Goal: Task Accomplishment & Management: Manage account settings

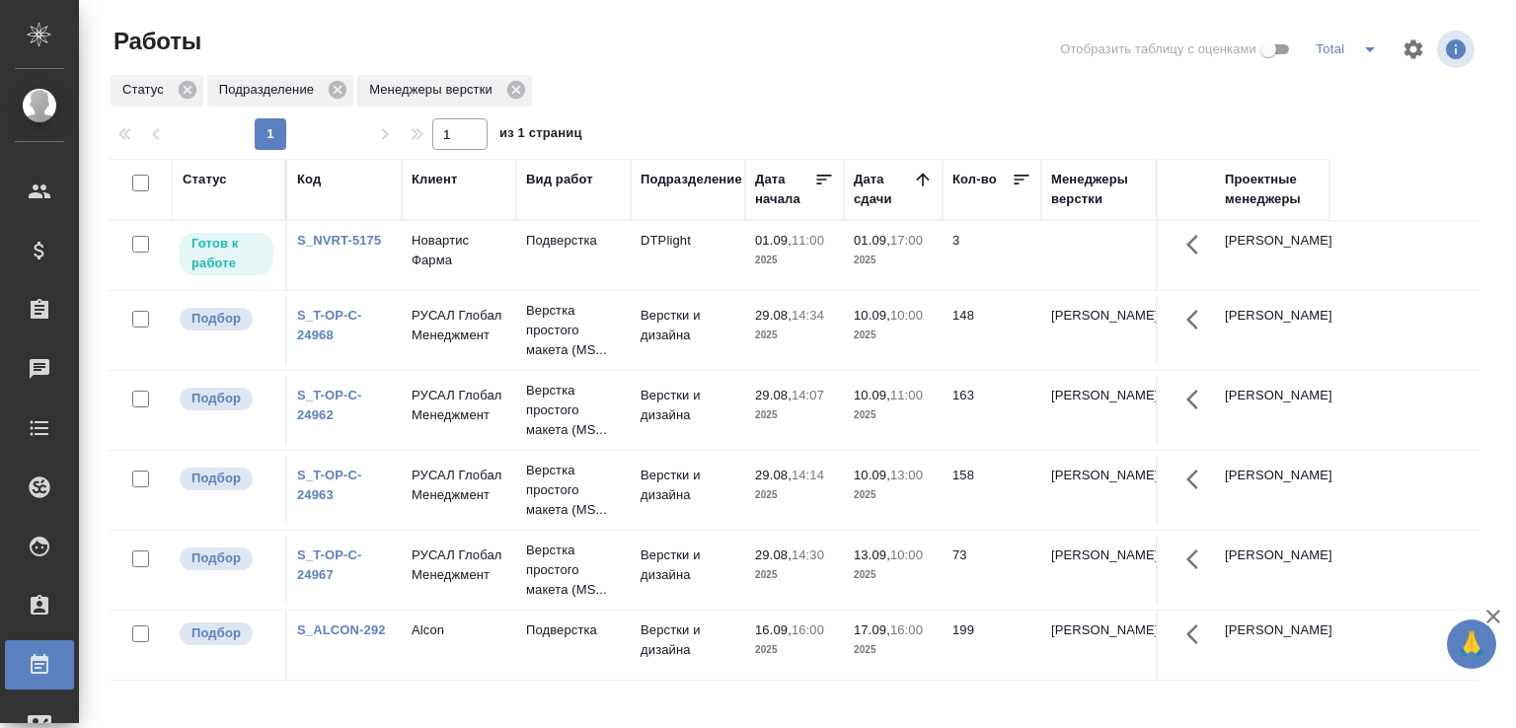
scroll to position [152, 0]
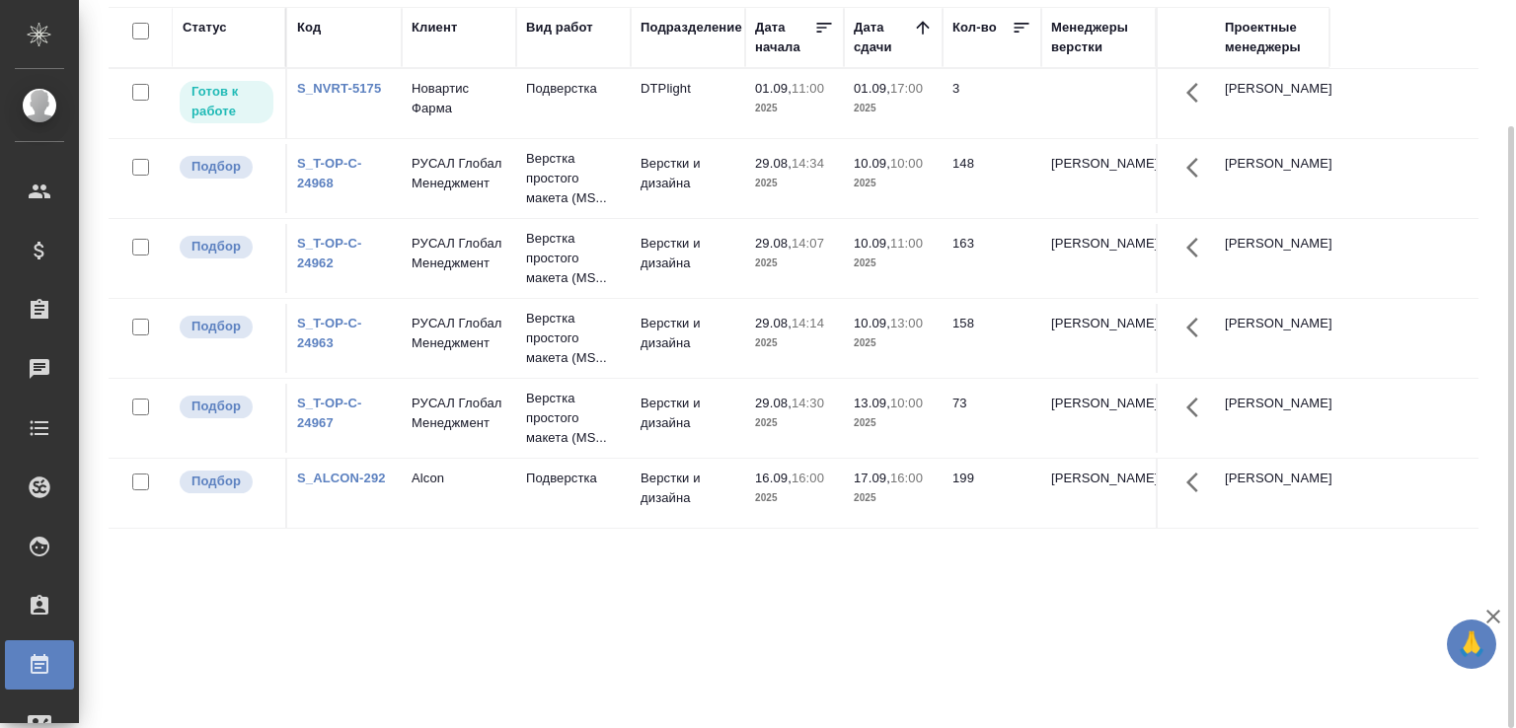
click at [693, 629] on div "Статус Код Клиент Вид работ Подразделение Дата начала Дата сдачи Кол-во Менедже…" at bounding box center [794, 362] width 1370 height 710
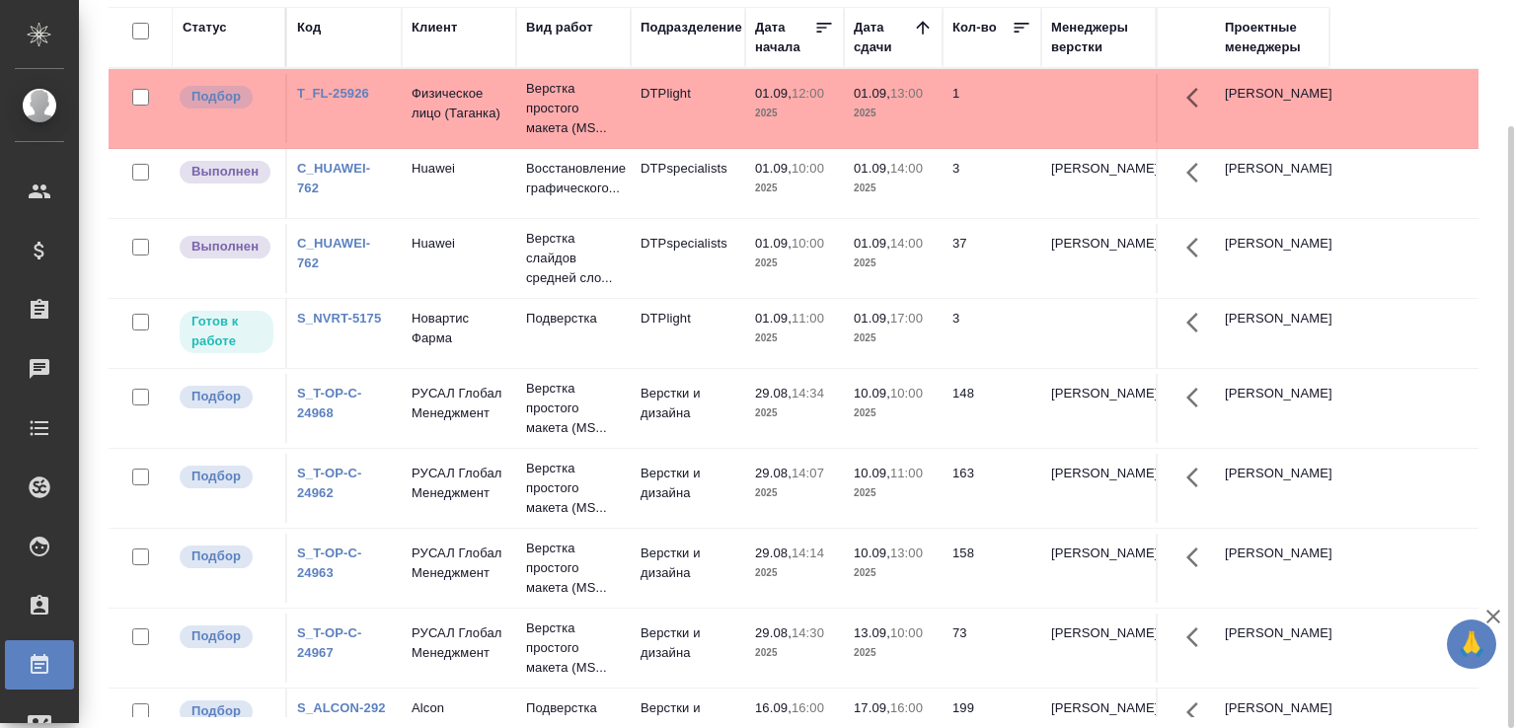
click at [693, 629] on td "Верстки и дизайна" at bounding box center [688, 648] width 114 height 69
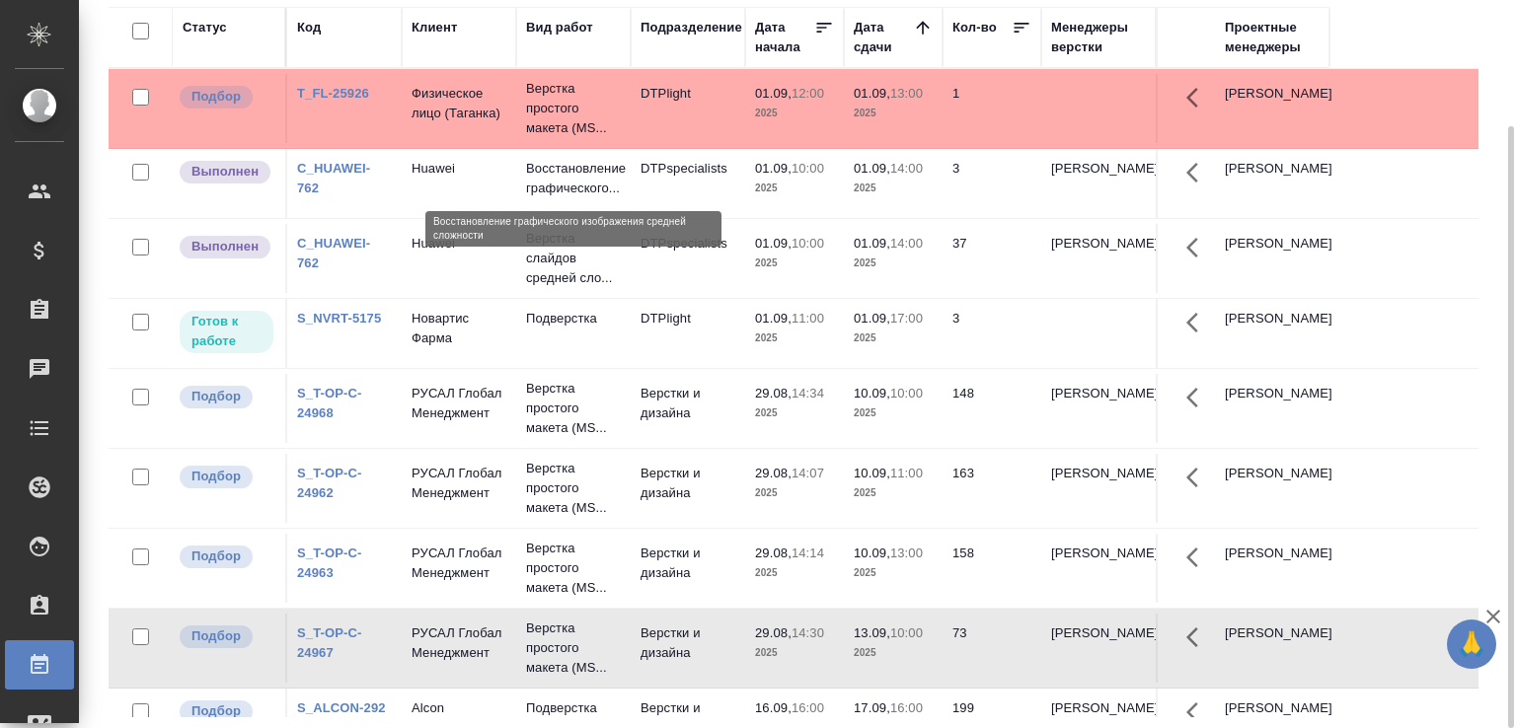
click at [559, 172] on p "Восстановление графического..." at bounding box center [573, 178] width 95 height 39
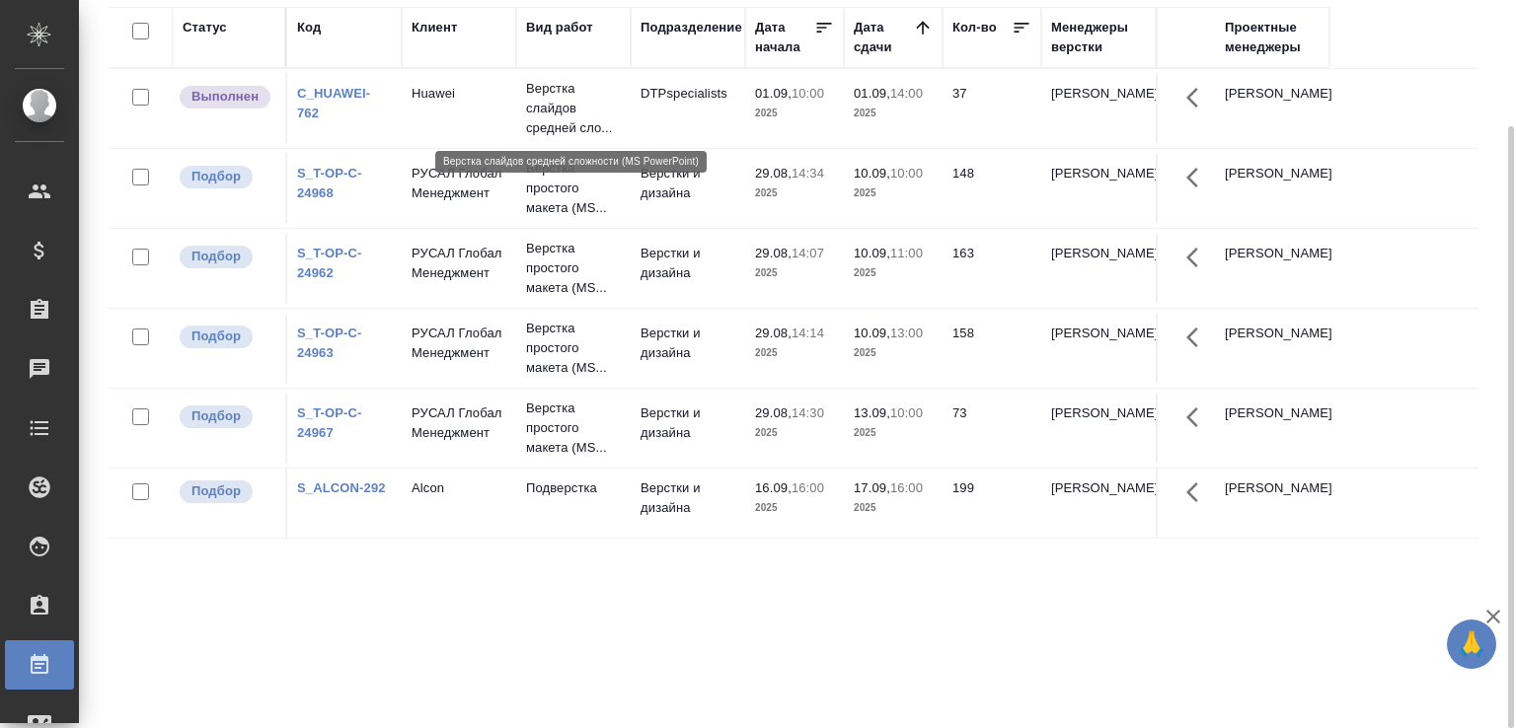
click at [547, 103] on p "Верстка слайдов средней сло..." at bounding box center [573, 108] width 95 height 59
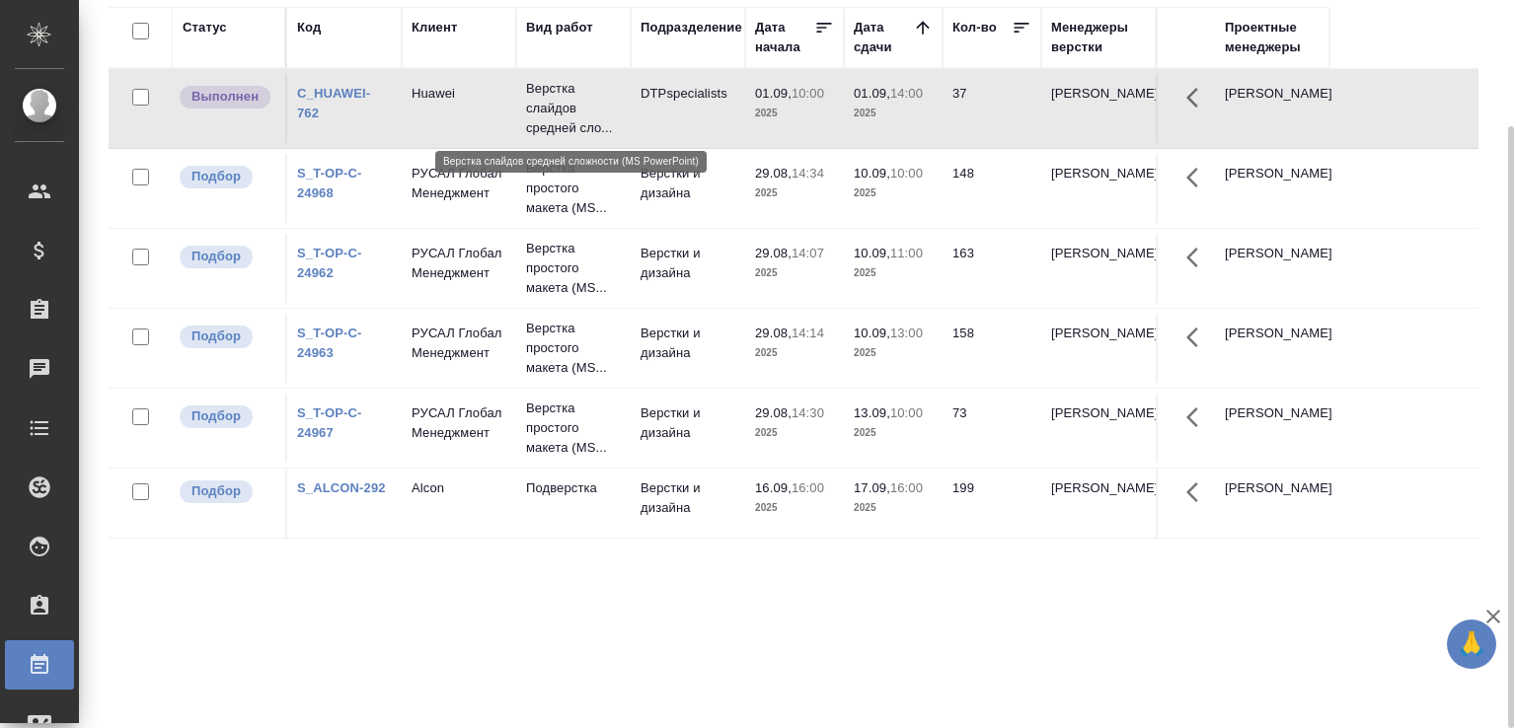
click at [547, 103] on p "Верстка слайдов средней сло..." at bounding box center [573, 108] width 95 height 59
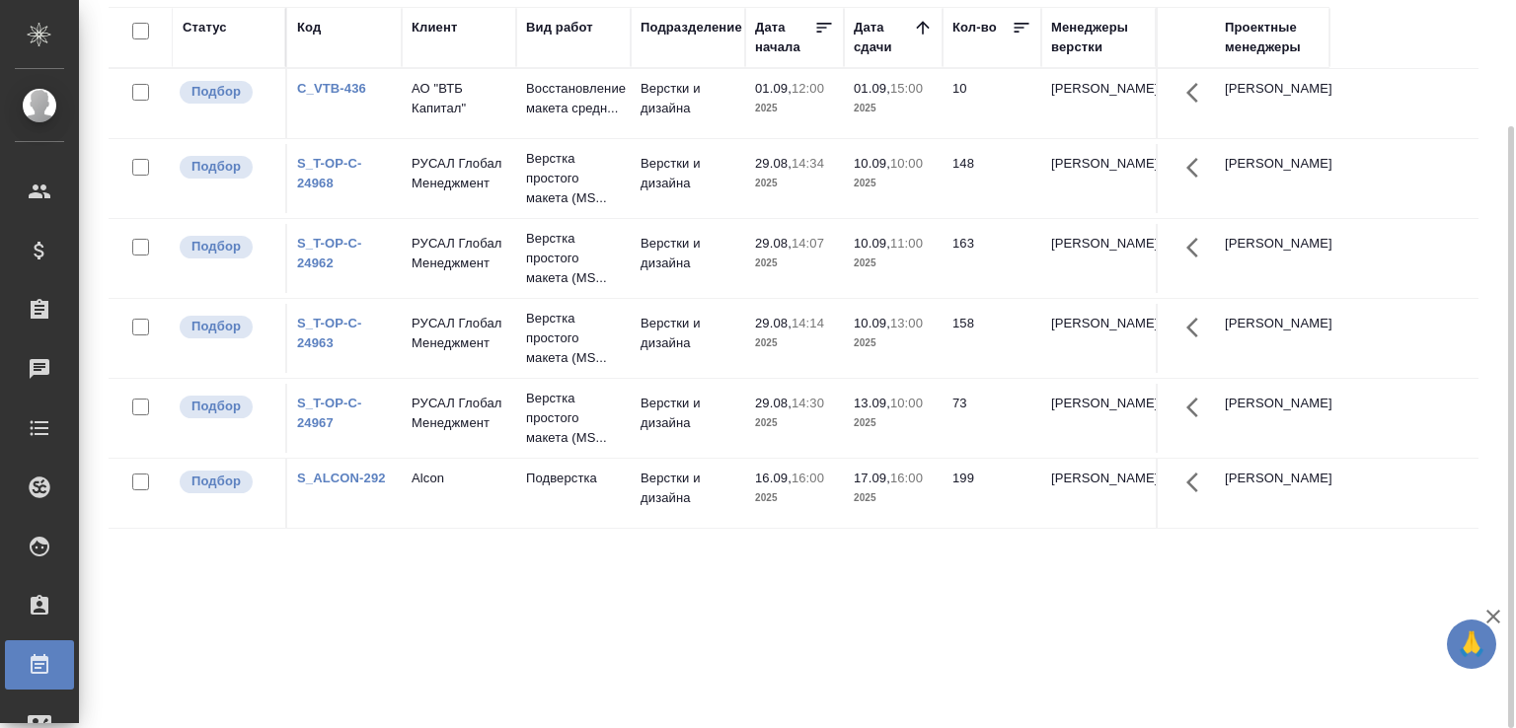
click at [482, 649] on div "Статус Код Клиент Вид работ Подразделение Дата начала Дата сдачи Кол-во Менедже…" at bounding box center [794, 362] width 1370 height 710
click at [497, 112] on p "АО "ВТБ Капитал"" at bounding box center [458, 98] width 95 height 39
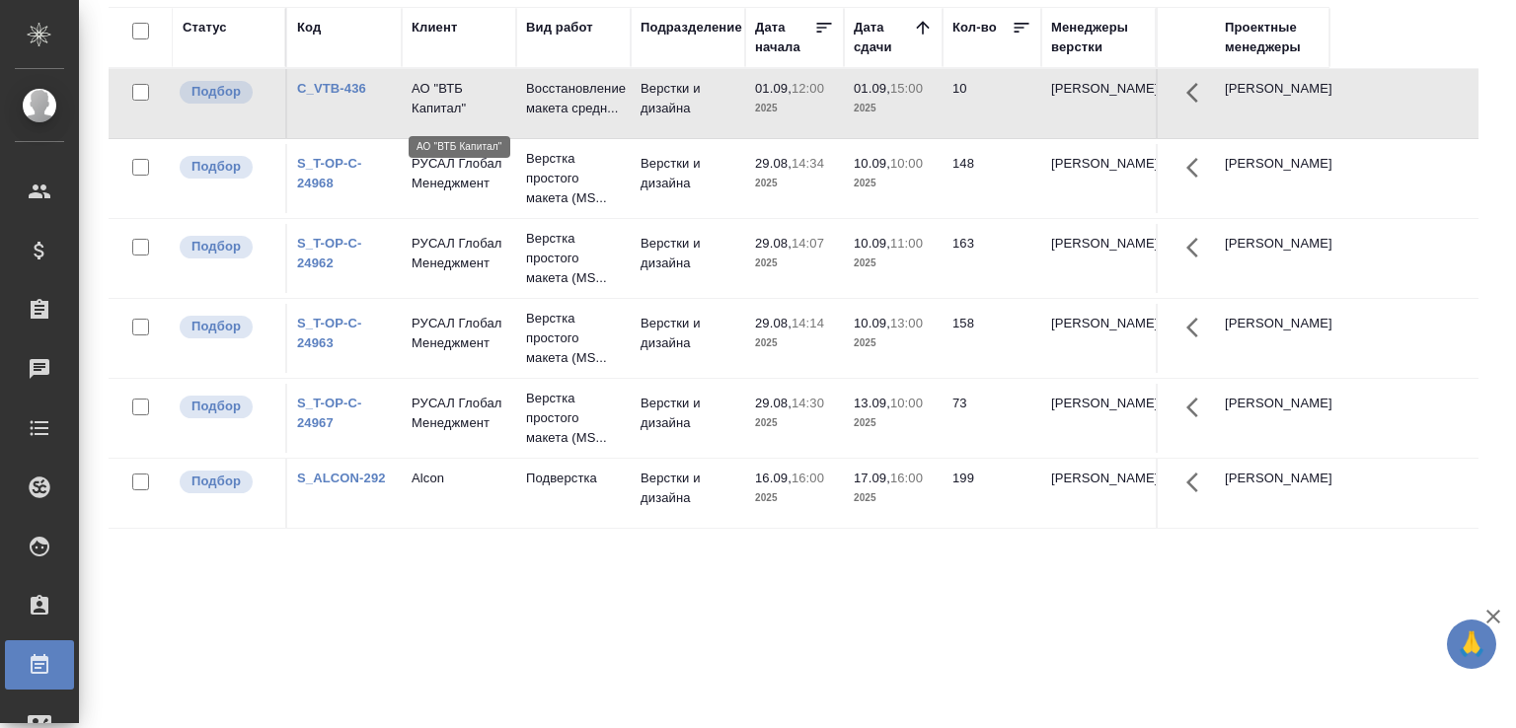
click at [497, 112] on p "АО "ВТБ Капитал"" at bounding box center [458, 98] width 95 height 39
click at [284, 620] on div "Статус Код Клиент Вид работ Подразделение Дата начала Дата сдачи Кол-во Менедже…" at bounding box center [794, 362] width 1370 height 710
click at [534, 601] on div "Статус Код Клиент Вид работ Подразделение Дата начала Дата сдачи Кол-во Менедже…" at bounding box center [794, 362] width 1370 height 710
click at [532, 600] on div "Статус Код Клиент Вид работ Подразделение Дата начала Дата сдачи Кол-во Менедже…" at bounding box center [794, 362] width 1370 height 710
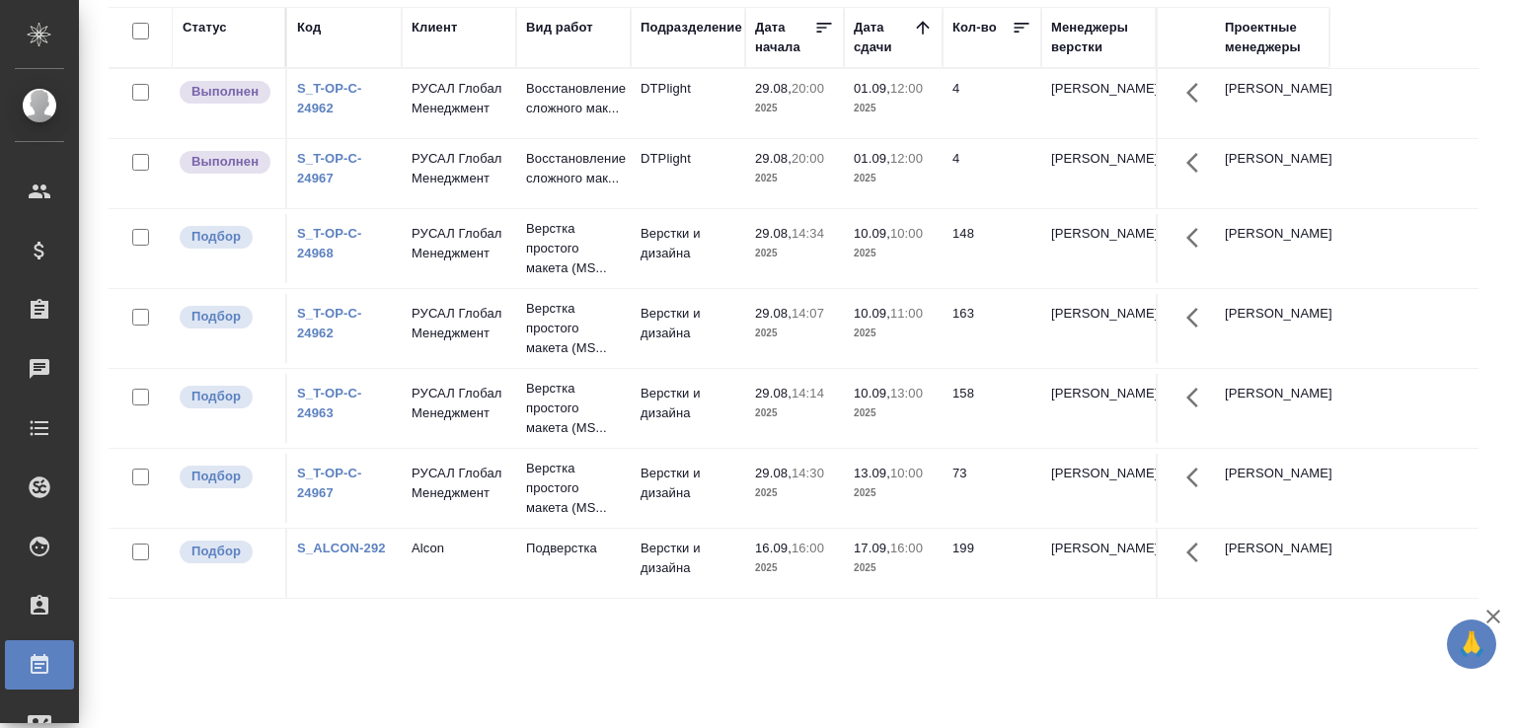
click at [713, 107] on td "DTPlight" at bounding box center [688, 103] width 114 height 69
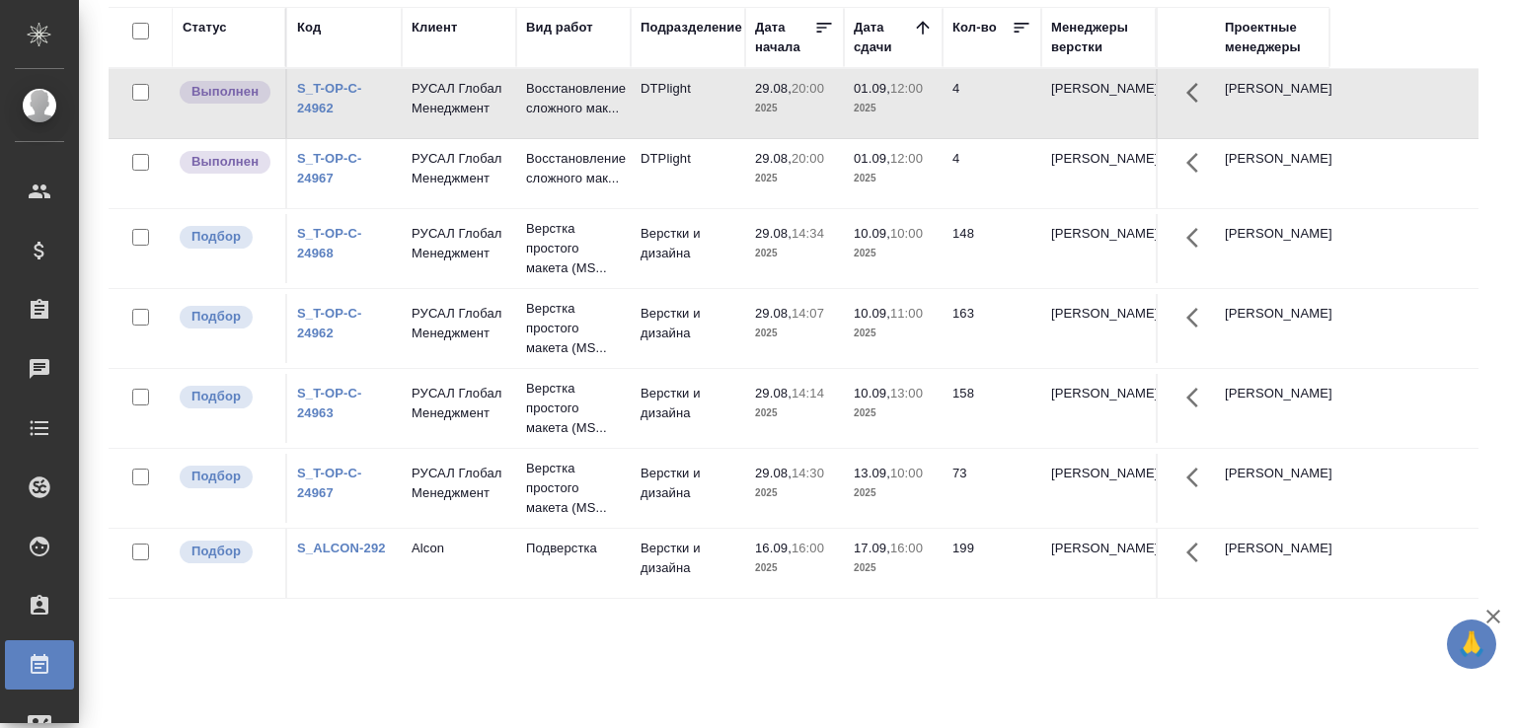
click at [713, 107] on td "DTPlight" at bounding box center [688, 103] width 114 height 69
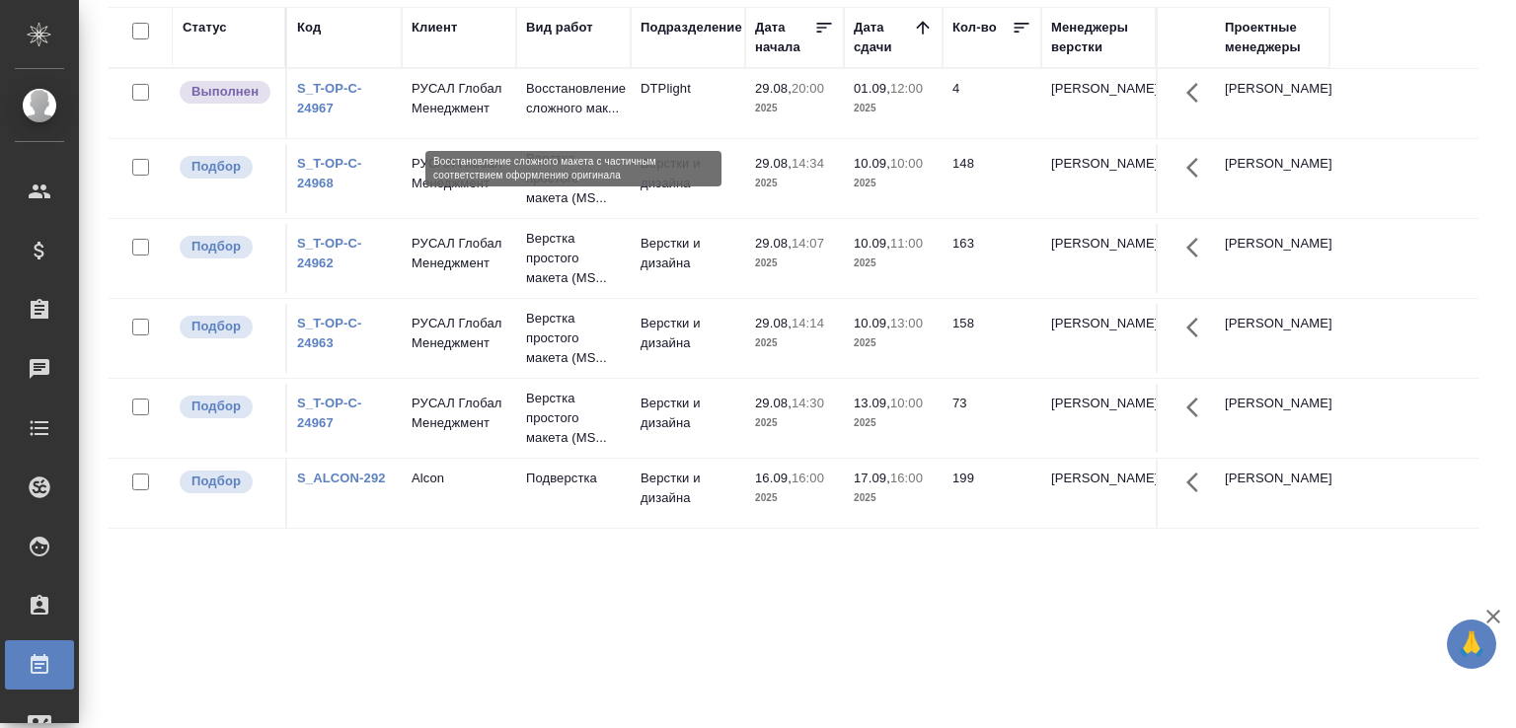
click at [569, 98] on p "Восстановление сложного мак..." at bounding box center [573, 98] width 95 height 39
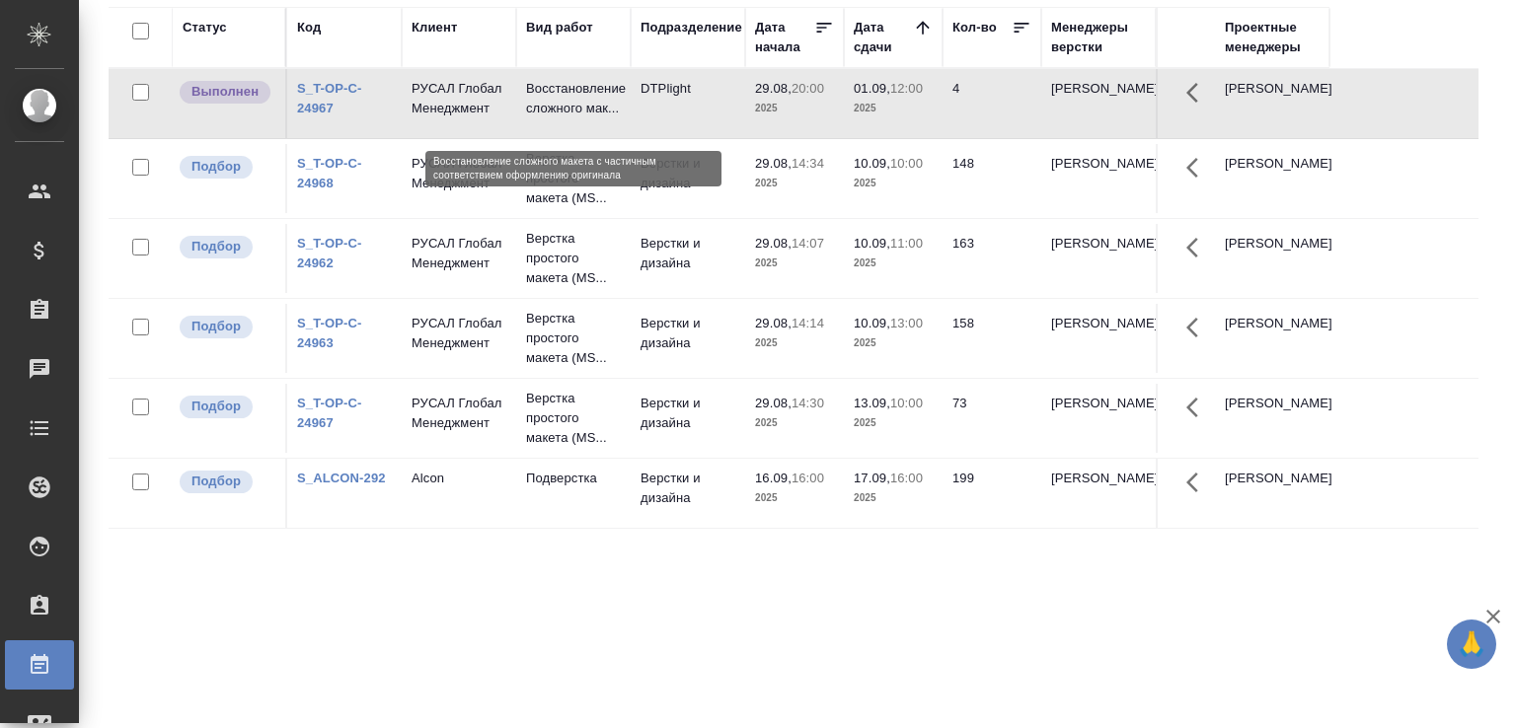
click at [569, 98] on p "Восстановление сложного мак..." at bounding box center [573, 98] width 95 height 39
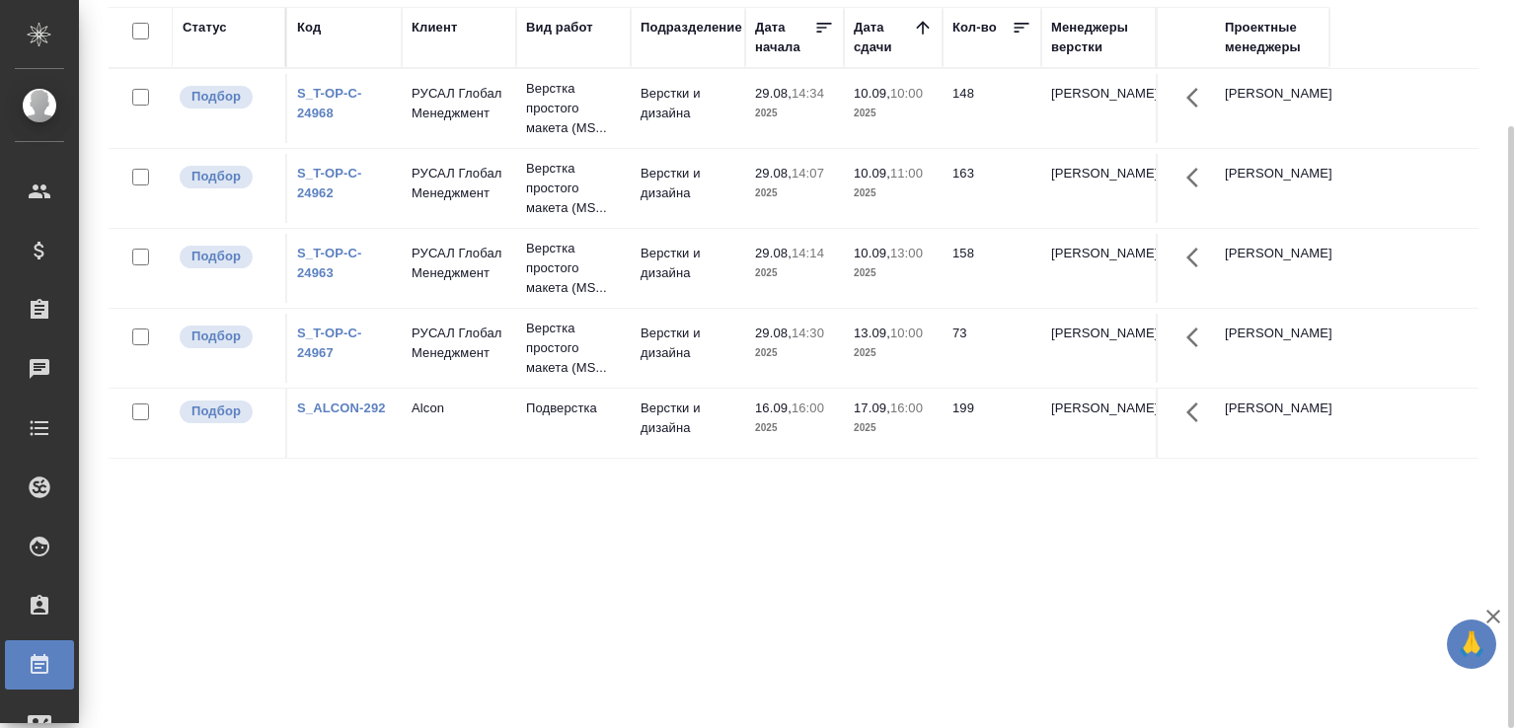
click at [726, 544] on div "Статус Код Клиент Вид работ Подразделение Дата начала Дата сдачи Кол-во Менедже…" at bounding box center [794, 362] width 1370 height 710
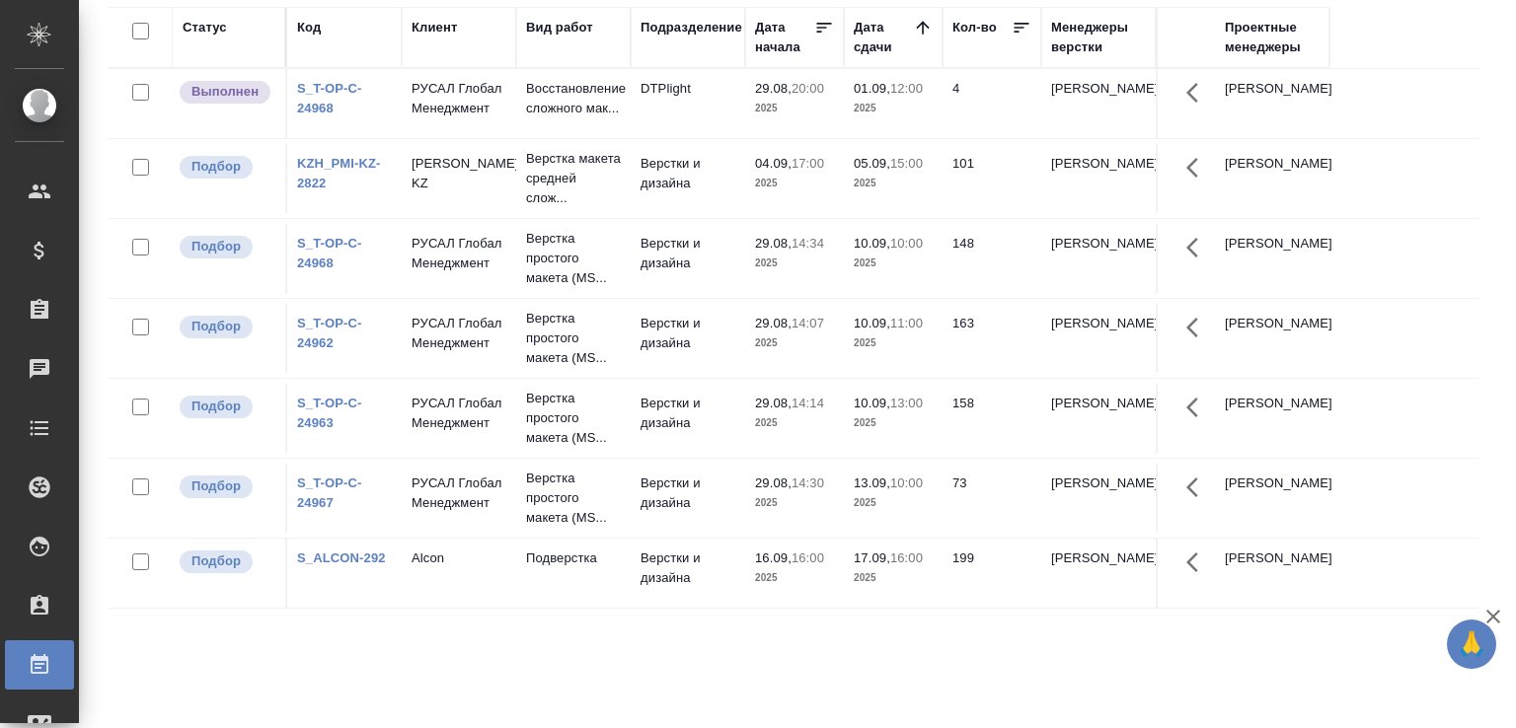
click at [731, 533] on td "Верстки и дизайна" at bounding box center [688, 498] width 114 height 69
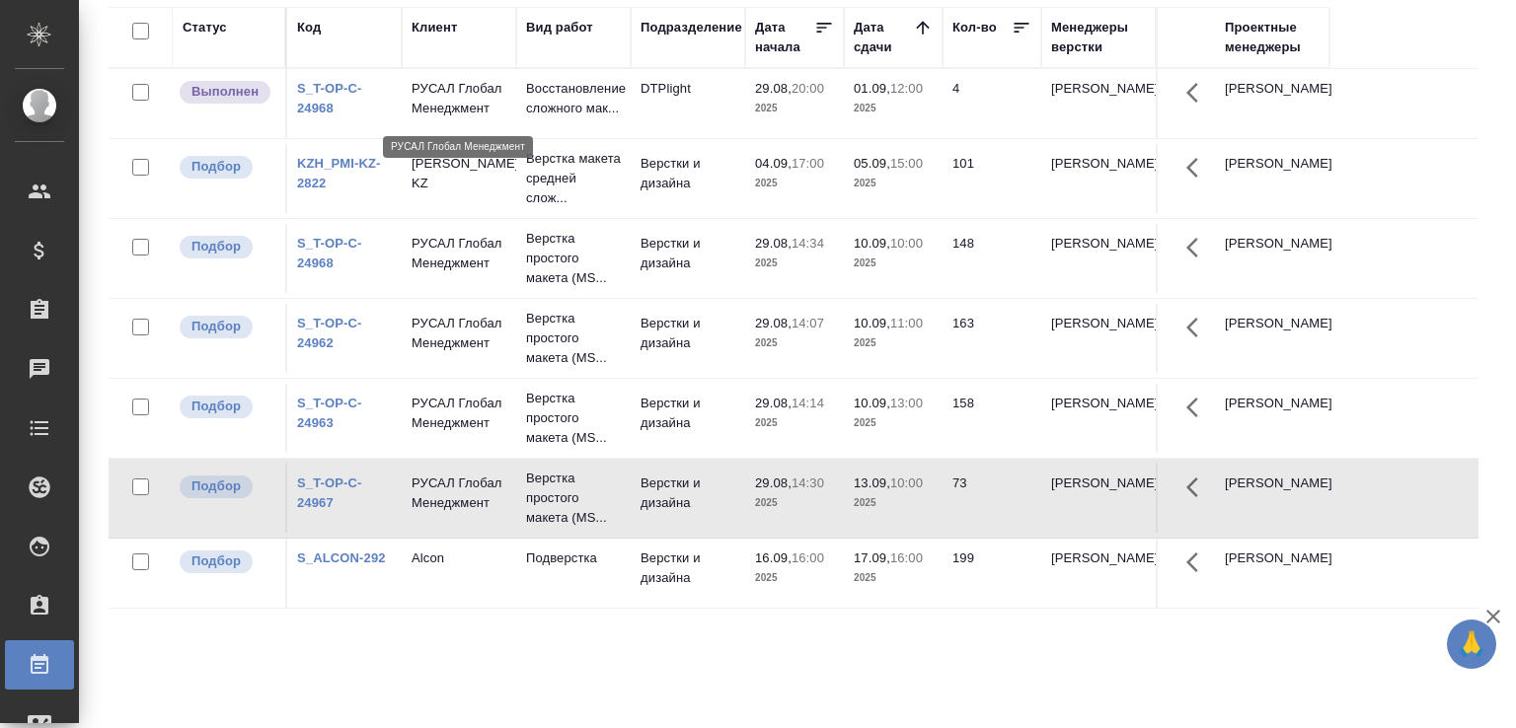
click at [489, 108] on p "РУСАЛ Глобал Менеджмент" at bounding box center [458, 98] width 95 height 39
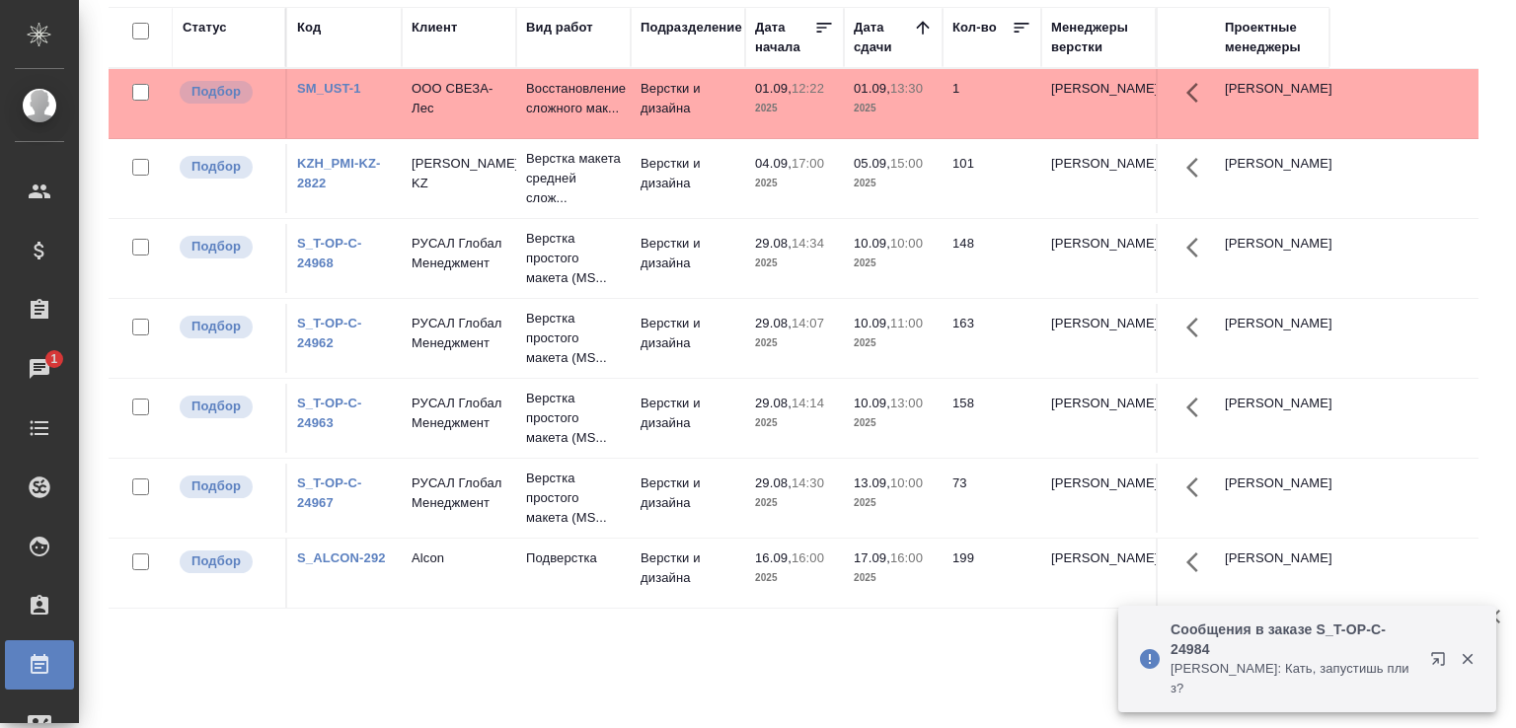
click at [1259, 647] on p "Сообщения в заказе S_T-OP-C-24984" at bounding box center [1293, 639] width 247 height 39
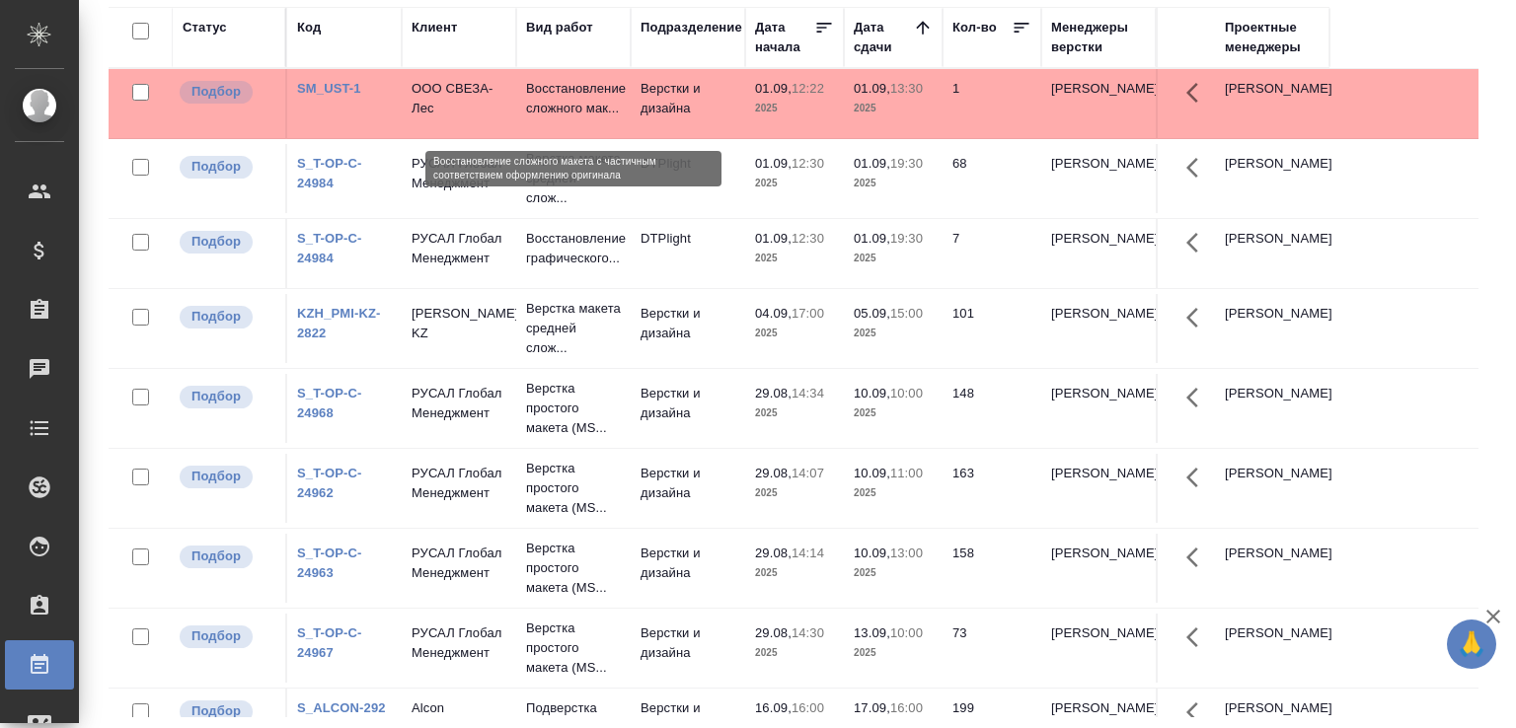
click at [551, 112] on p "Восстановление сложного мак..." at bounding box center [573, 98] width 95 height 39
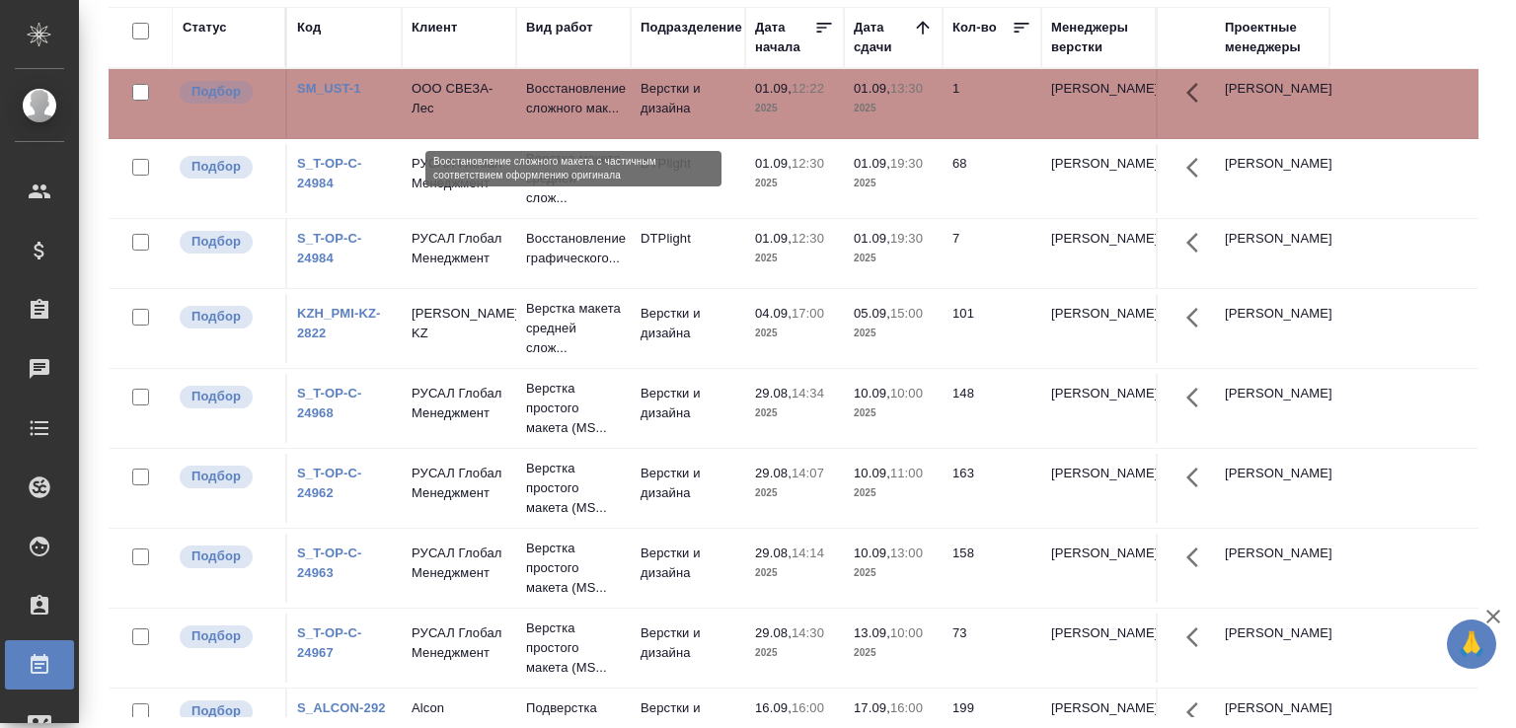
click at [551, 112] on p "Восстановление сложного мак..." at bounding box center [573, 98] width 95 height 39
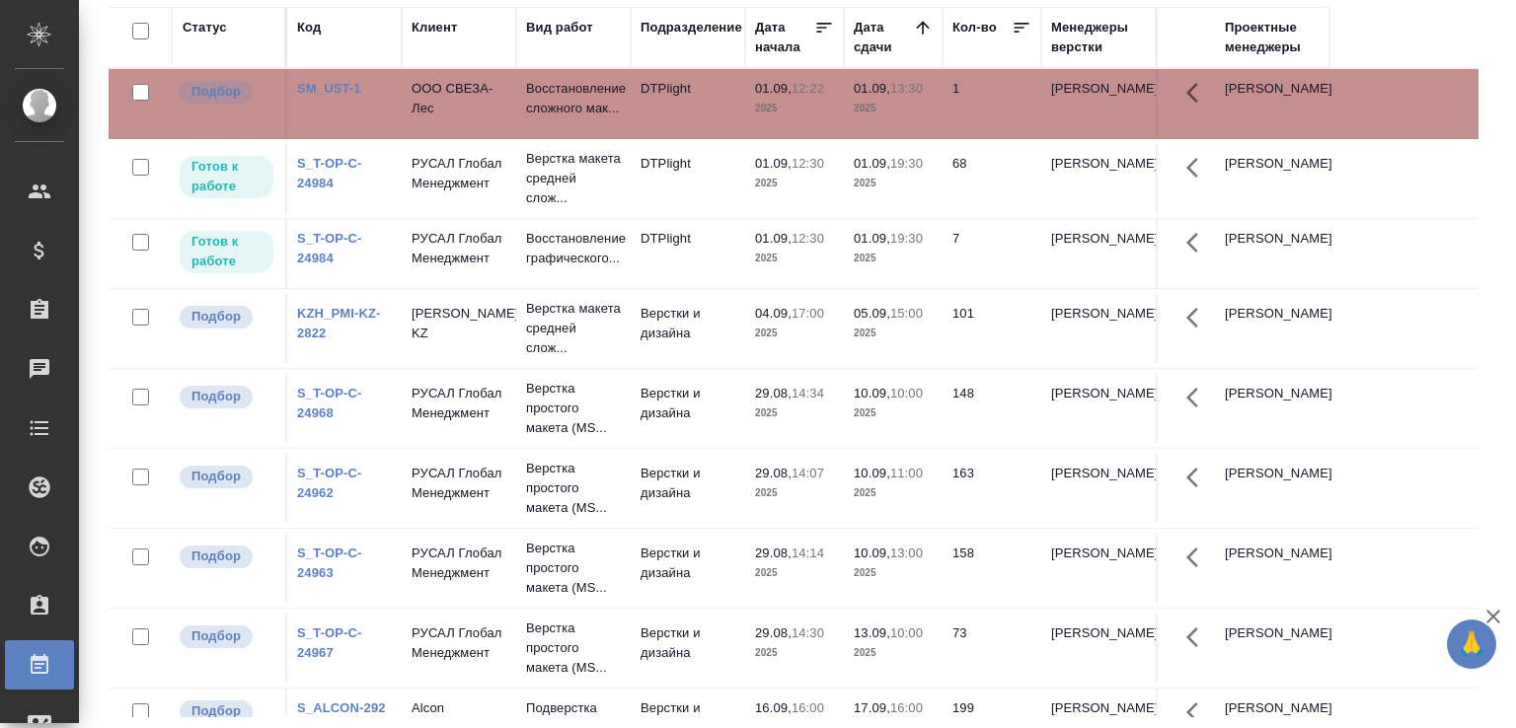
click at [624, 215] on td "Верстка макета средней слож..." at bounding box center [573, 178] width 114 height 79
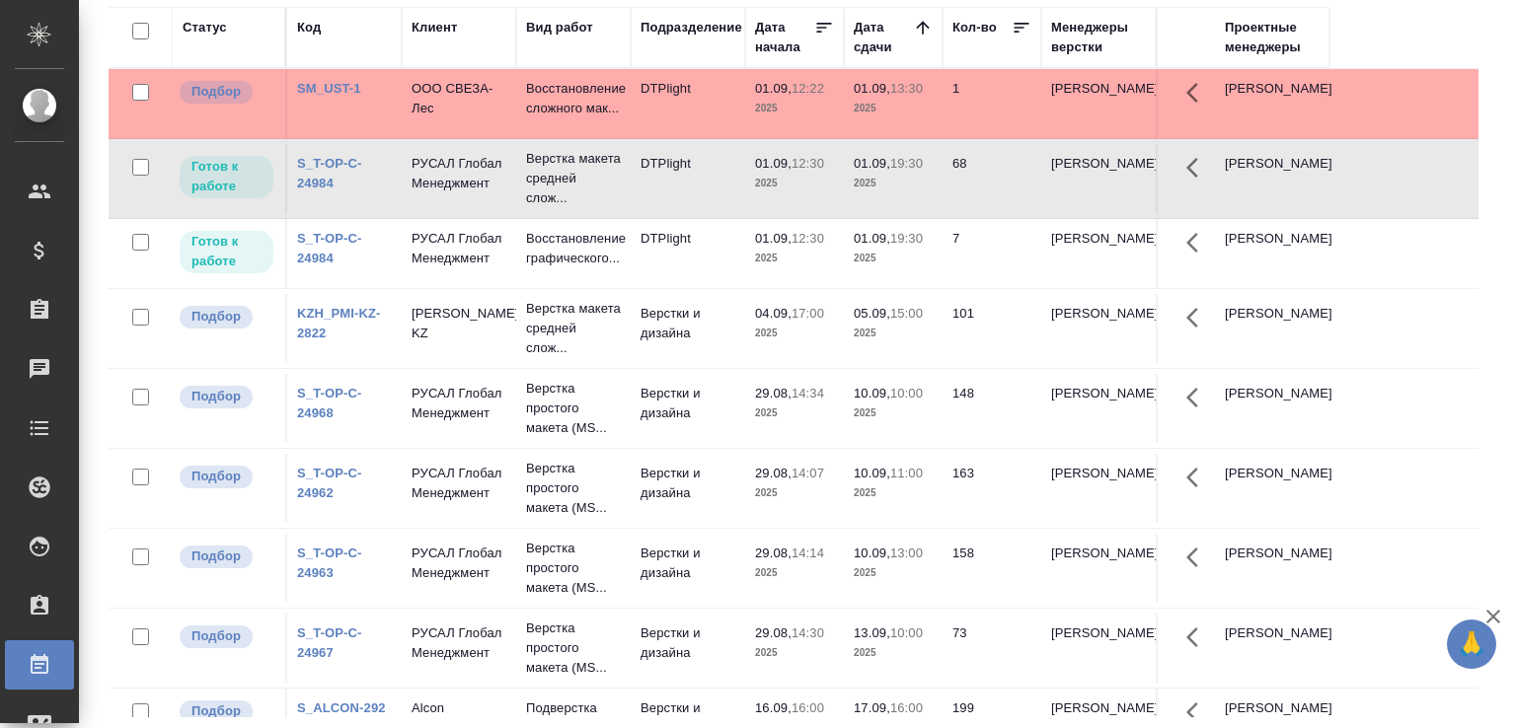
click at [624, 215] on td "Верстка макета средней слож..." at bounding box center [573, 178] width 114 height 79
click at [496, 268] on p "РУСАЛ Глобал Менеджмент" at bounding box center [458, 248] width 95 height 39
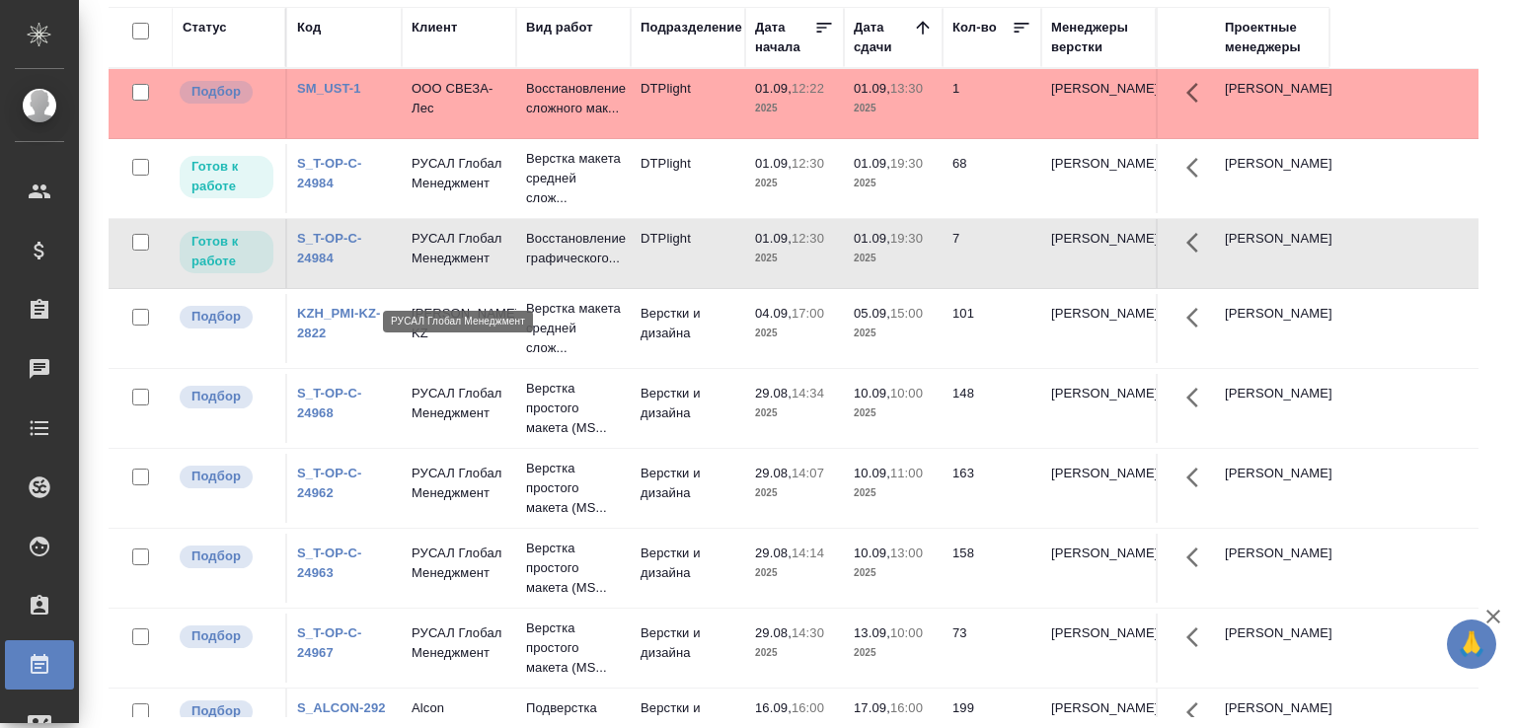
click at [496, 268] on p "РУСАЛ Глобал Менеджмент" at bounding box center [458, 248] width 95 height 39
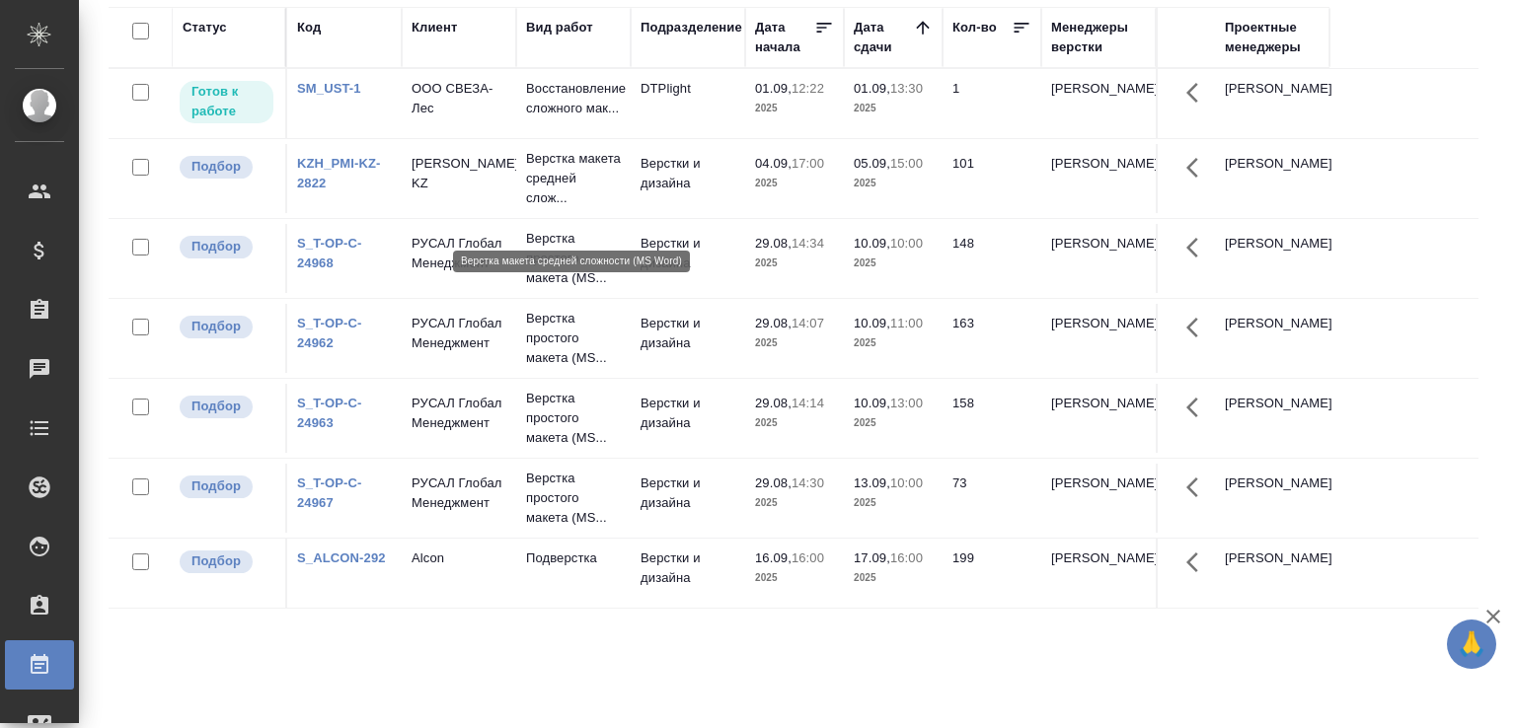
click at [580, 198] on p "Верстка макета средней слож..." at bounding box center [573, 178] width 95 height 59
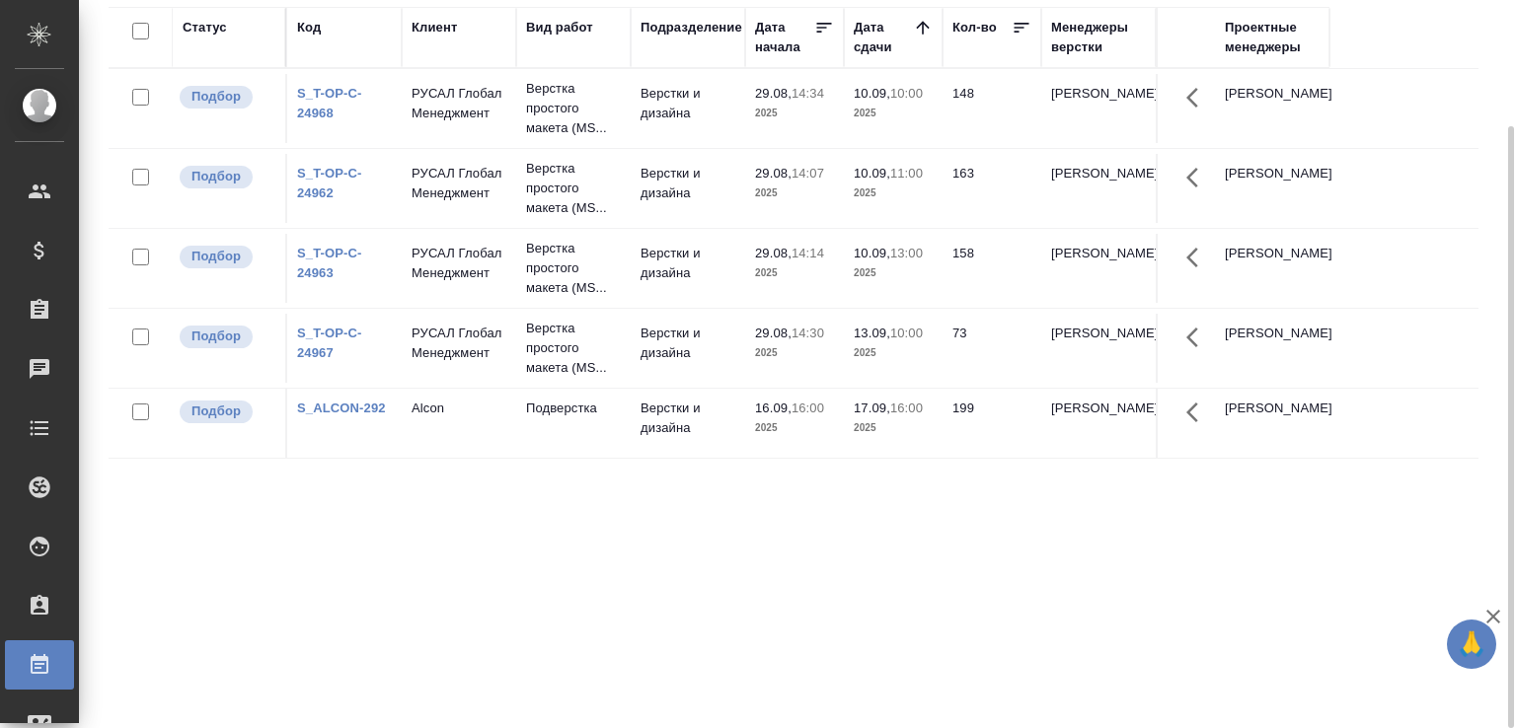
click at [407, 491] on div "Статус Код Клиент Вид работ Подразделение Дата начала Дата сдачи Кол-во Менедже…" at bounding box center [794, 362] width 1370 height 710
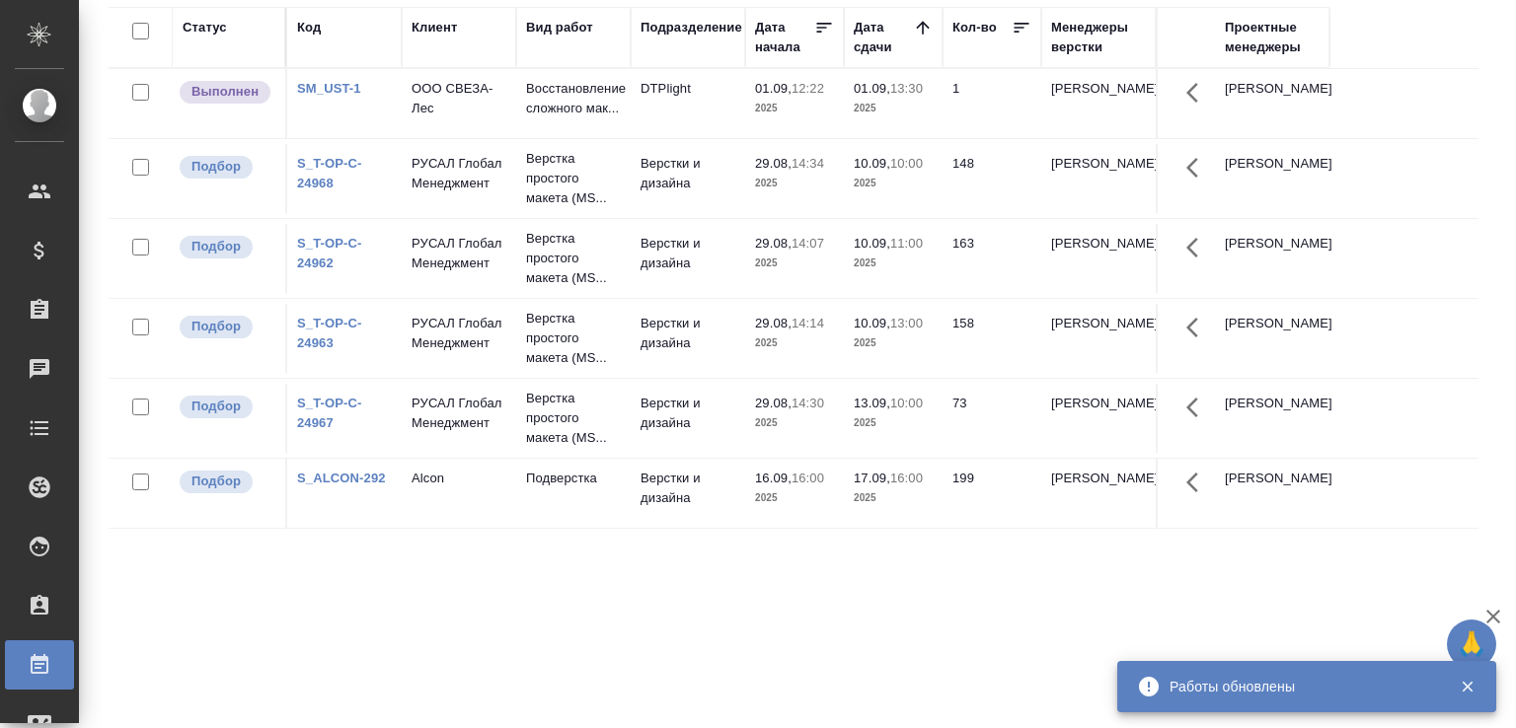
click at [718, 104] on td "DTPlight" at bounding box center [688, 103] width 114 height 69
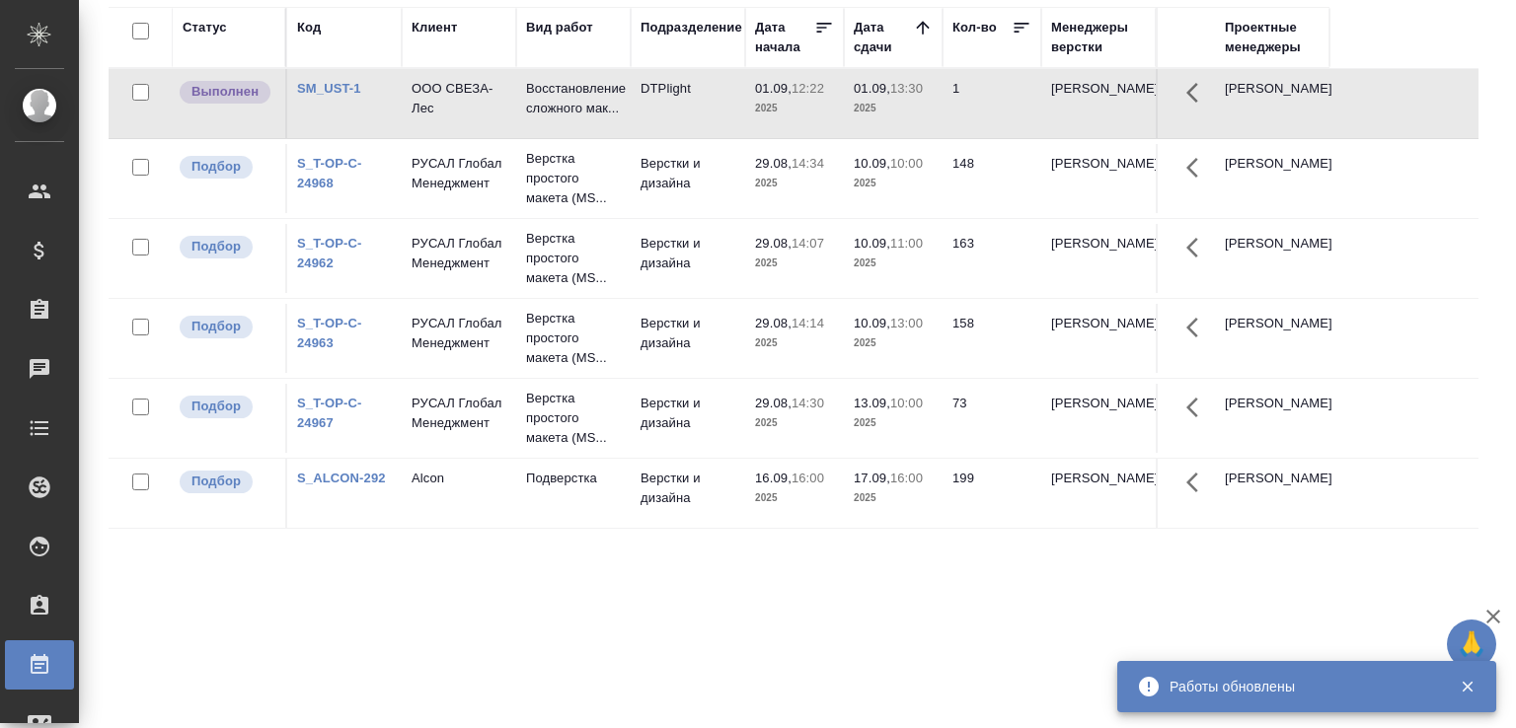
click at [718, 104] on td "DTPlight" at bounding box center [688, 103] width 114 height 69
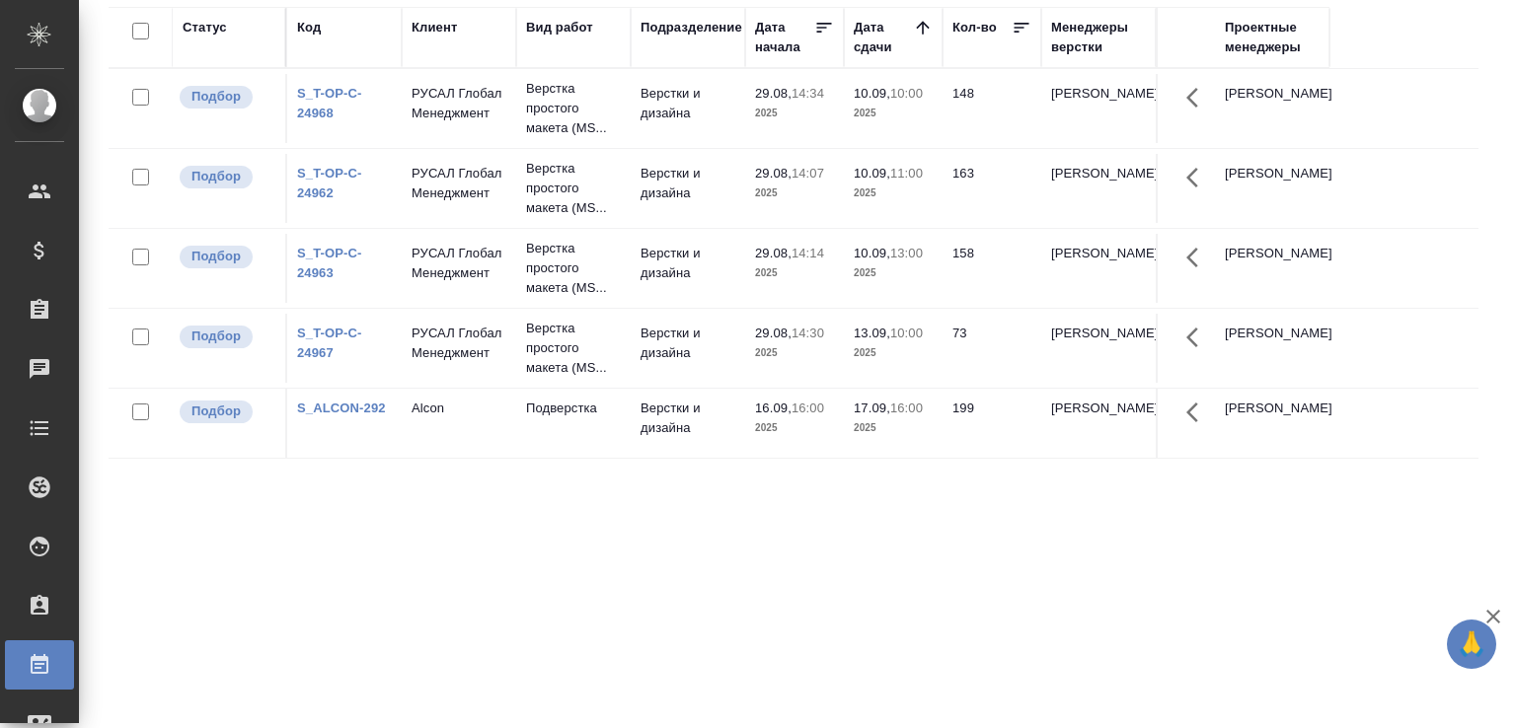
click at [324, 518] on div "Статус Код Клиент Вид работ Подразделение Дата начала Дата сдачи Кол-во Менедже…" at bounding box center [794, 362] width 1370 height 710
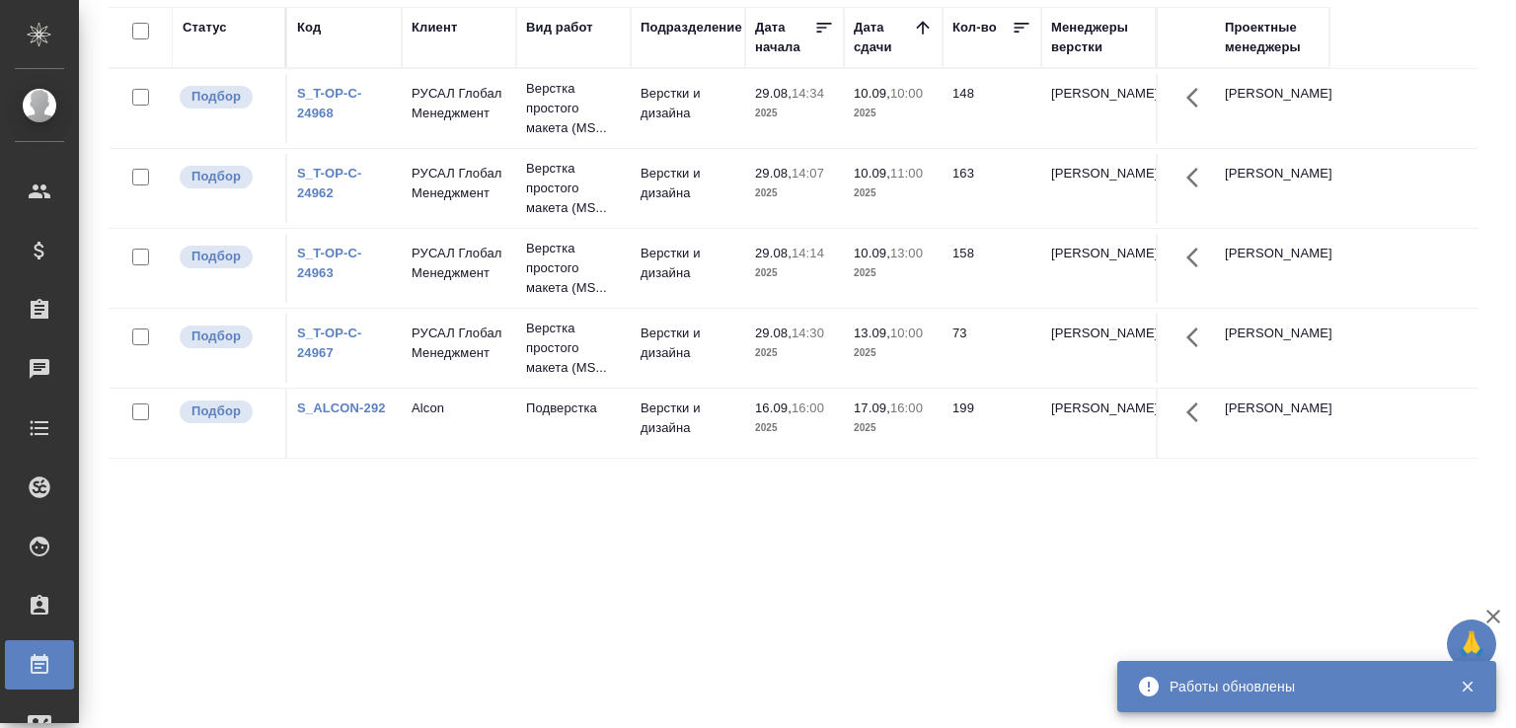
click at [504, 599] on div "Статус Код Клиент Вид работ Подразделение Дата начала Дата сдачи Кол-во Менедже…" at bounding box center [794, 362] width 1370 height 710
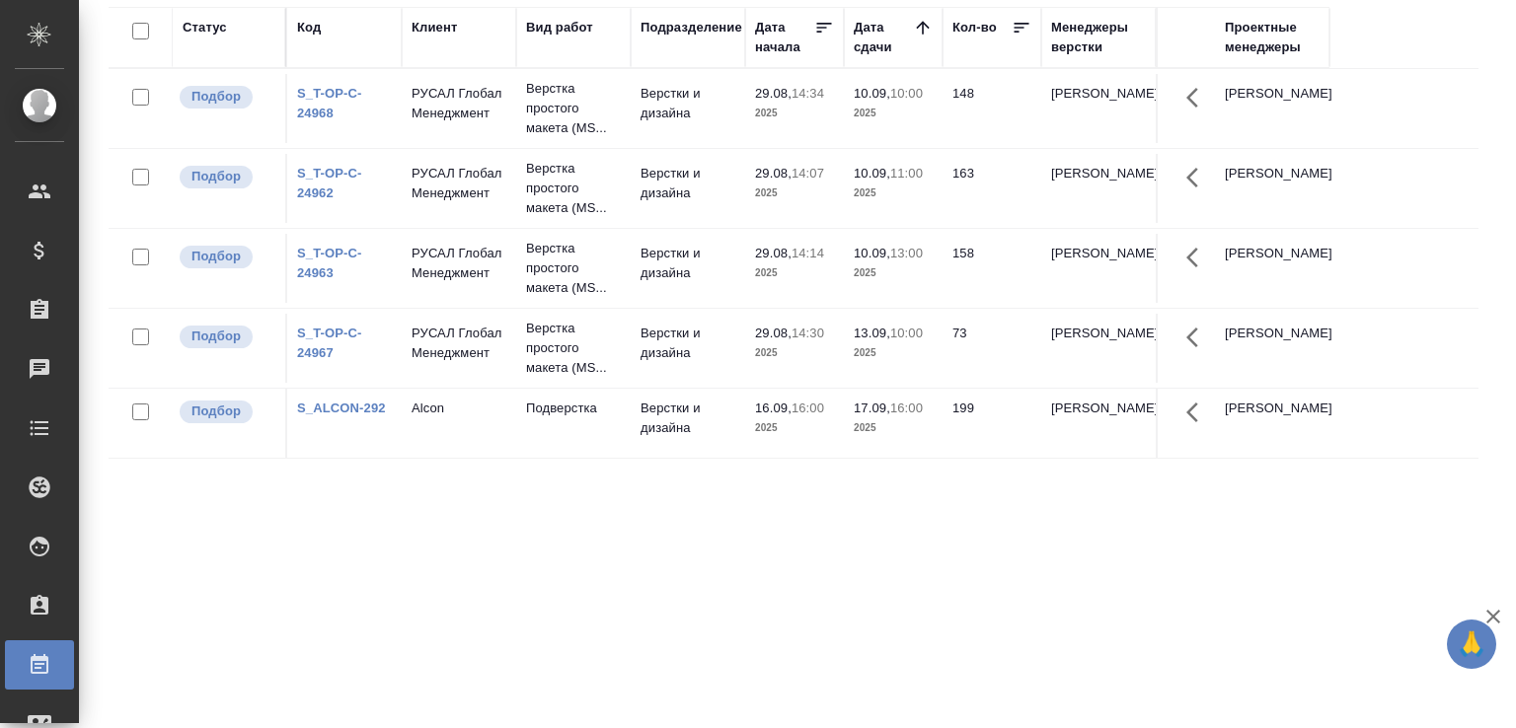
click at [504, 599] on div "Статус Код Клиент Вид работ Подразделение Дата начала Дата сдачи Кол-во Менедже…" at bounding box center [794, 362] width 1370 height 710
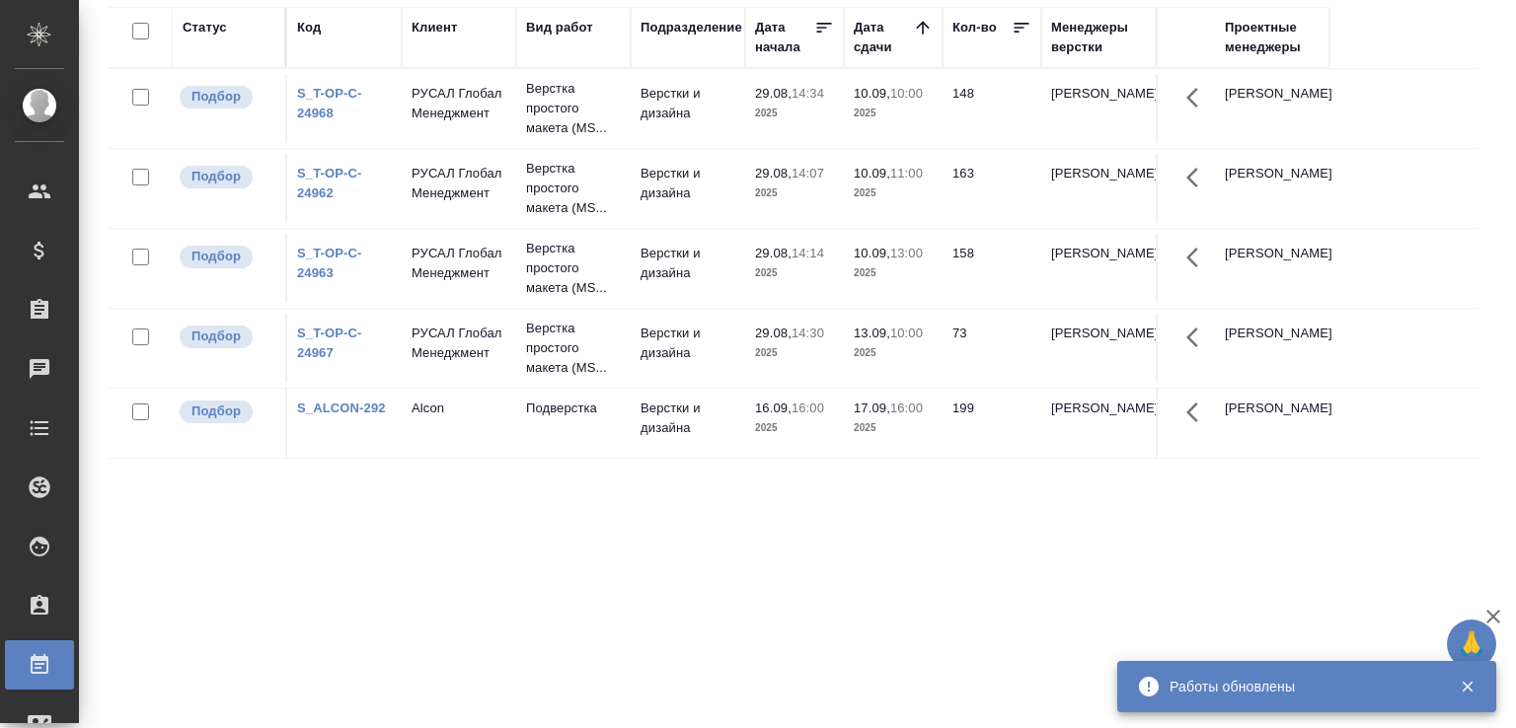
click at [450, 566] on div "Статус Код Клиент Вид работ Подразделение Дата начала Дата сдачи Кол-во Менедже…" at bounding box center [794, 362] width 1370 height 710
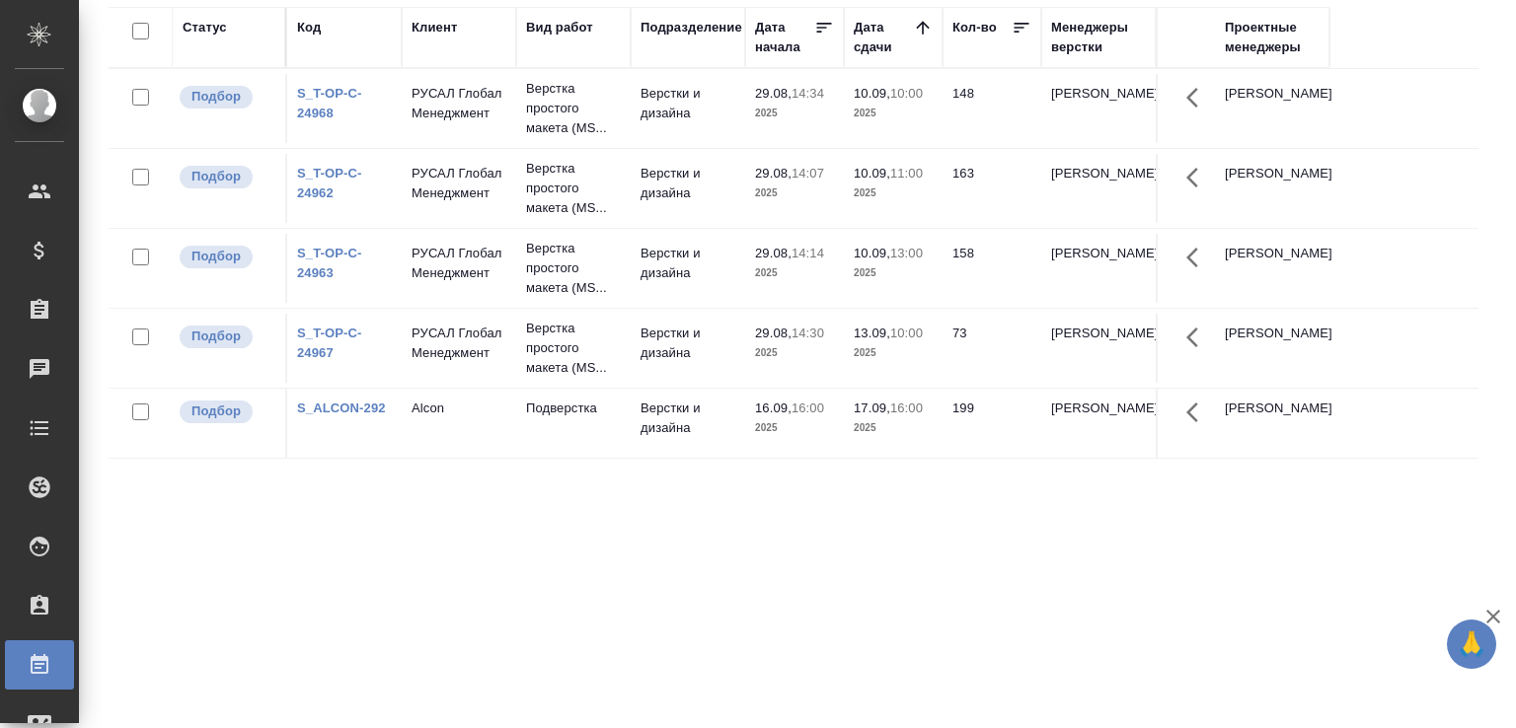
click at [452, 565] on div "Статус Код Клиент Вид работ Подразделение Дата начала Дата сдачи Кол-во Менедже…" at bounding box center [794, 362] width 1370 height 710
click at [375, 476] on div "Статус Код Клиент Вид работ Подразделение Дата начала Дата сдачи Кол-во Менедже…" at bounding box center [794, 362] width 1370 height 710
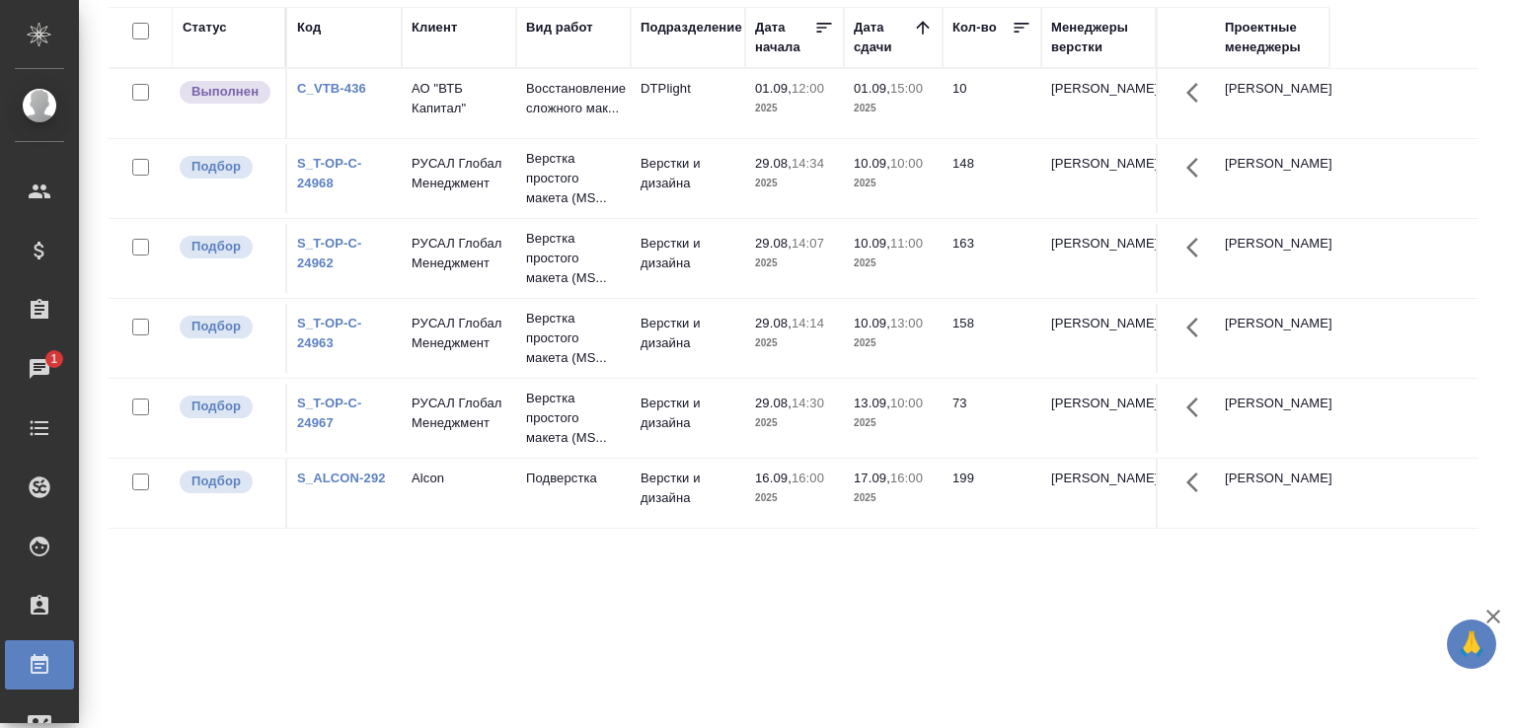
click at [376, 476] on div "S_ALCON-292" at bounding box center [344, 479] width 95 height 20
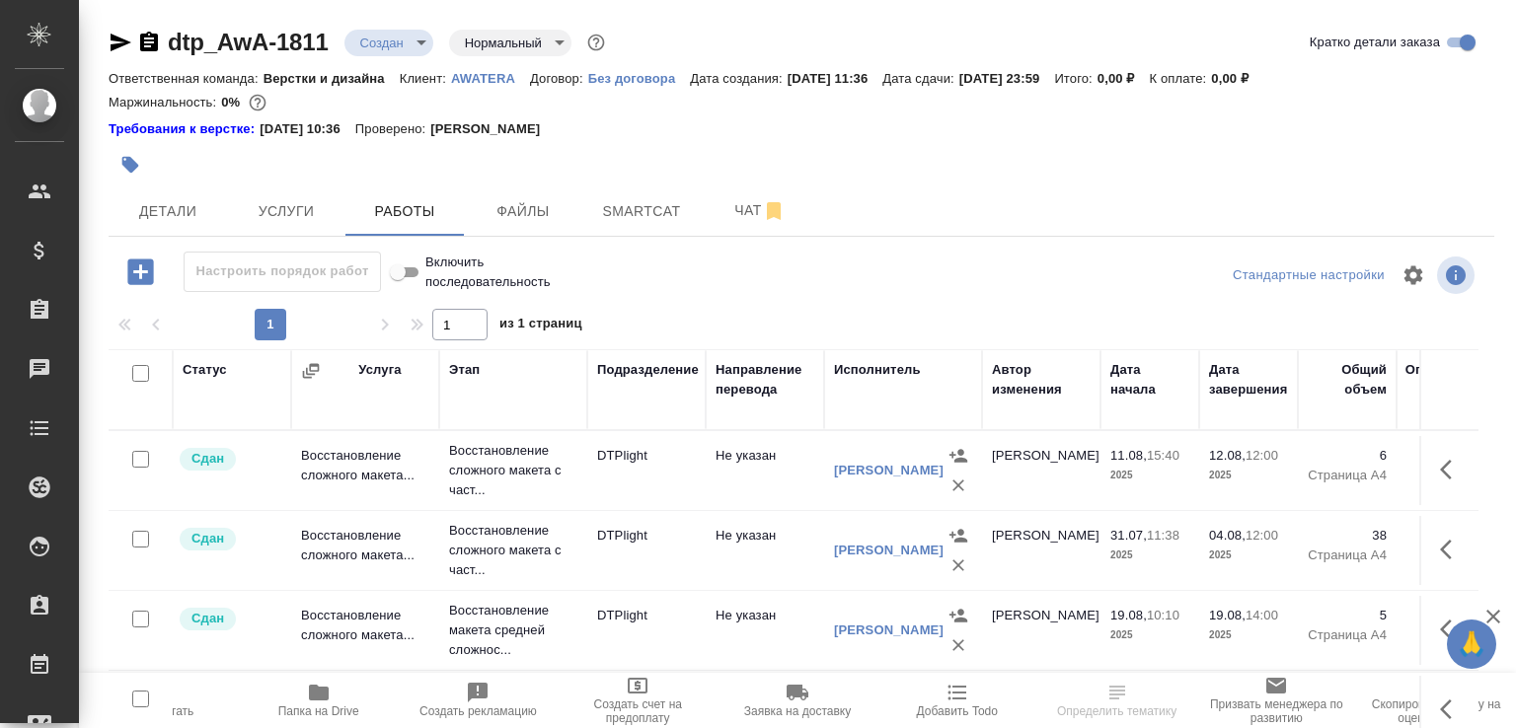
click at [475, 75] on p "AWATERA" at bounding box center [490, 78] width 79 height 15
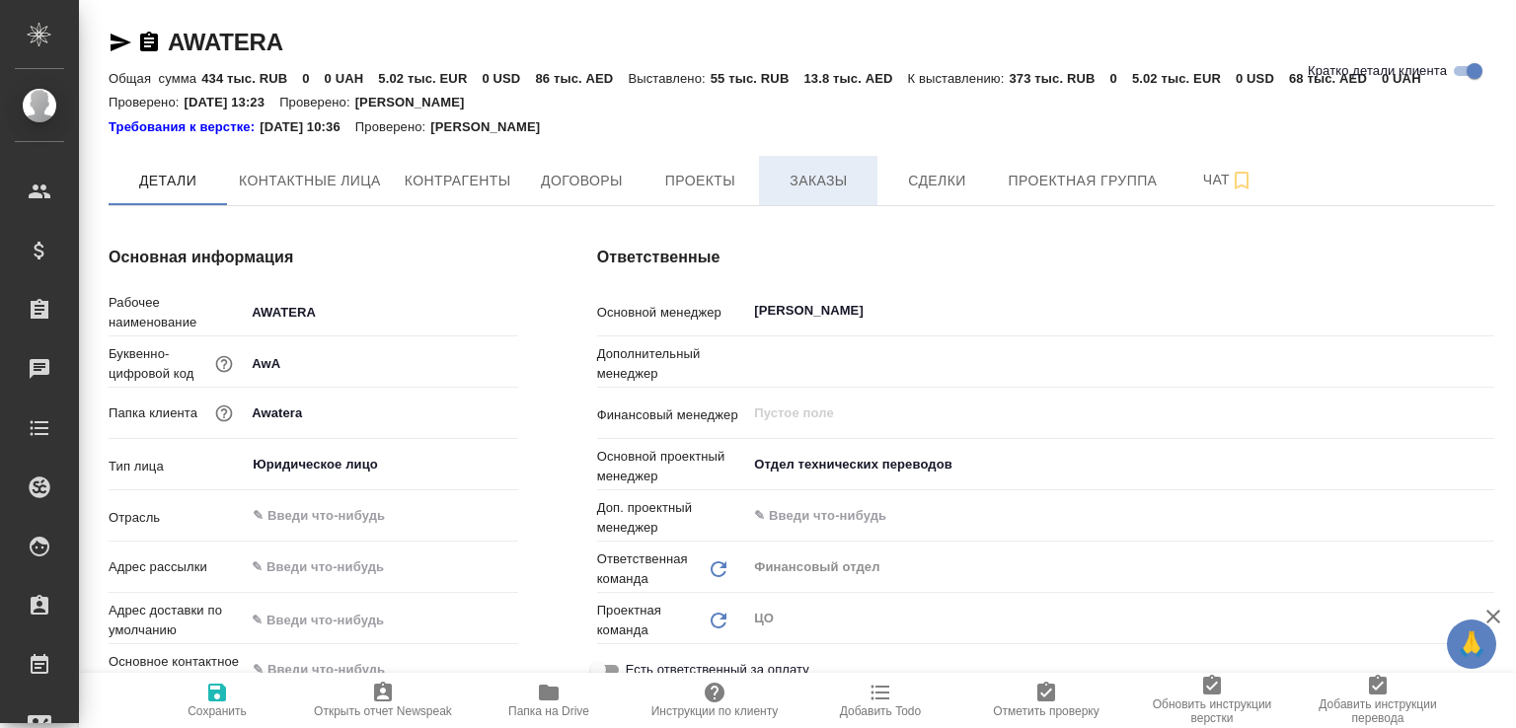
click at [856, 190] on span "Заказы" at bounding box center [818, 181] width 95 height 25
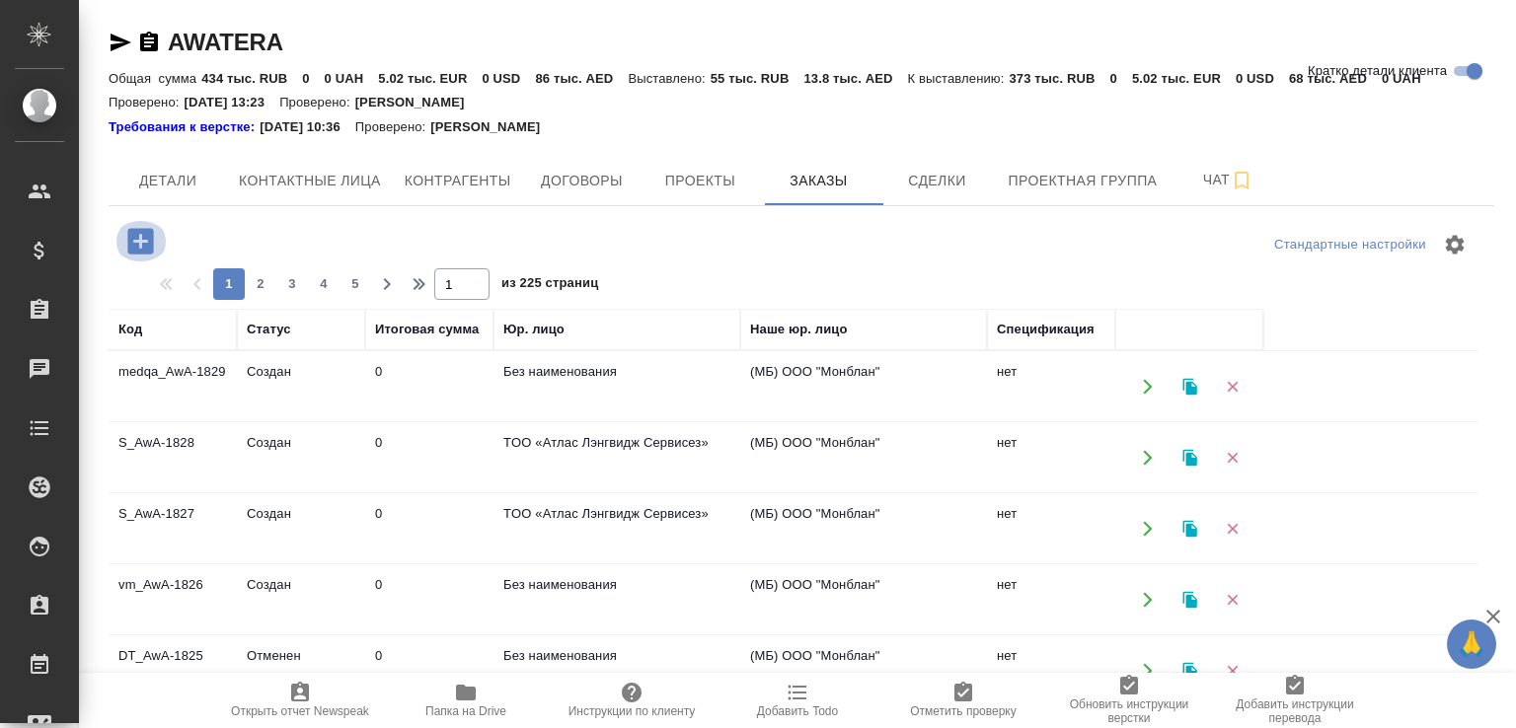
click at [145, 238] on icon "button" at bounding box center [140, 241] width 26 height 26
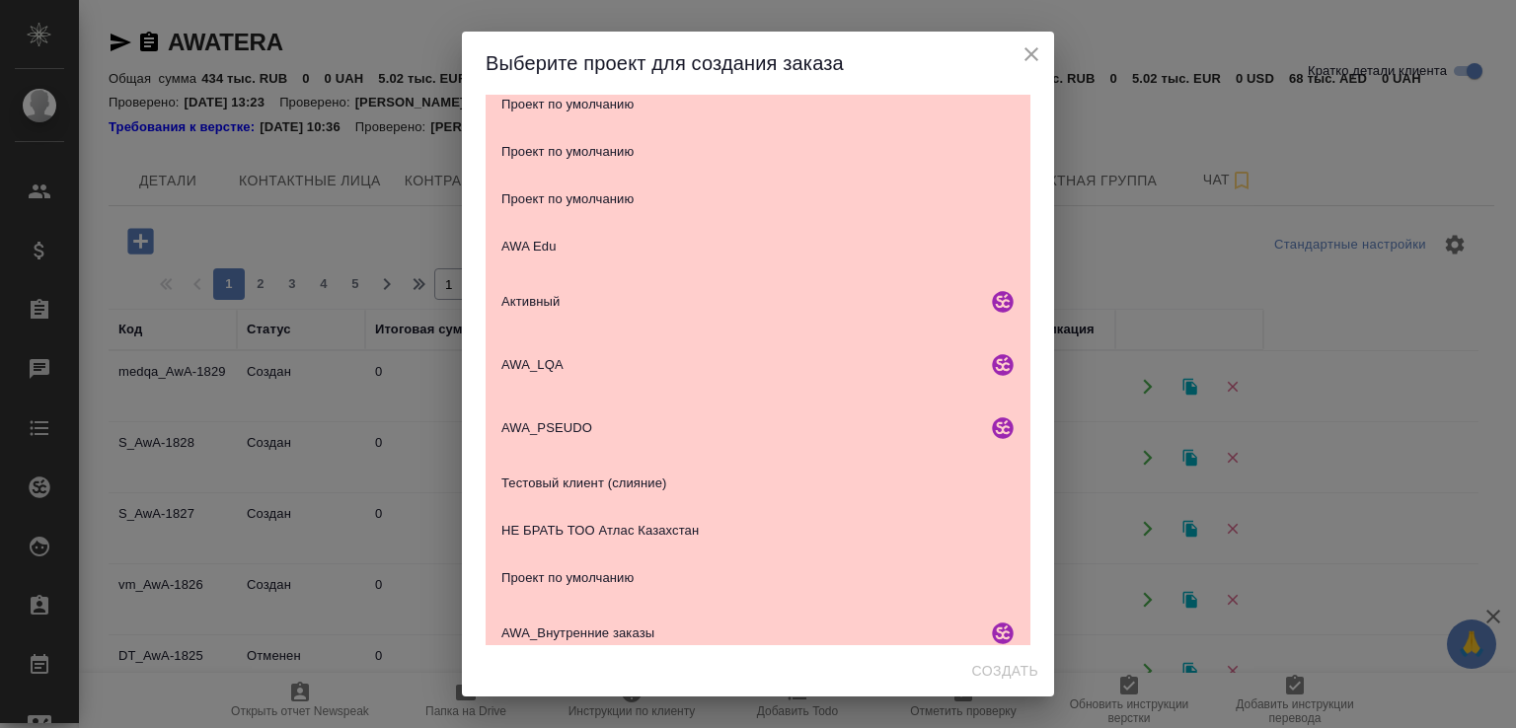
scroll to position [406, 0]
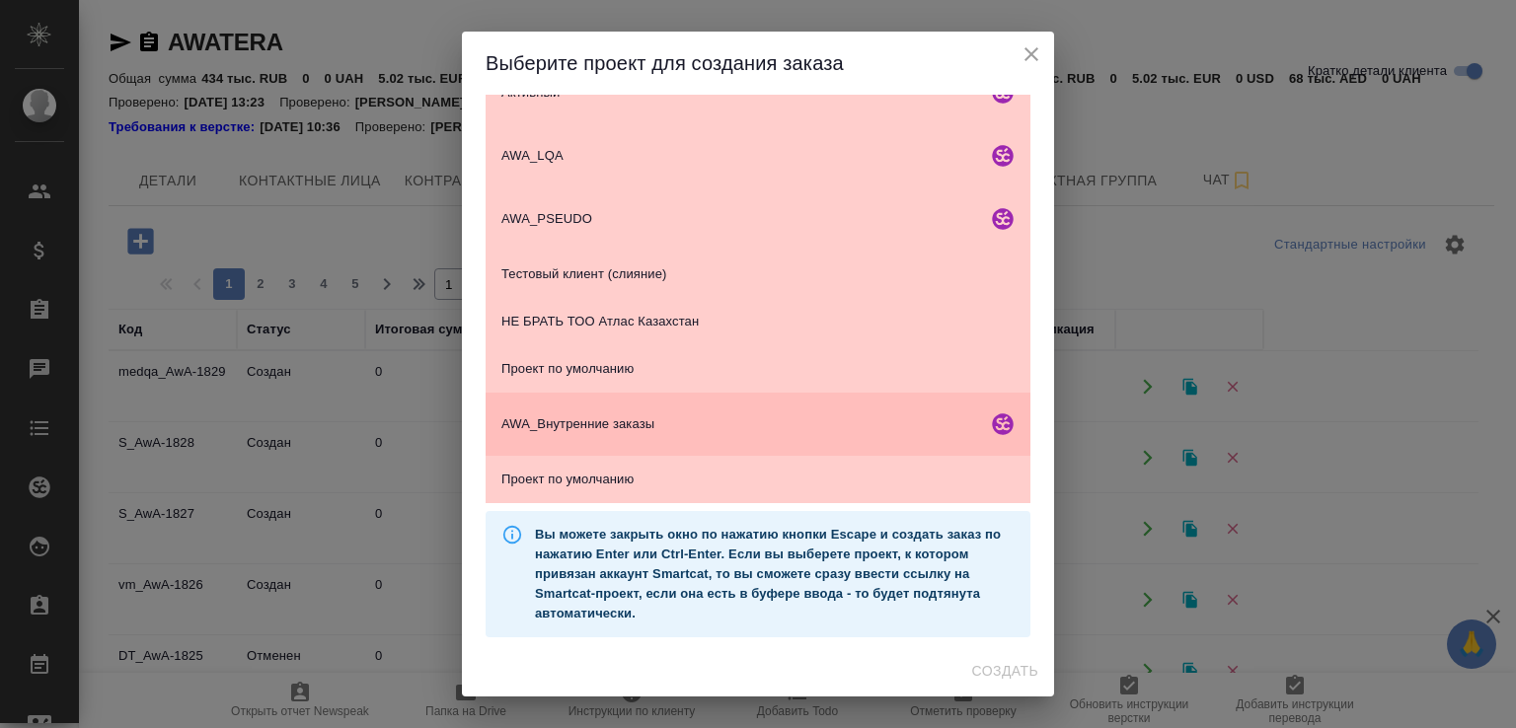
click at [636, 428] on span "AWA_Внутренние заказы" at bounding box center [740, 424] width 478 height 20
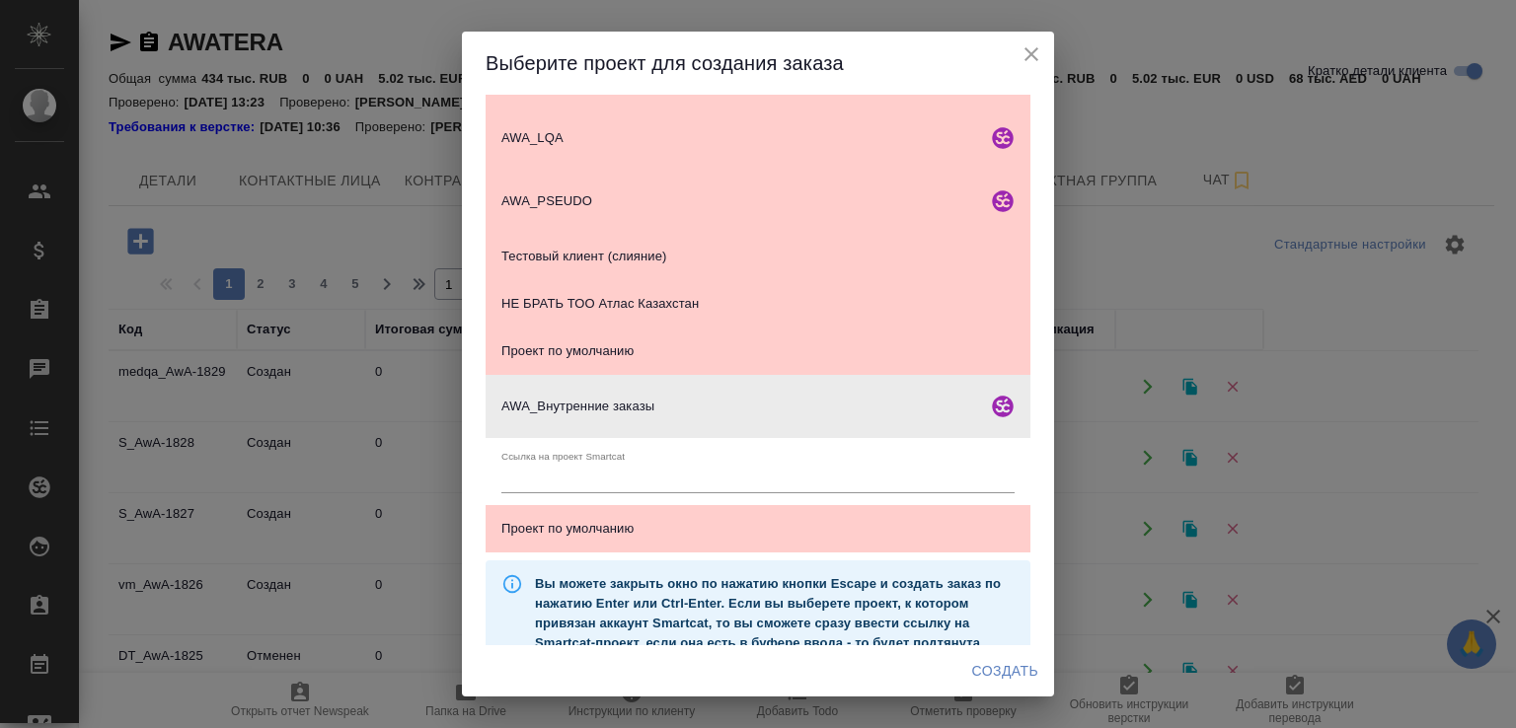
scroll to position [474, 0]
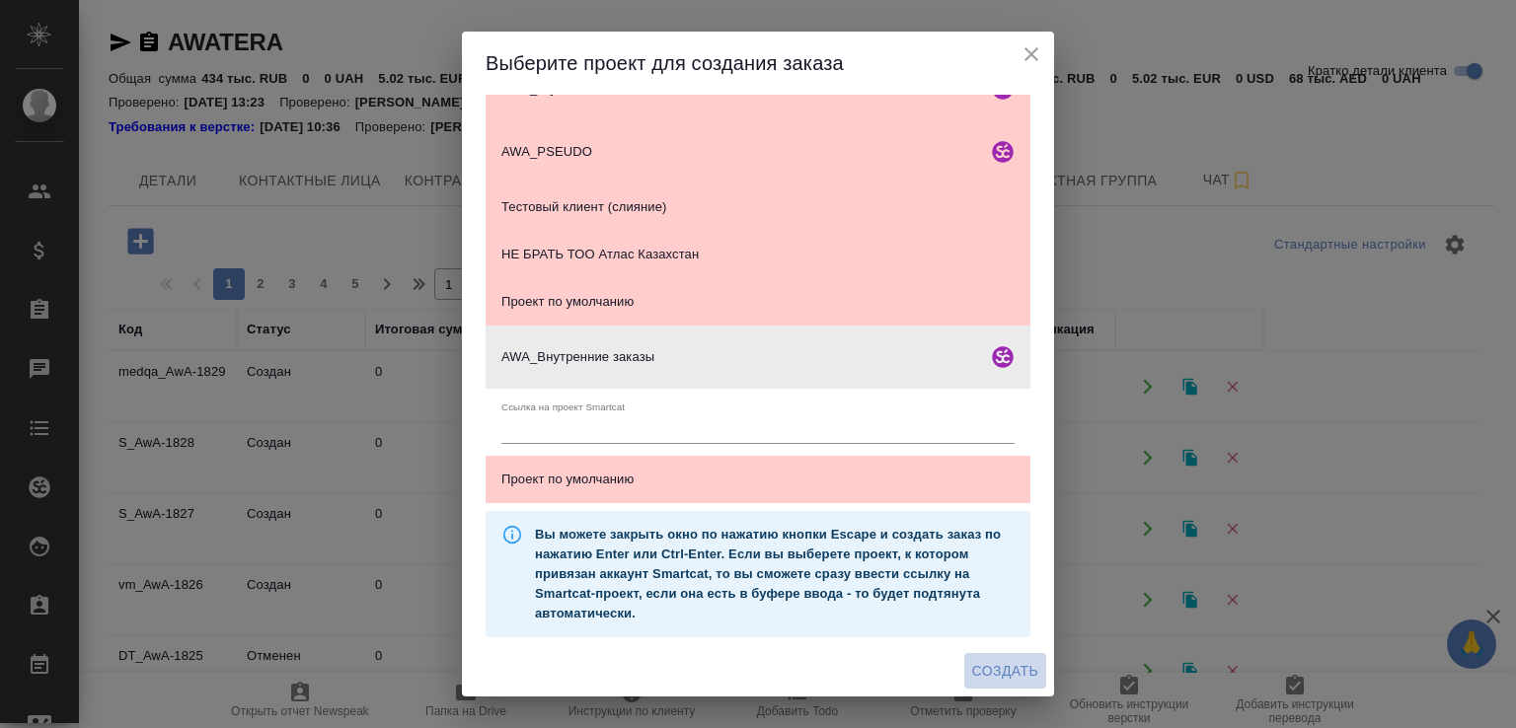
click at [972, 664] on span "Создать" at bounding box center [1005, 671] width 66 height 25
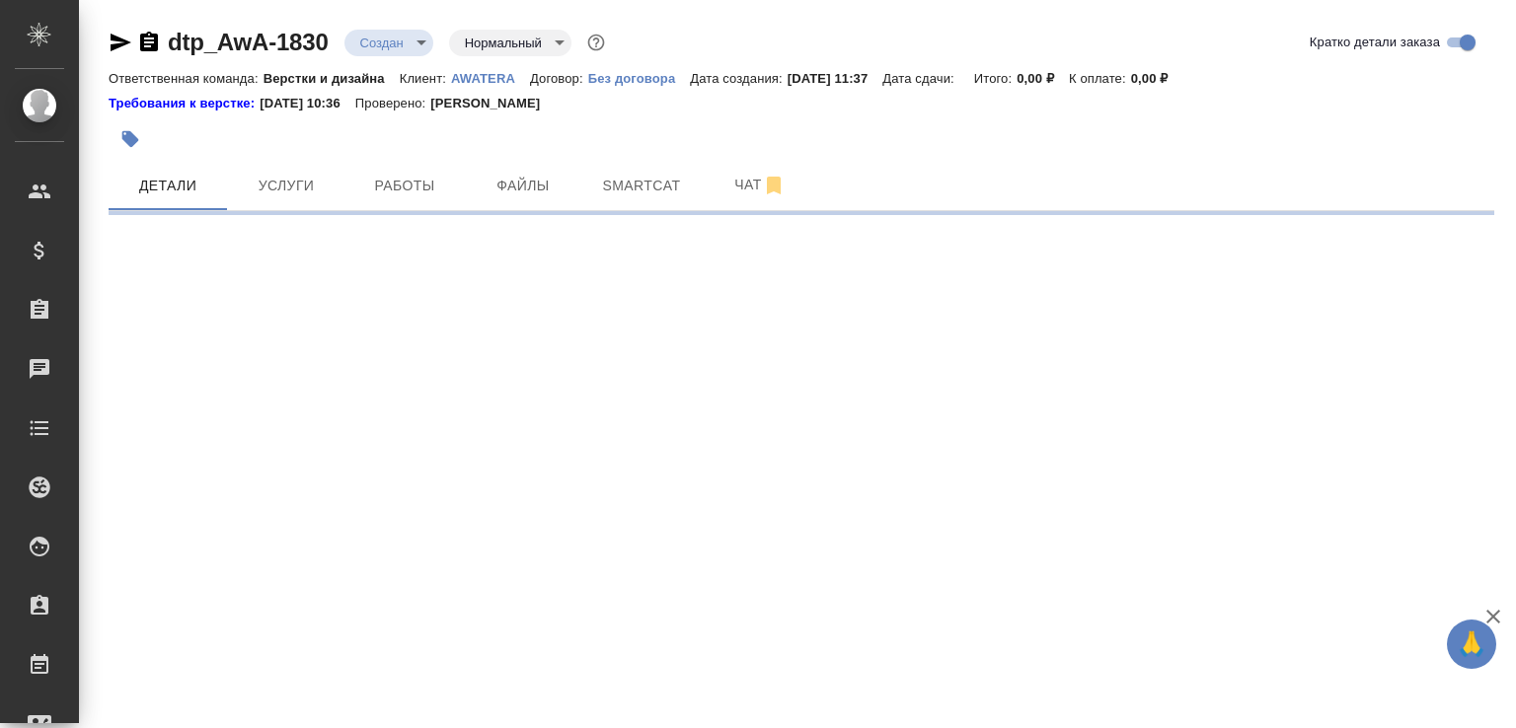
select select "RU"
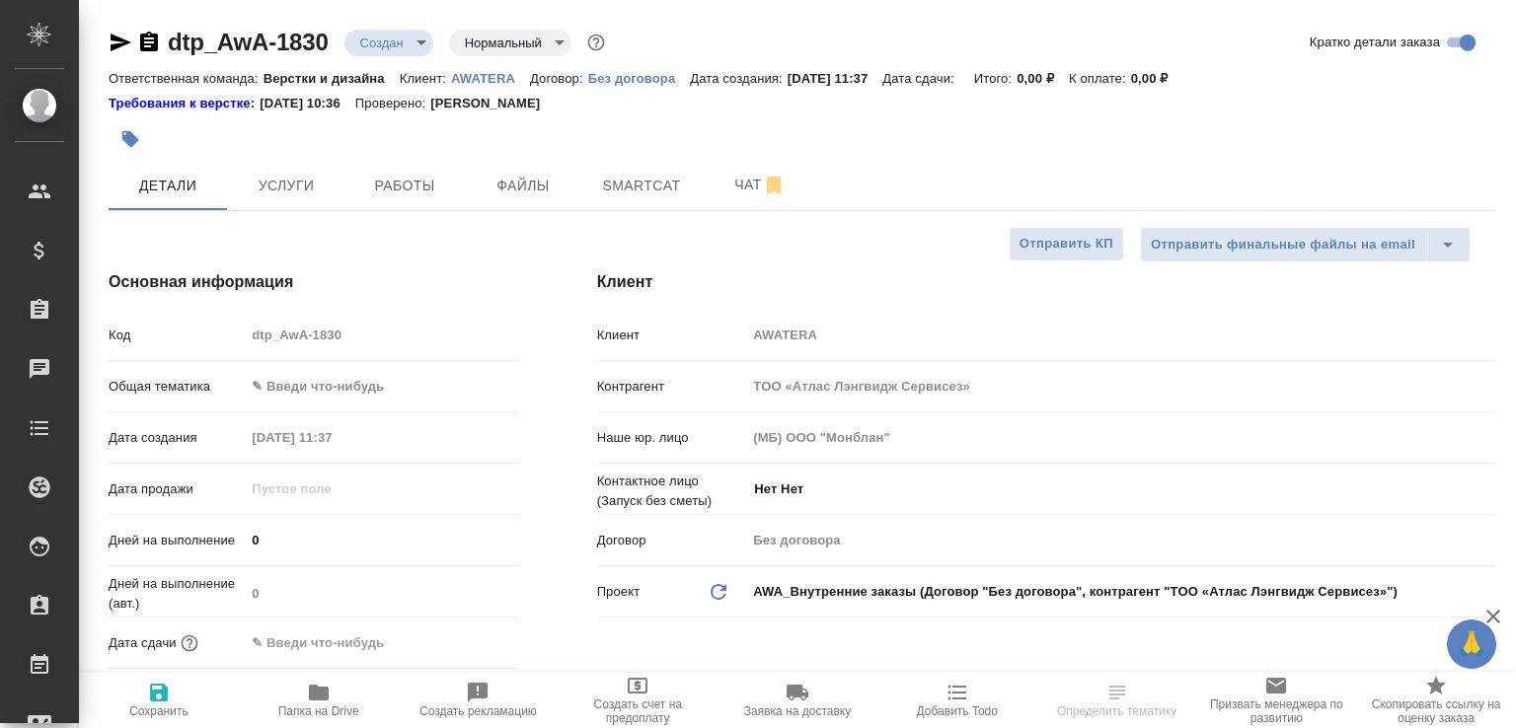
type textarea "x"
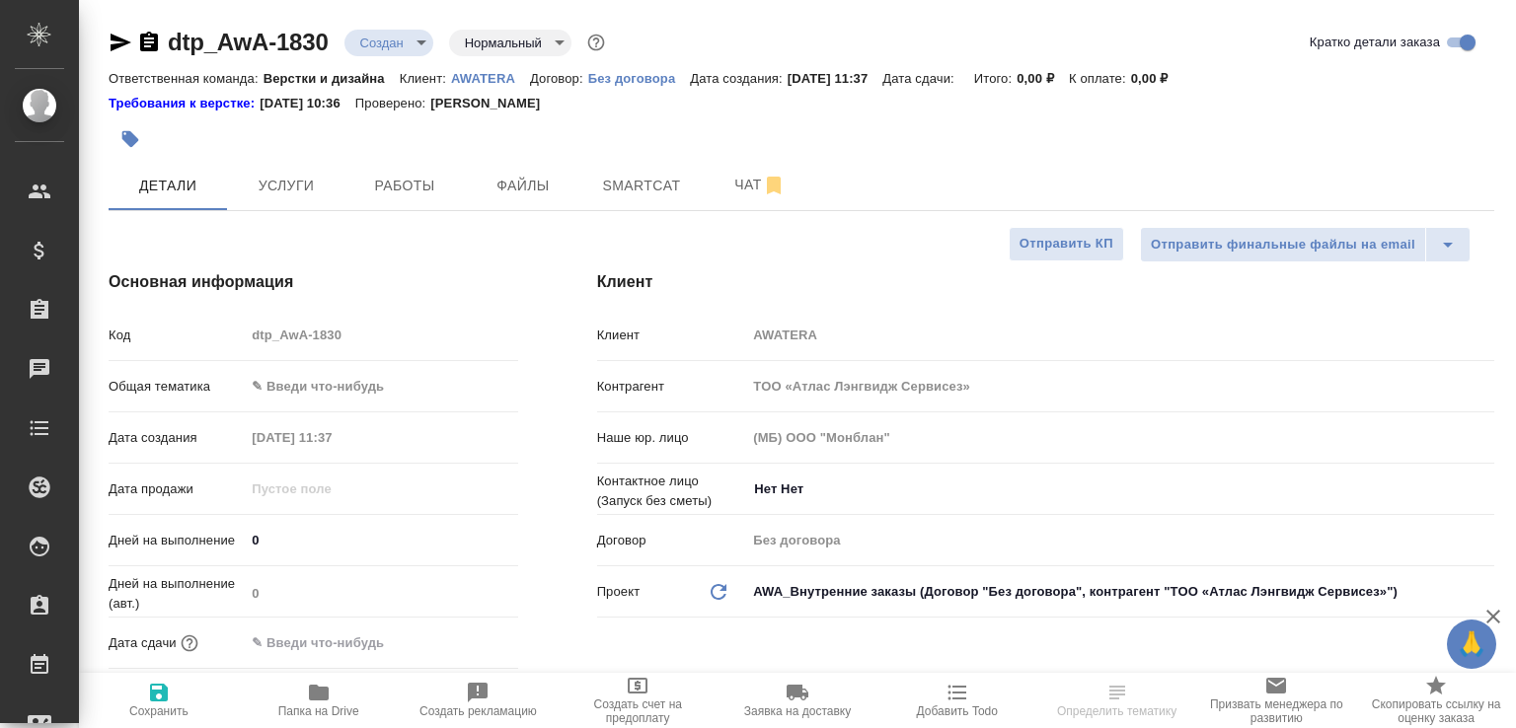
type textarea "x"
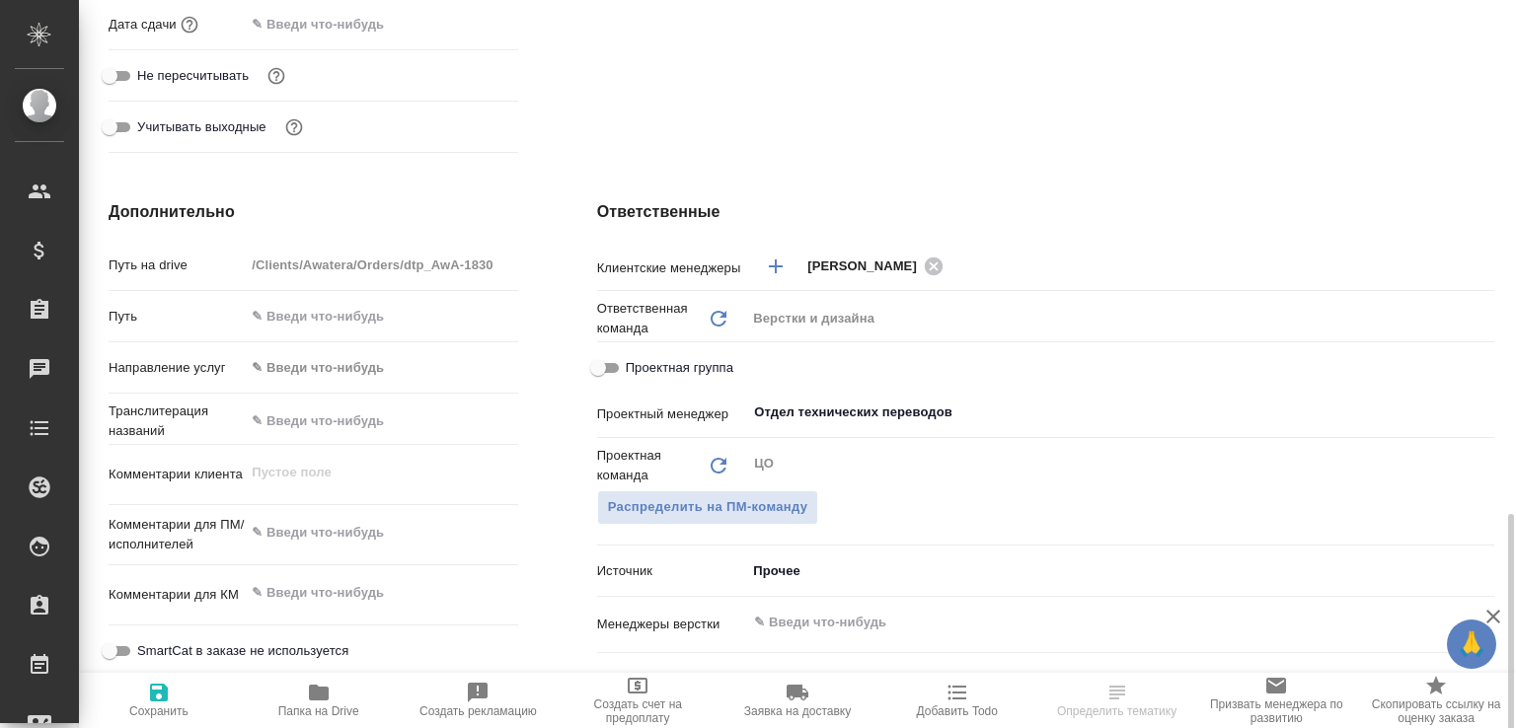
scroll to position [829, 0]
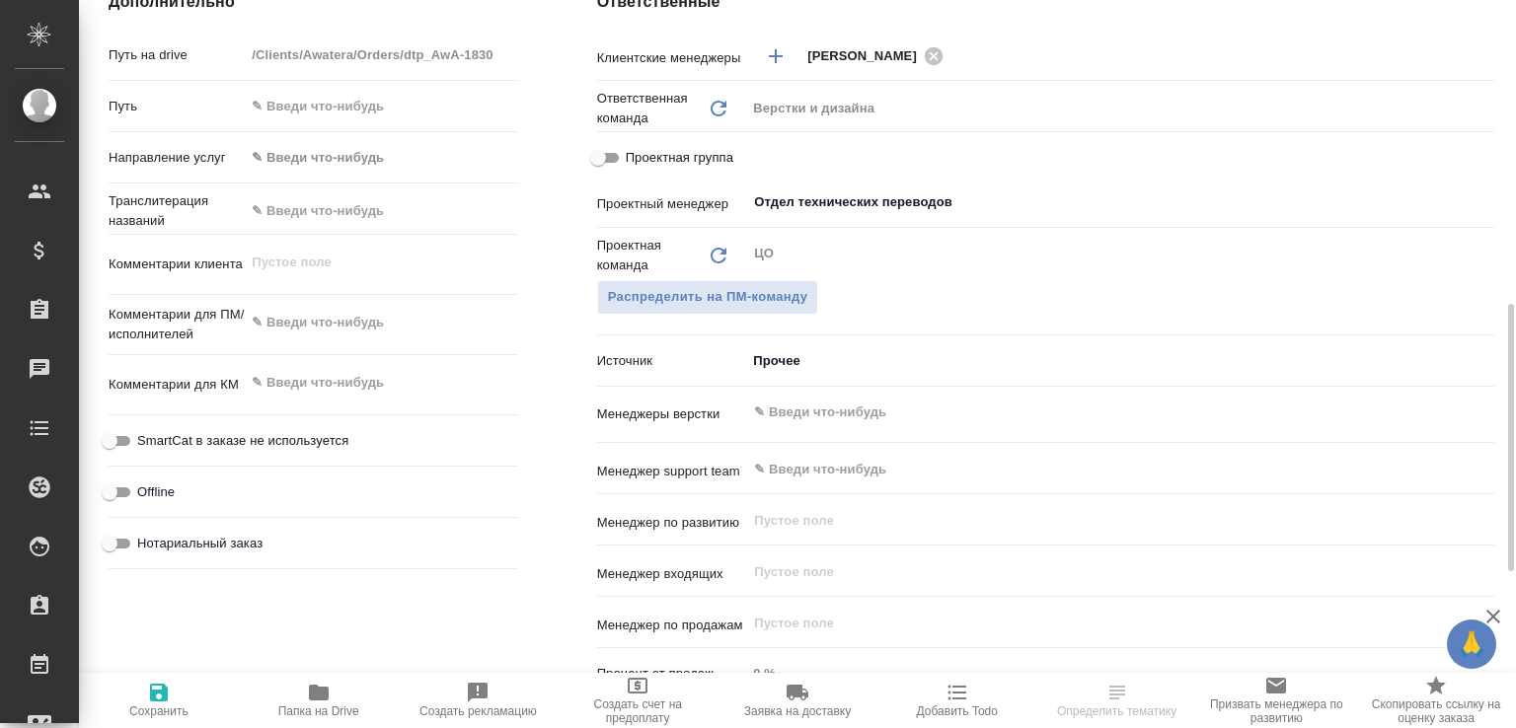
click at [803, 415] on input "text" at bounding box center [1087, 413] width 670 height 24
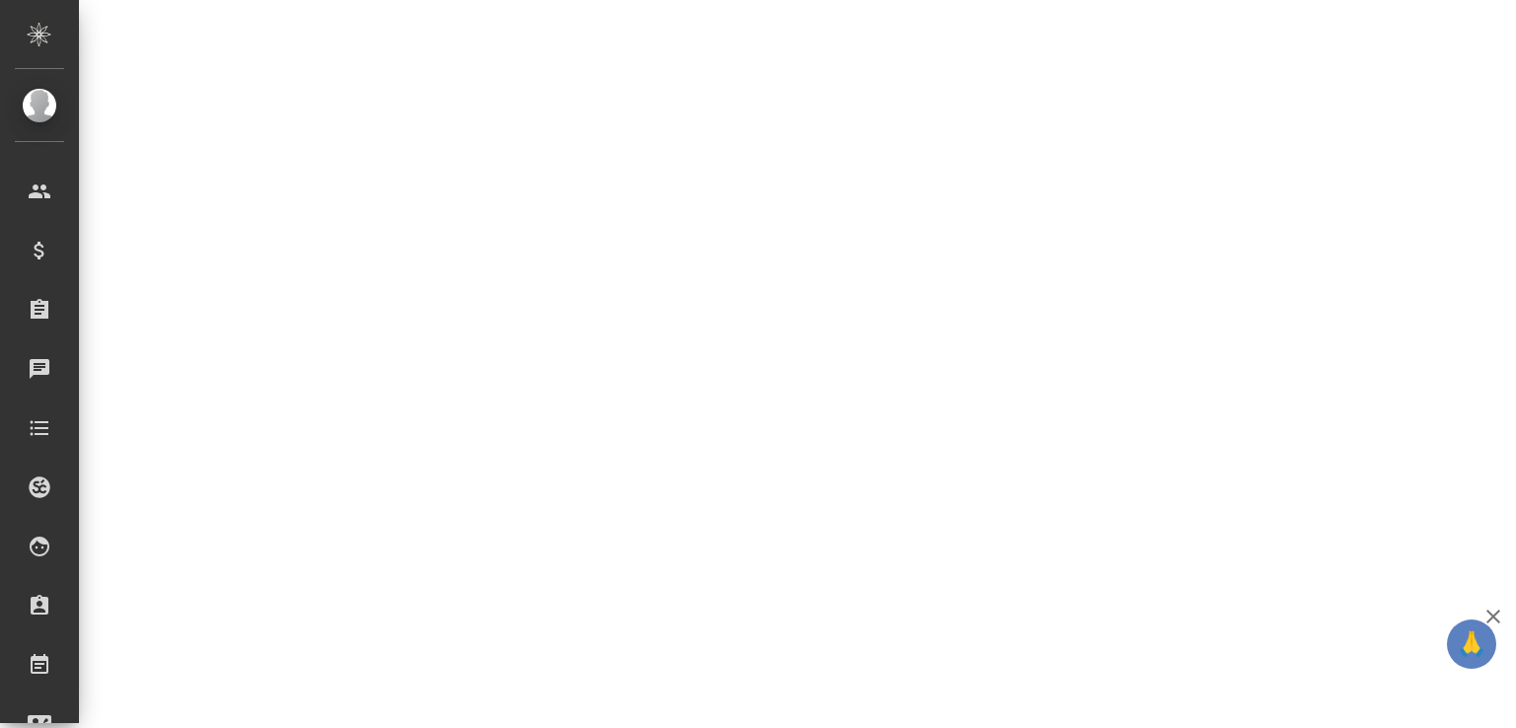
click at [1493, 617] on icon "button" at bounding box center [1493, 617] width 14 height 14
select select "RU"
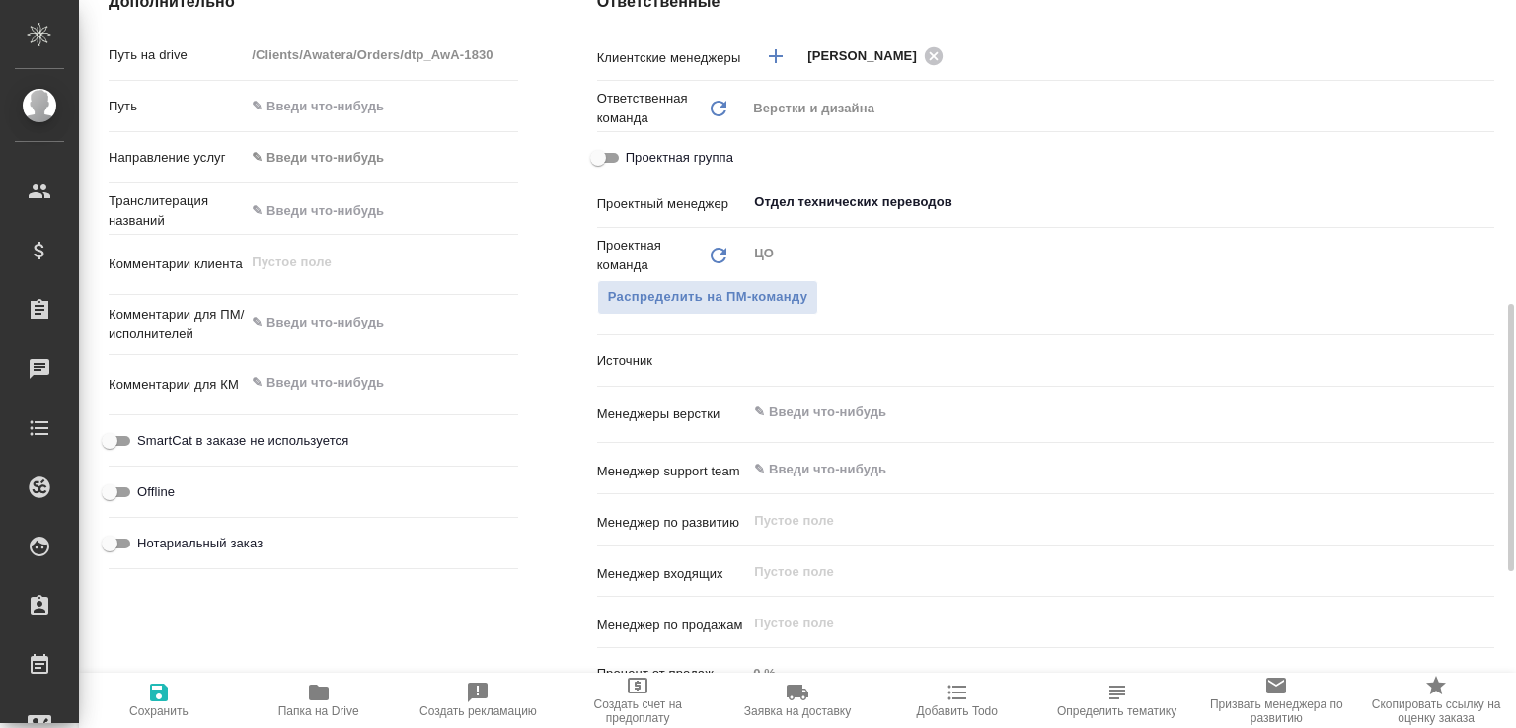
type textarea "x"
click at [817, 404] on input "text" at bounding box center [1087, 413] width 670 height 24
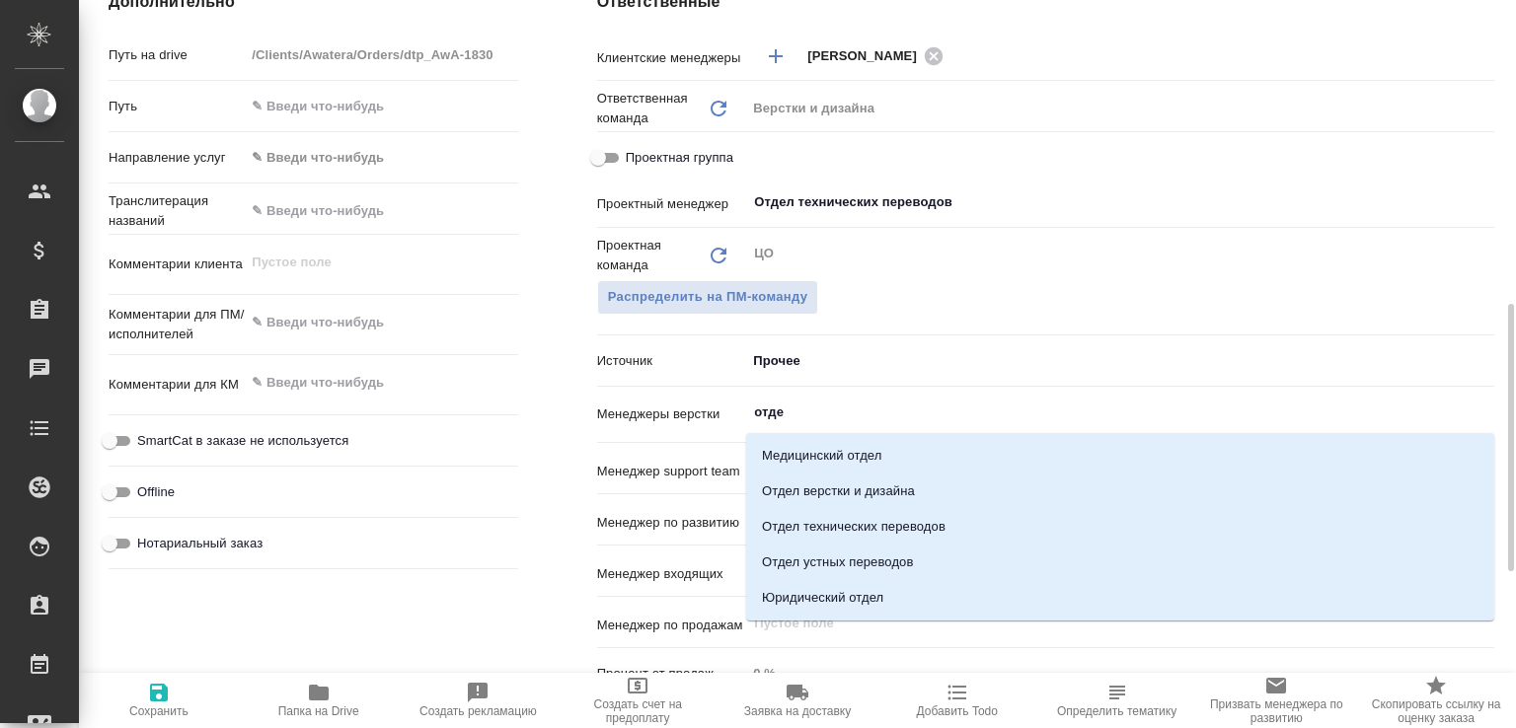
type input "отдел"
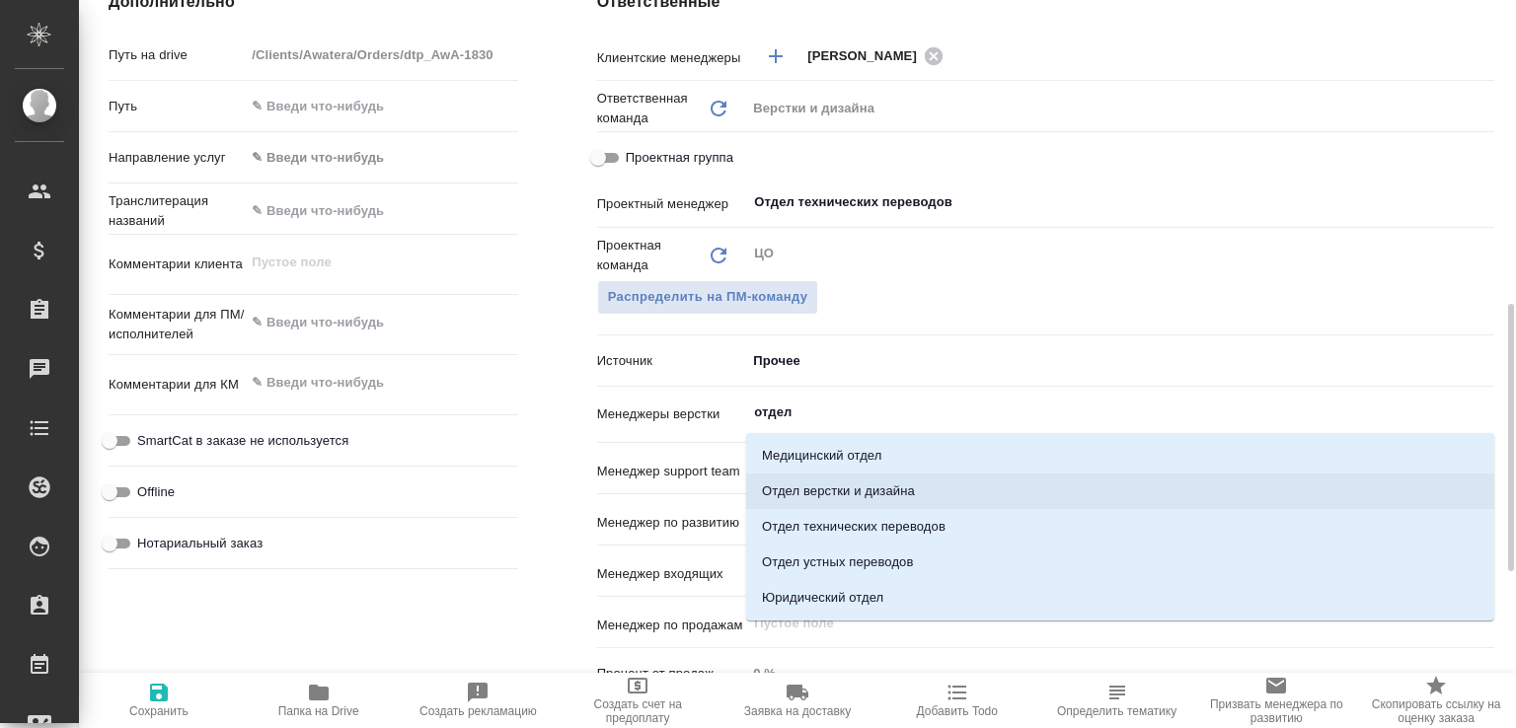
drag, startPoint x: 845, startPoint y: 493, endPoint x: 822, endPoint y: 488, distance: 23.2
click at [845, 492] on li "Отдел верстки и дизайна" at bounding box center [1120, 492] width 748 height 36
type textarea "x"
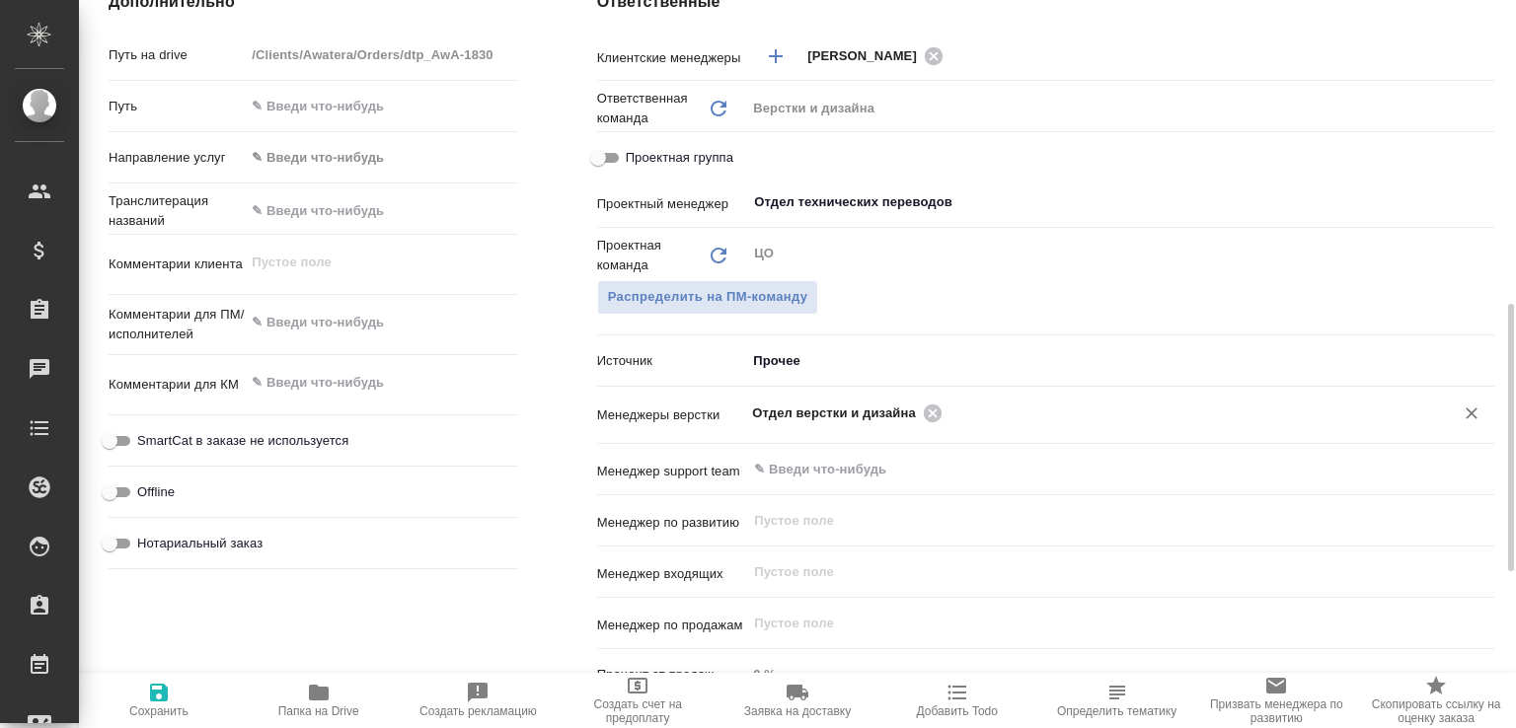
click at [159, 686] on icon "button" at bounding box center [159, 693] width 24 height 24
type textarea "x"
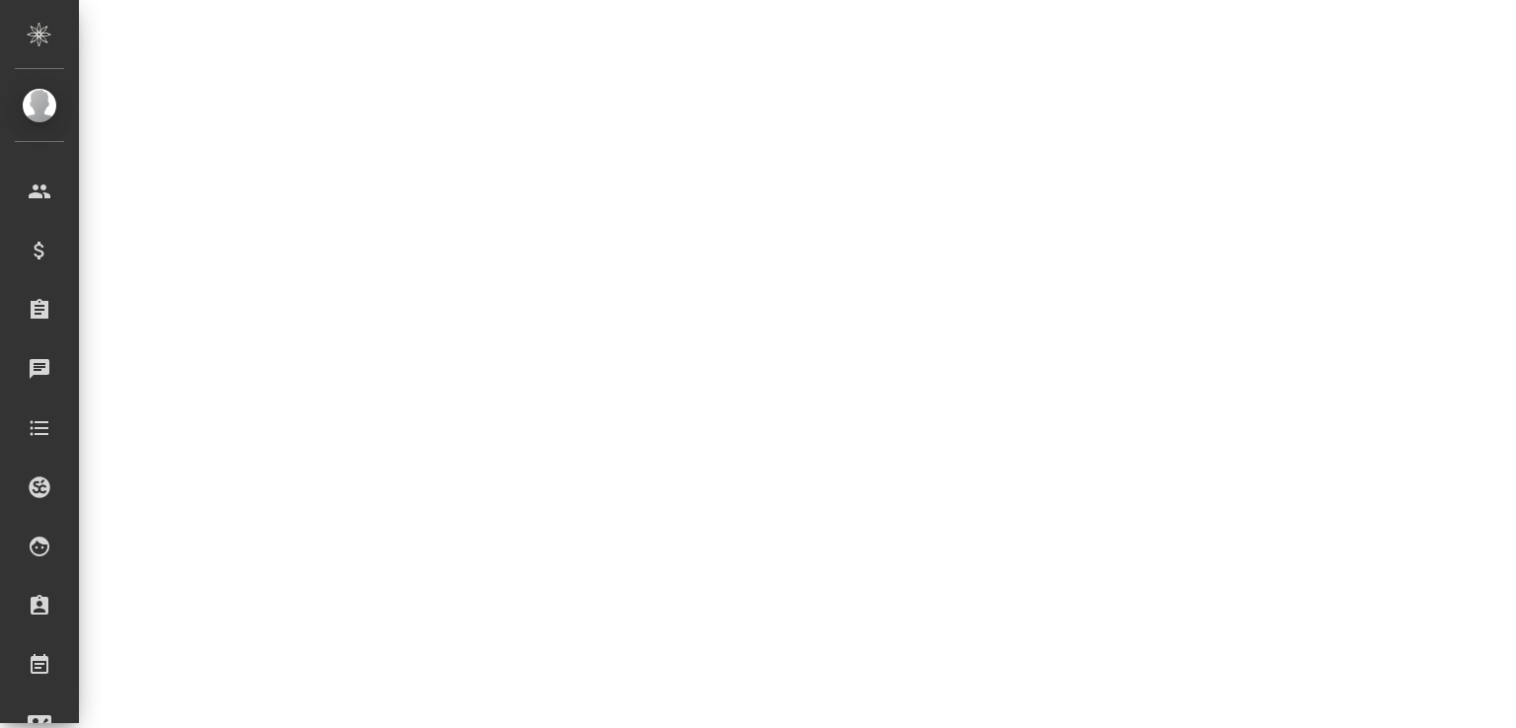
select select "RU"
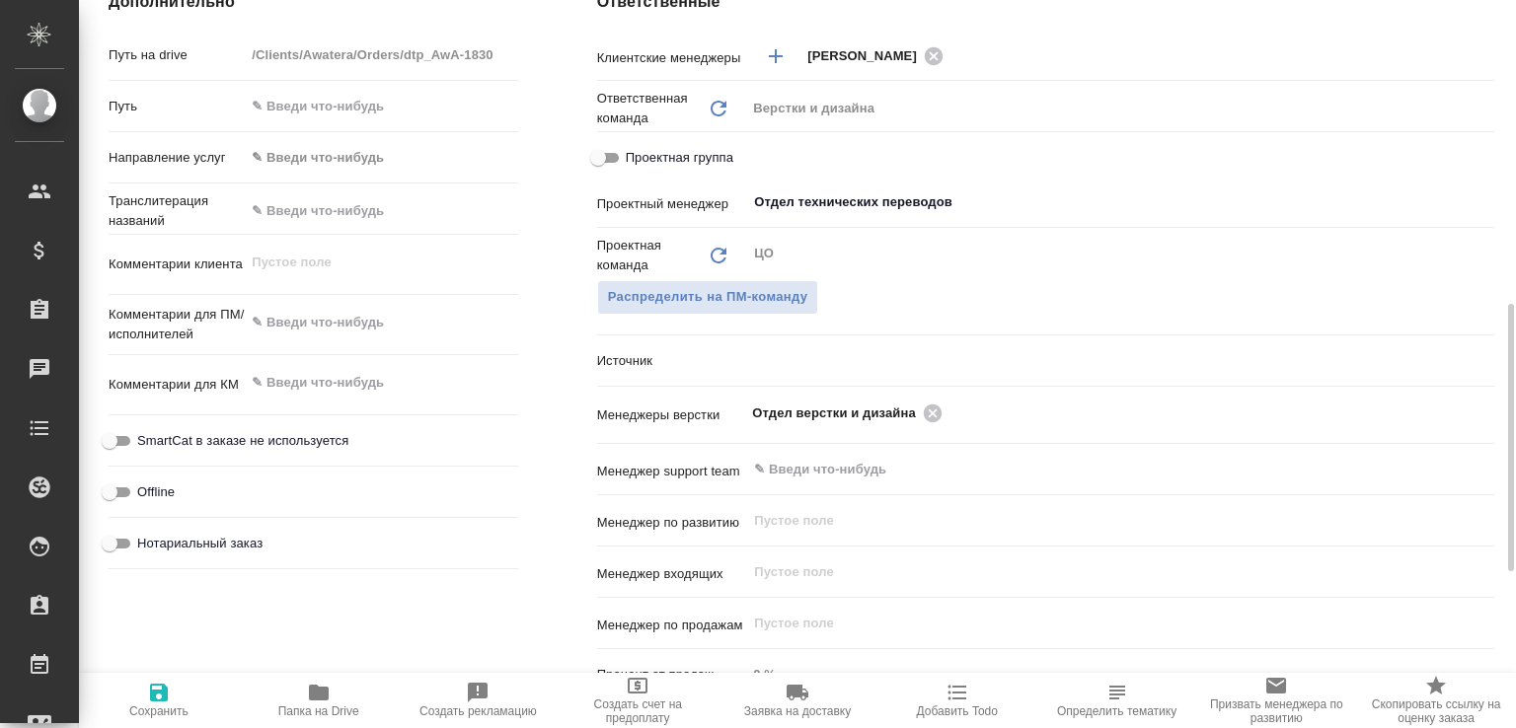
type textarea "x"
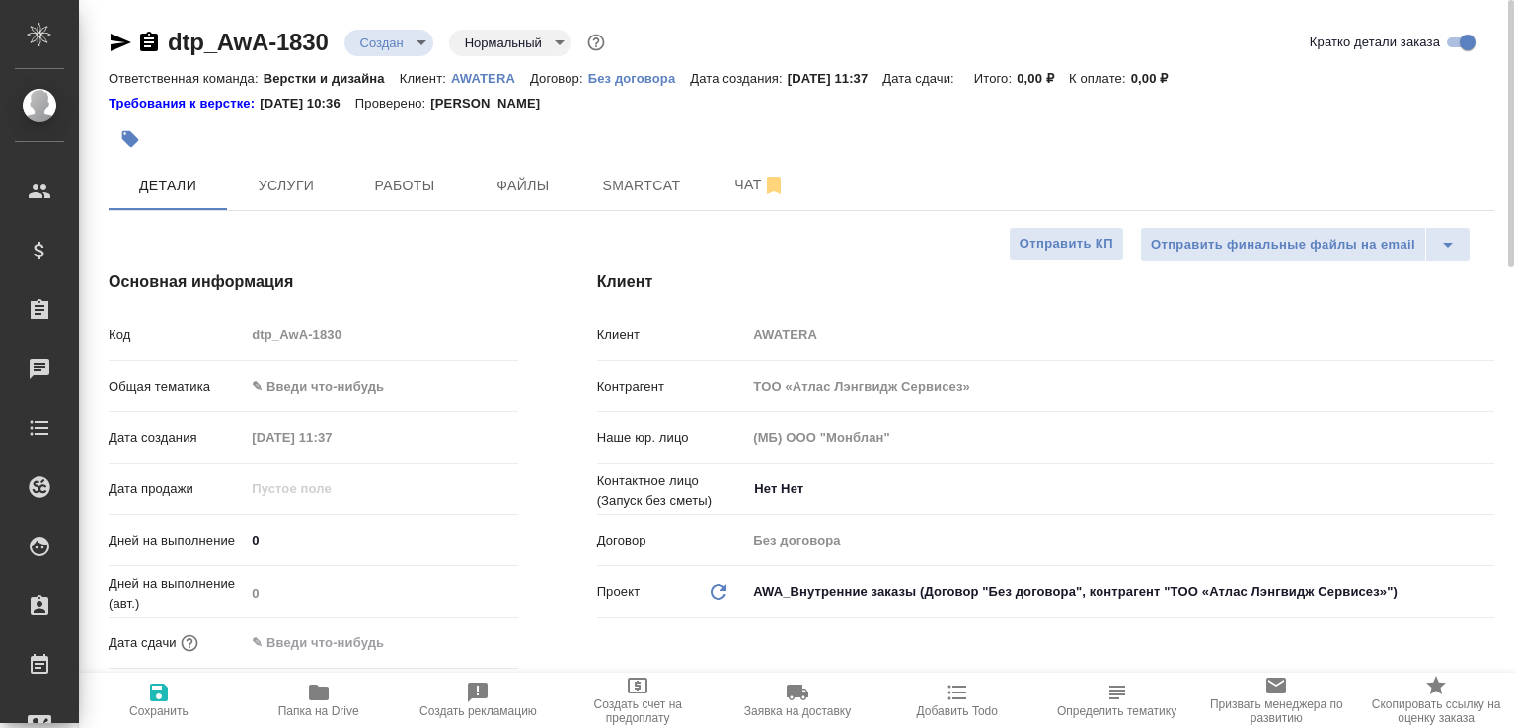
scroll to position [210, 0]
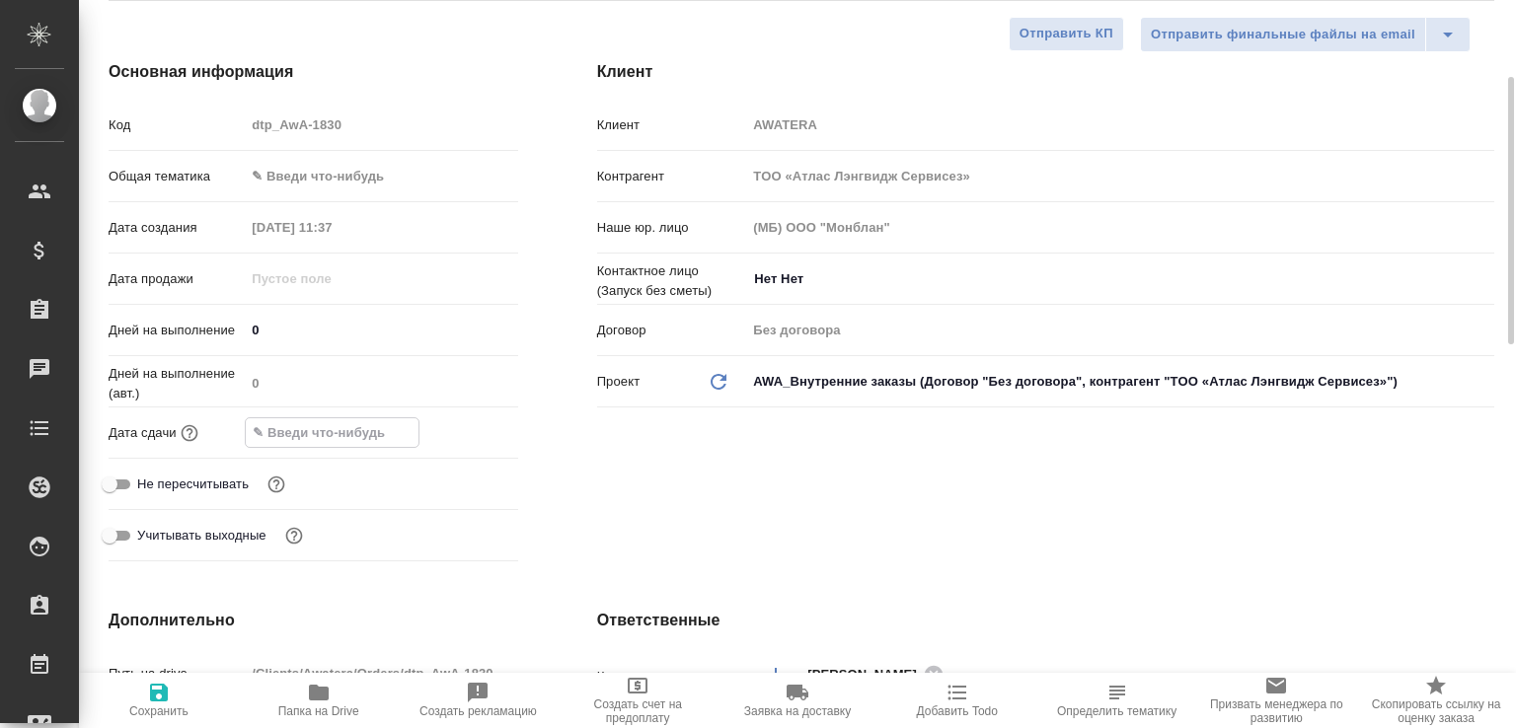
click at [285, 428] on input "text" at bounding box center [332, 432] width 173 height 29
click at [467, 427] on icon "button" at bounding box center [461, 431] width 24 height 24
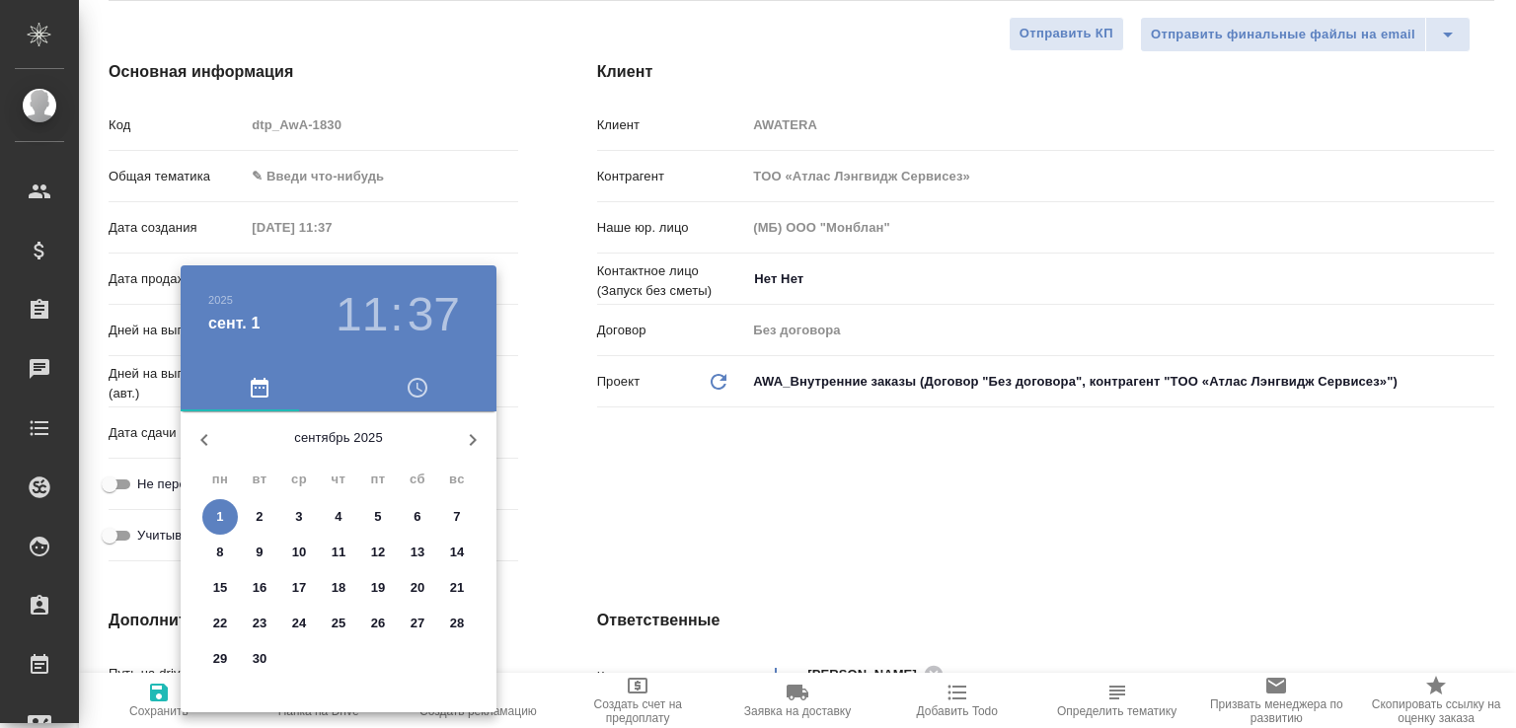
click at [253, 664] on p "30" at bounding box center [260, 659] width 15 height 20
type input "30.09.2025 11:37"
type textarea "x"
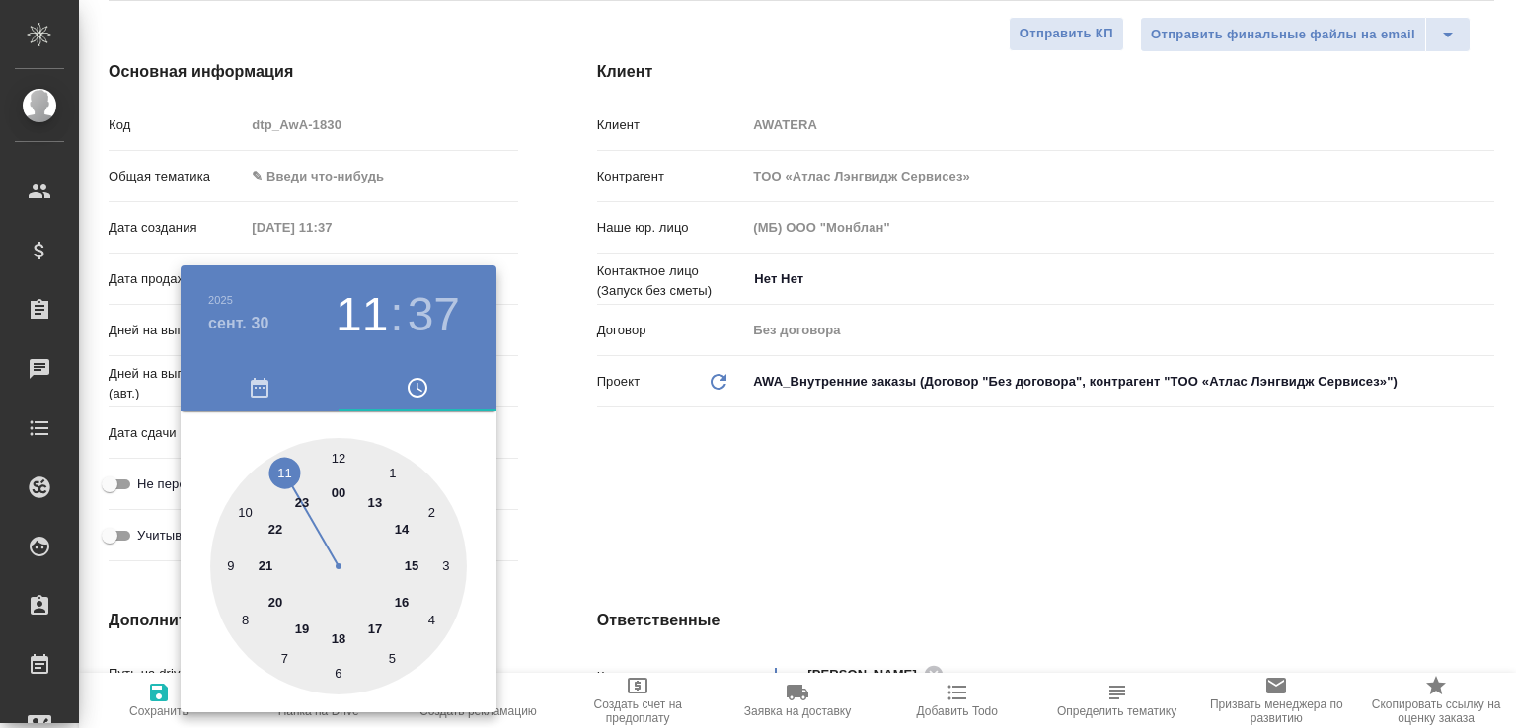
click at [300, 503] on div at bounding box center [338, 566] width 257 height 257
type input "30.09.2025 23:37"
type textarea "x"
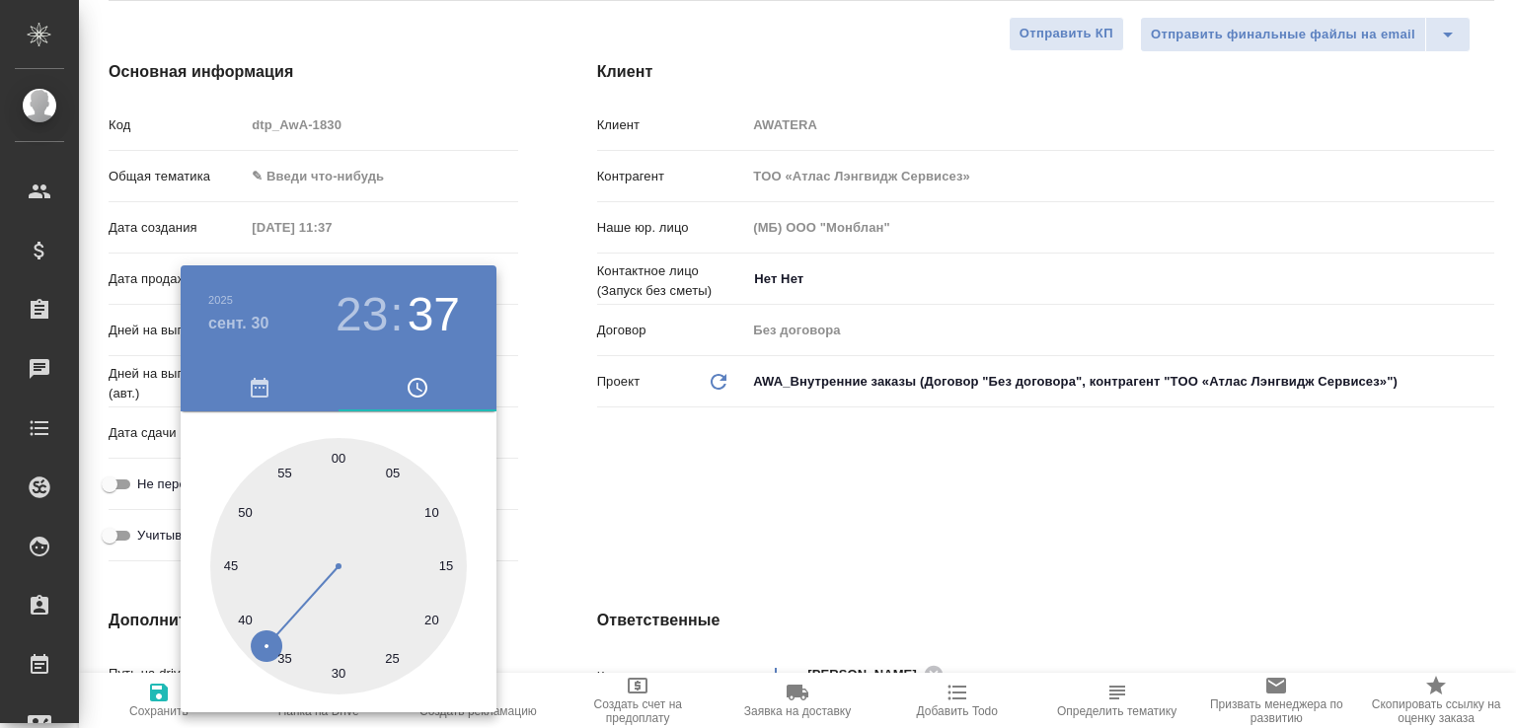
click at [336, 675] on div at bounding box center [338, 566] width 257 height 257
type input "30.09.2025 23:30"
type textarea "x"
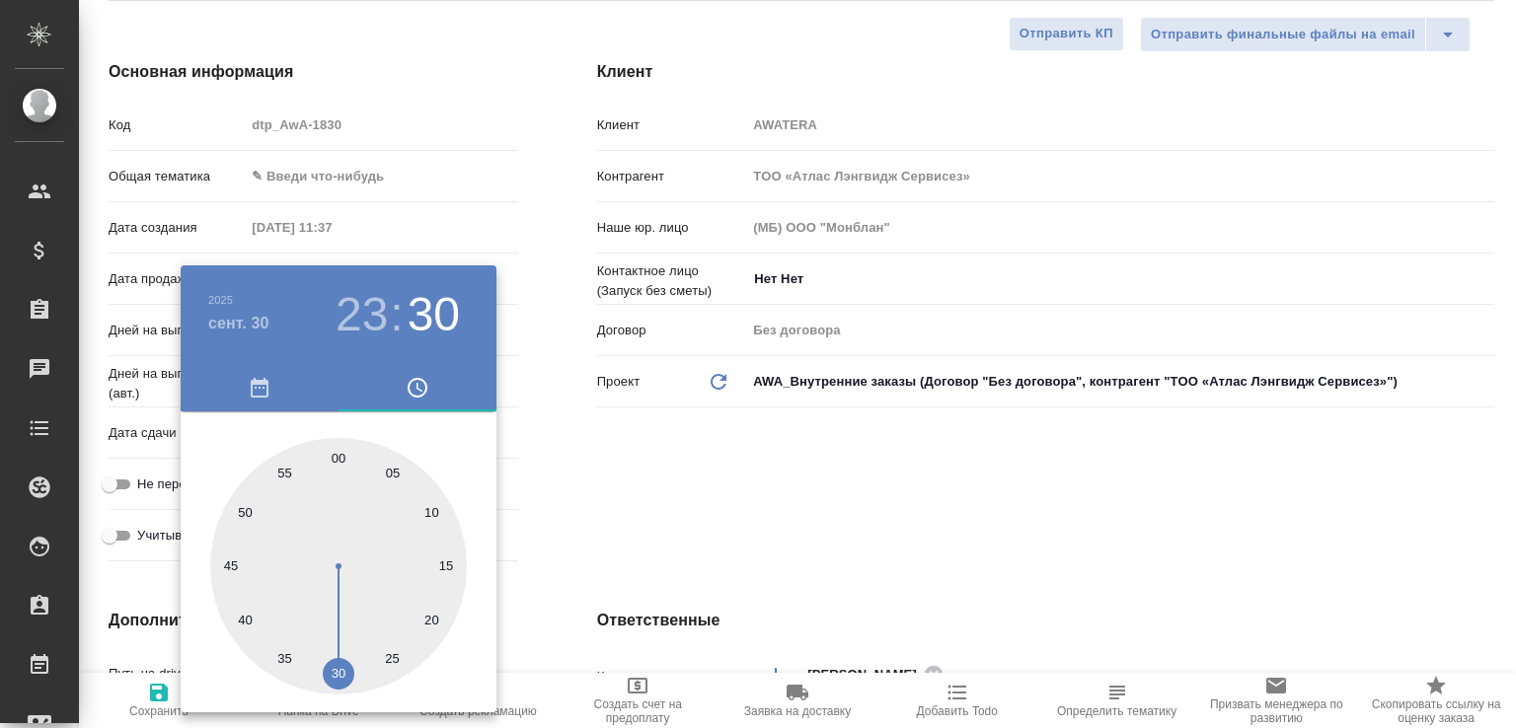
click at [604, 517] on div at bounding box center [758, 364] width 1516 height 728
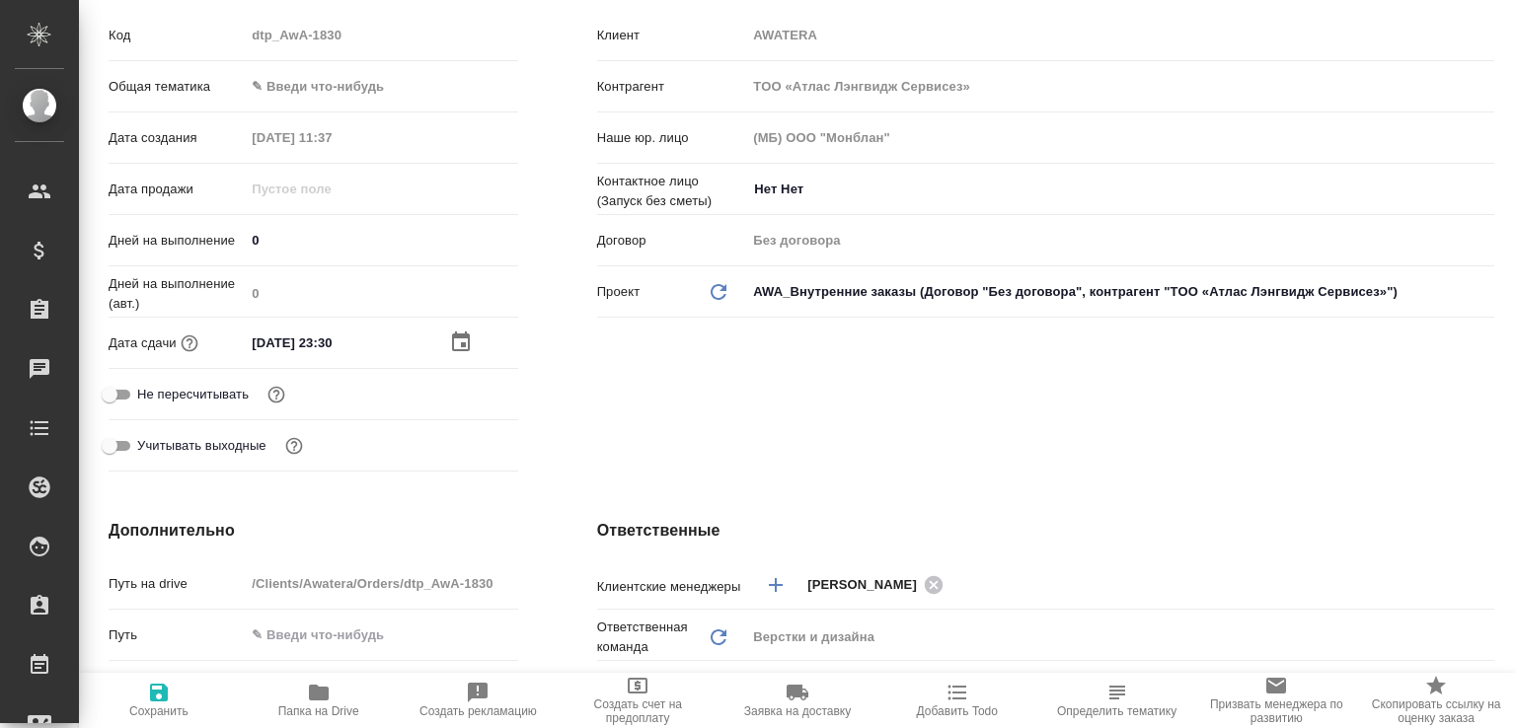
scroll to position [0, 0]
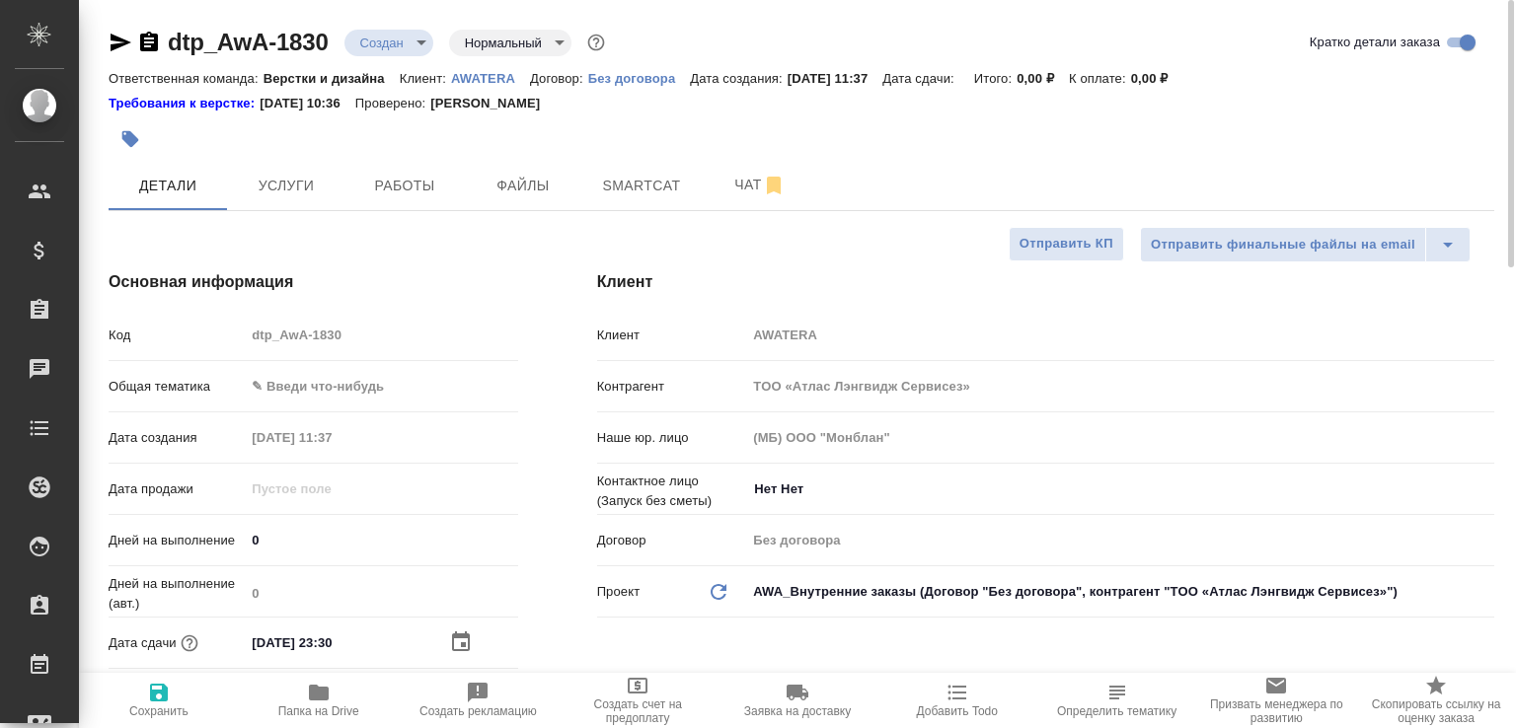
click at [171, 692] on span "Сохранить" at bounding box center [159, 699] width 136 height 37
type textarea "x"
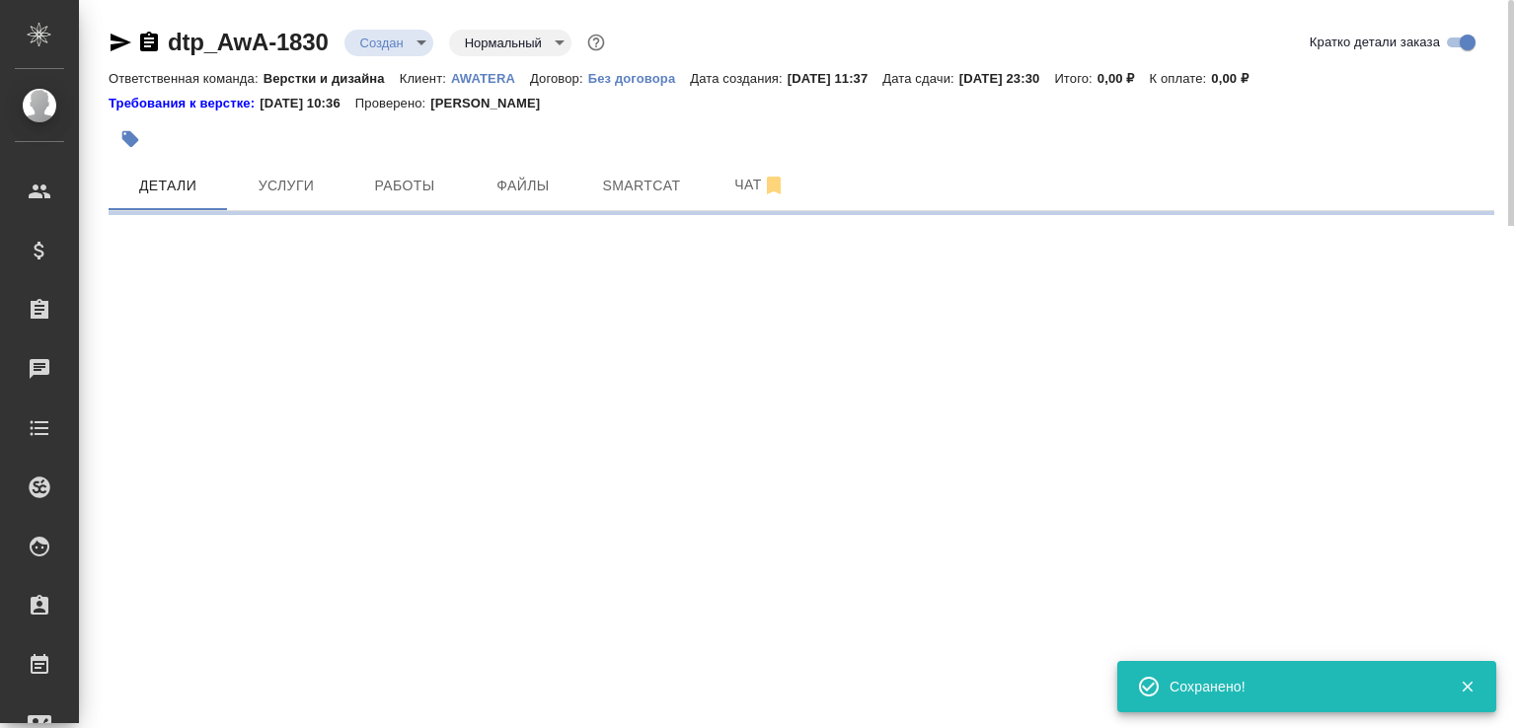
click at [129, 136] on icon "button" at bounding box center [130, 139] width 17 height 17
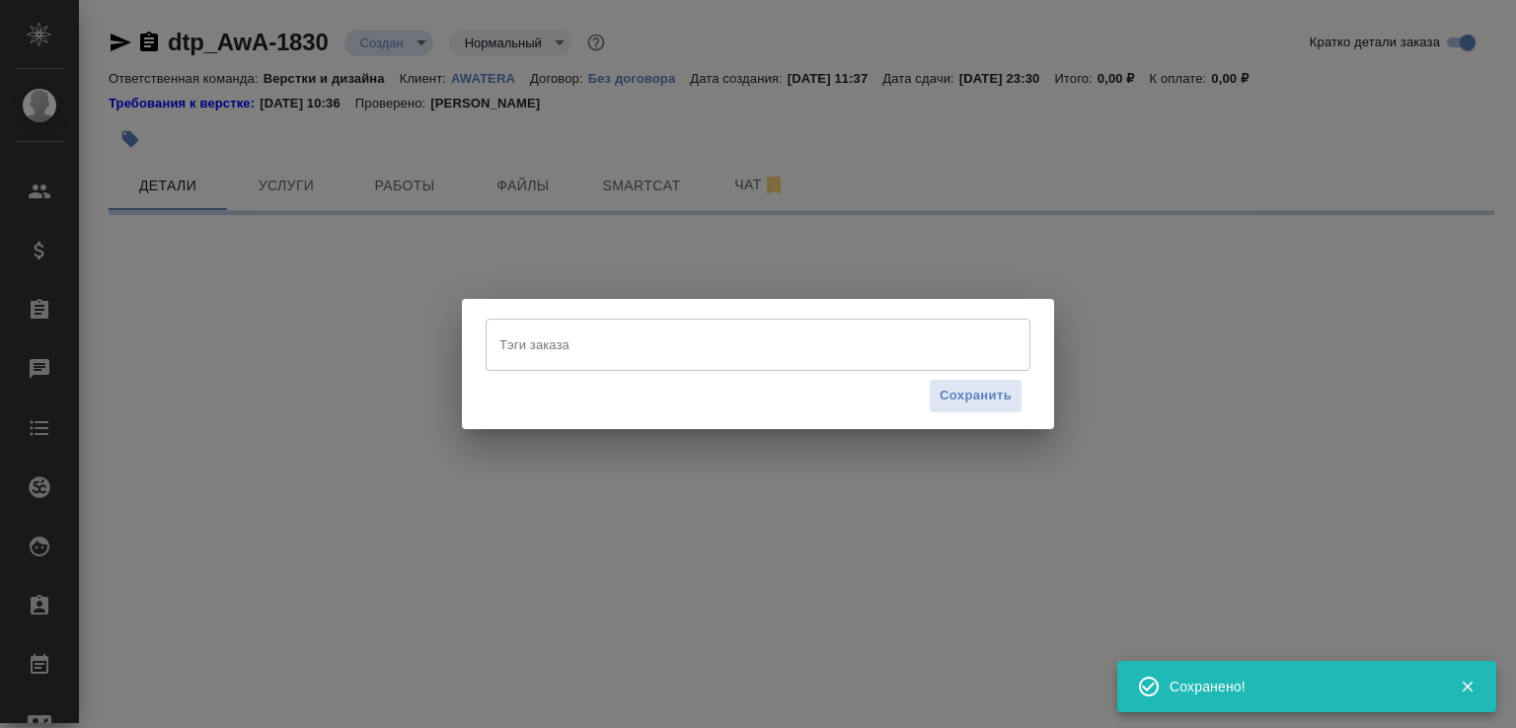
click at [516, 347] on input "Тэги заказа" at bounding box center [738, 345] width 489 height 34
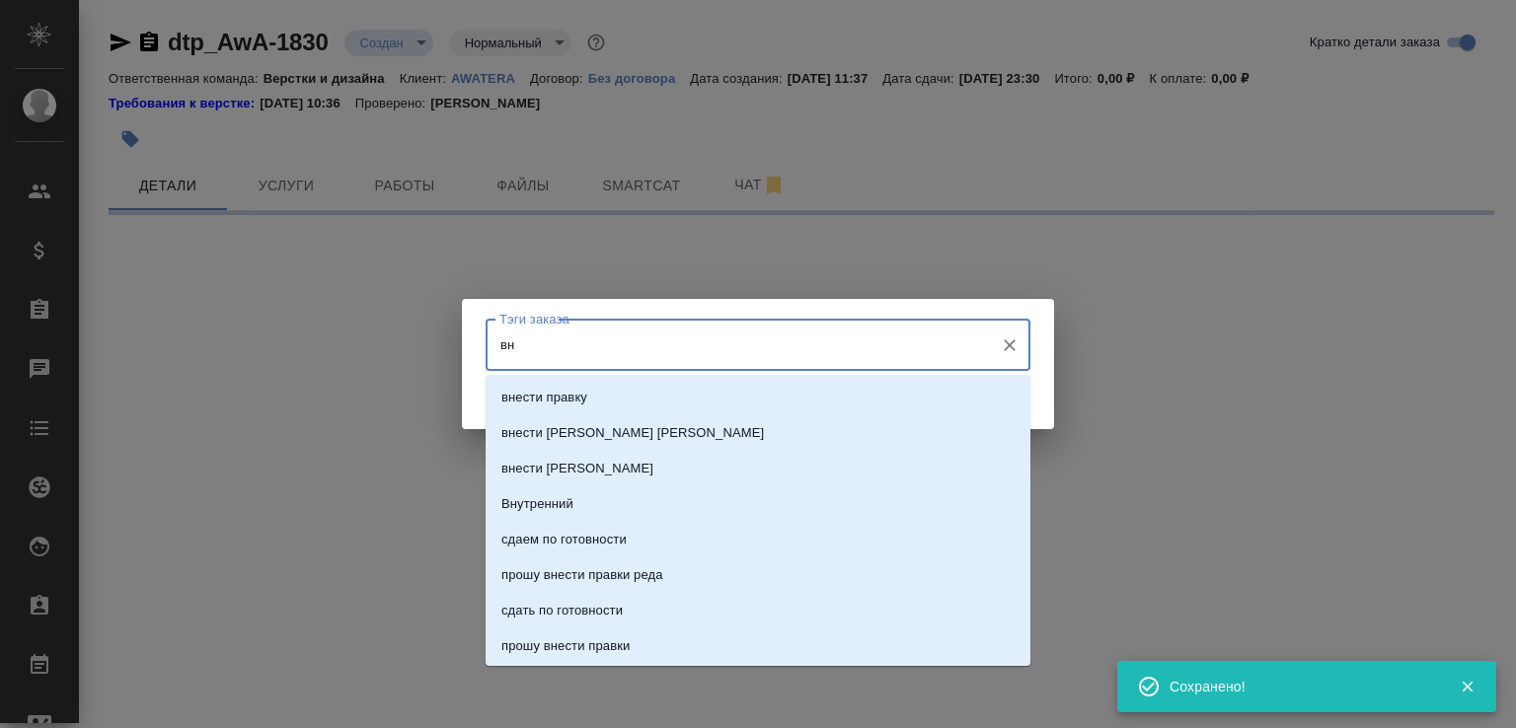
type input "вну"
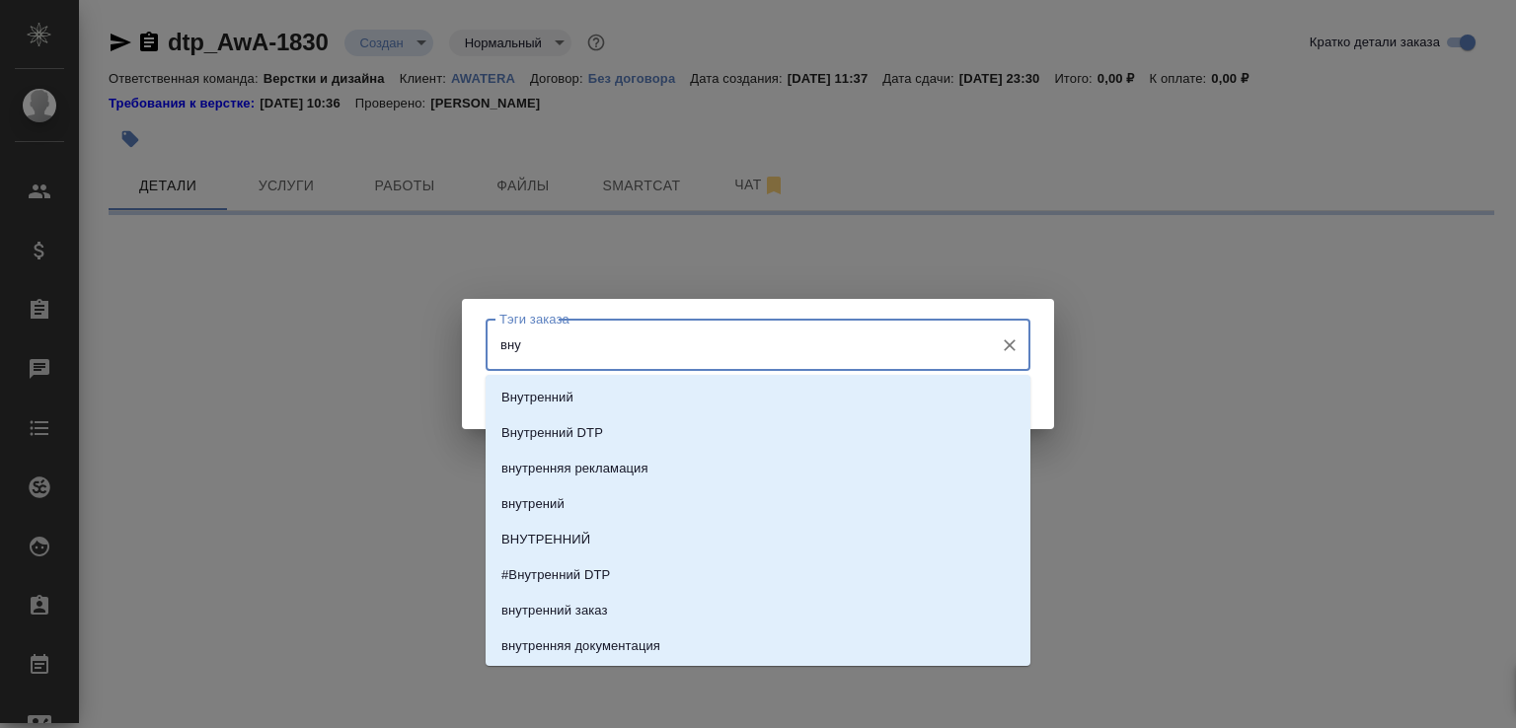
select select "RU"
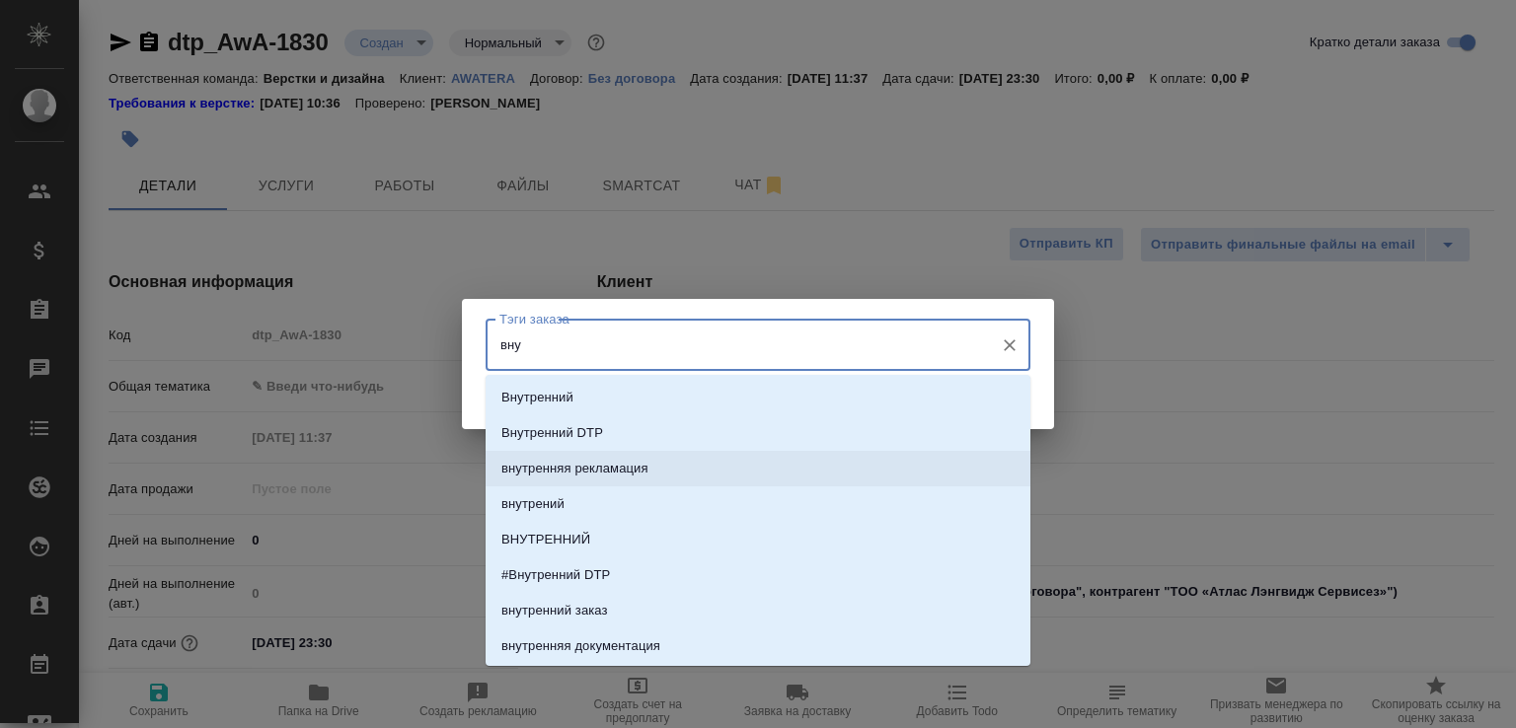
type textarea "x"
click at [620, 431] on li "Внутренний DTP" at bounding box center [757, 433] width 545 height 36
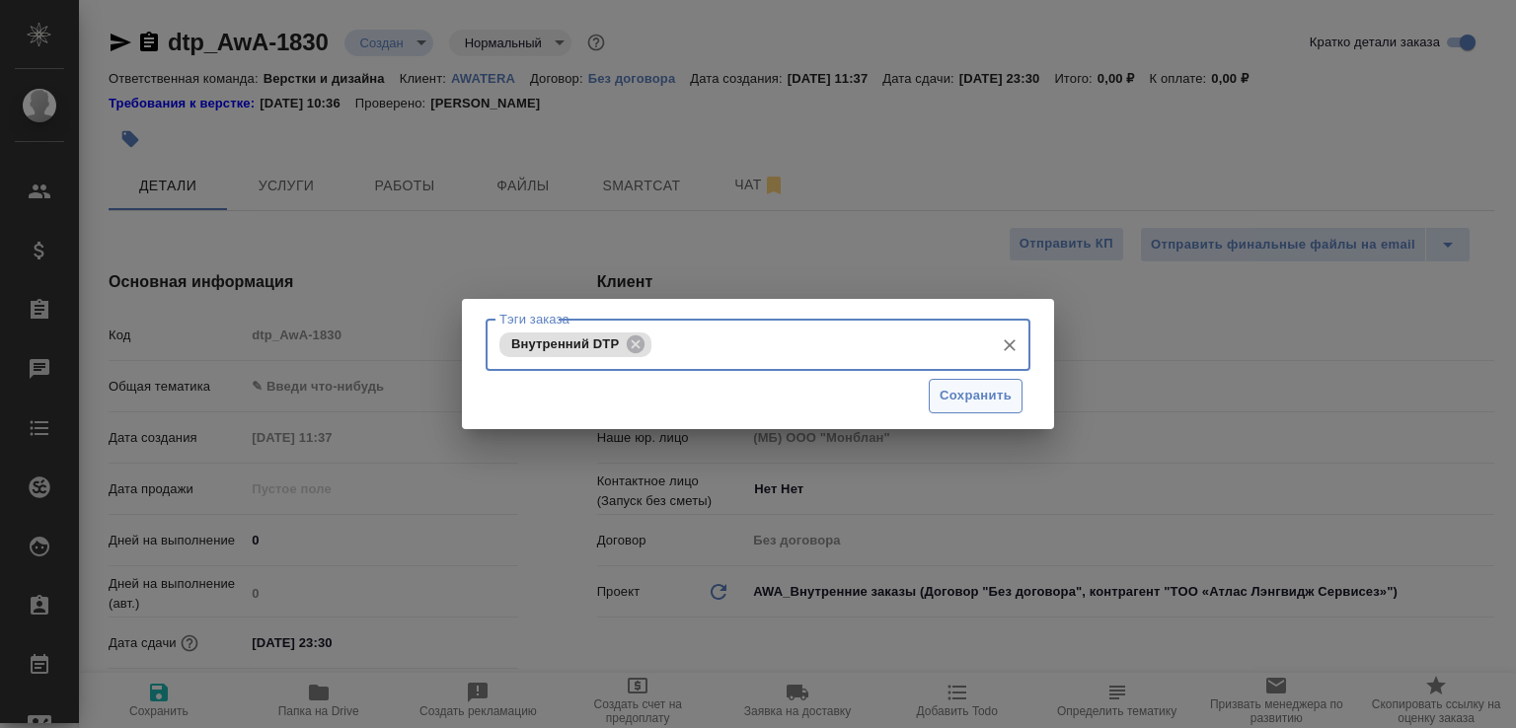
click at [962, 408] on button "Сохранить" at bounding box center [976, 396] width 94 height 35
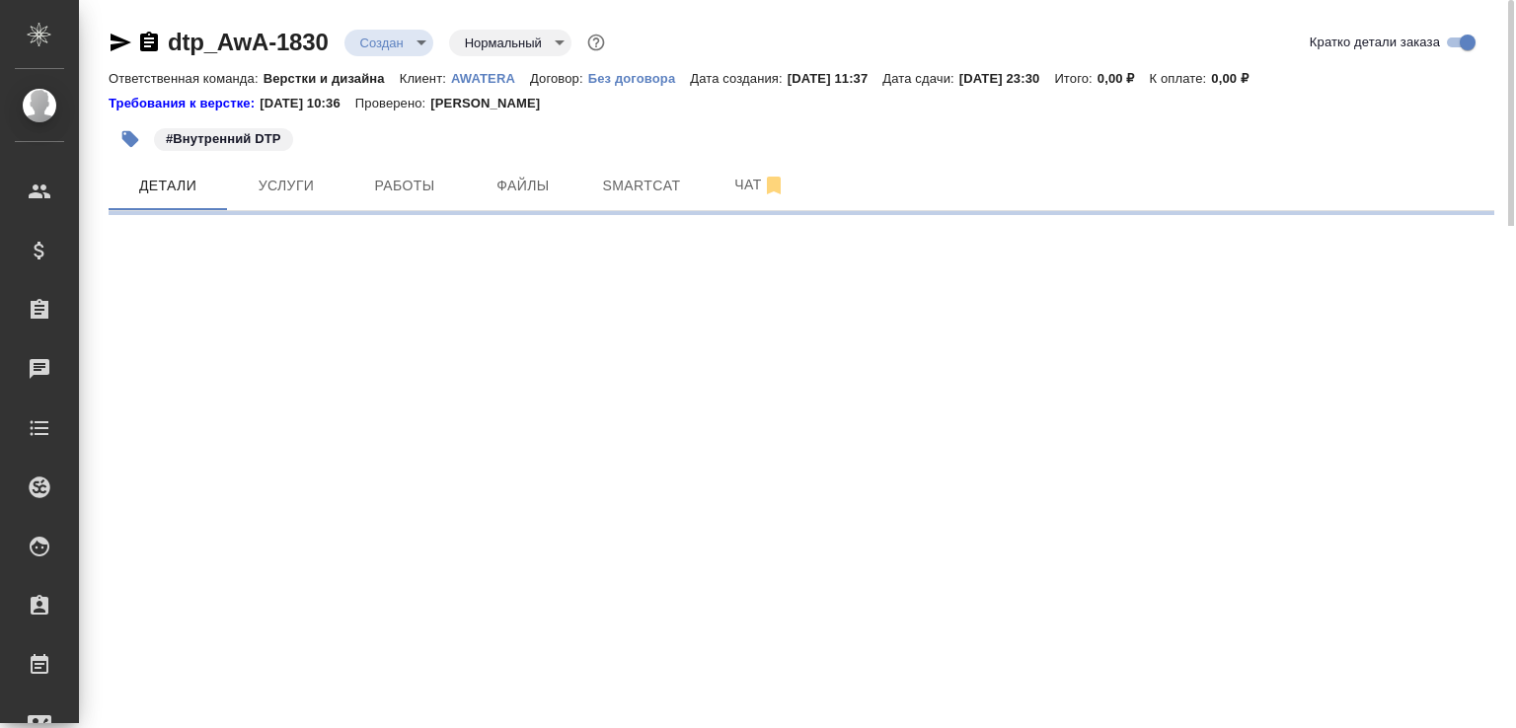
click at [114, 40] on icon "button" at bounding box center [121, 43] width 21 height 18
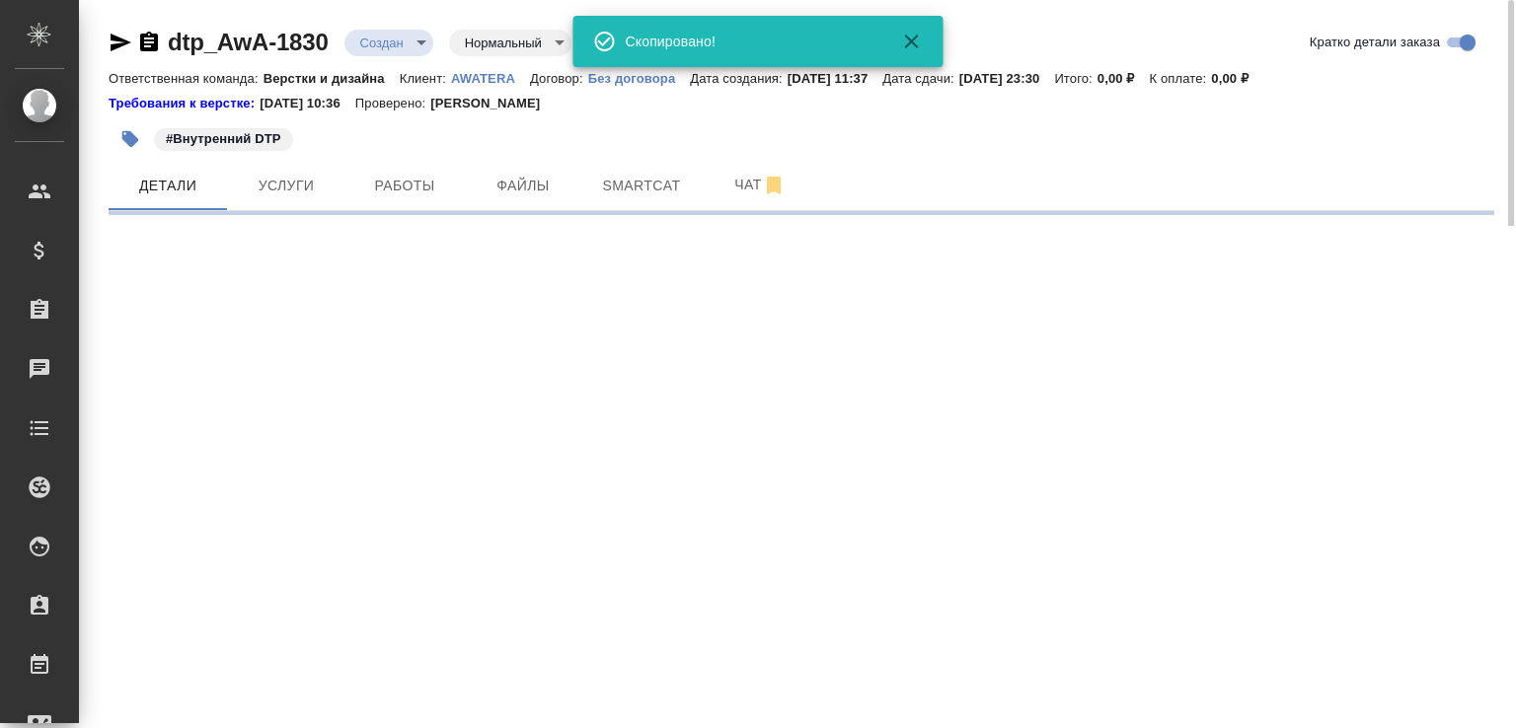
select select "RU"
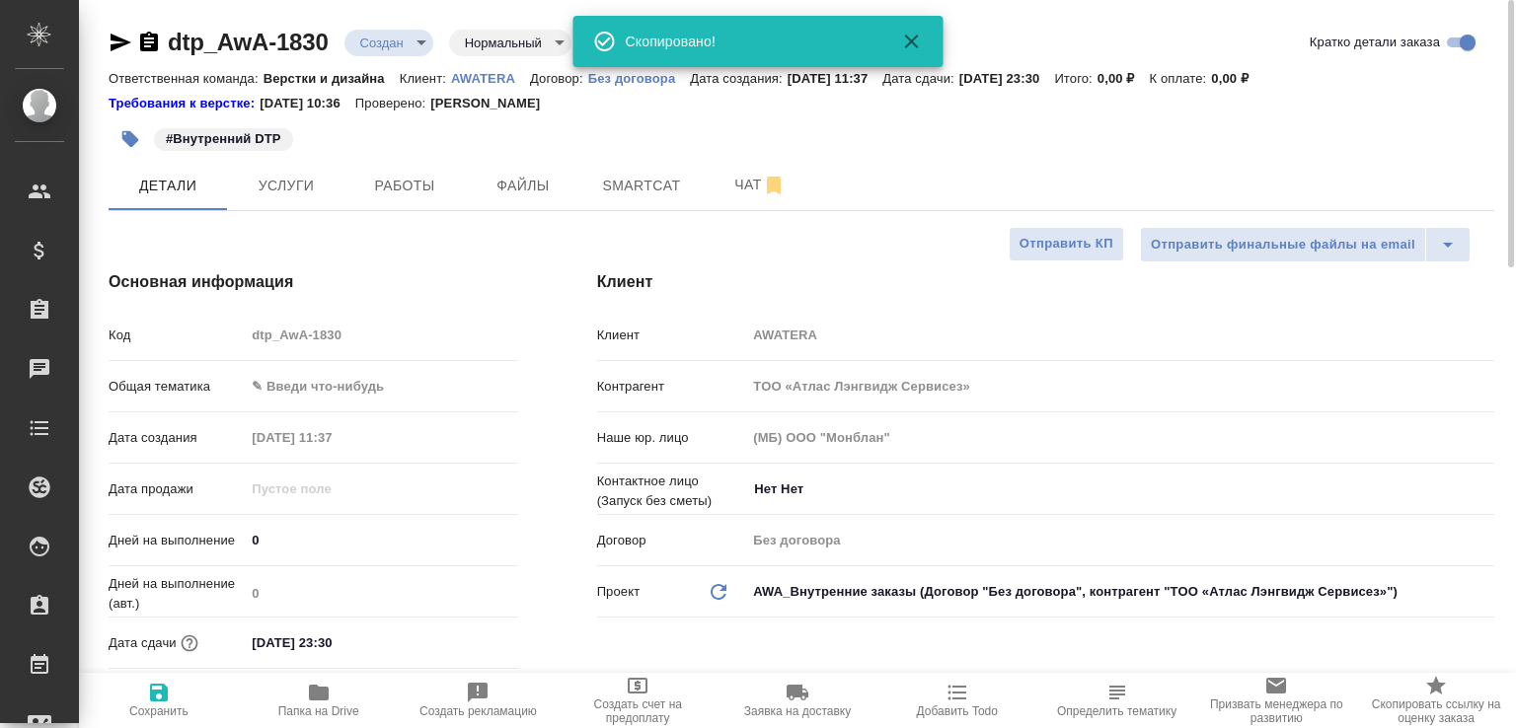
type textarea "x"
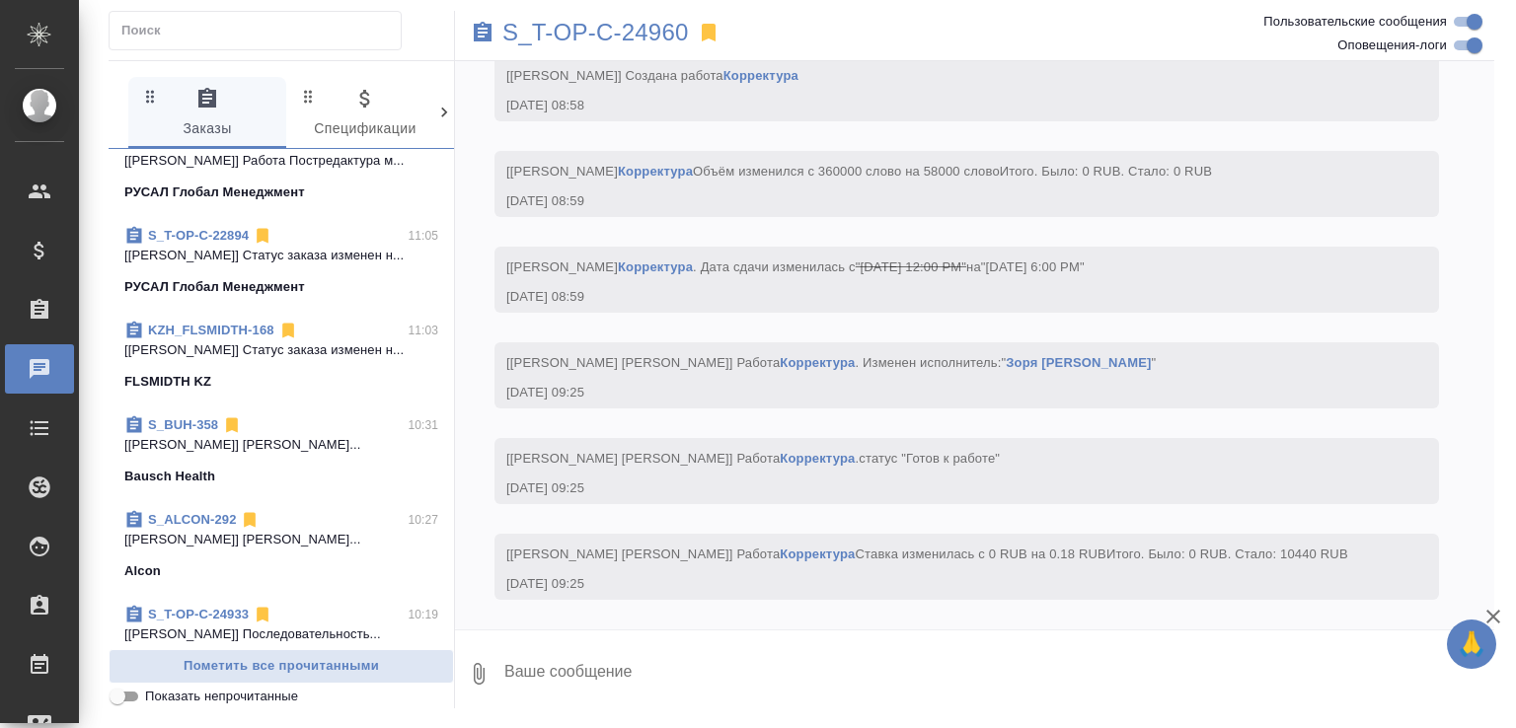
scroll to position [899, 0]
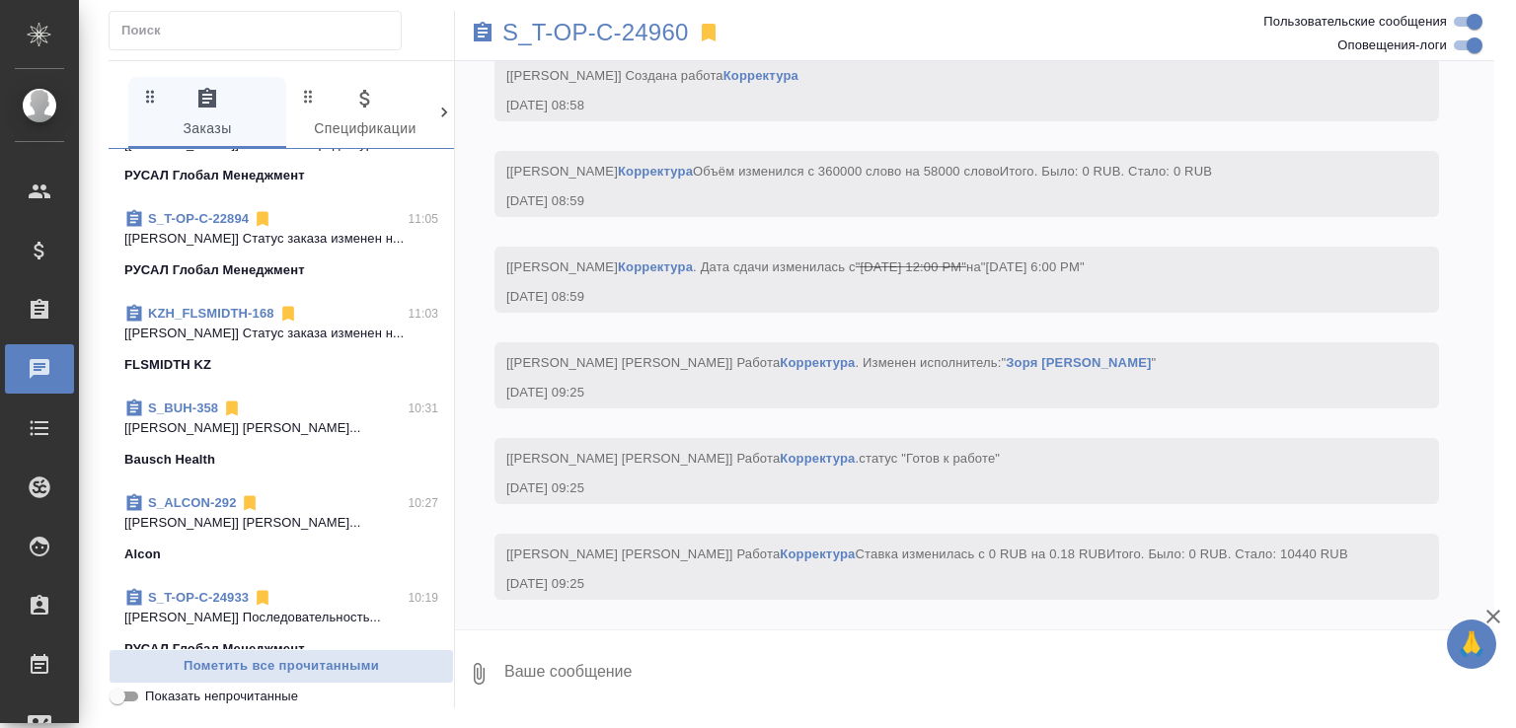
click at [288, 564] on span "S_ALCON-292 10:27 [[PERSON_NAME]] [PERSON_NAME]... Alcon" at bounding box center [281, 528] width 314 height 71
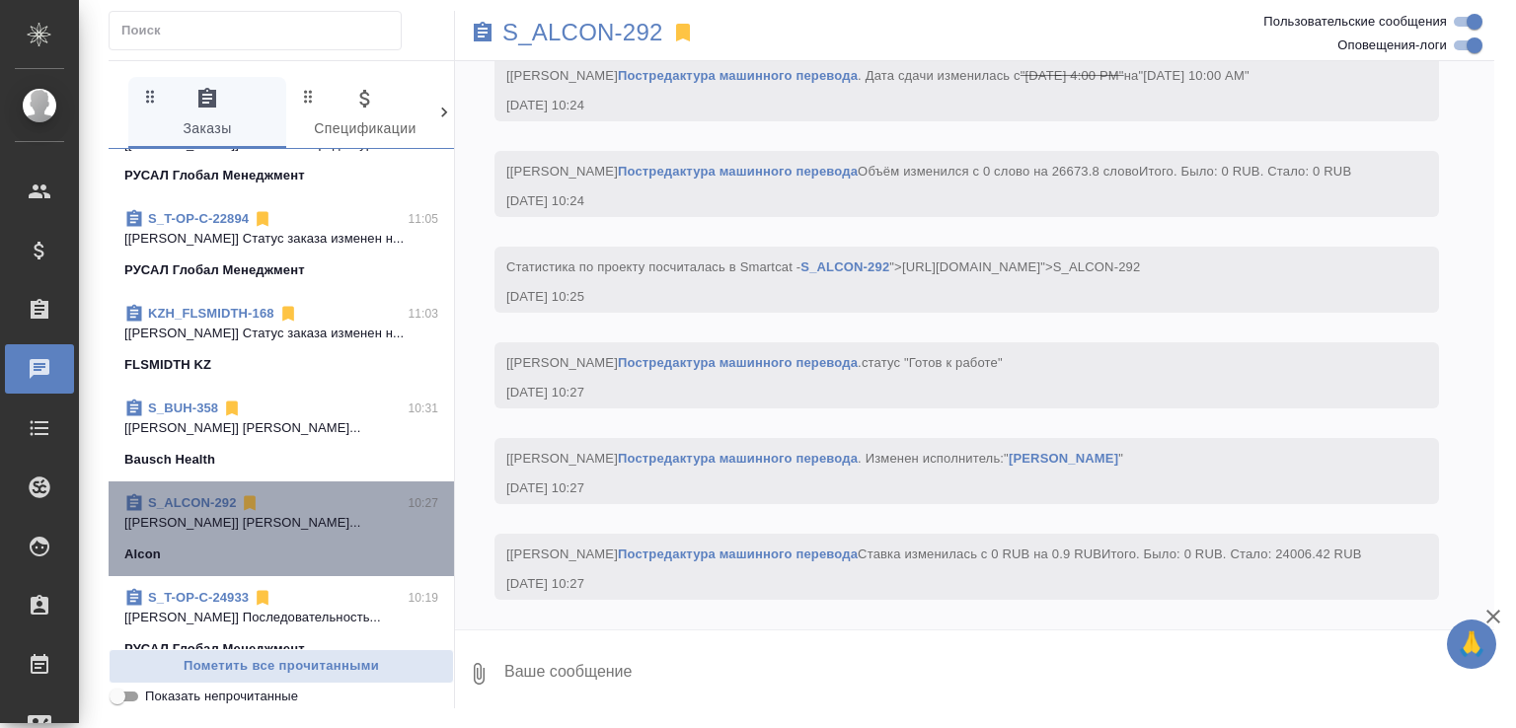
click at [288, 564] on span "S_ALCON-292 10:27 [[PERSON_NAME]] [PERSON_NAME]... Alcon" at bounding box center [281, 528] width 314 height 71
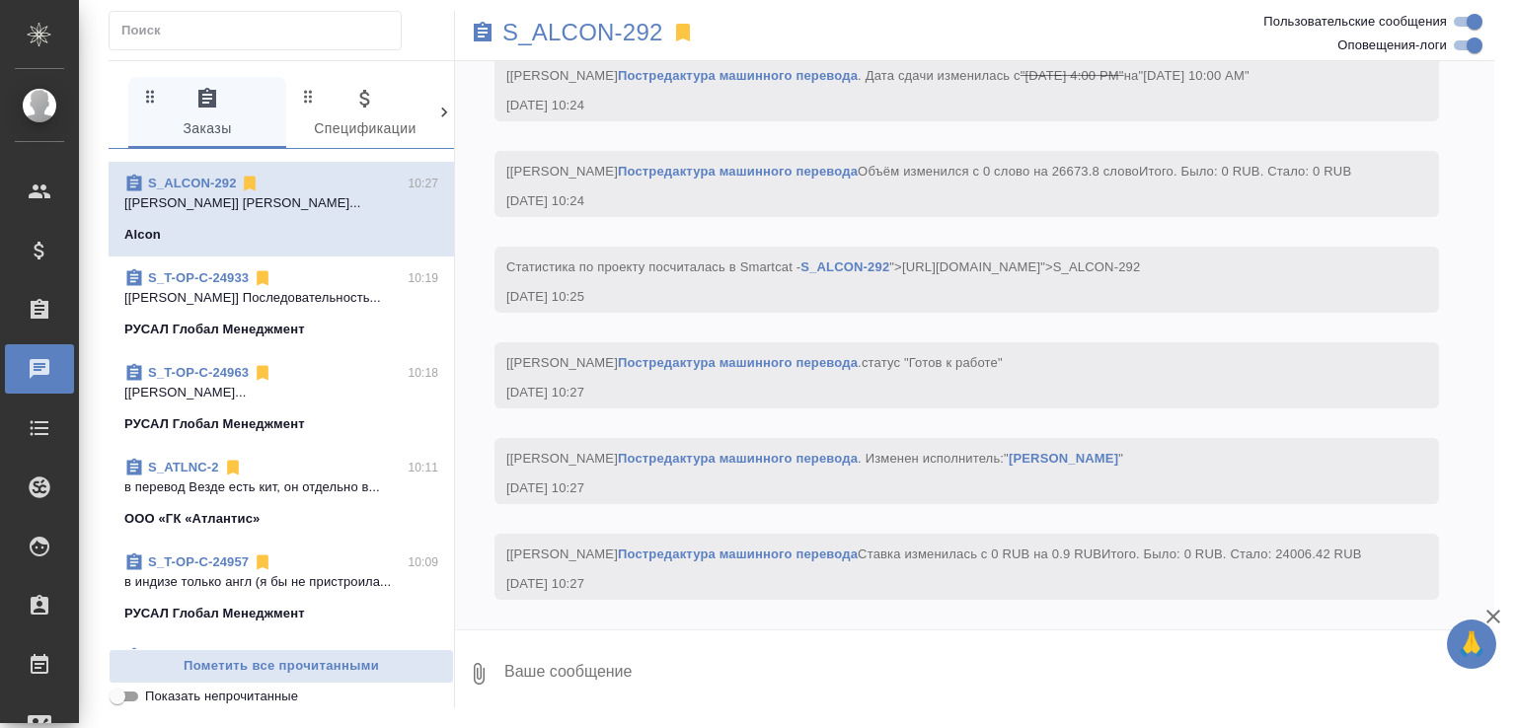
scroll to position [1235, 0]
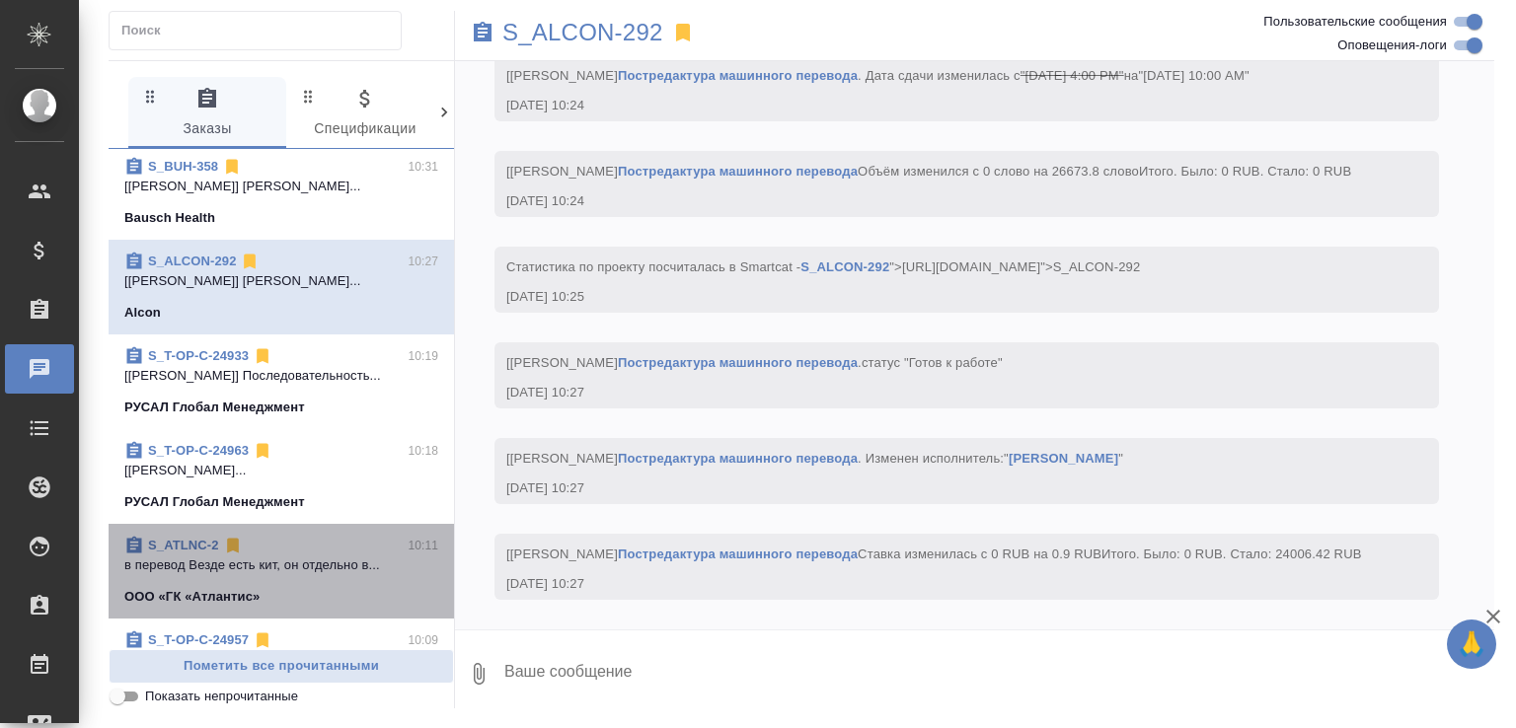
click at [303, 556] on p "в перевод Везде есть кит, он отдельно в..." at bounding box center [281, 566] width 314 height 20
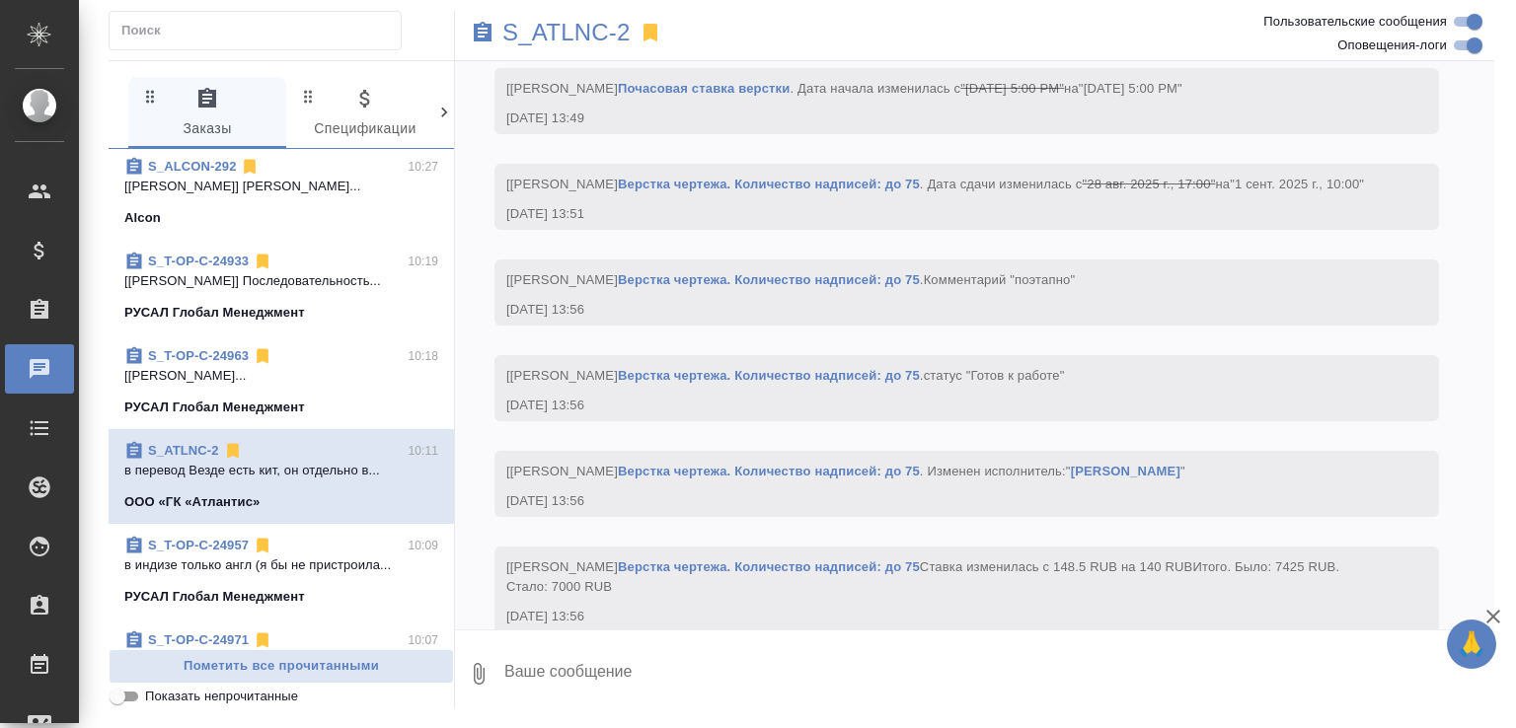
scroll to position [39558, 0]
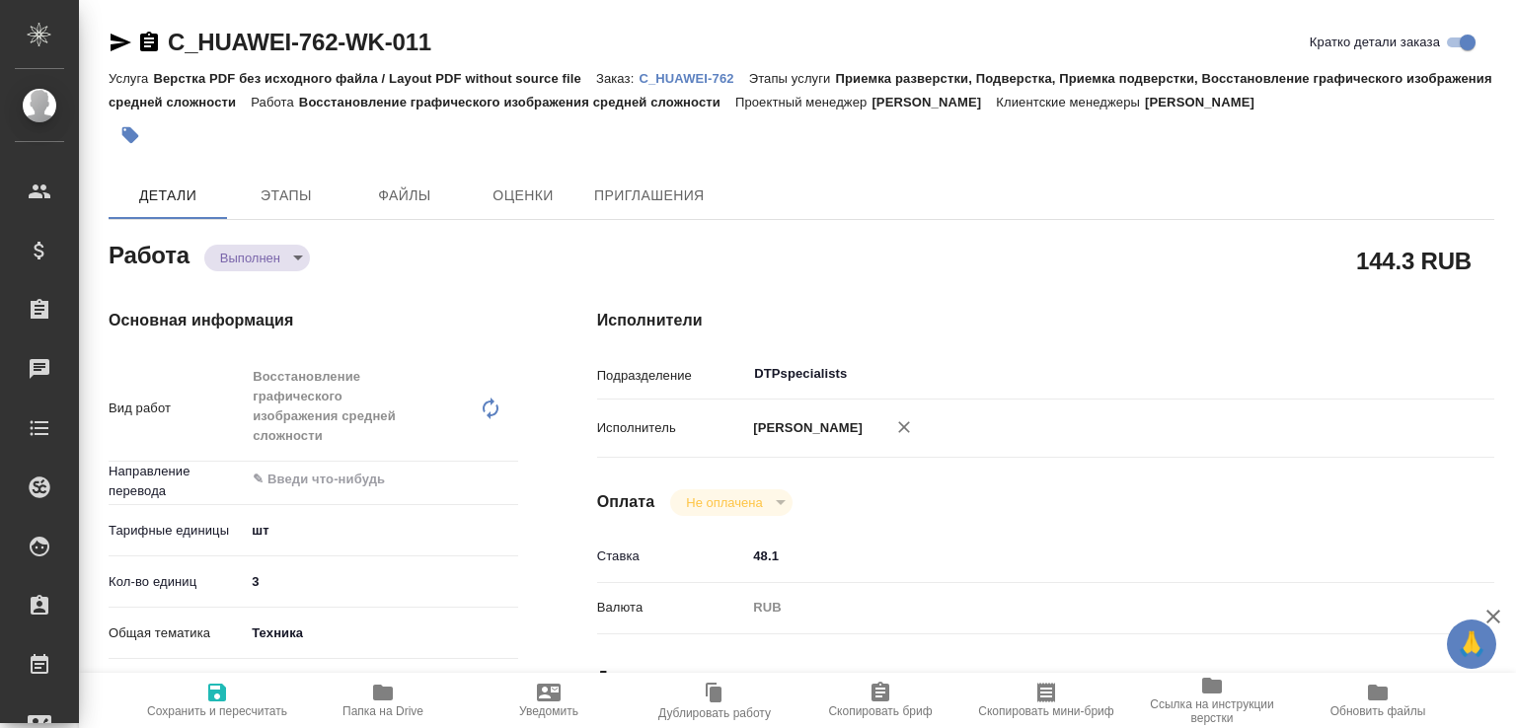
drag, startPoint x: 284, startPoint y: 611, endPoint x: 266, endPoint y: 603, distance: 19.4
click at [266, 603] on div "Кол-во единиц 3" at bounding box center [314, 589] width 410 height 51
drag, startPoint x: 272, startPoint y: 586, endPoint x: 172, endPoint y: 605, distance: 102.4
click at [167, 605] on div "Кол-во единиц 3" at bounding box center [314, 589] width 410 height 51
type input "5"
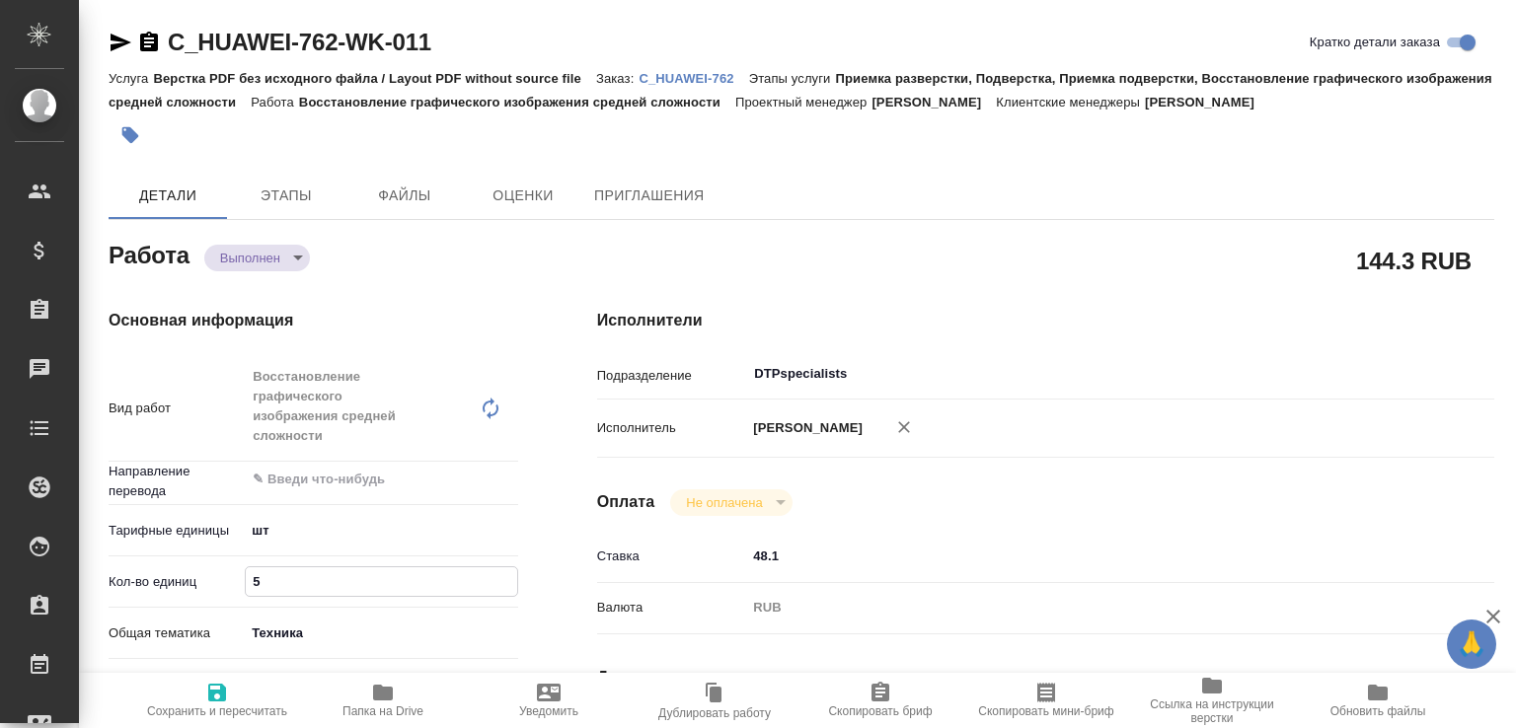
click at [197, 705] on span "Сохранить и пересчитать" at bounding box center [217, 712] width 140 height 14
type input "completed"
type input "5a8b1489cc6b4906c91bfdc1"
type input "5"
type input "tech"
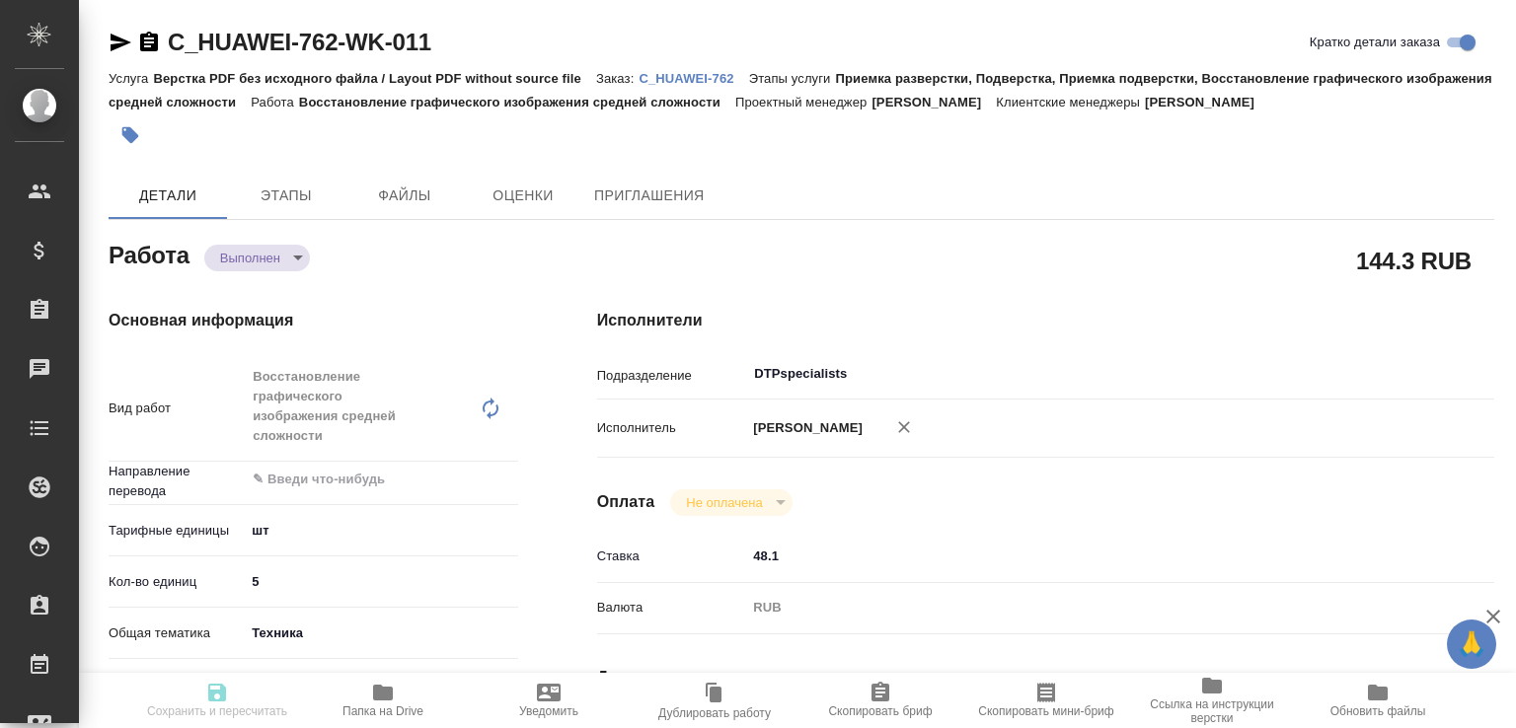
type input "5a8b8b956a9677013d343df4"
type input "01.09.2025 10:00"
type input "01.09.2025 10:26"
type input "01.09.2025 14:00"
type input "01.09.2025 11:43"
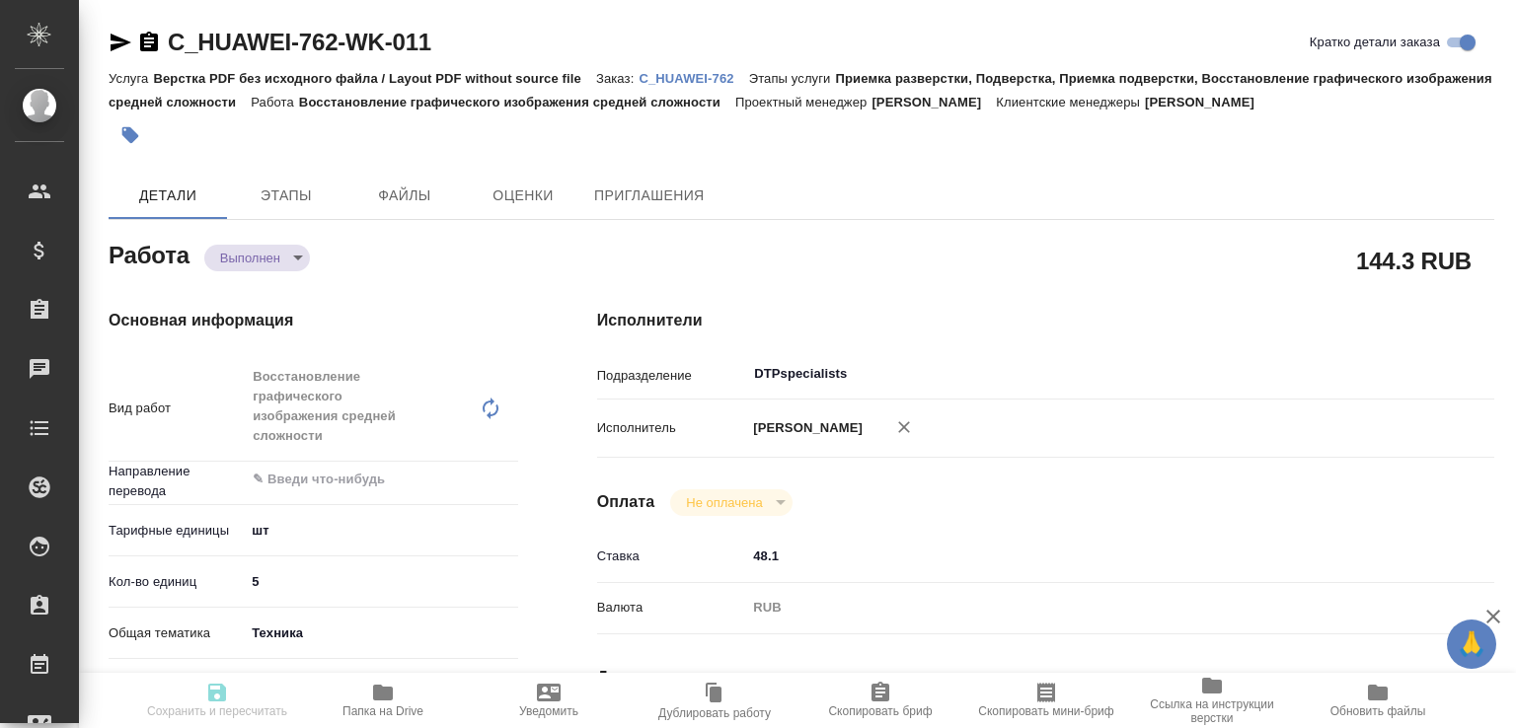
type input "[DATE] 11:00"
type input "DTPspecialists"
type input "notPayed"
type input "48.1"
type input "RUB"
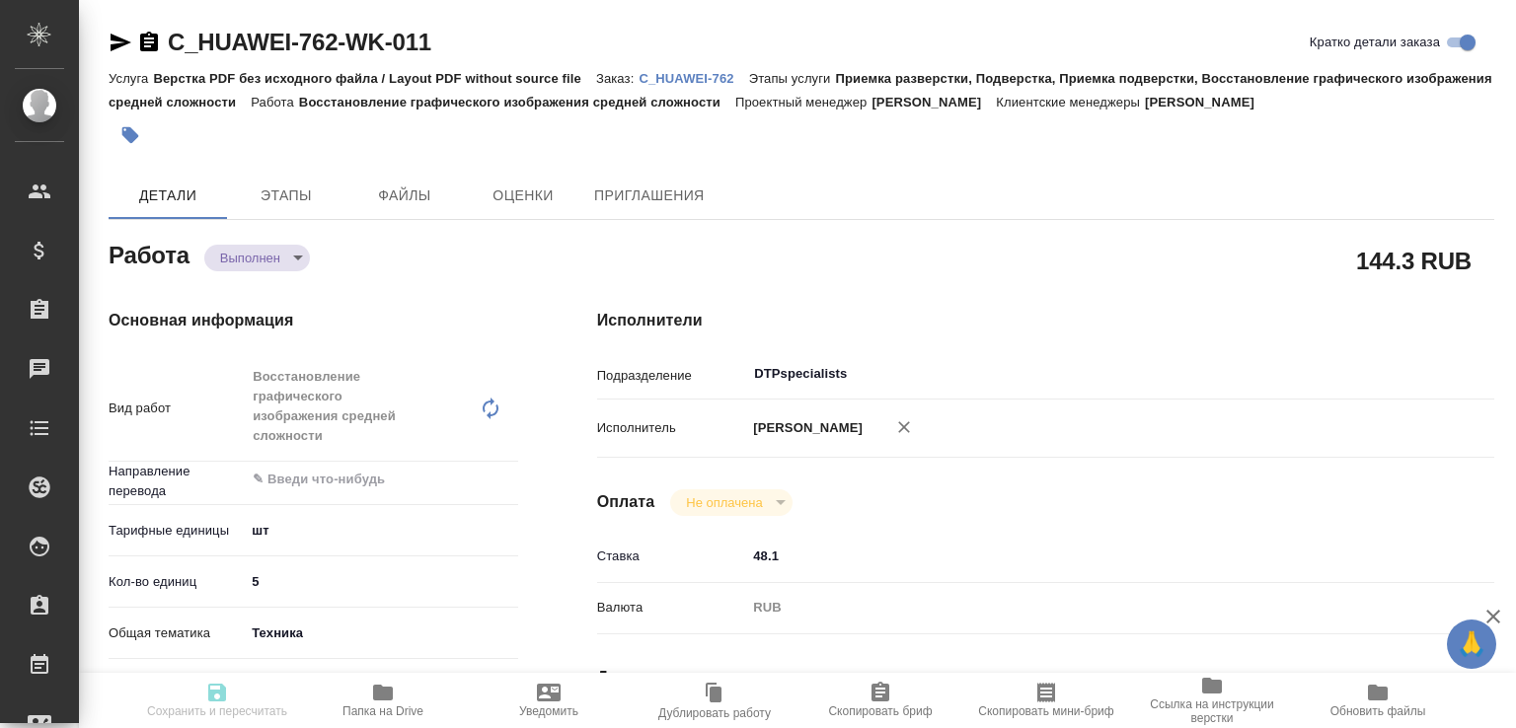
type input "[PERSON_NAME]"
type input "C_HUAWEI-762"
type input "Верстка PDF без исходного файла / Layout PDF without source file"
type input "Приемка разверстки, Подверстка, Приемка подверстки, Восстановление графического…"
type input "[PERSON_NAME]"
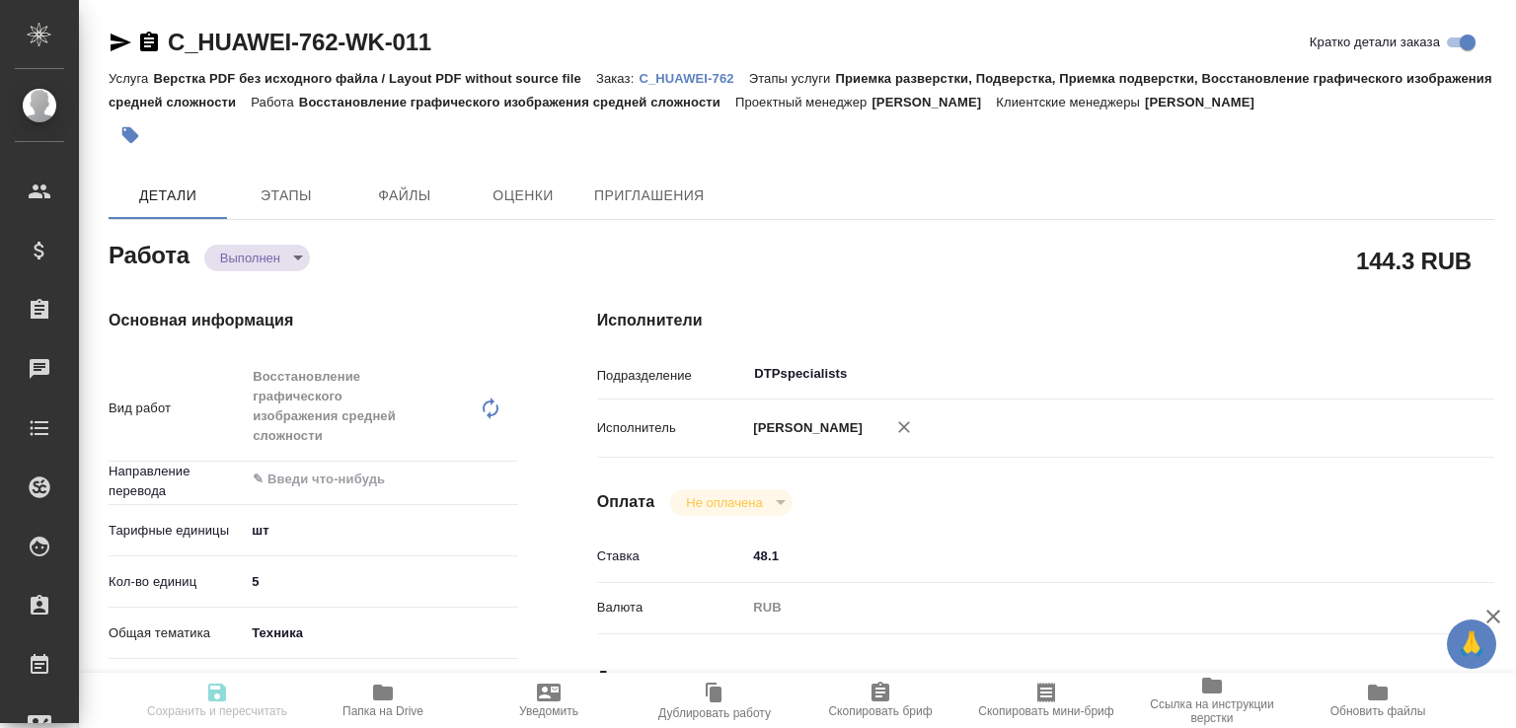
type input "[PERSON_NAME]"
type input "/Clients/Huawei/Orders/C_HUAWEI-762"
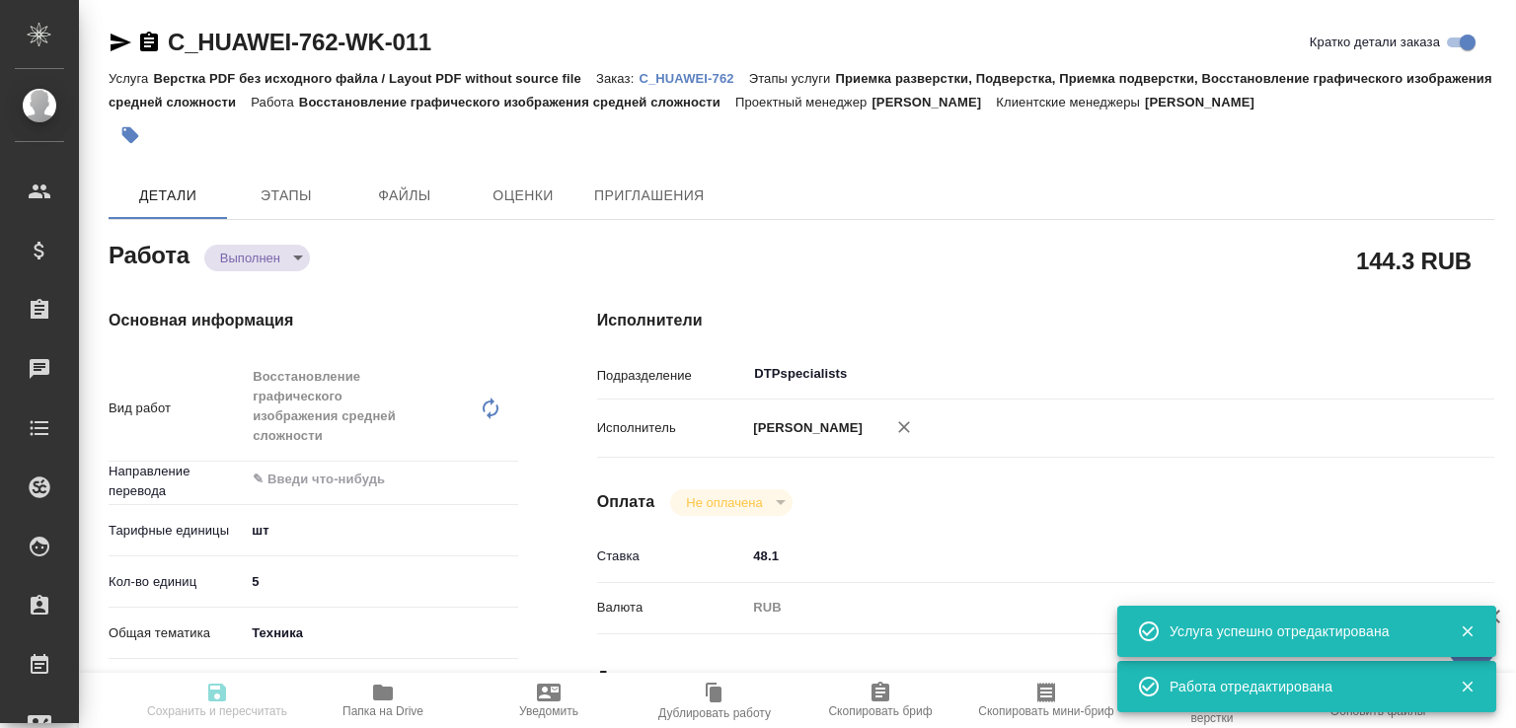
type input "completed"
type input "5a8b1489cc6b4906c91bfdc1"
type input "5"
type input "tech"
type input "5a8b8b956a9677013d343df4"
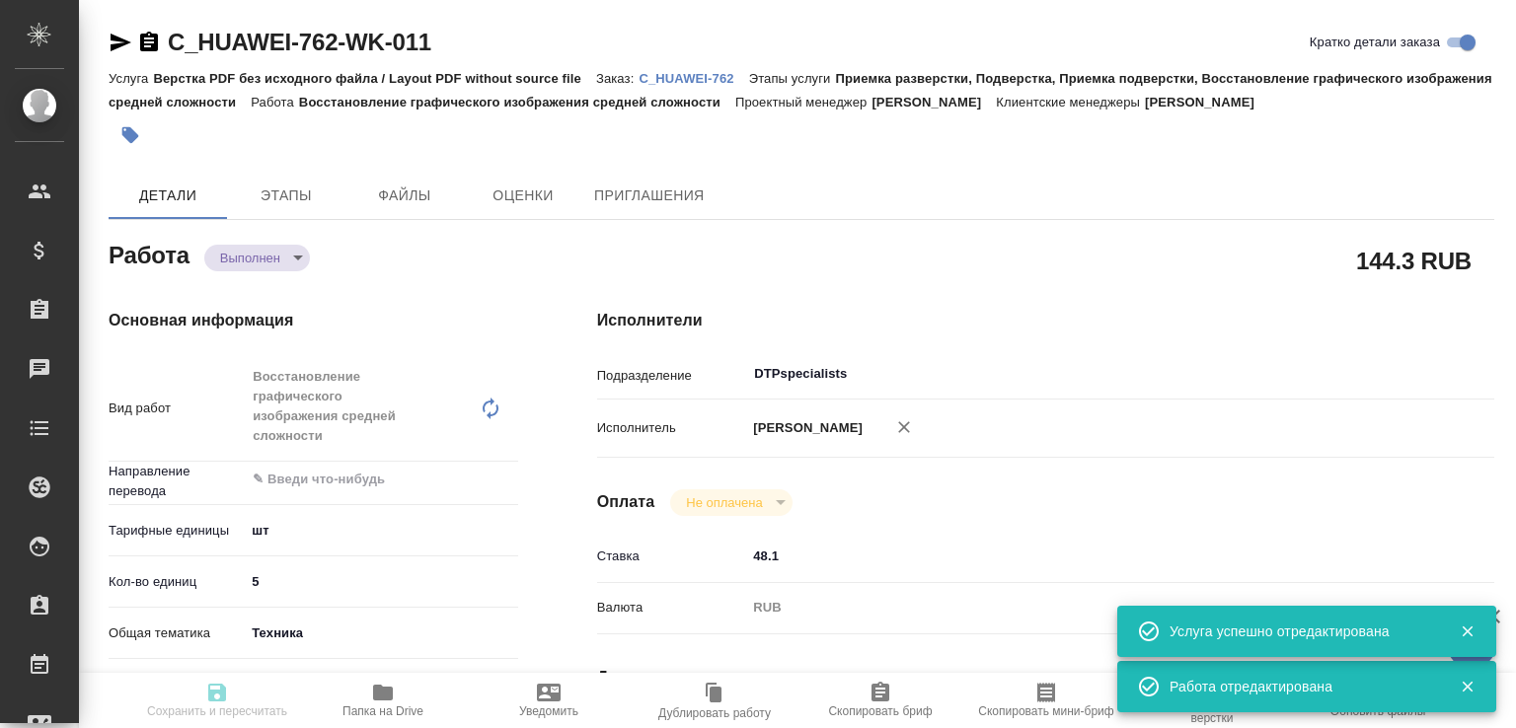
type input "01.09.2025 10:00"
type input "01.09.2025 10:26"
type input "01.09.2025 14:00"
type input "01.09.2025 11:43"
type input "03.10.2025 11:00"
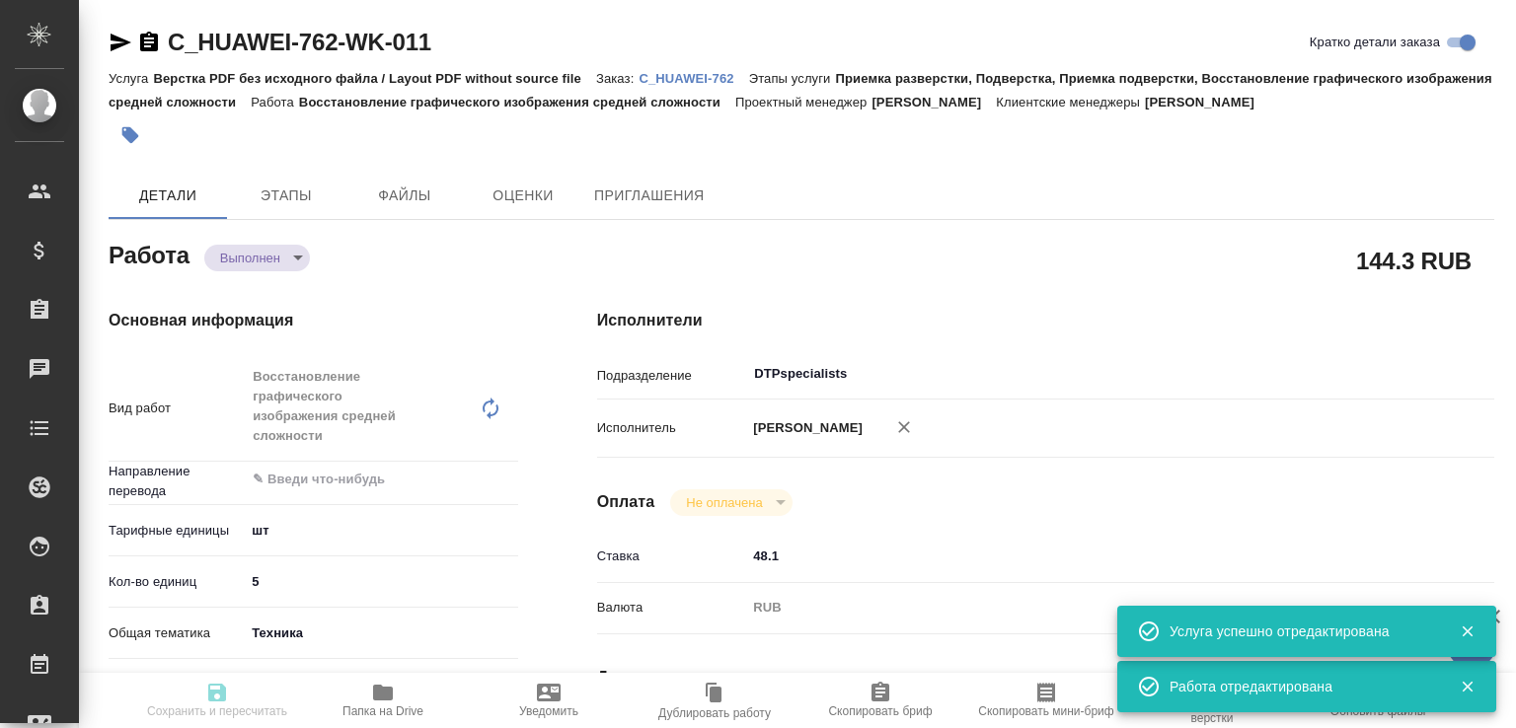
type input "DTPspecialists"
type input "notPayed"
type input "48.1"
type input "RUB"
type input "[PERSON_NAME]"
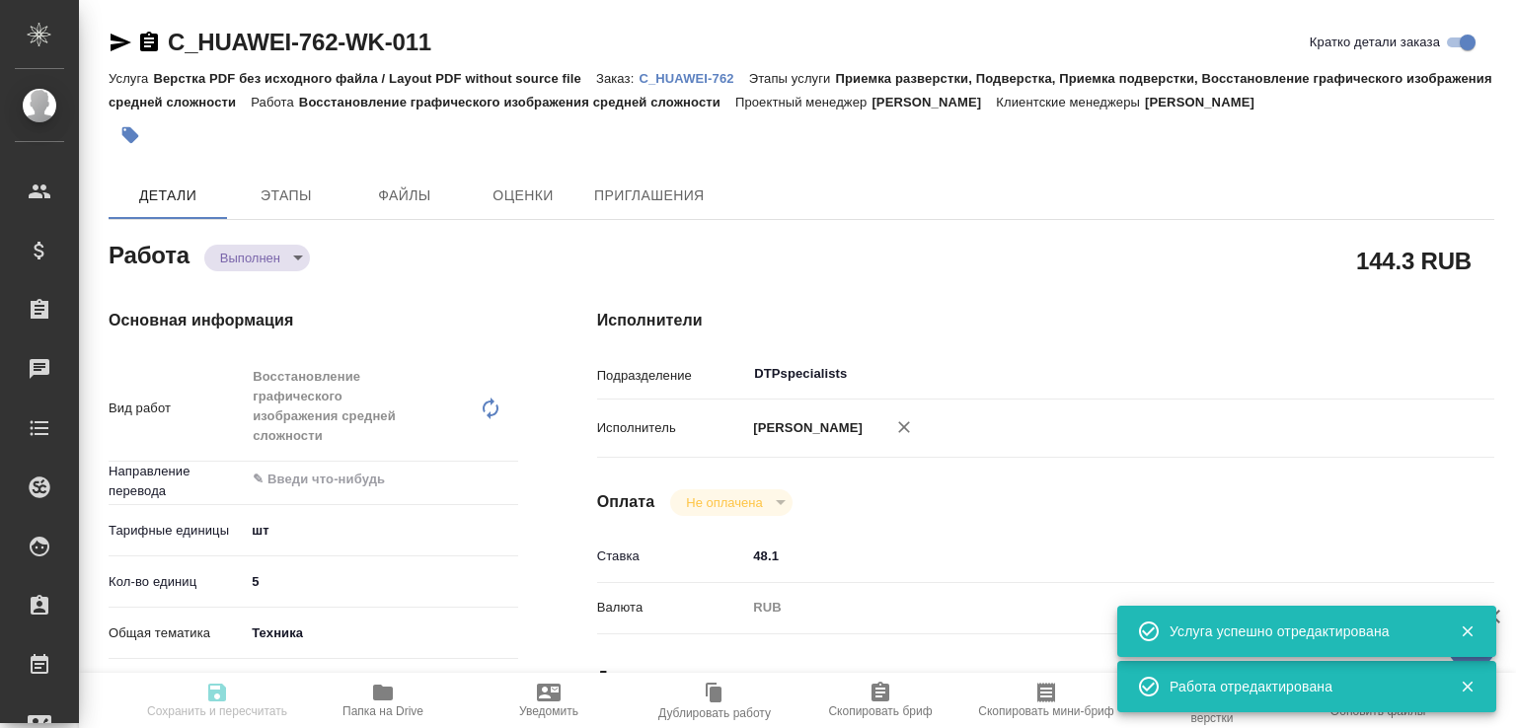
type input "C_HUAWEI-762"
type input "Верстка PDF без исходного файла / Layout PDF without source file"
type input "Приемка разверстки, Подверстка, Приемка подверстки, Восстановление графического…"
type input "Лямина Надежда"
type input "[PERSON_NAME]"
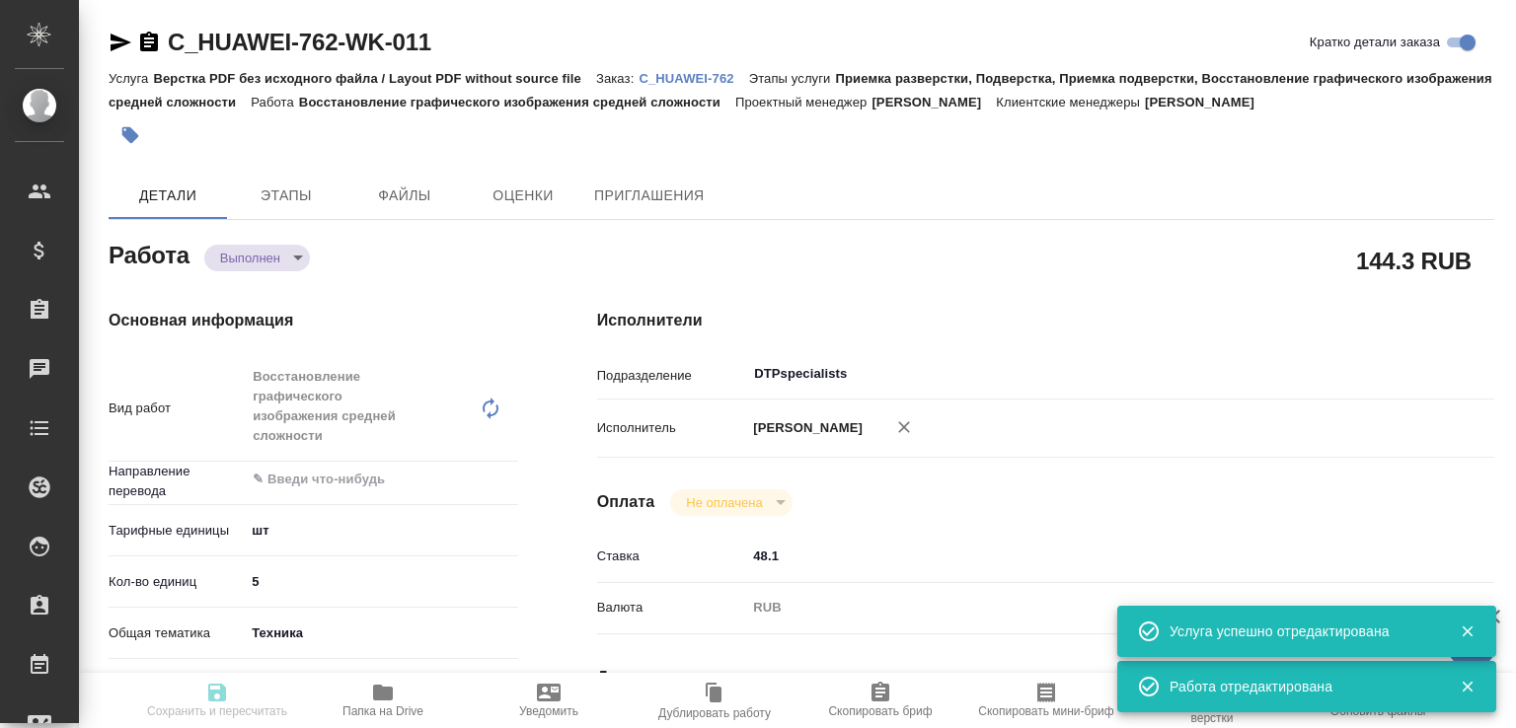
type input "/Clients/Huawei/Orders/C_HUAWEI-762"
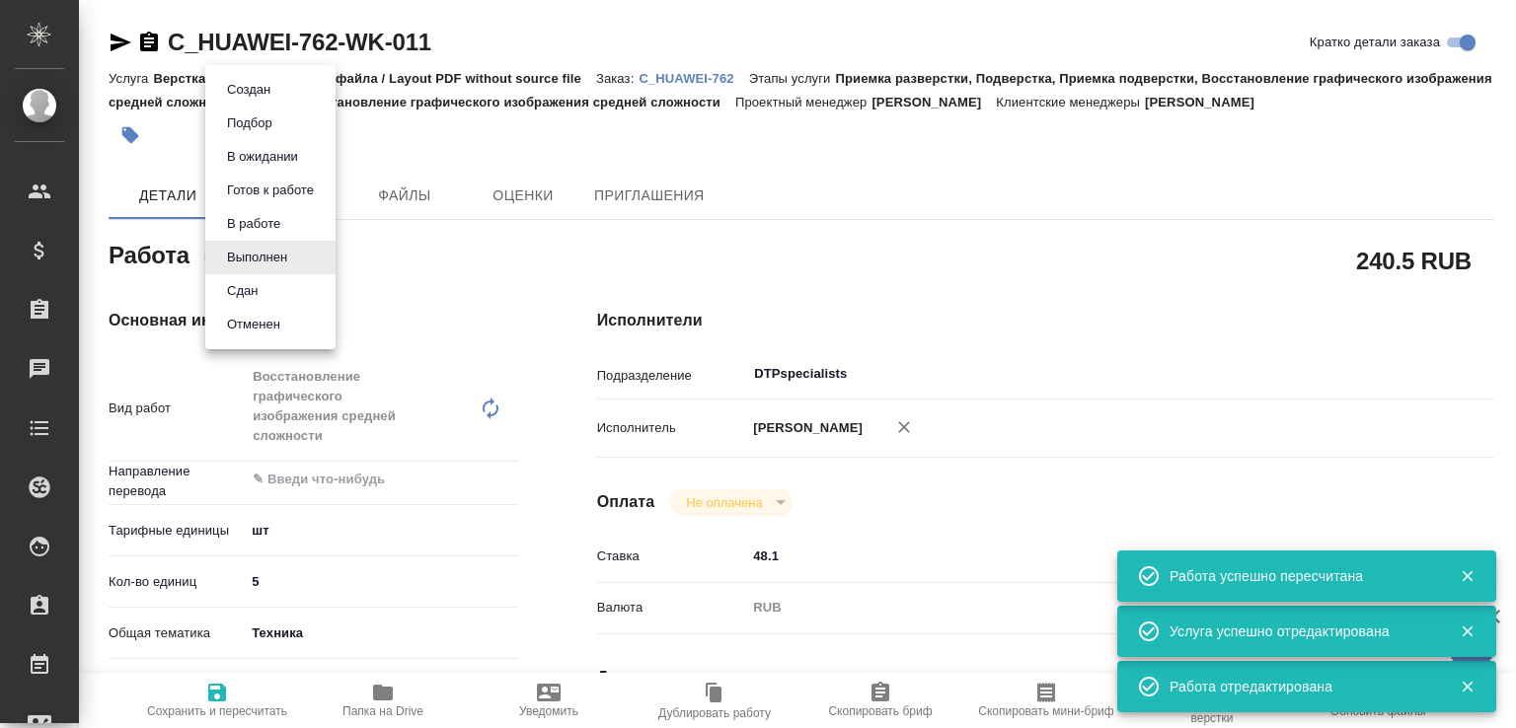
click at [274, 265] on body "🙏 .cls-1 fill:#fff; AWATERA Малофеева Екатерина e.malofeeva Клиенты Спецификаци…" at bounding box center [758, 364] width 1516 height 728
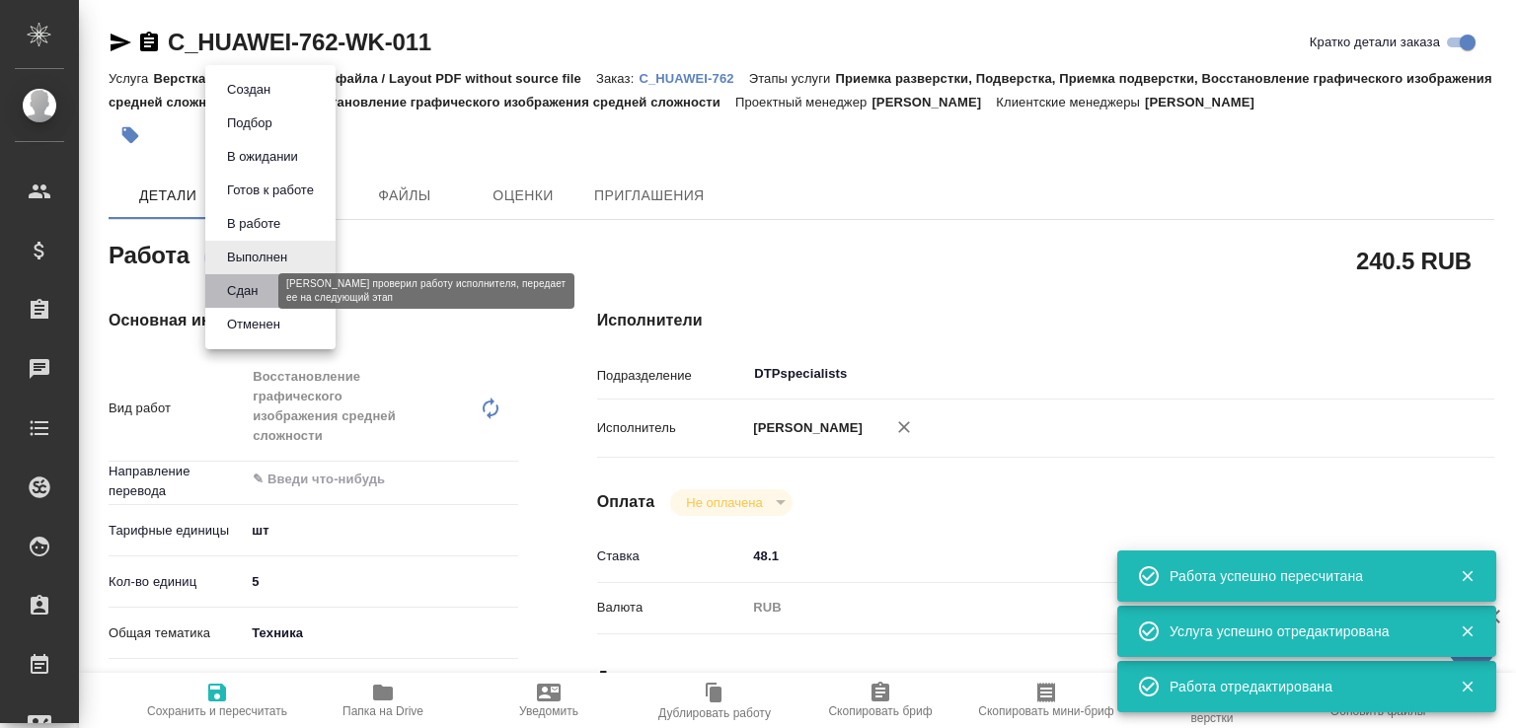
click at [251, 288] on button "Сдан" at bounding box center [242, 291] width 42 height 22
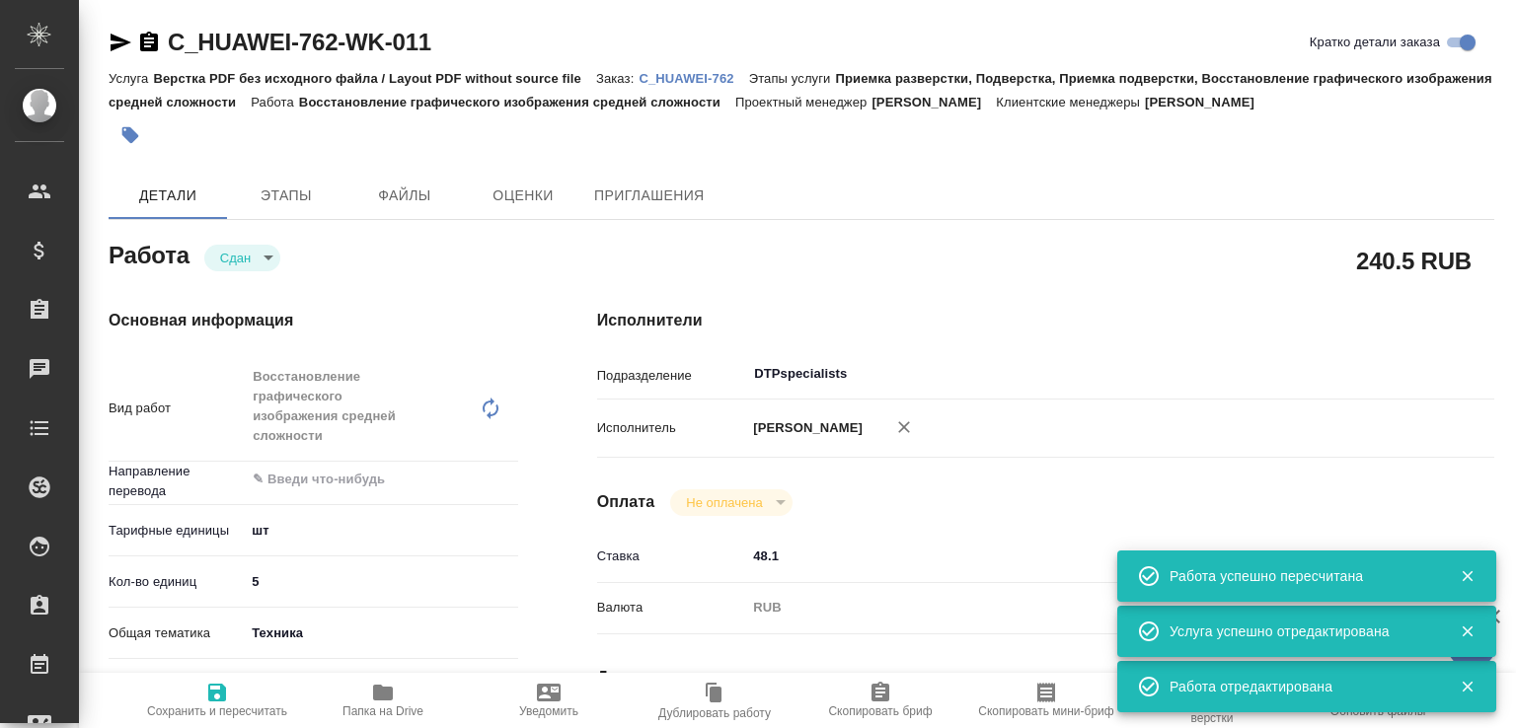
type textarea "x"
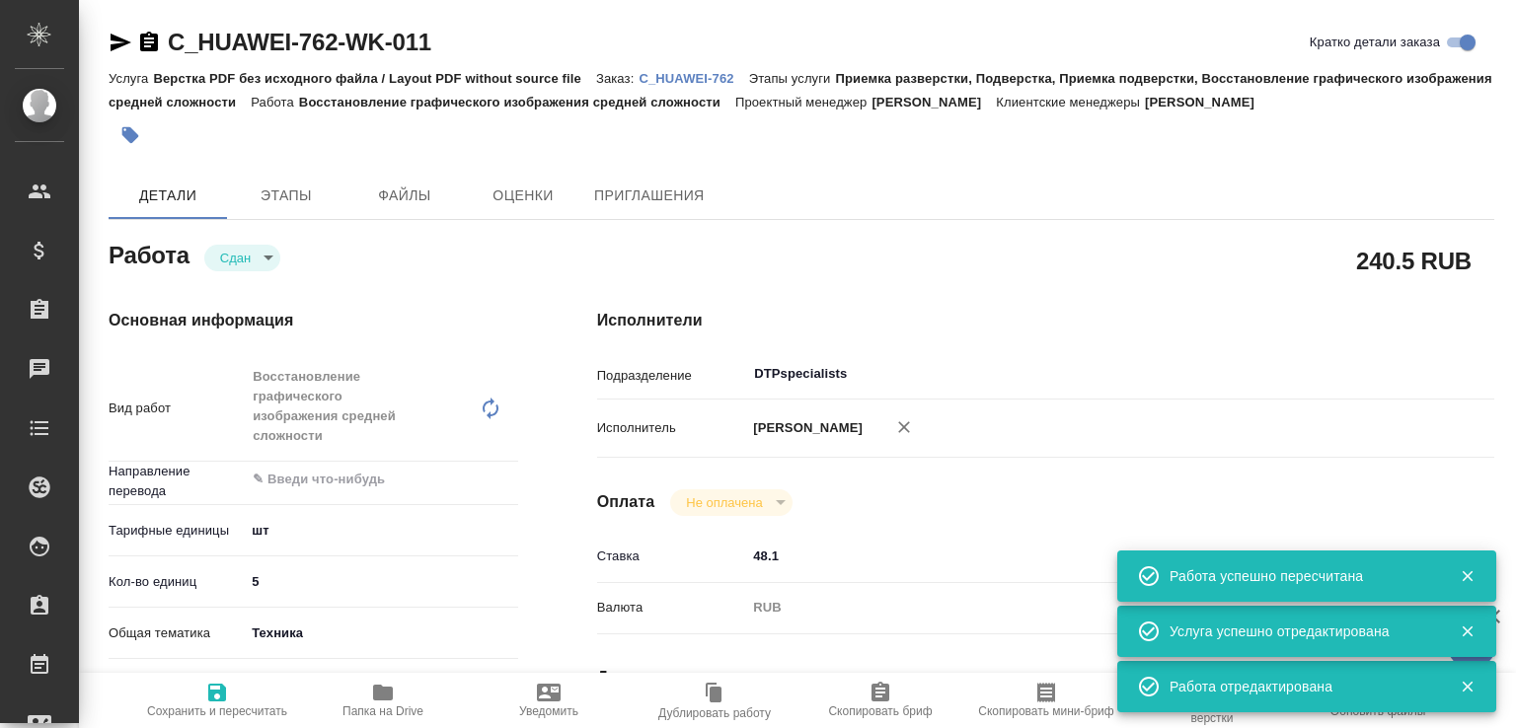
click at [396, 691] on span "Папка на Drive" at bounding box center [383, 699] width 142 height 37
type textarea "x"
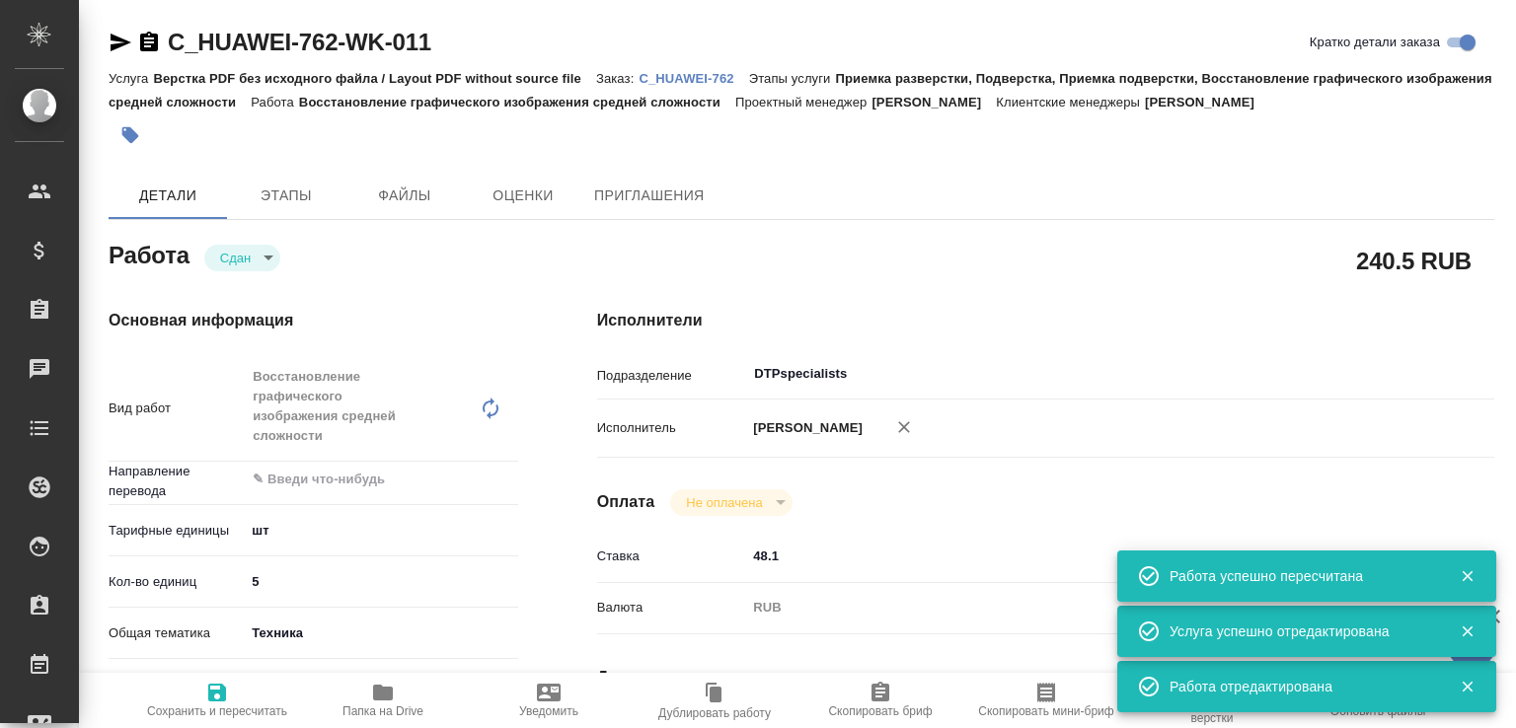
type textarea "x"
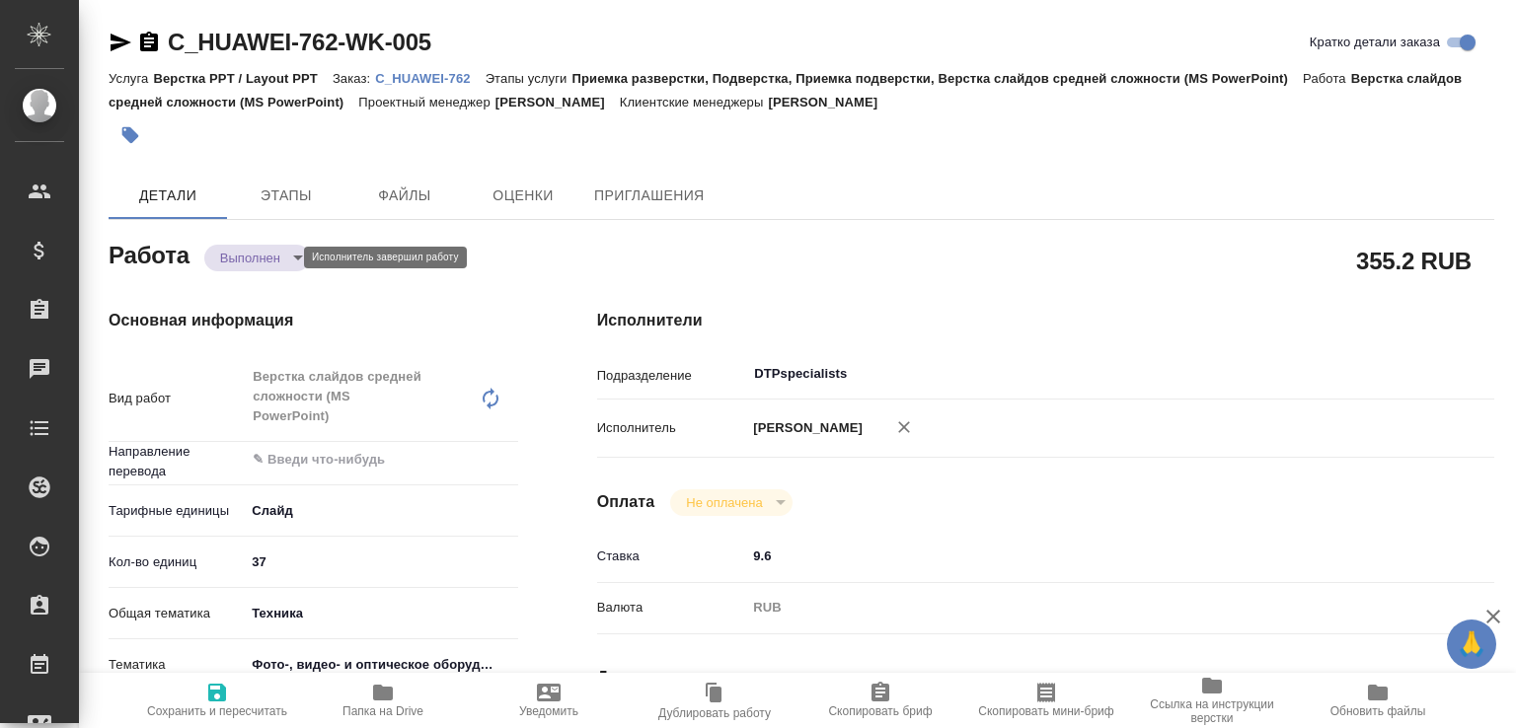
click at [239, 263] on body "🙏 .cls-1 fill:#fff; AWATERA [PERSON_NAME]malofeeva Клиенты Спецификации Заказы …" at bounding box center [758, 364] width 1516 height 728
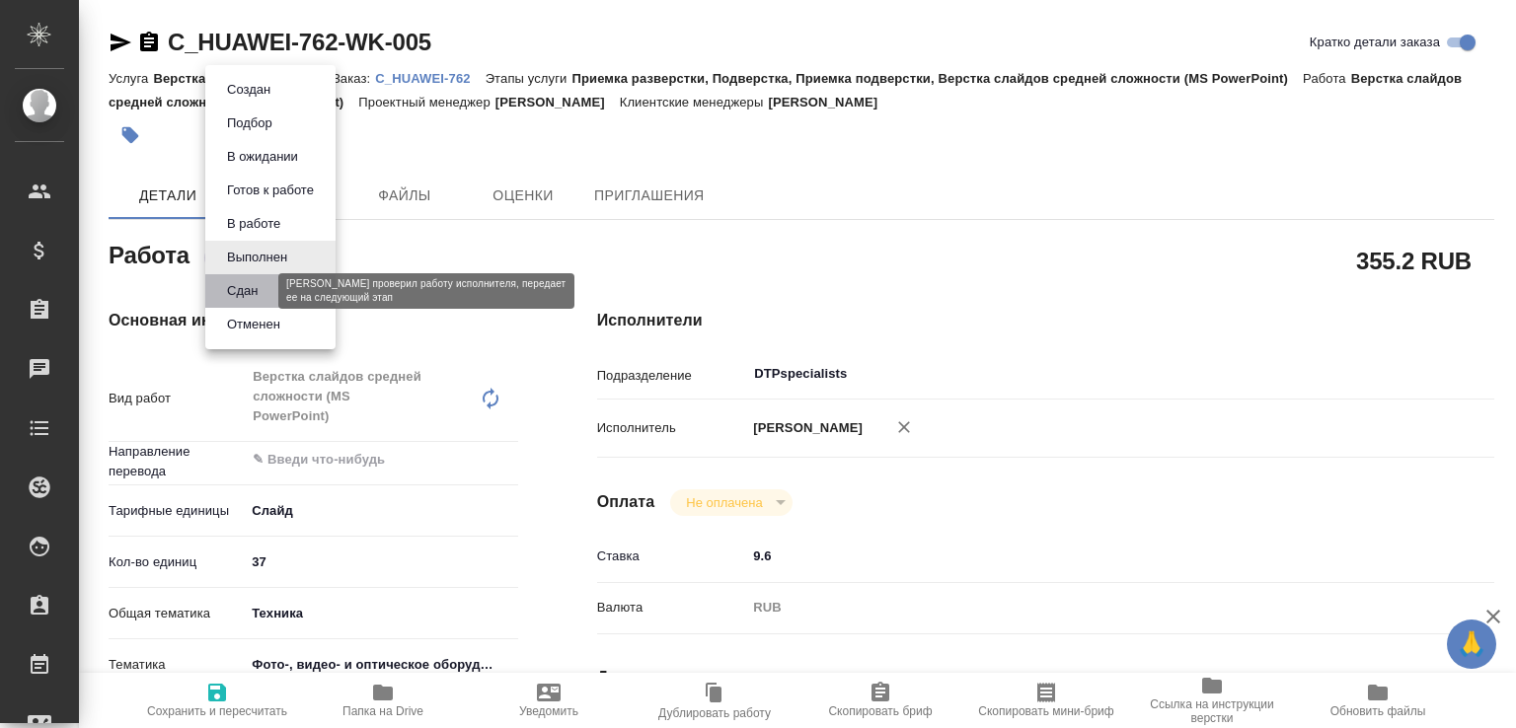
click at [241, 288] on button "Сдан" at bounding box center [242, 291] width 42 height 22
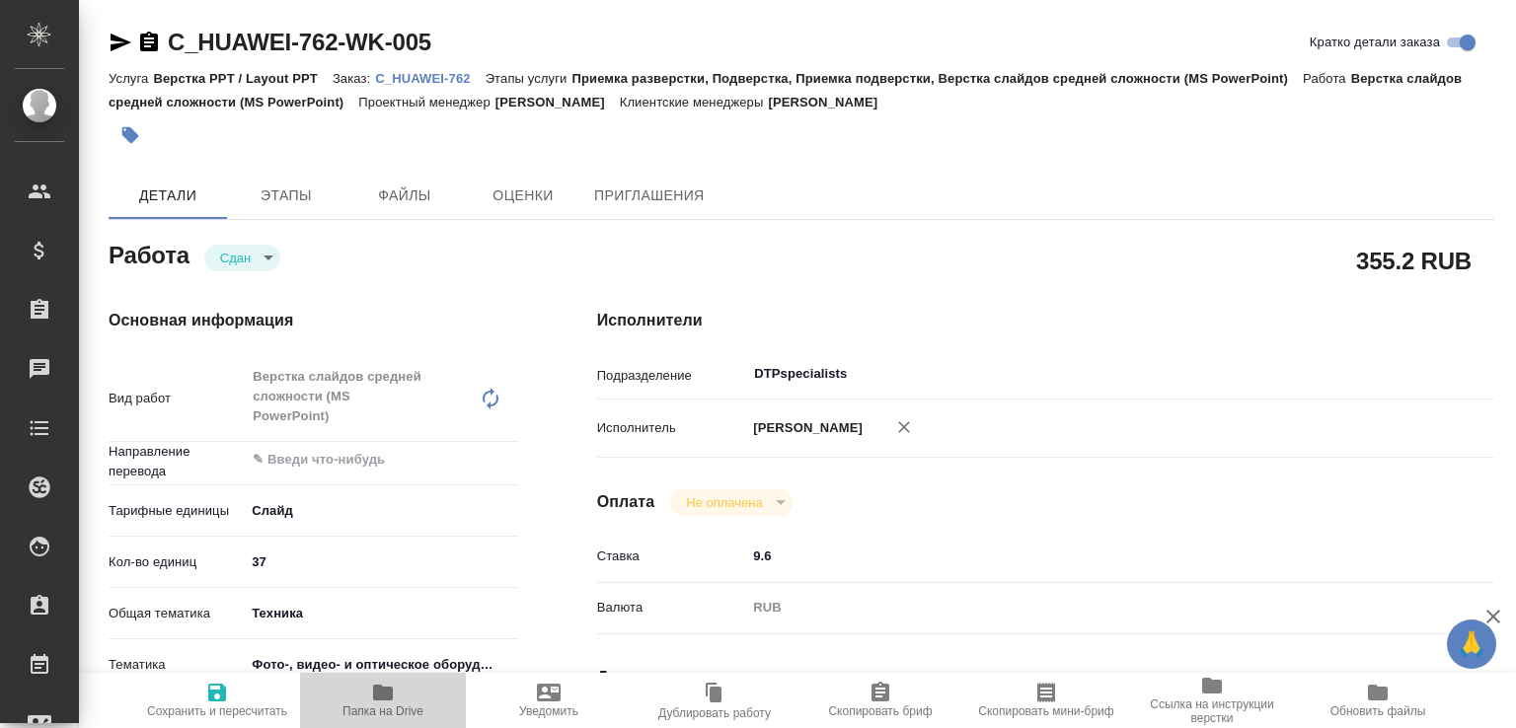
click at [395, 705] on span "Папка на Drive" at bounding box center [382, 712] width 81 height 14
type textarea "x"
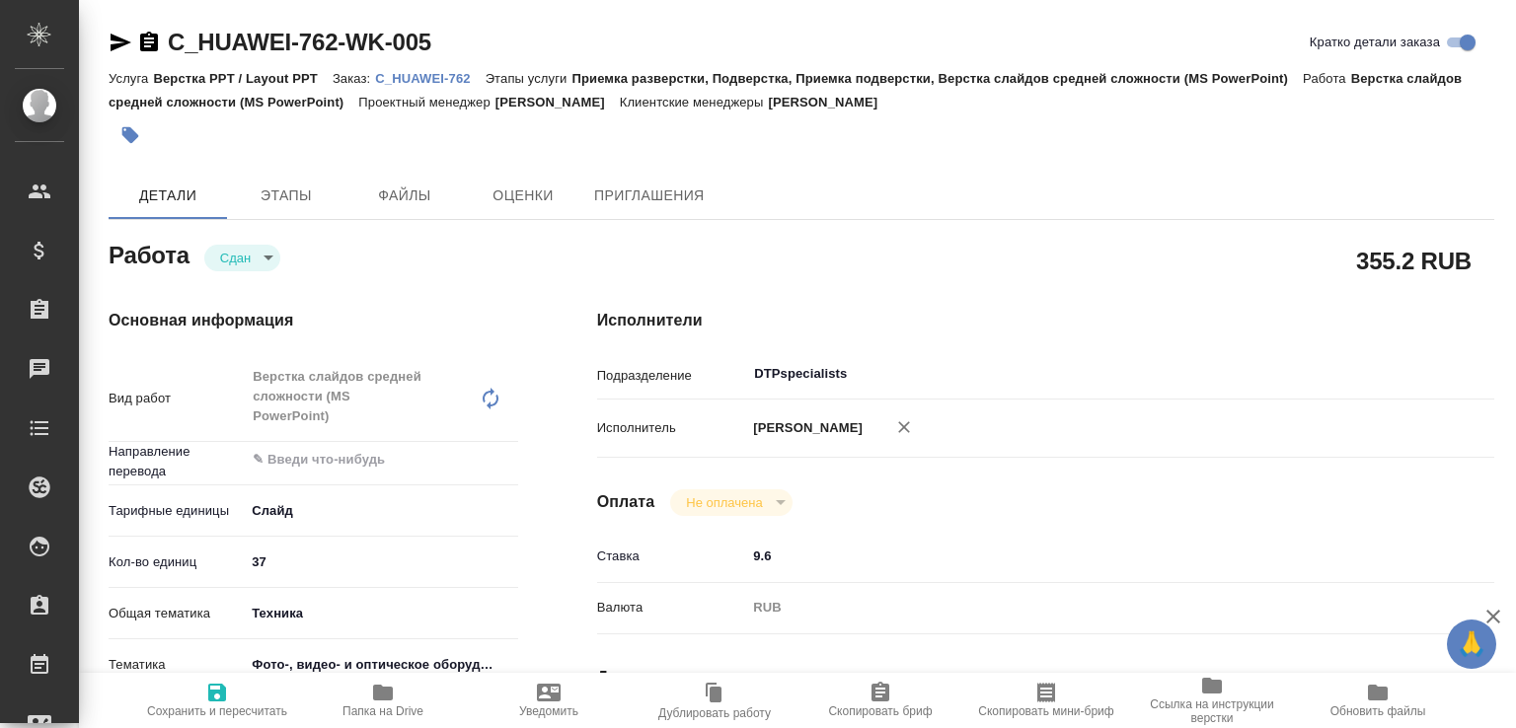
type textarea "x"
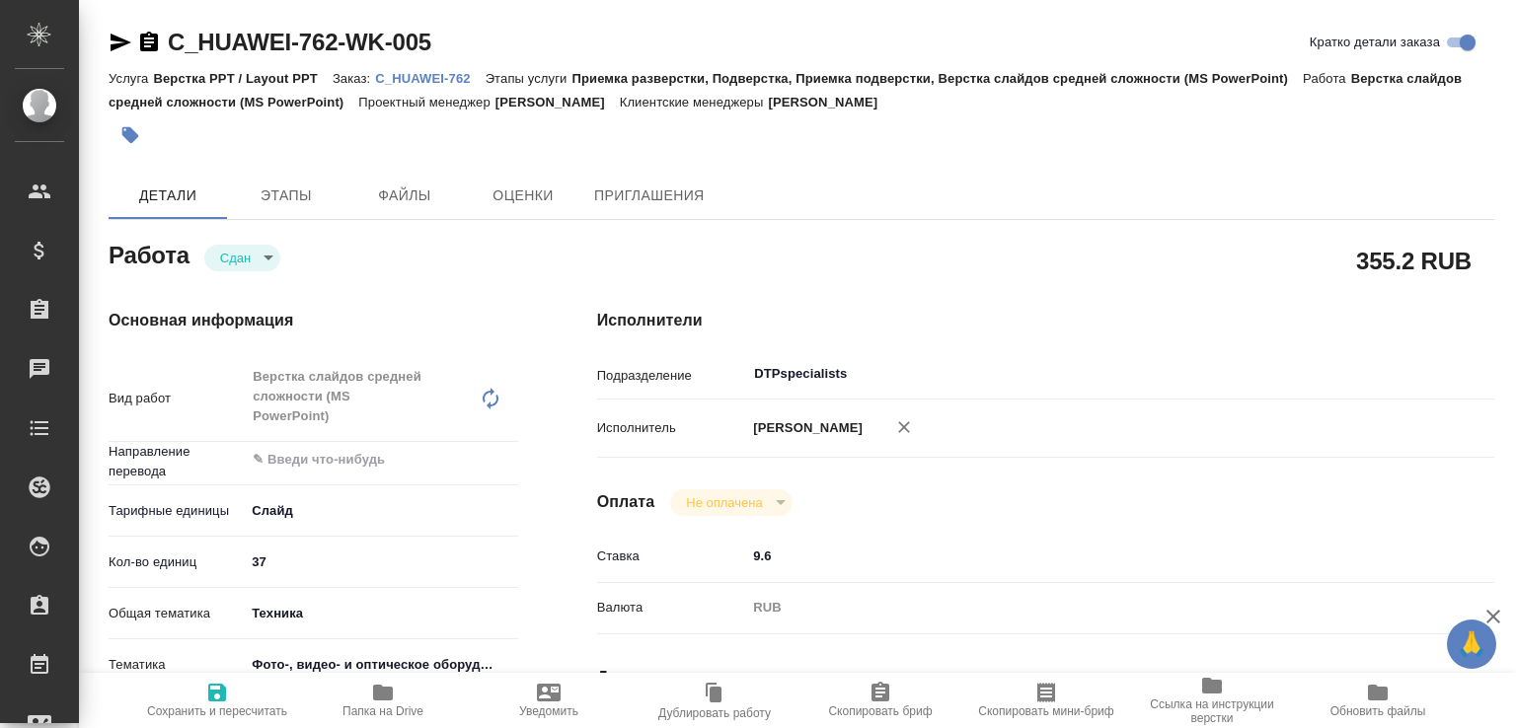
type textarea "x"
click at [464, 76] on p "C_HUAWEI-762" at bounding box center [430, 78] width 110 height 15
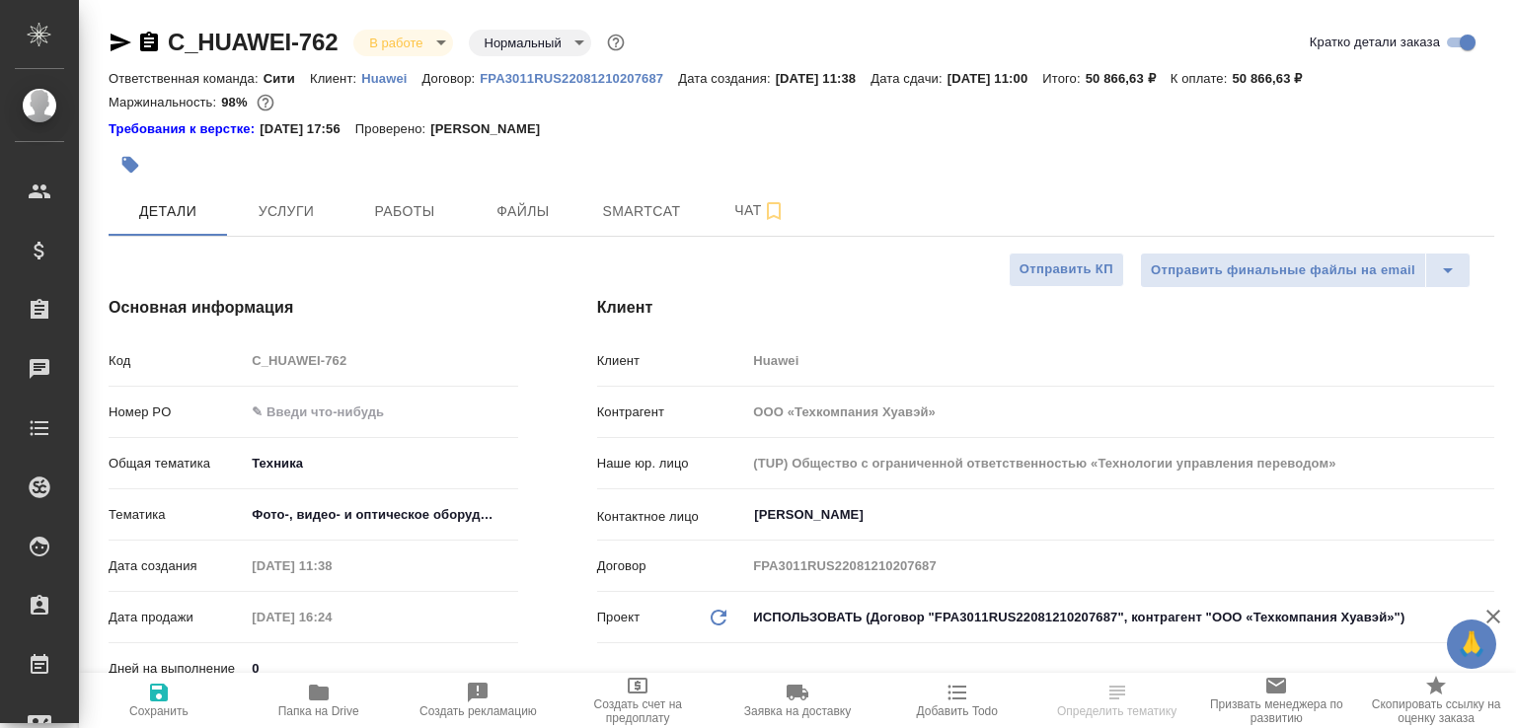
select select "RU"
click at [710, 226] on button "Чат" at bounding box center [760, 210] width 118 height 49
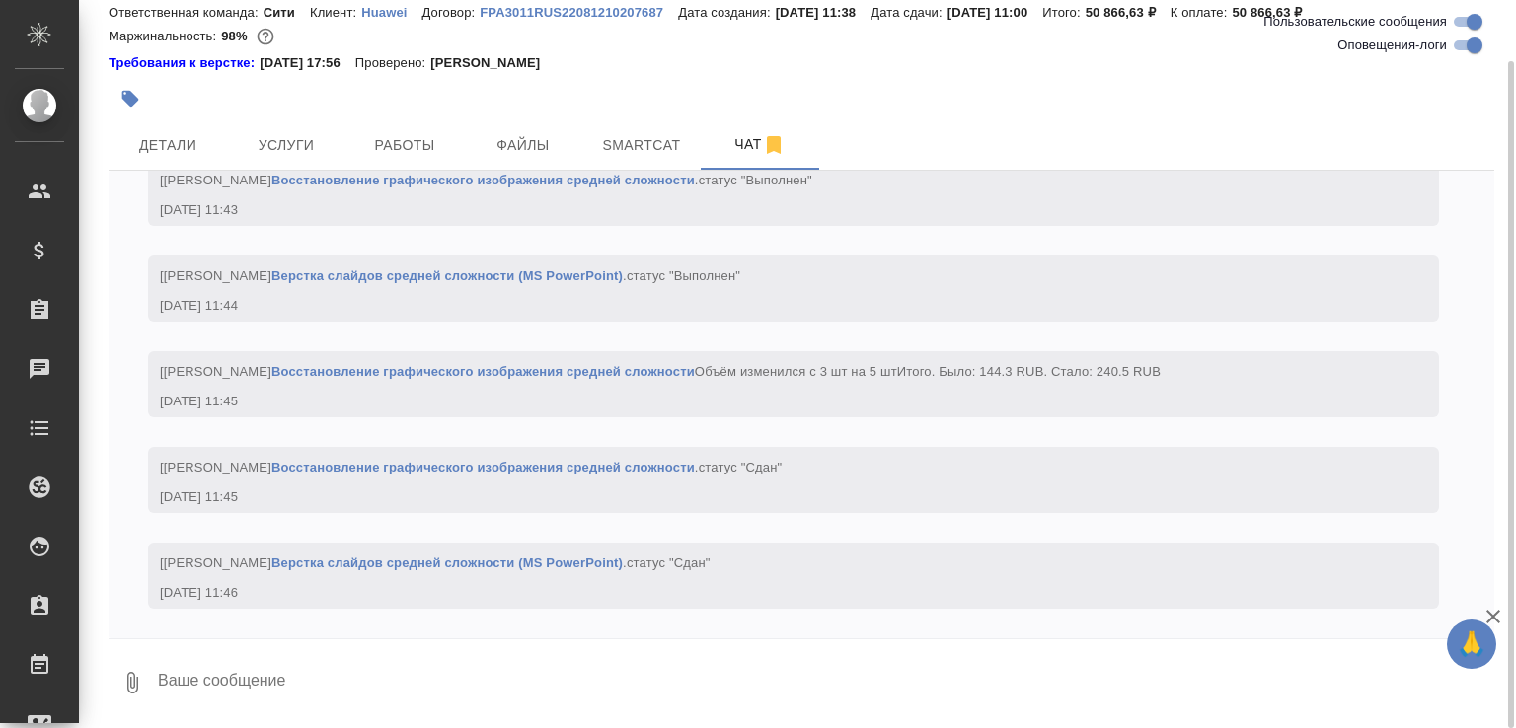
scroll to position [9296, 0]
click at [195, 695] on textarea at bounding box center [825, 682] width 1338 height 67
paste textarea "[URL][DOMAIN_NAME]"
type textarea "[URL][DOMAIN_NAME]"
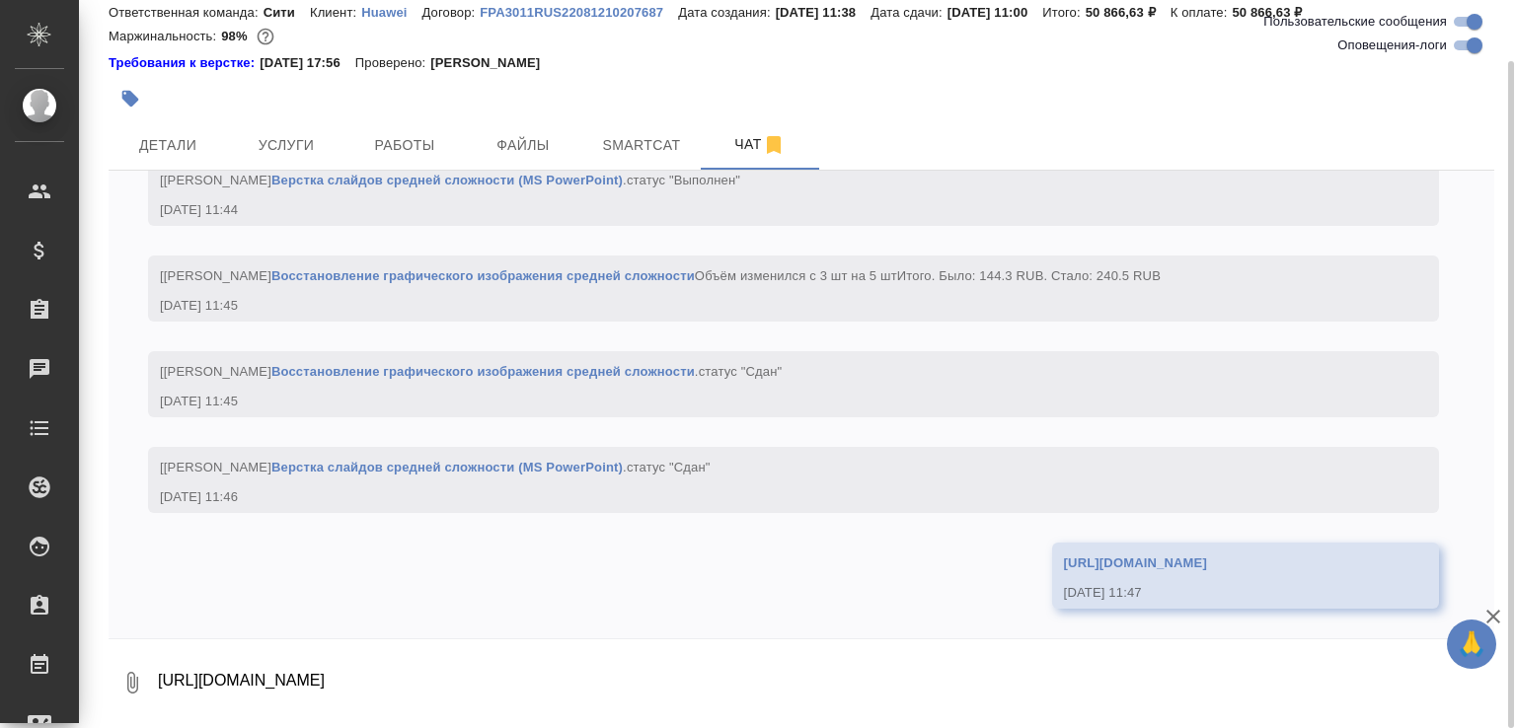
scroll to position [9392, 0]
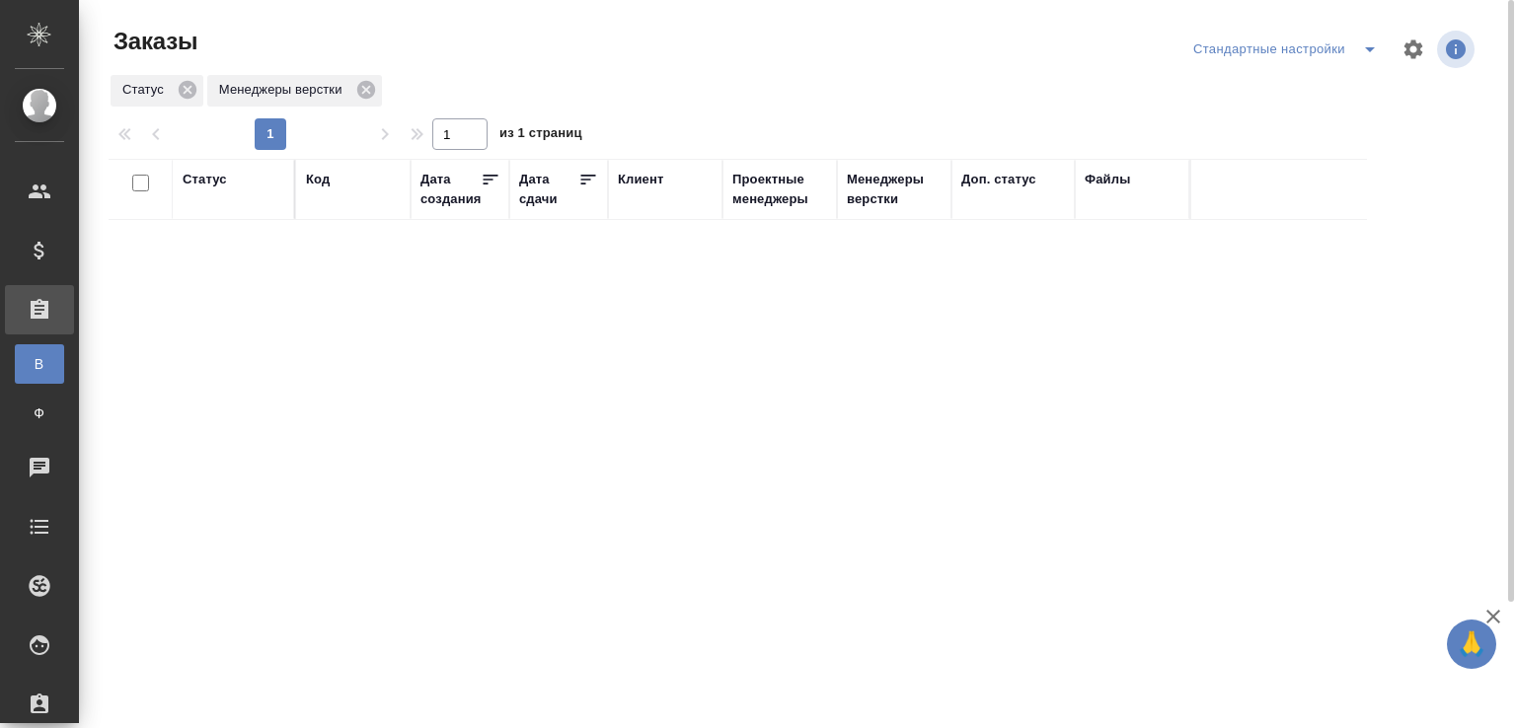
click at [315, 184] on div "Код" at bounding box center [318, 180] width 24 height 20
click at [316, 286] on input "text" at bounding box center [353, 276] width 95 height 25
paste input "S_T-OP-C-24963"
type input "S_T-OP-C-24963"
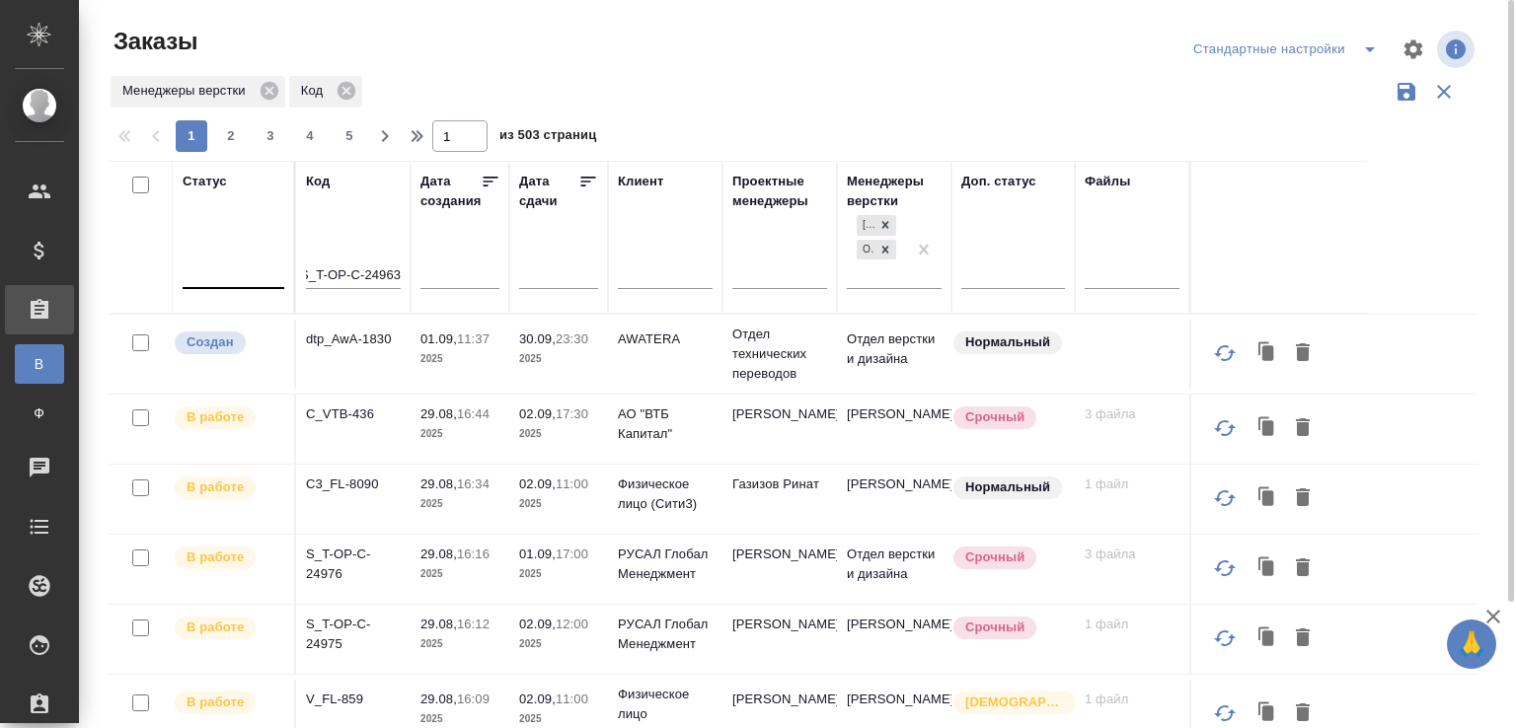
scroll to position [0, 0]
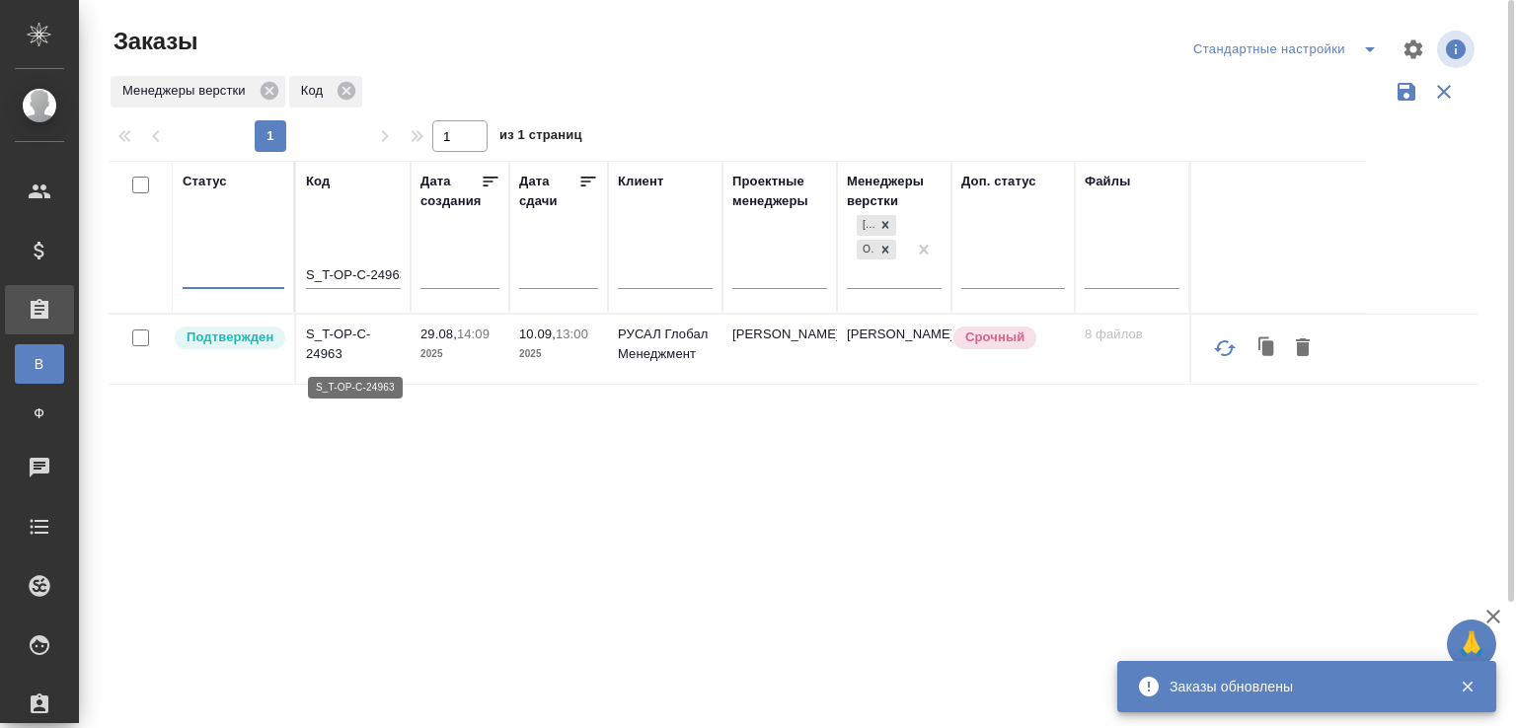
click at [348, 334] on p "S_T-OP-C-24963" at bounding box center [353, 344] width 95 height 39
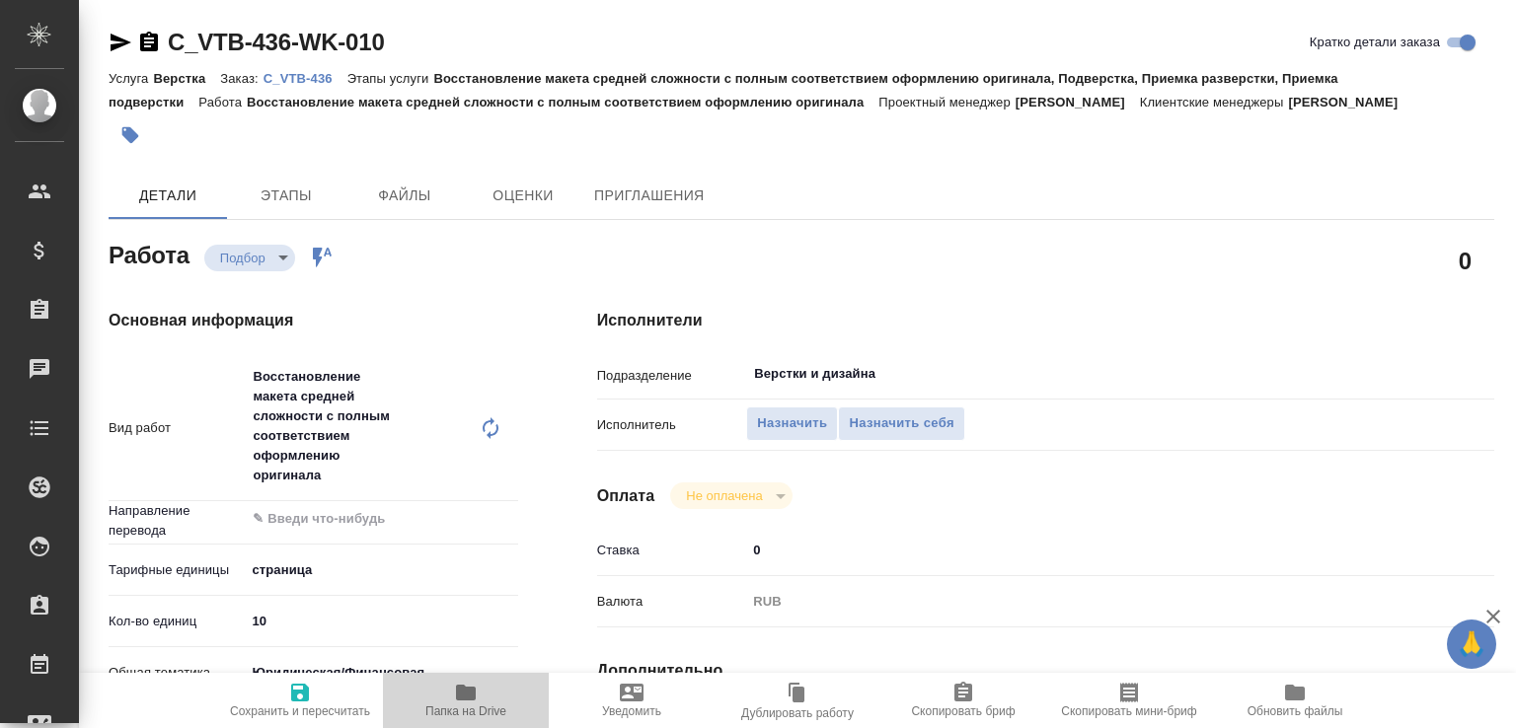
click at [485, 705] on span "Папка на Drive" at bounding box center [465, 712] width 81 height 14
click at [495, 432] on icon at bounding box center [491, 428] width 24 height 24
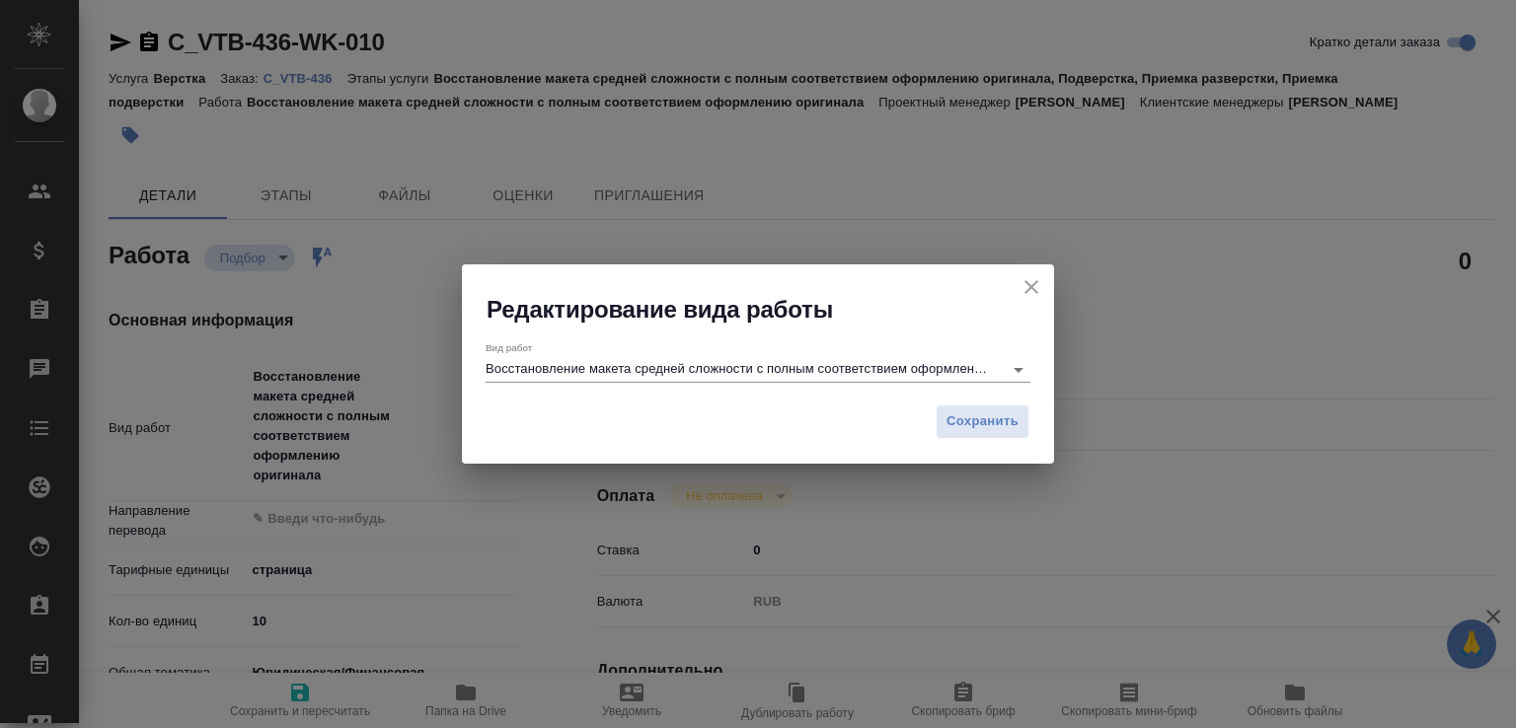
click at [600, 364] on input "Восстановление макета средней сложности с полным соответствием оформлению ориги…" at bounding box center [738, 369] width 507 height 24
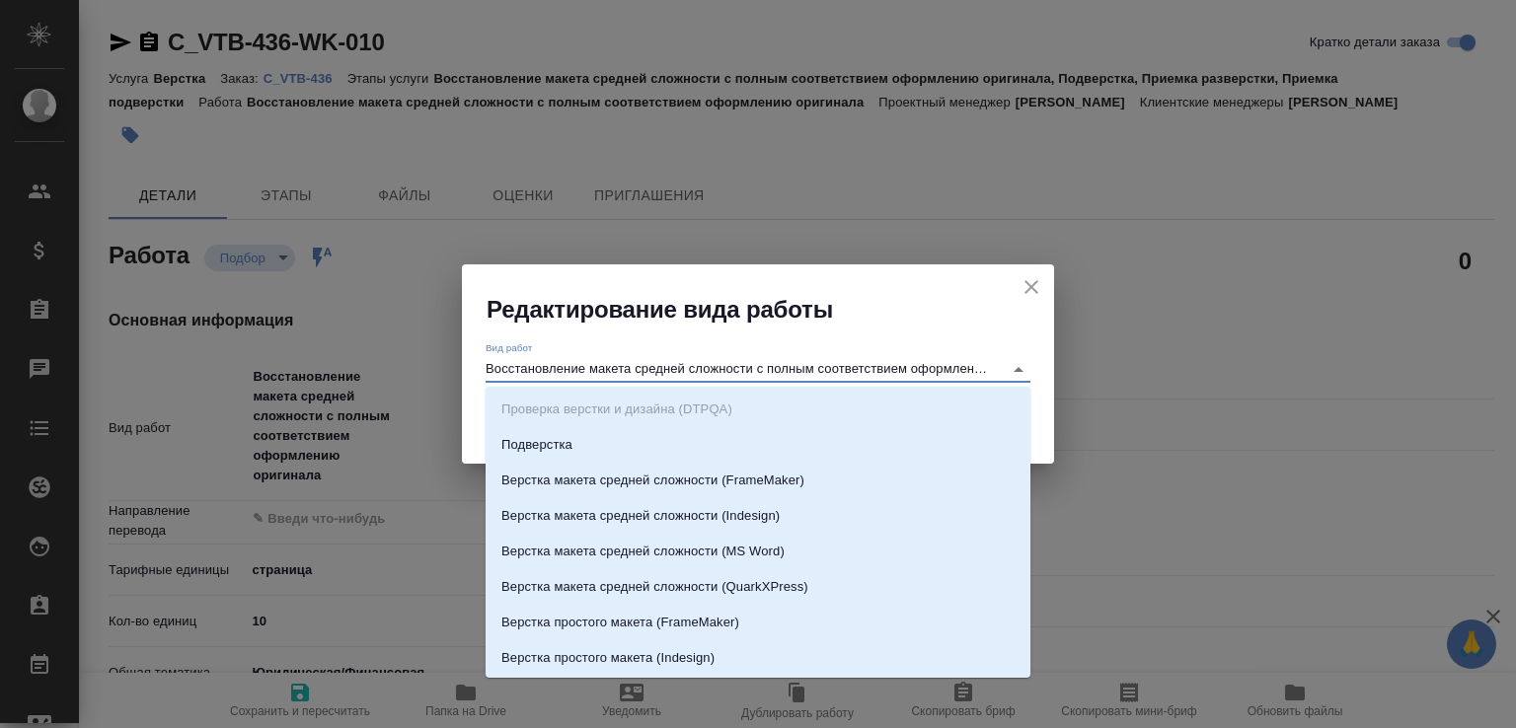
click at [597, 364] on input "Восстановление макета средней сложности с полным соответствием оформлению ориги…" at bounding box center [738, 369] width 507 height 24
drag, startPoint x: 594, startPoint y: 364, endPoint x: 1081, endPoint y: 363, distance: 486.5
click at [1081, 363] on div "Редактирование вида работы Вид работ Восстановление макета средней сложности с …" at bounding box center [758, 364] width 1516 height 728
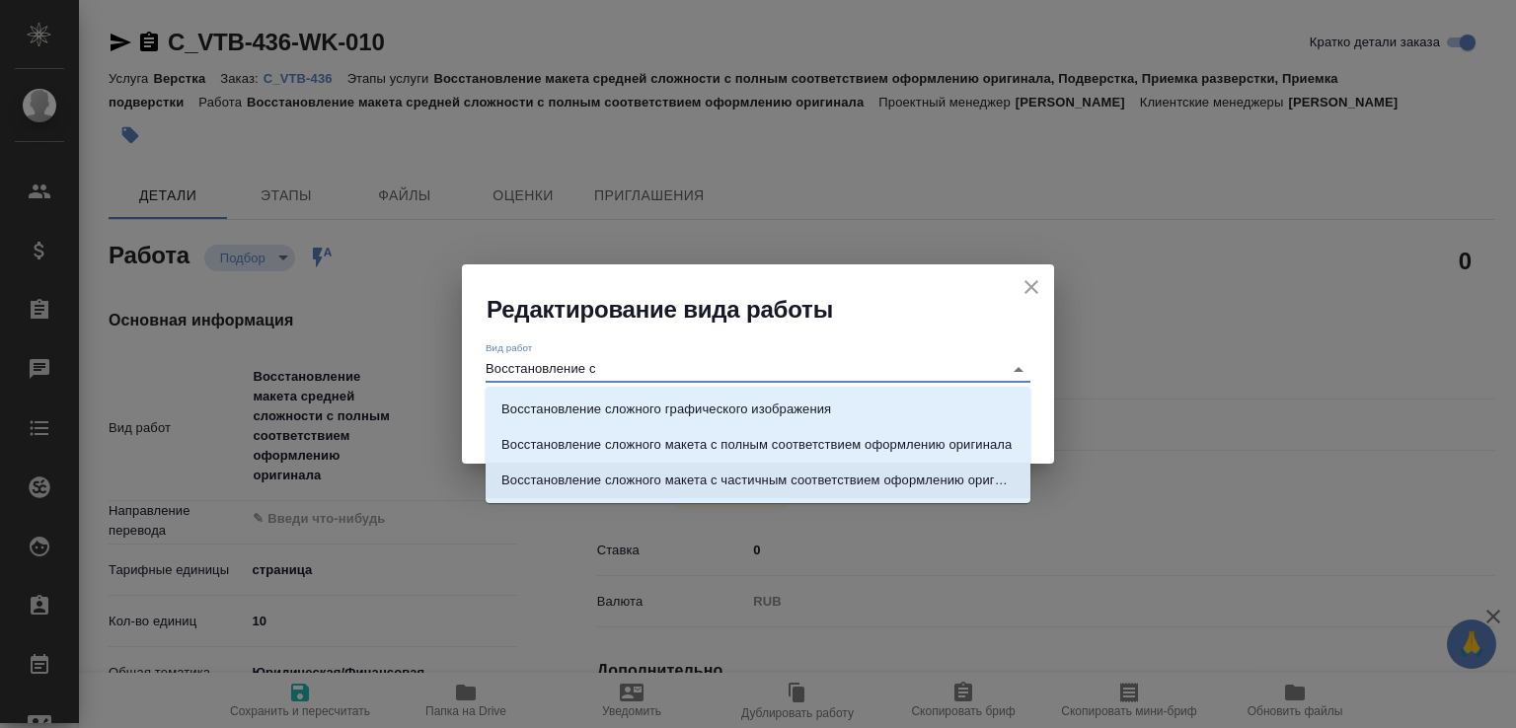
click at [884, 494] on li "Восстановление сложного макета с частичным соответствием оформлению оригинала" at bounding box center [757, 481] width 545 height 36
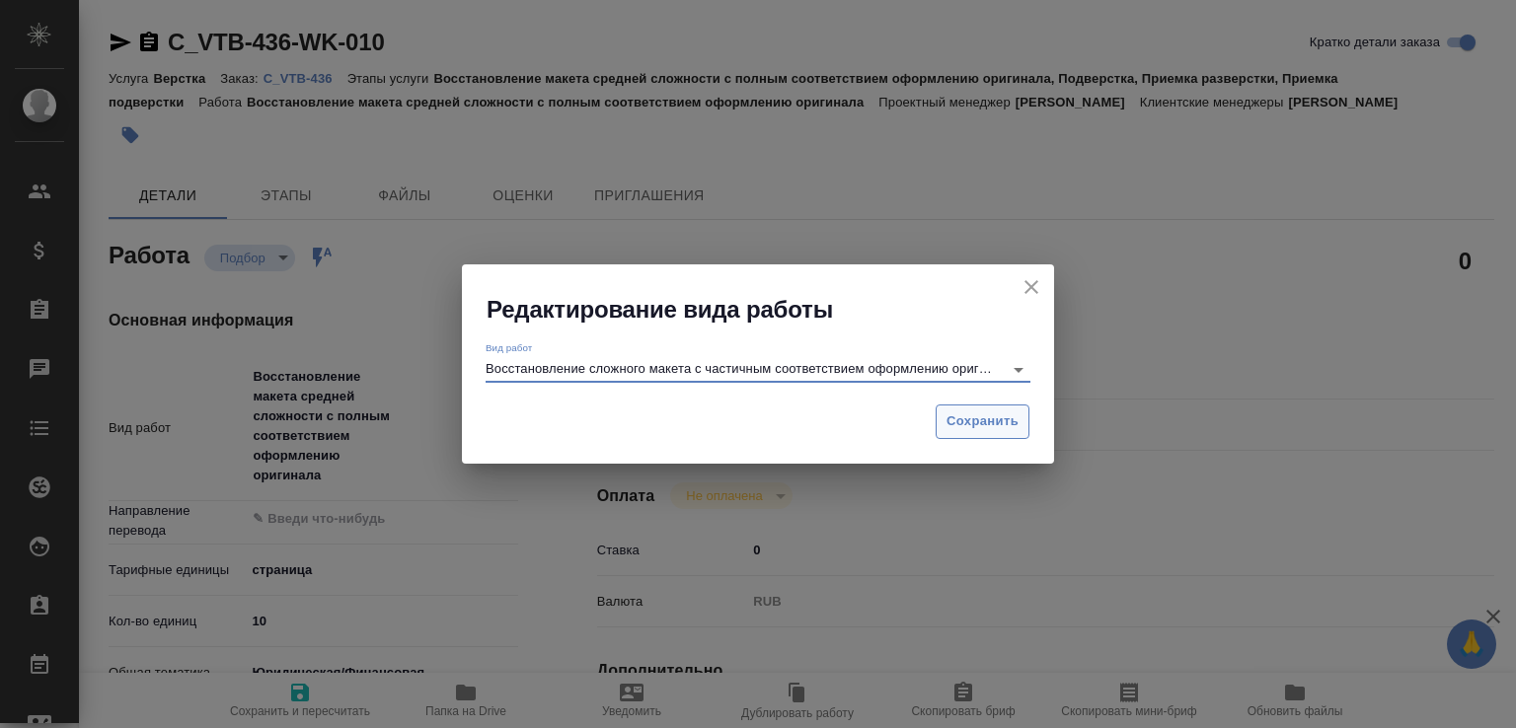
type input "Восстановление сложного макета с частичным соответствием оформлению оригинала"
click at [949, 427] on span "Сохранить" at bounding box center [982, 421] width 72 height 23
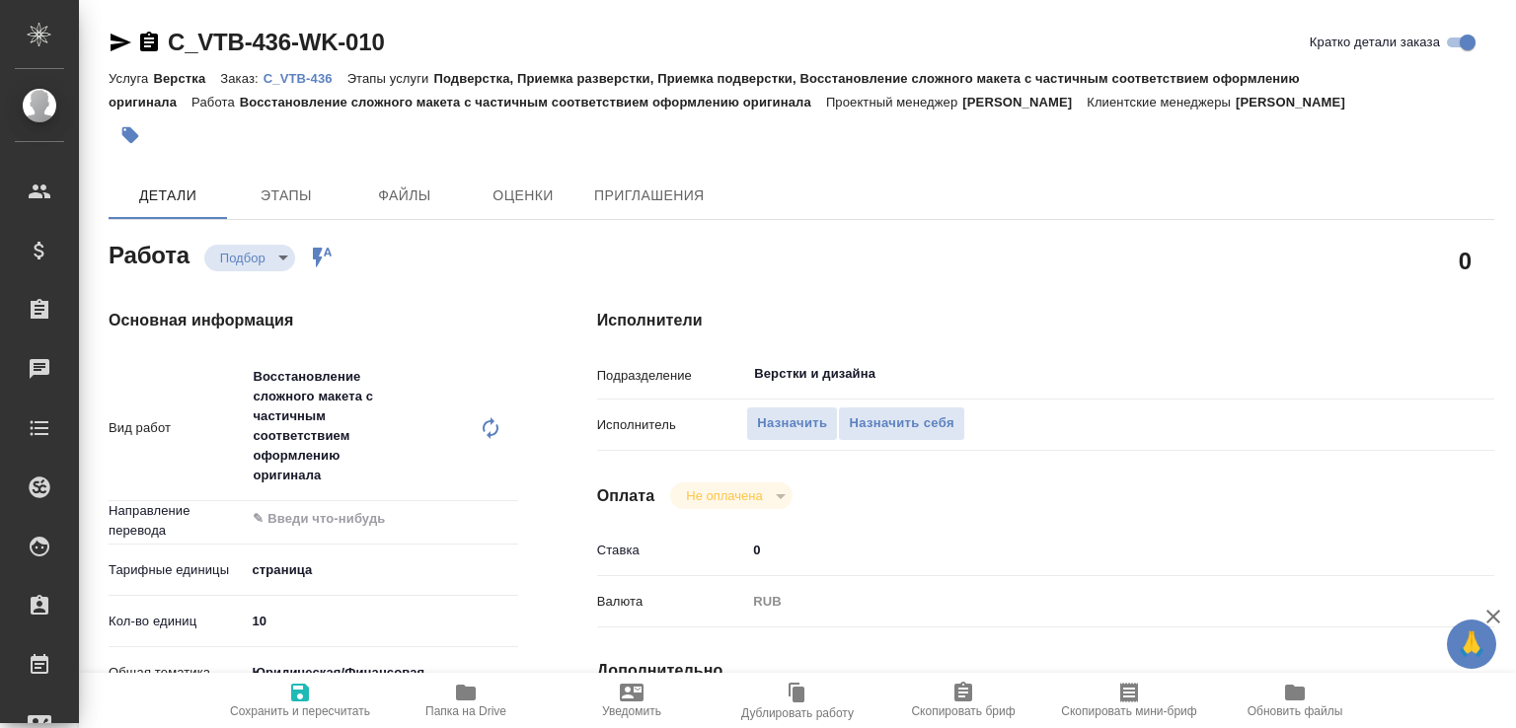
click at [782, 376] on input "Верстки и дизайна" at bounding box center [1049, 374] width 595 height 24
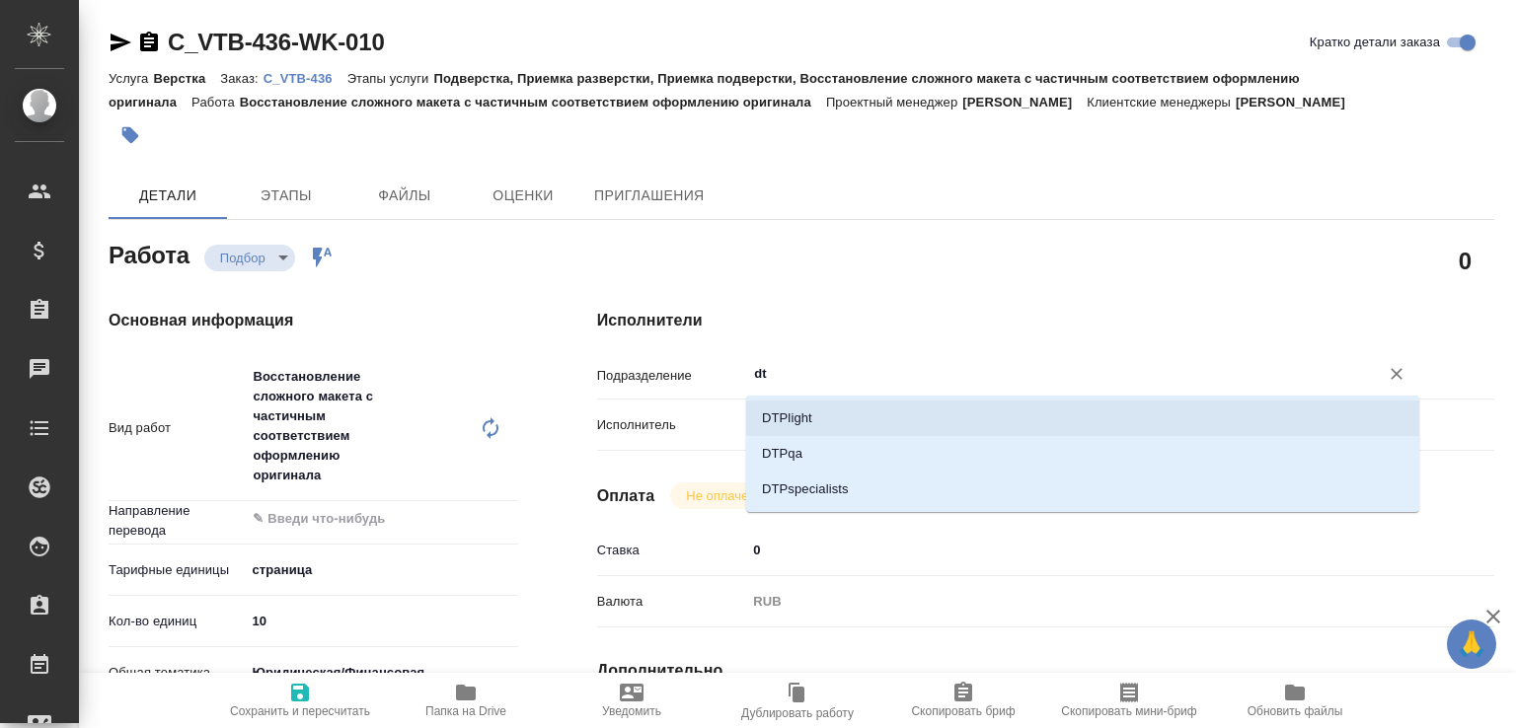
click at [805, 419] on li "DTPlight" at bounding box center [1082, 419] width 673 height 36
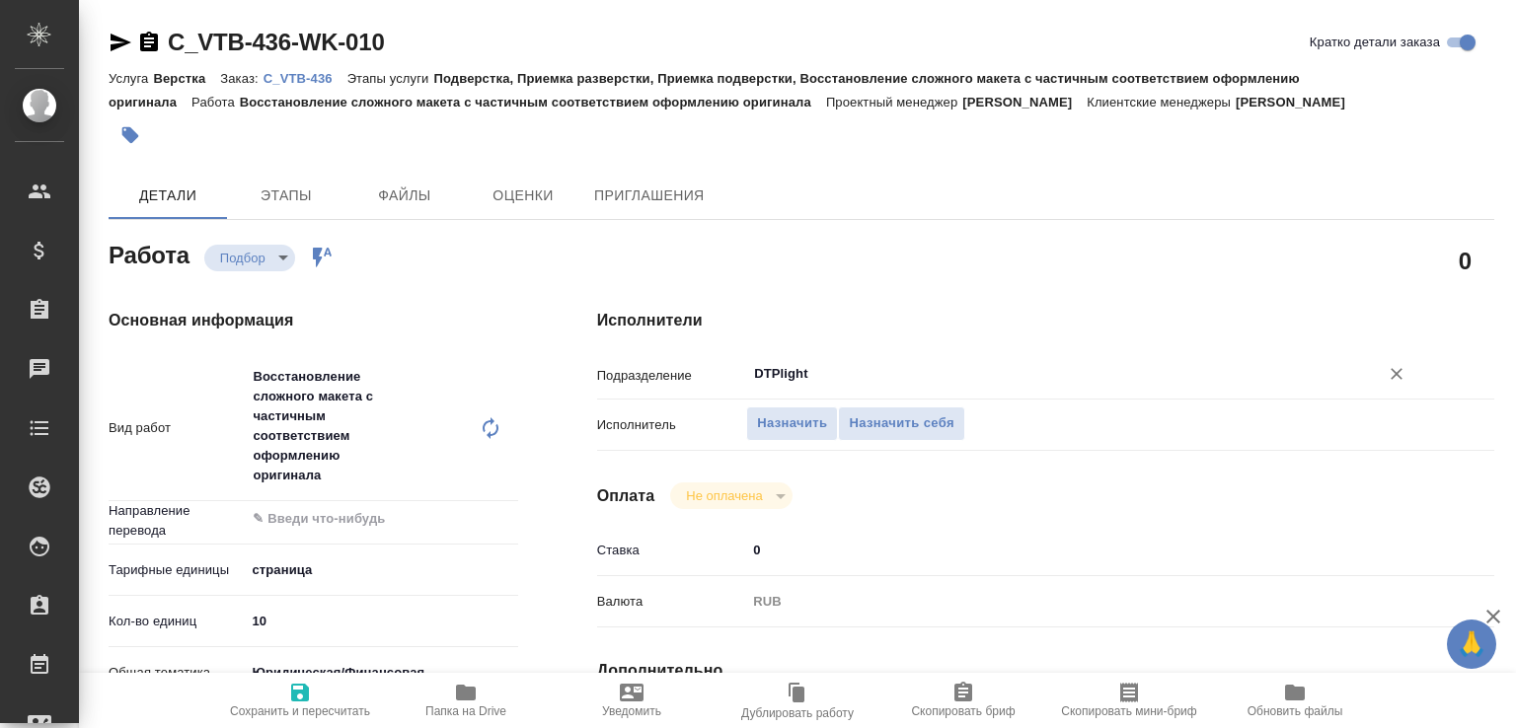
scroll to position [520, 0]
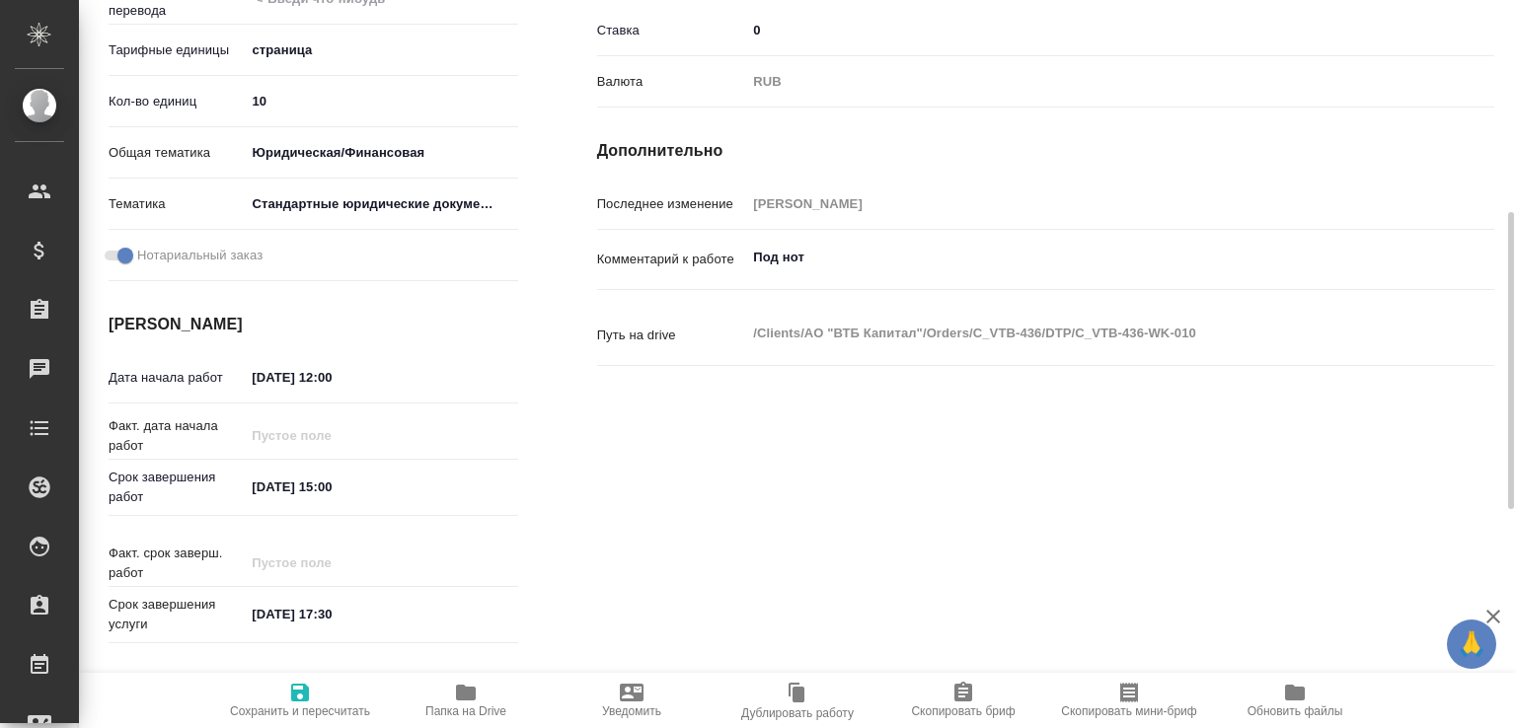
type input "DTPlight"
click at [325, 715] on span "Сохранить и пересчитать" at bounding box center [300, 712] width 140 height 14
type input "recruiting"
type input "5a8b1489cc6b4906c91bfdb2"
type input "10"
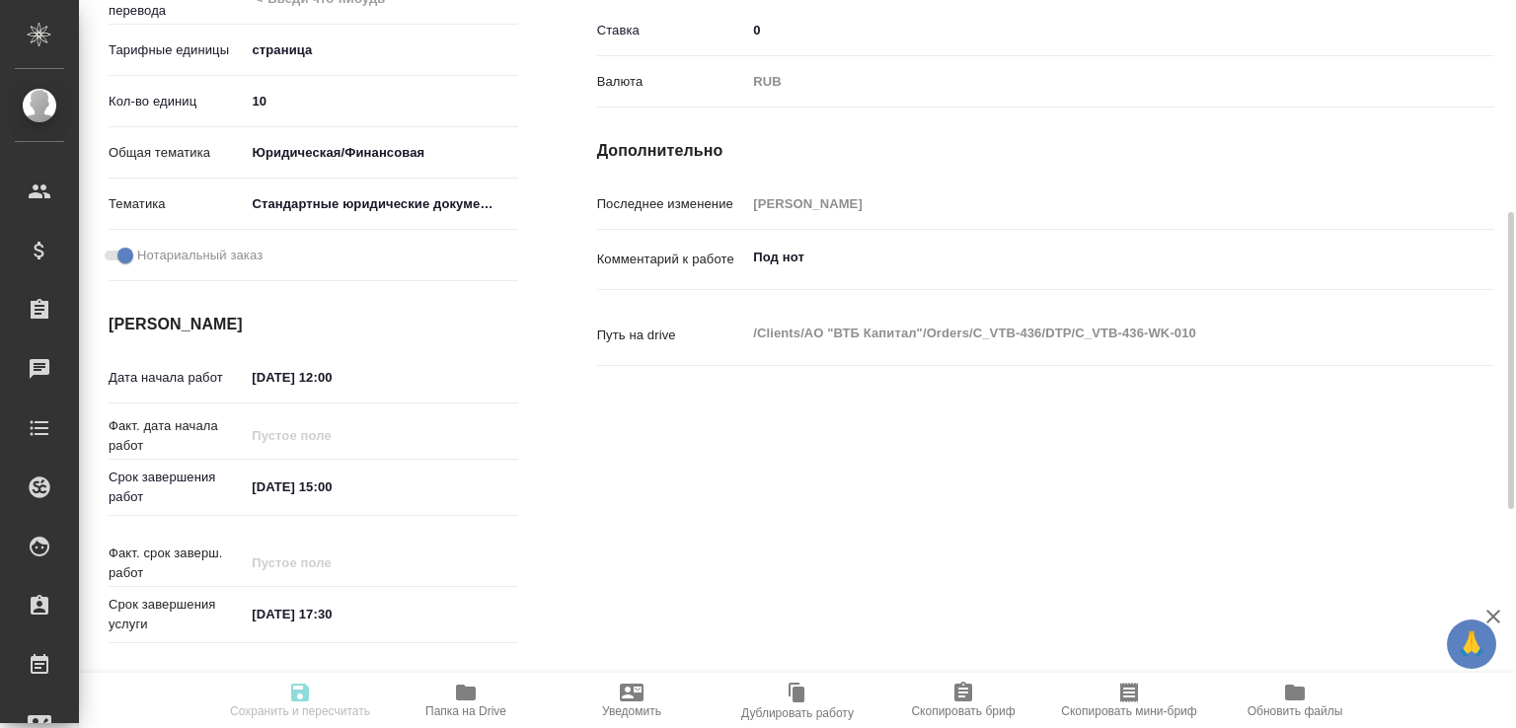
type input "yr-fn"
type input "5f647205b73bc97568ca66bf"
checkbox input "true"
type input "01.09.2025 12:00"
type input "01.09.2025 15:00"
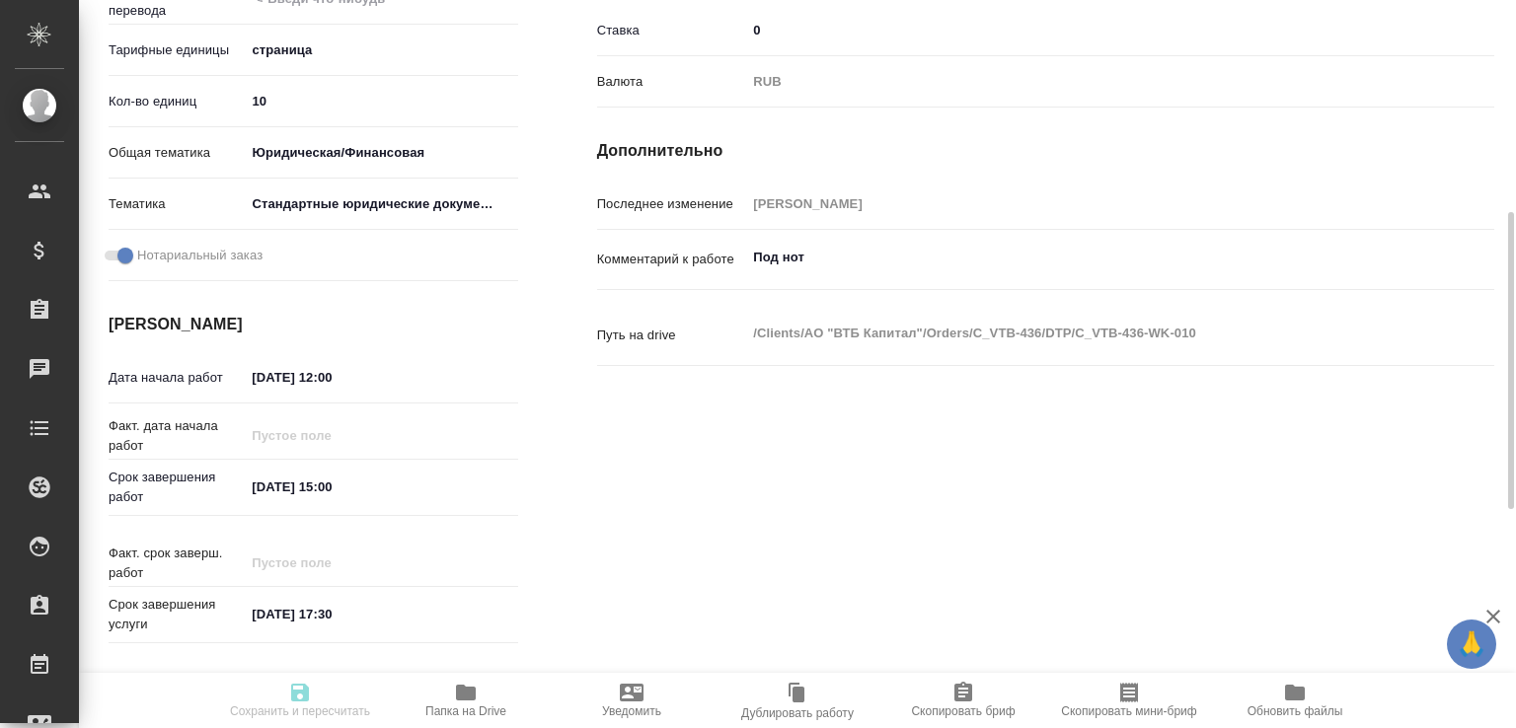
type input "02.09.2025 17:30"
type input "DTPlight"
type input "notPayed"
type input "0"
type input "RUB"
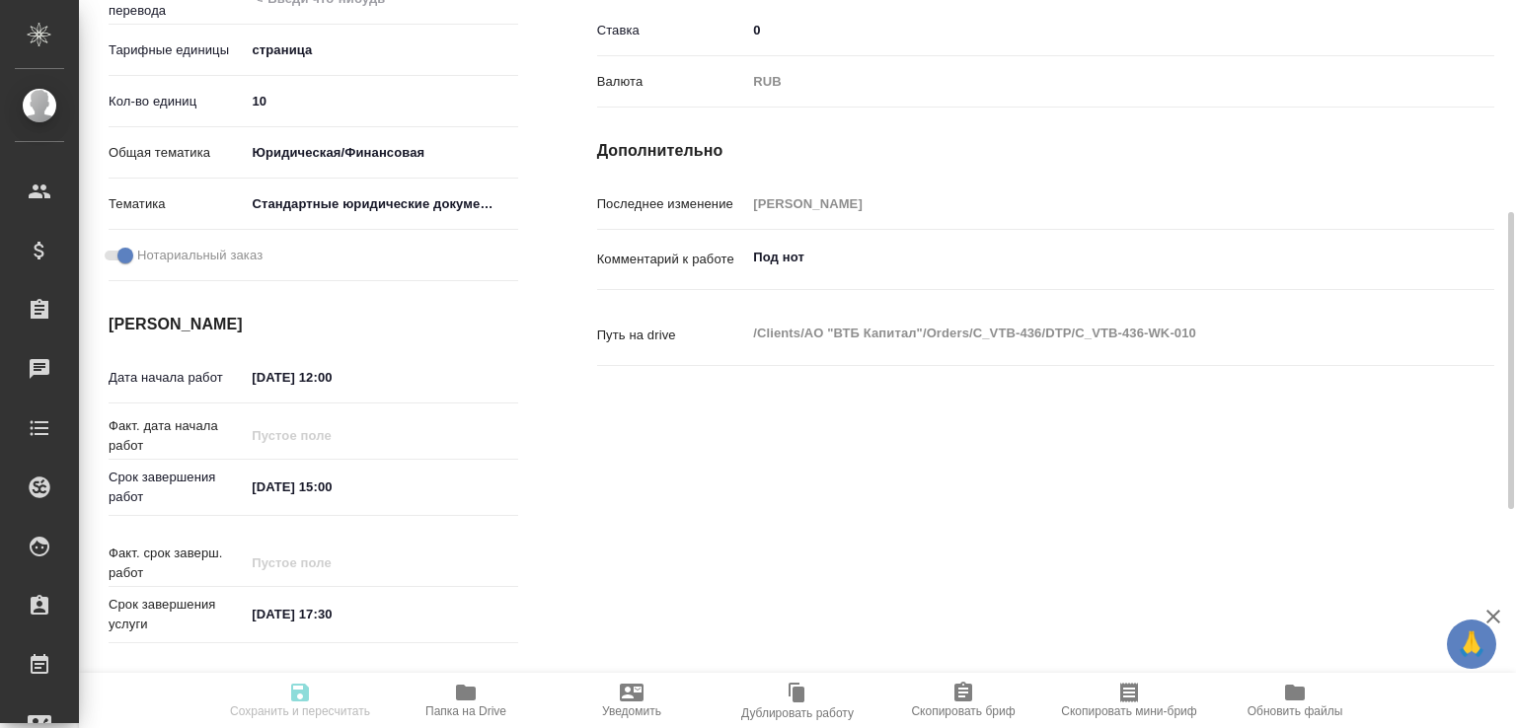
type input "Баданян Артак"
type input "C_VTB-436"
type input "Верстка"
type input "Подверстка, Приемка разверстки, Приемка подверстки, Восстановление сложного мак…"
type input "Лямина Надежда"
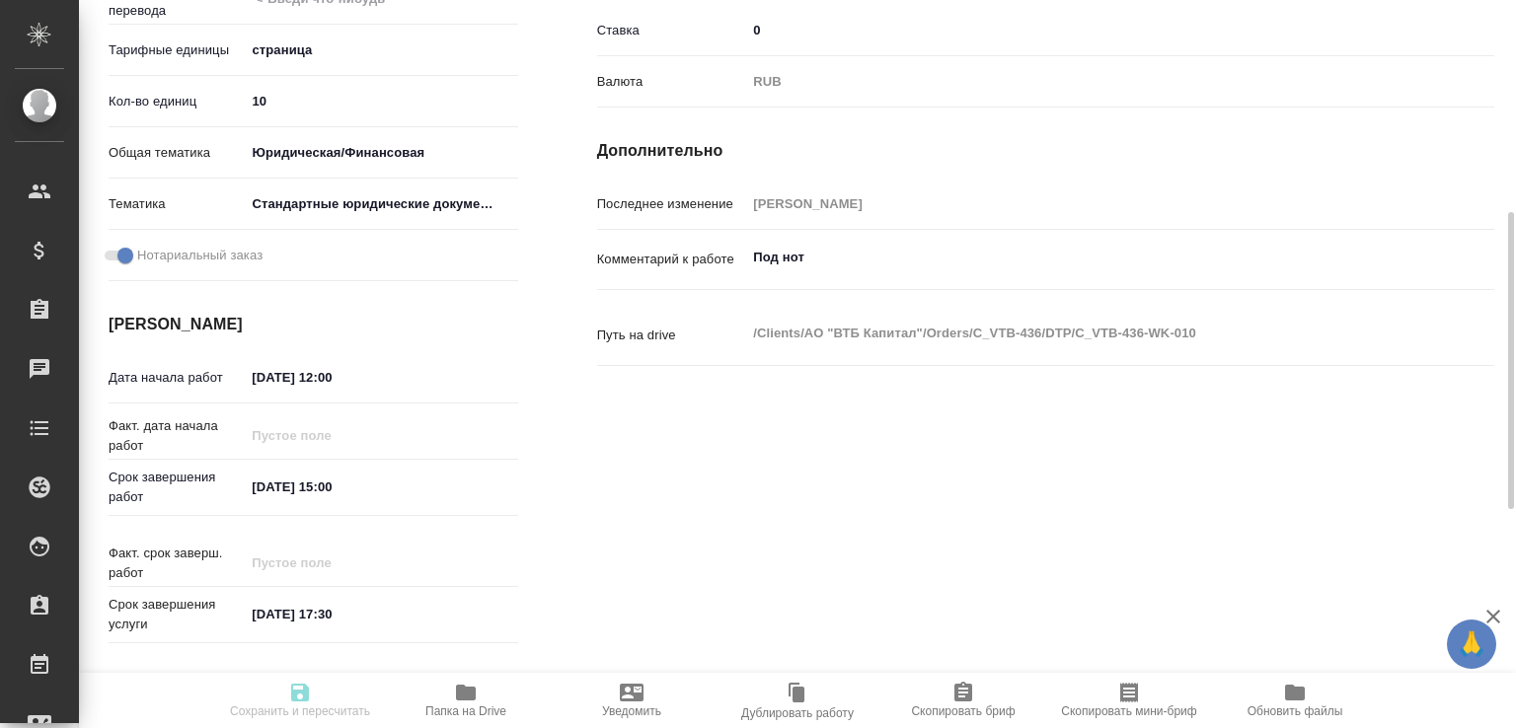
type input "[PERSON_NAME]"
type input "/Clients/АО "ВТБ Капитал"/Orders/C_VTB-436"
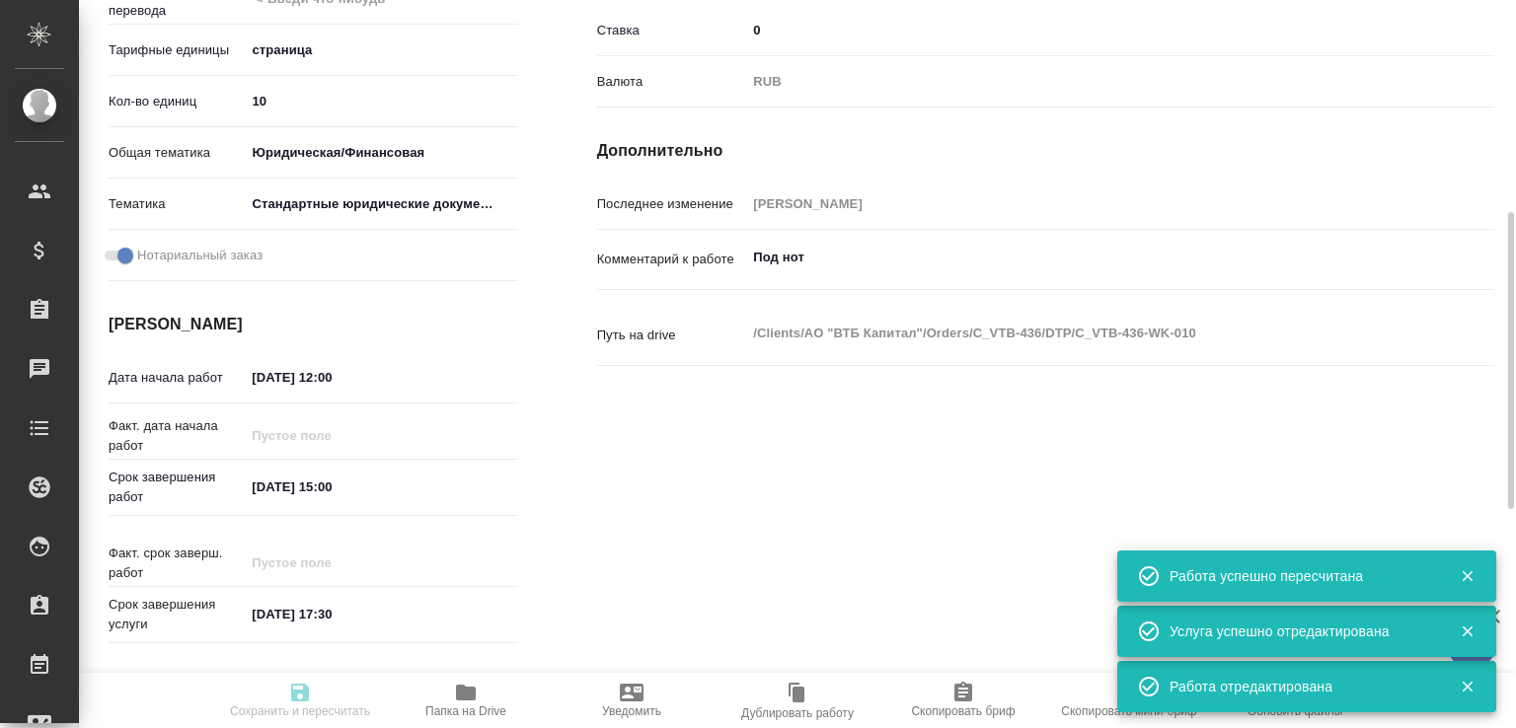
type input "recruiting"
type input "5a8b1489cc6b4906c91bfdb2"
type input "10"
type input "yr-fn"
type input "5f647205b73bc97568ca66bf"
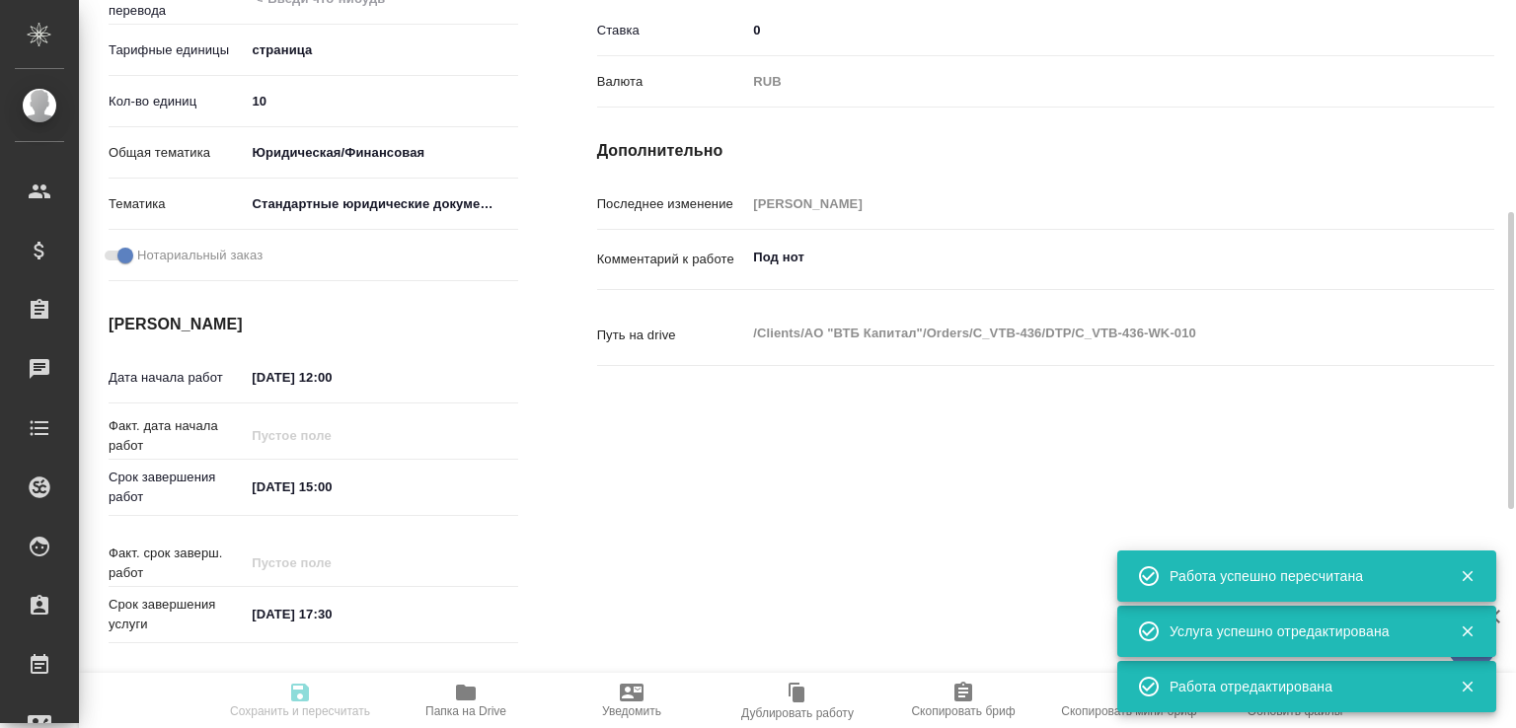
checkbox input "true"
type input "01.09.2025 12:00"
type input "01.09.2025 15:00"
type input "02.09.2025 17:30"
type input "DTPlight"
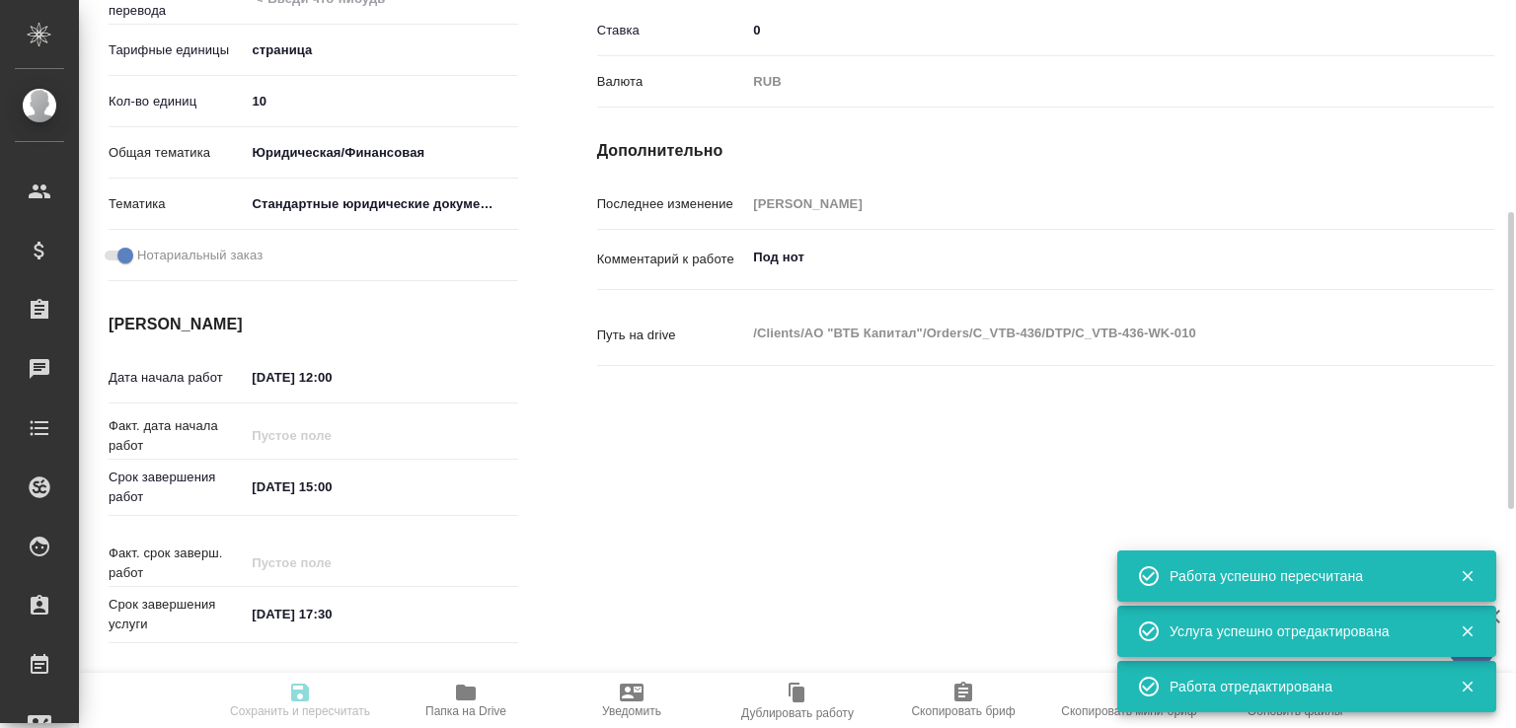
type input "notPayed"
type input "0"
type input "RUB"
type input "Баданян Артак"
type input "C_VTB-436"
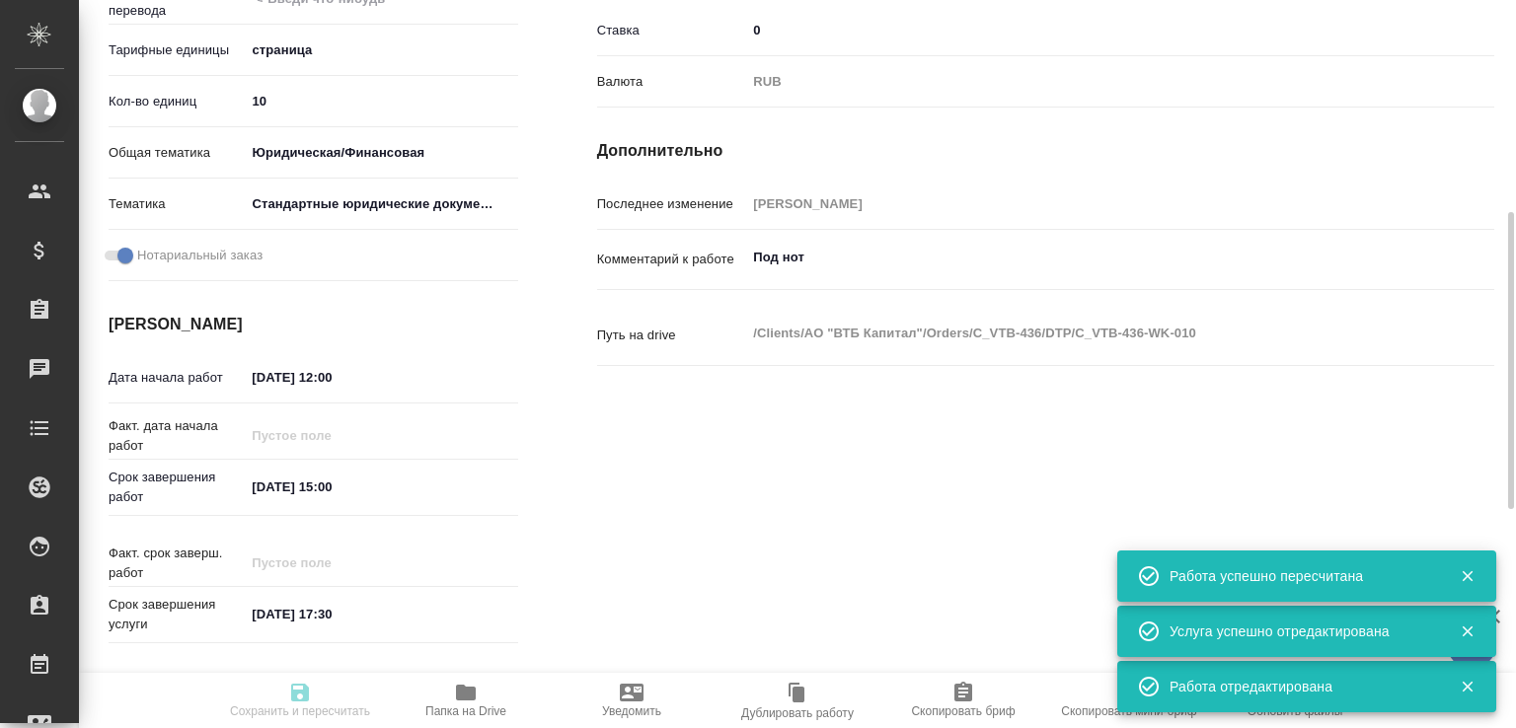
type input "Верстка"
type input "Подверстка, Приемка разверстки, Приемка подверстки, Восстановление сложного мак…"
type input "Лямина Надежда"
type input "[PERSON_NAME]"
type input "/Clients/АО "ВТБ Капитал"/Orders/C_VTB-436"
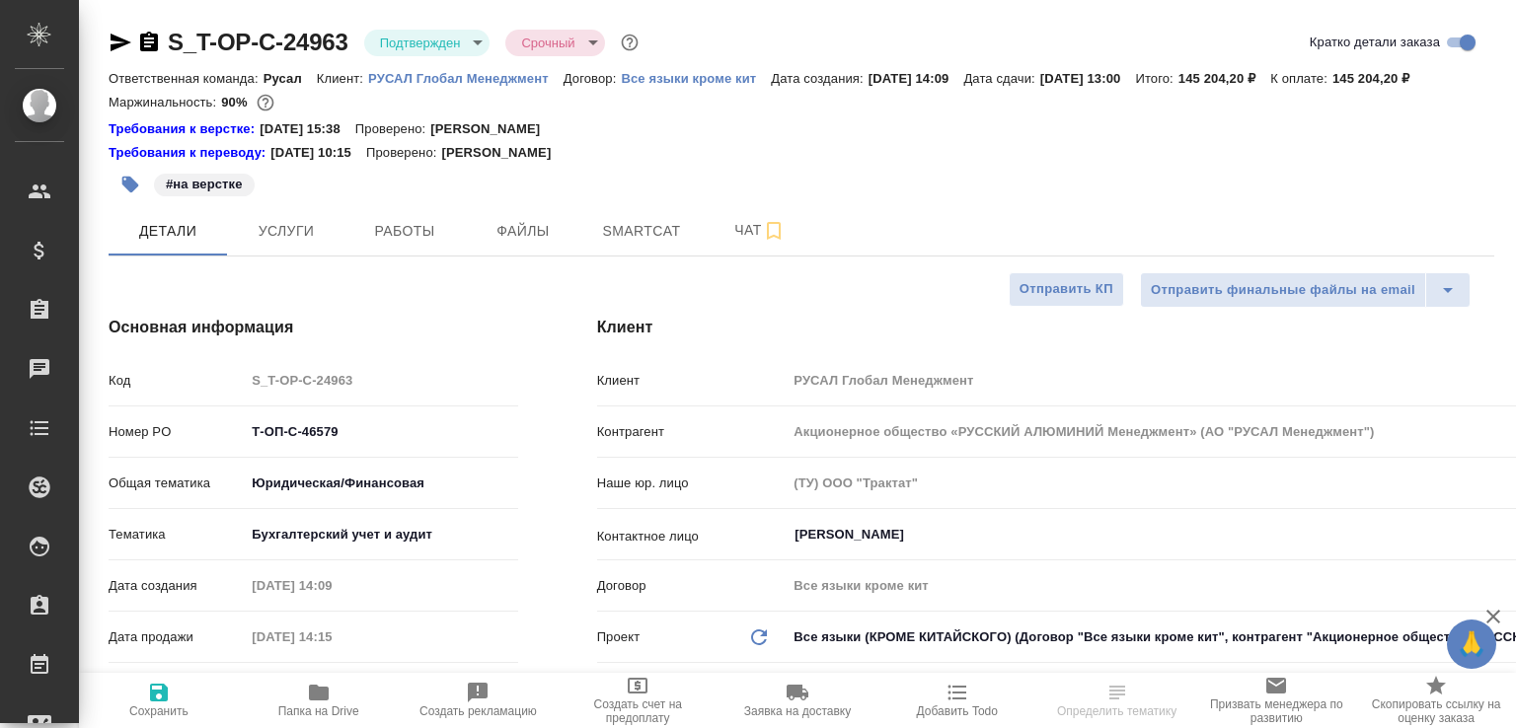
select select "RU"
click at [424, 244] on span "Работы" at bounding box center [404, 231] width 95 height 25
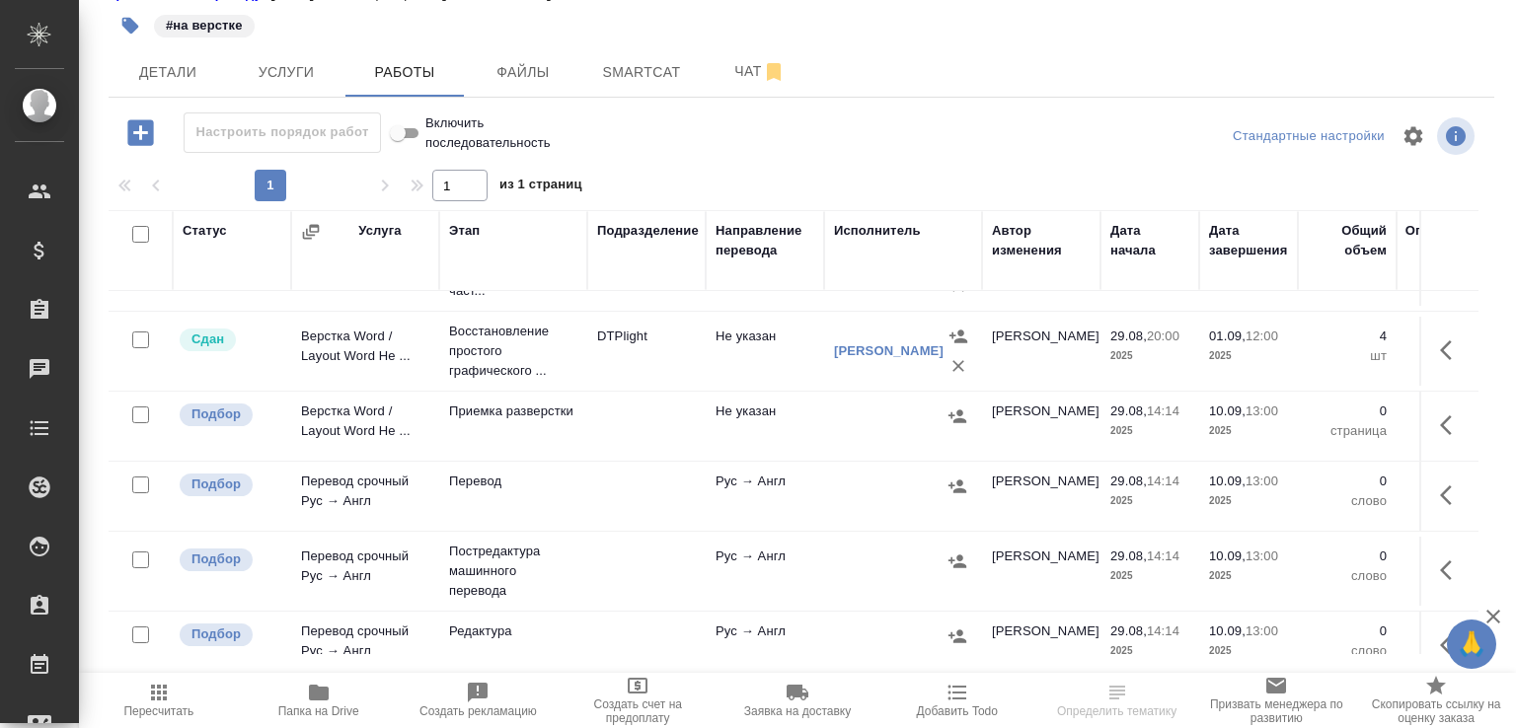
scroll to position [1, 0]
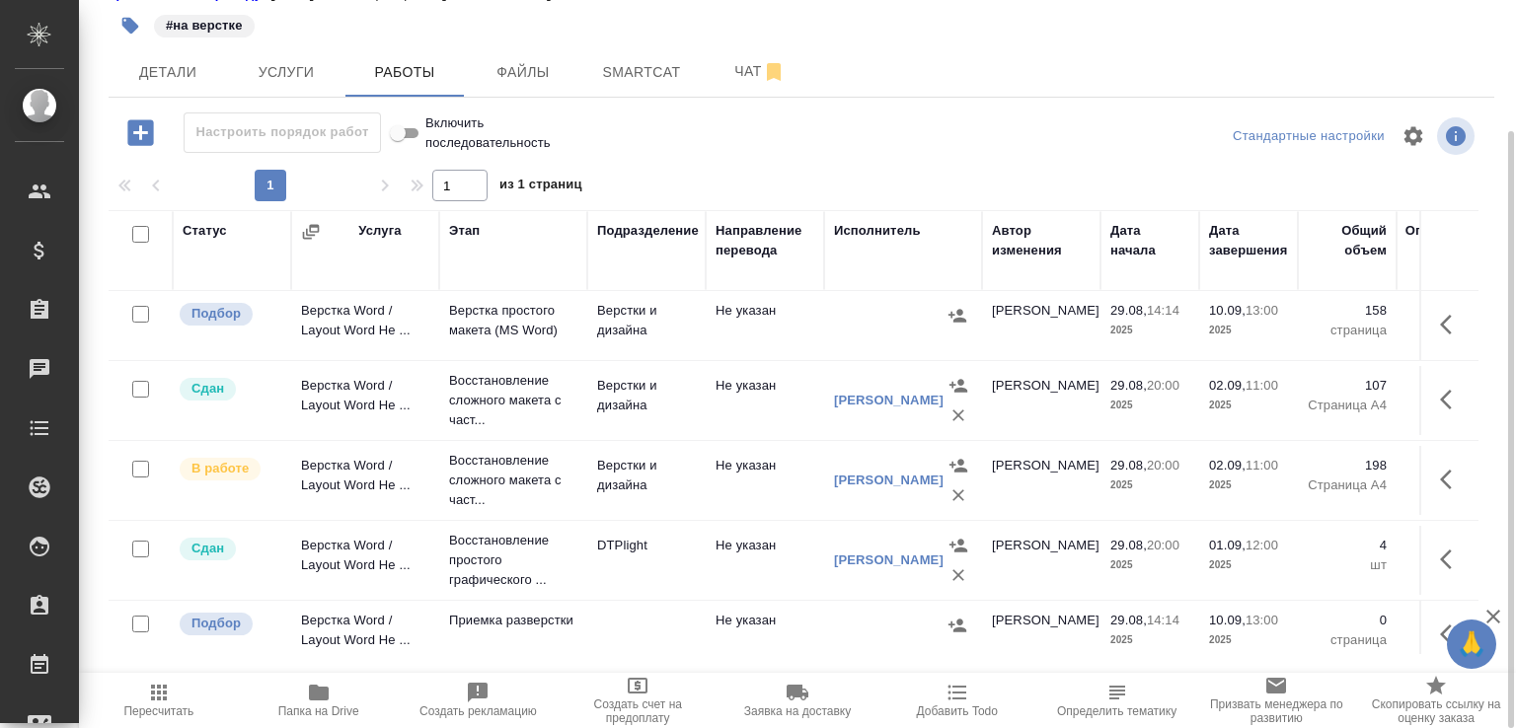
click at [706, 502] on td "Не указан" at bounding box center [765, 480] width 118 height 69
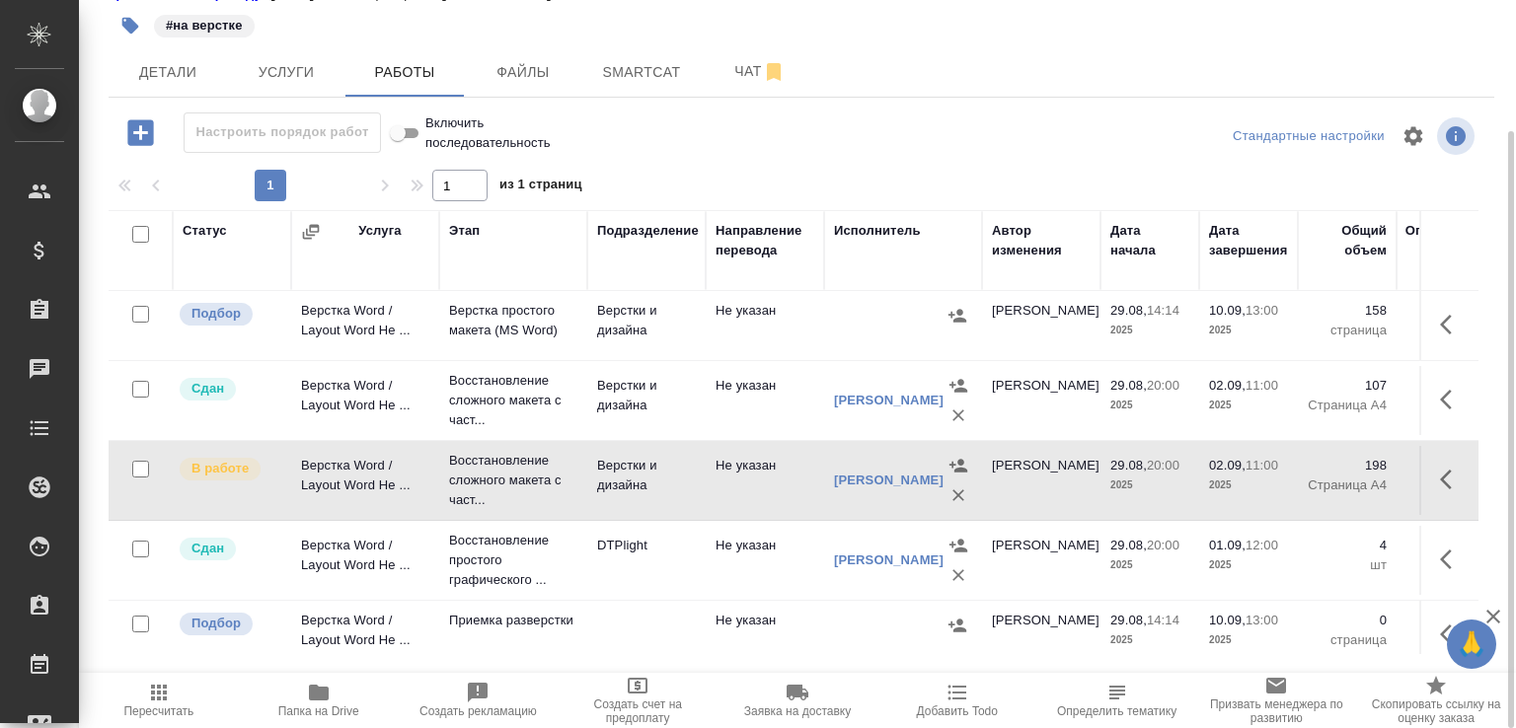
click at [706, 502] on td "Не указан" at bounding box center [765, 480] width 118 height 69
click at [731, 84] on span "Чат" at bounding box center [759, 71] width 95 height 25
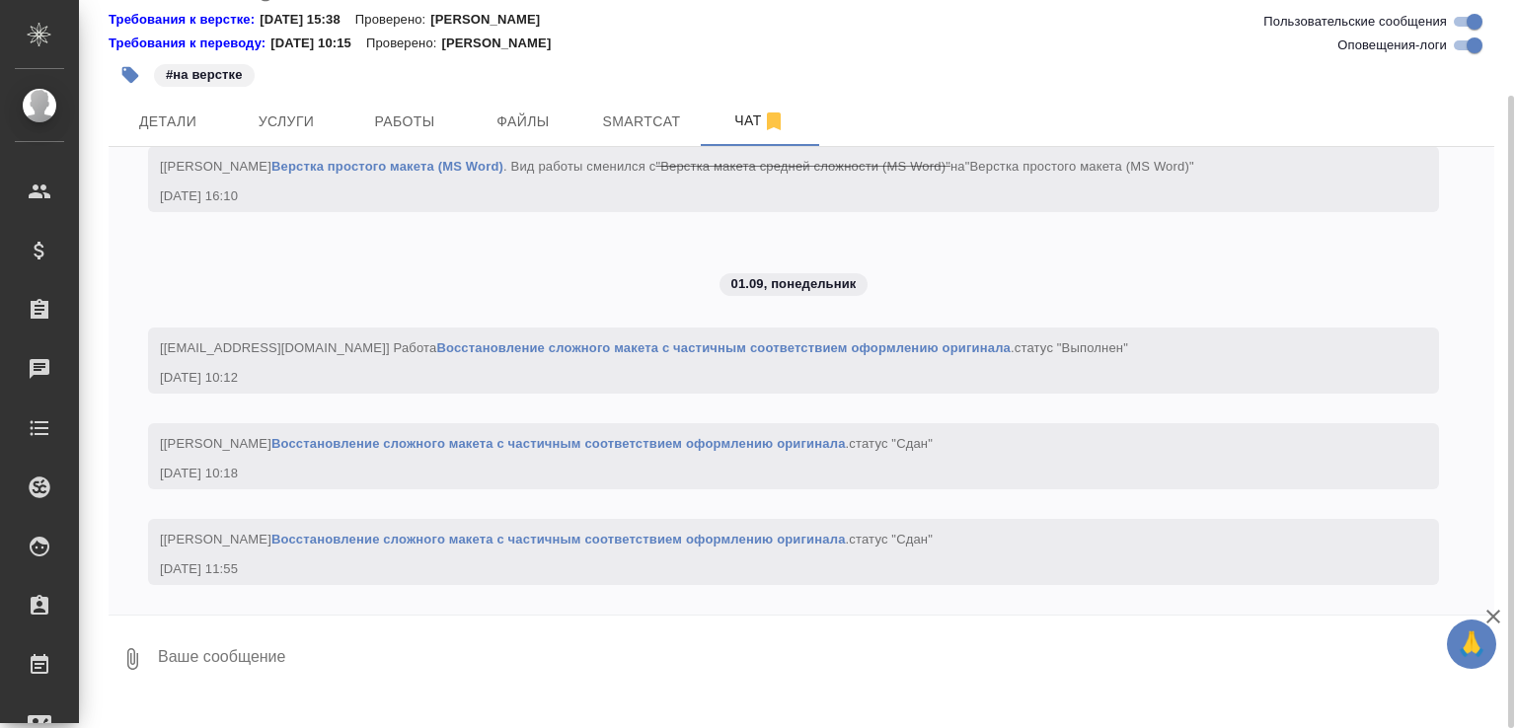
scroll to position [6647, 0]
click at [233, 681] on textarea at bounding box center [825, 659] width 1338 height 67
paste textarea "https://drive.awatera.com/apps/files/files?dir=/Shares/%D0%A2-%D0%9E%D0%9F-%D0%…"
type textarea "в перевод https://drive.awatera.com/apps/files/files?dir=/Shares/%D0%A2-%D0%9E%…"
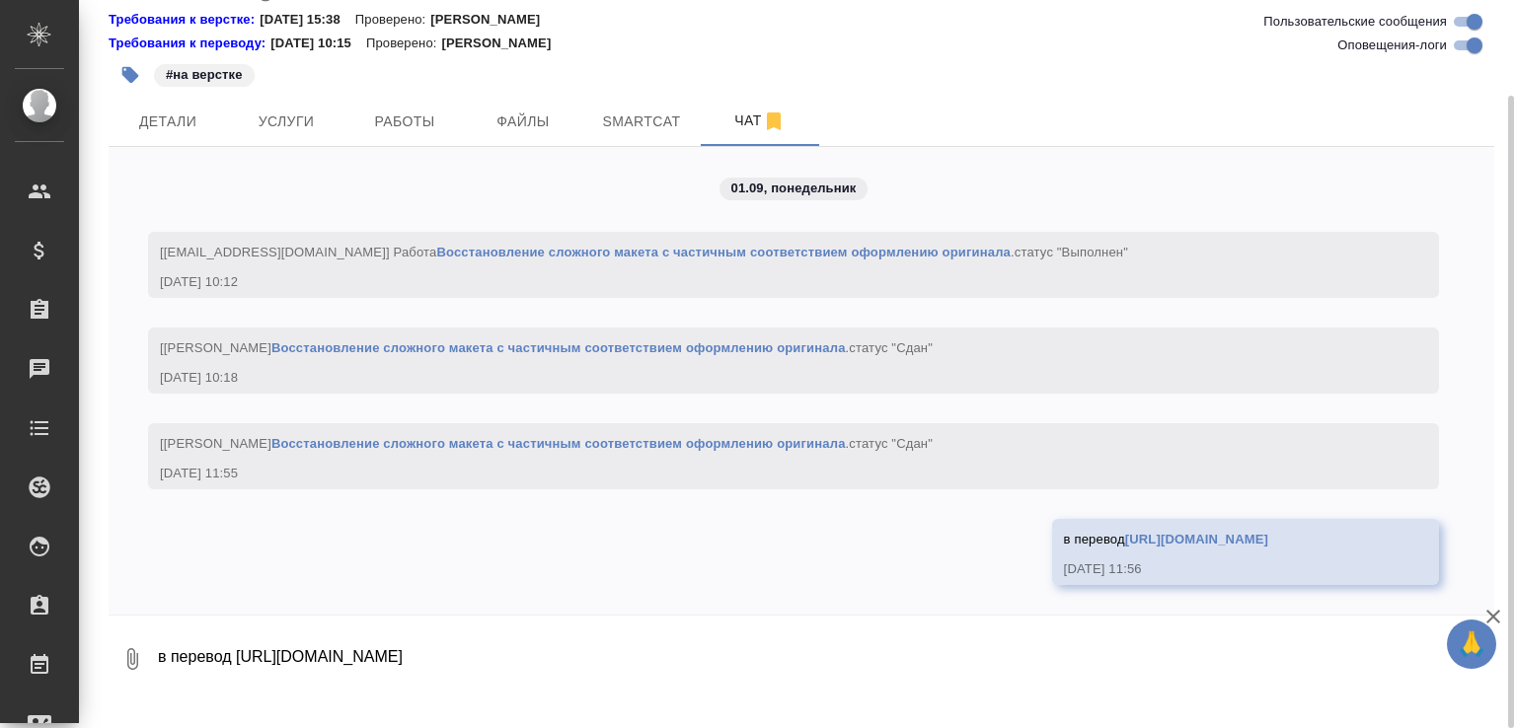
scroll to position [6782, 0]
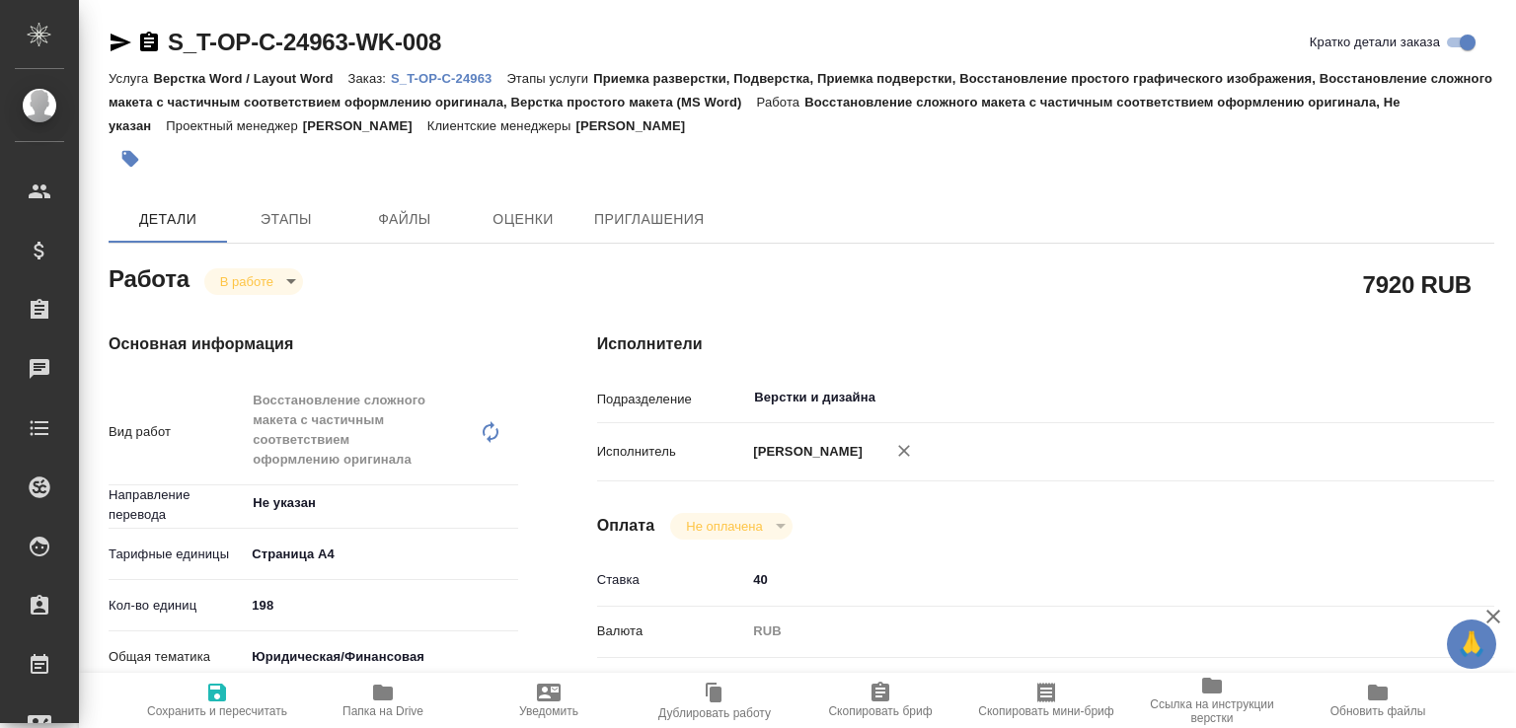
click at [281, 270] on body "🙏 .cls-1 fill:#fff; AWATERA Малофеева Екатерина e.malofeeva Клиенты Спецификаци…" at bounding box center [758, 364] width 1516 height 728
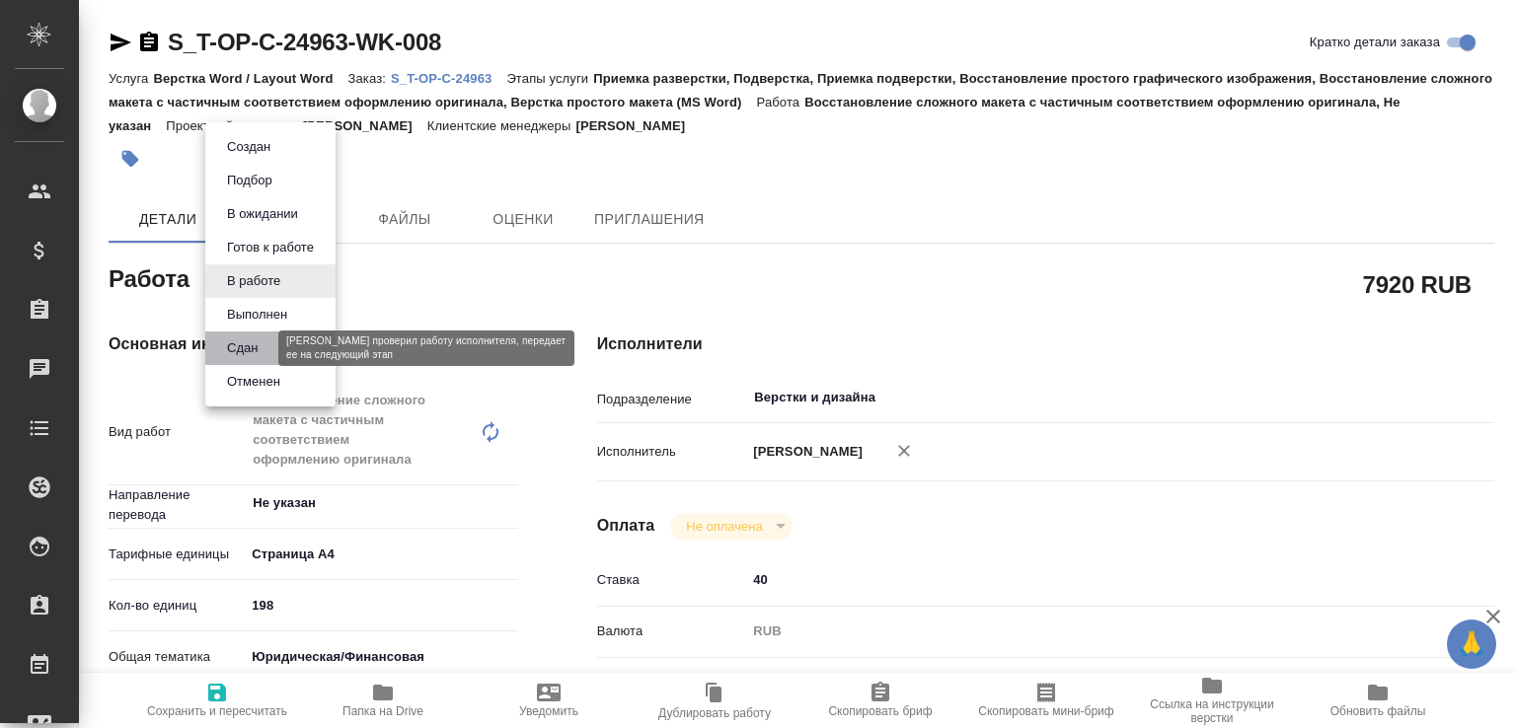
click at [250, 348] on button "Сдан" at bounding box center [242, 348] width 42 height 22
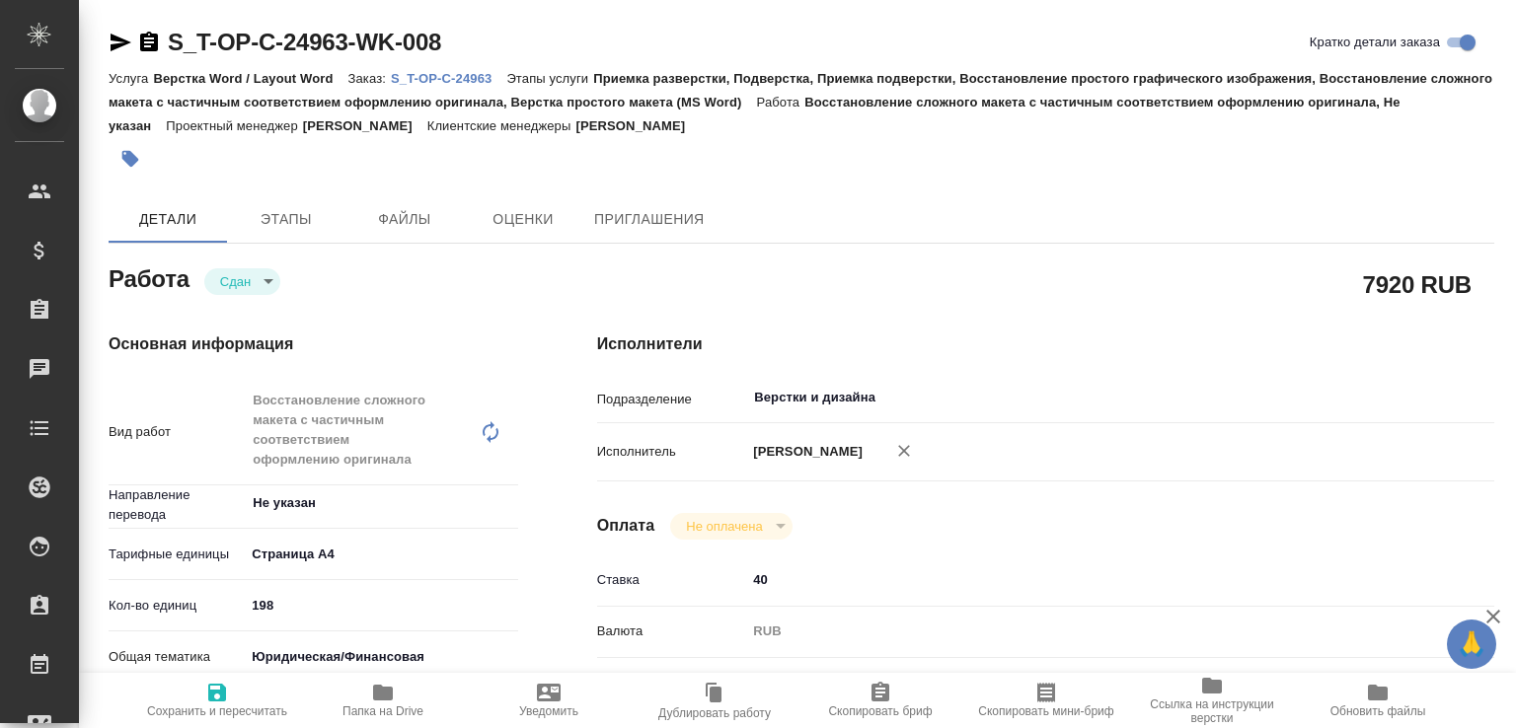
type textarea "x"
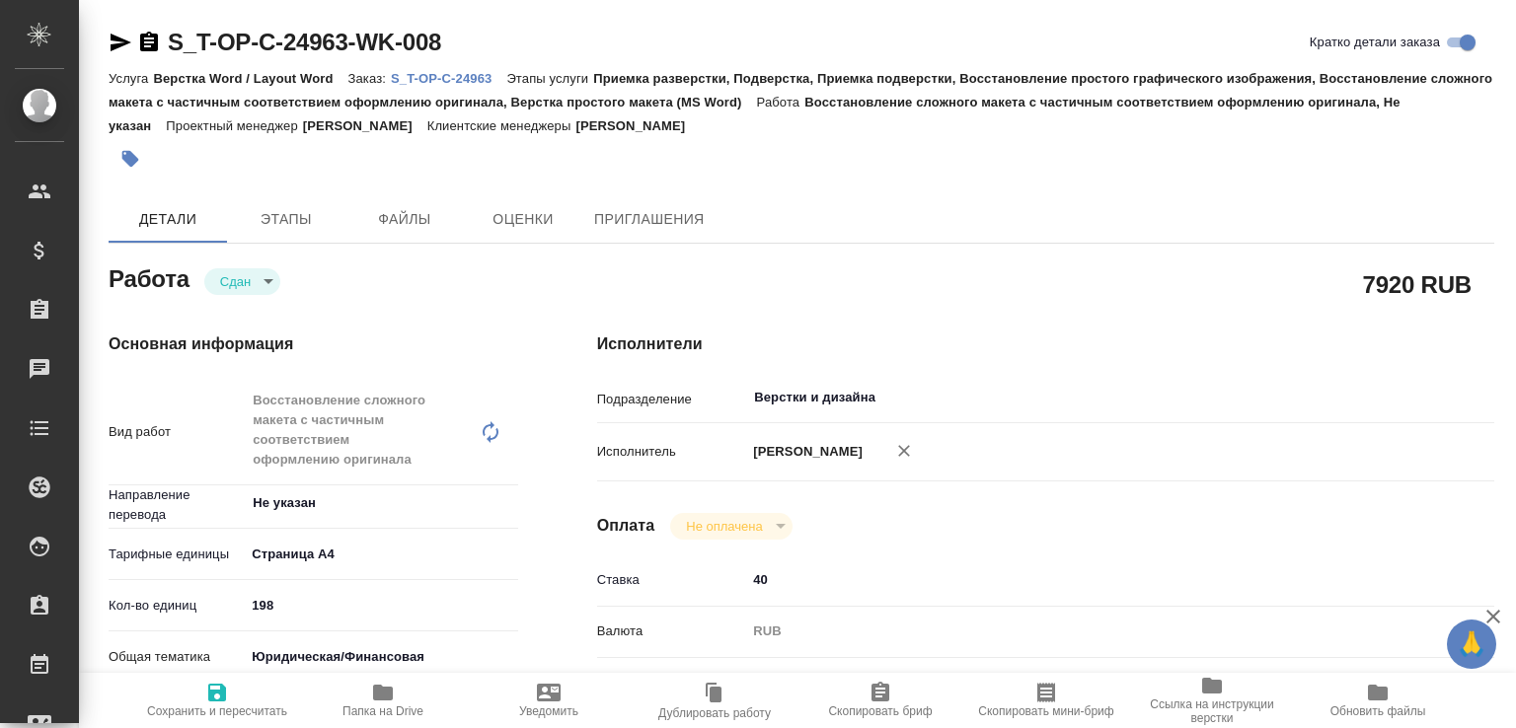
type textarea "x"
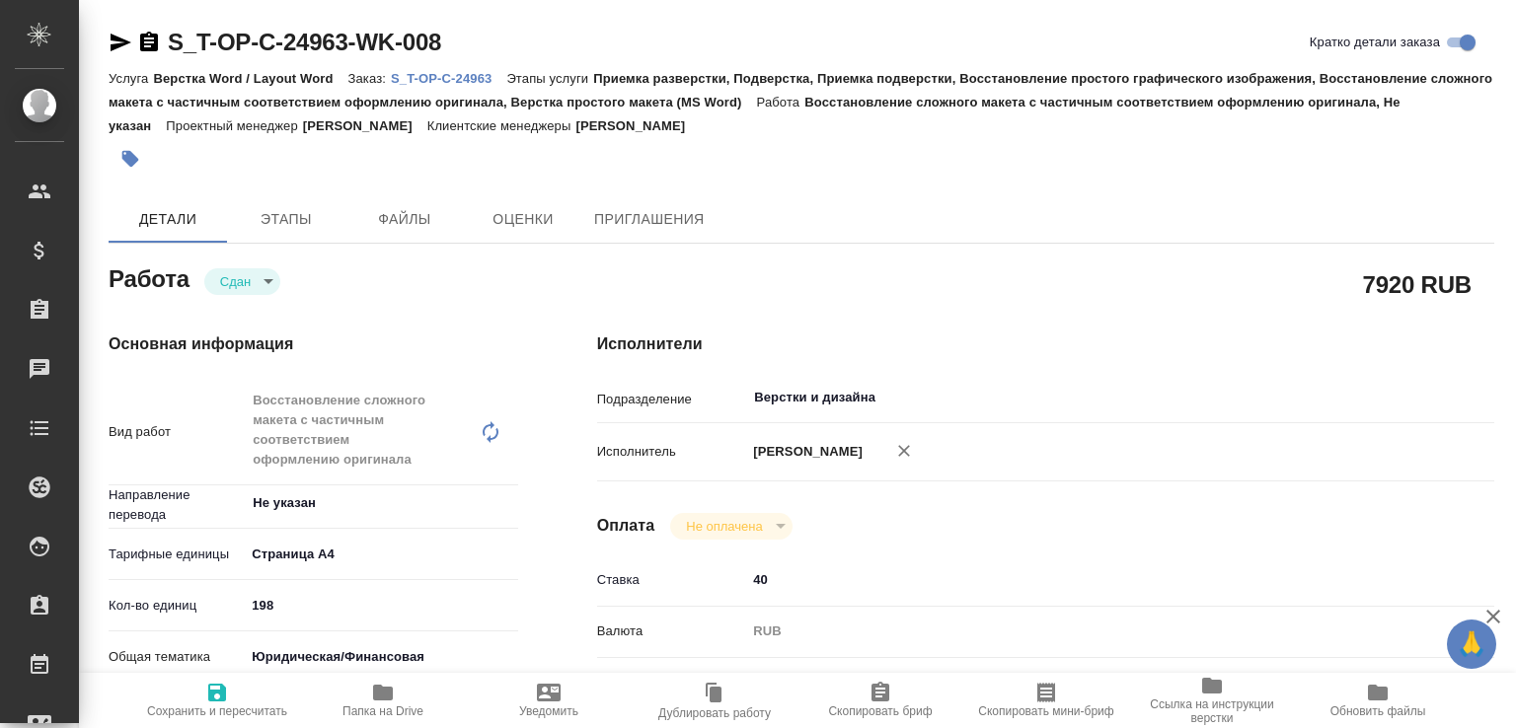
click at [434, 697] on span "Папка на Drive" at bounding box center [383, 699] width 142 height 37
type textarea "x"
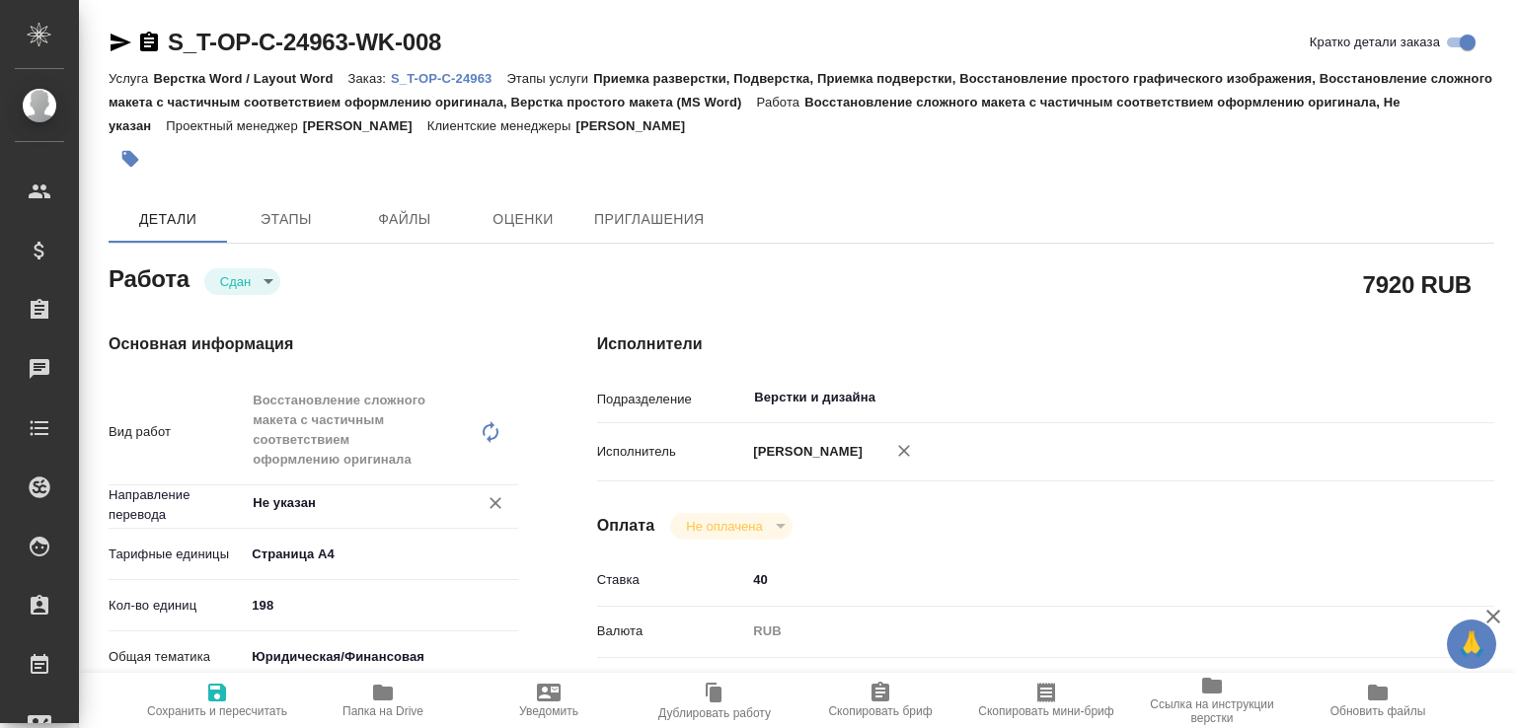
type textarea "x"
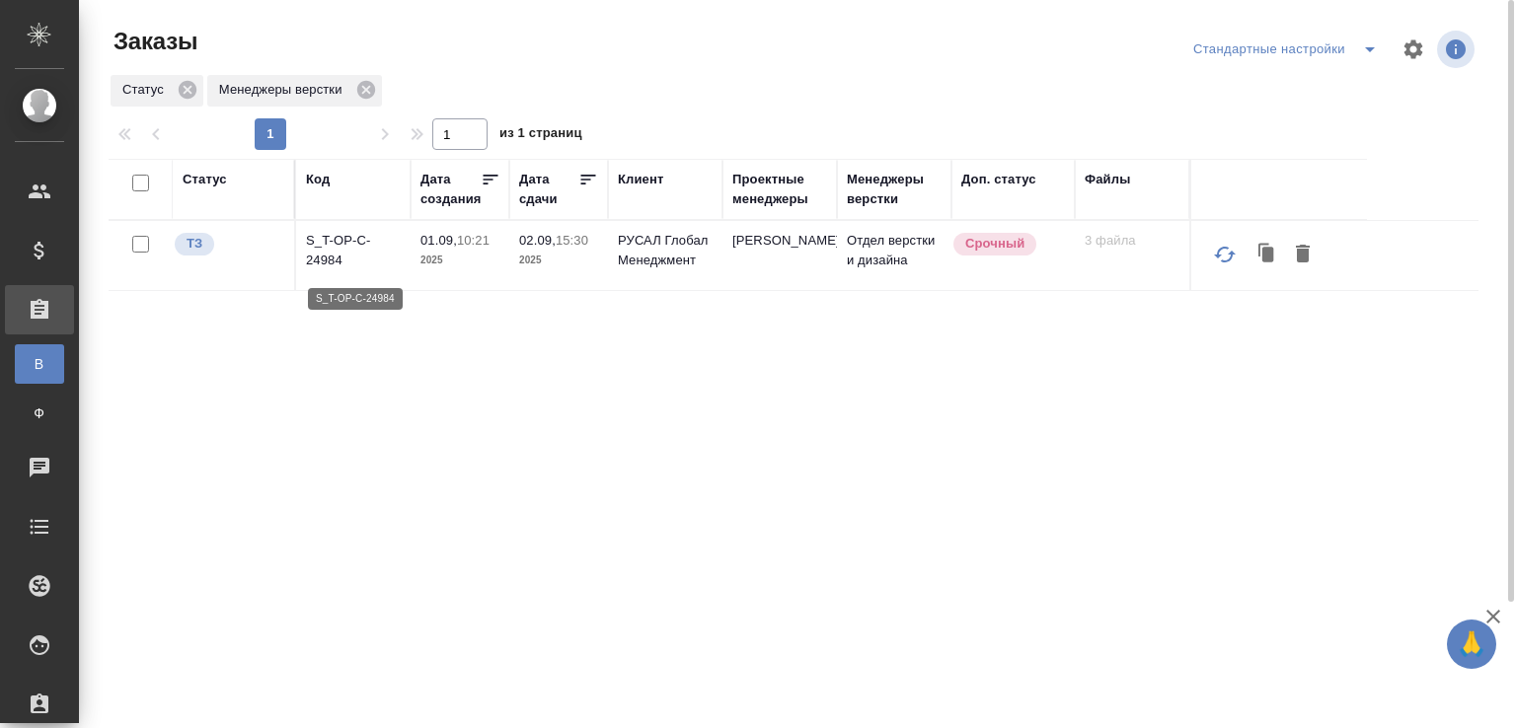
click at [336, 260] on p "S_T-OP-C-24984" at bounding box center [353, 250] width 95 height 39
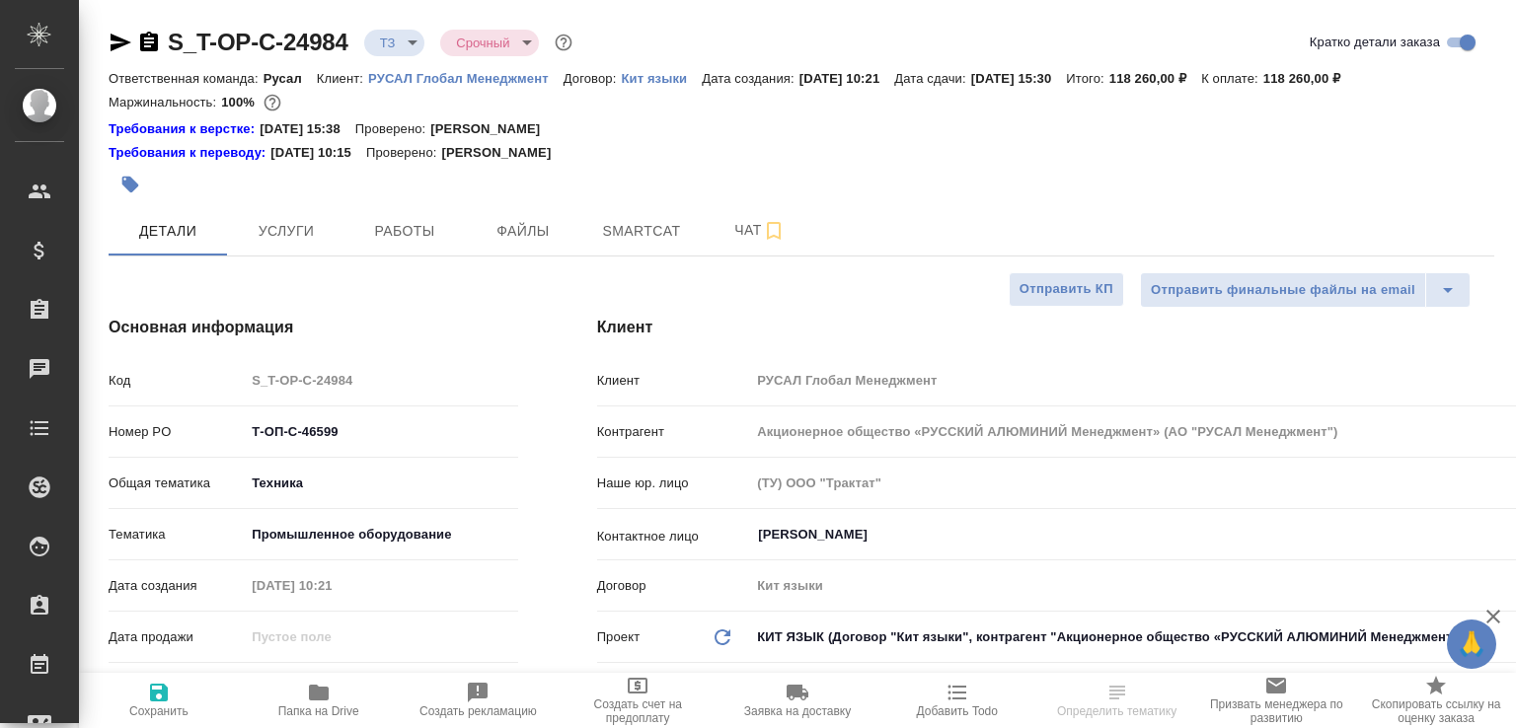
select select "RU"
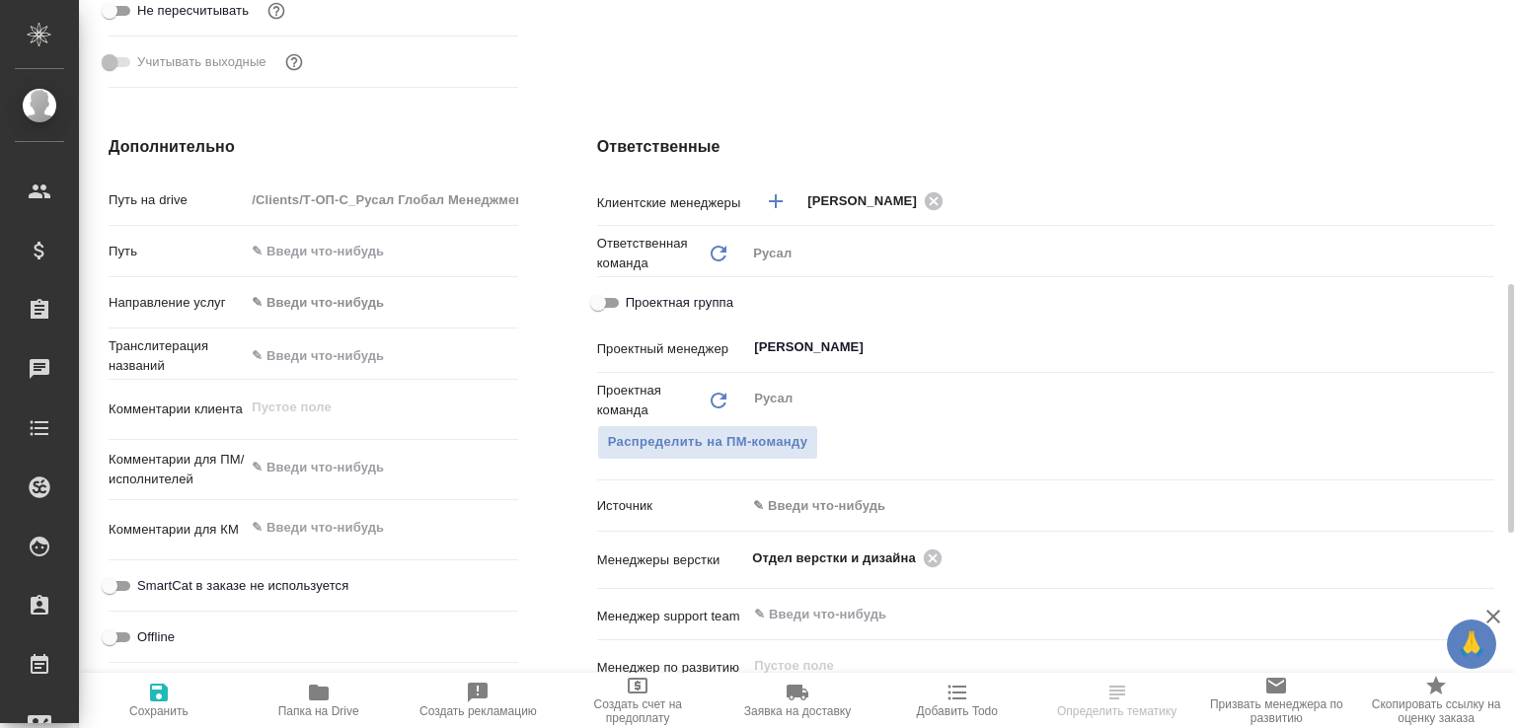
scroll to position [931, 0]
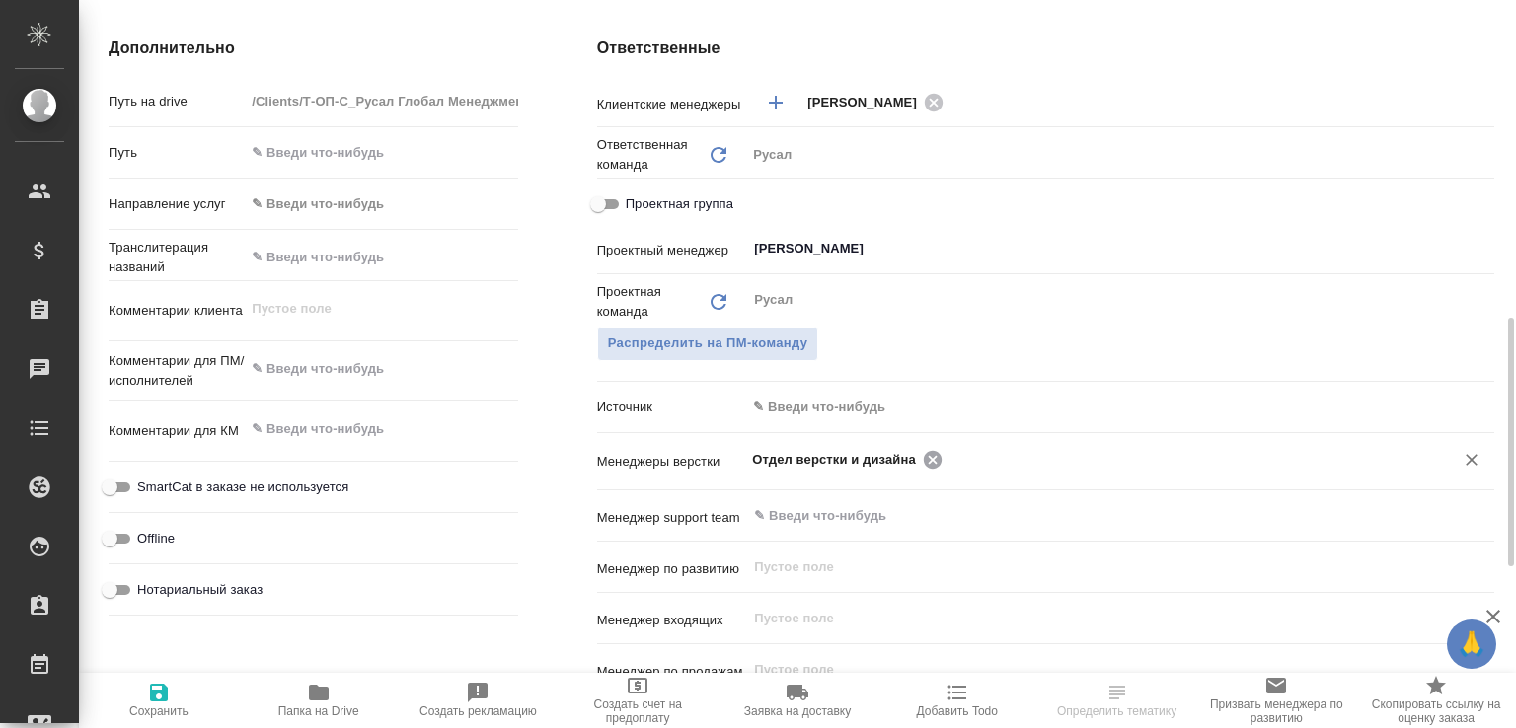
click at [929, 463] on icon at bounding box center [933, 459] width 18 height 18
click at [948, 463] on input "text" at bounding box center [1185, 459] width 474 height 24
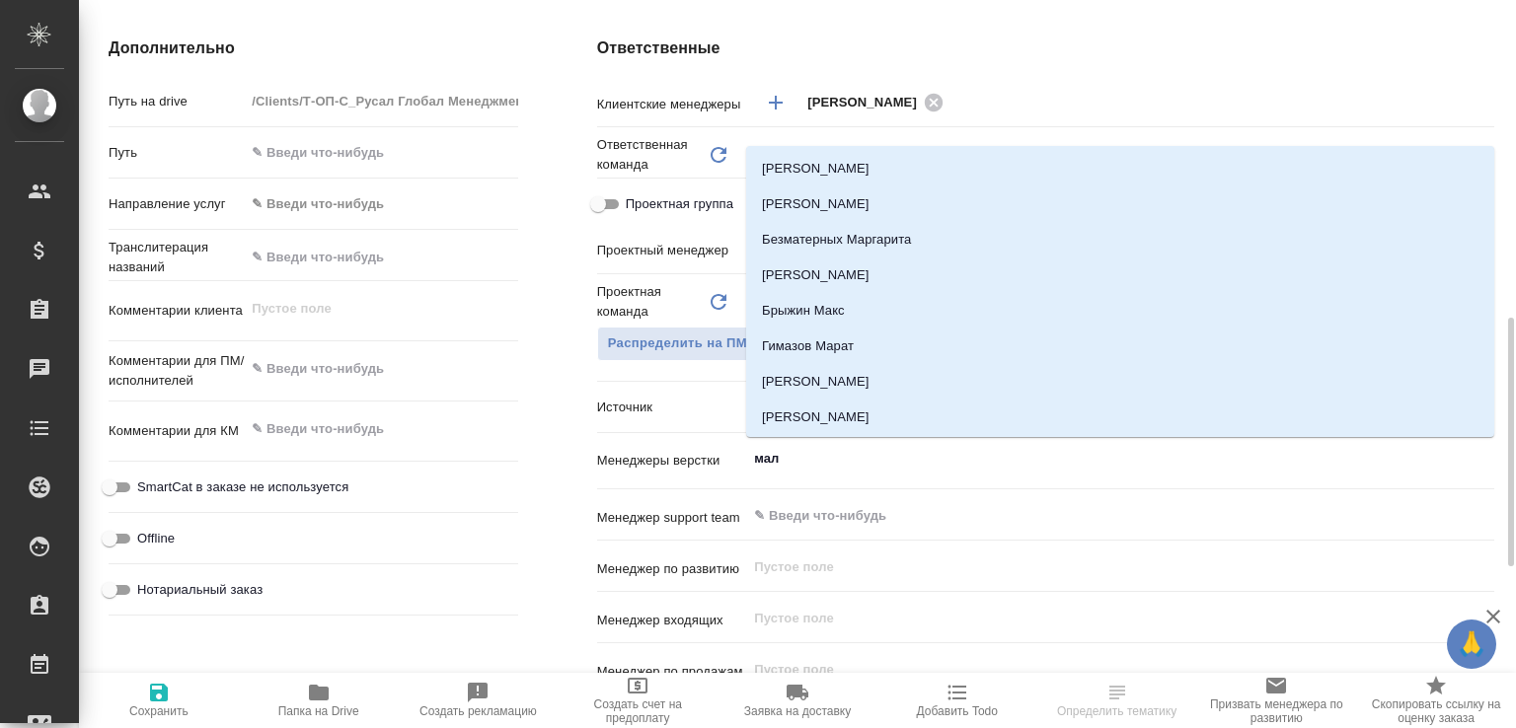
type input "мало"
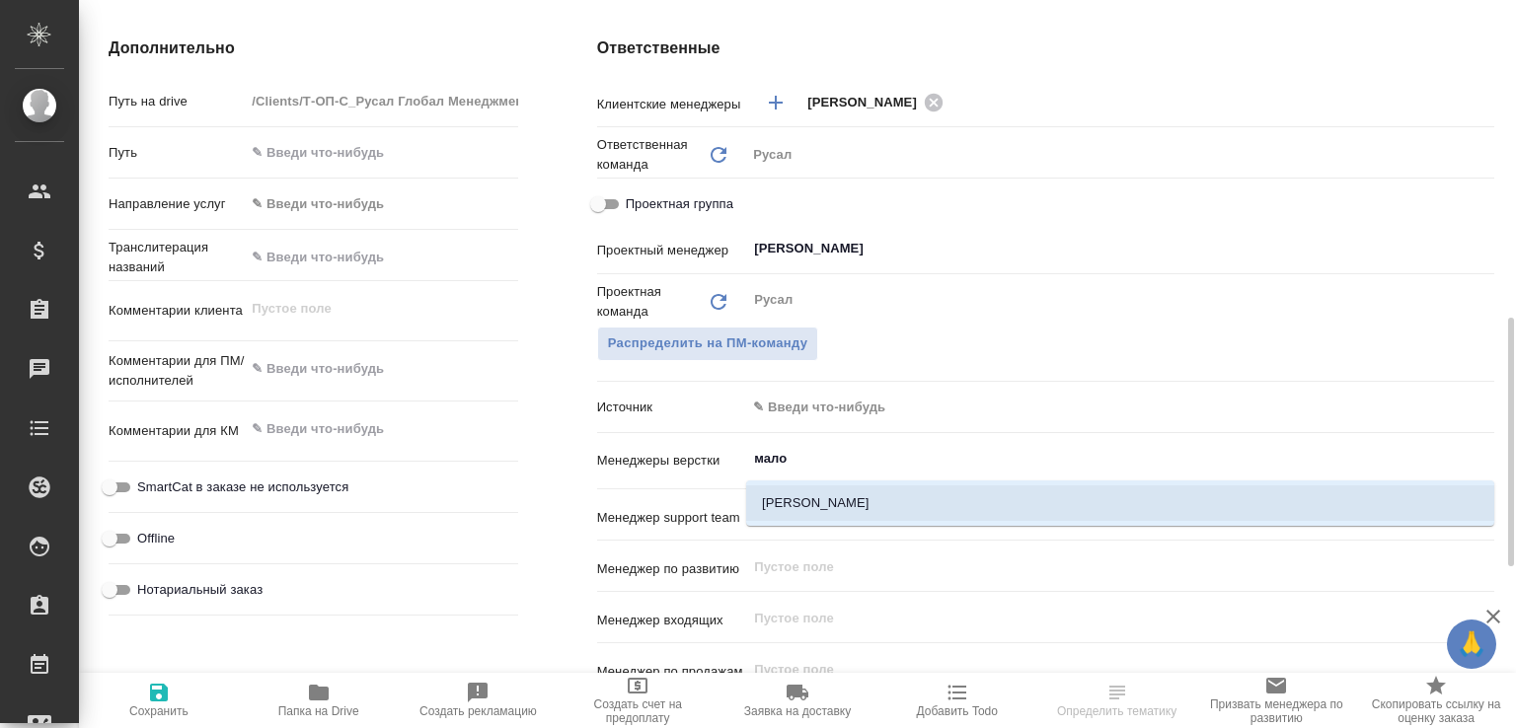
click at [841, 494] on li "[PERSON_NAME]" at bounding box center [1120, 503] width 748 height 36
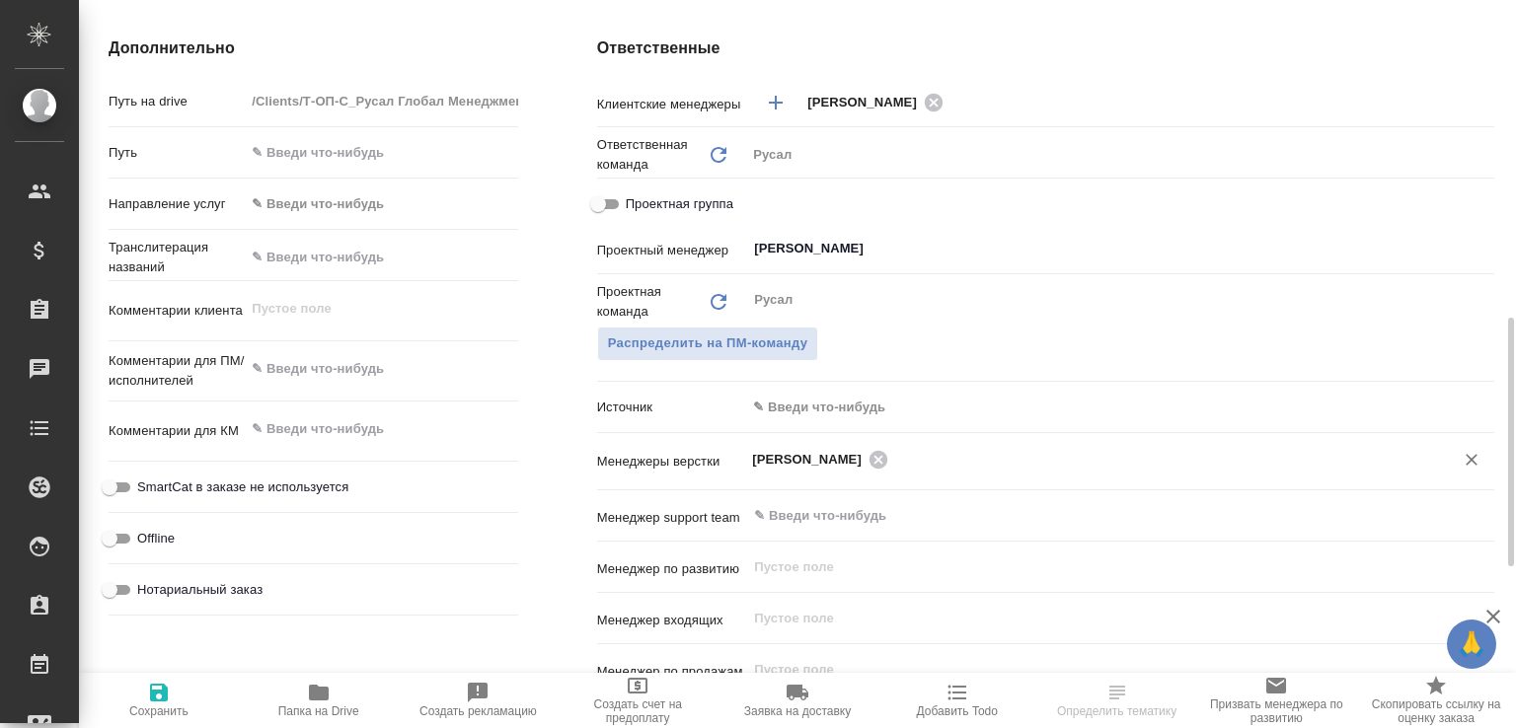
click at [163, 687] on icon "button" at bounding box center [159, 693] width 18 height 18
select select "RU"
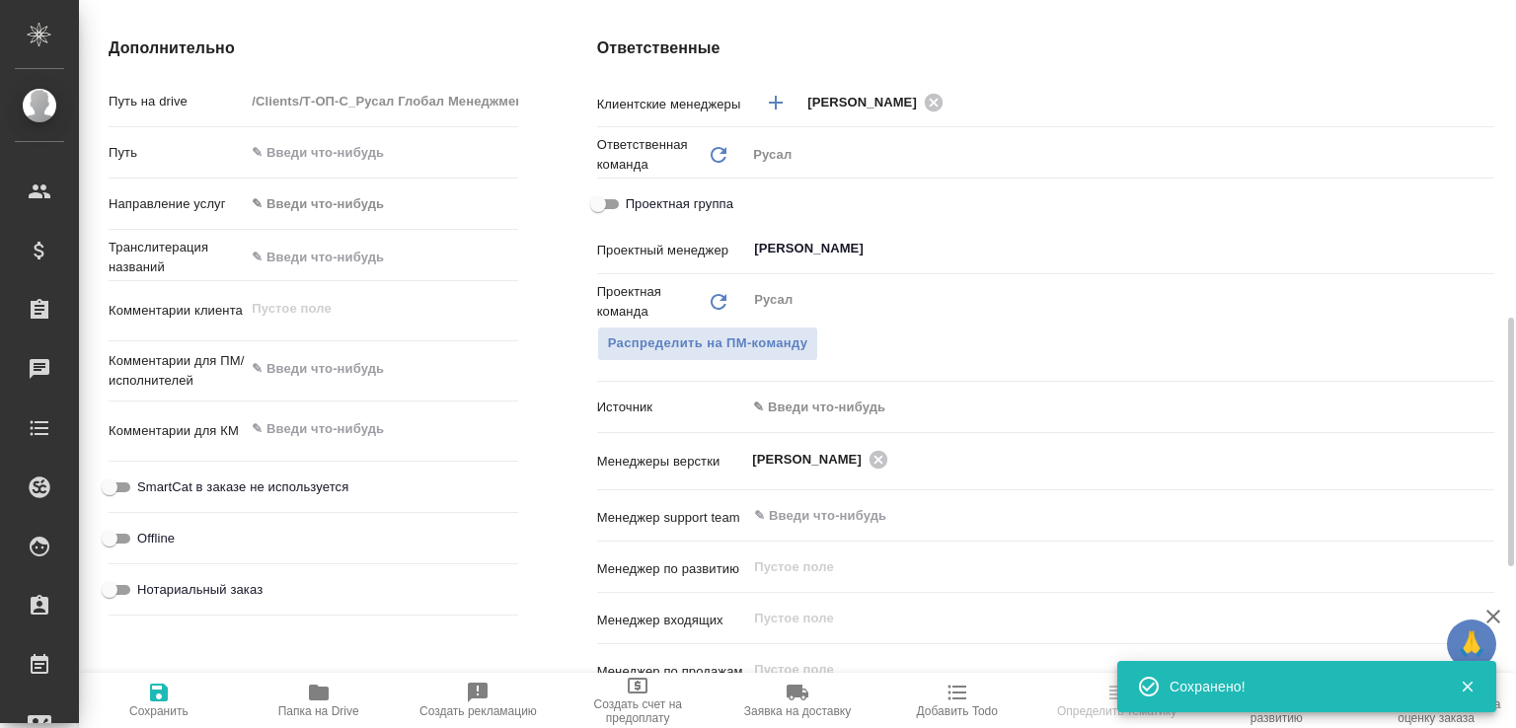
type textarea "x"
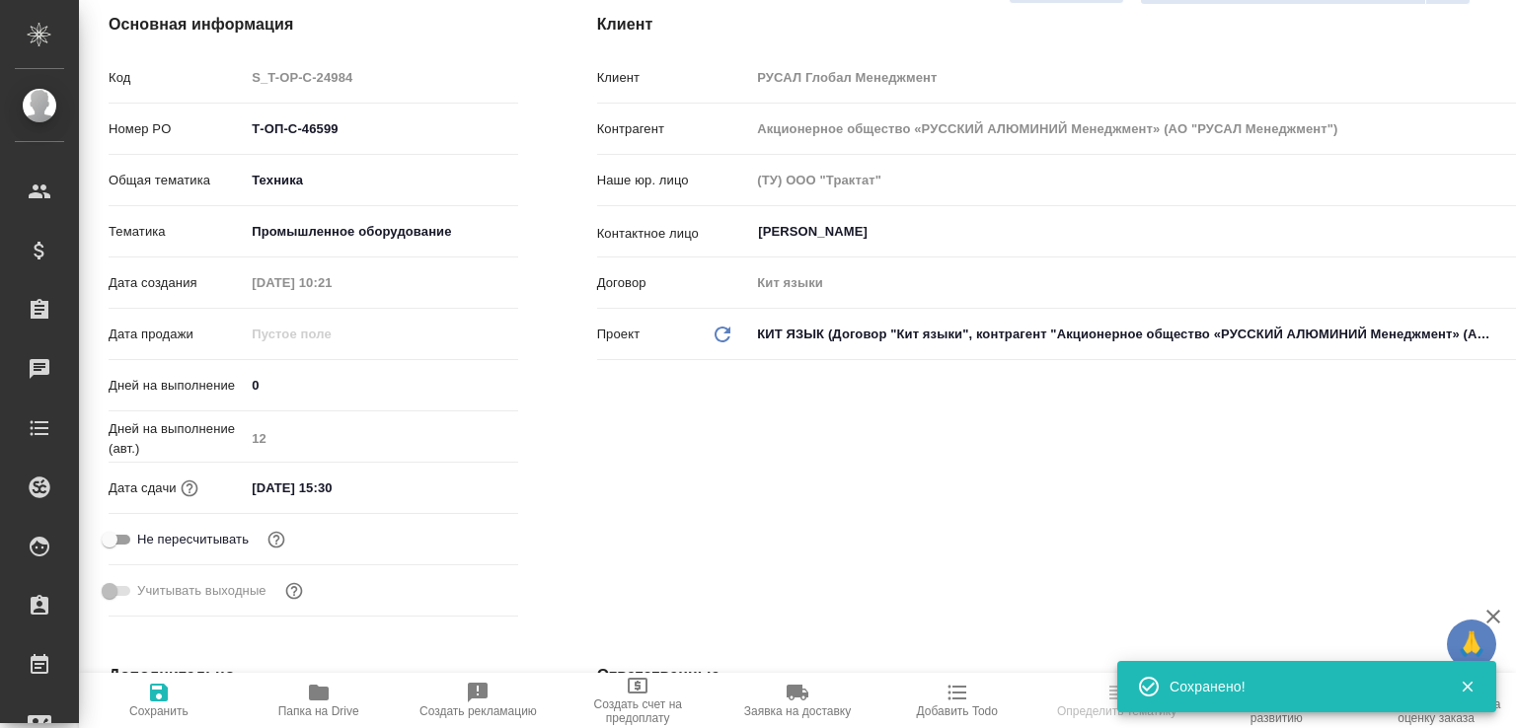
scroll to position [0, 0]
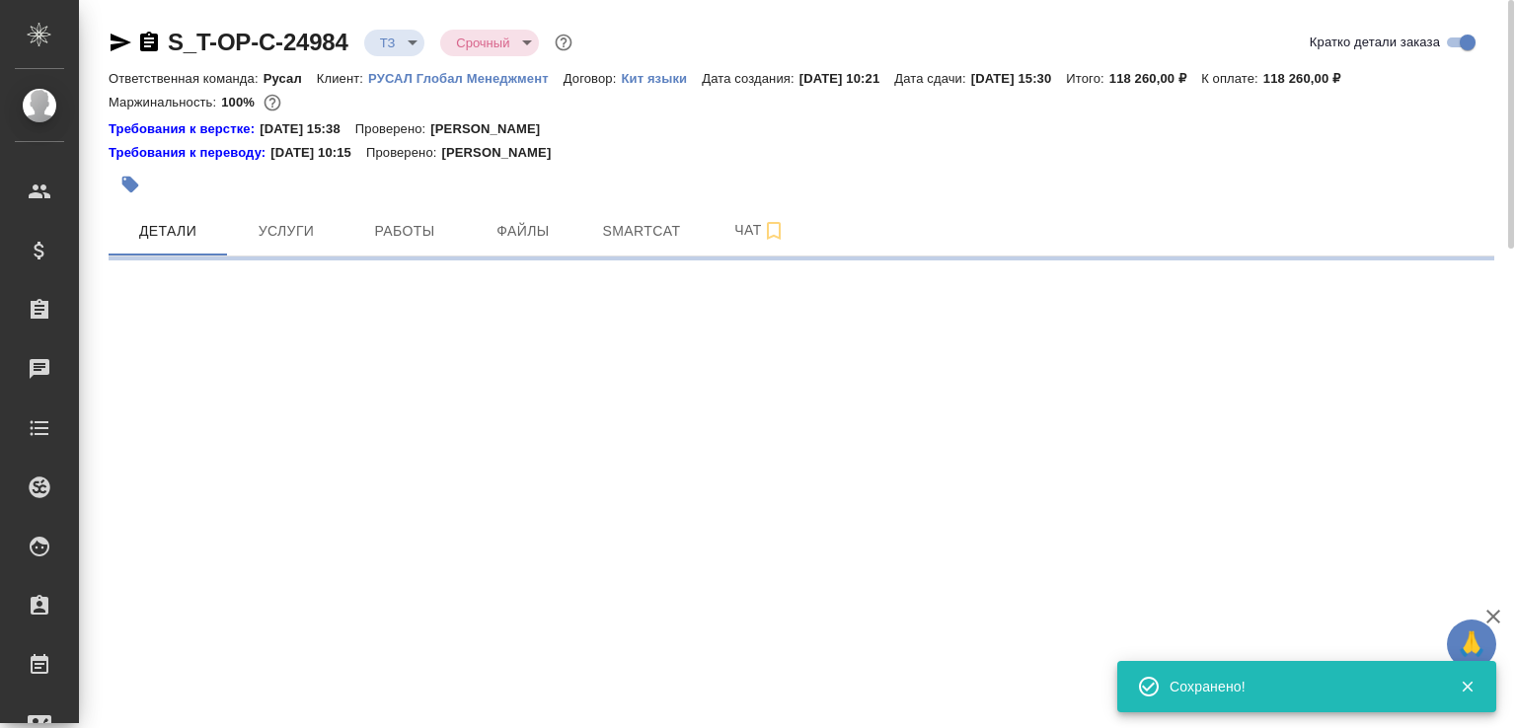
select select "RU"
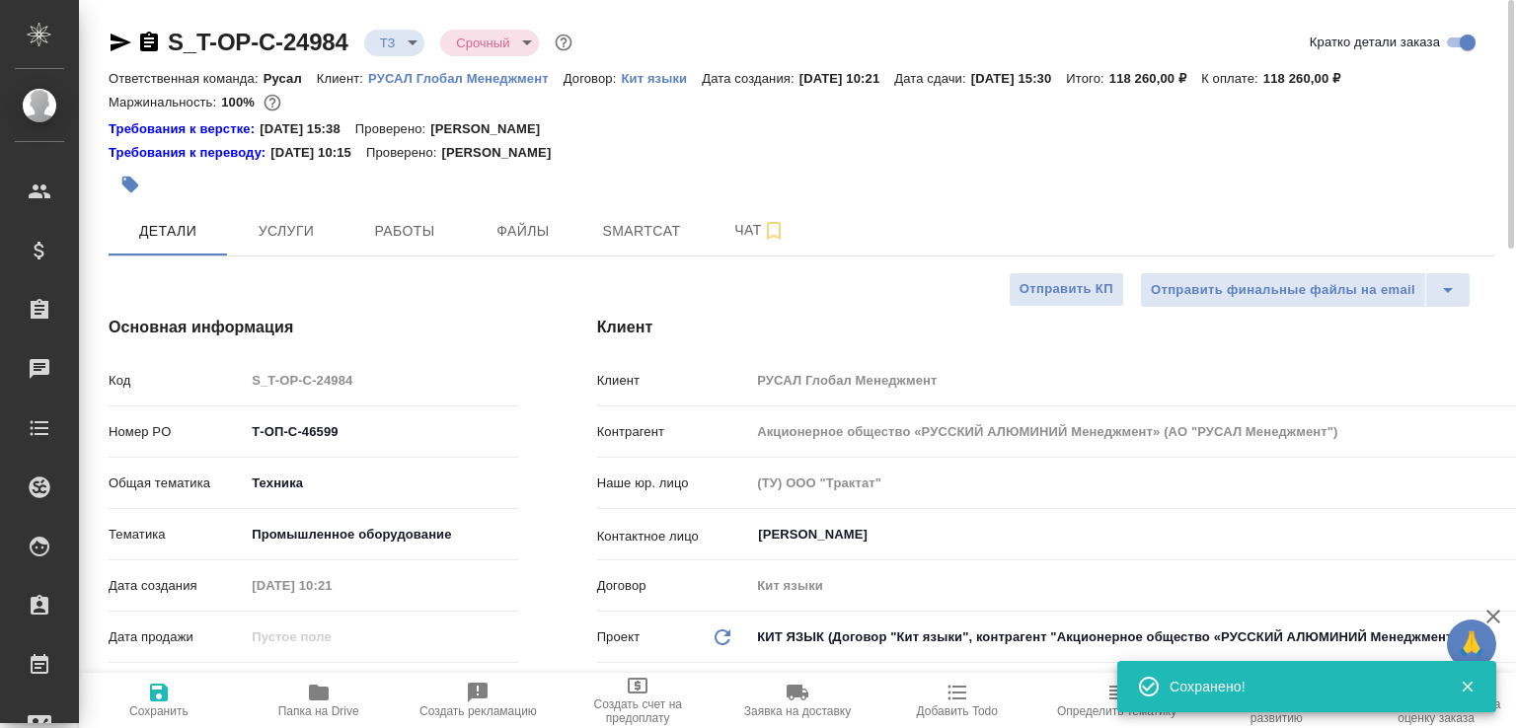
type textarea "x"
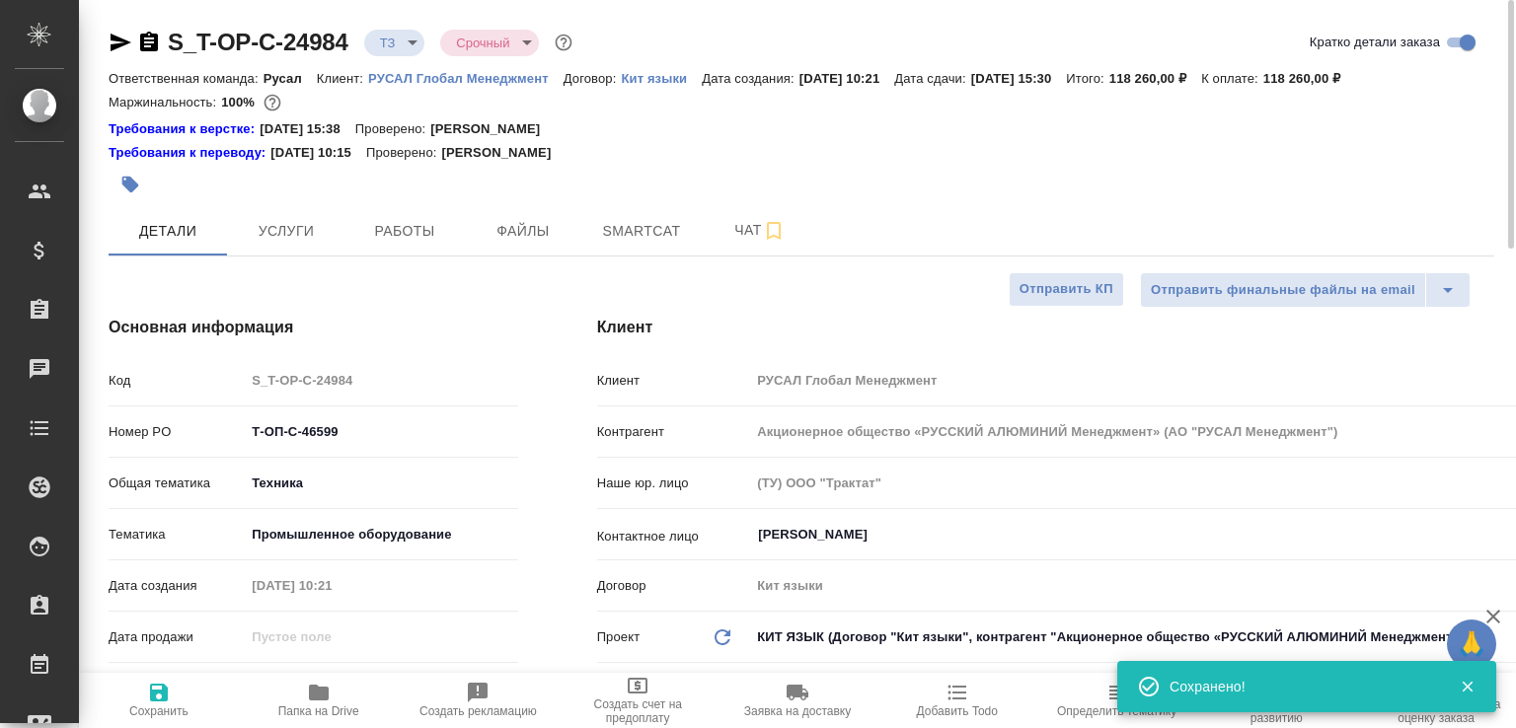
type textarea "x"
click at [153, 51] on icon "button" at bounding box center [149, 43] width 24 height 24
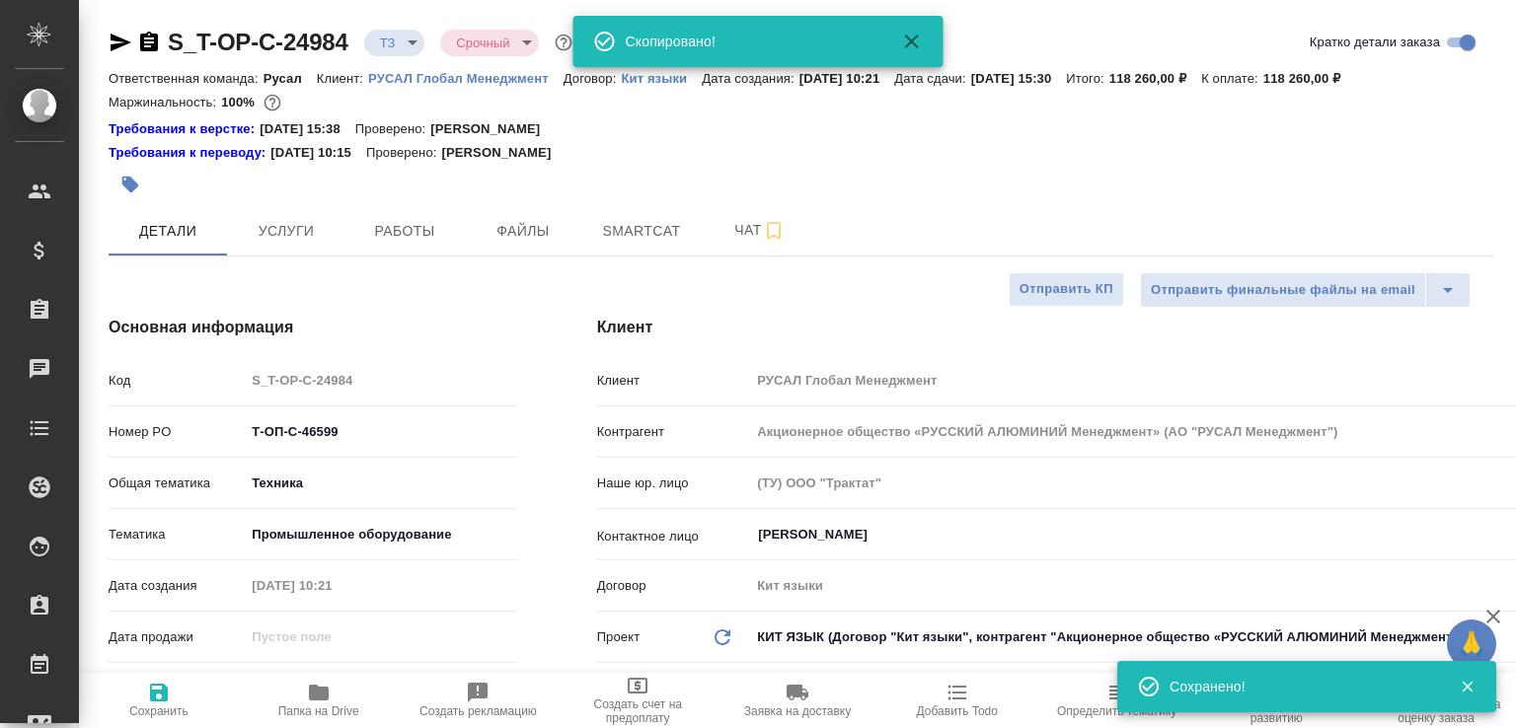
click at [339, 695] on span "Папка на Drive" at bounding box center [319, 699] width 136 height 37
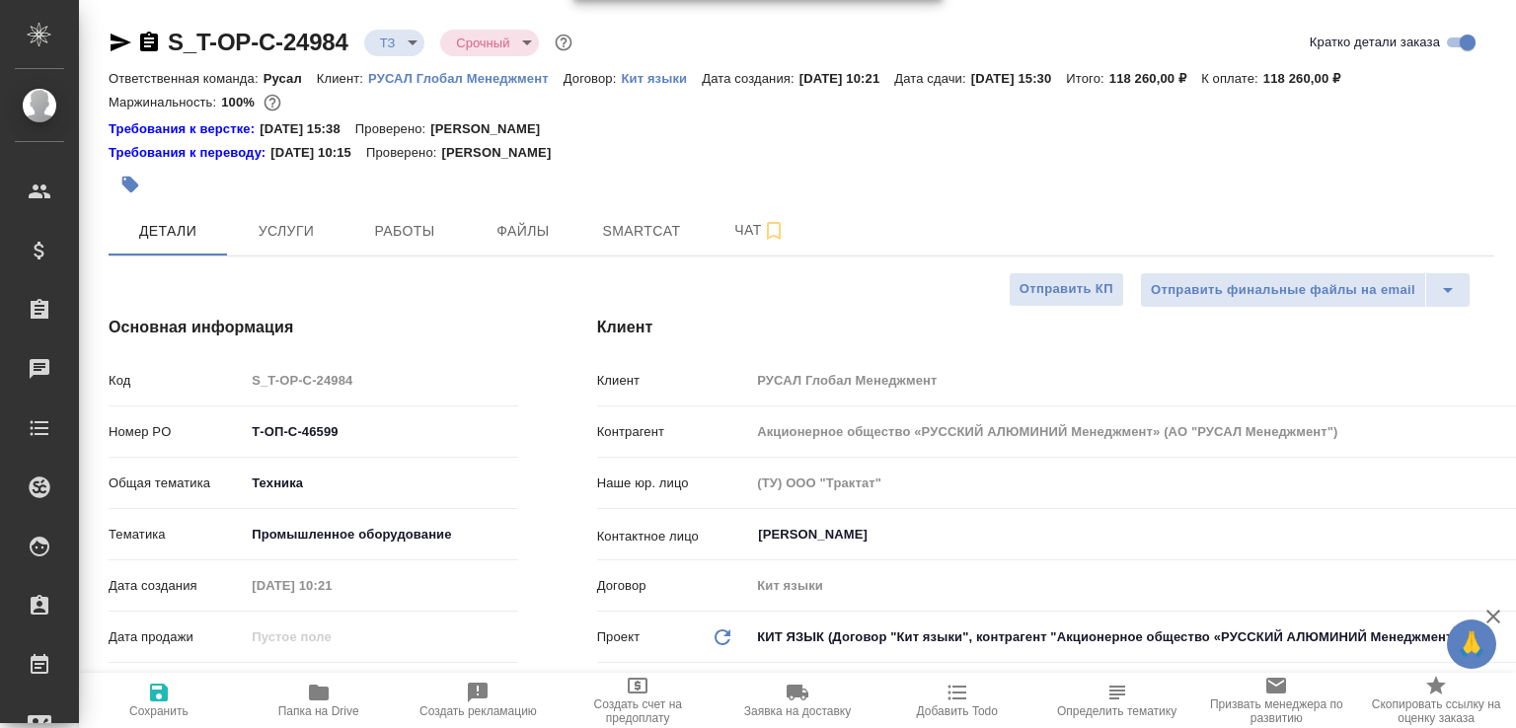
type textarea "x"
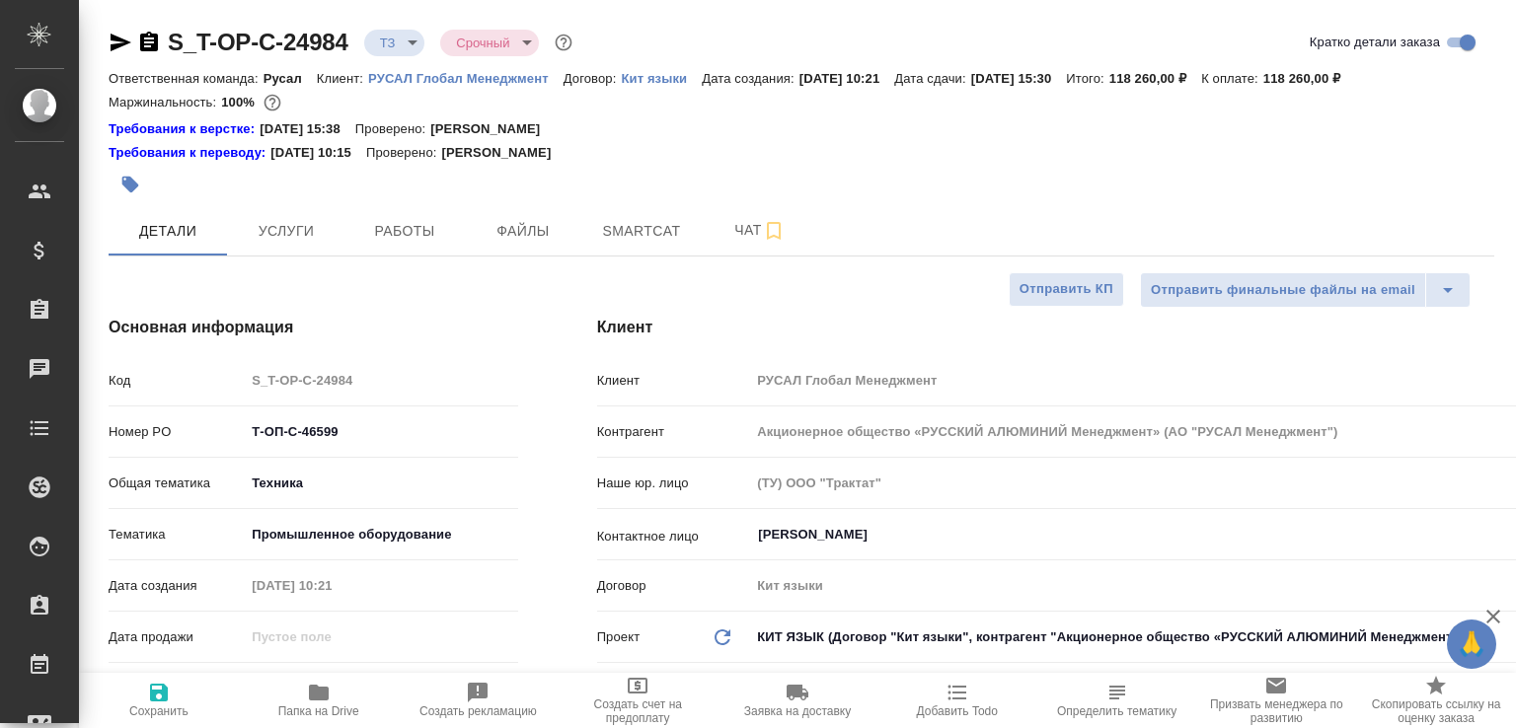
type textarea "x"
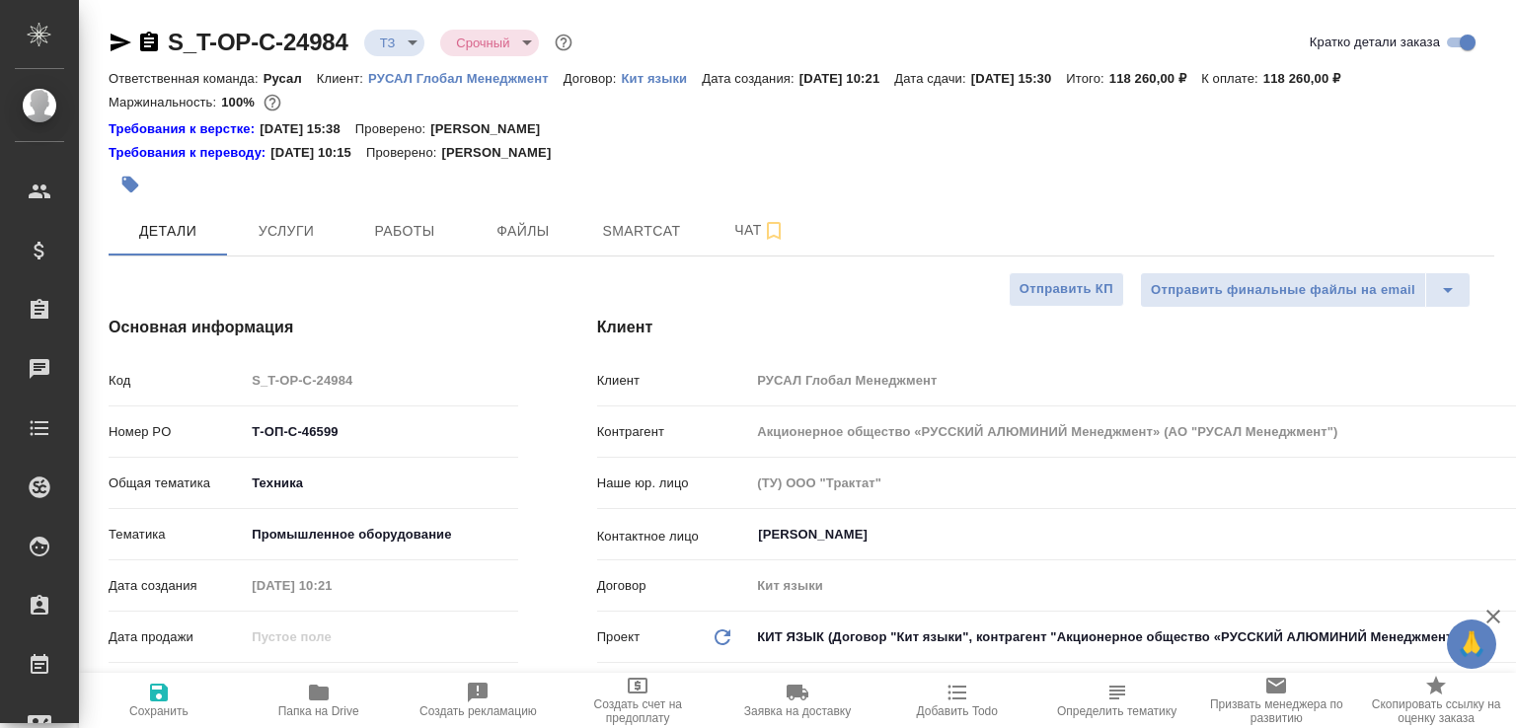
type textarea "x"
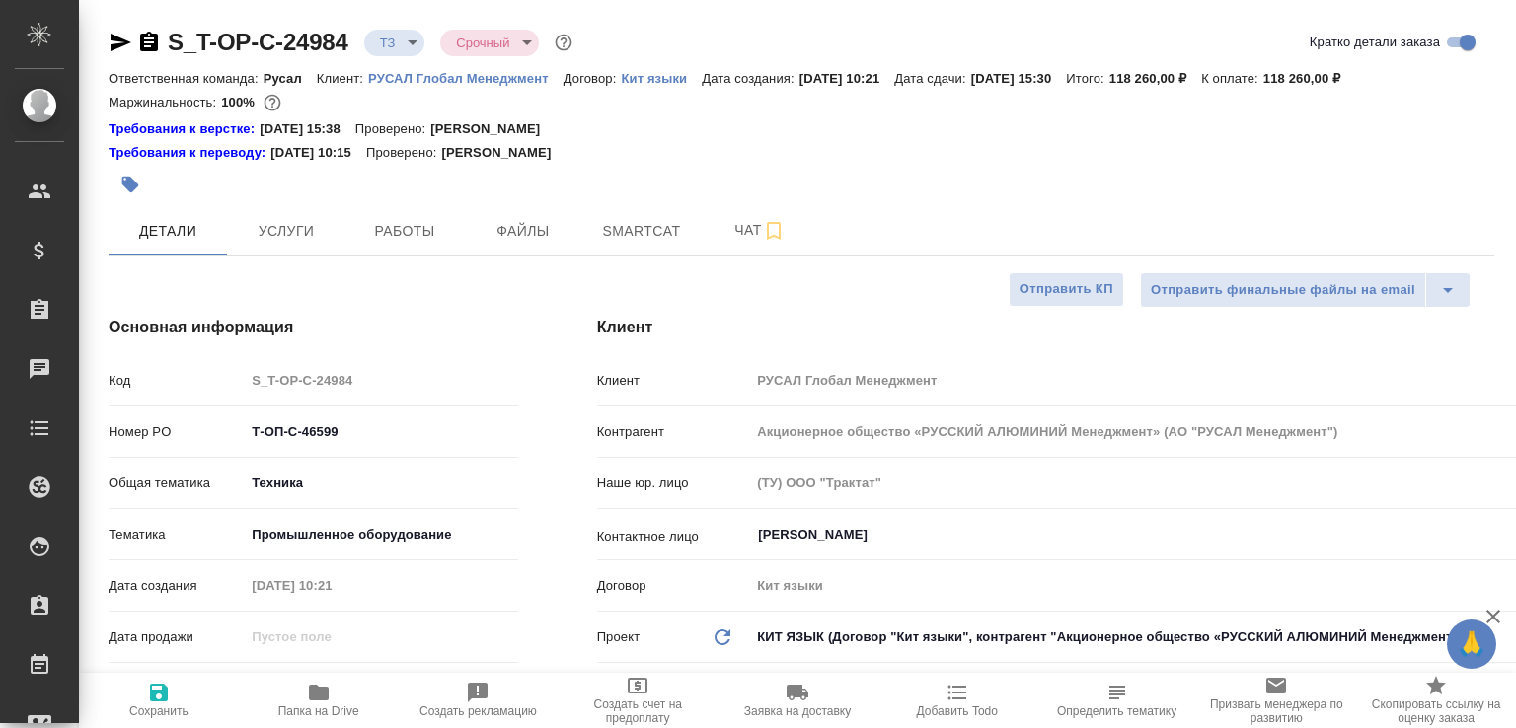
type textarea "x"
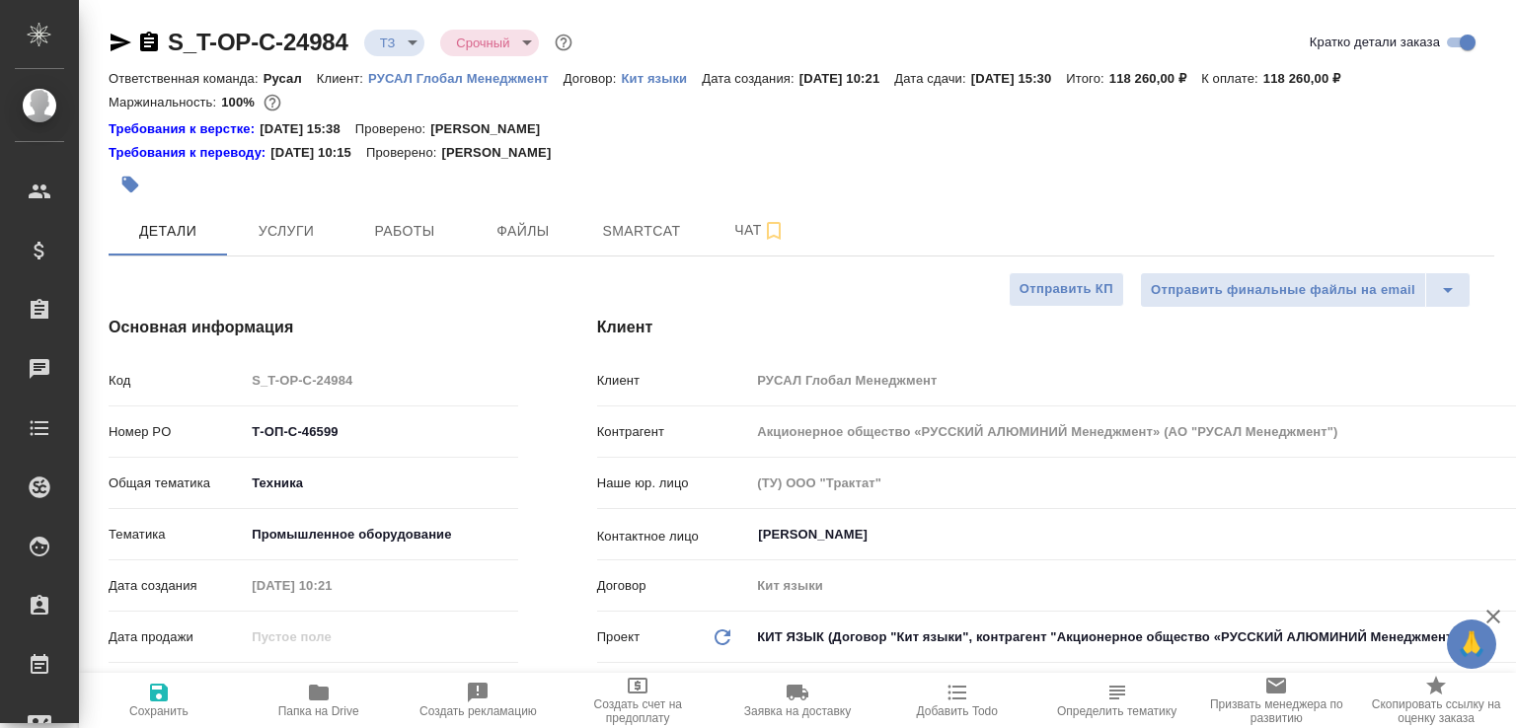
type textarea "x"
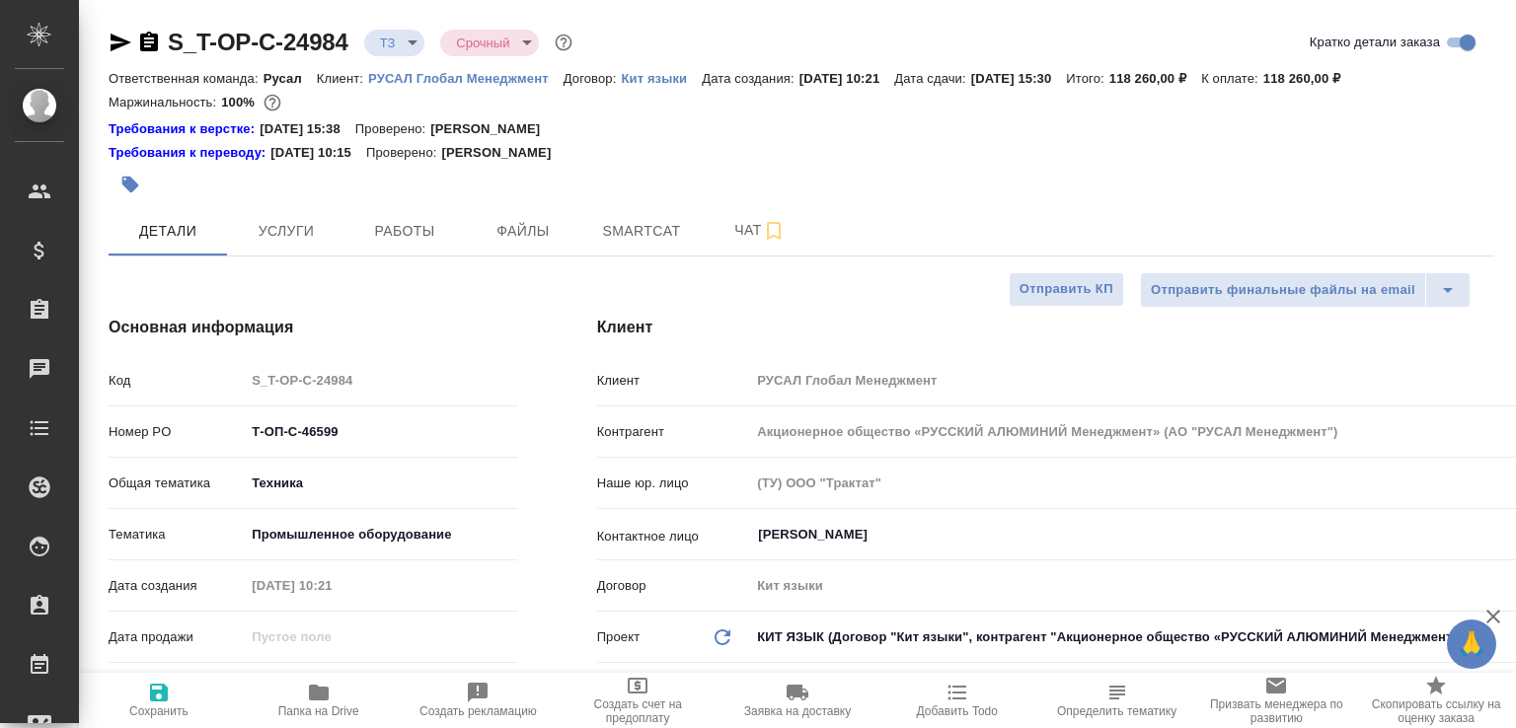
type textarea "x"
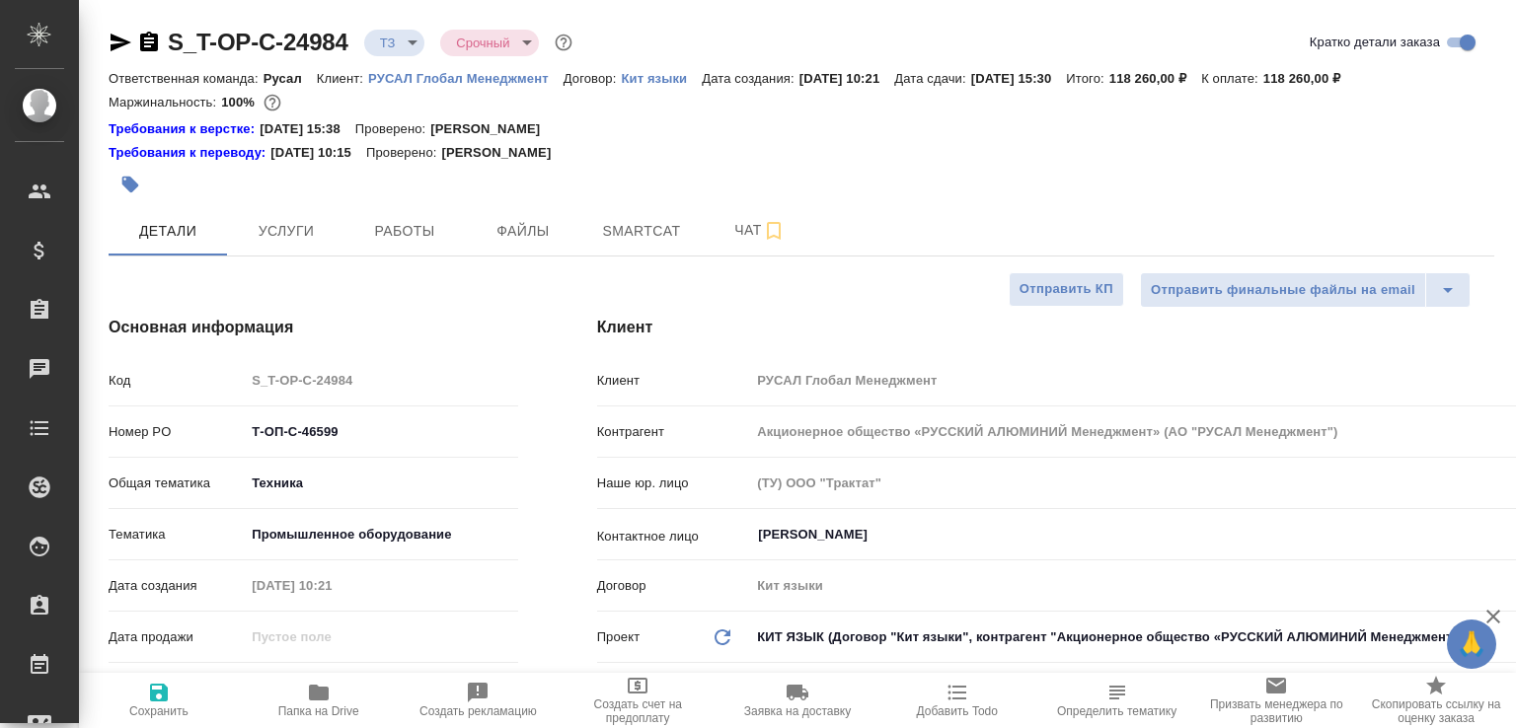
type textarea "x"
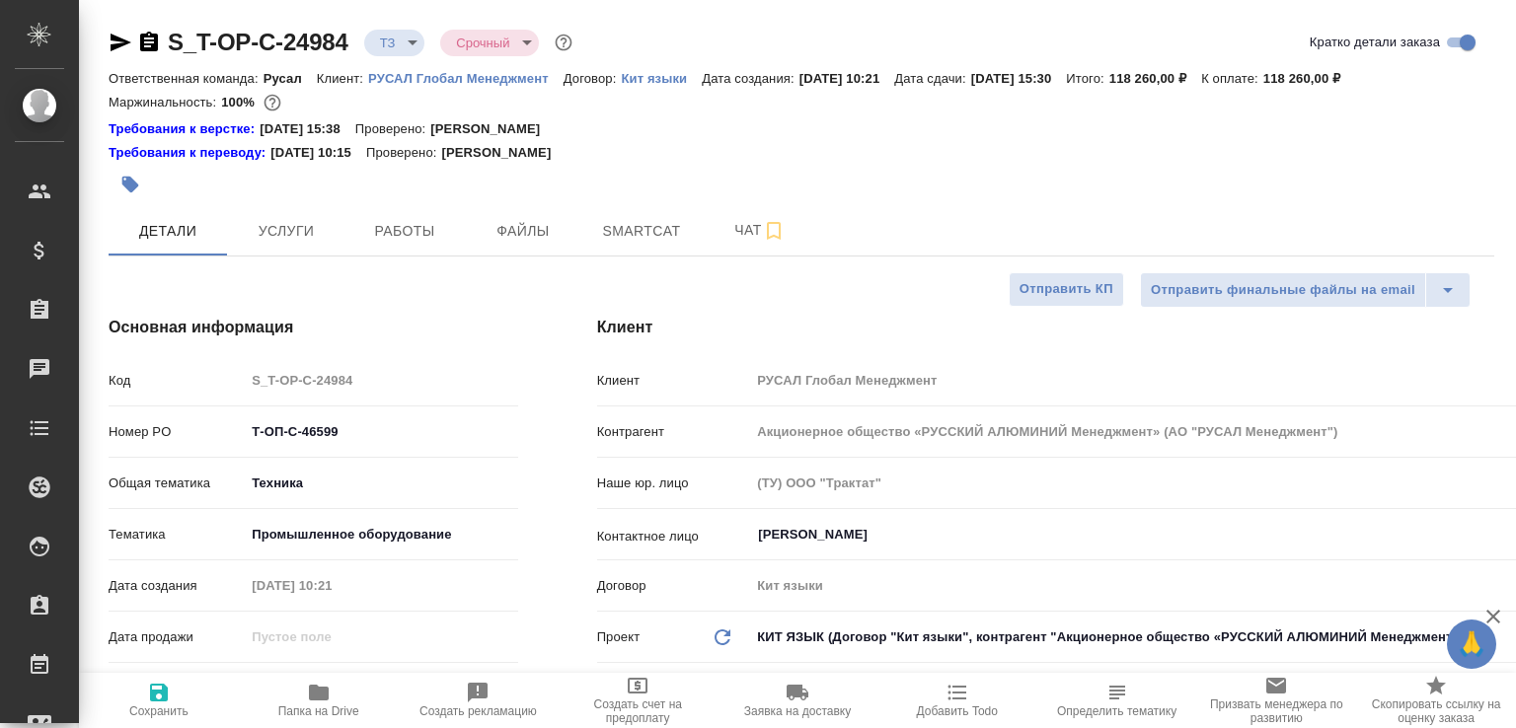
type textarea "x"
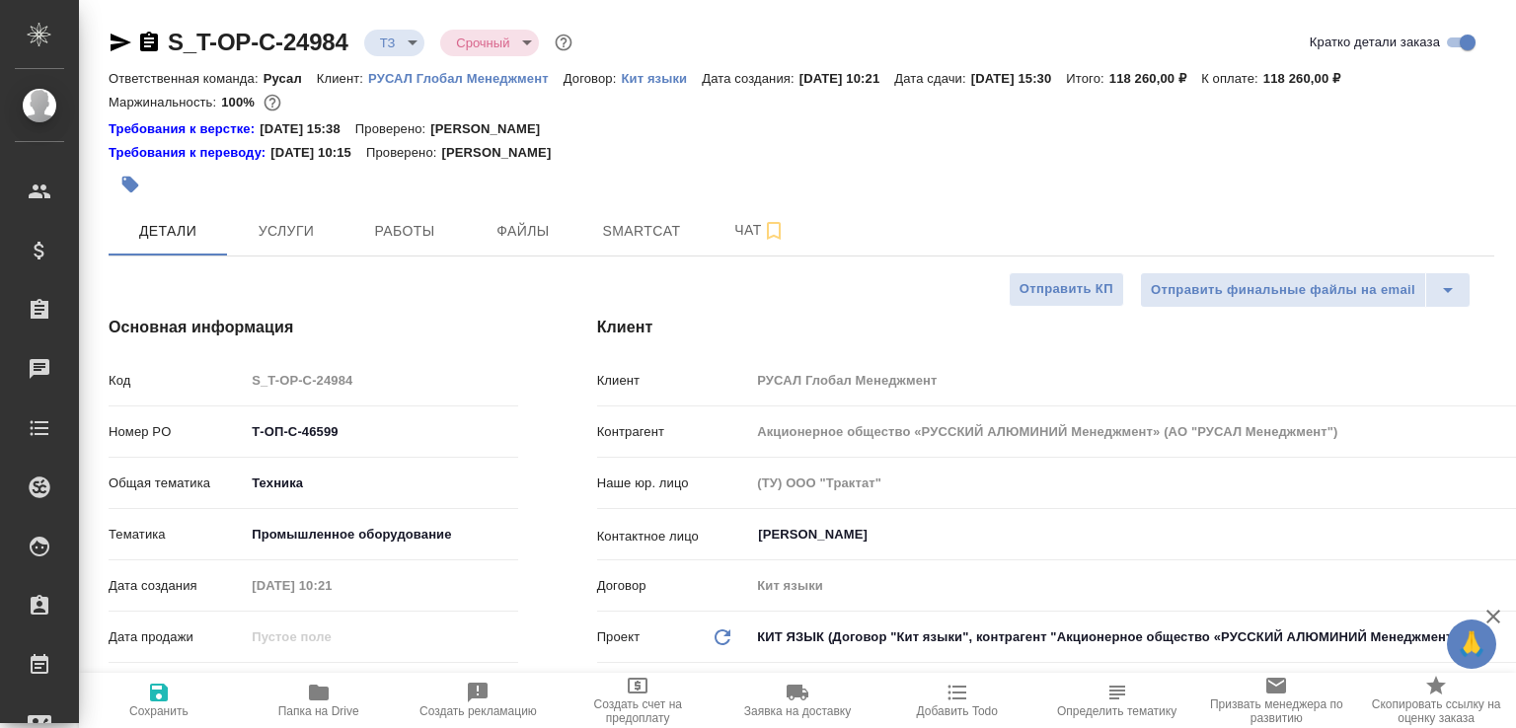
type textarea "x"
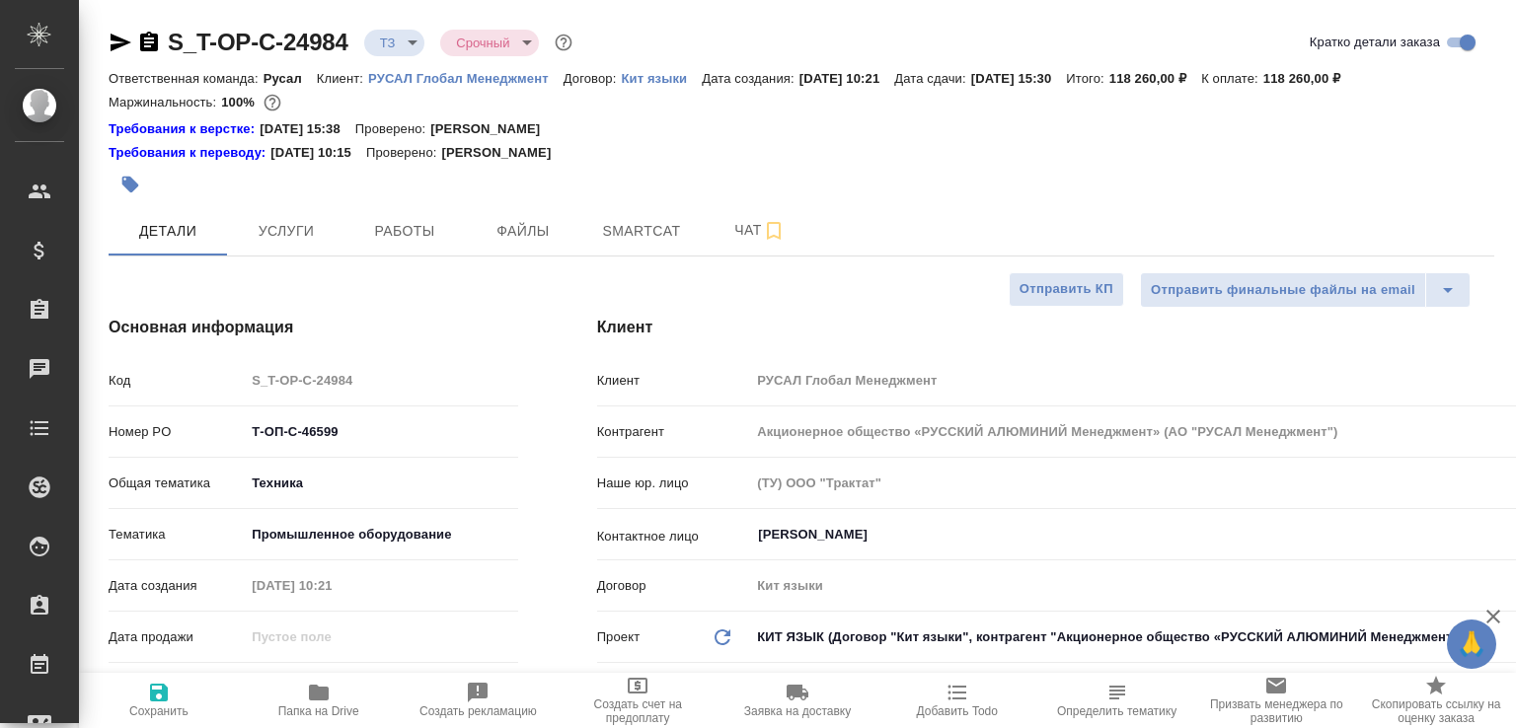
type textarea "x"
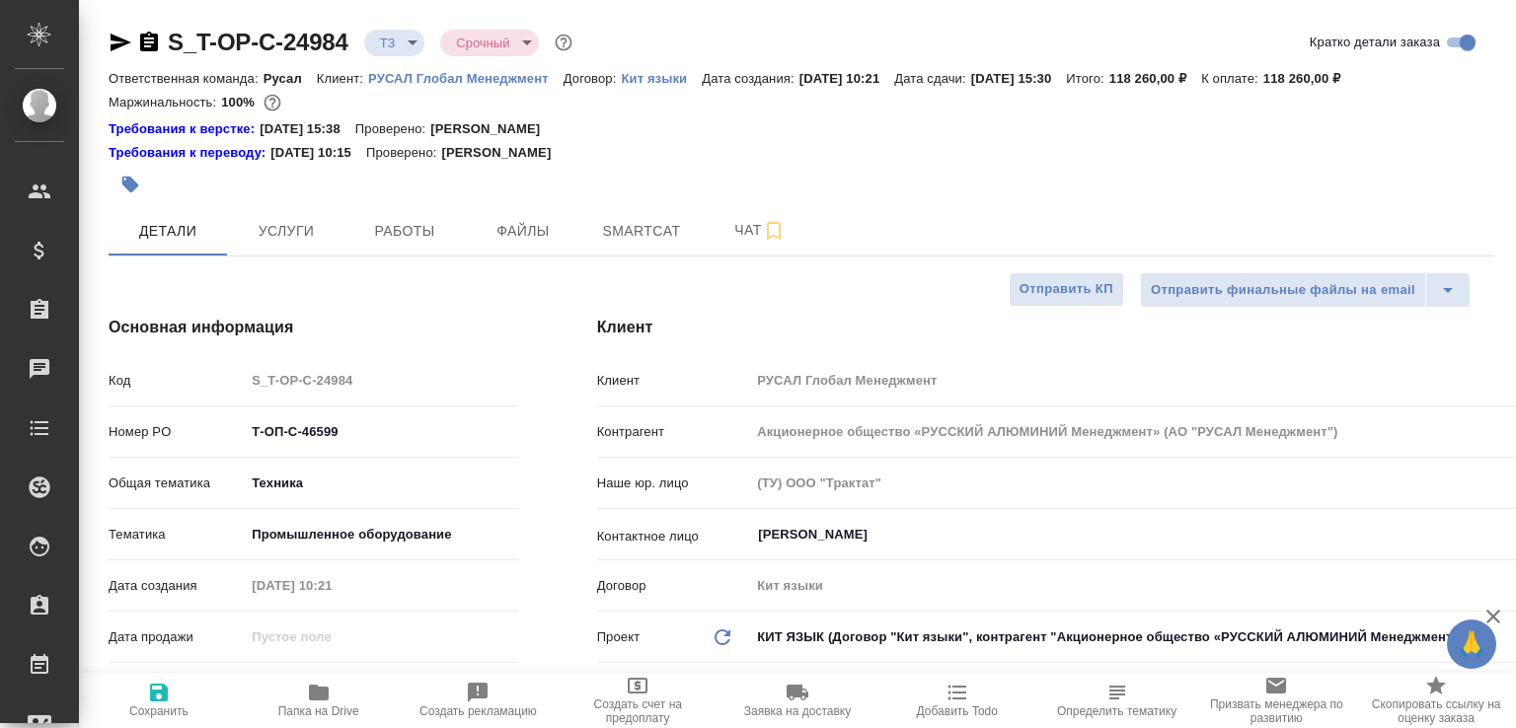
type textarea "x"
click at [694, 238] on button "Smartcat" at bounding box center [641, 230] width 118 height 49
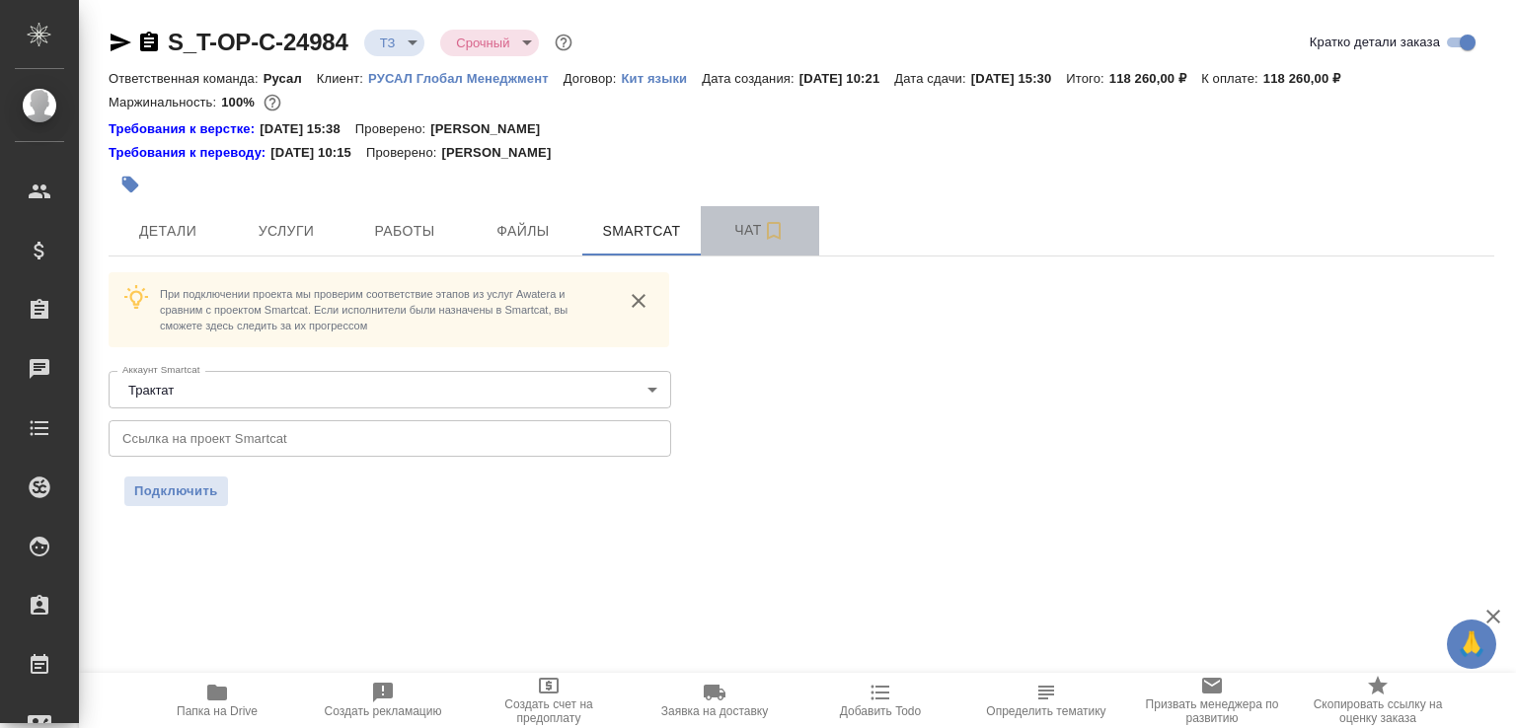
click at [731, 232] on span "Чат" at bounding box center [759, 230] width 95 height 25
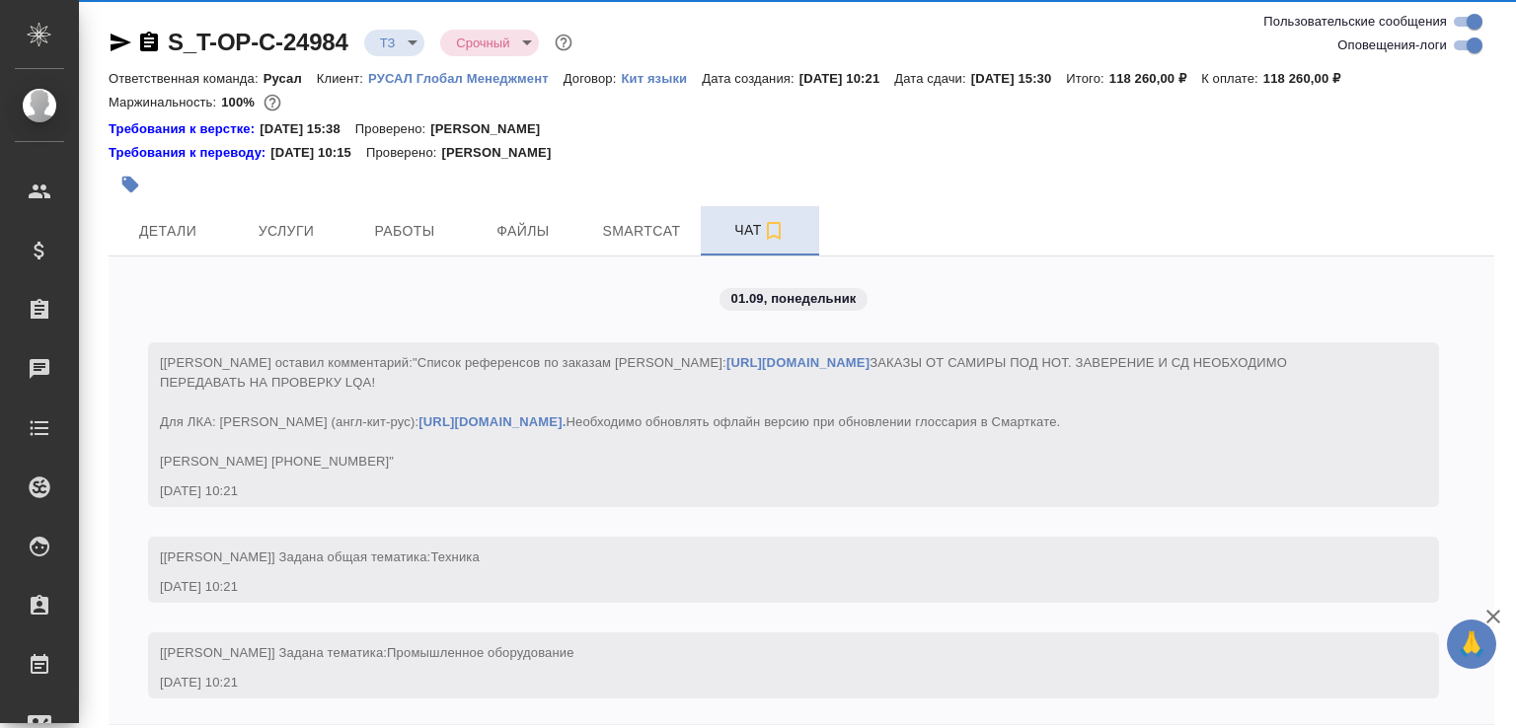
scroll to position [380, 0]
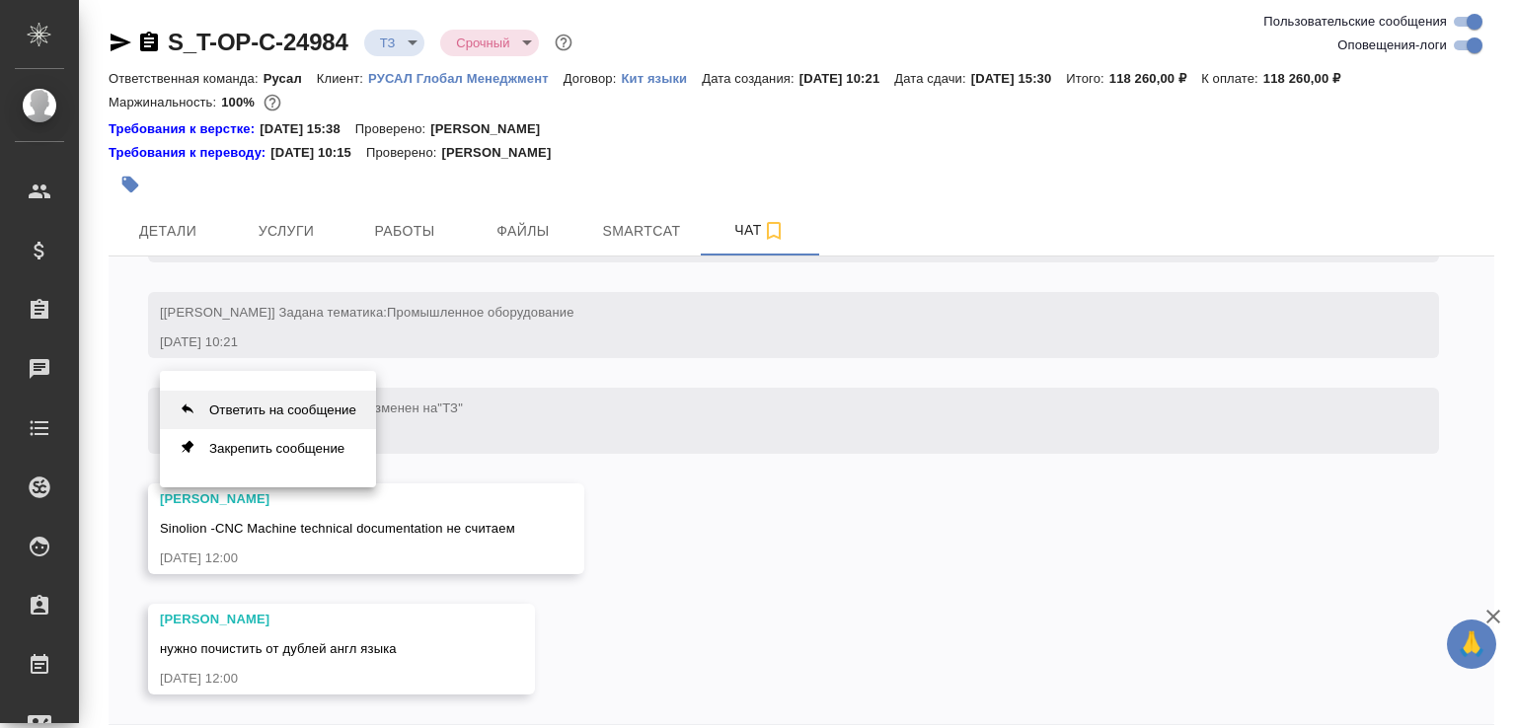
click at [296, 411] on button "Ответить на сообщение" at bounding box center [268, 410] width 216 height 38
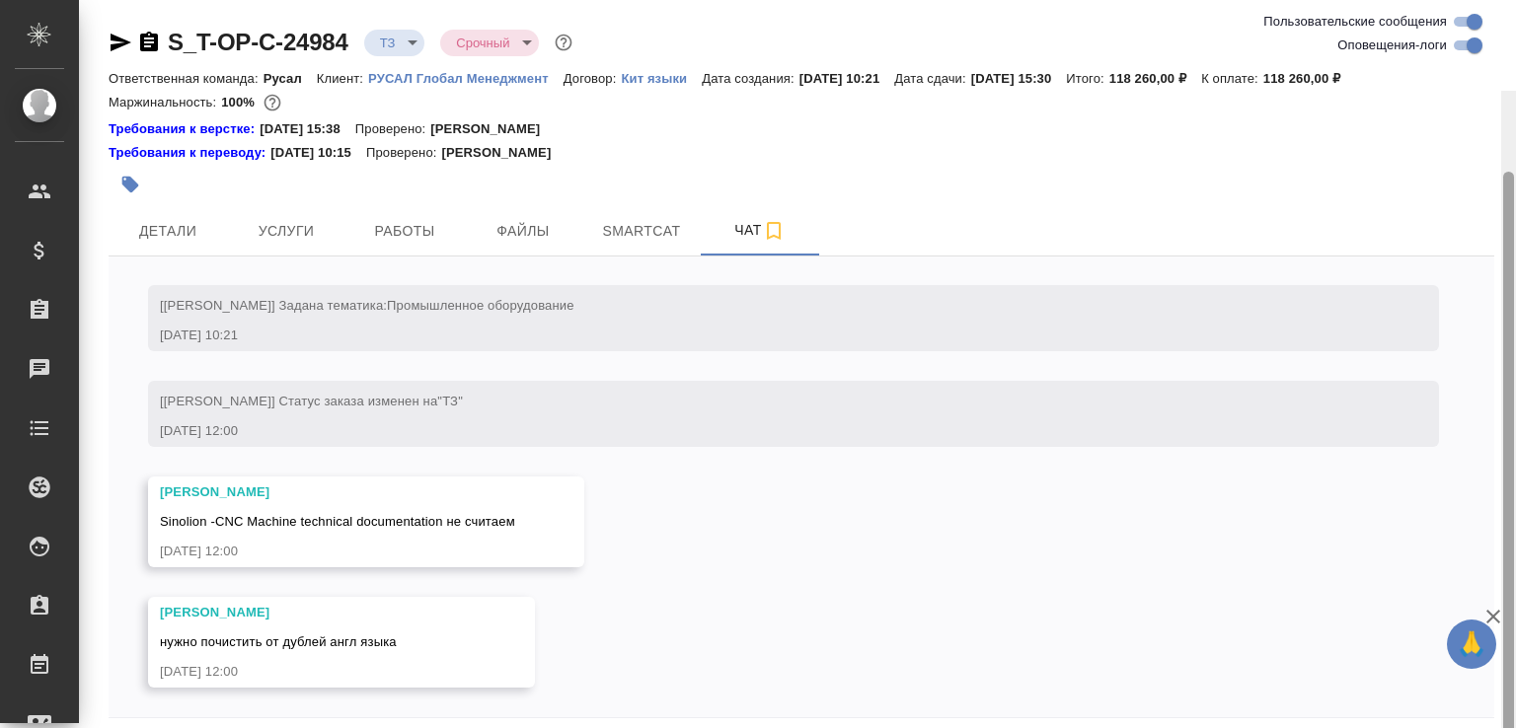
scroll to position [91, 0]
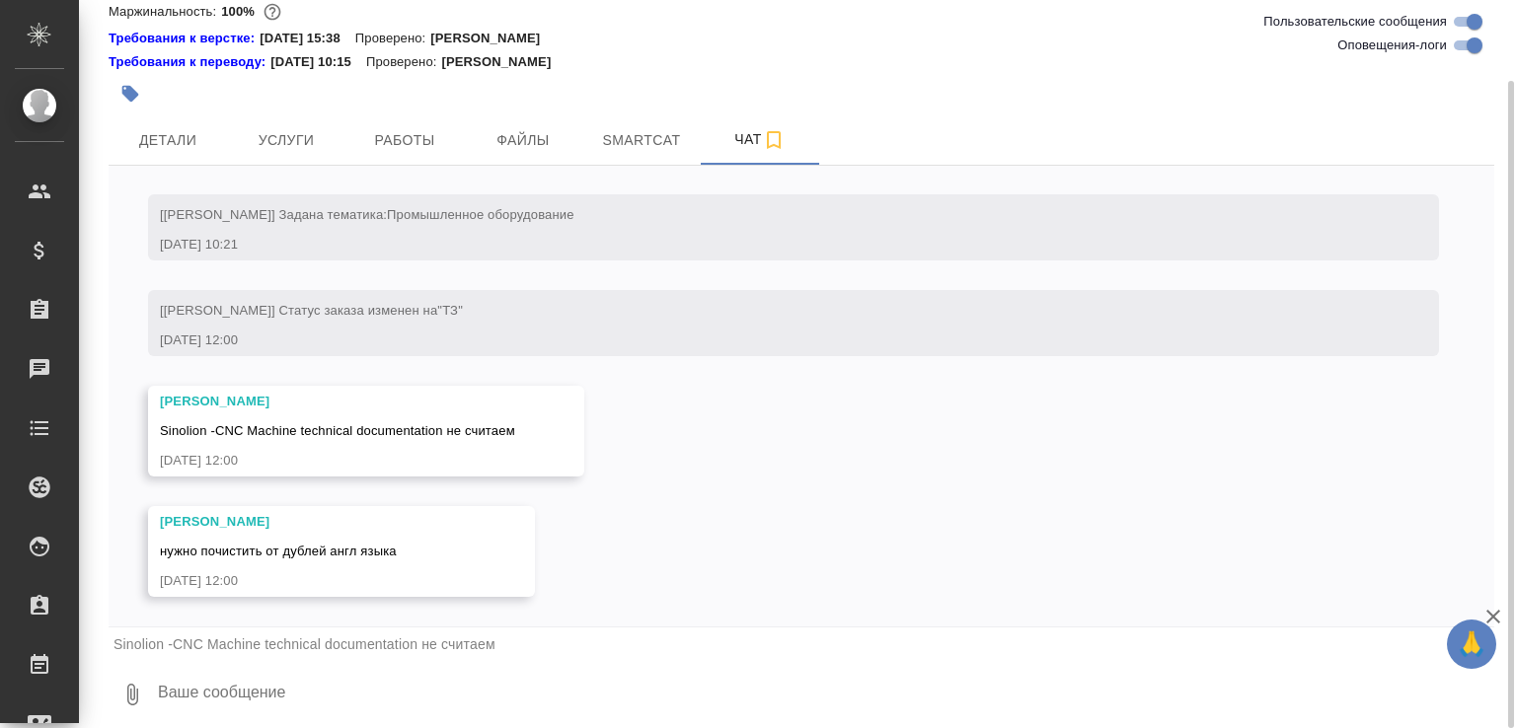
click at [376, 682] on textarea at bounding box center [825, 694] width 1338 height 67
type textarea "в нём есть немного англа непереведённого"
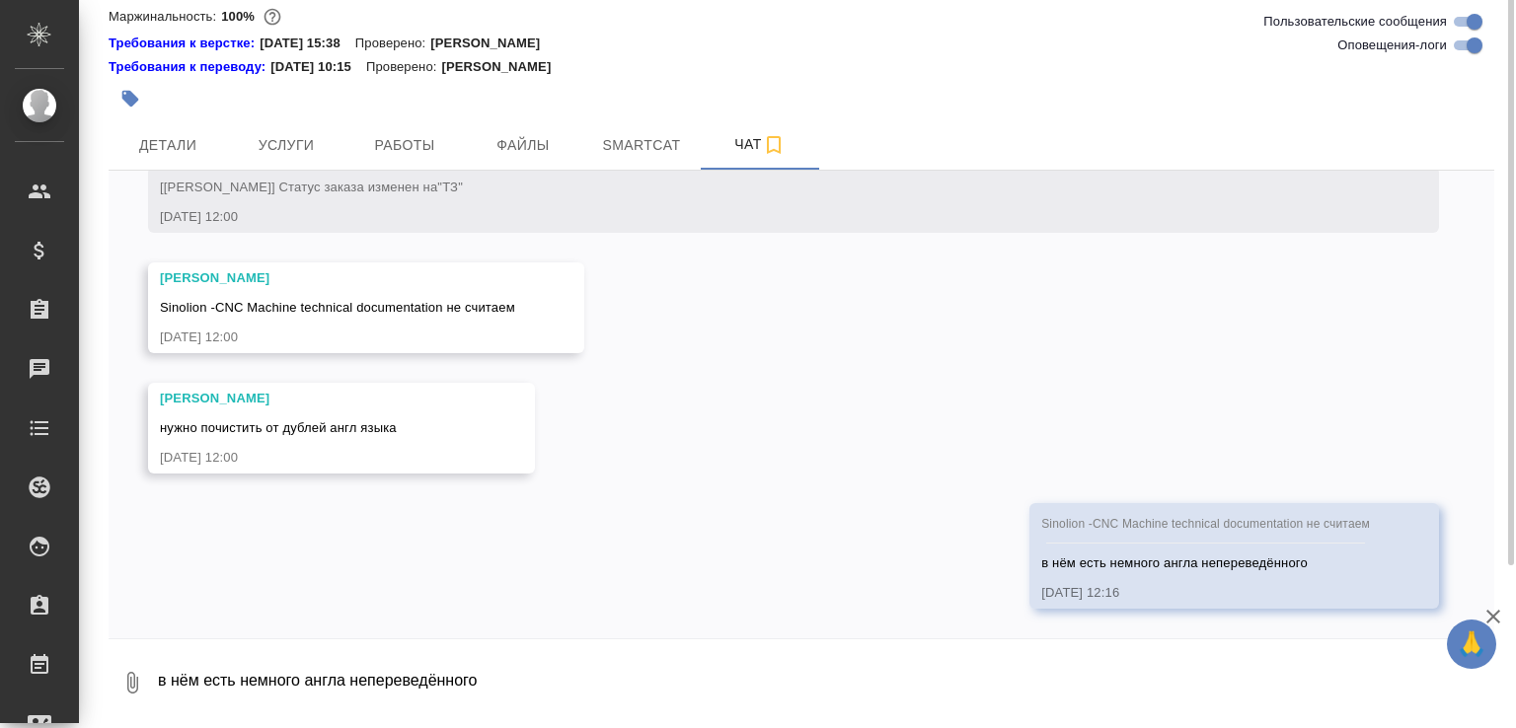
scroll to position [0, 0]
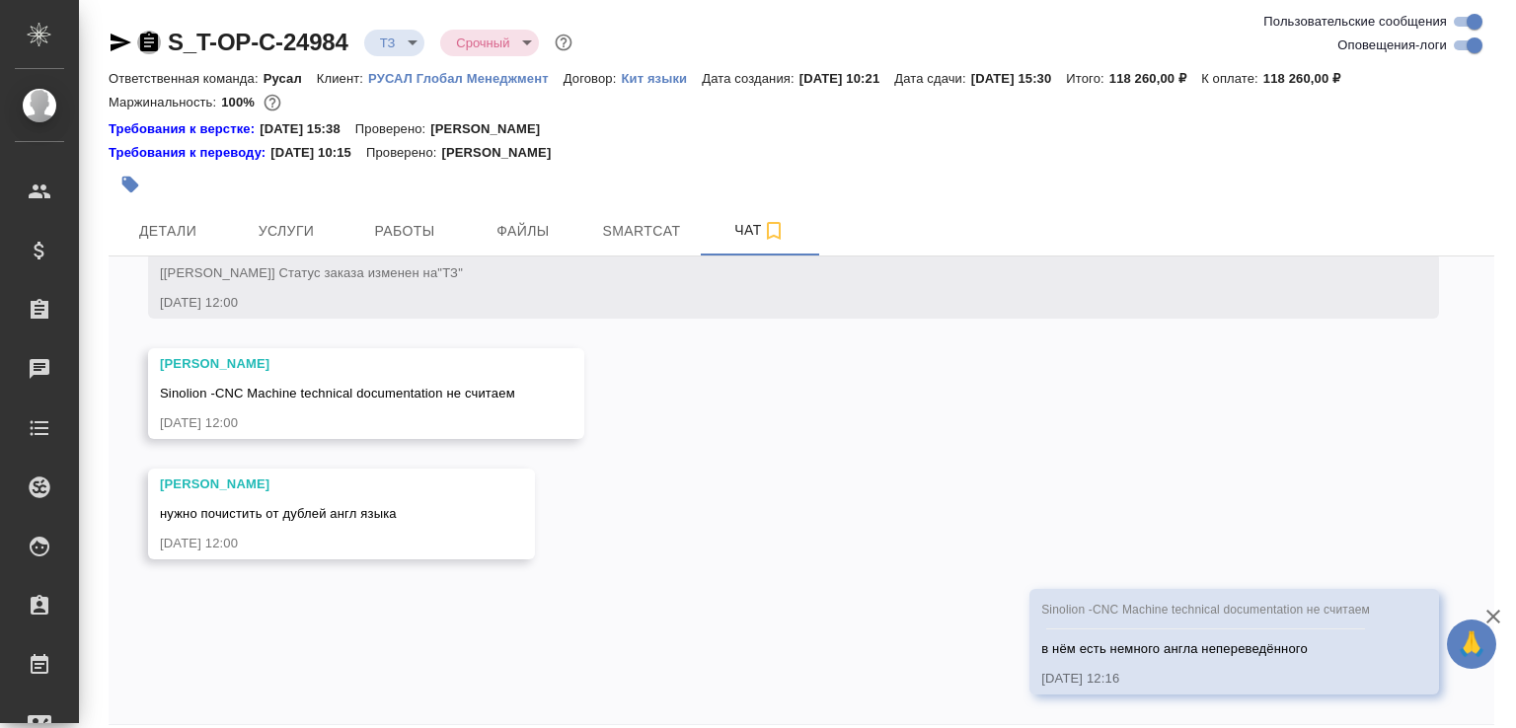
click at [146, 44] on icon "button" at bounding box center [149, 42] width 18 height 20
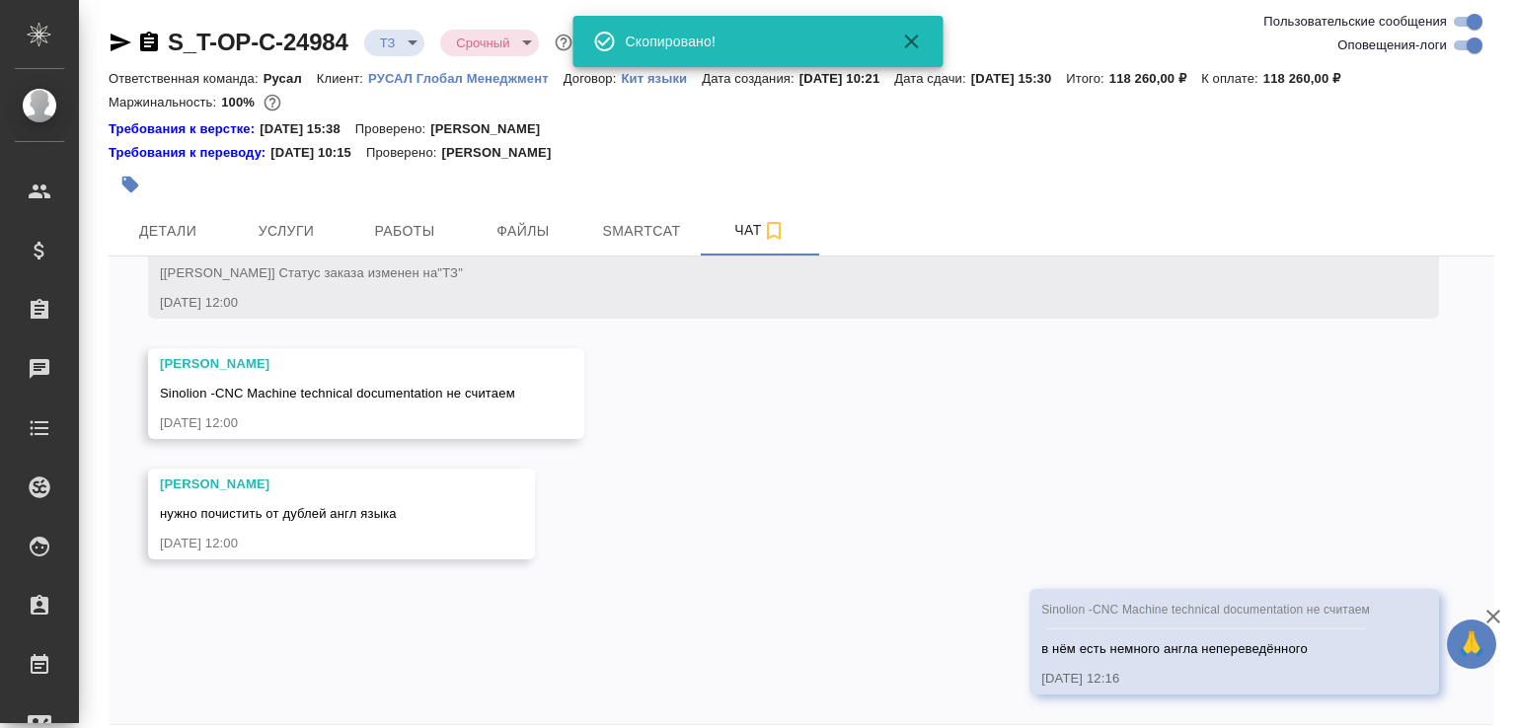
click at [407, 47] on body "🙏 .cls-1 fill:#fff; AWATERA Малофеева Екатерина e.malofeeva Клиенты Спецификаци…" at bounding box center [758, 364] width 1516 height 728
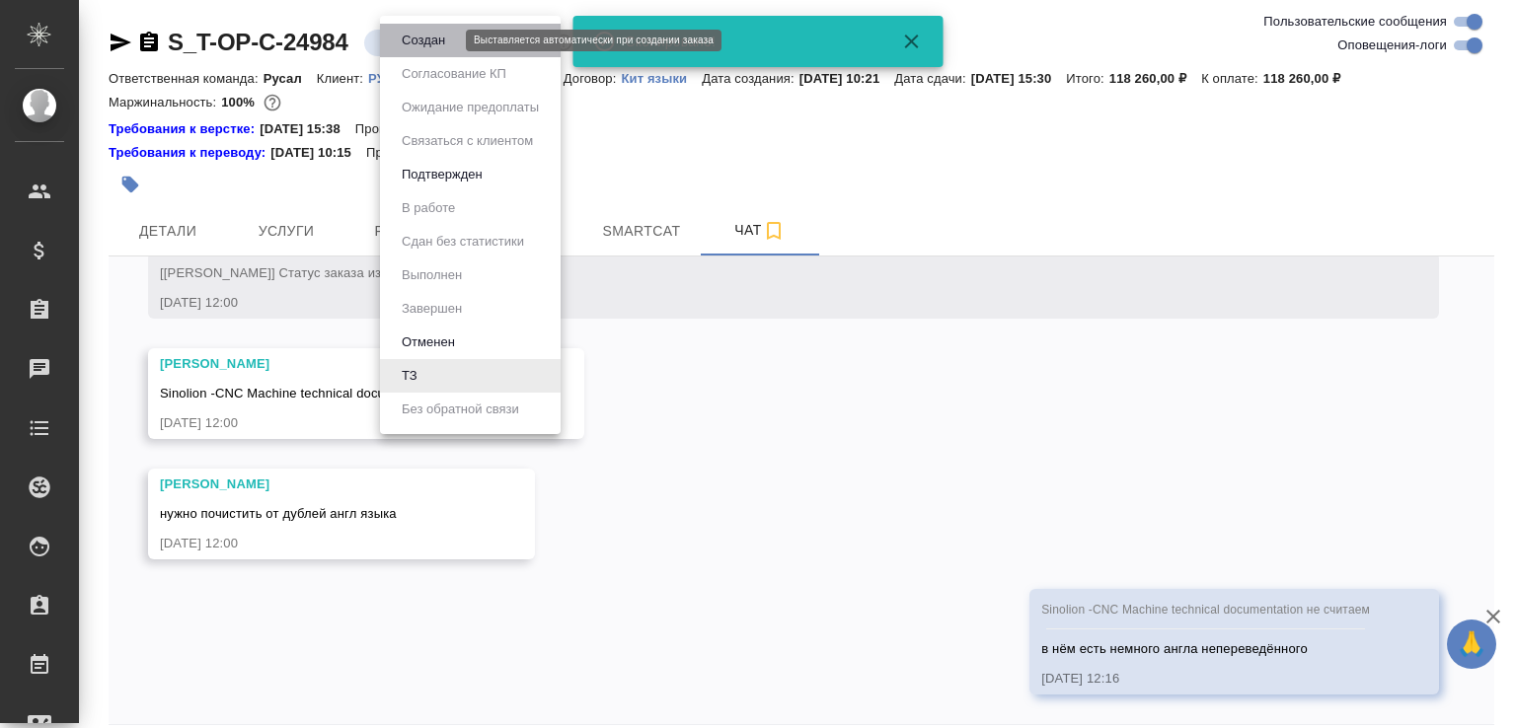
click at [407, 47] on button "Создан" at bounding box center [423, 41] width 55 height 22
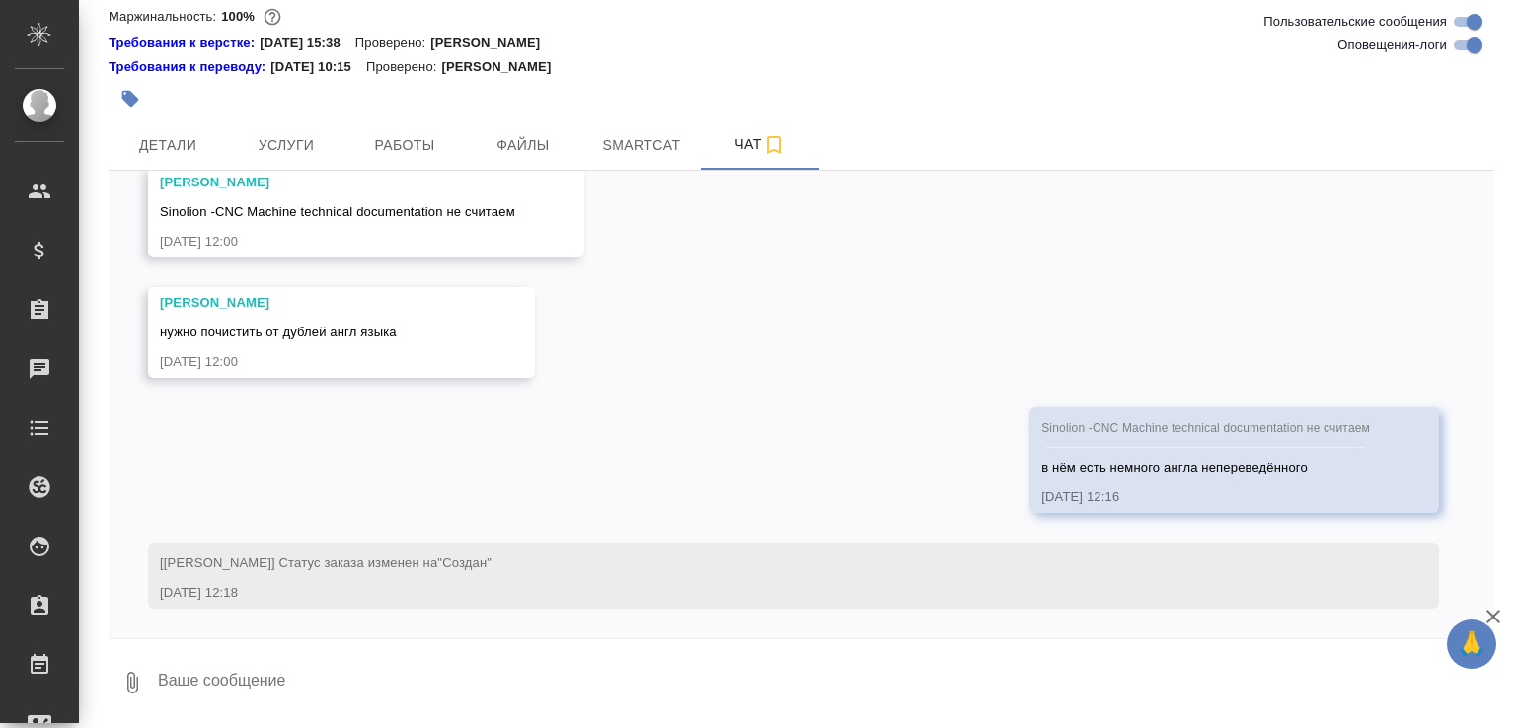
scroll to position [730, 0]
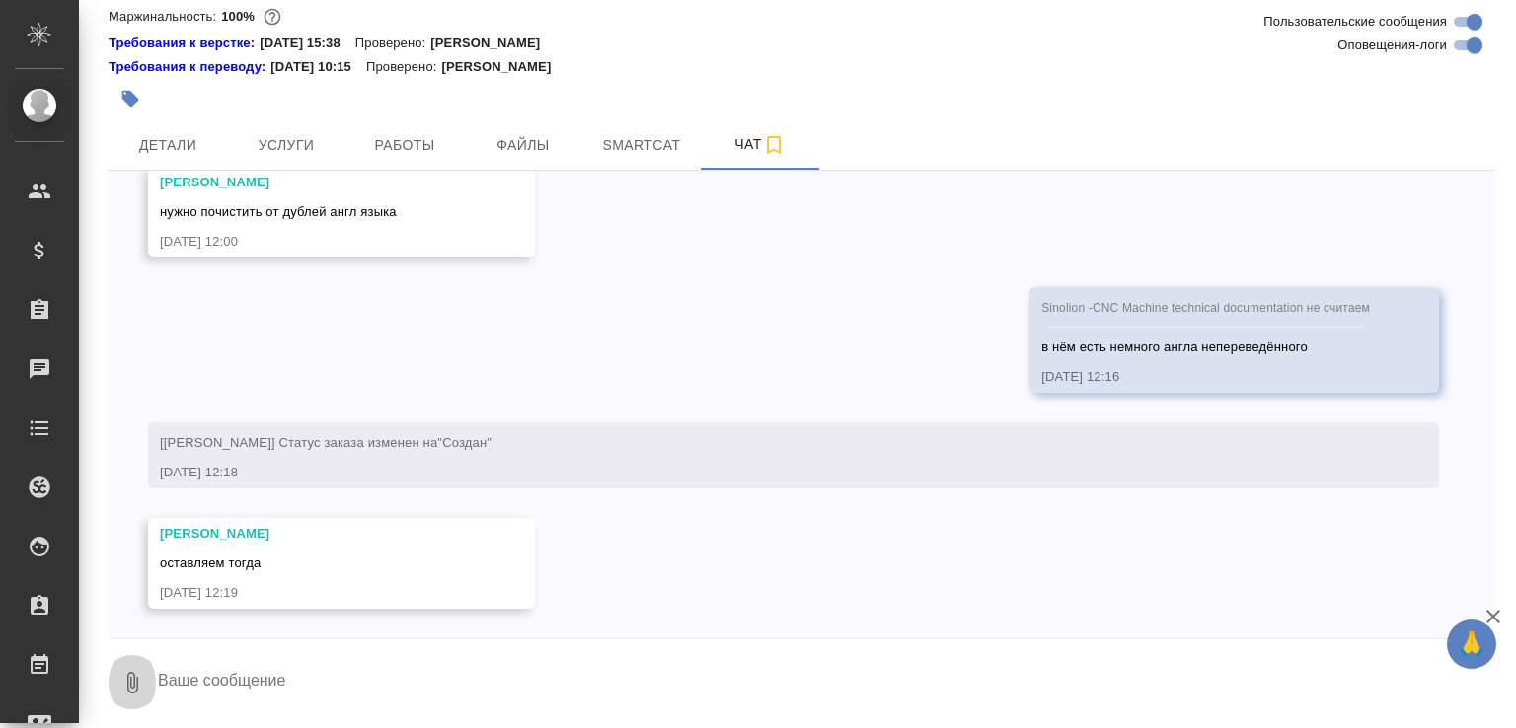
click at [133, 681] on icon "button" at bounding box center [132, 683] width 24 height 24
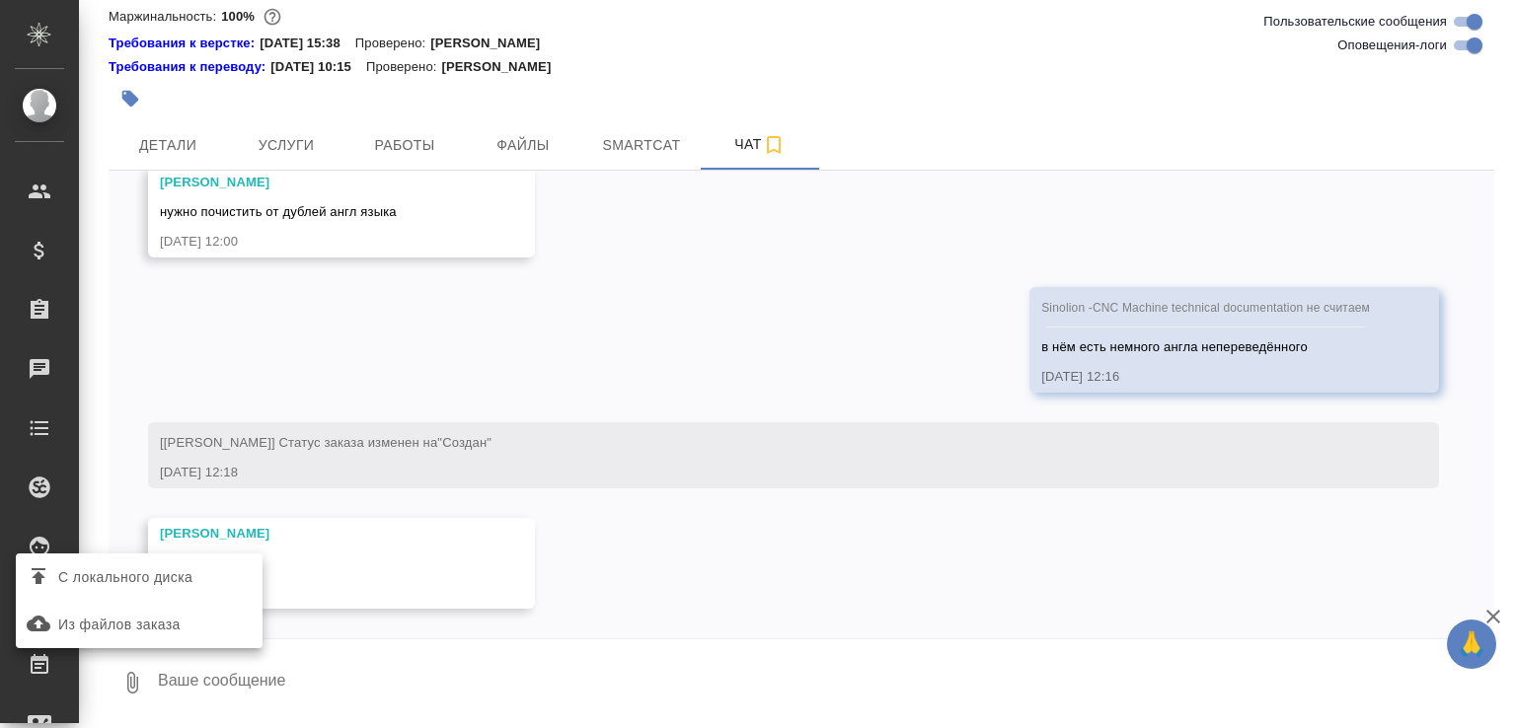
click at [167, 579] on span "С локального диска" at bounding box center [125, 577] width 134 height 25
click at [0, 0] on input "С локального диска" at bounding box center [0, 0] width 0 height 0
click at [580, 571] on div at bounding box center [758, 364] width 1516 height 728
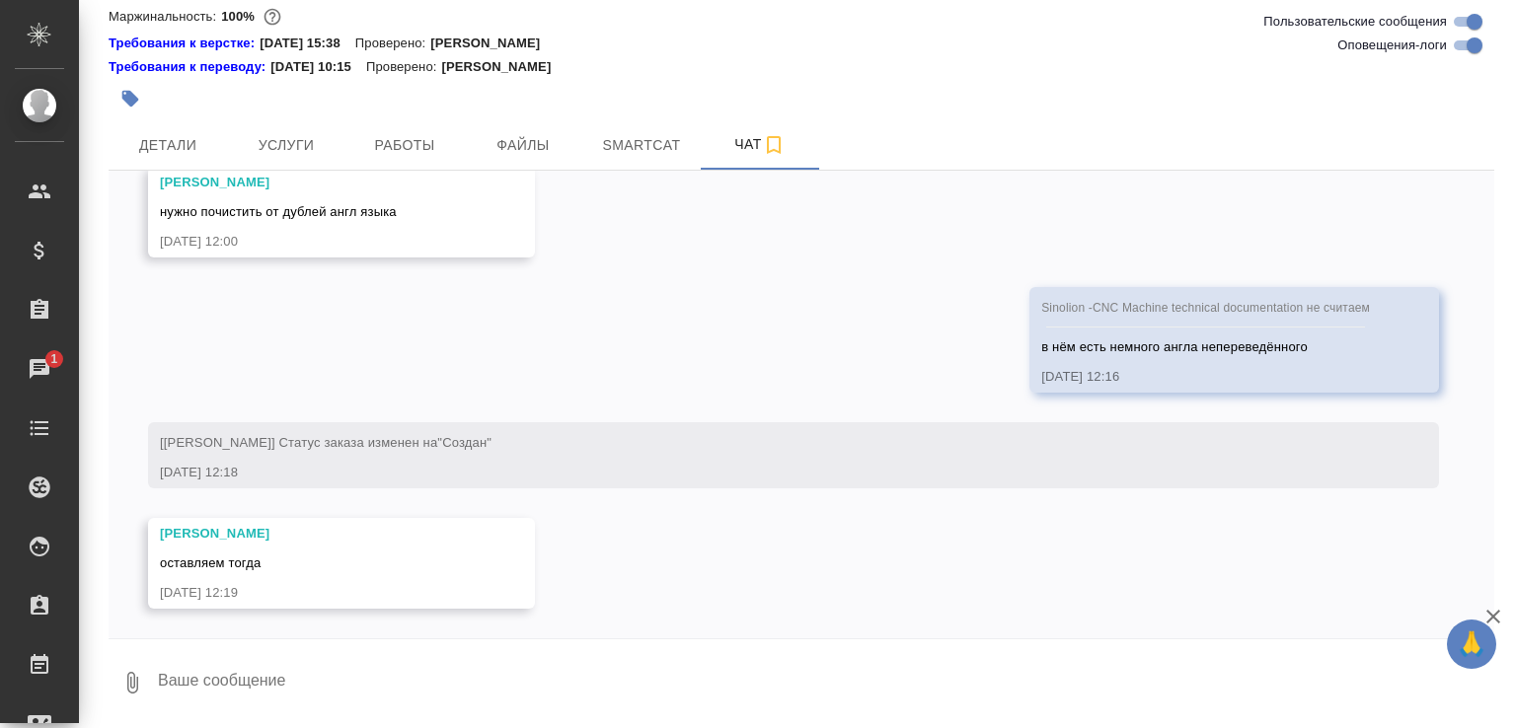
click at [122, 664] on button "0" at bounding box center [132, 682] width 47 height 67
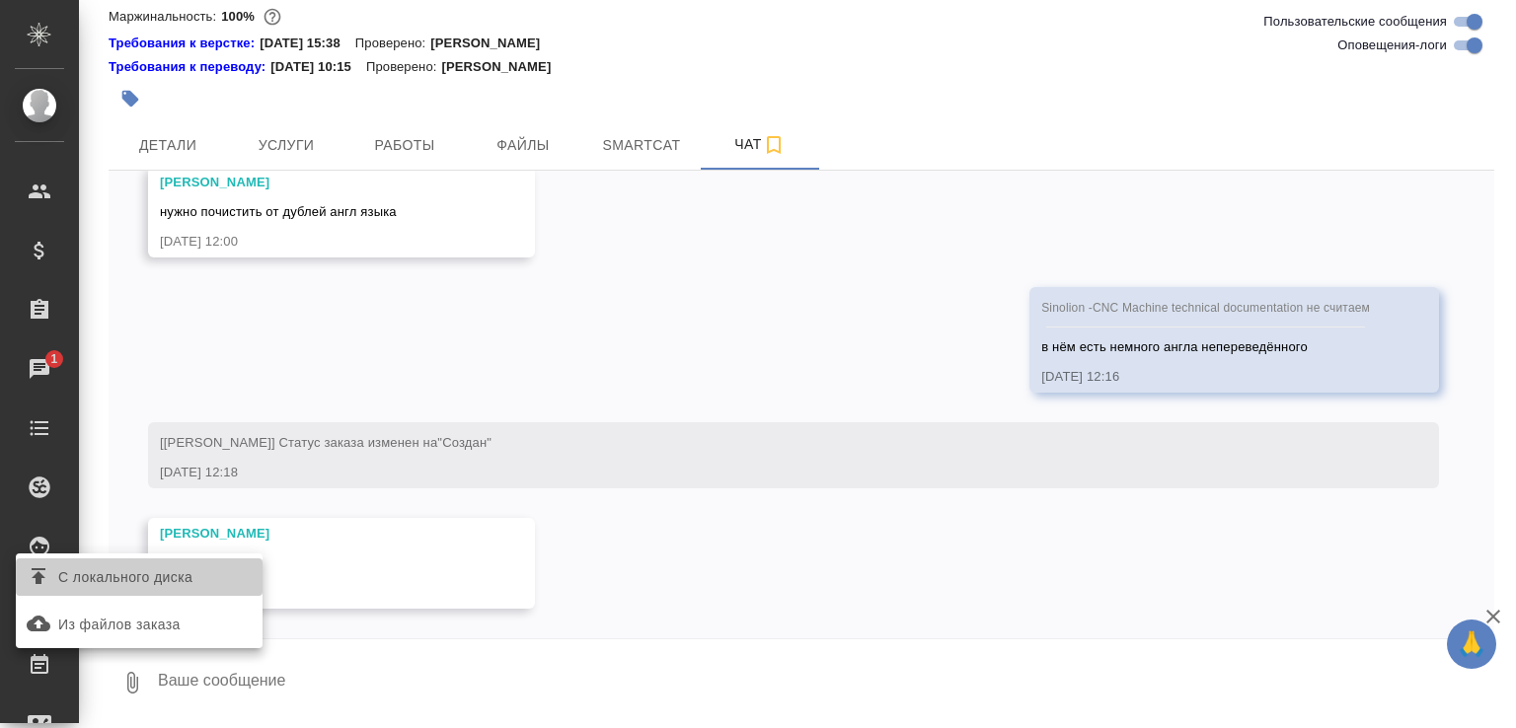
click at [150, 583] on span "С локального диска" at bounding box center [125, 577] width 134 height 25
click at [0, 0] on input "С локального диска" at bounding box center [0, 0] width 0 height 0
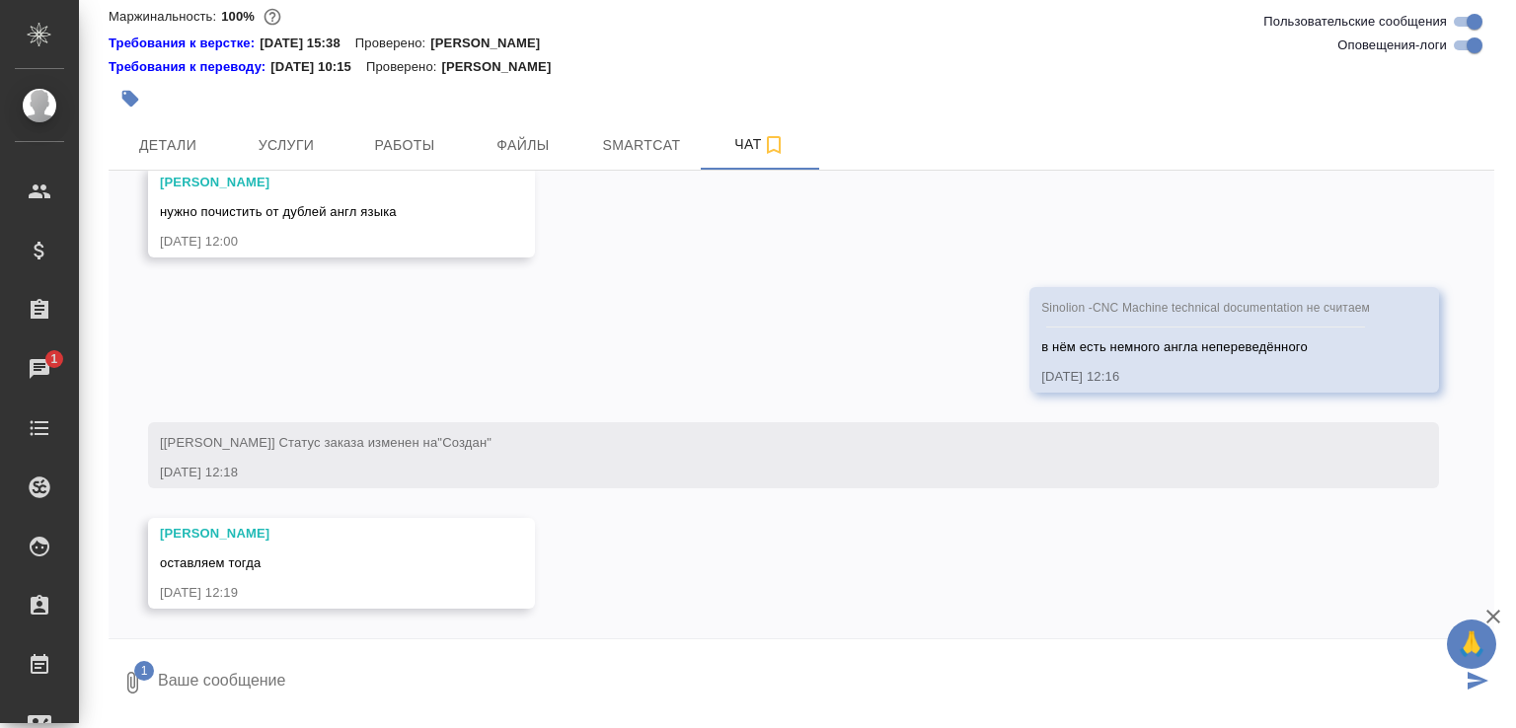
click at [235, 679] on textarea at bounding box center [808, 682] width 1305 height 67
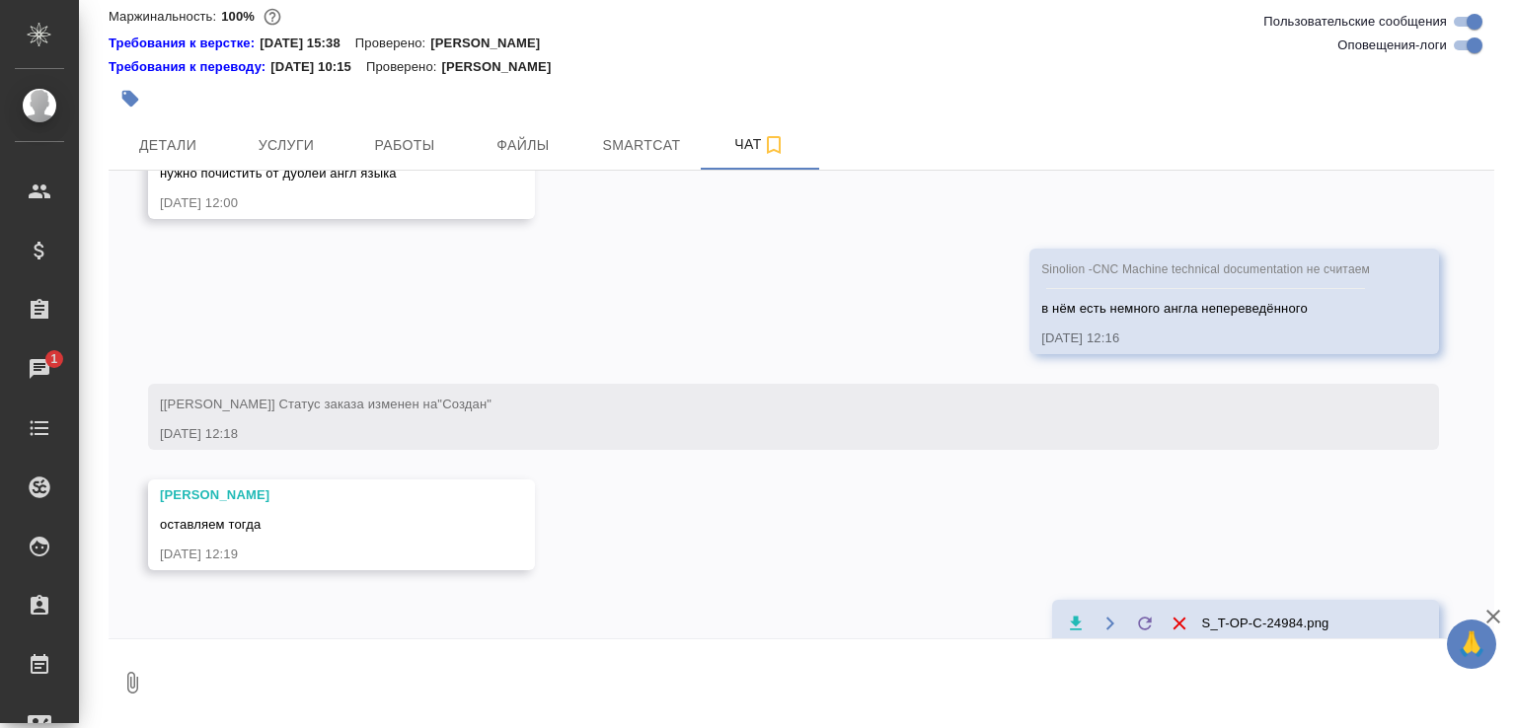
scroll to position [866, 0]
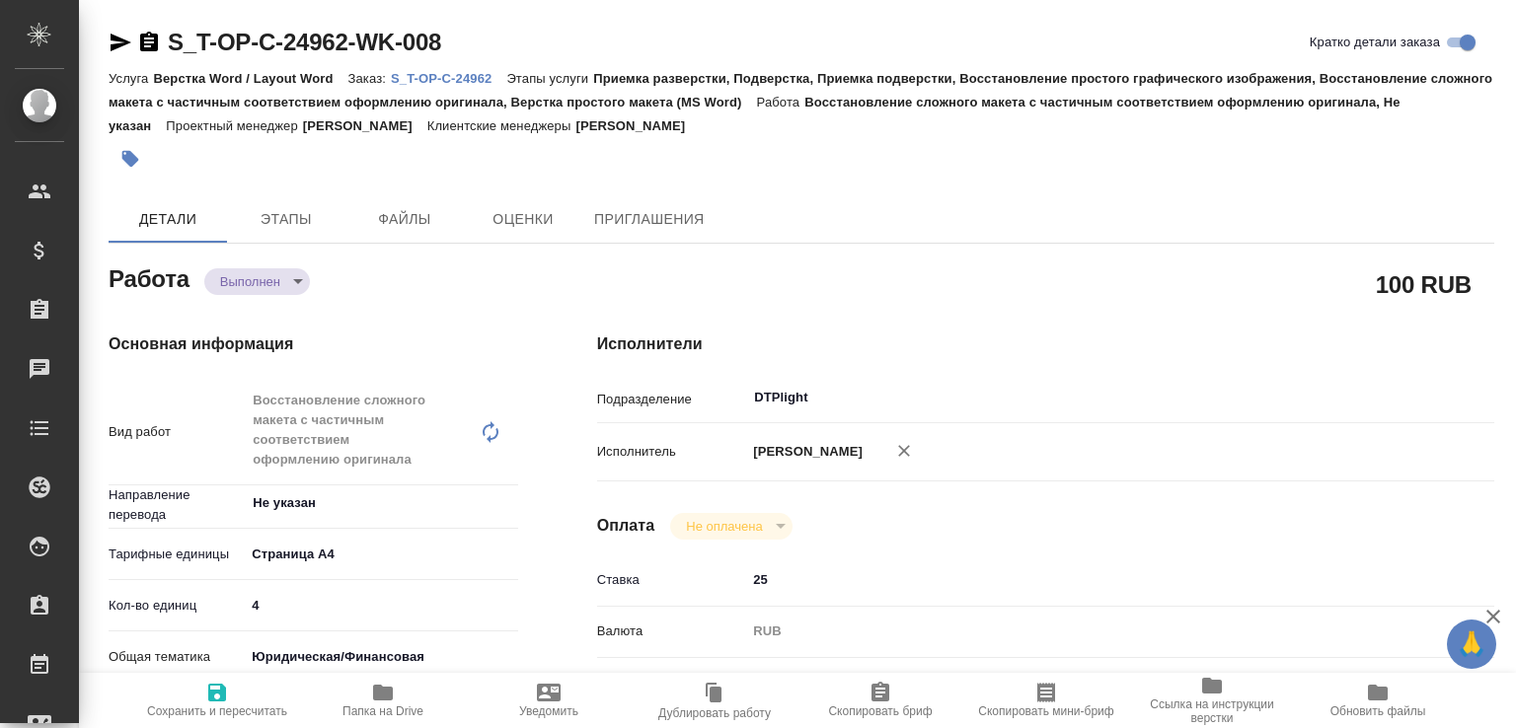
type textarea "x"
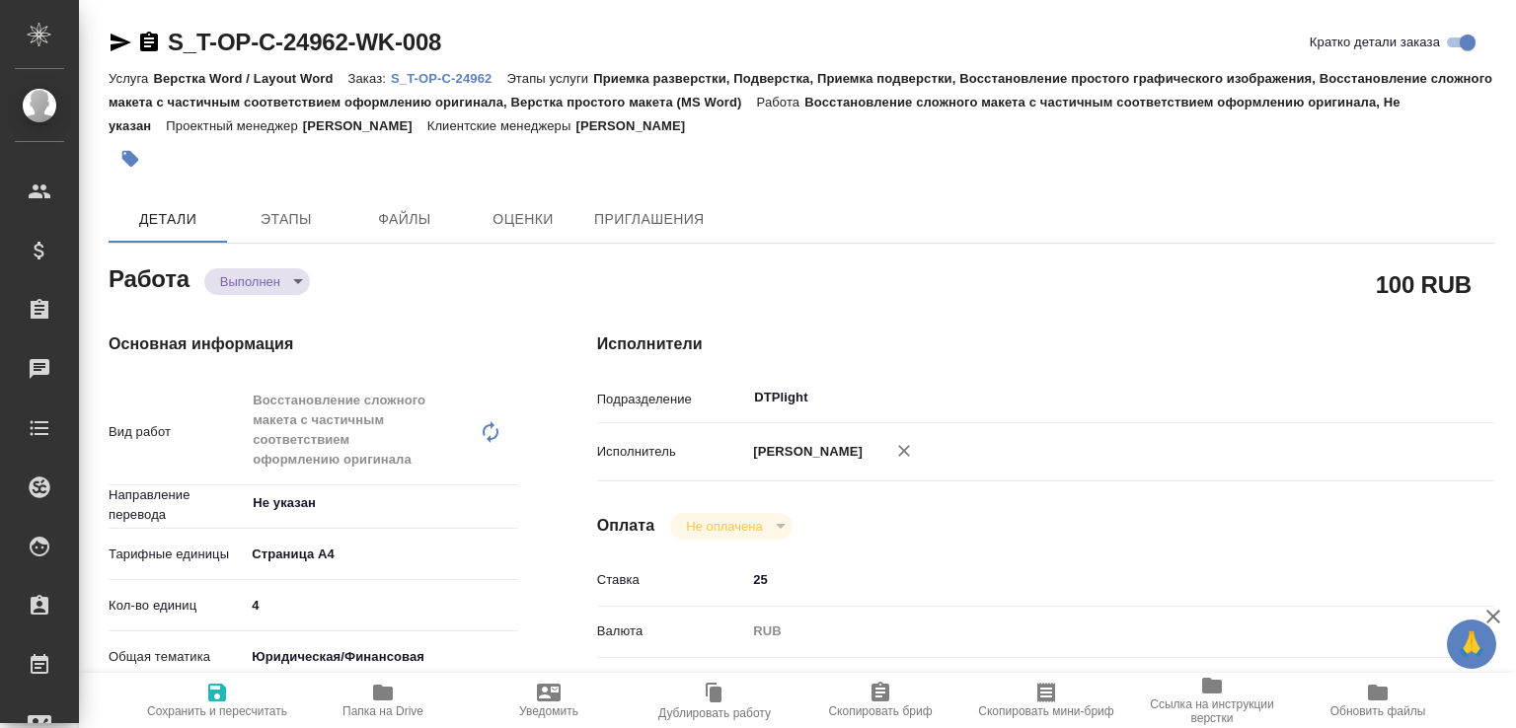
type textarea "x"
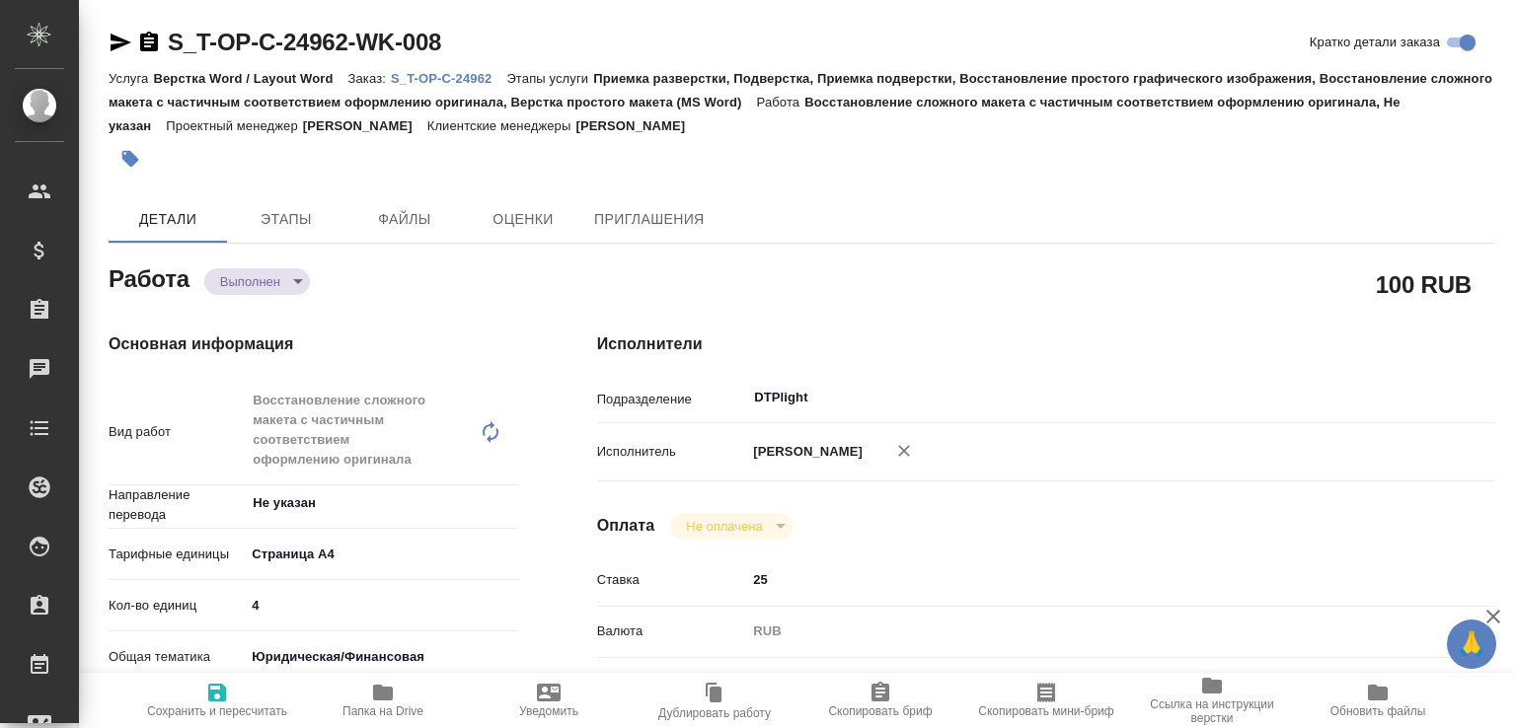
click at [263, 289] on body "🙏 .cls-1 fill:#fff; AWATERA Малофеева Екатерина e.malofeeva Клиенты Спецификаци…" at bounding box center [758, 364] width 1516 height 728
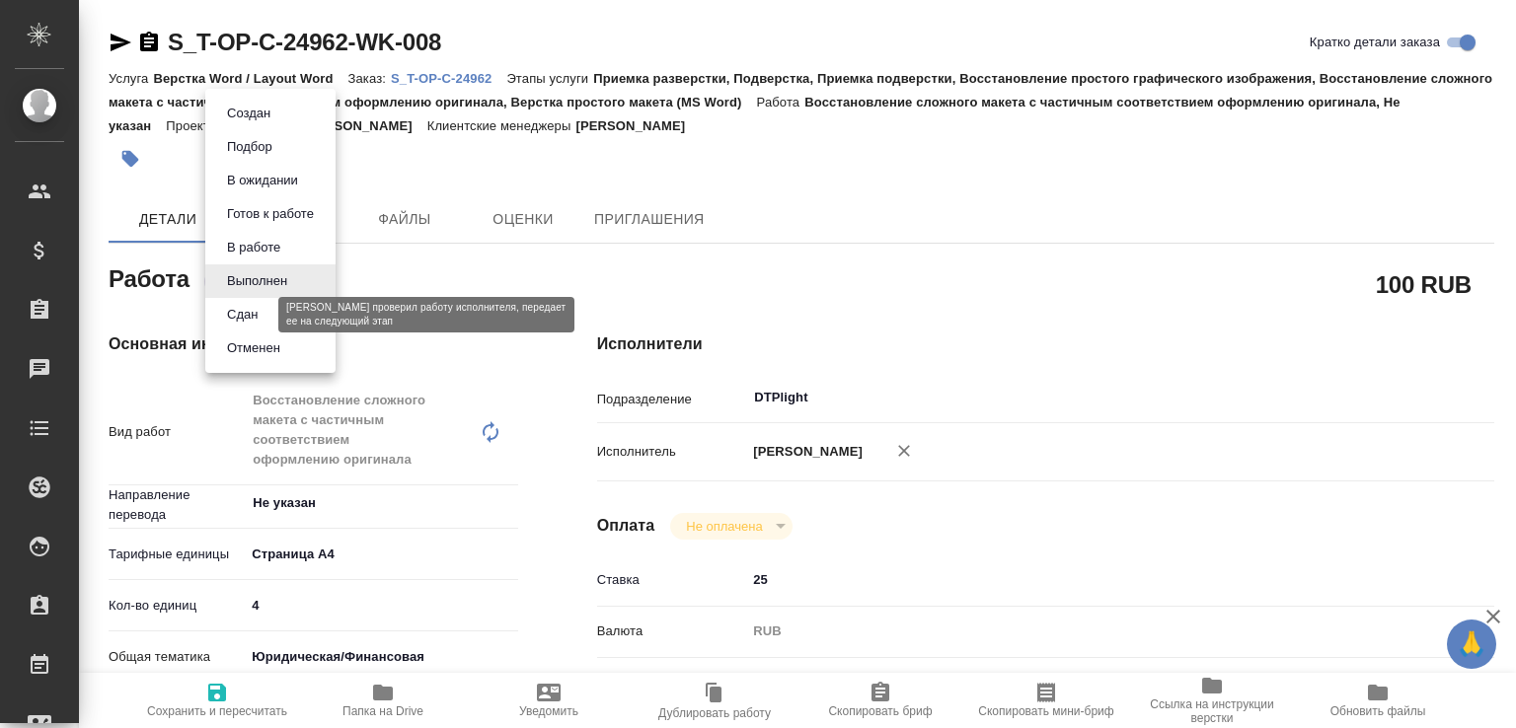
click at [263, 313] on button "Сдан" at bounding box center [242, 315] width 42 height 22
type textarea "x"
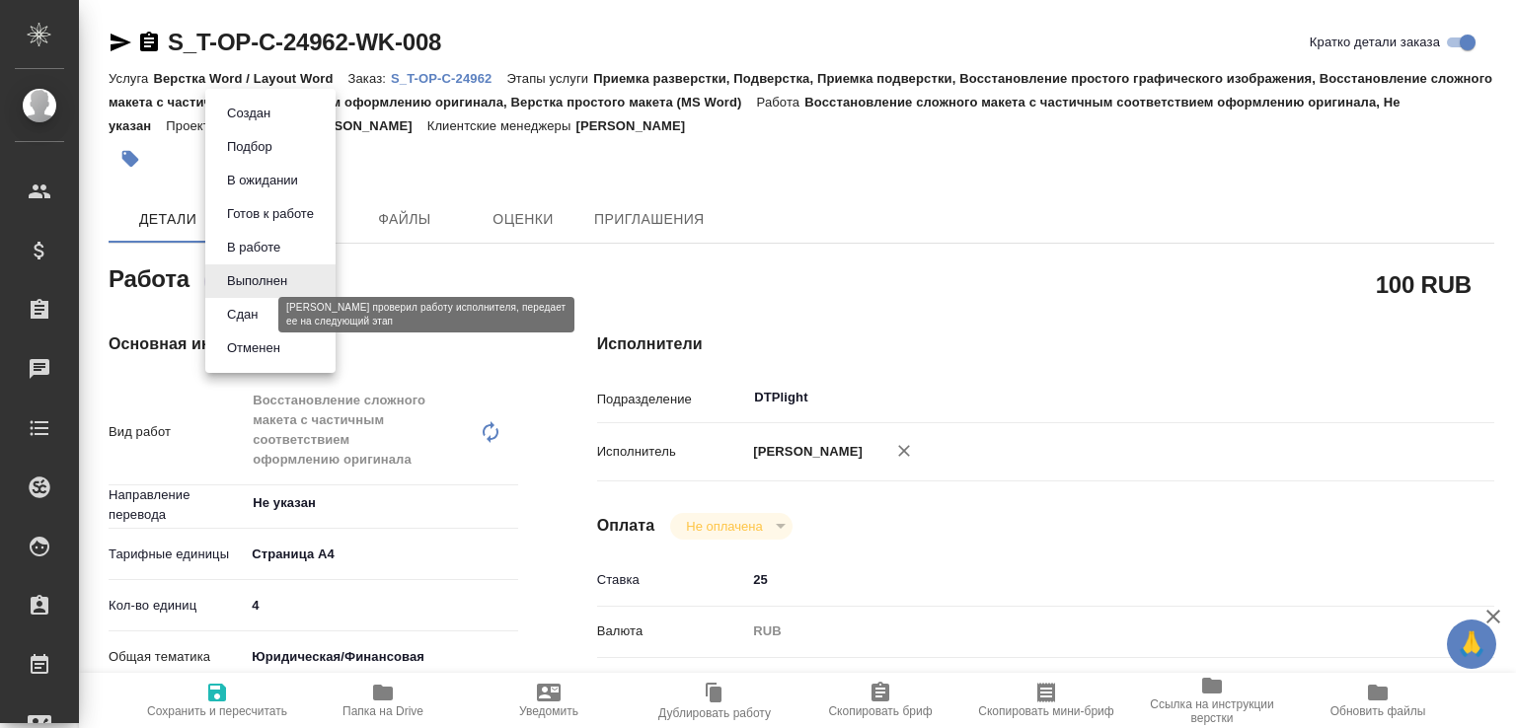
type textarea "x"
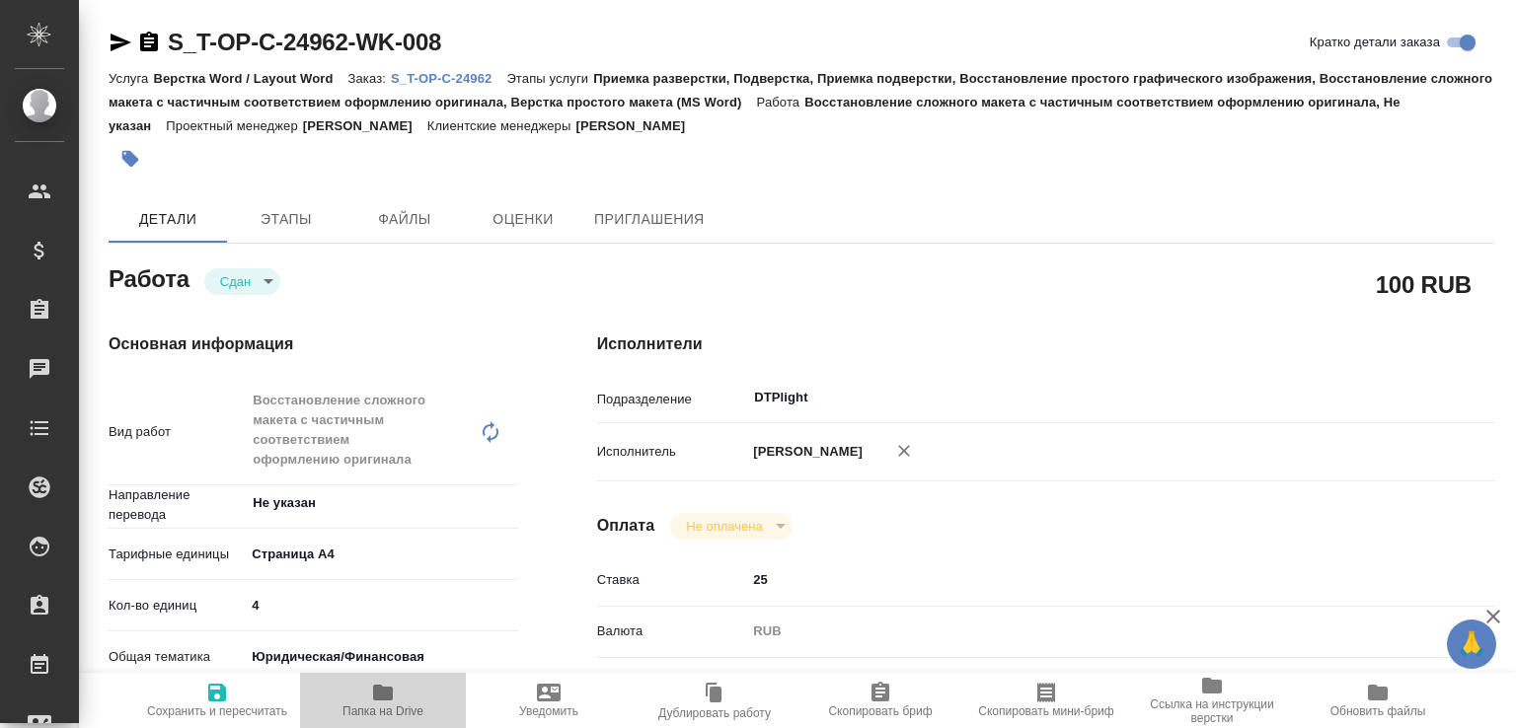
click at [417, 694] on span "Папка на Drive" at bounding box center [383, 699] width 142 height 37
type textarea "x"
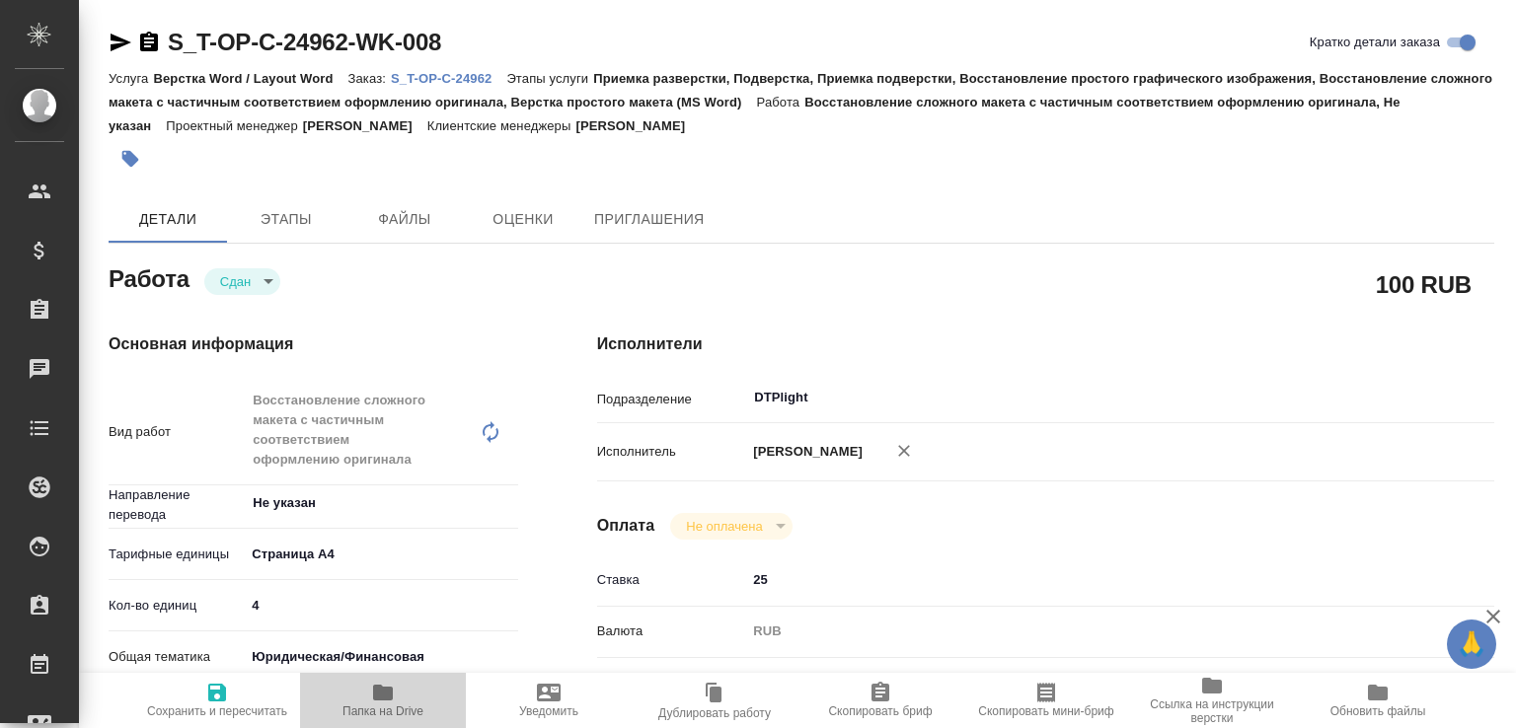
type textarea "x"
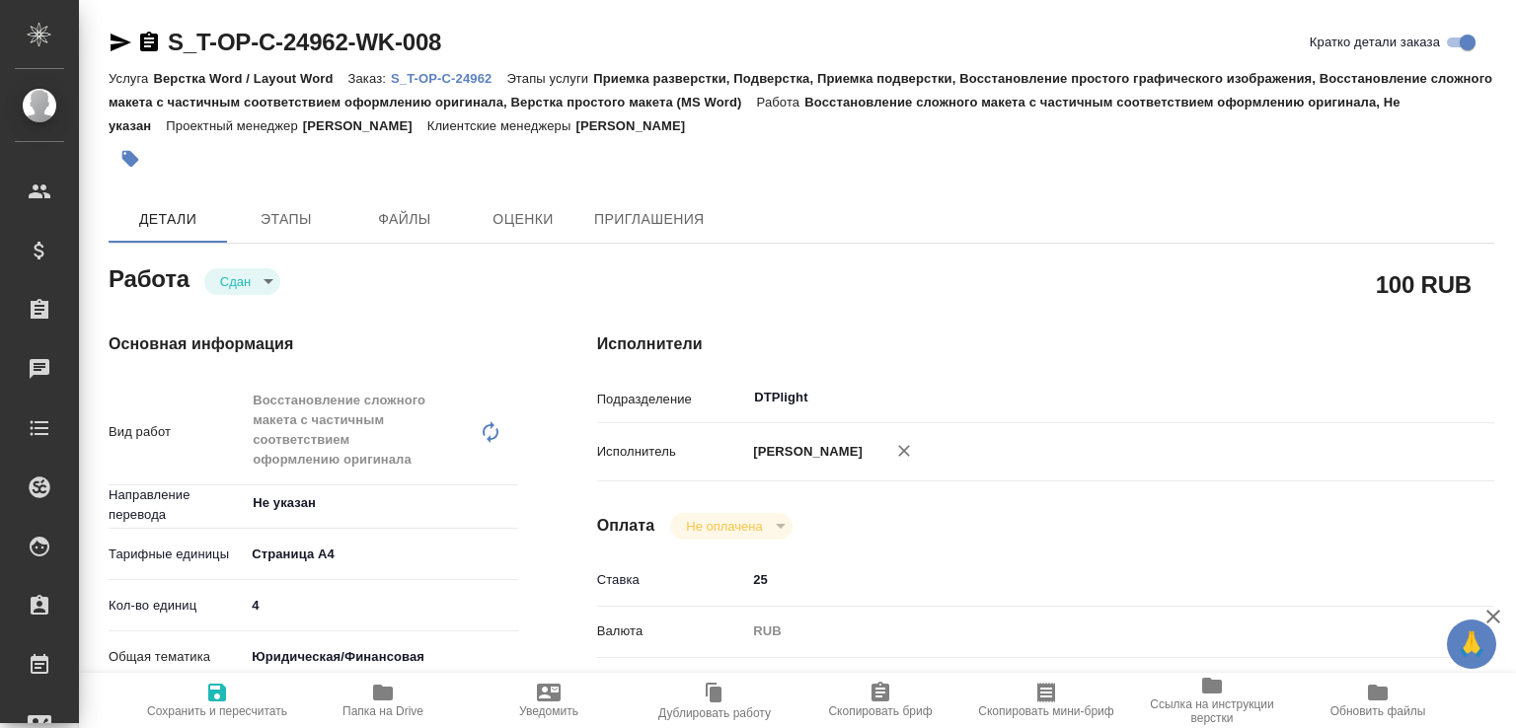
type textarea "x"
click at [460, 76] on p "S_T-OP-C-24962" at bounding box center [448, 78] width 115 height 15
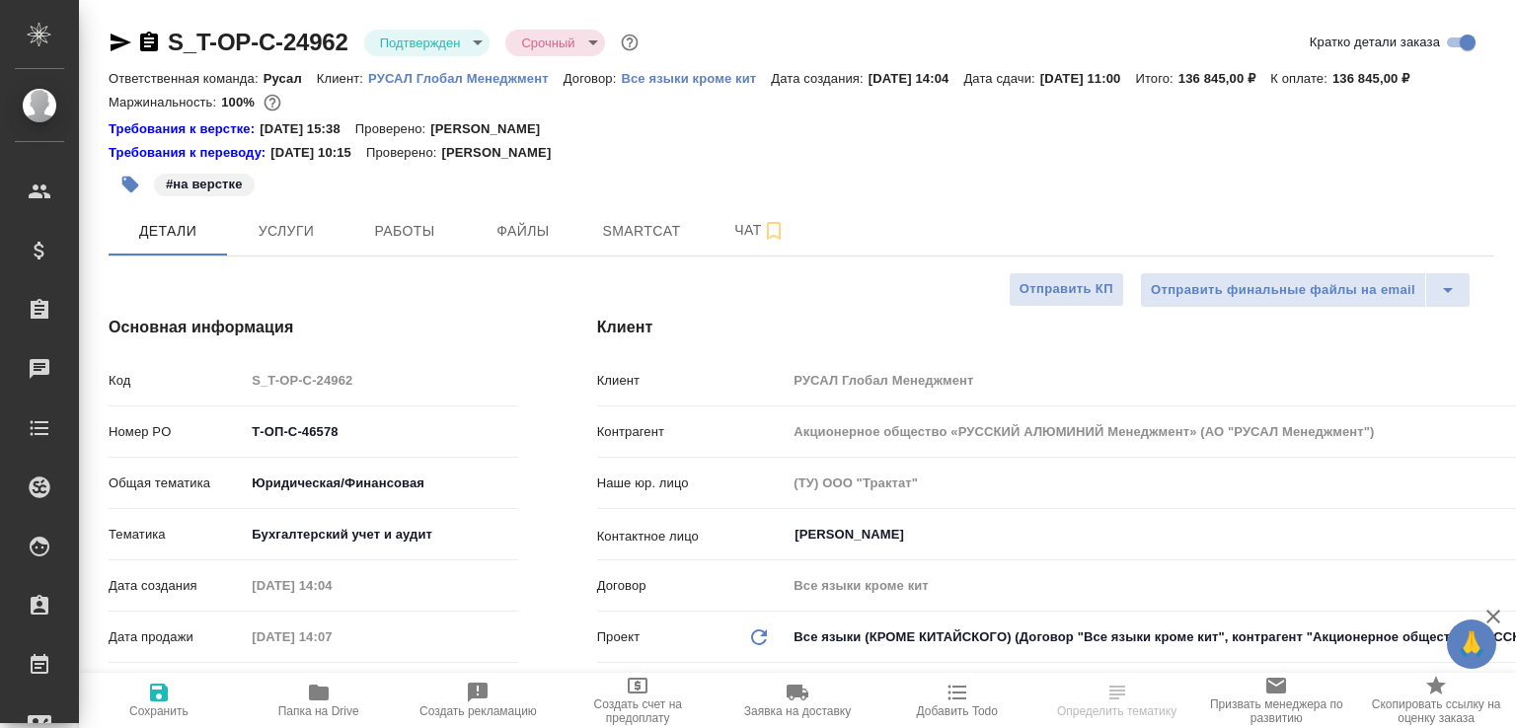
select select "RU"
click at [707, 256] on button "Чат" at bounding box center [760, 230] width 118 height 49
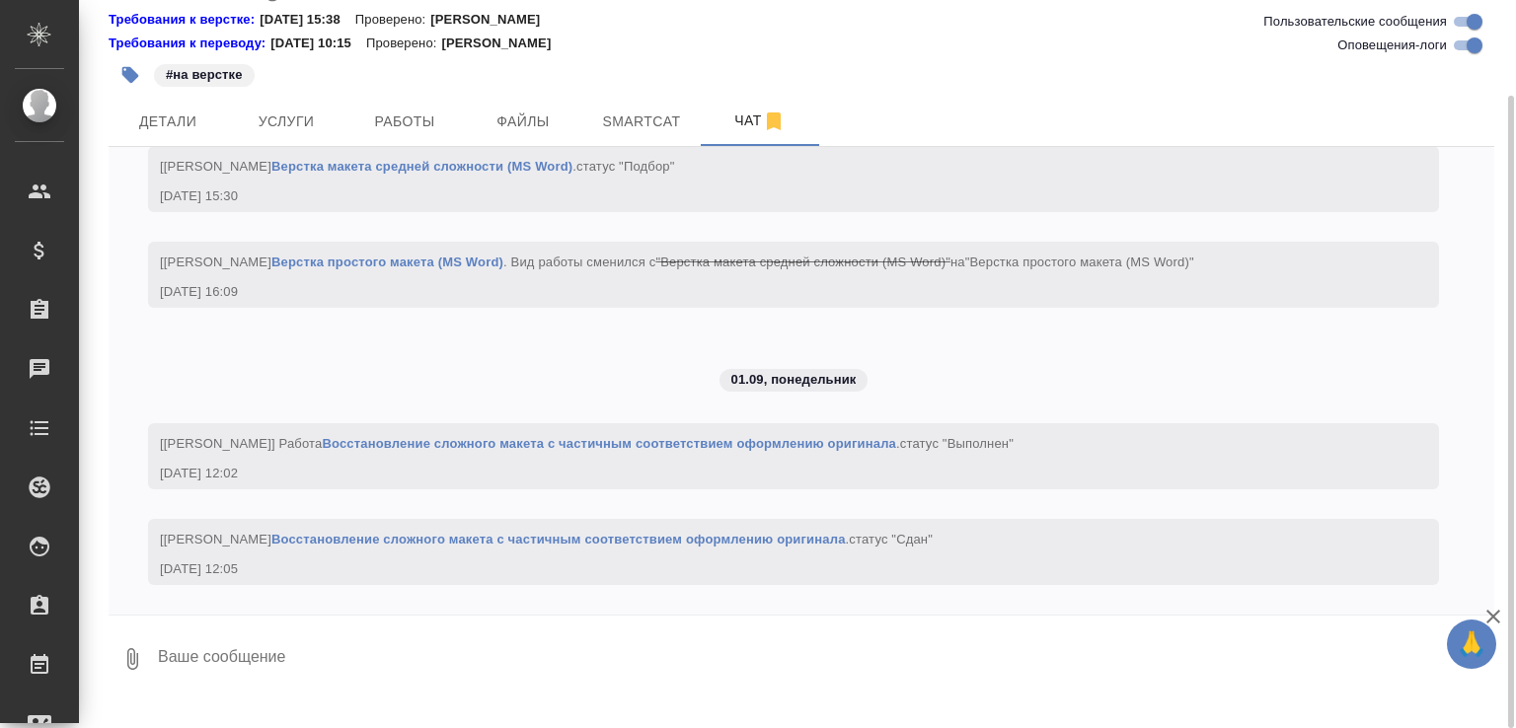
scroll to position [5186, 0]
click at [303, 693] on textarea at bounding box center [825, 659] width 1338 height 67
paste textarea "[URL][DOMAIN_NAME]"
type textarea "в перевод [URL][DOMAIN_NAME]"
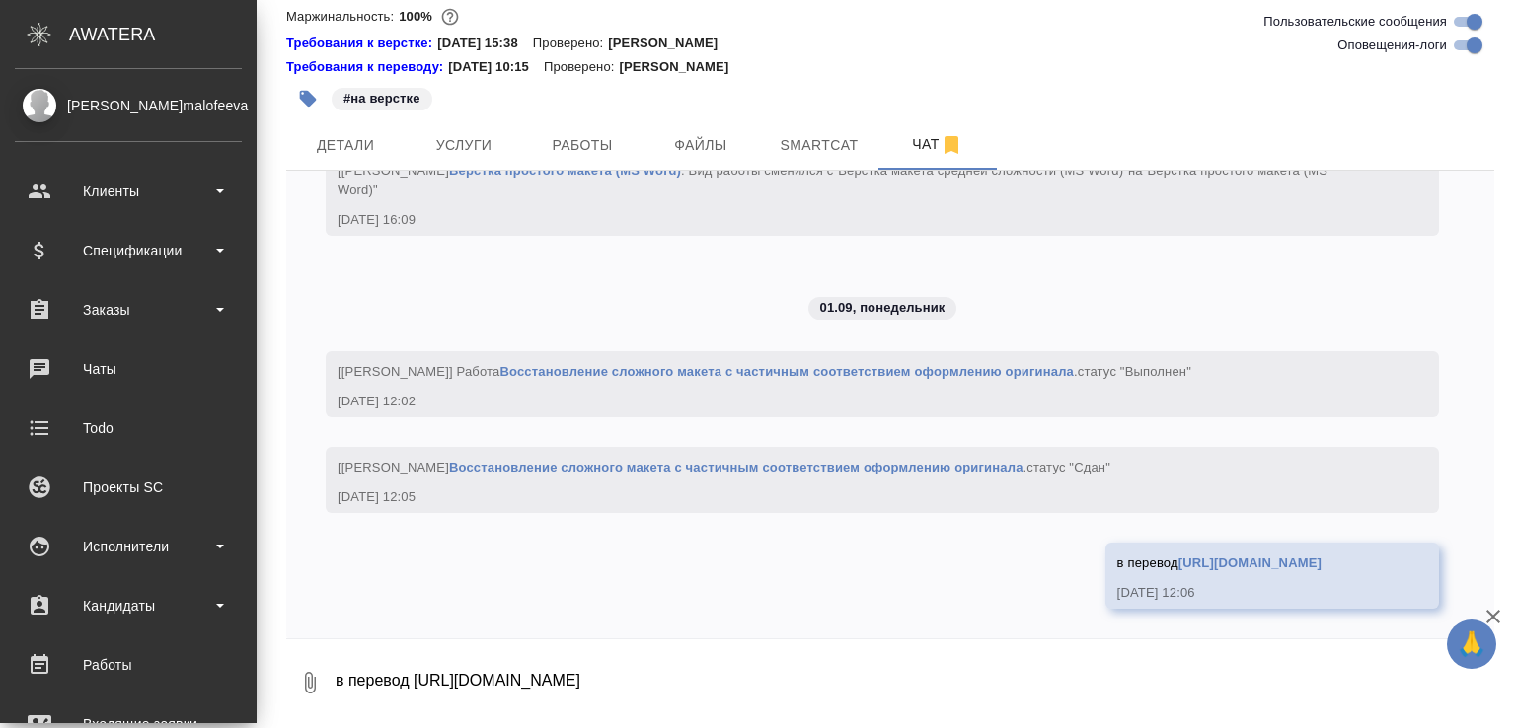
scroll to position [5340, 0]
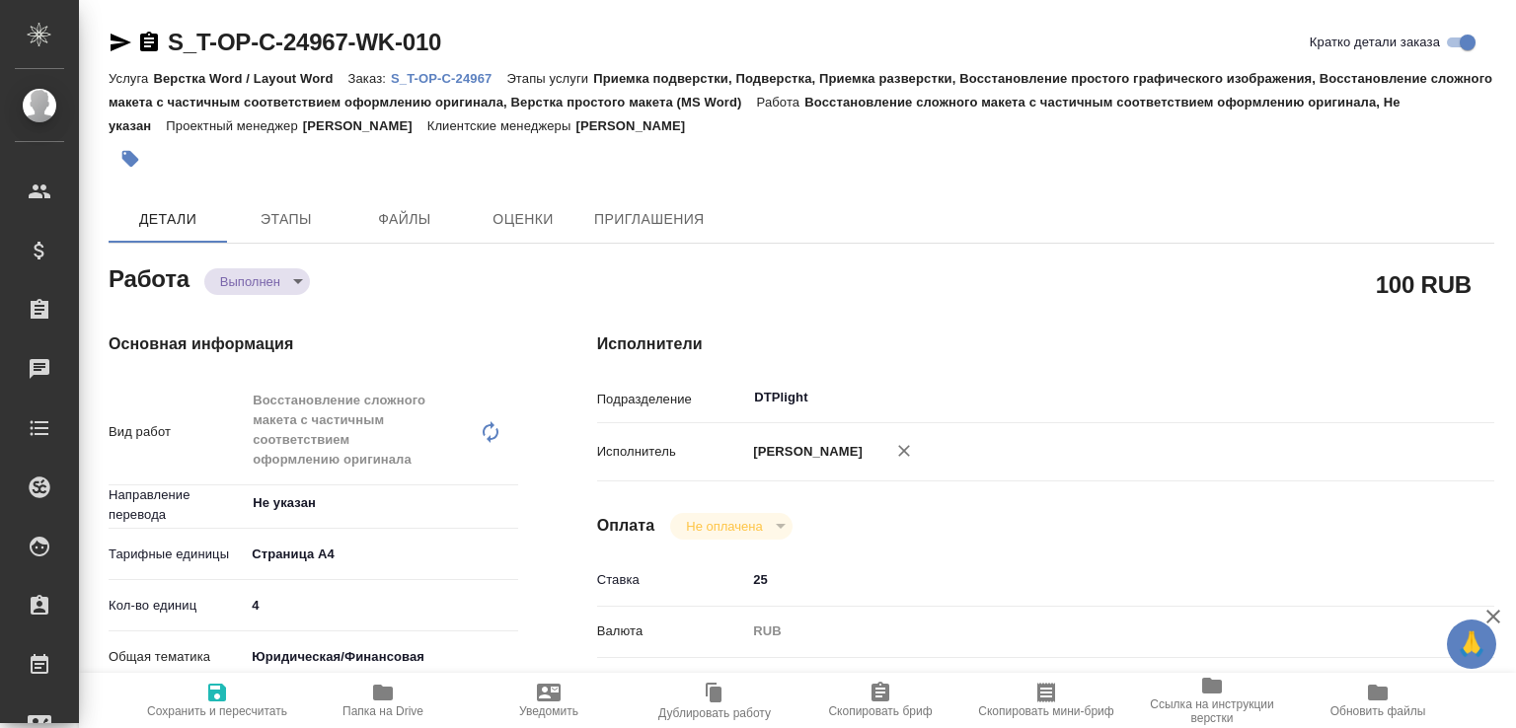
click at [270, 283] on body "🙏 .cls-1 fill:#fff; AWATERA [PERSON_NAME]malofeeva Клиенты Спецификации Заказы …" at bounding box center [758, 364] width 1516 height 728
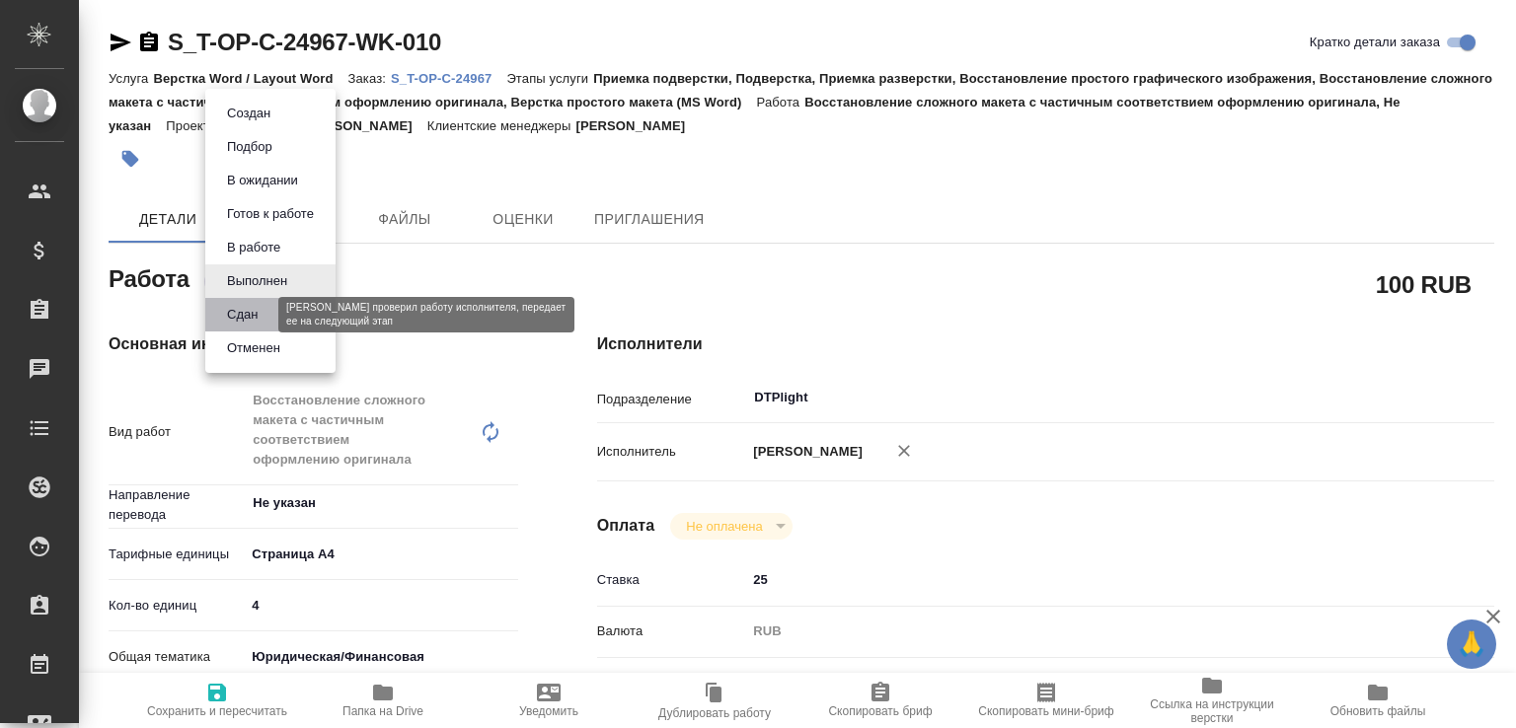
click at [261, 309] on button "Сдан" at bounding box center [242, 315] width 42 height 22
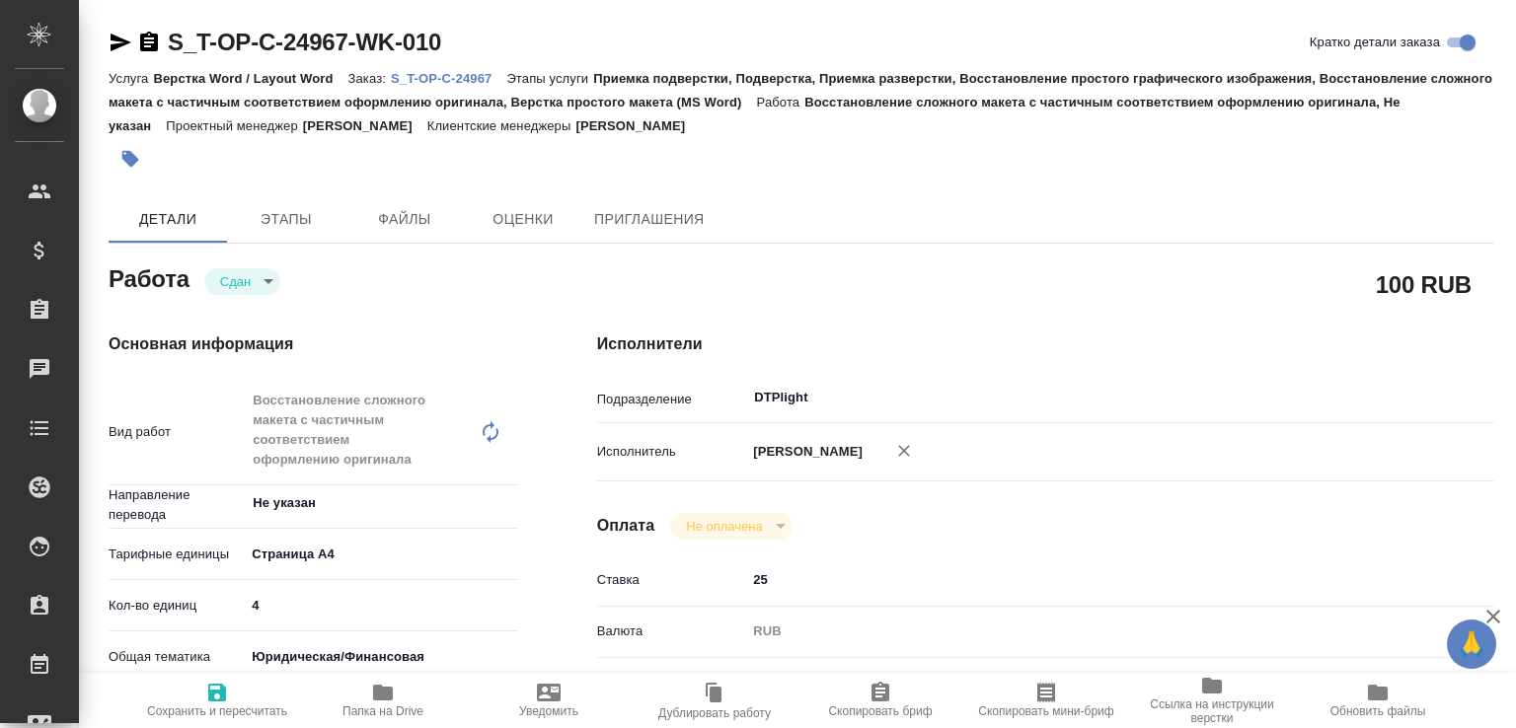
type textarea "x"
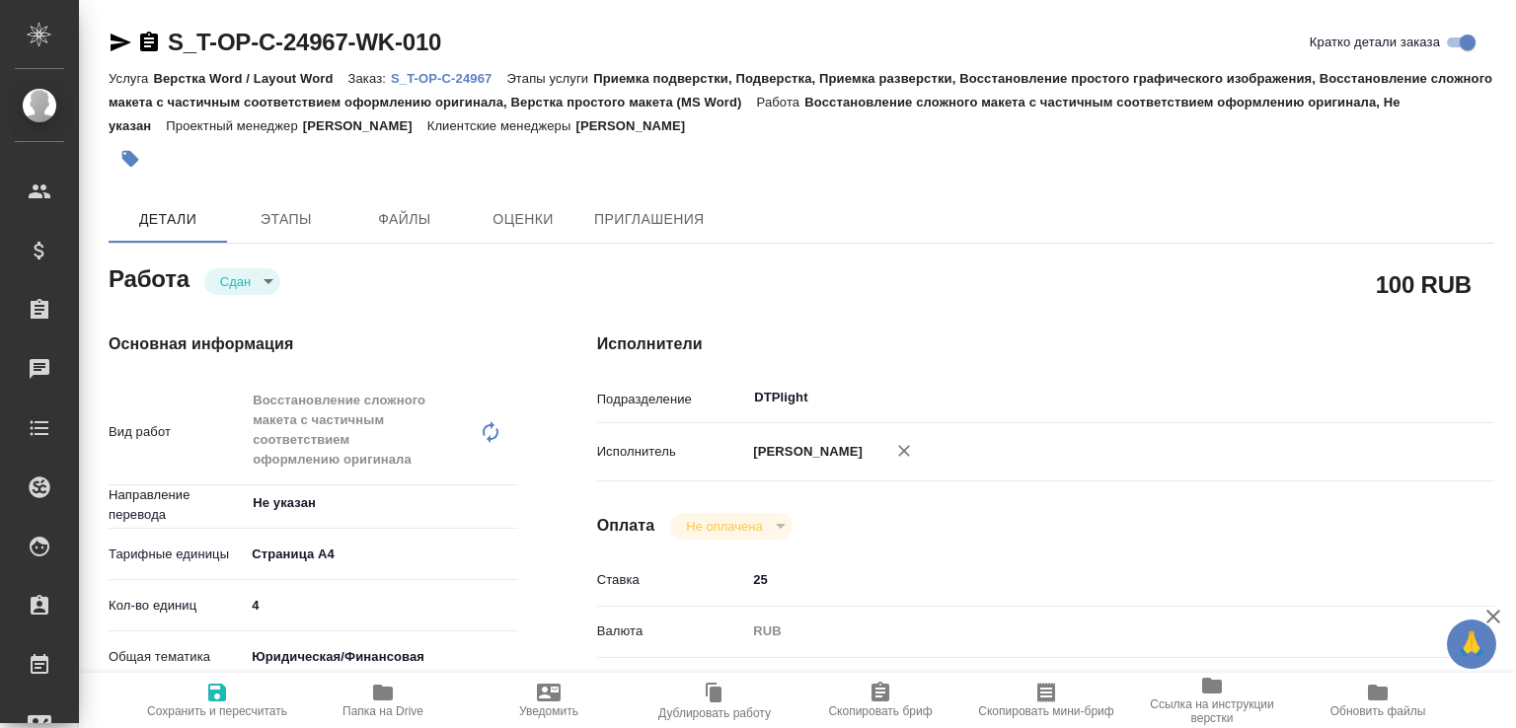
type textarea "x"
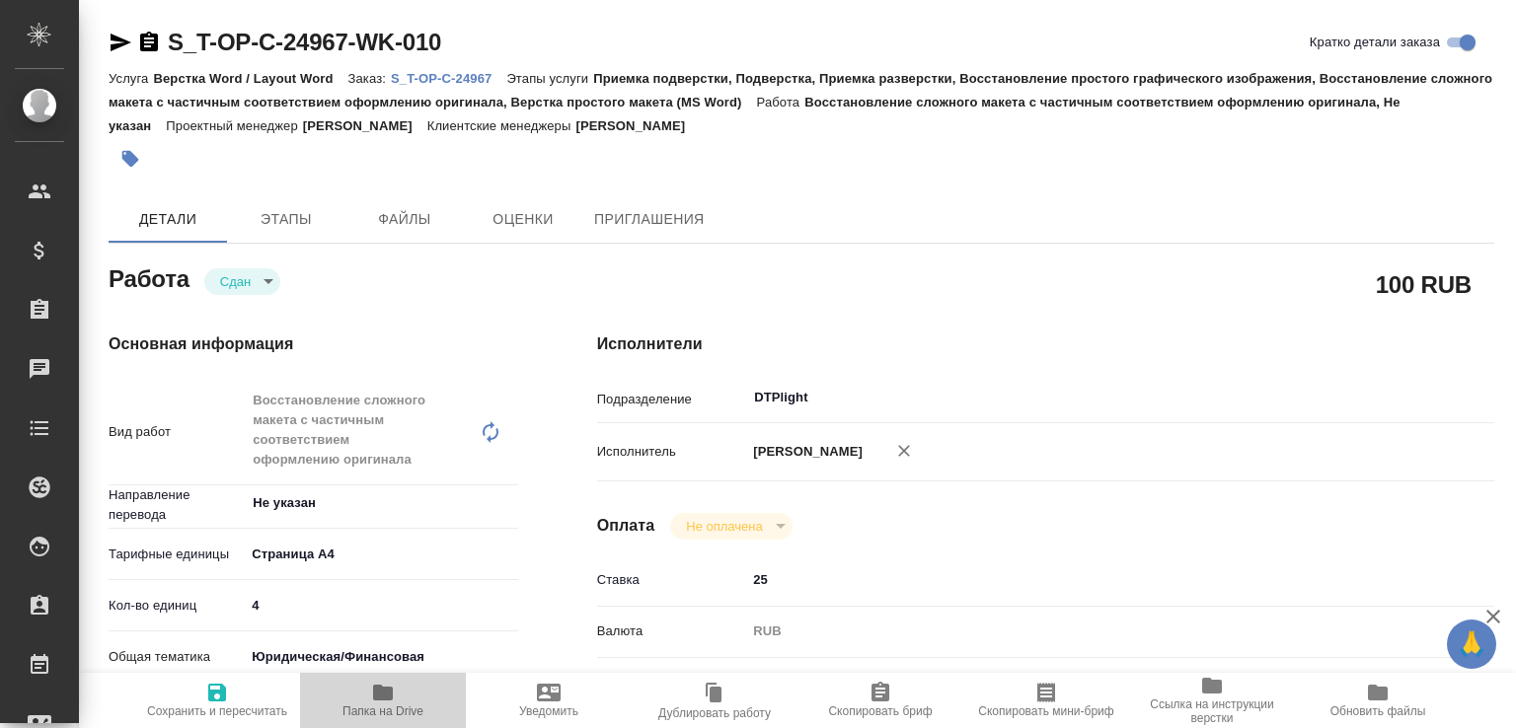
click at [400, 700] on span "Папка на Drive" at bounding box center [383, 699] width 142 height 37
type textarea "x"
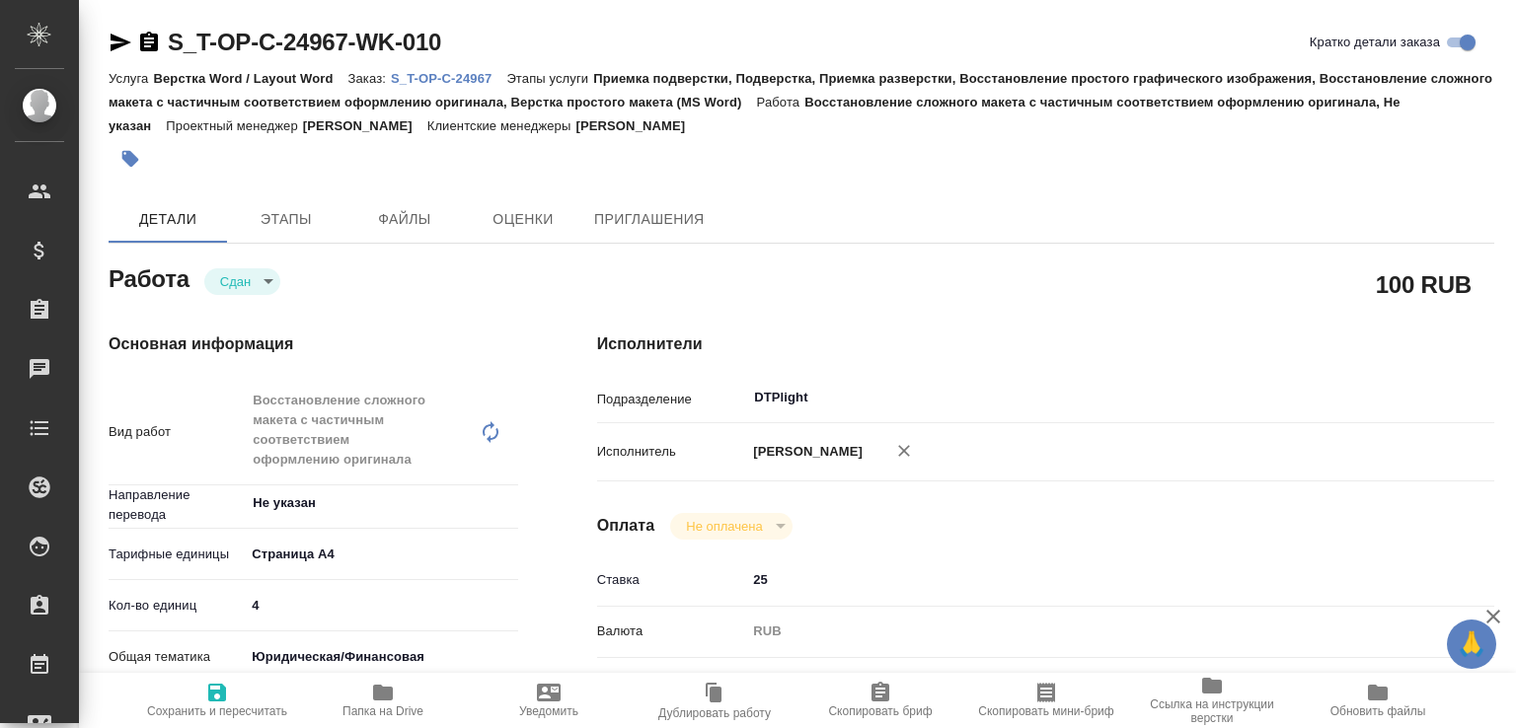
type textarea "x"
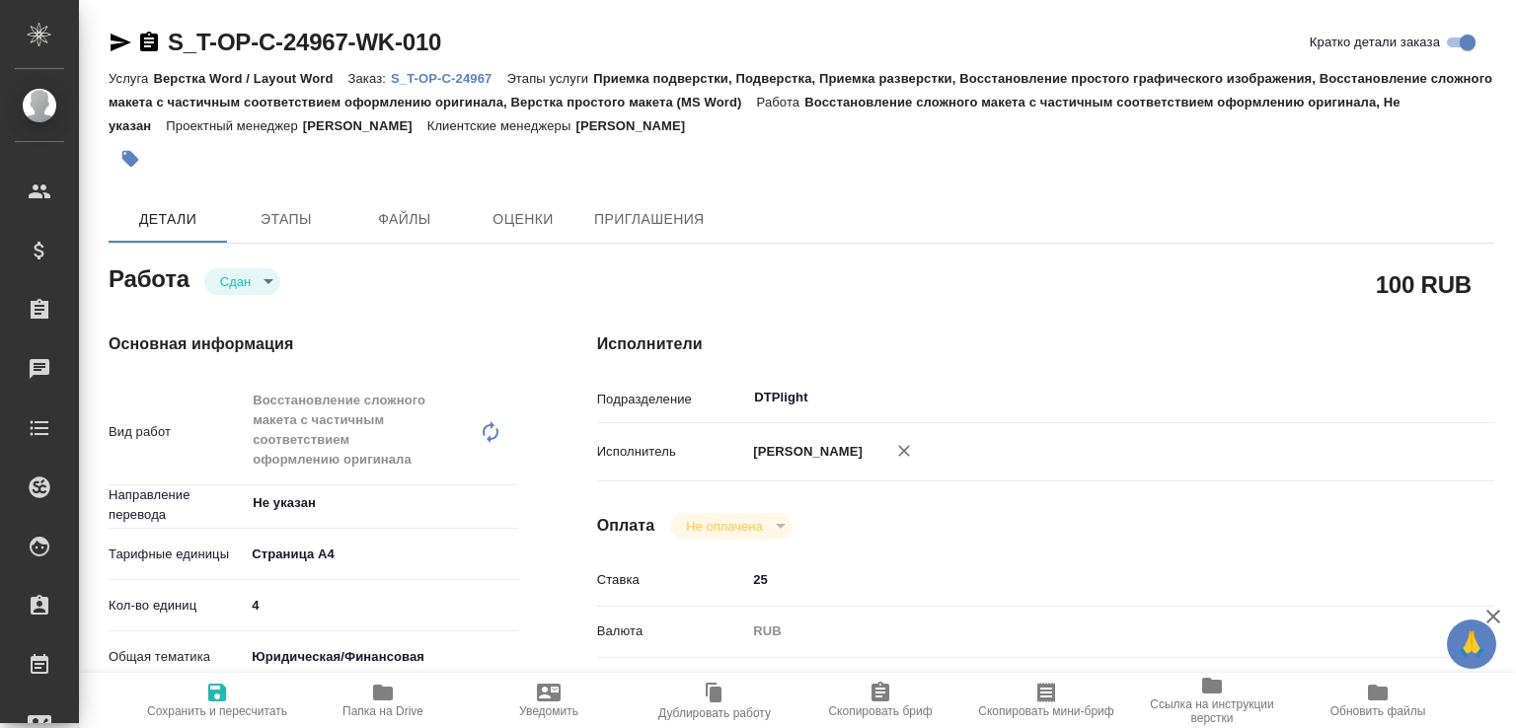
type textarea "x"
click at [482, 81] on p "S_T-OP-C-24967" at bounding box center [448, 78] width 115 height 15
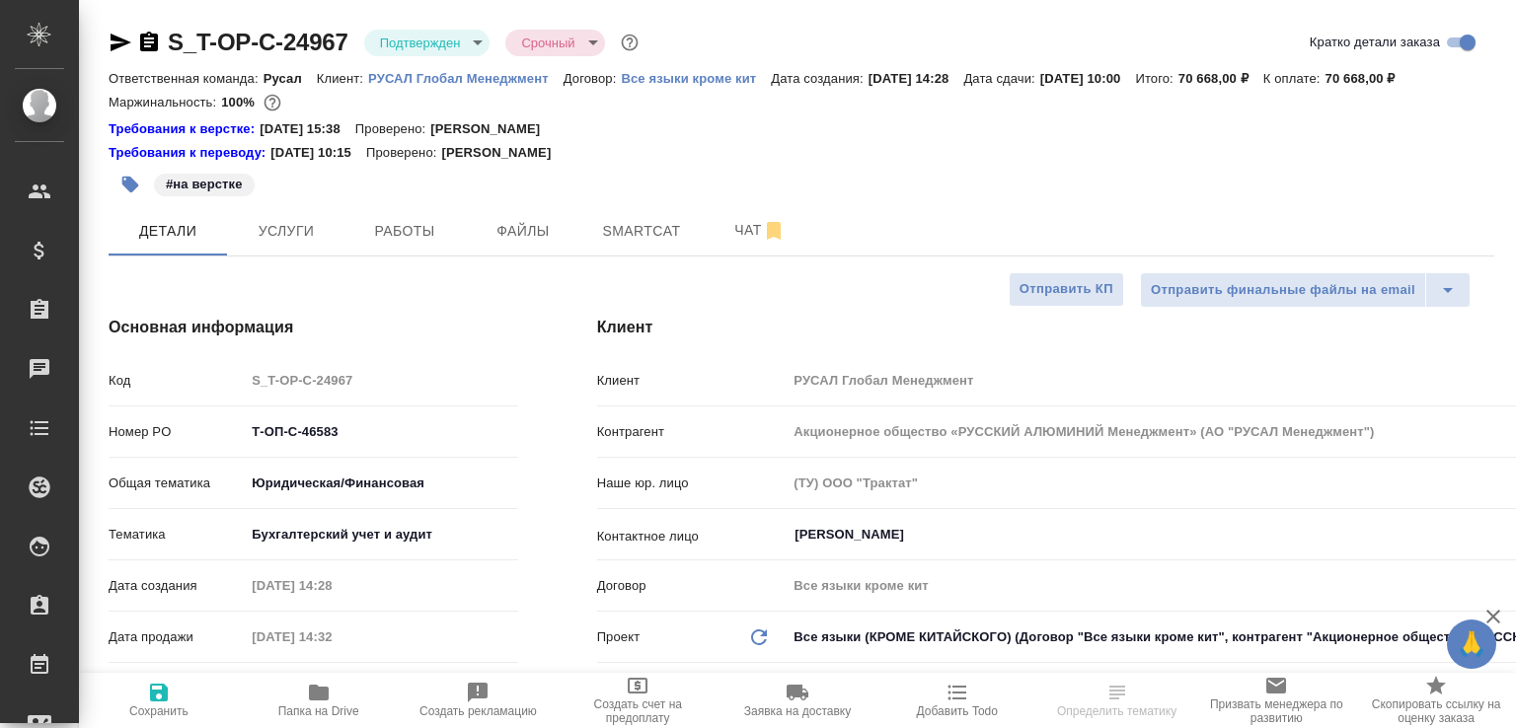
select select "RU"
type textarea "x"
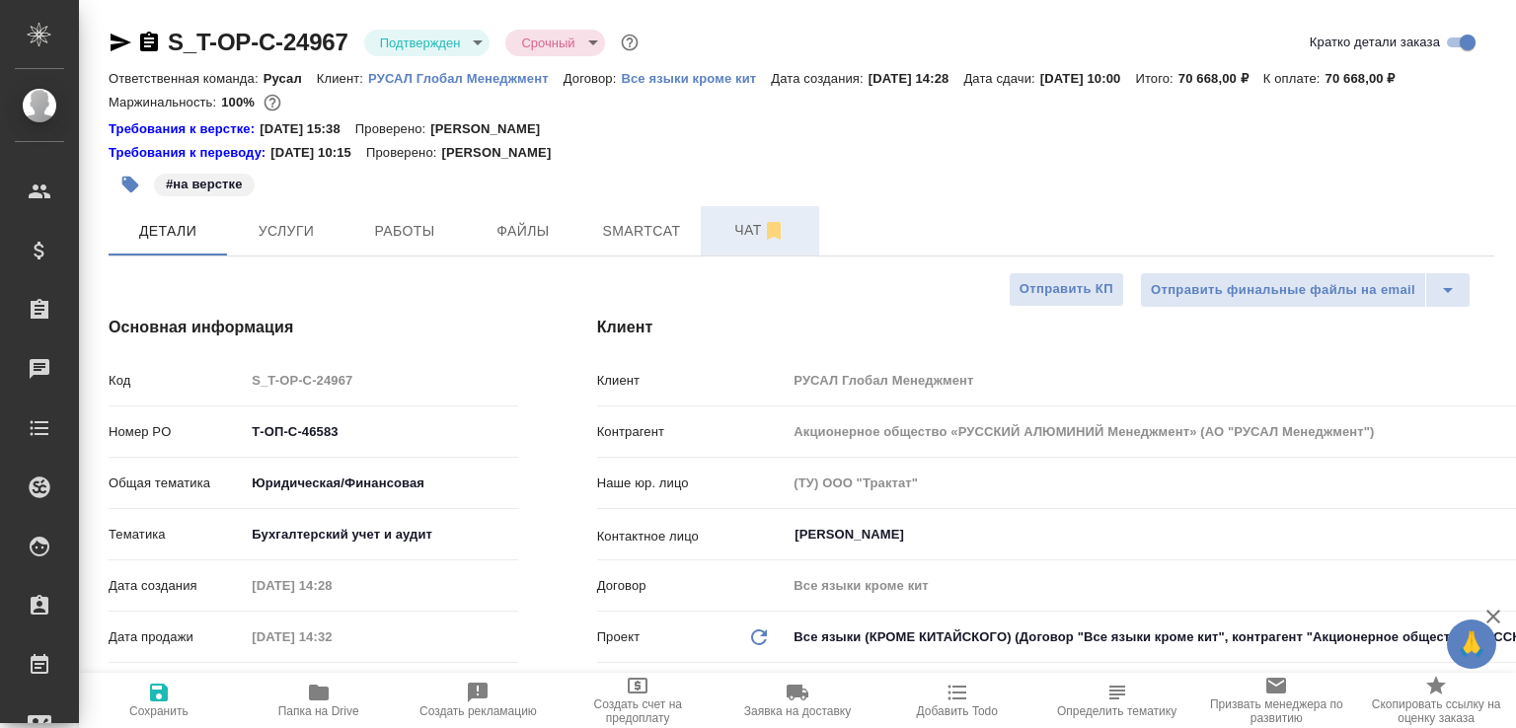
click at [720, 256] on button "Чат" at bounding box center [760, 230] width 118 height 49
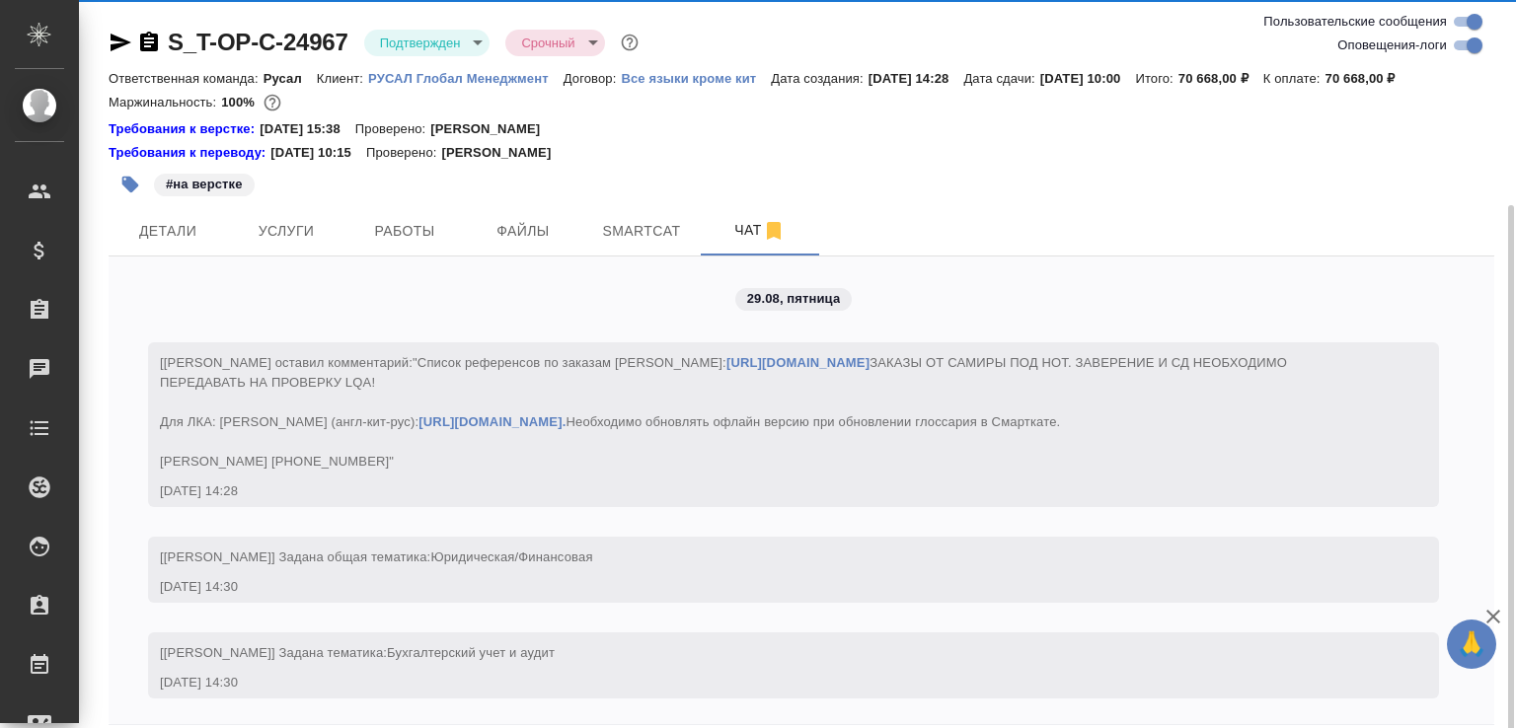
scroll to position [110, 0]
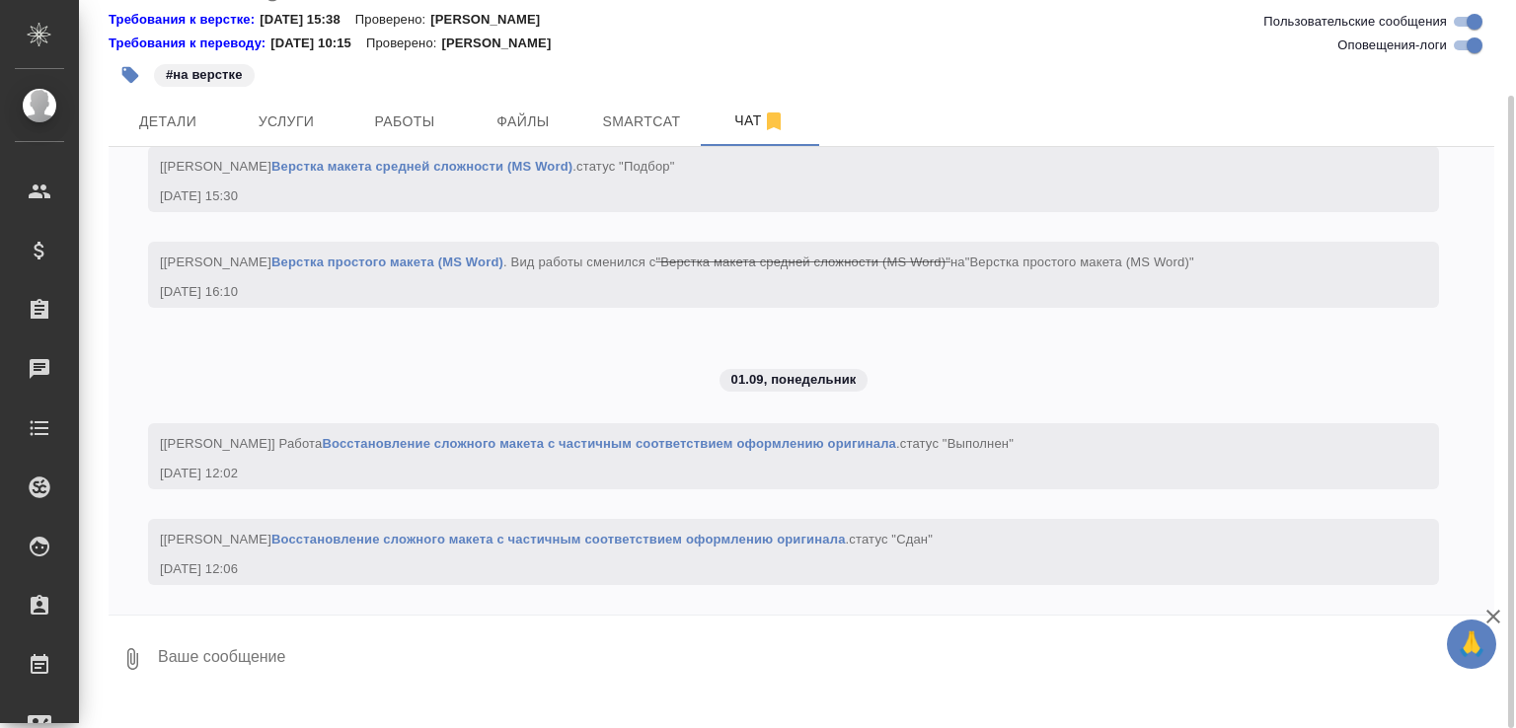
click at [277, 670] on textarea at bounding box center [825, 659] width 1338 height 67
paste textarea "https://drive.awatera.com/apps/files/files/10243544?dir=/Shares/%D0%A2-%D0%9E%D…"
type textarea "в перевод https://drive.awatera.com/apps/files/files/10243544?dir=/Shares/%D0%A…"
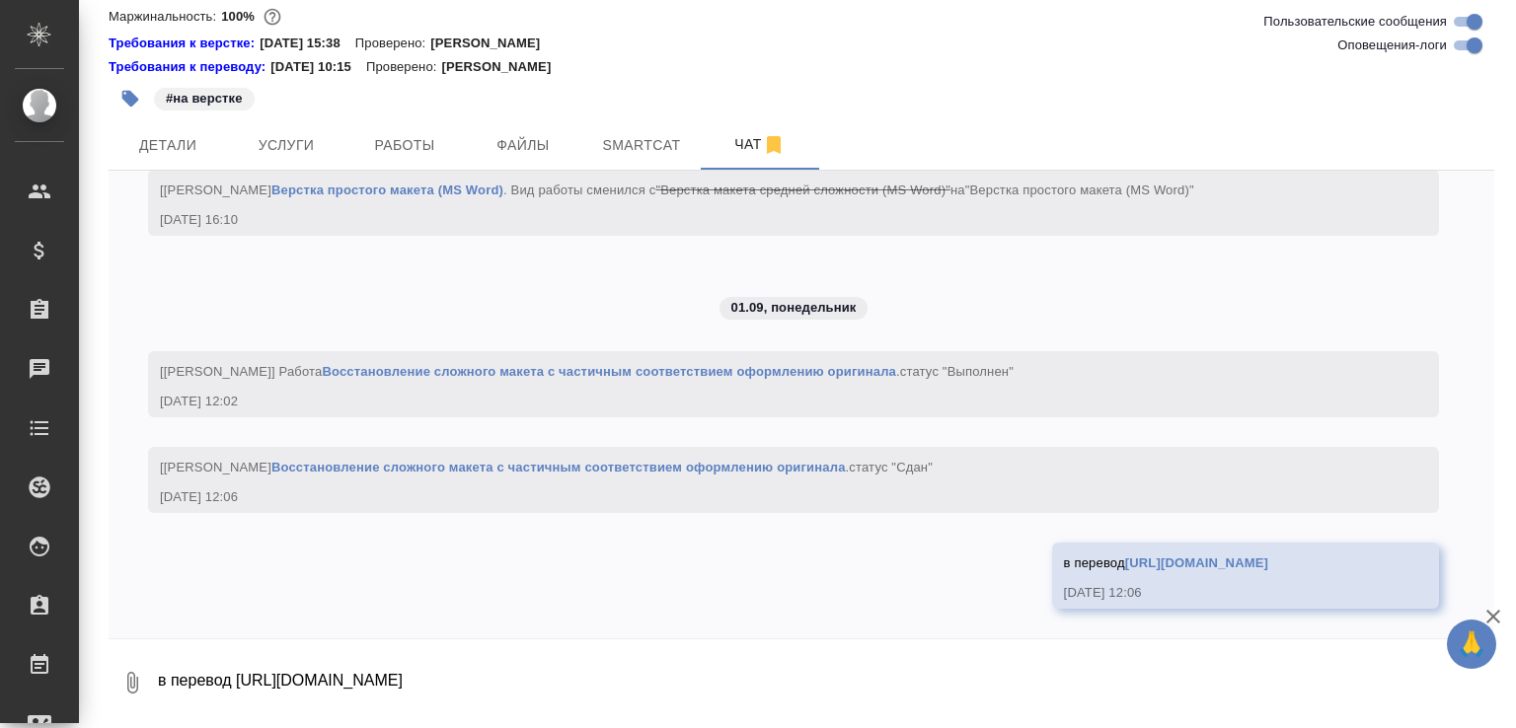
scroll to position [5629, 0]
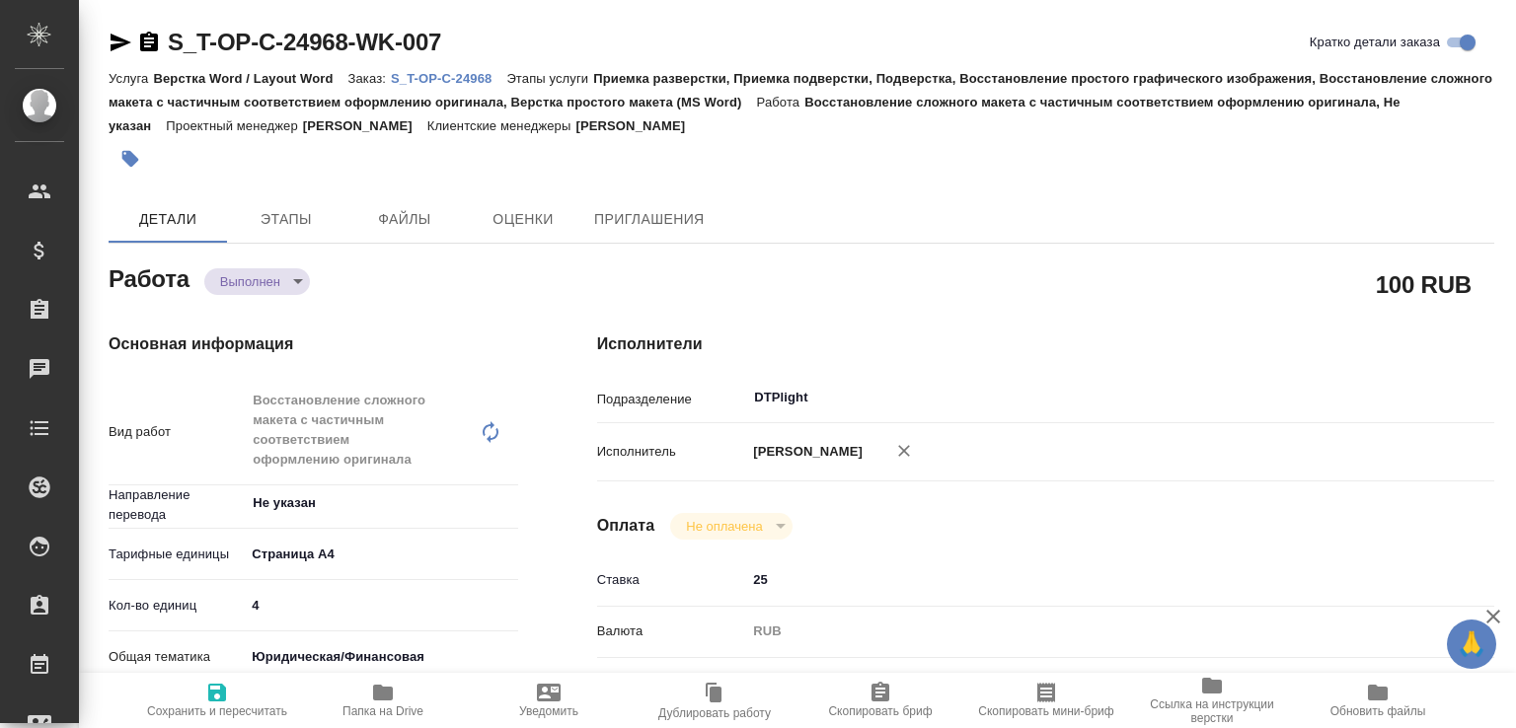
click at [276, 262] on div "Работа Выполнен completed" at bounding box center [314, 278] width 410 height 36
type textarea "x"
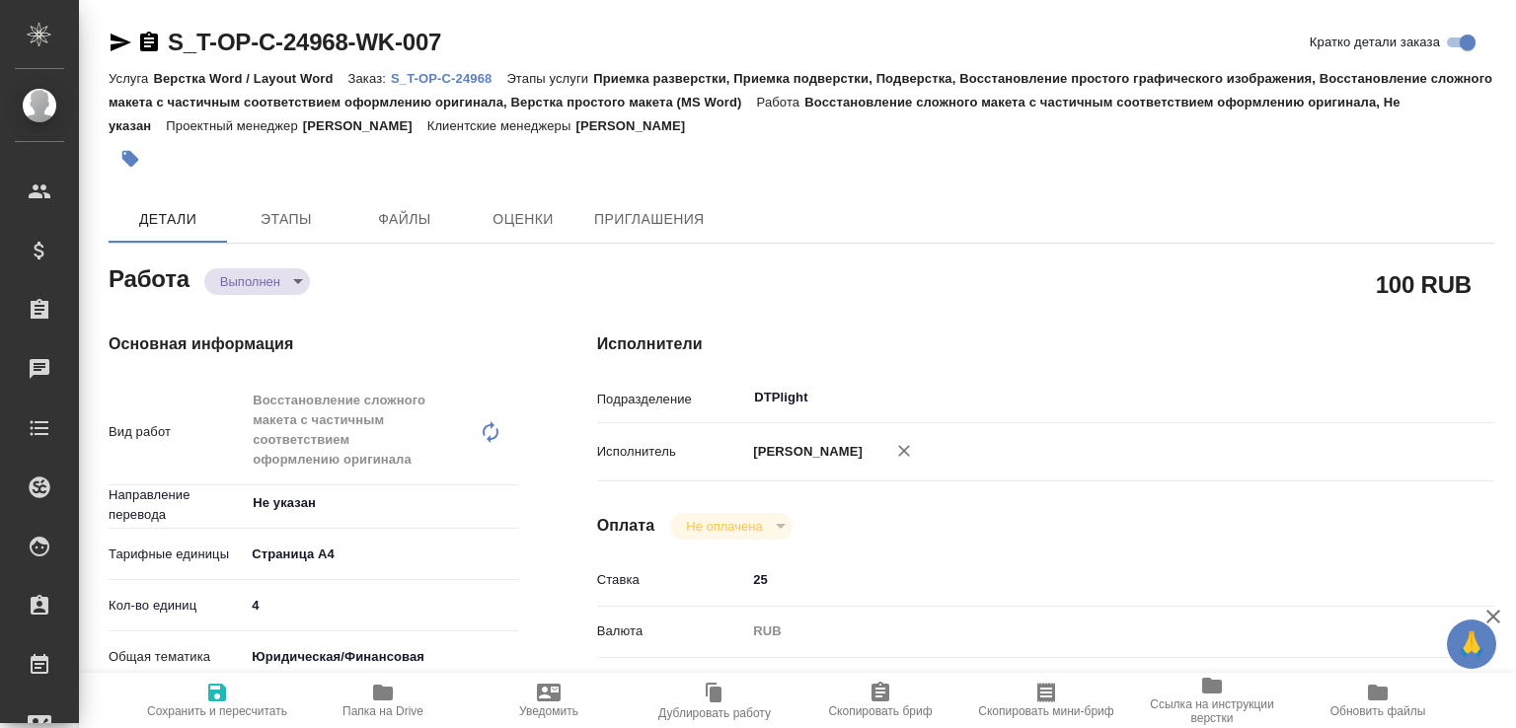
type textarea "x"
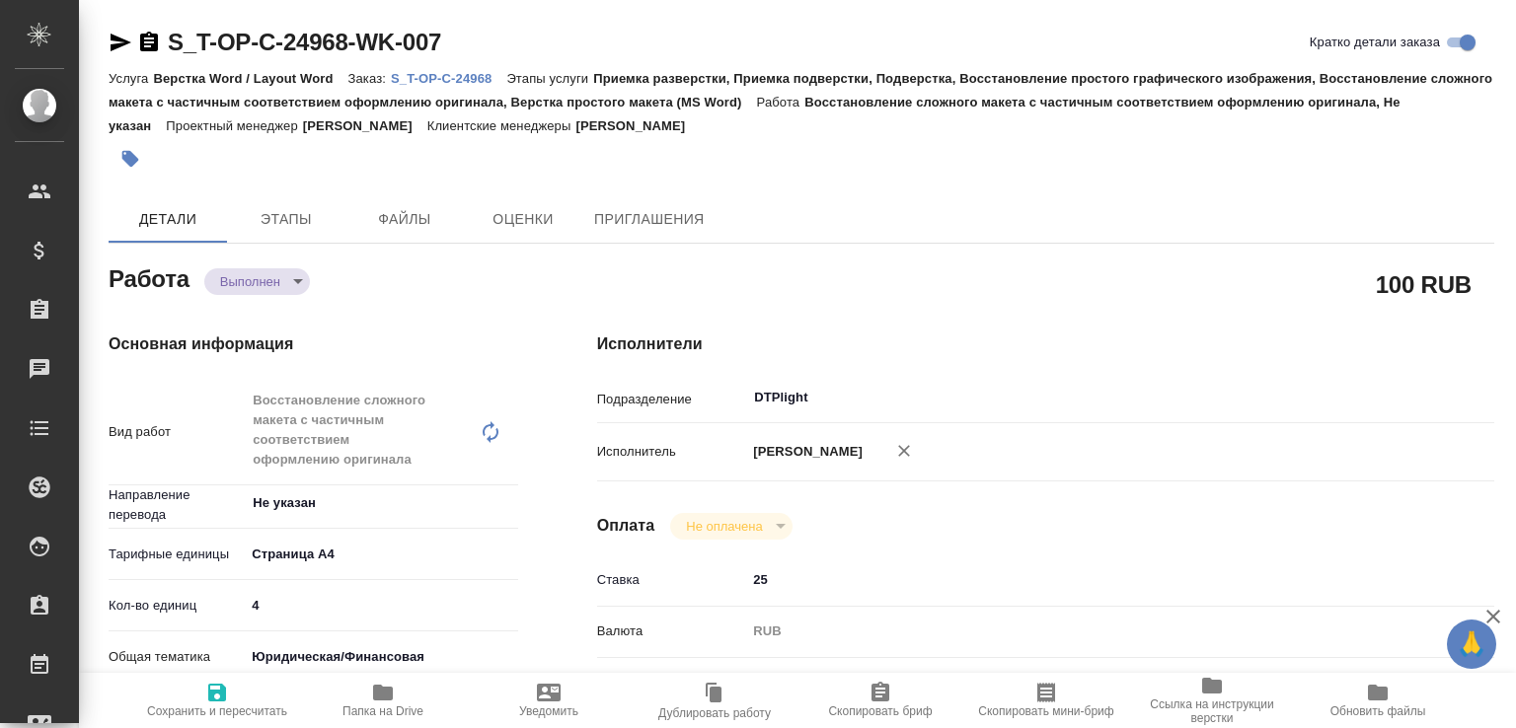
type textarea "x"
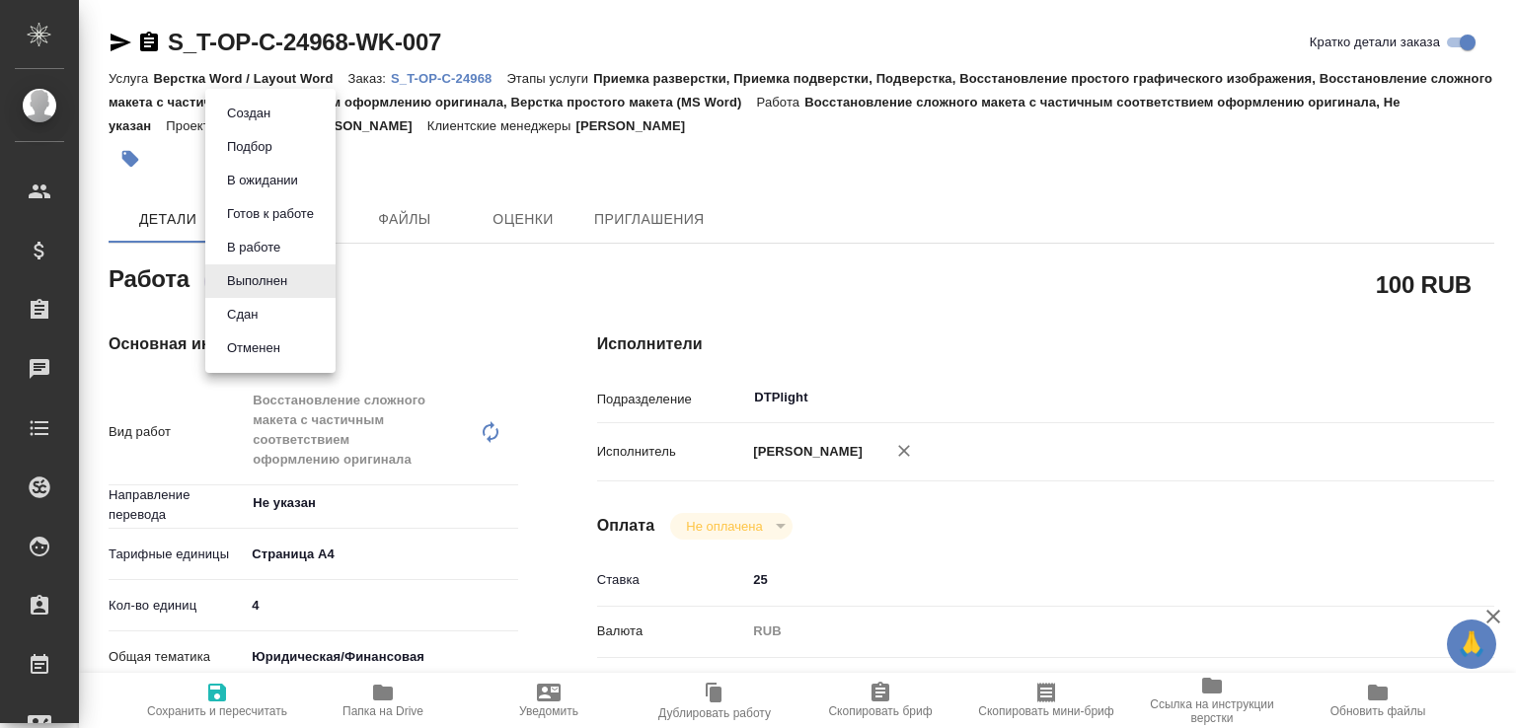
click at [276, 278] on body "🙏 .cls-1 fill:#fff; AWATERA Малофеева Екатерина e.malofeeva Клиенты Спецификаци…" at bounding box center [758, 364] width 1516 height 728
click at [267, 312] on li "Сдан" at bounding box center [270, 315] width 130 height 34
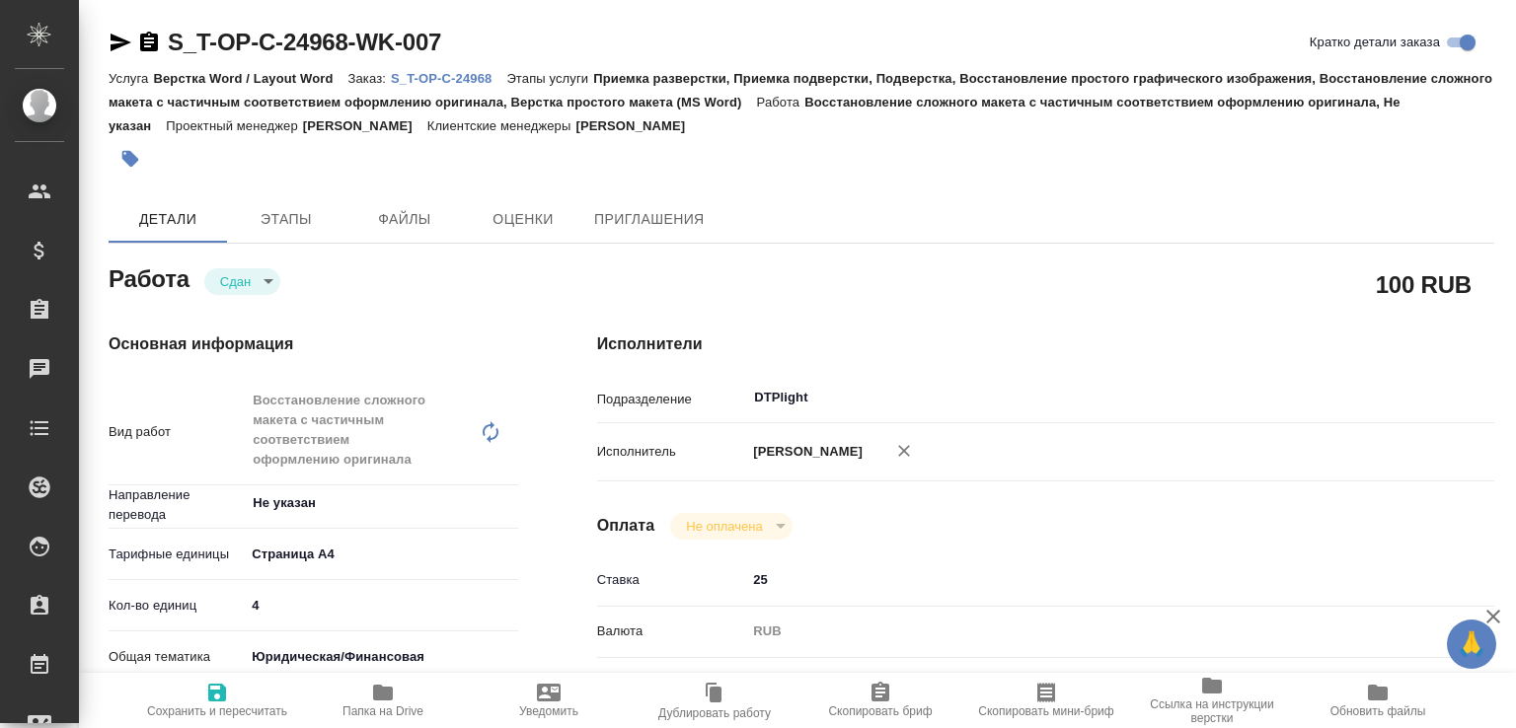
type textarea "x"
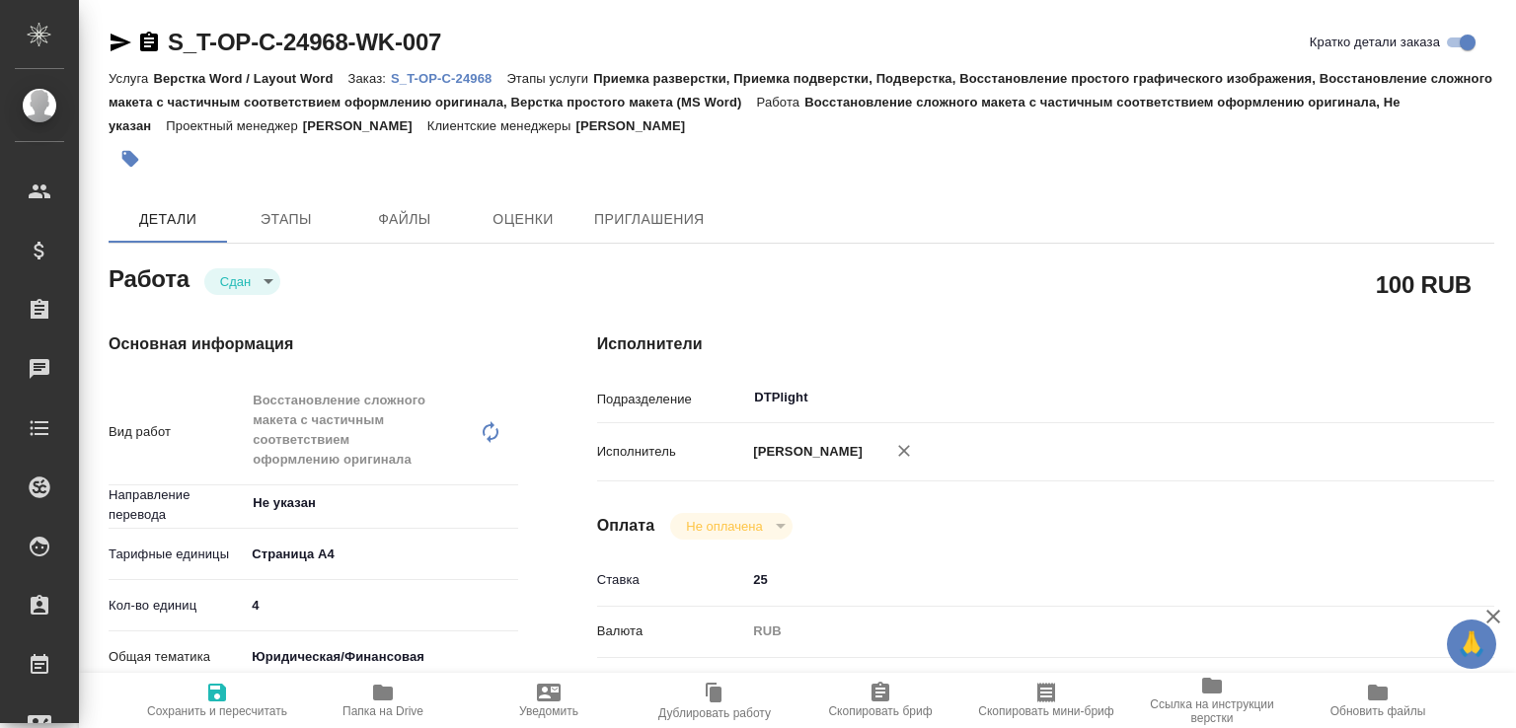
type textarea "x"
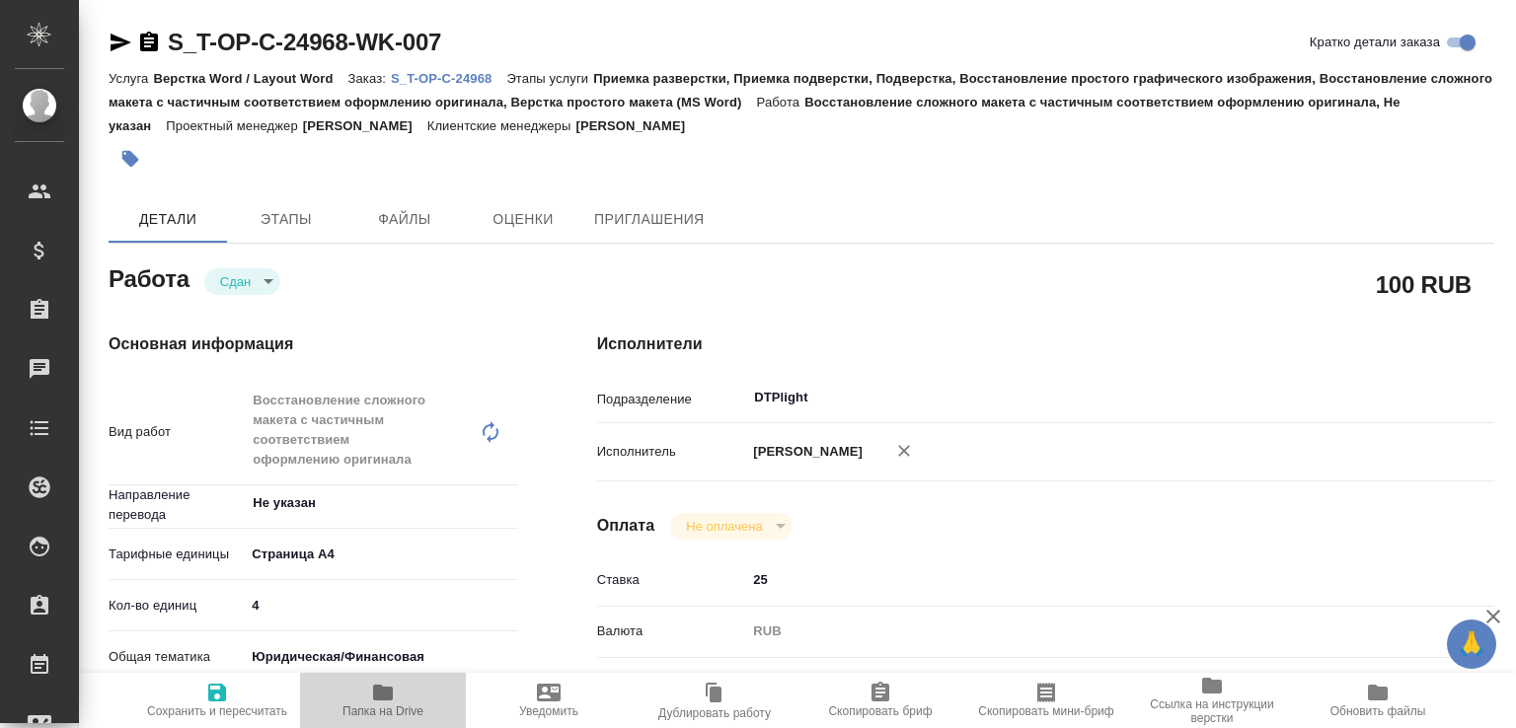
click at [418, 681] on span "Папка на Drive" at bounding box center [383, 699] width 142 height 37
click at [483, 82] on p "S_T-OP-C-24968" at bounding box center [448, 78] width 115 height 15
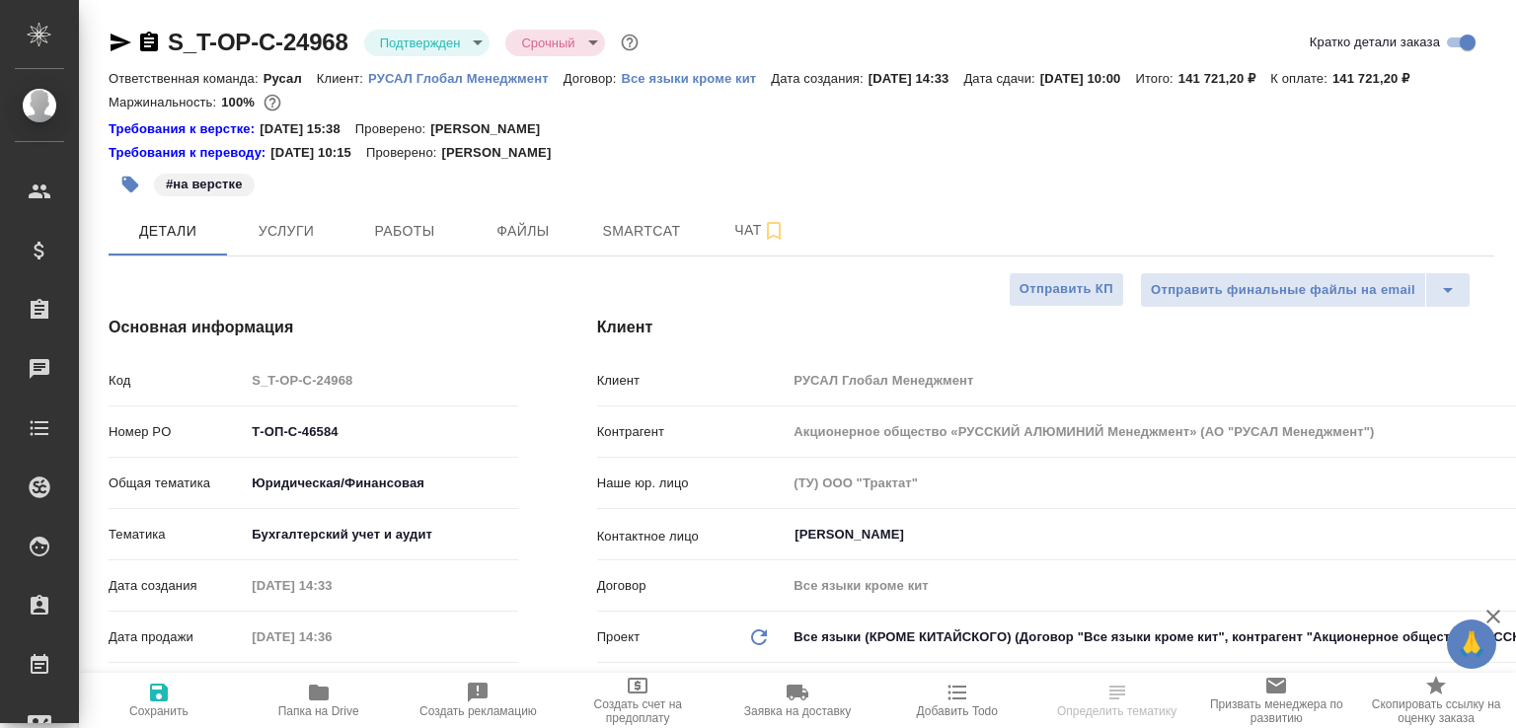
select select "RU"
type textarea "x"
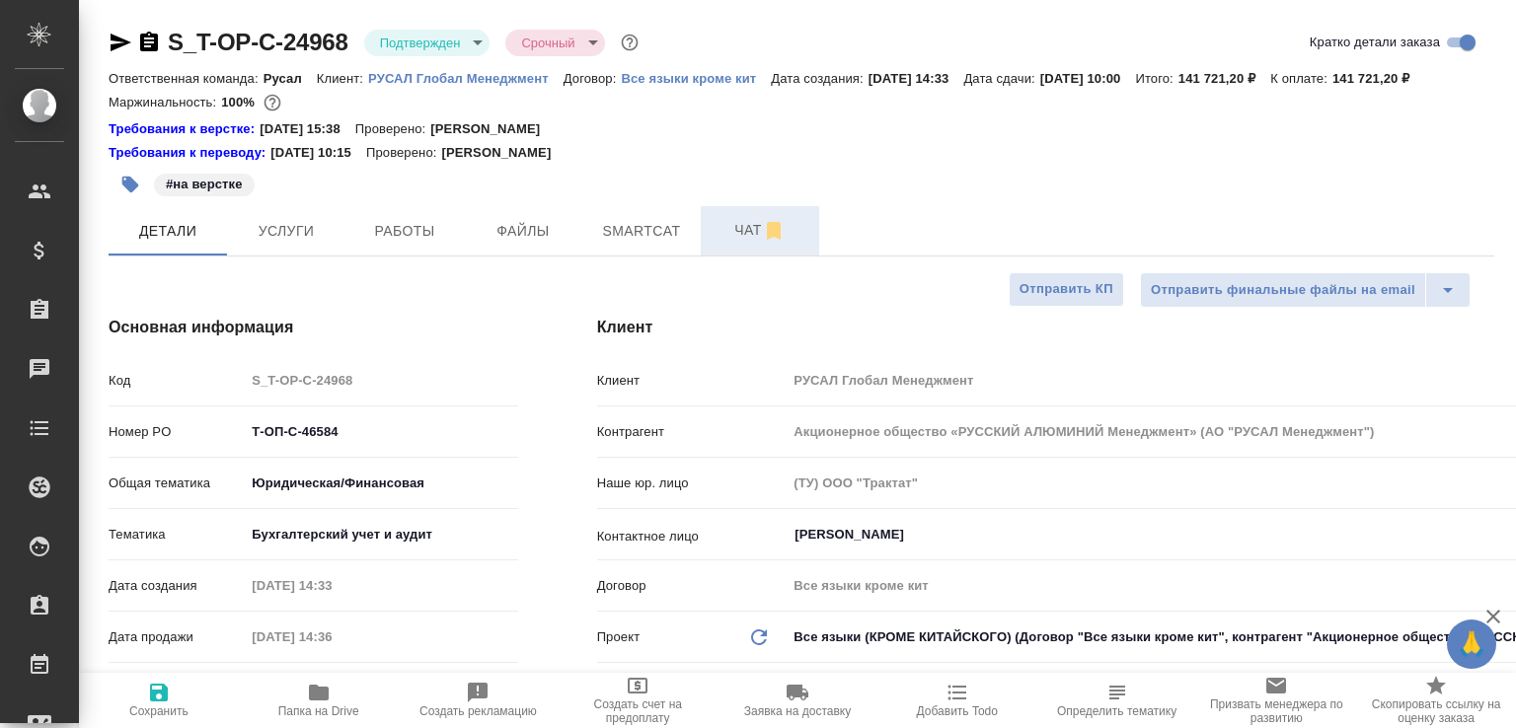
click at [738, 238] on button "Чат" at bounding box center [760, 230] width 118 height 49
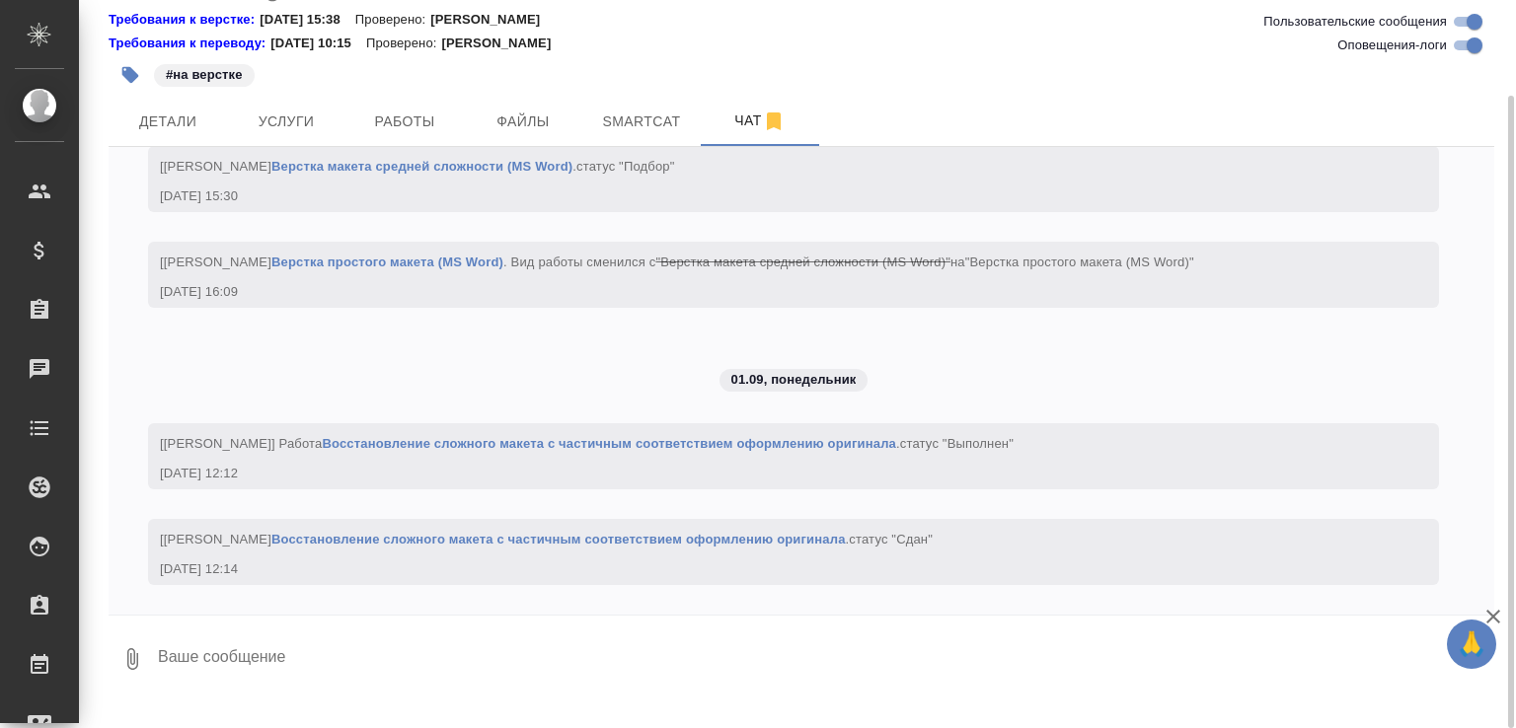
scroll to position [5070, 0]
click at [318, 684] on textarea at bounding box center [825, 659] width 1338 height 67
paste textarea "[URL][DOMAIN_NAME]"
type textarea "в перевод [URL][DOMAIN_NAME]"
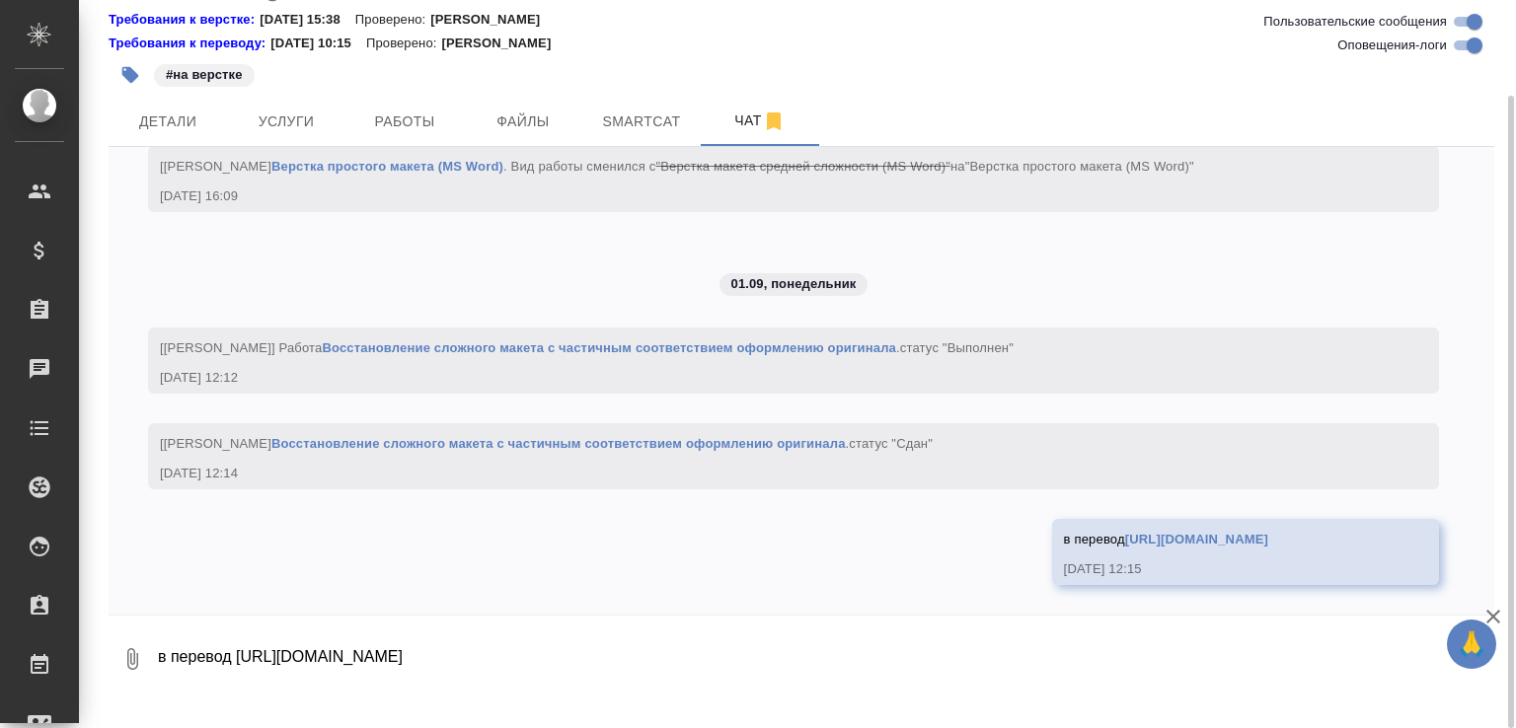
scroll to position [5206, 0]
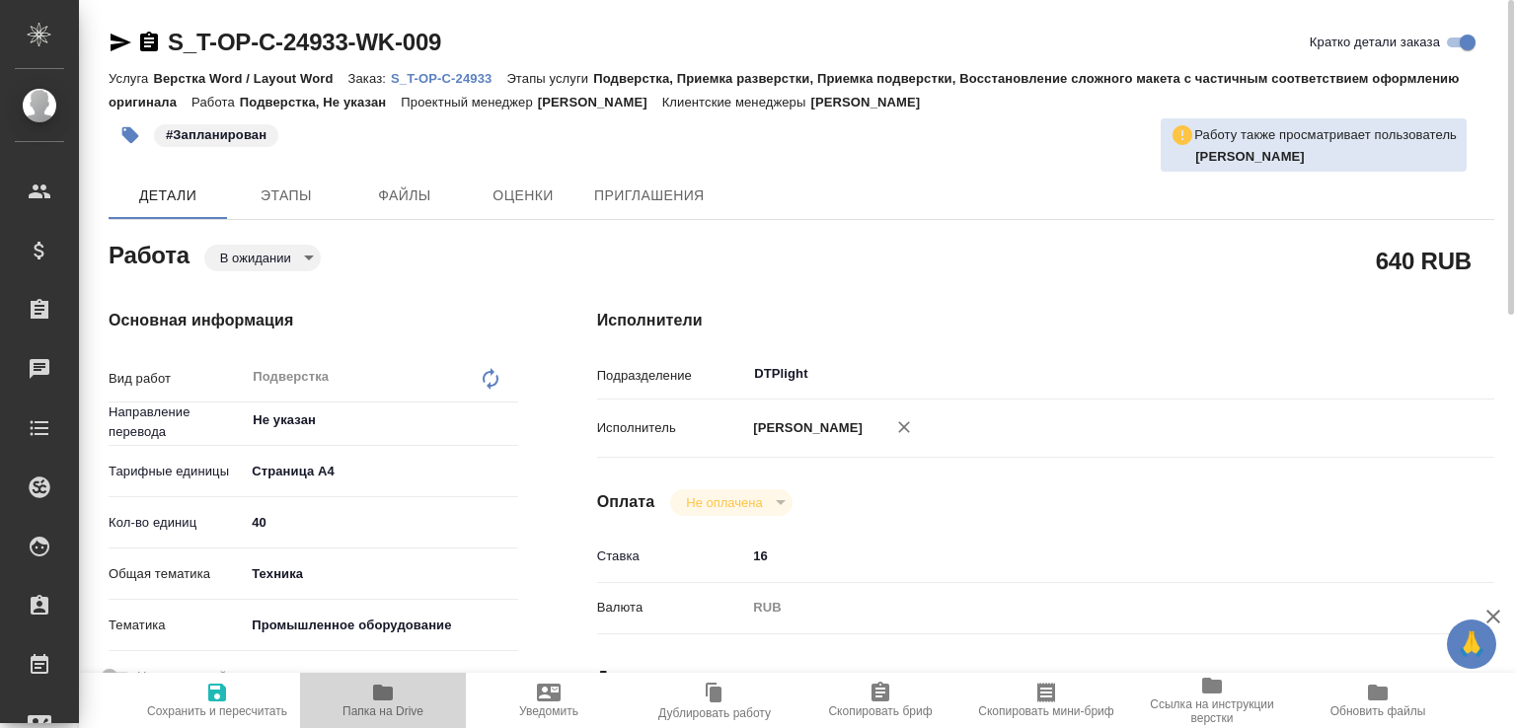
click at [418, 688] on span "Папка на Drive" at bounding box center [383, 699] width 142 height 37
click at [464, 71] on p "S_T-OP-C-24933" at bounding box center [448, 78] width 115 height 15
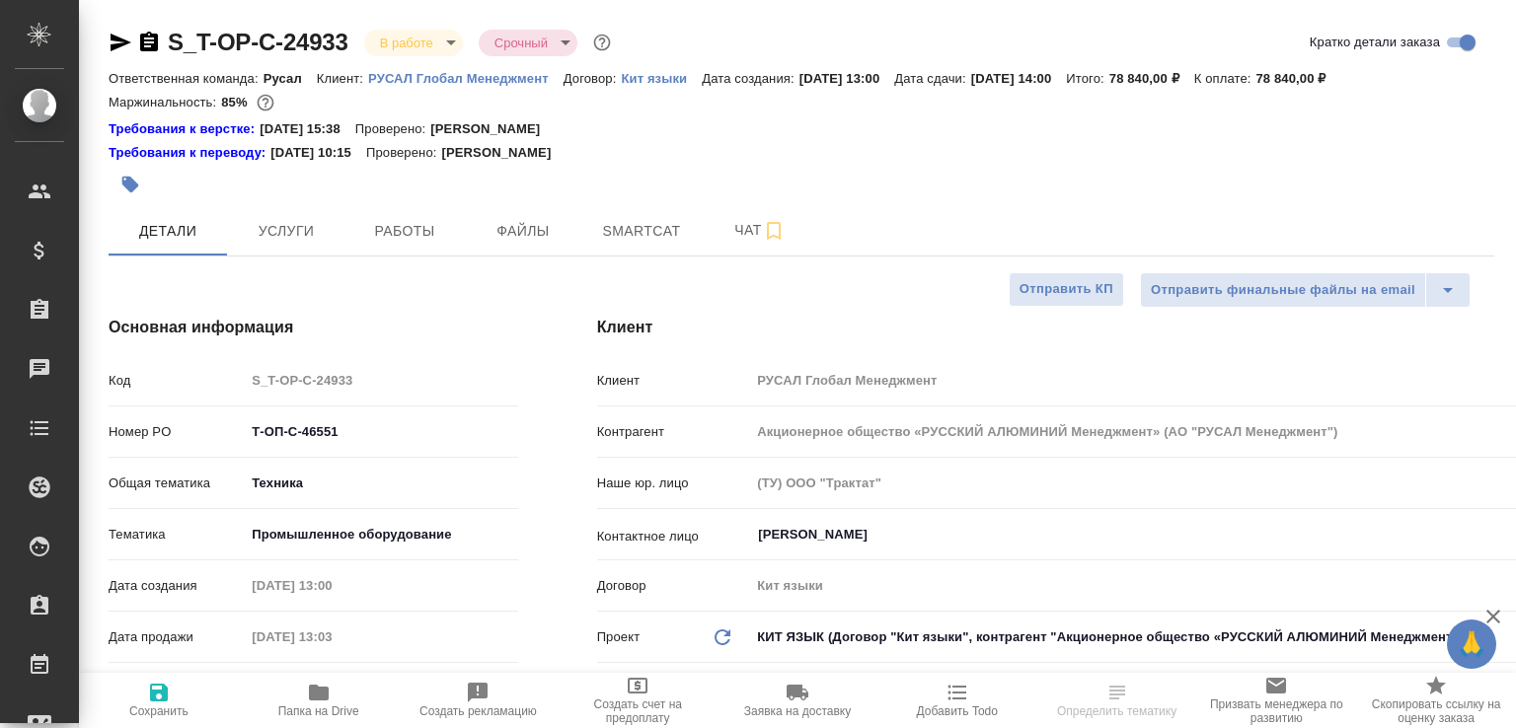
select select "RU"
click at [709, 245] on button "Чат" at bounding box center [760, 230] width 118 height 49
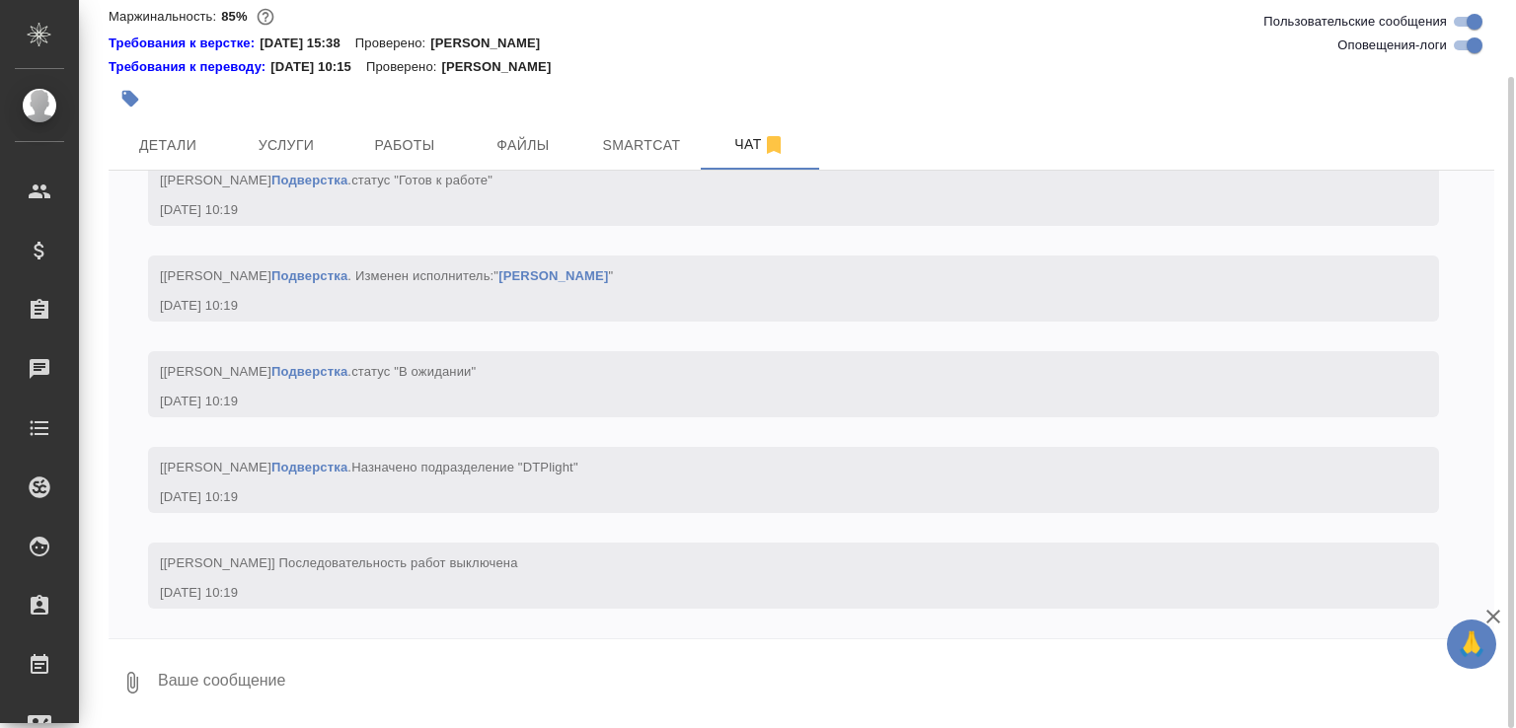
scroll to position [6694, 0]
click at [485, 698] on textarea at bounding box center [825, 682] width 1338 height 67
type textarea "а тут когда ждём?"
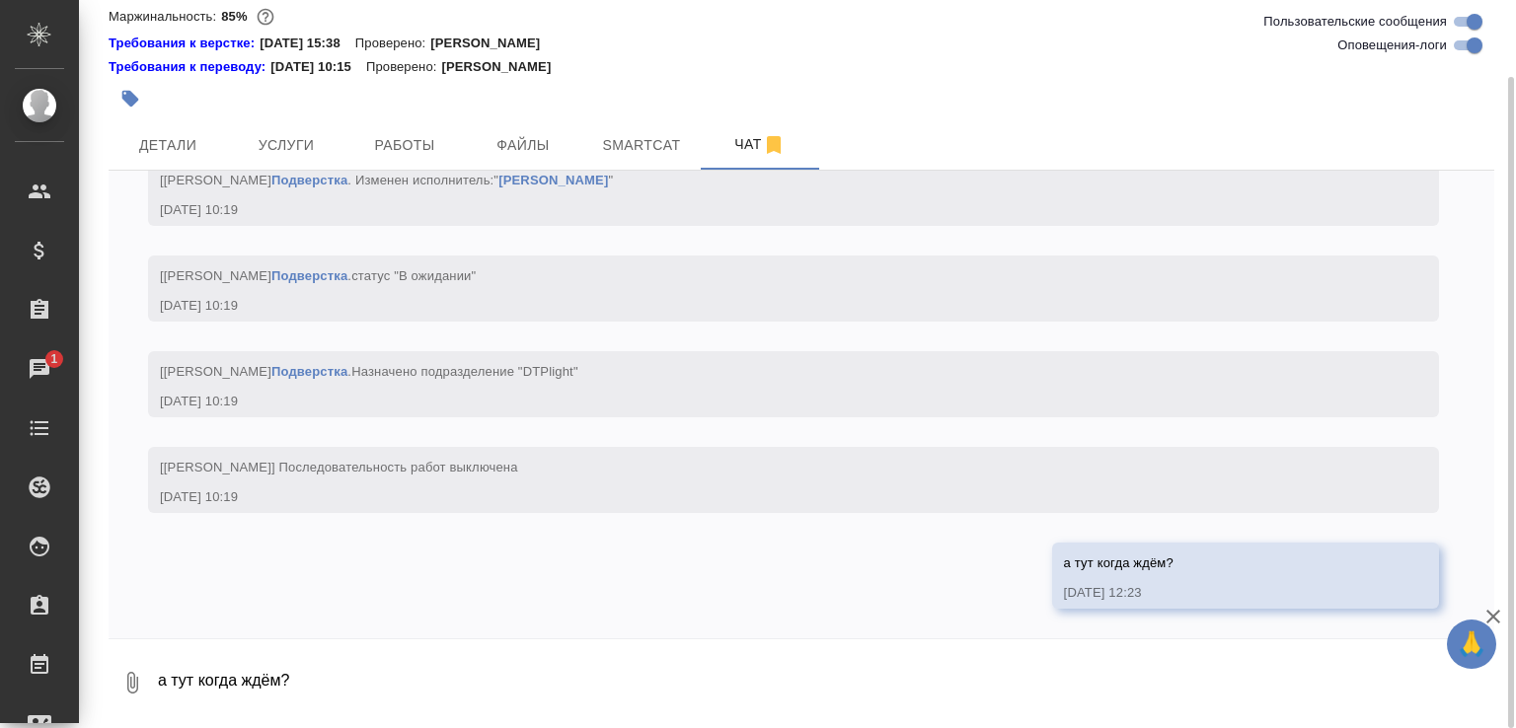
scroll to position [6790, 0]
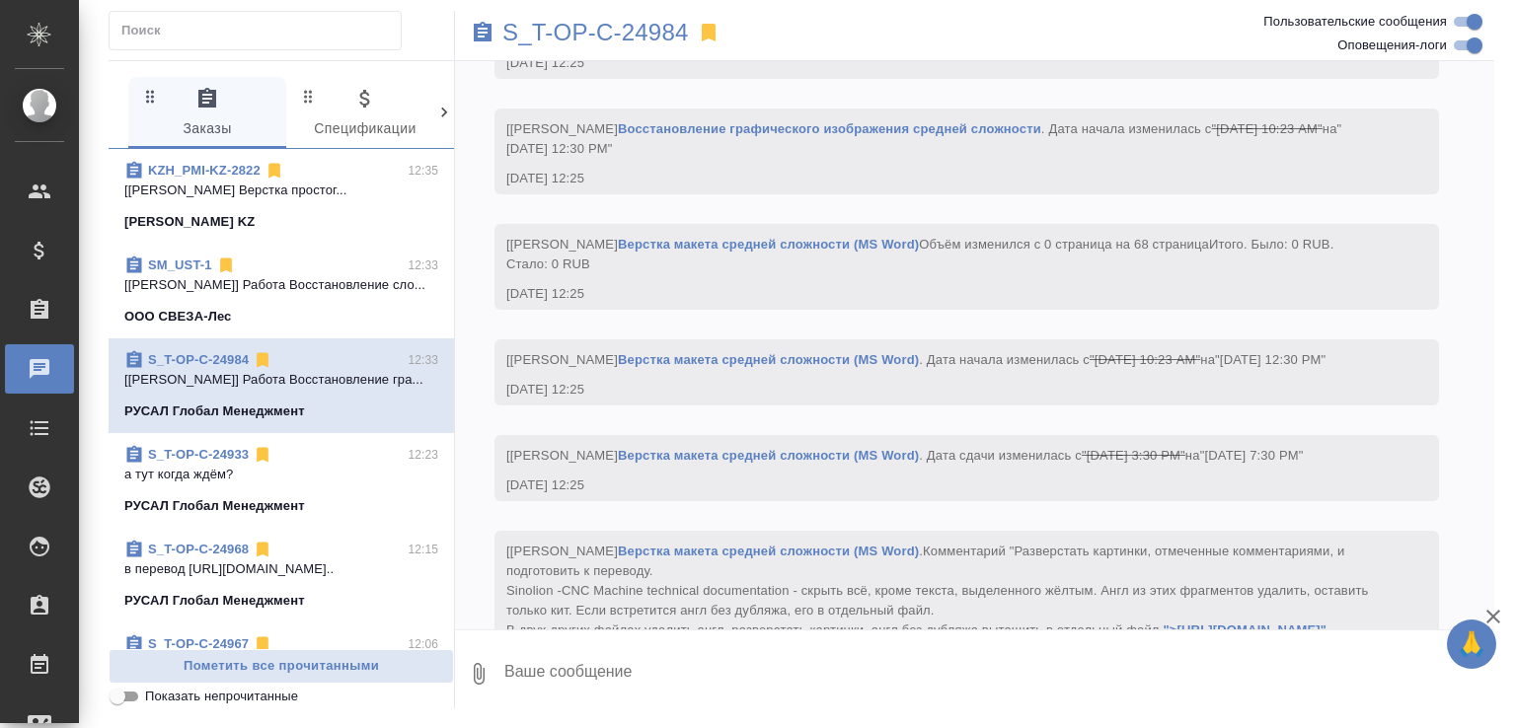
scroll to position [4551, 0]
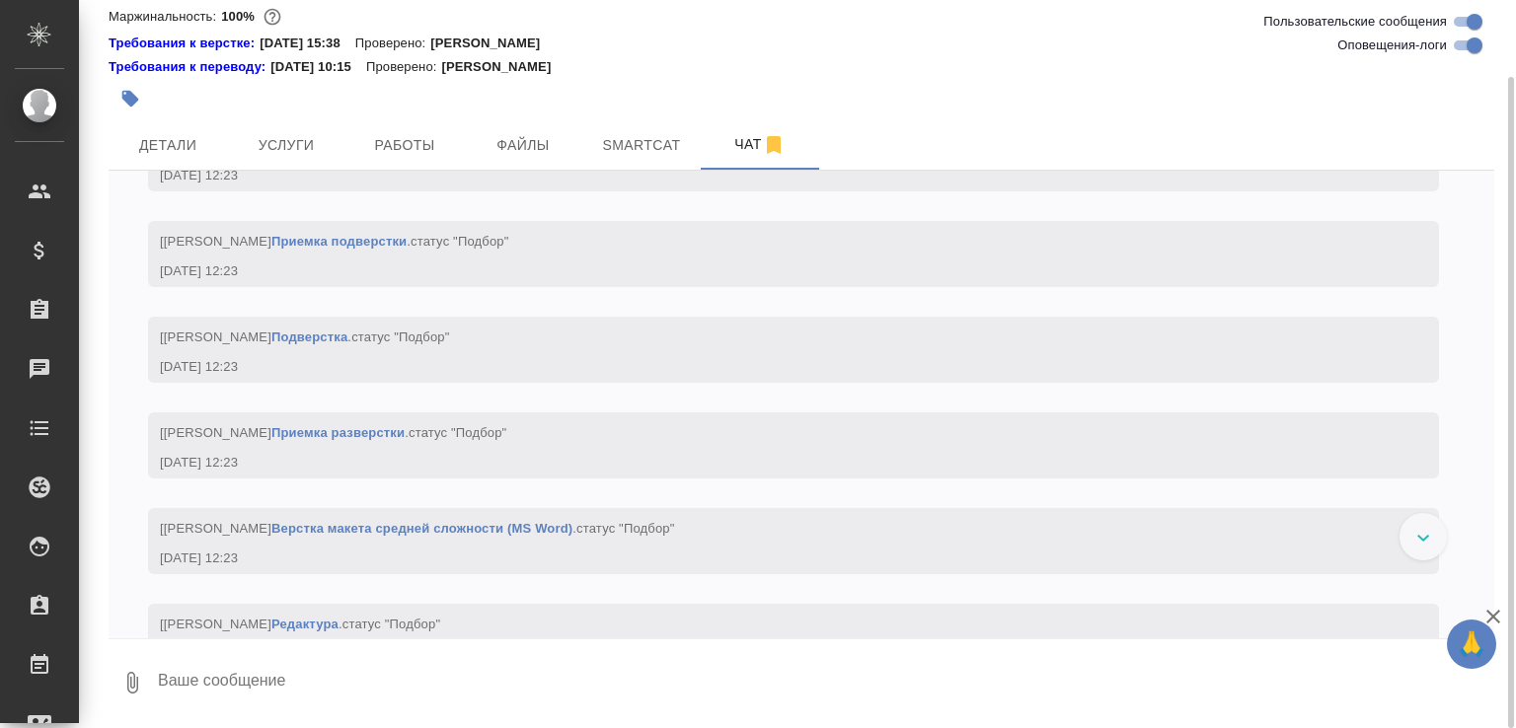
scroll to position [2124, 0]
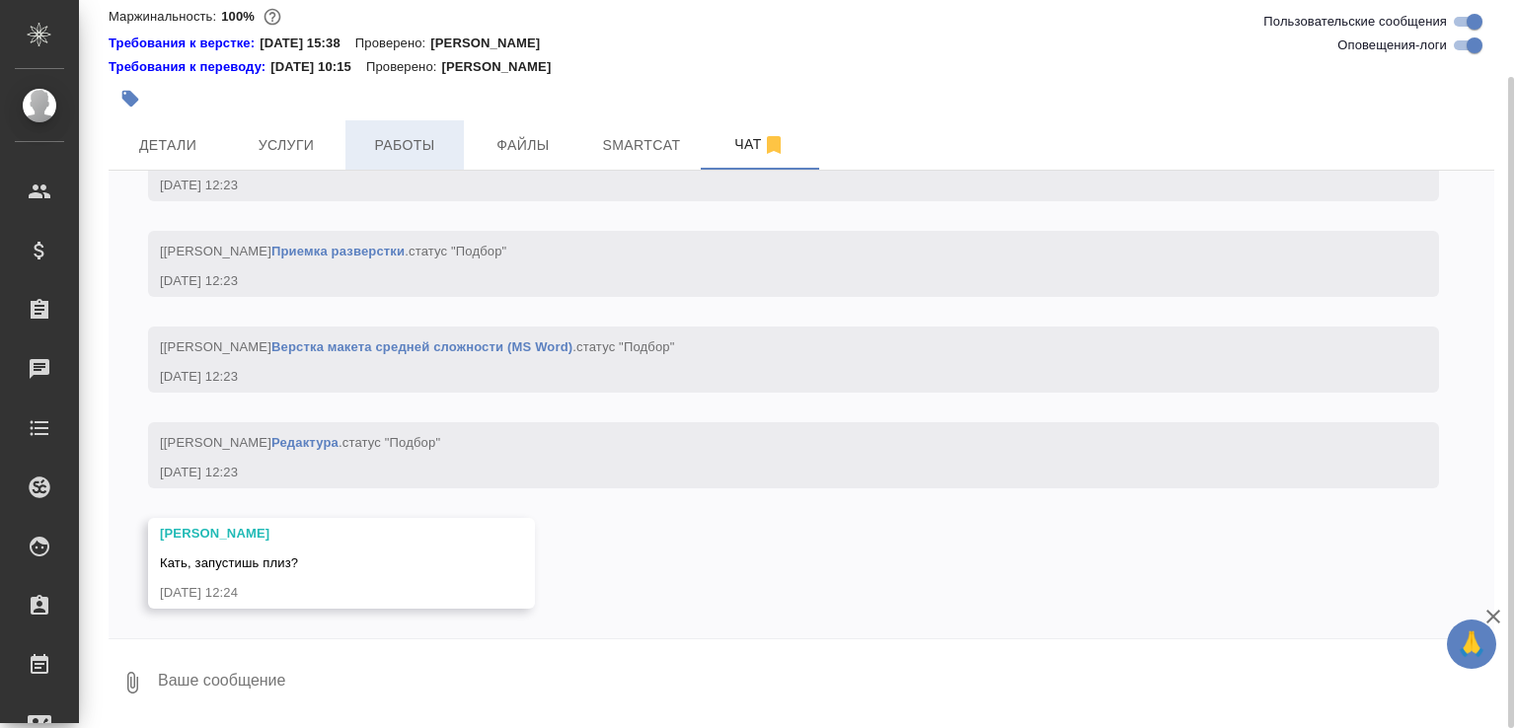
click at [388, 126] on button "Работы" at bounding box center [404, 144] width 118 height 49
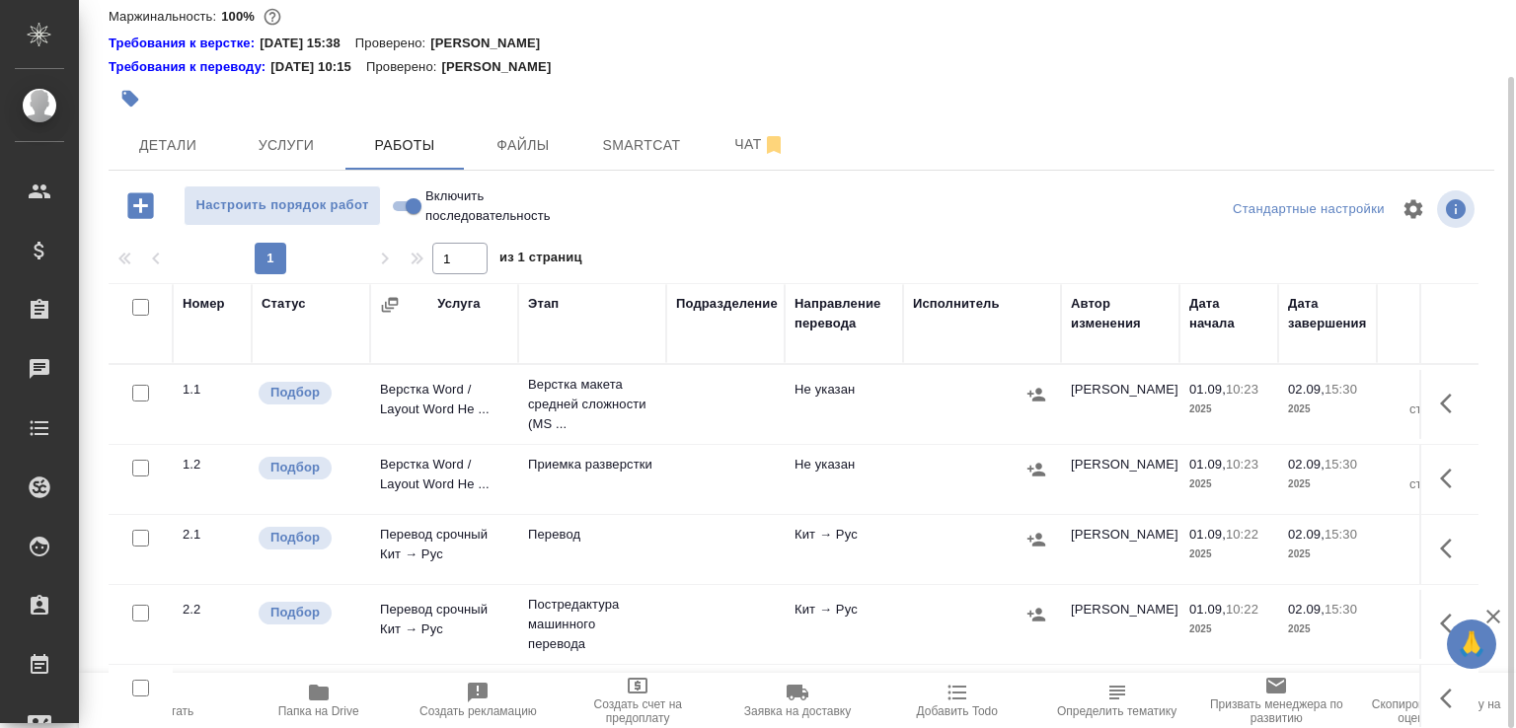
click at [405, 208] on input "Включить последовательность" at bounding box center [413, 206] width 71 height 24
checkbox input "true"
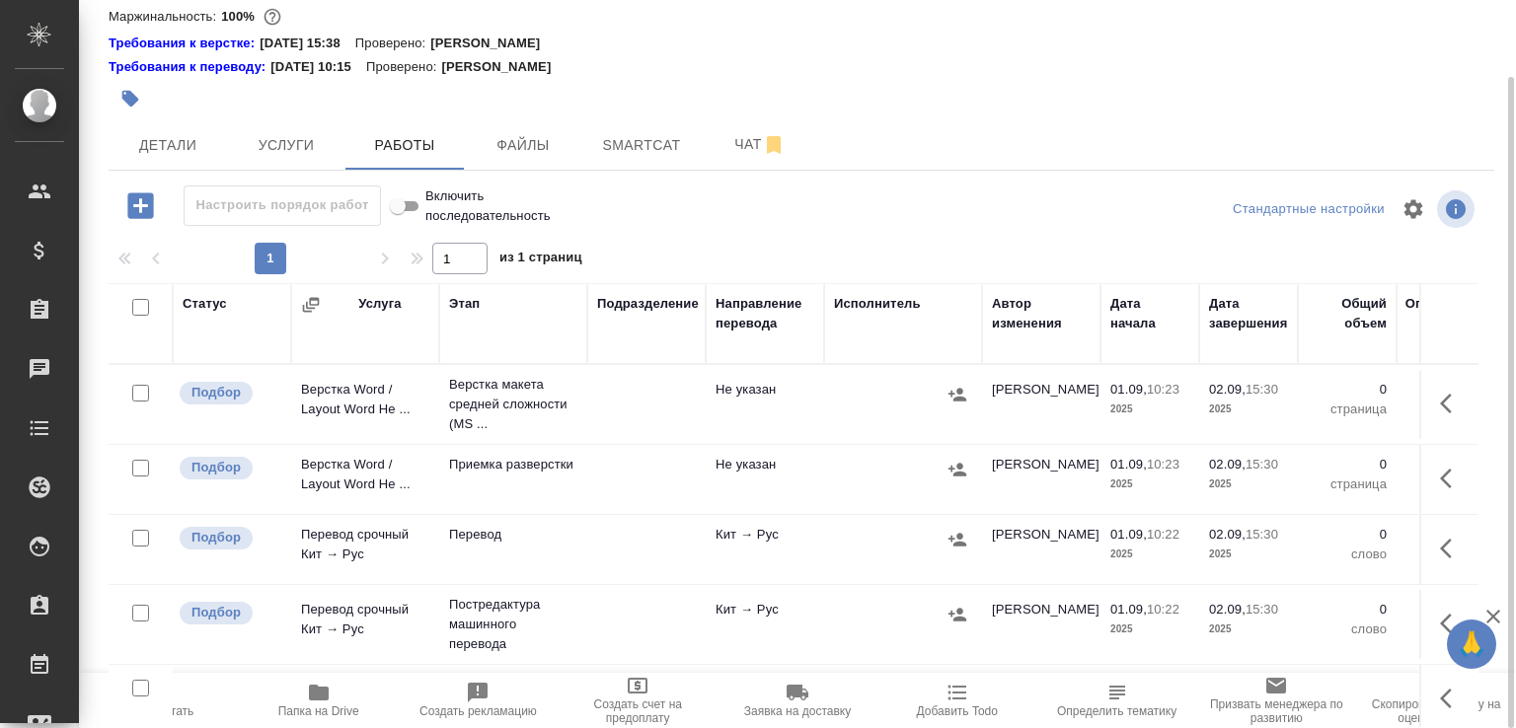
click at [1440, 404] on icon "button" at bounding box center [1446, 404] width 12 height 20
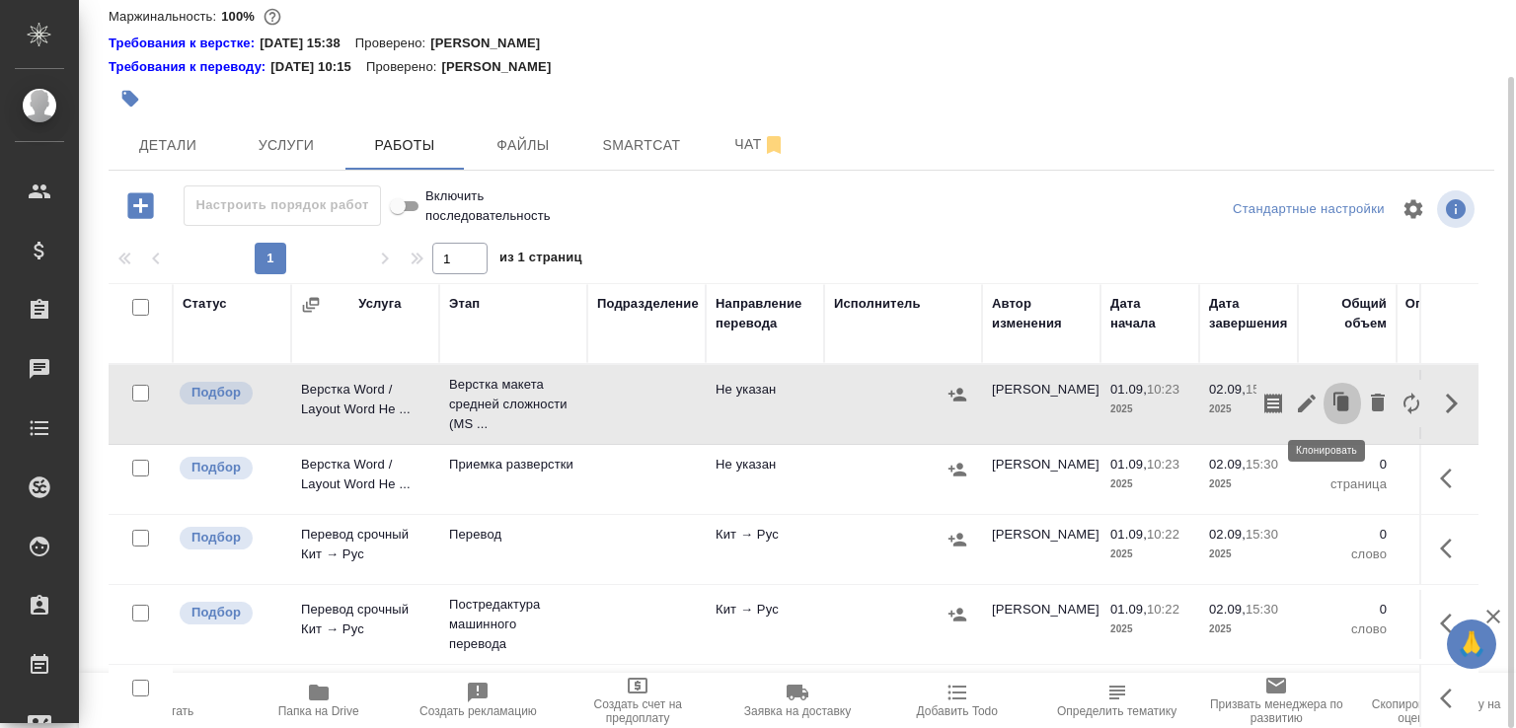
click at [1328, 390] on icon "button" at bounding box center [1342, 404] width 28 height 28
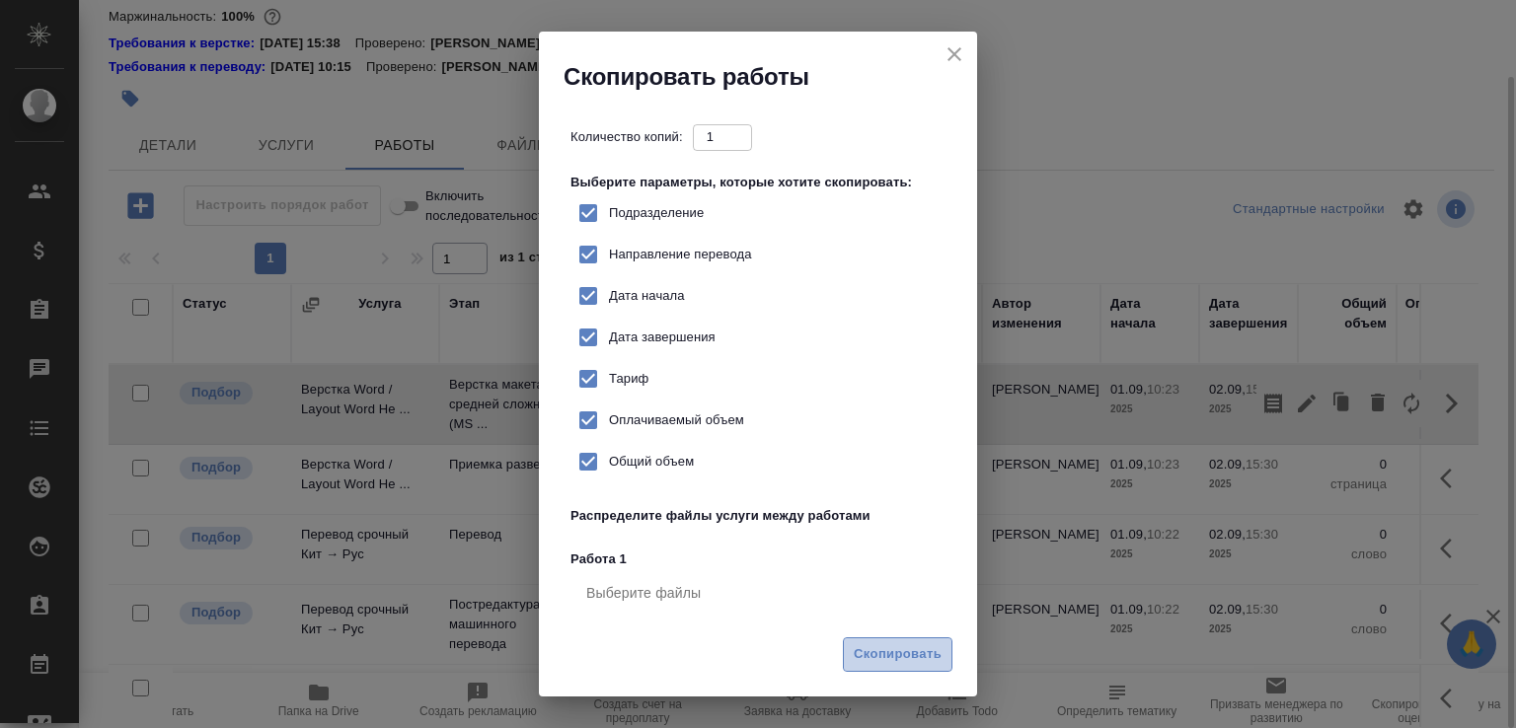
click at [905, 662] on span "Скопировать" at bounding box center [898, 654] width 88 height 23
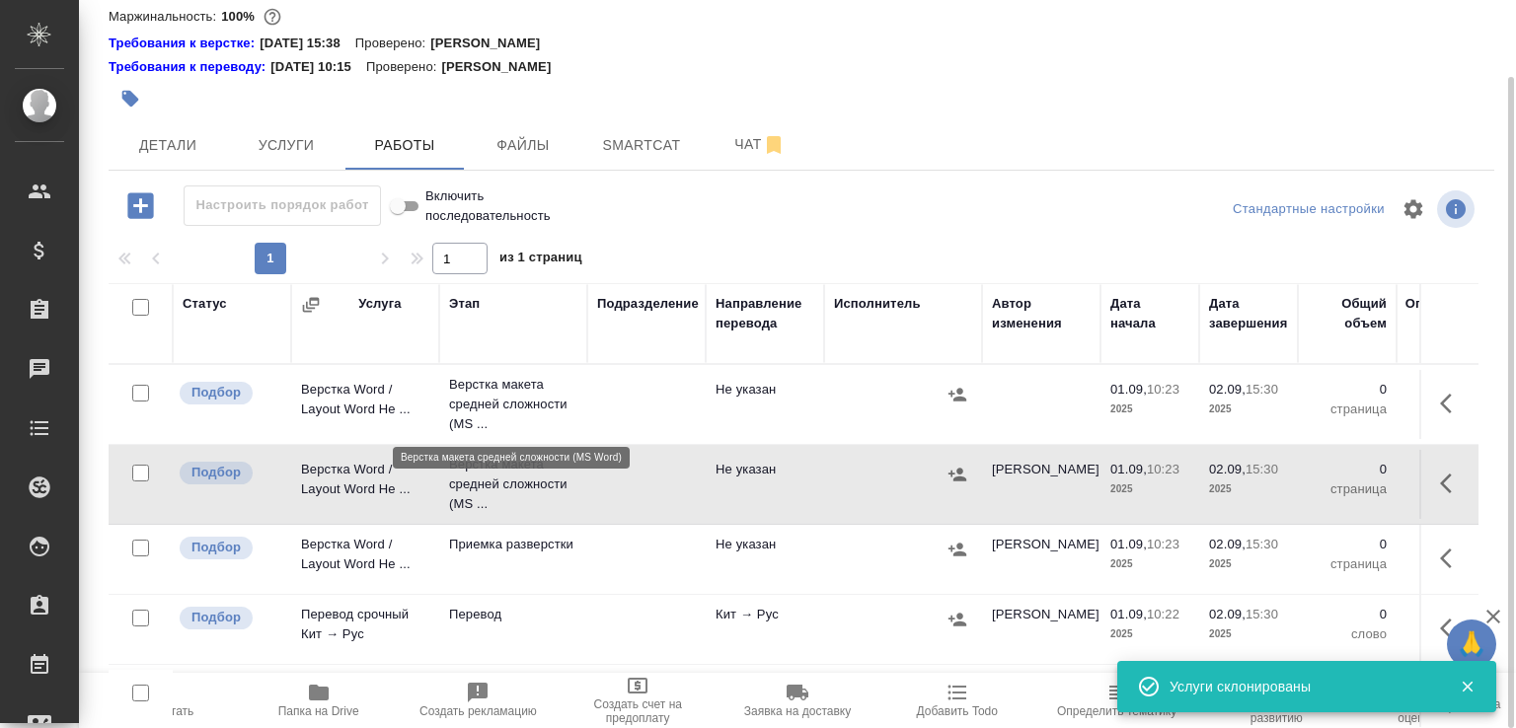
click at [513, 416] on p "Верстка макета средней сложности (MS ..." at bounding box center [513, 404] width 128 height 59
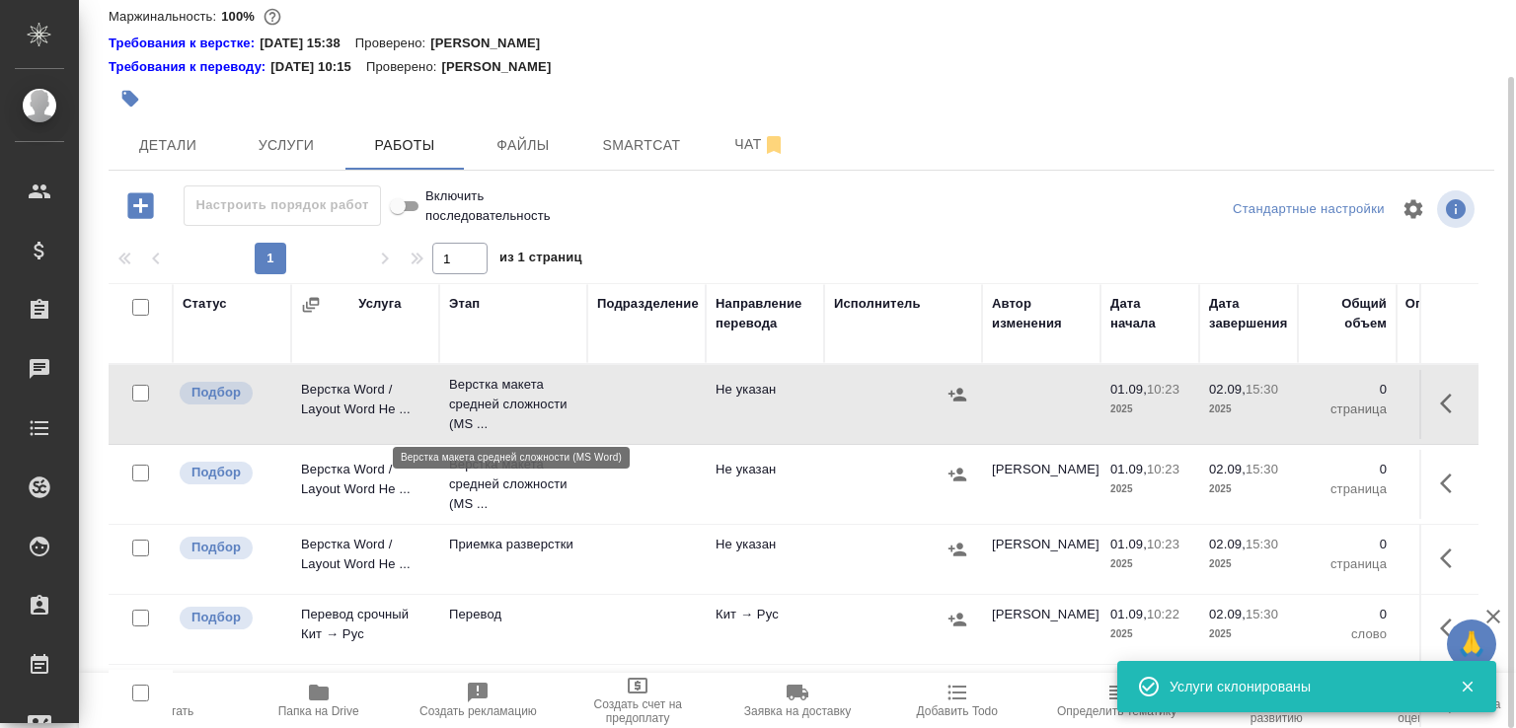
click at [513, 416] on p "Верстка макета средней сложности (MS ..." at bounding box center [513, 404] width 128 height 59
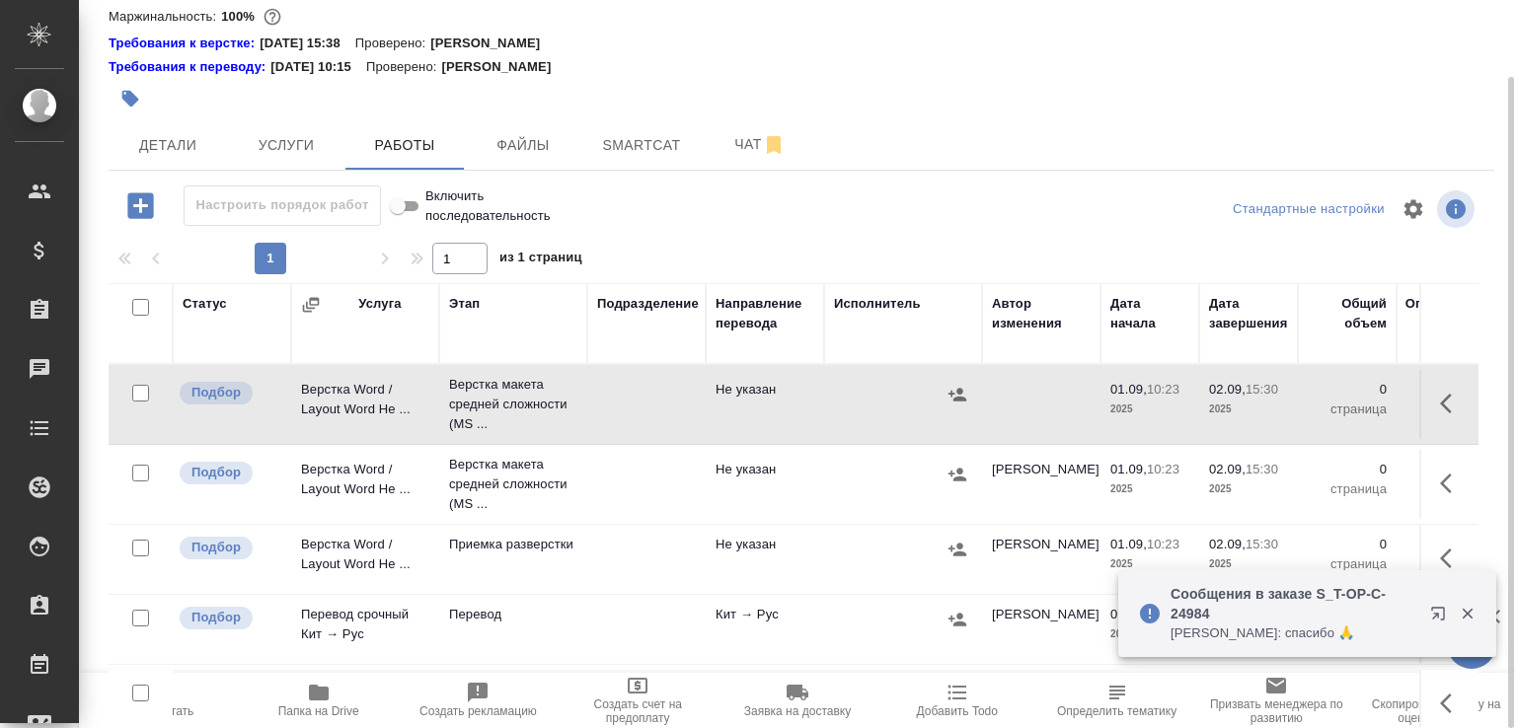
click at [194, 703] on span "Пересчитать" at bounding box center [159, 699] width 136 height 37
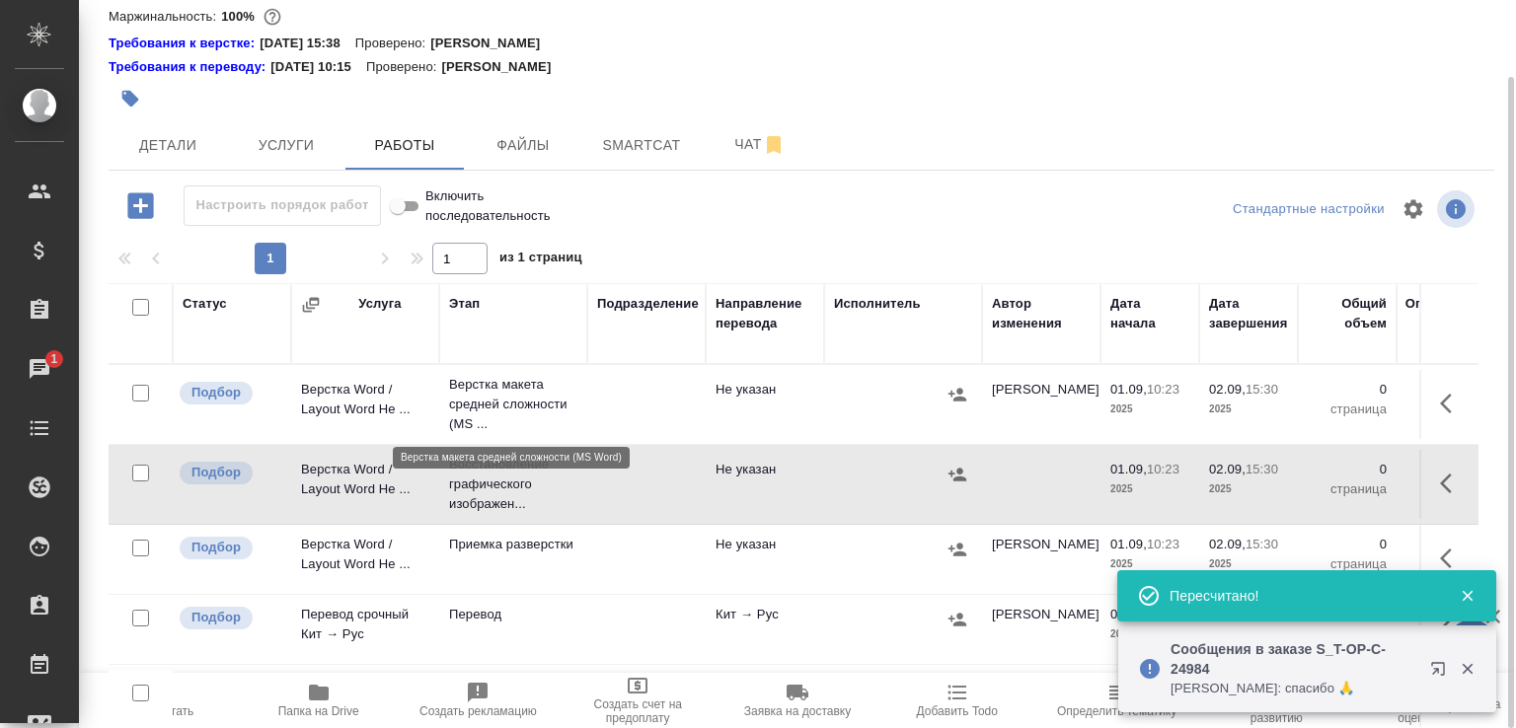
click at [547, 416] on p "Верстка макета средней сложности (MS ..." at bounding box center [513, 404] width 128 height 59
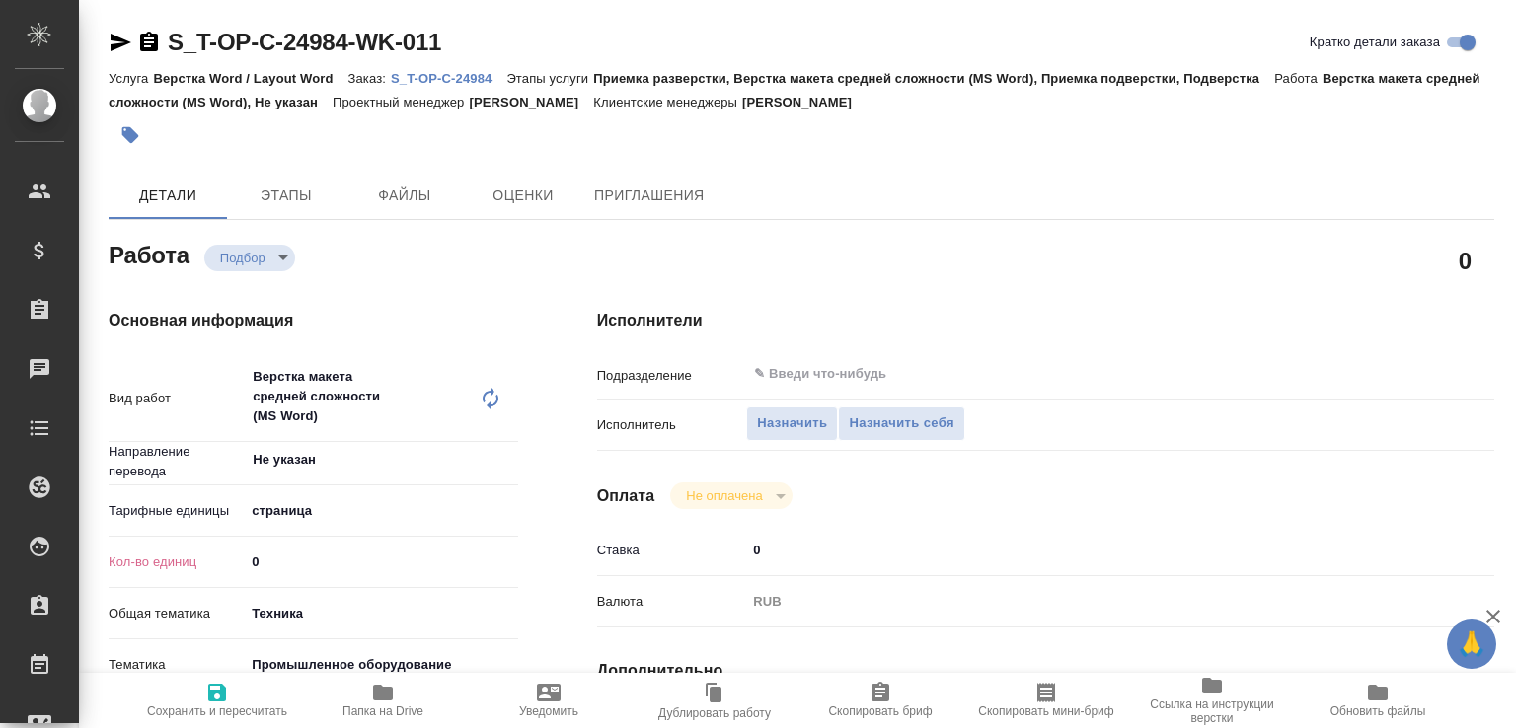
click at [484, 404] on icon at bounding box center [491, 399] width 24 height 24
type textarea "x"
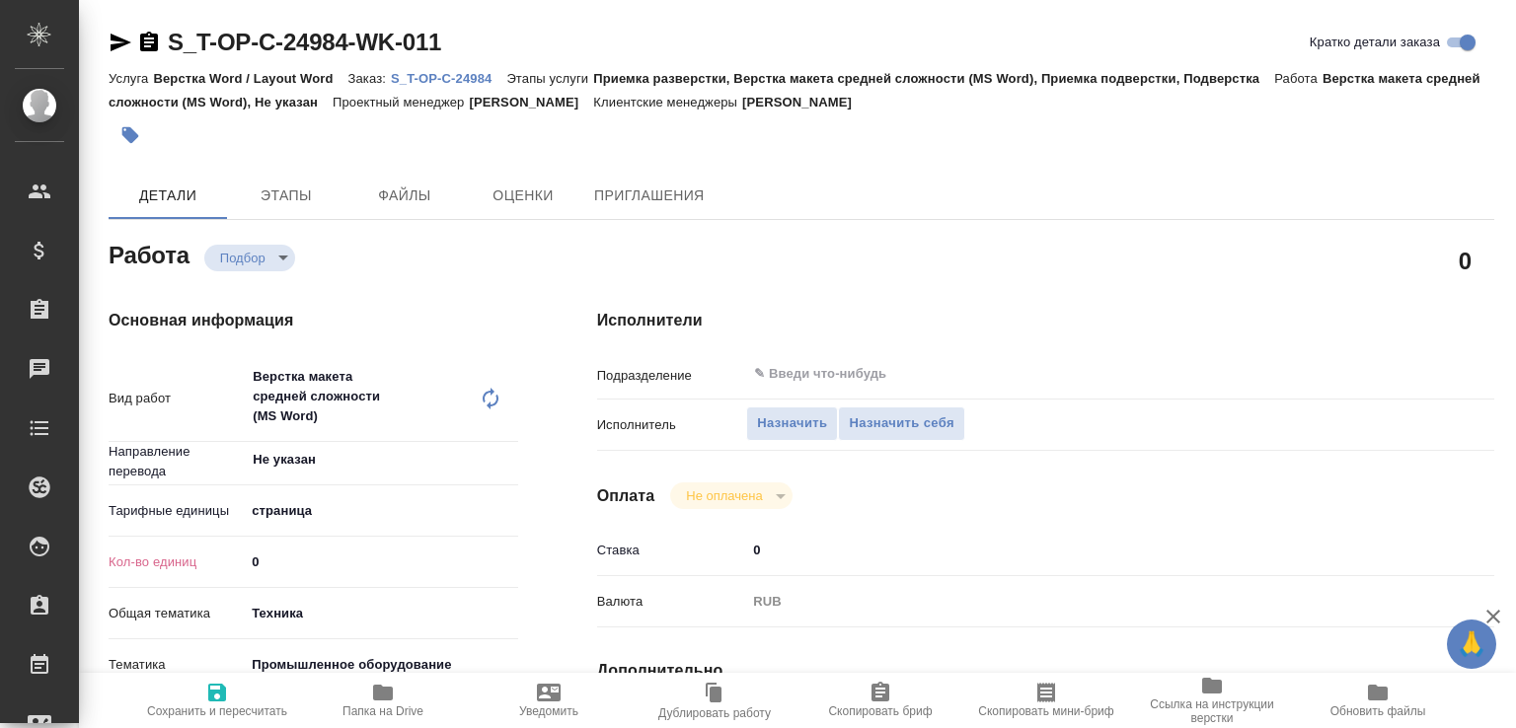
type textarea "x"
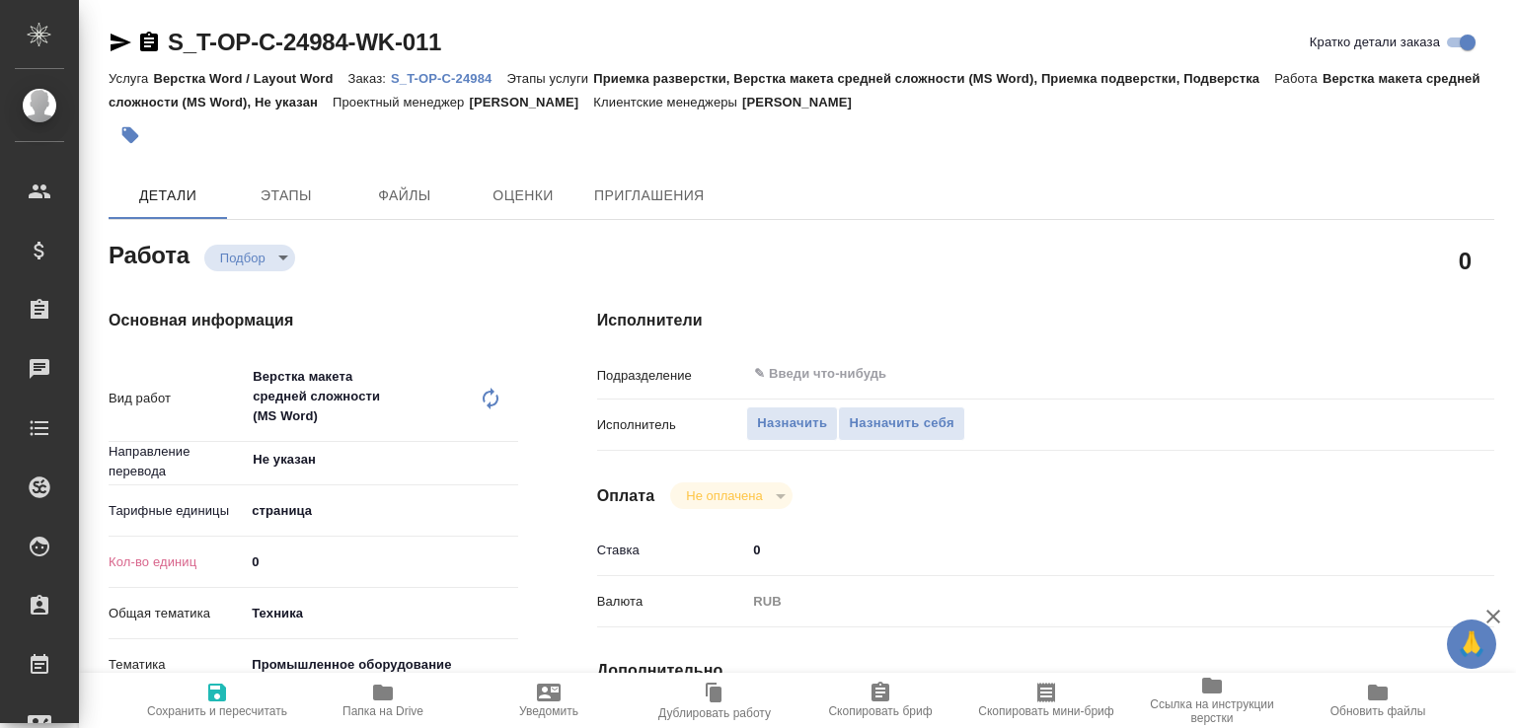
type textarea "x"
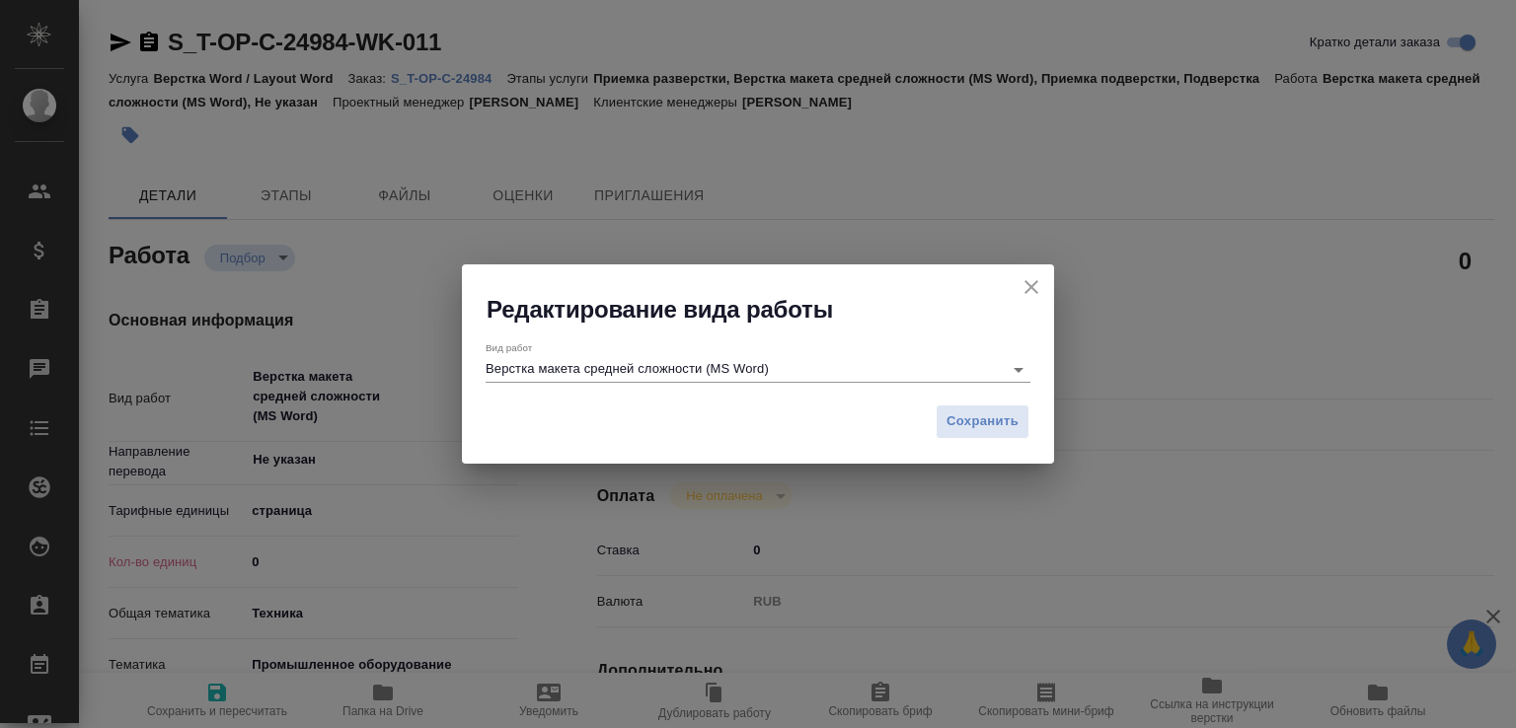
click at [644, 358] on input "Верстка макета средней сложности (MS Word)" at bounding box center [738, 369] width 507 height 24
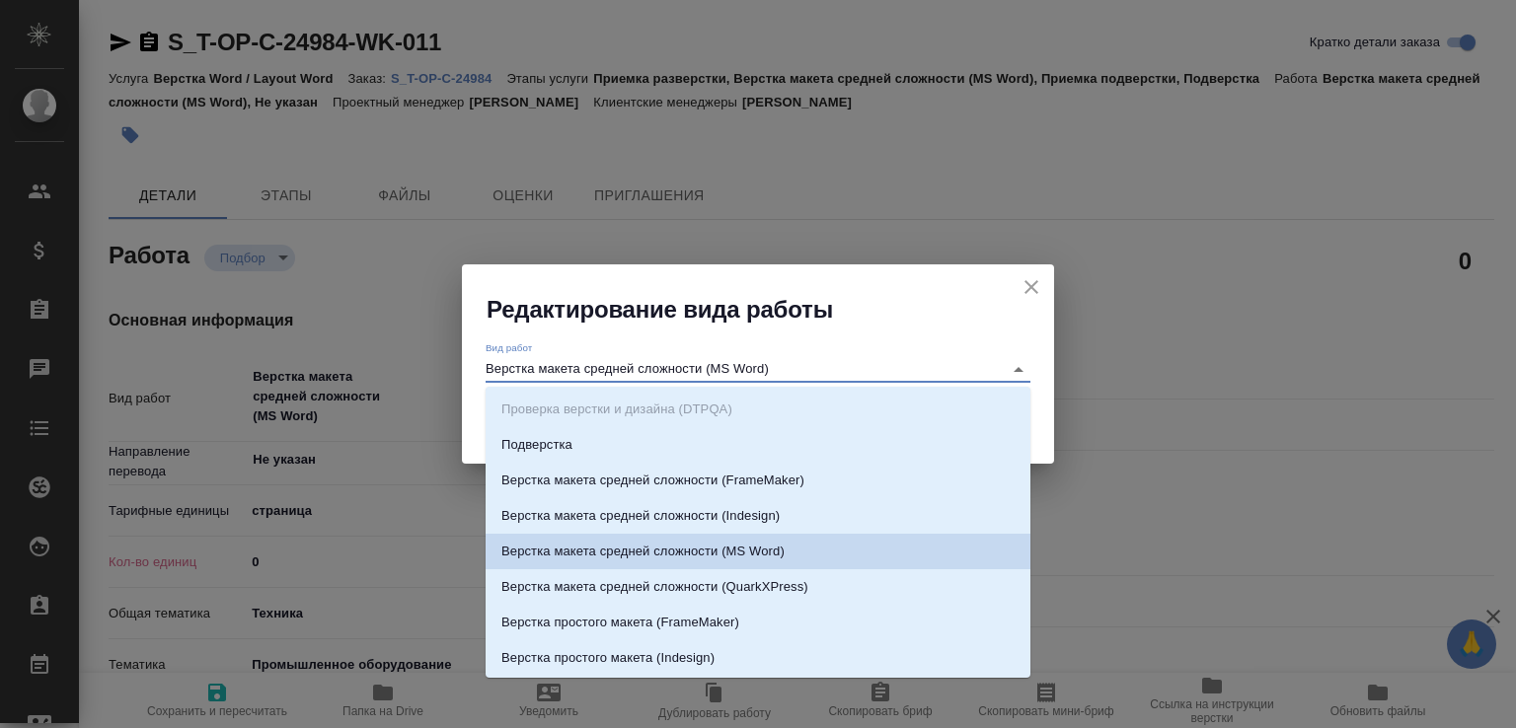
type textarea "x"
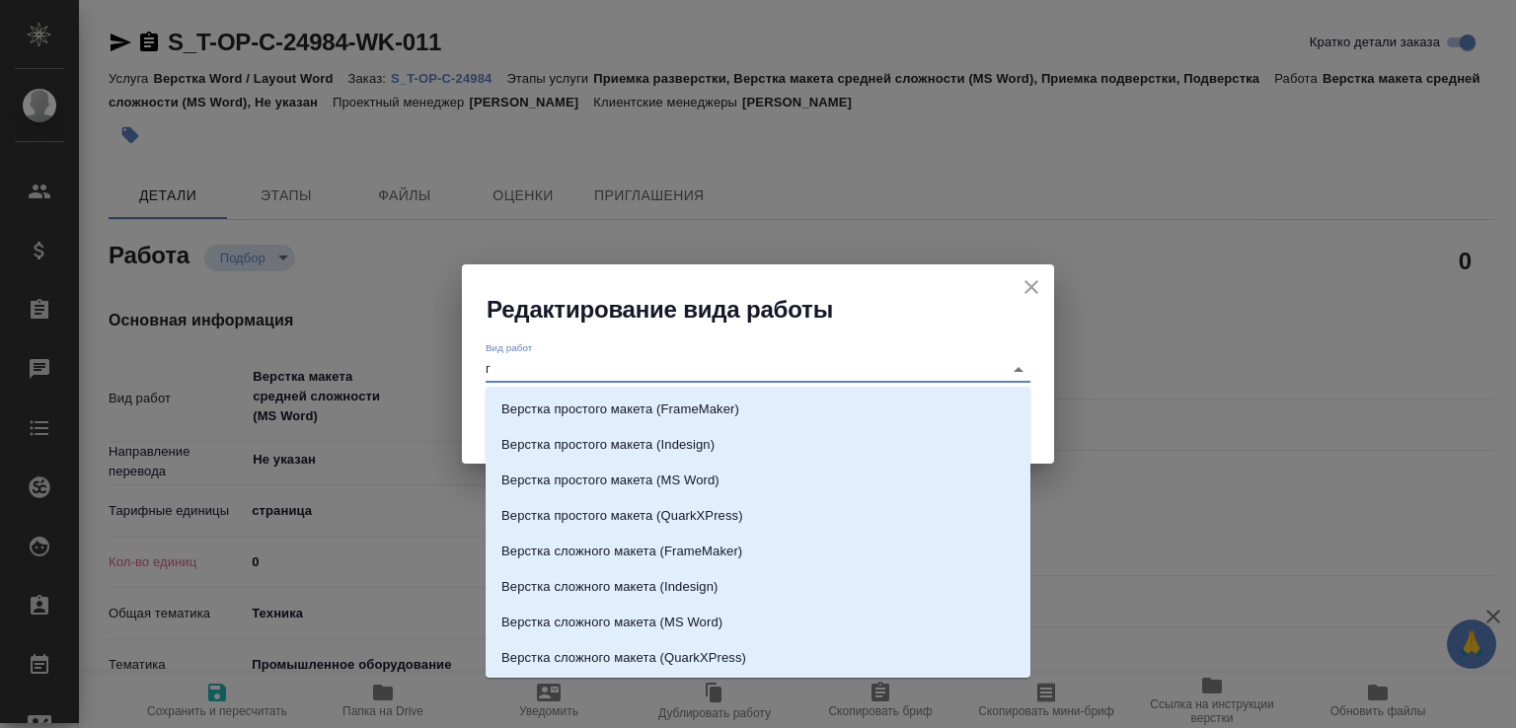
type input "гр"
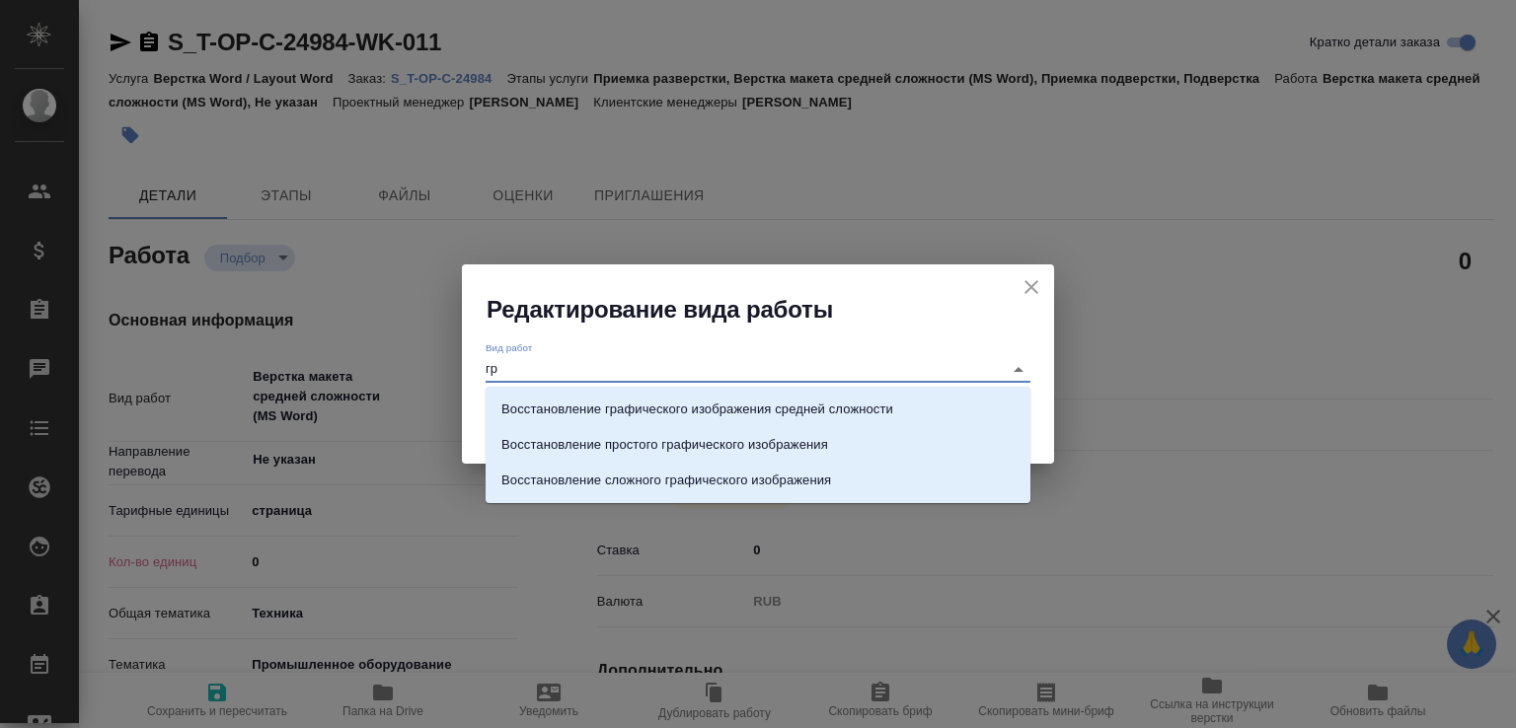
type textarea "x"
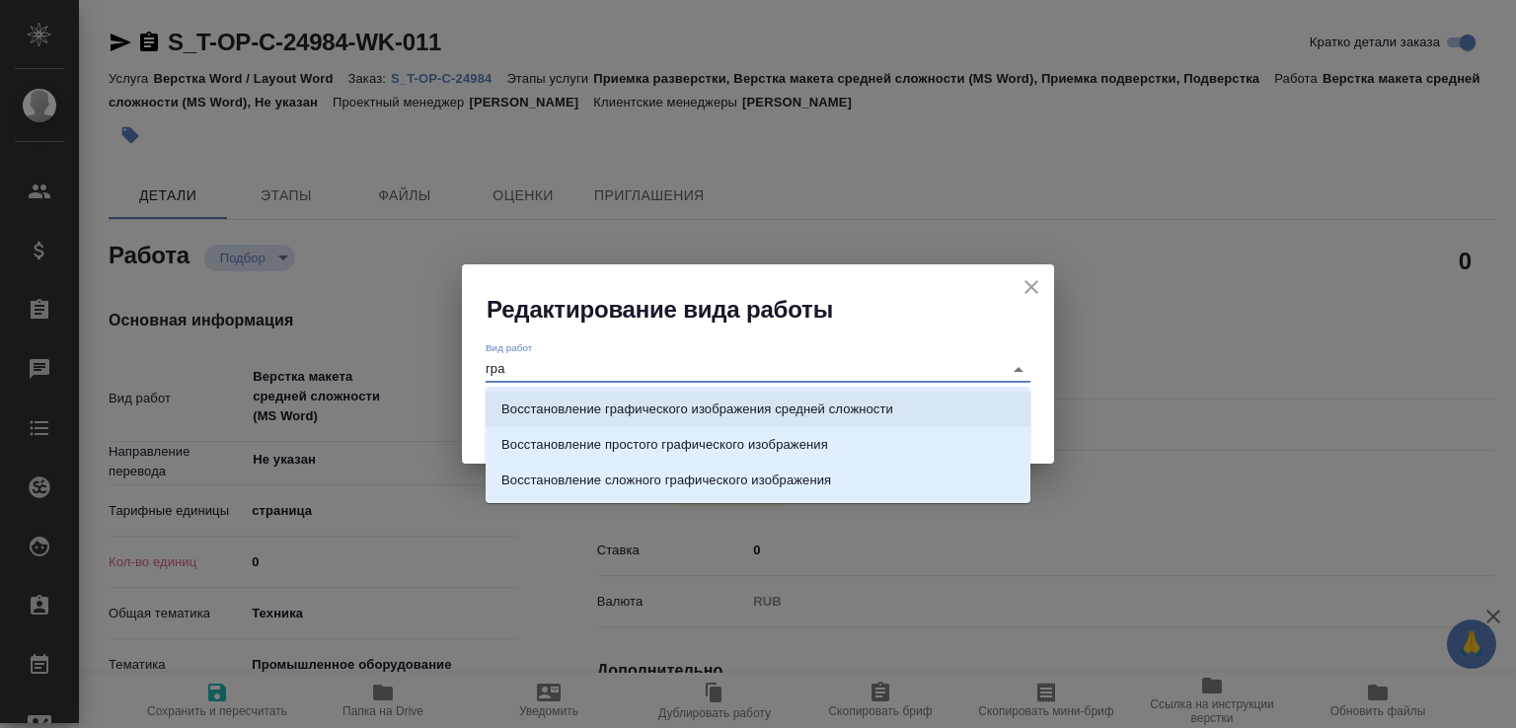
click at [644, 408] on p "Восстановление графического изображения средней сложности" at bounding box center [697, 410] width 392 height 20
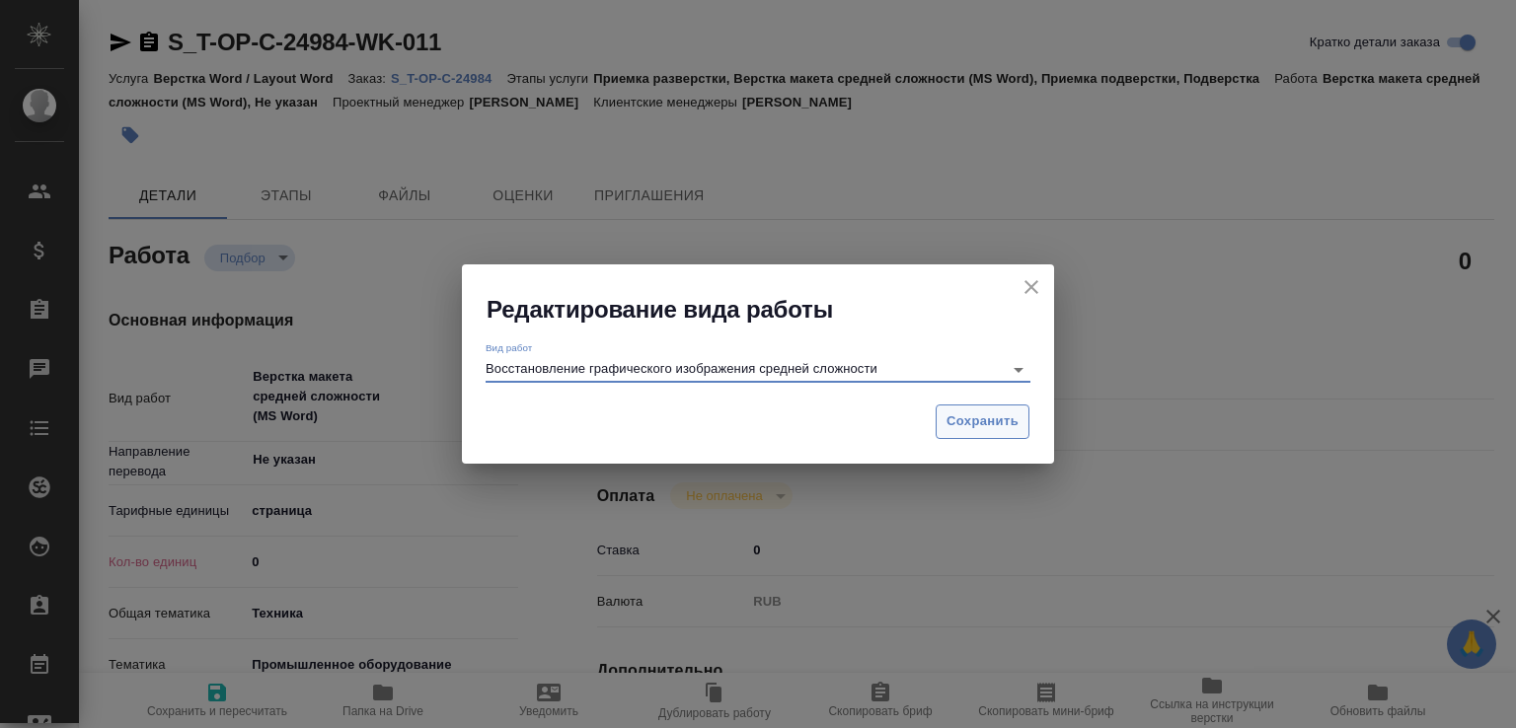
type input "Восстановление графического изображения средней сложности"
click at [946, 436] on button "Сохранить" at bounding box center [982, 422] width 94 height 35
type textarea "x"
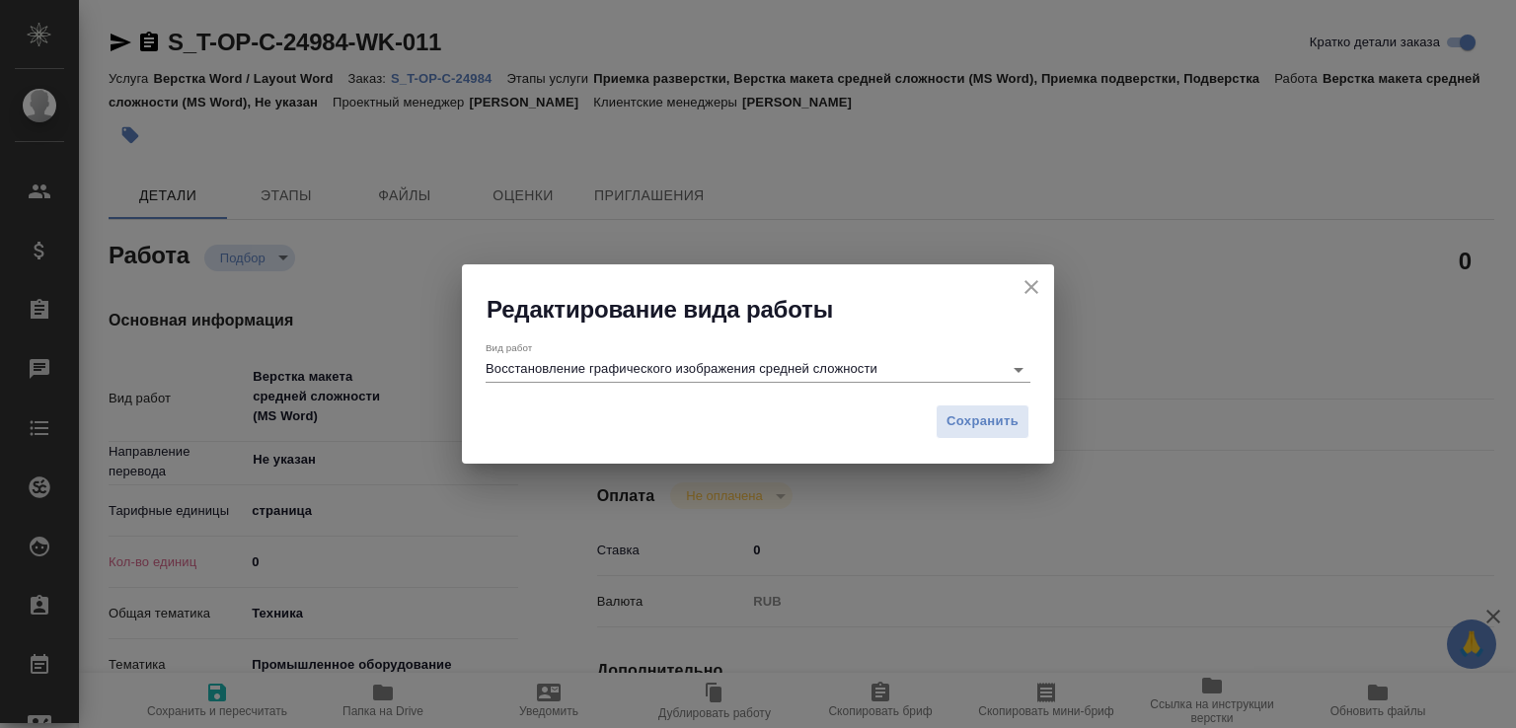
type textarea "x"
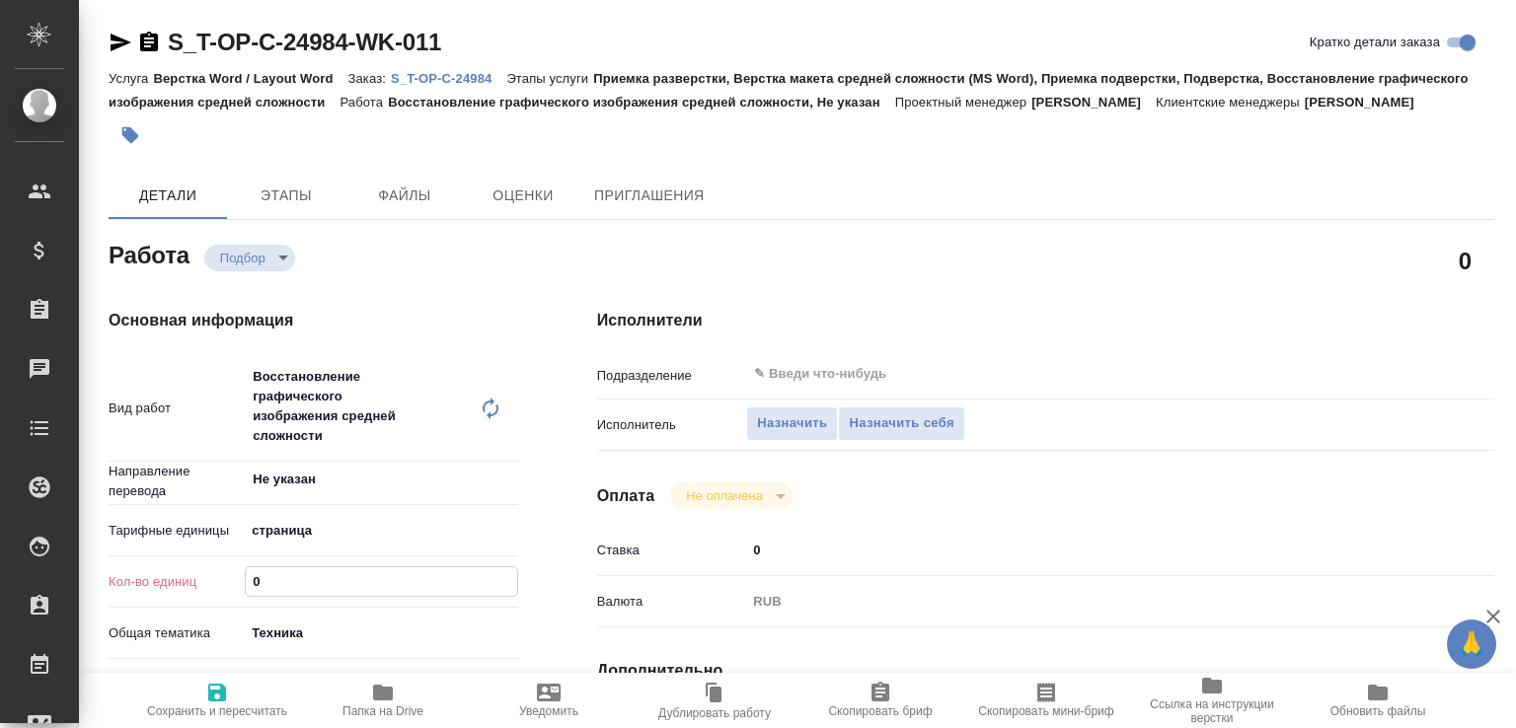
drag, startPoint x: 323, startPoint y: 599, endPoint x: 116, endPoint y: 637, distance: 209.8
click at [116, 616] on div "Кол-во единиц 0" at bounding box center [314, 589] width 410 height 51
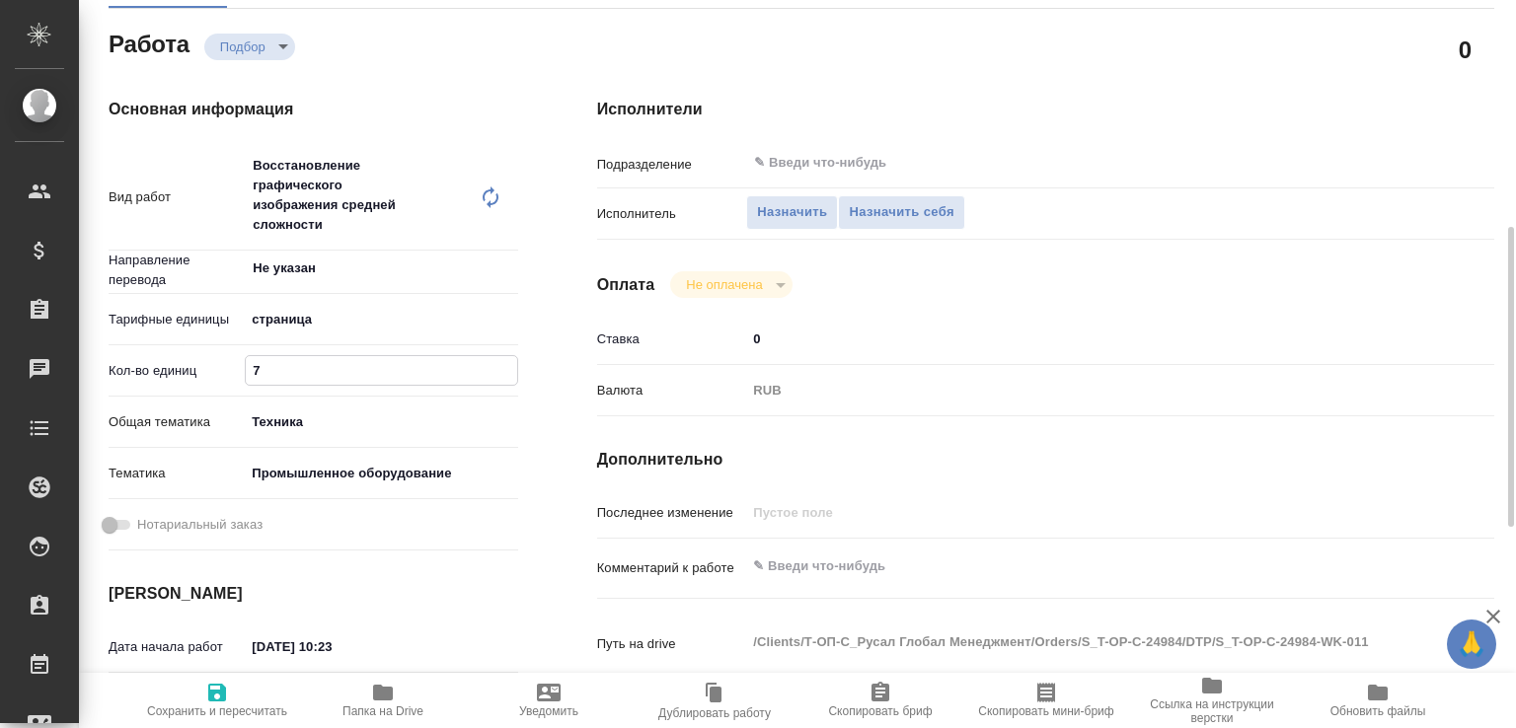
scroll to position [311, 0]
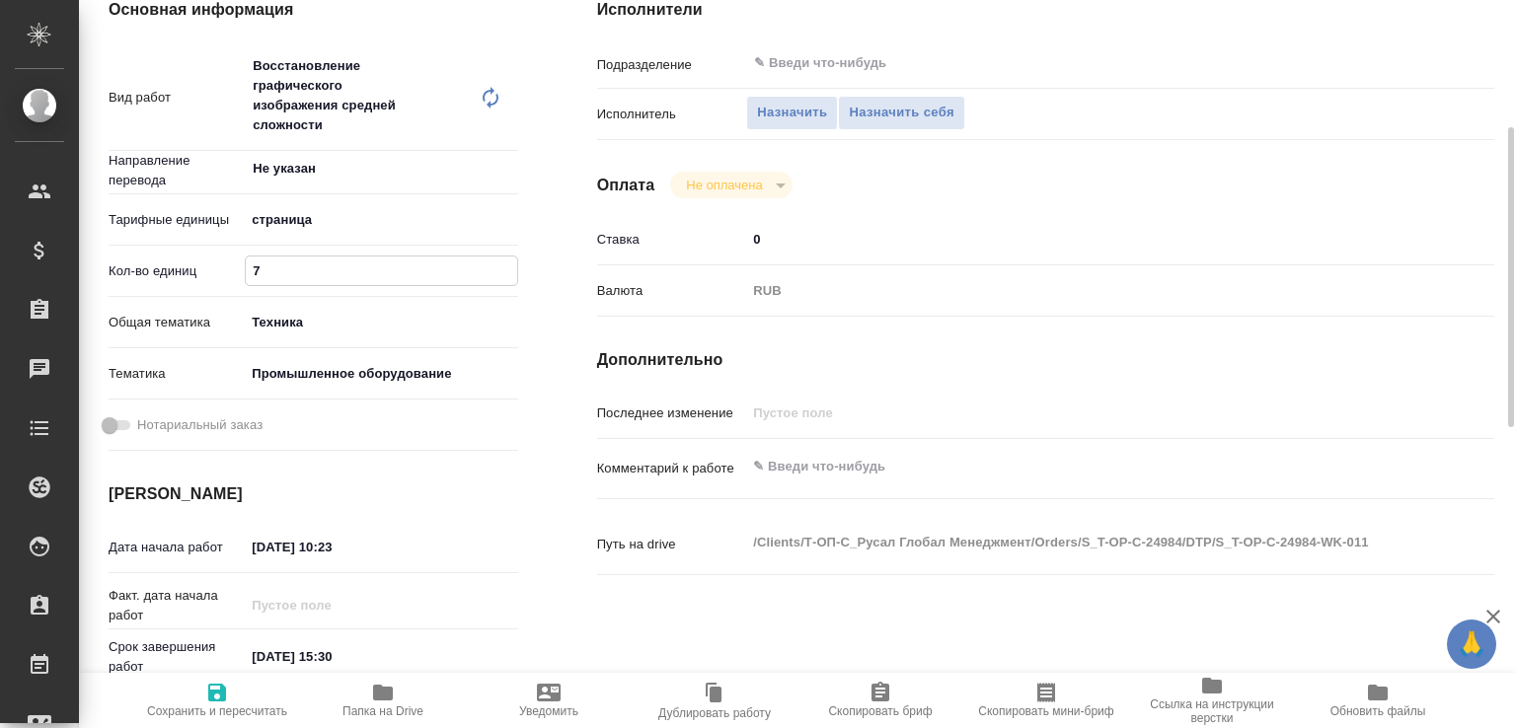
type input "7"
drag, startPoint x: 333, startPoint y: 577, endPoint x: 362, endPoint y: 569, distance: 30.6
click at [362, 561] on input "[DATE] 10:23" at bounding box center [332, 547] width 173 height 29
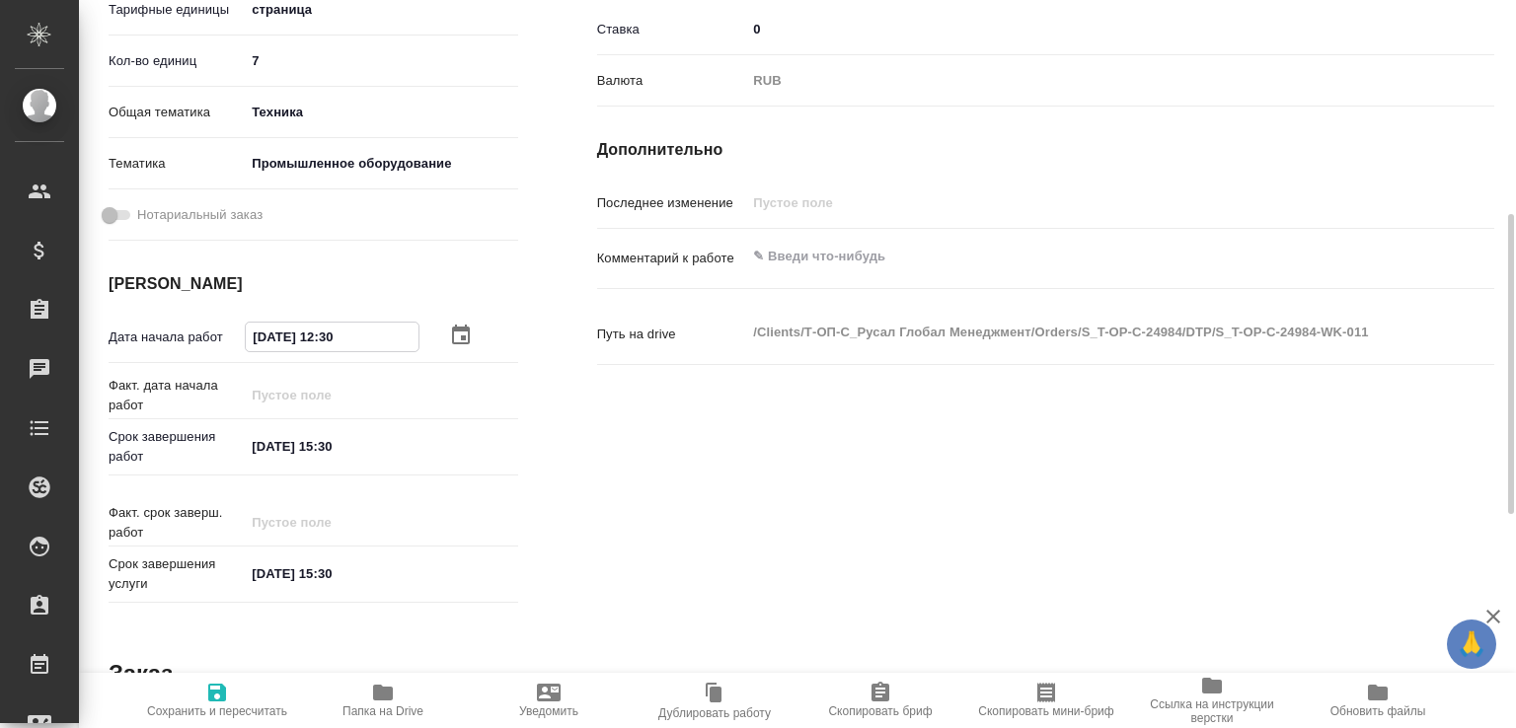
type input "[DATE] 12:30"
click at [341, 461] on input "[DATE] 15:30" at bounding box center [332, 446] width 173 height 29
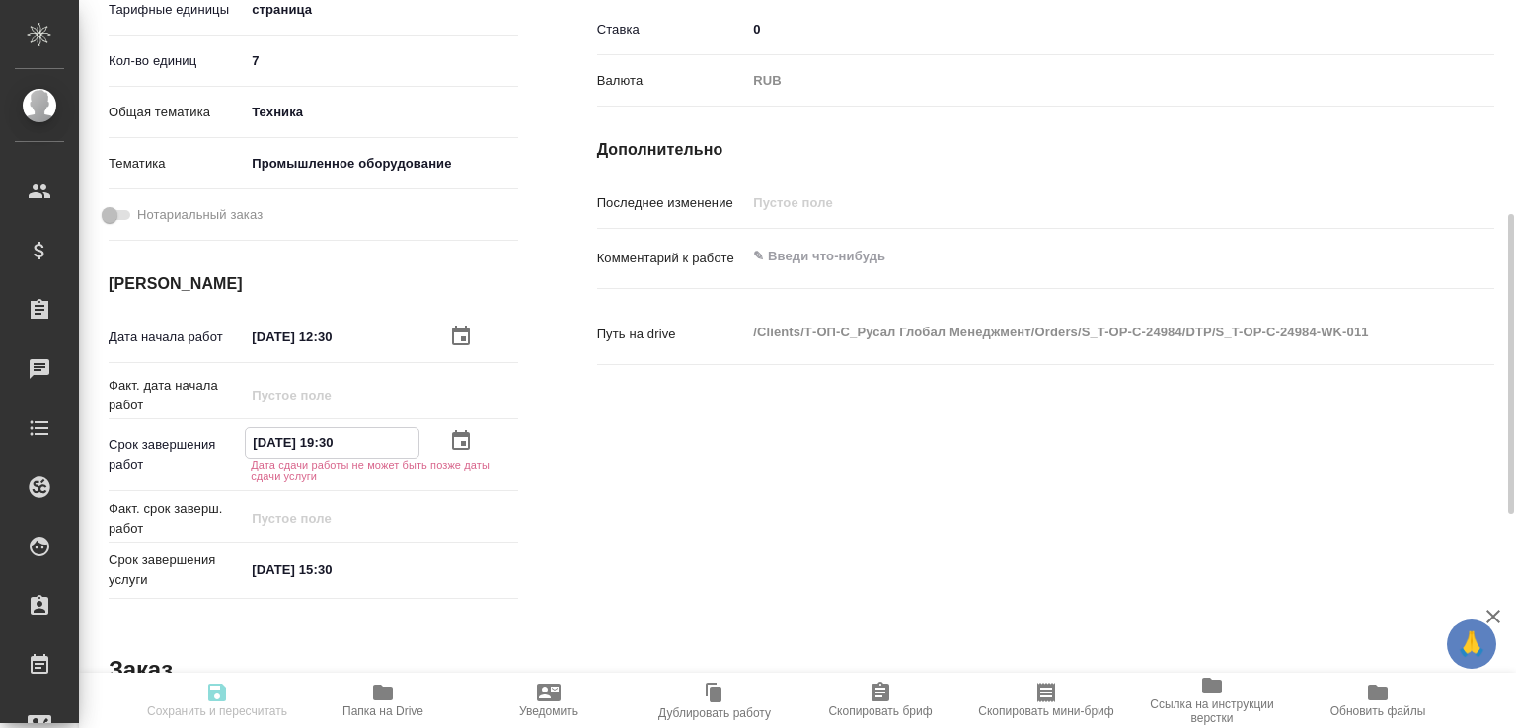
click at [268, 457] on input "02.09.2025 19:30" at bounding box center [332, 442] width 173 height 29
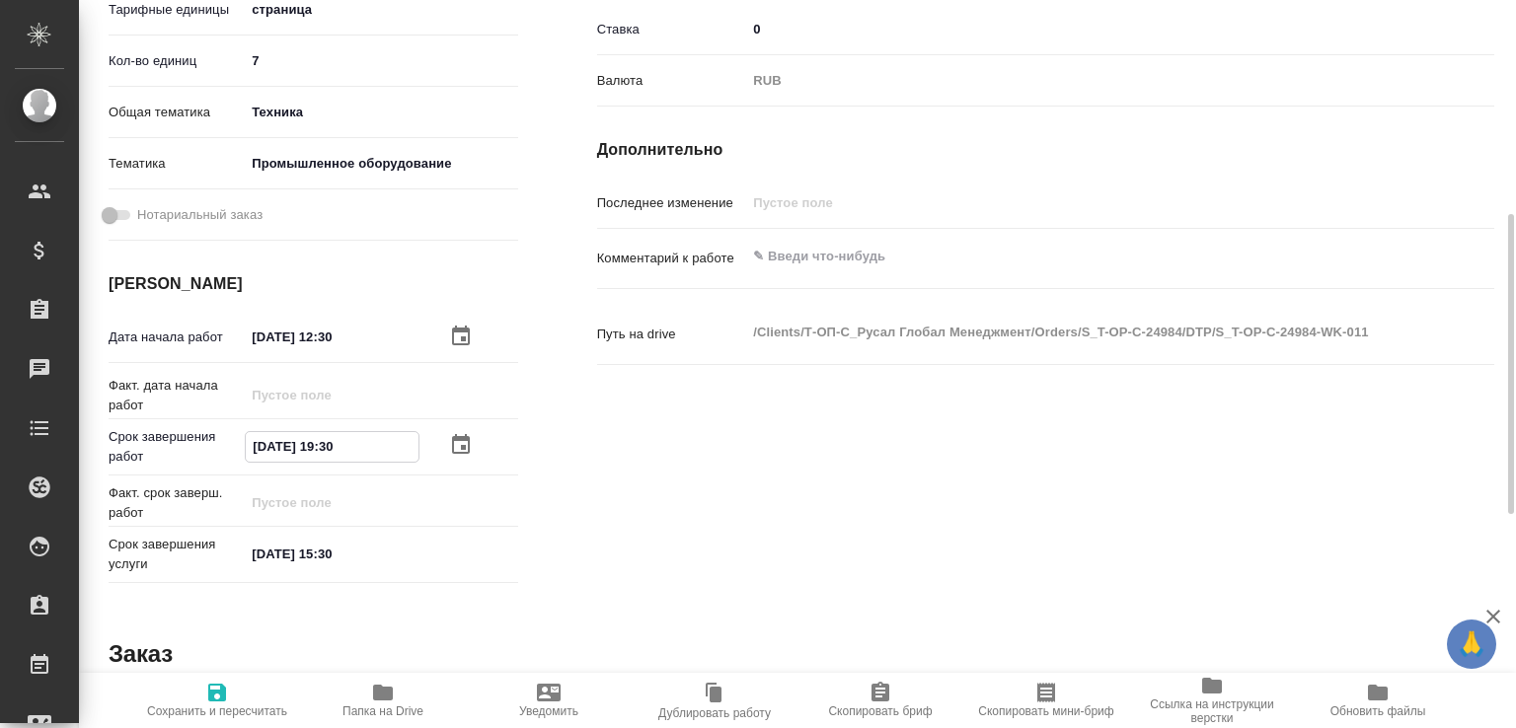
type input "[DATE] 19:30"
click at [234, 711] on span "Сохранить и пересчитать" at bounding box center [217, 712] width 140 height 14
type input "recruiting"
type input "Не указан"
type input "5a8b1489cc6b4906c91bfdb2"
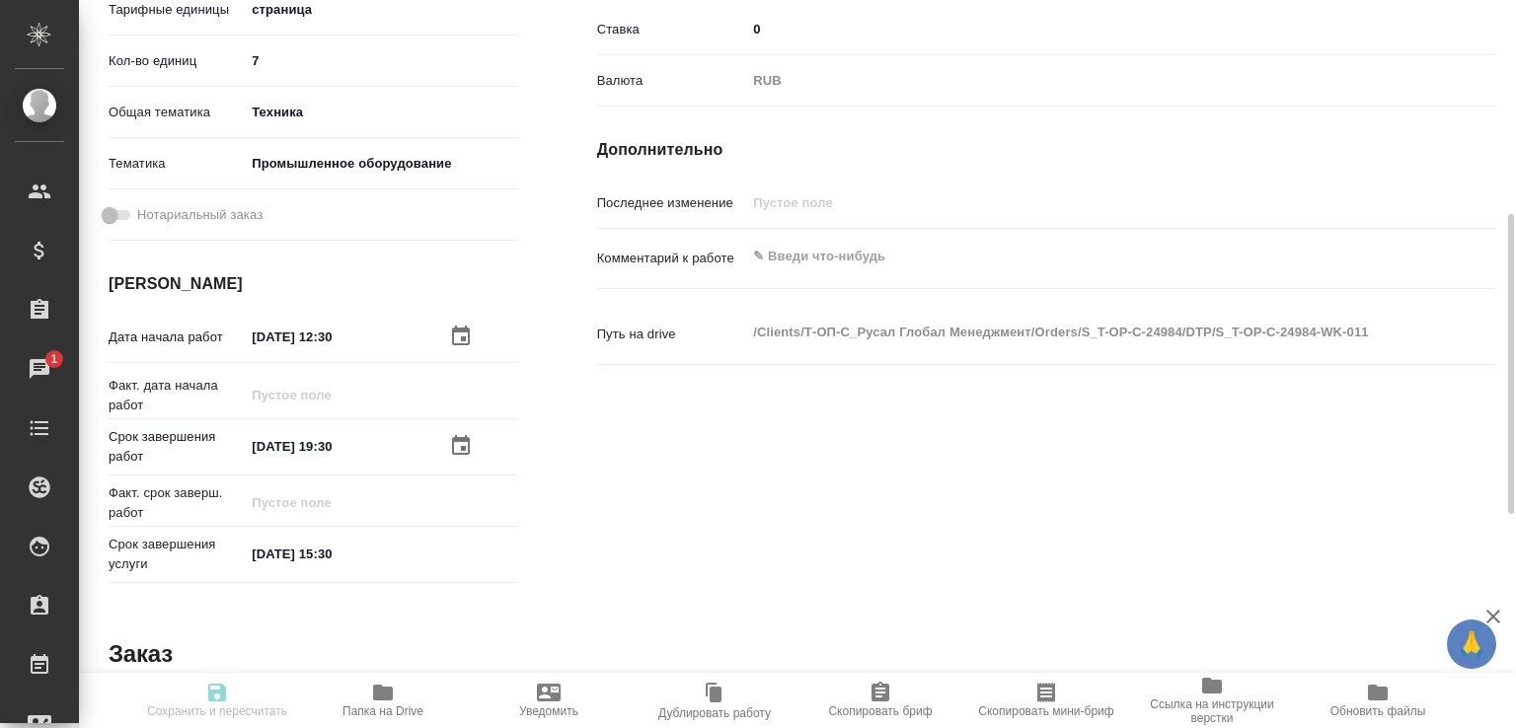
type input "7"
type input "tech"
type input "5f647205b73bc97568ca66bc"
type input "[DATE] 12:30"
type input "[DATE] 19:30"
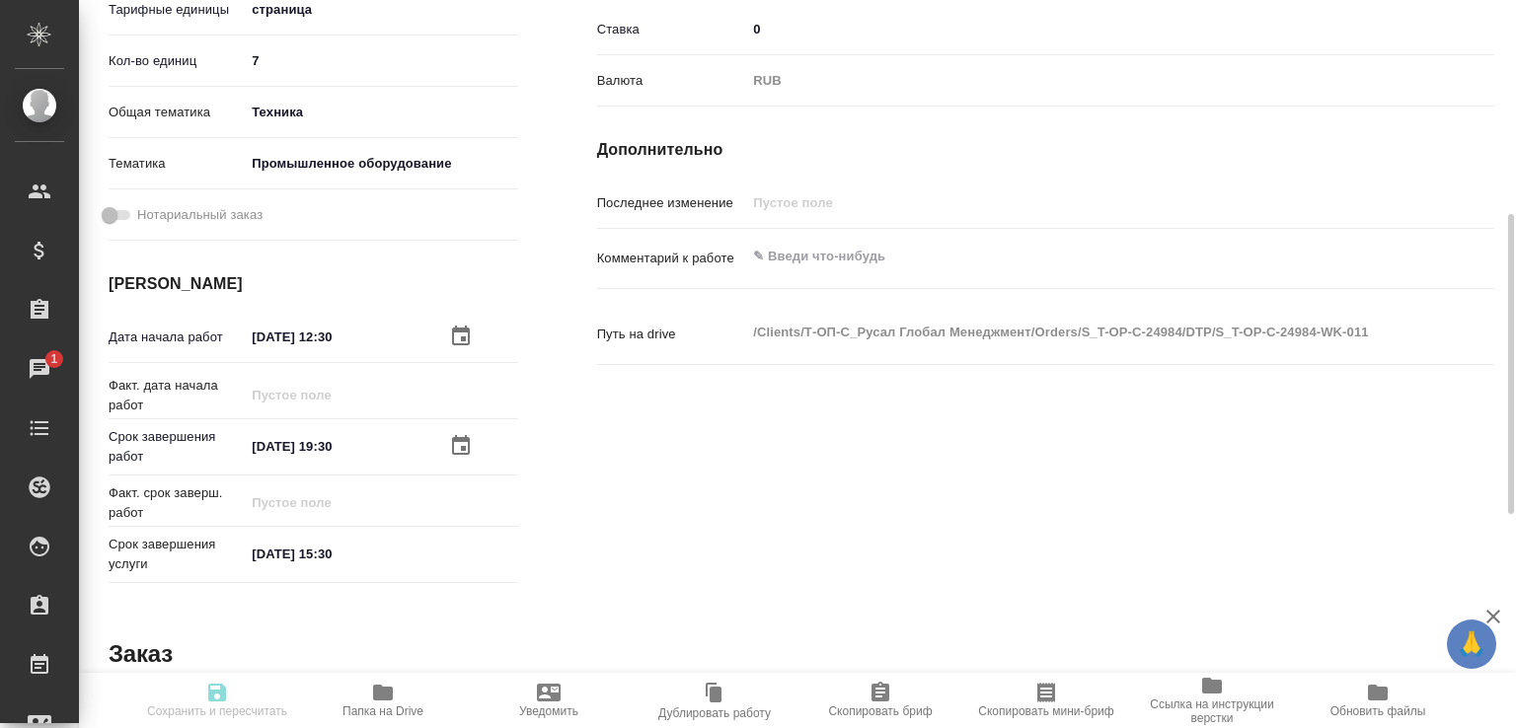
type input "[DATE] 15:30"
type input "notPayed"
type input "0"
type input "RUB"
type input "[PERSON_NAME]"
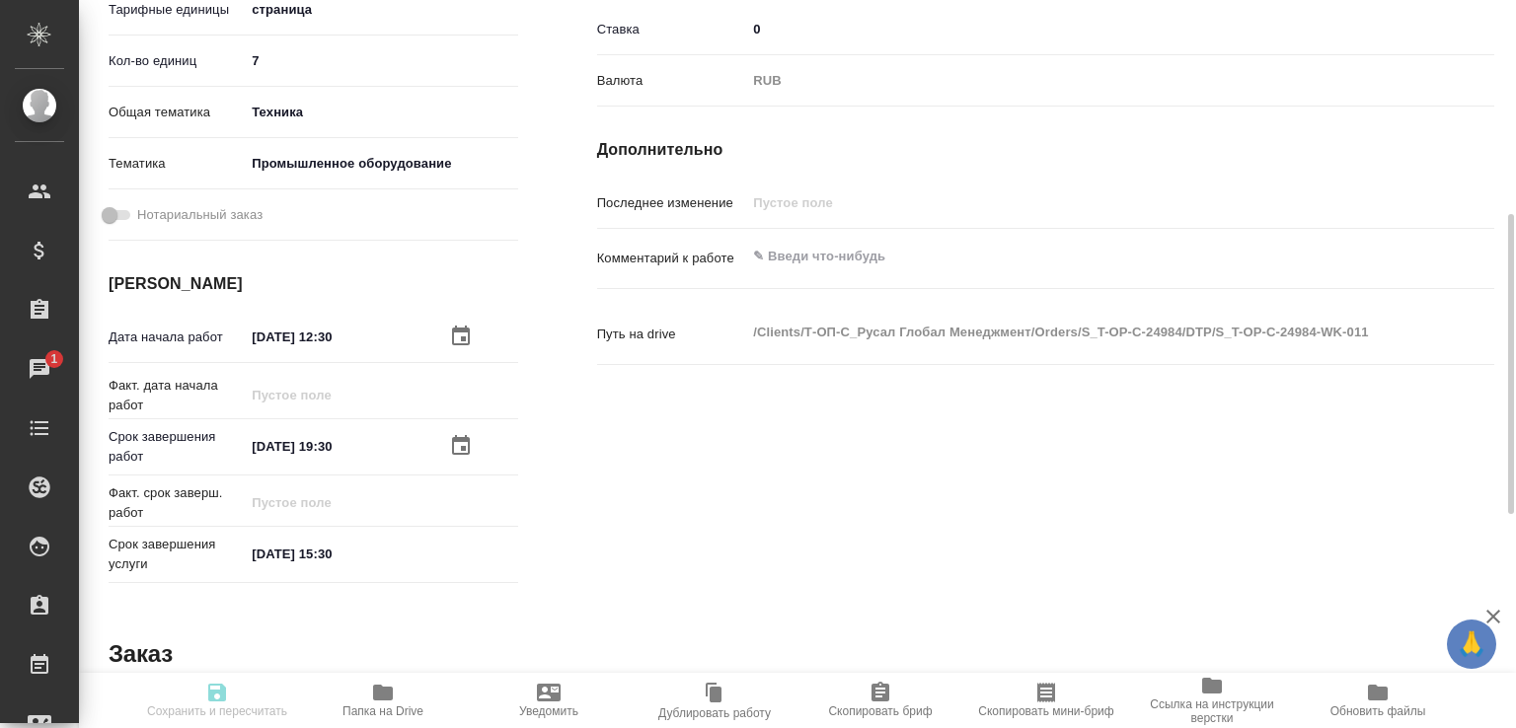
type input "S_T-OP-C-24984"
type input "Т-ОП-С-46599"
type input "Верстка Word / Layout Word"
type input "Приемка разверстки, Верстка макета средней сложности (MS Word), Приемка подверс…"
type input "Горленко Юлия"
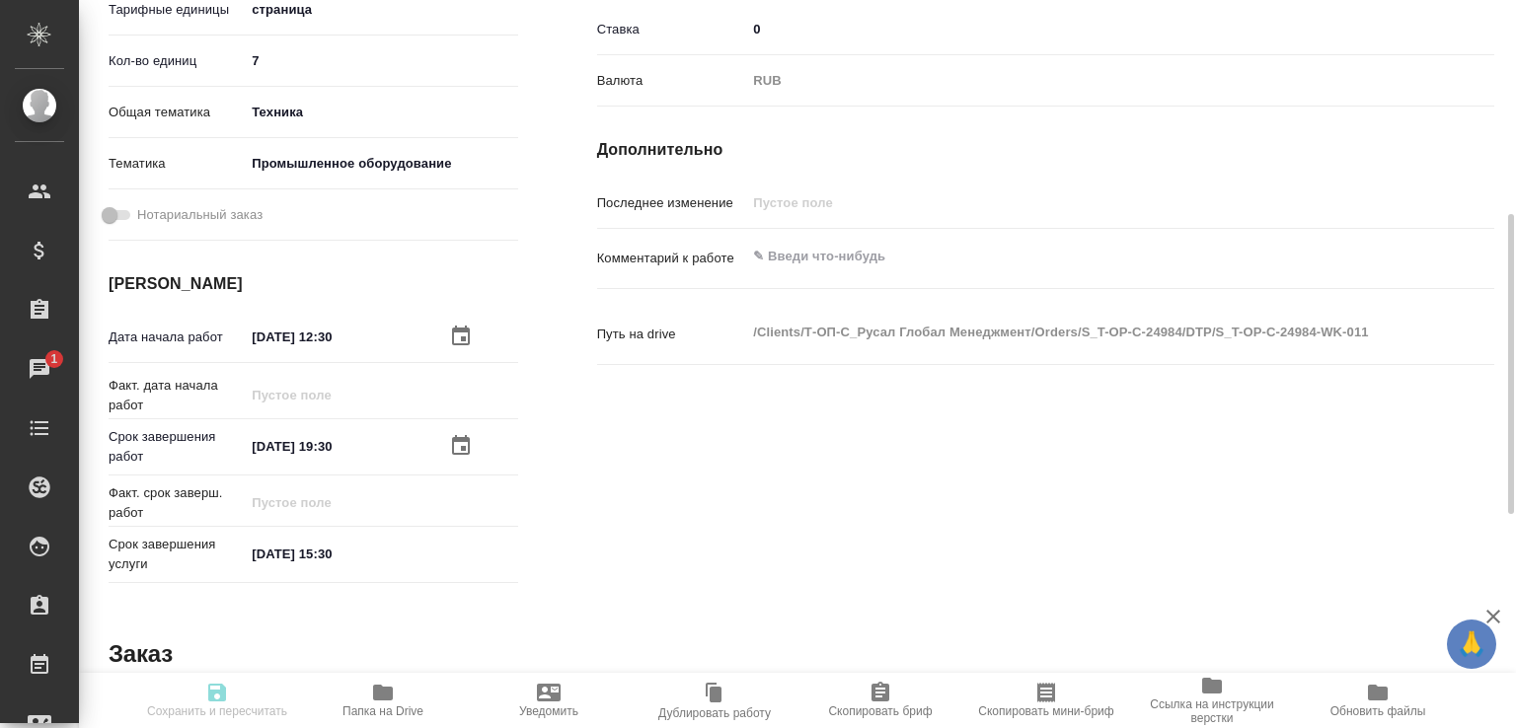
type input "[PERSON_NAME]"
type input "/Clients/Т-ОП-С_Русал Глобал Менеджмент/Orders/S_T-OP-C-24984"
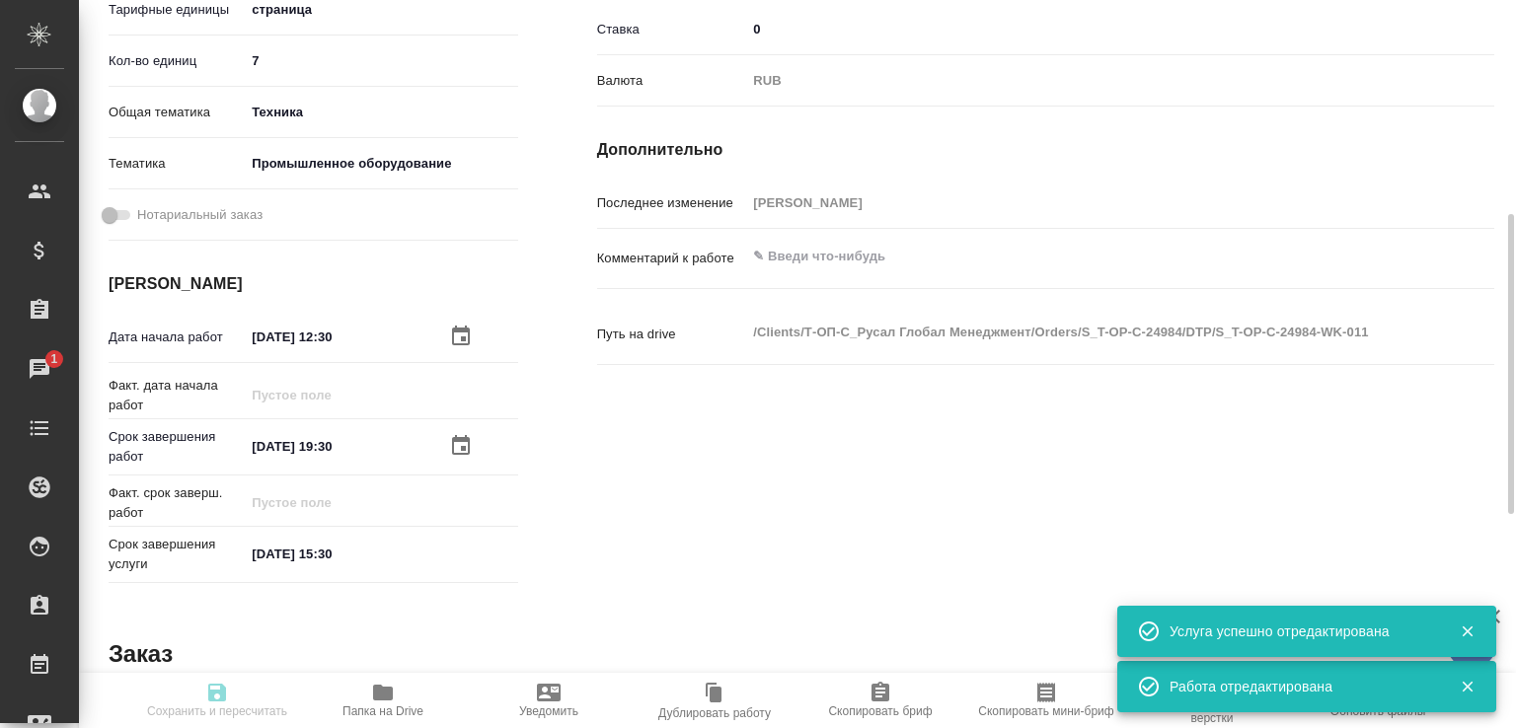
type input "recruiting"
type input "Не указан"
type input "5a8b1489cc6b4906c91bfdb2"
type input "7"
type input "tech"
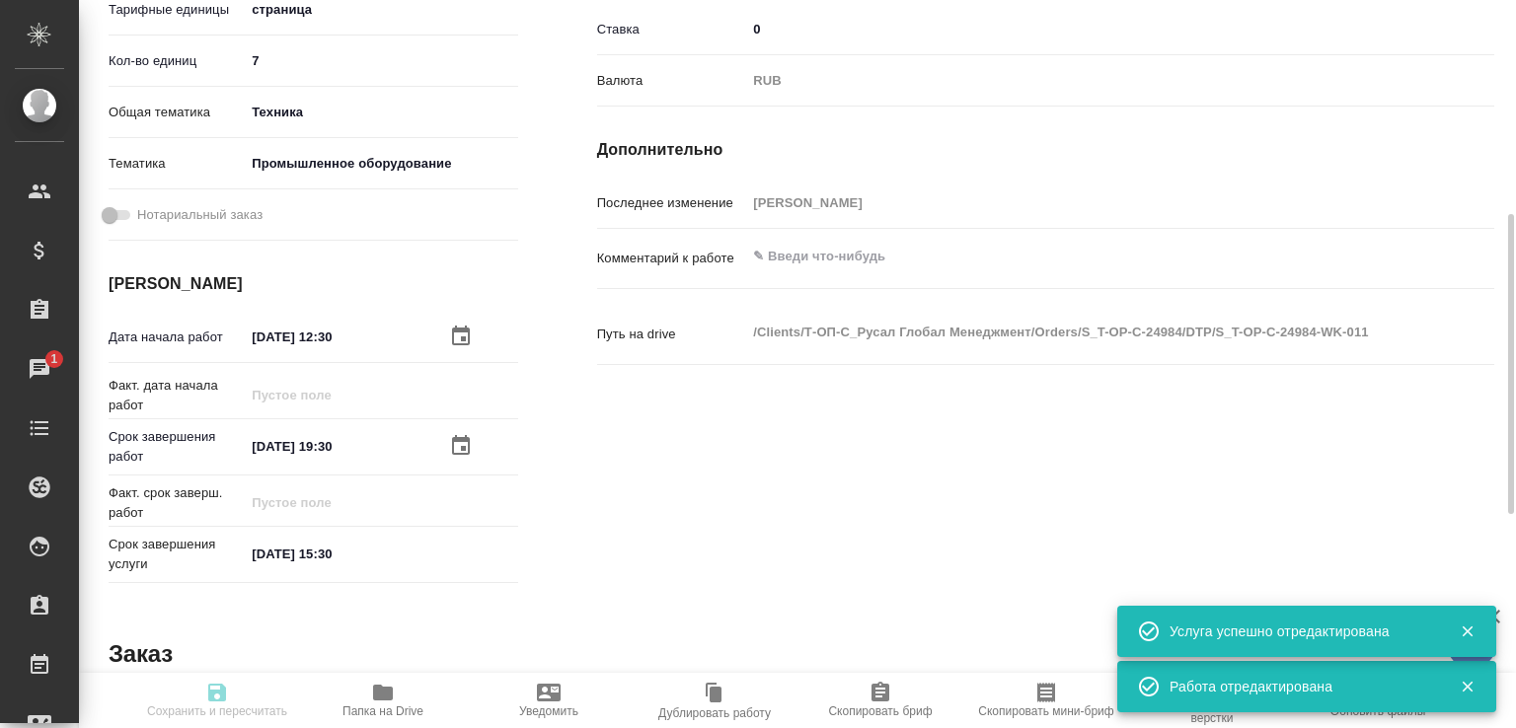
type input "5f647205b73bc97568ca66bc"
type input "01.09.2025 12:30"
type input "01.09.2025 19:30"
type input "02.09.2025 15:30"
type input "notPayed"
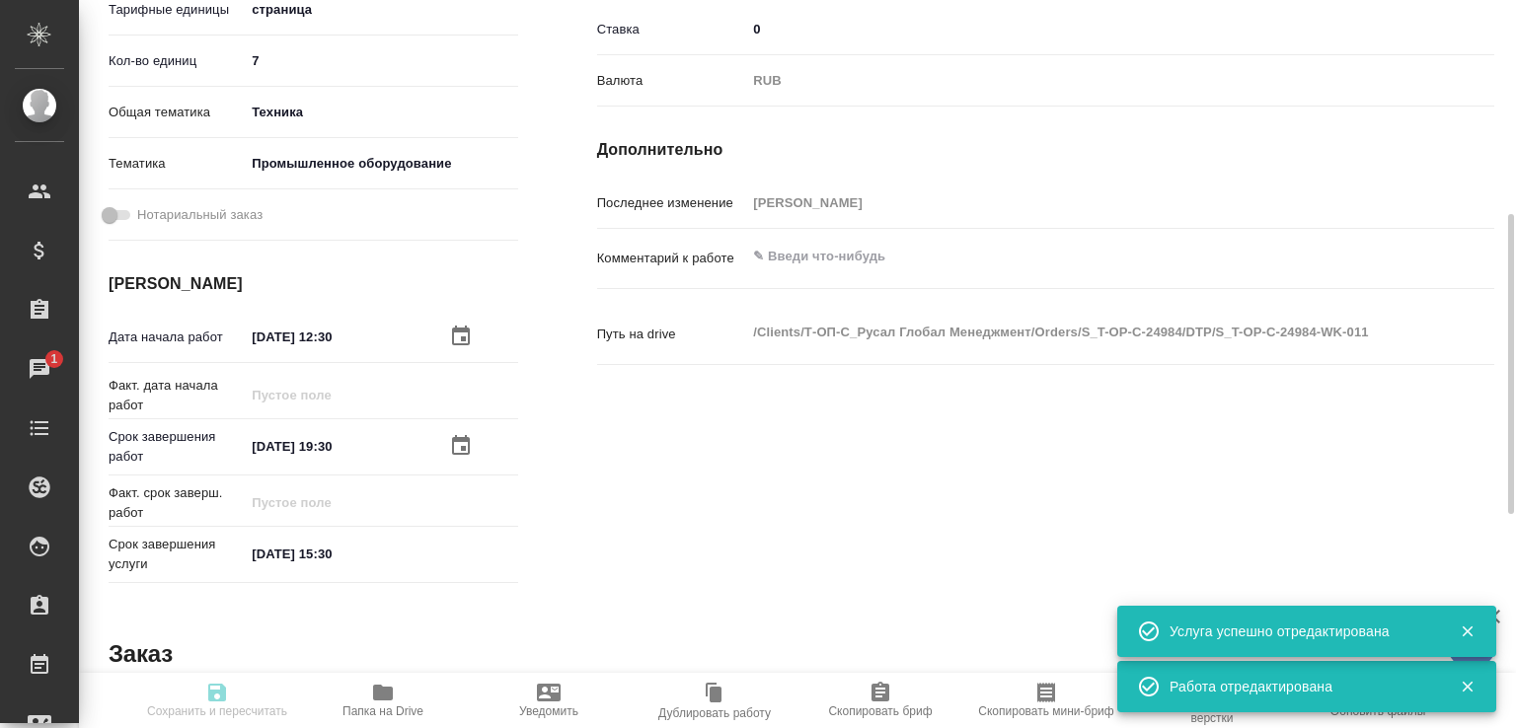
type input "0"
type input "RUB"
type input "[PERSON_NAME]"
type input "S_T-OP-C-24984"
type input "Т-ОП-С-46599"
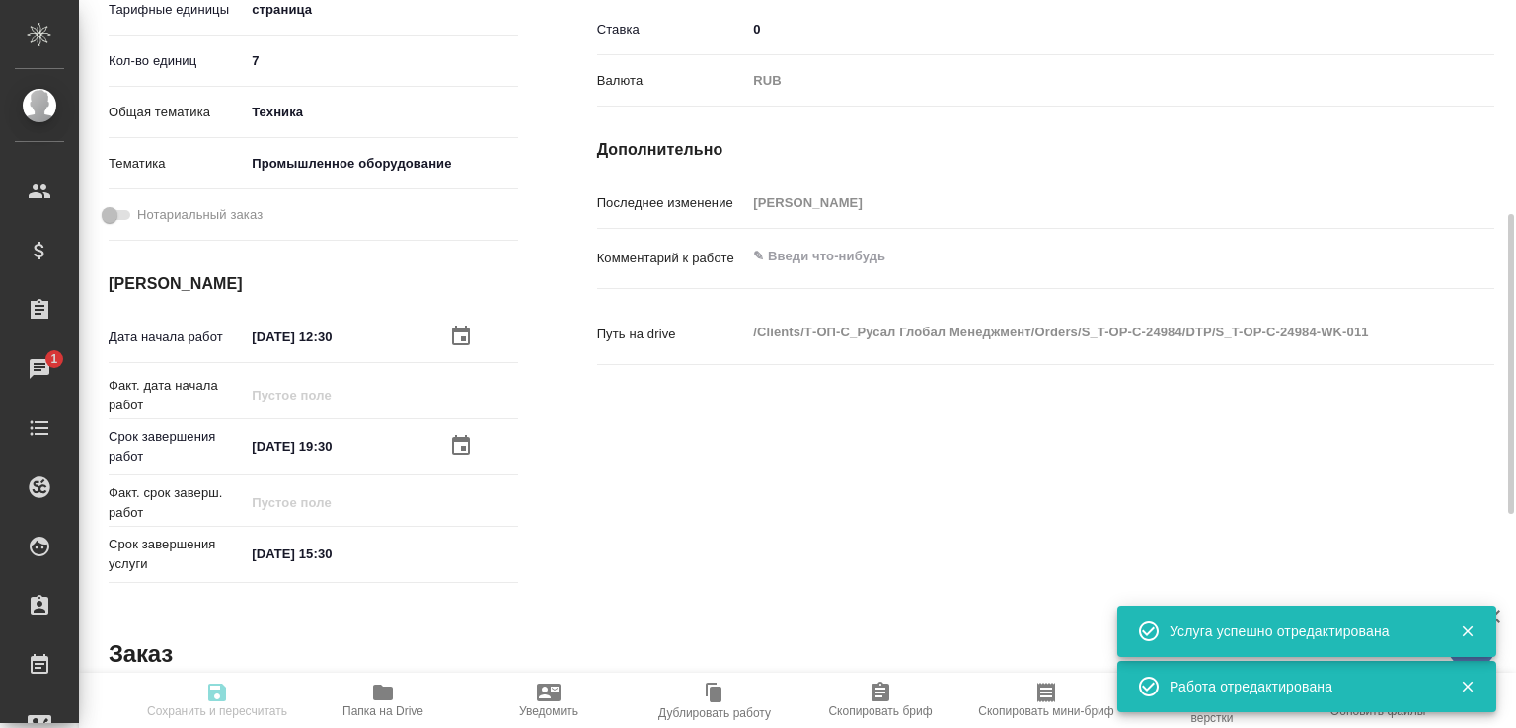
type input "Верстка Word / Layout Word"
type input "Приемка разверстки, Верстка макета средней сложности (MS Word), Приемка подверс…"
type input "Горленко Юлия"
type input "[PERSON_NAME]"
type input "/Clients/Т-ОП-С_Русал Глобал Менеджмент/Orders/S_T-OP-C-24984"
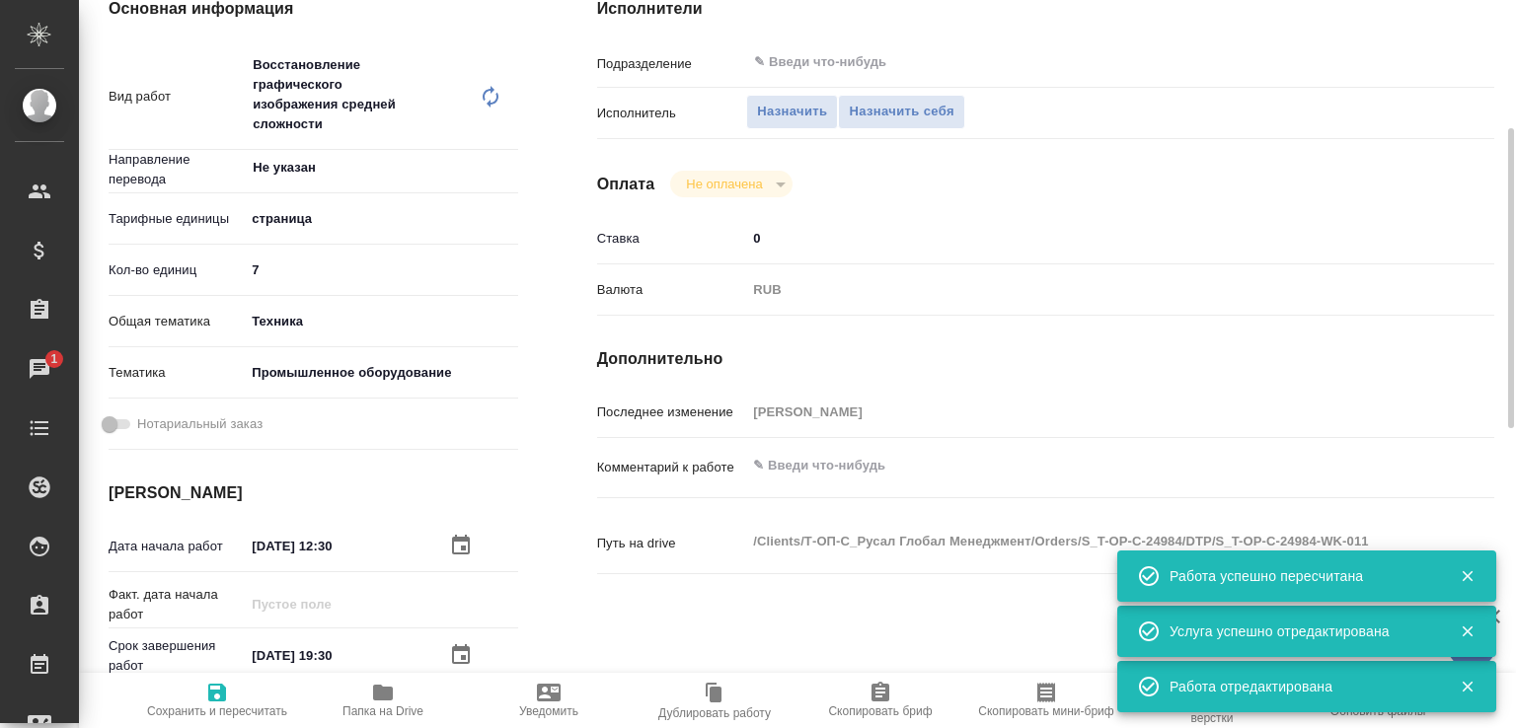
scroll to position [103, 0]
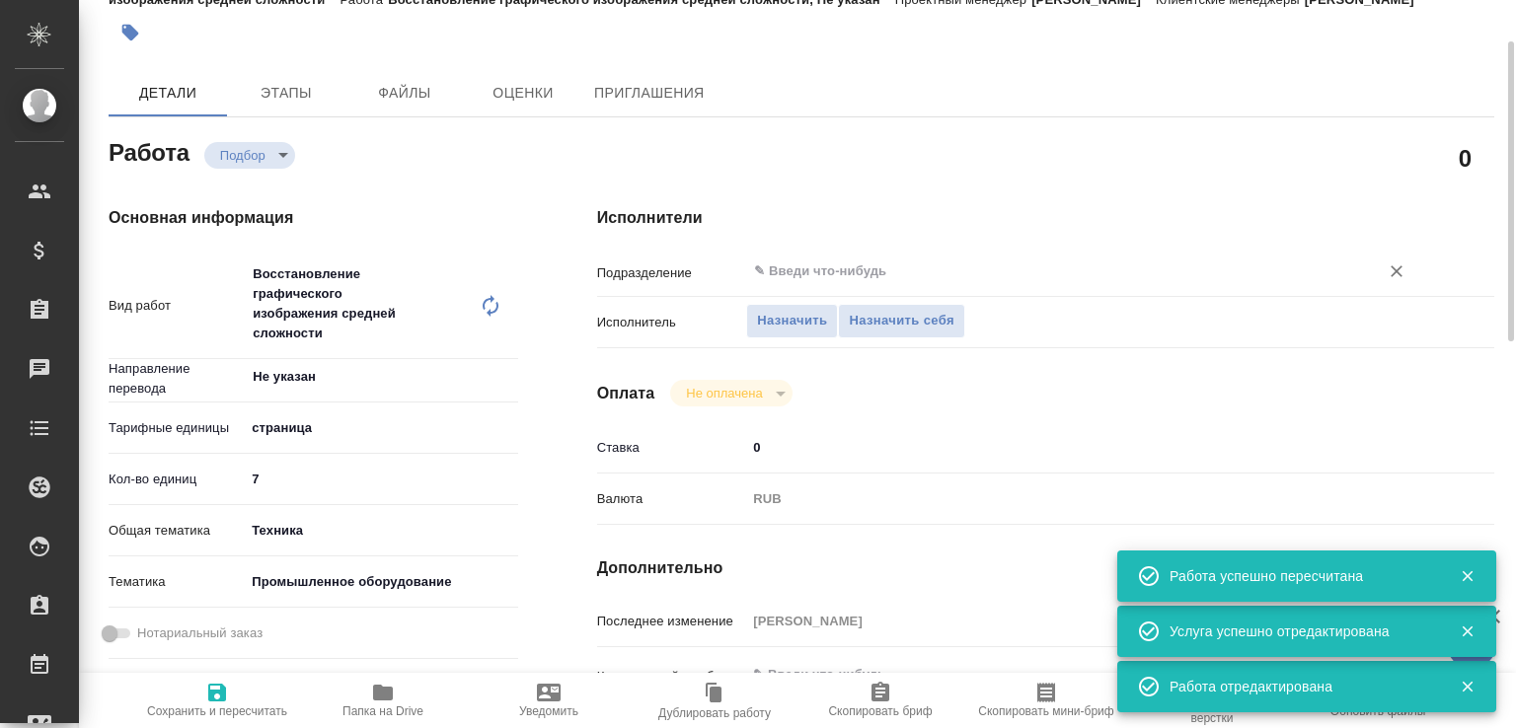
click at [792, 283] on input "text" at bounding box center [1049, 272] width 595 height 24
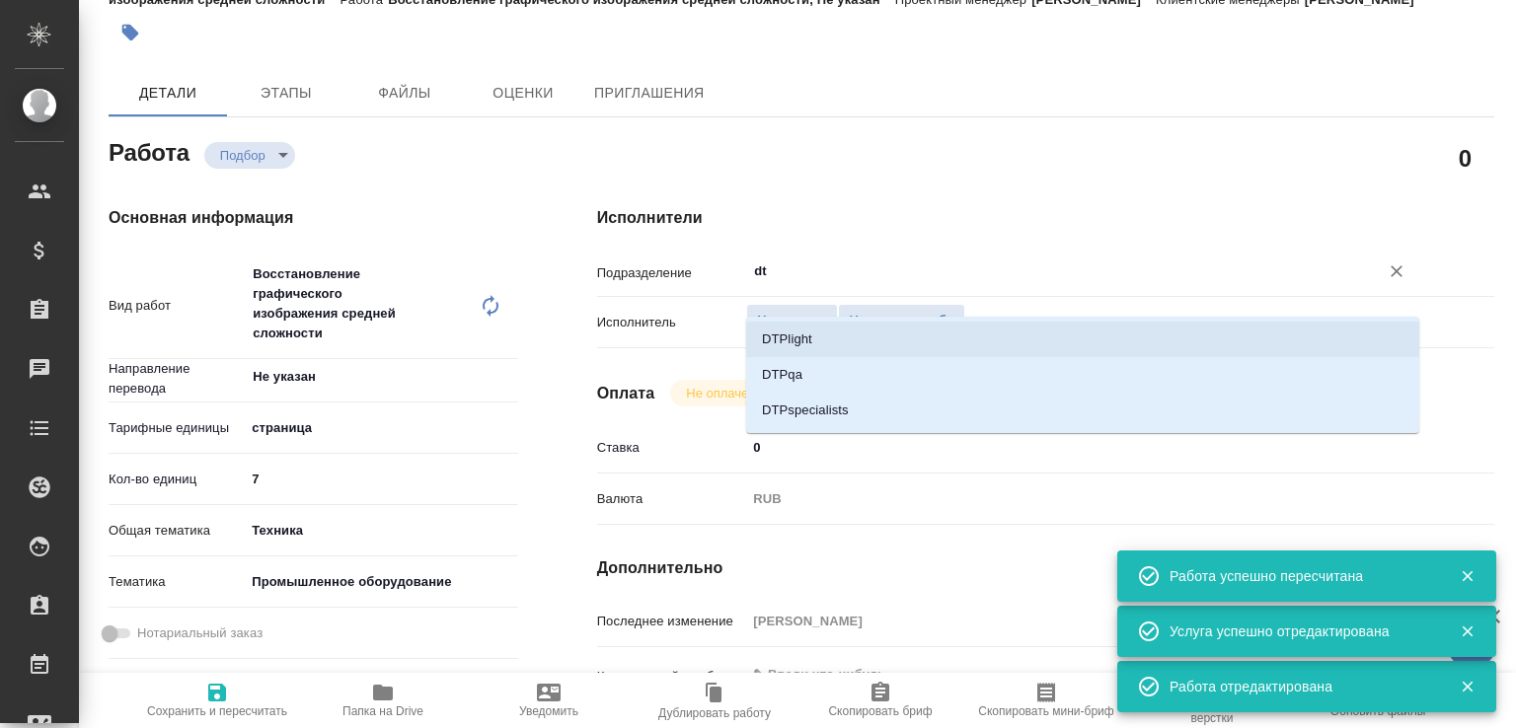
click at [787, 335] on li "DTPlight" at bounding box center [1082, 340] width 673 height 36
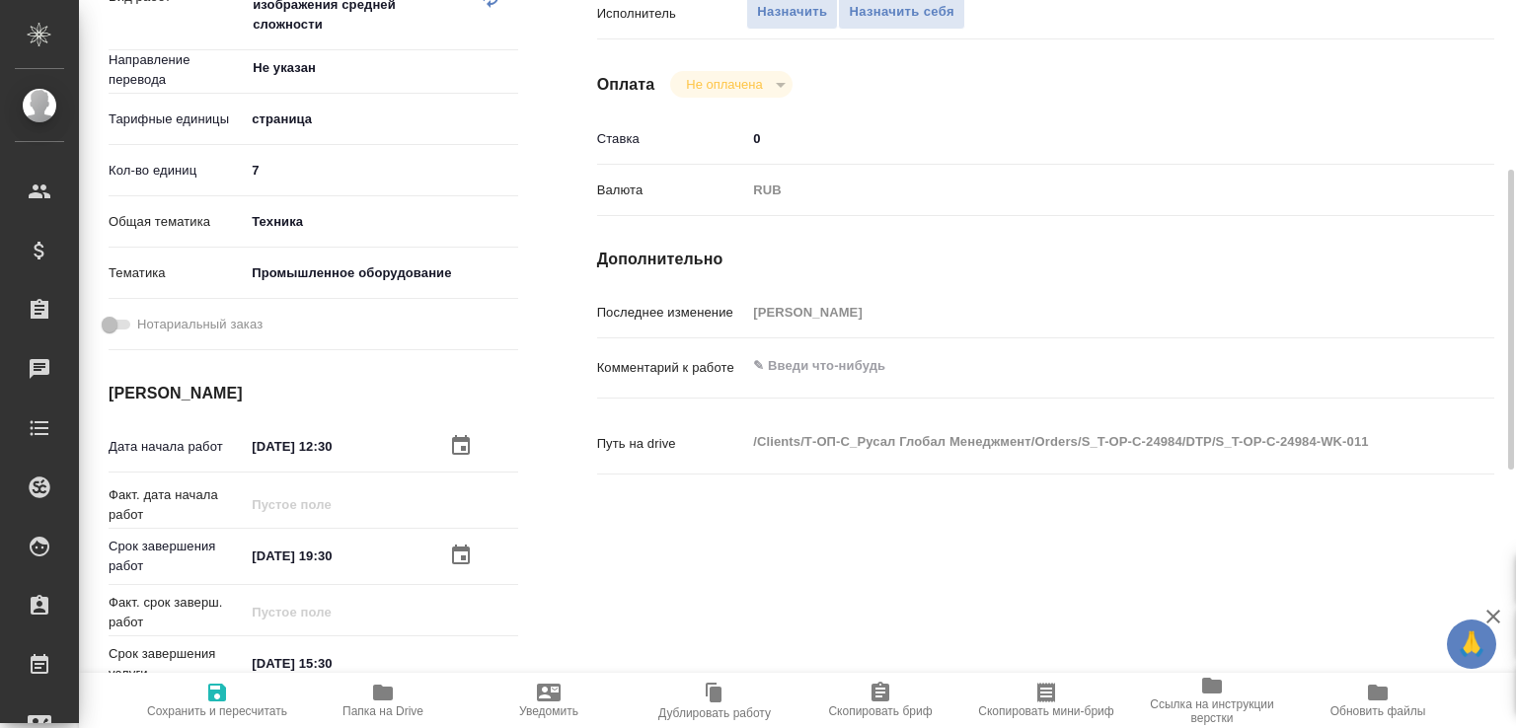
scroll to position [510, 0]
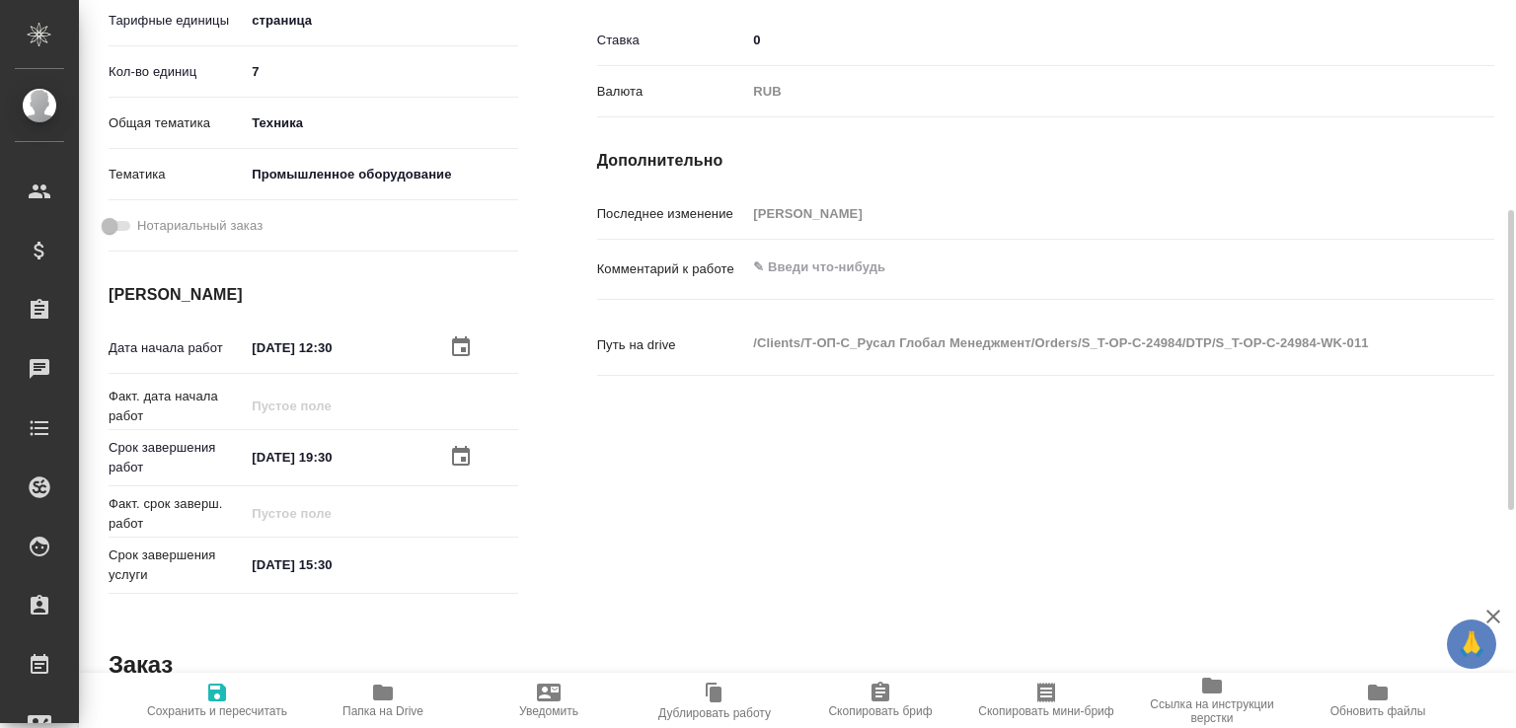
type input "DTPlight"
click at [813, 285] on textarea at bounding box center [1082, 269] width 671 height 34
paste textarea "Разверстать картинки, отмеченные комментариями, и подготовить к переводу. Sinol…"
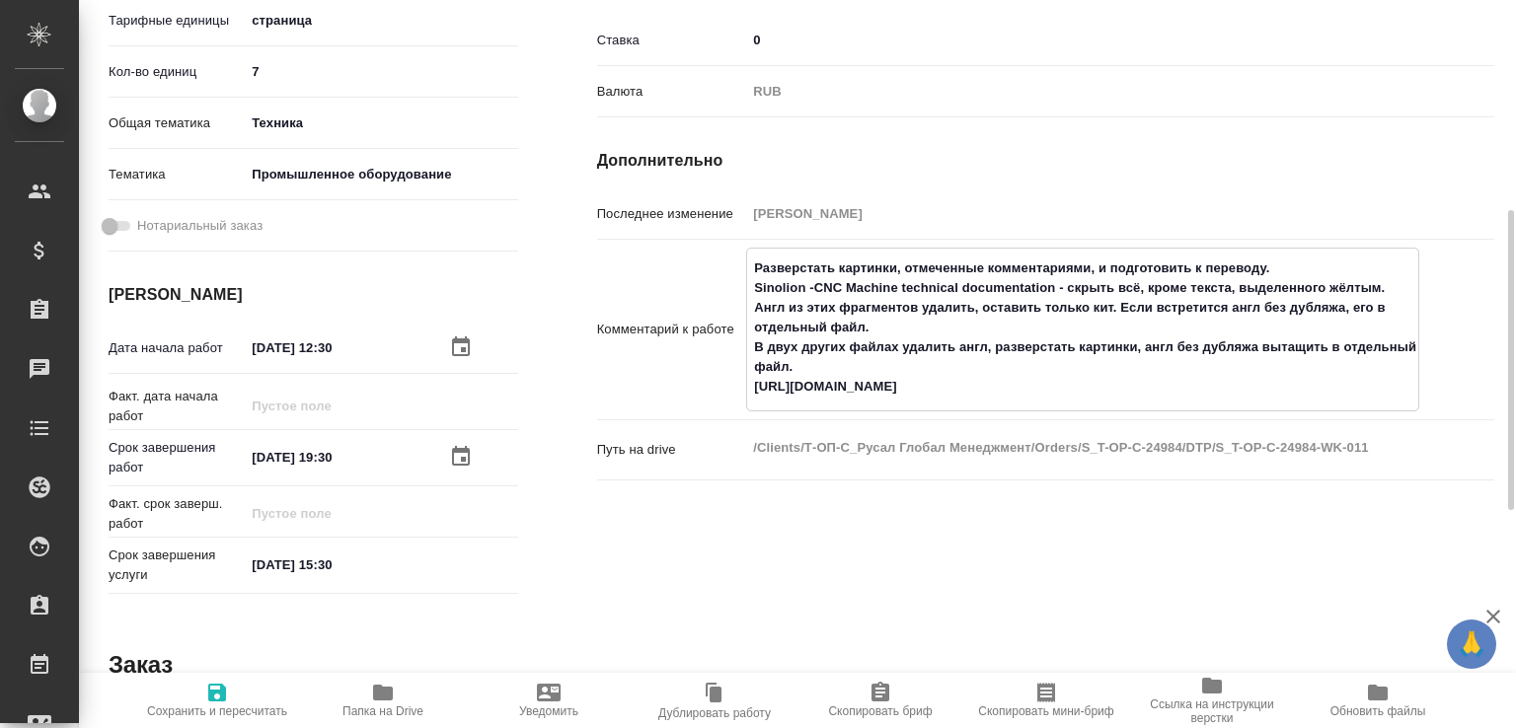
type textarea "Разверстать картинки, отмеченные комментариями, и подготовить к переводу. Sinol…"
click at [225, 705] on span "Сохранить и пересчитать" at bounding box center [217, 712] width 140 height 14
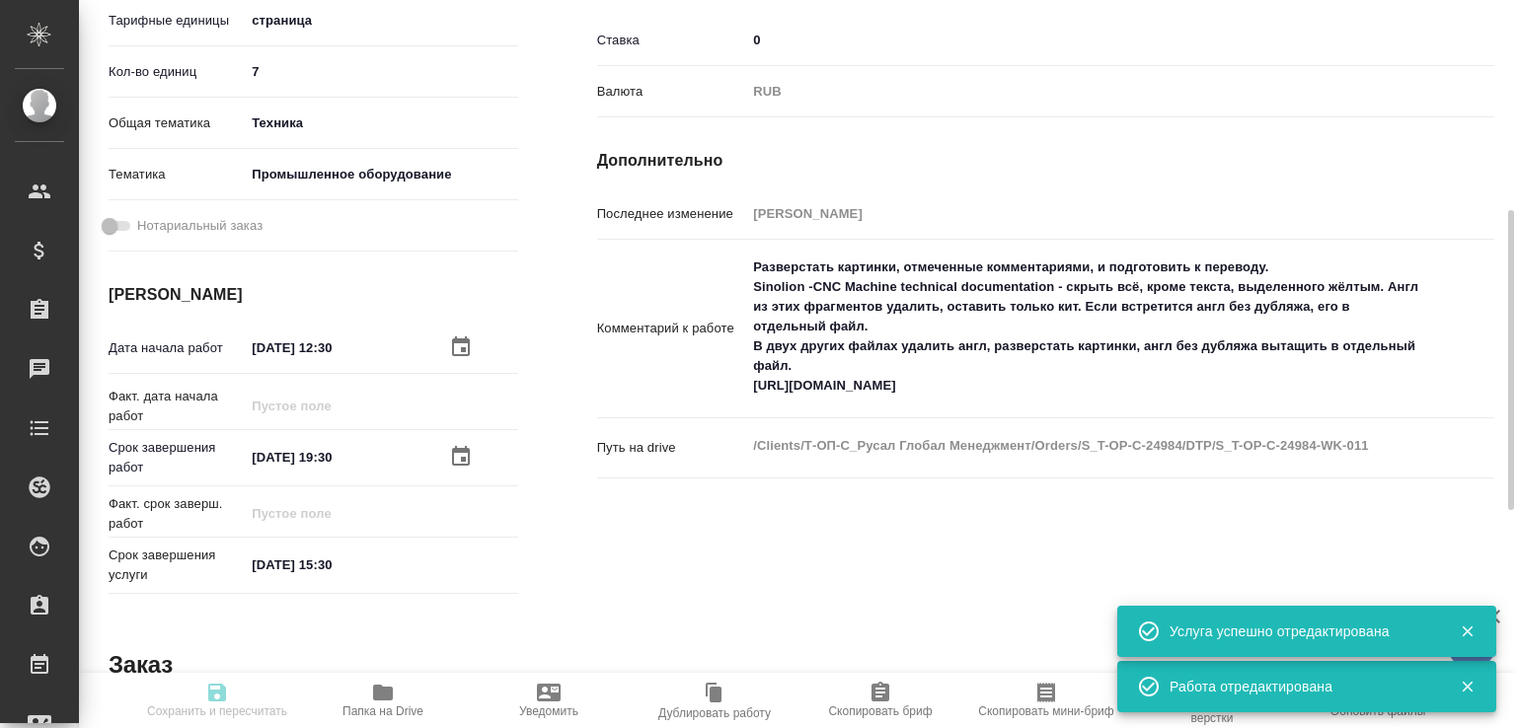
type input "recruiting"
type input "Не указан"
type input "5a8b1489cc6b4906c91bfdb2"
type input "7"
type input "tech"
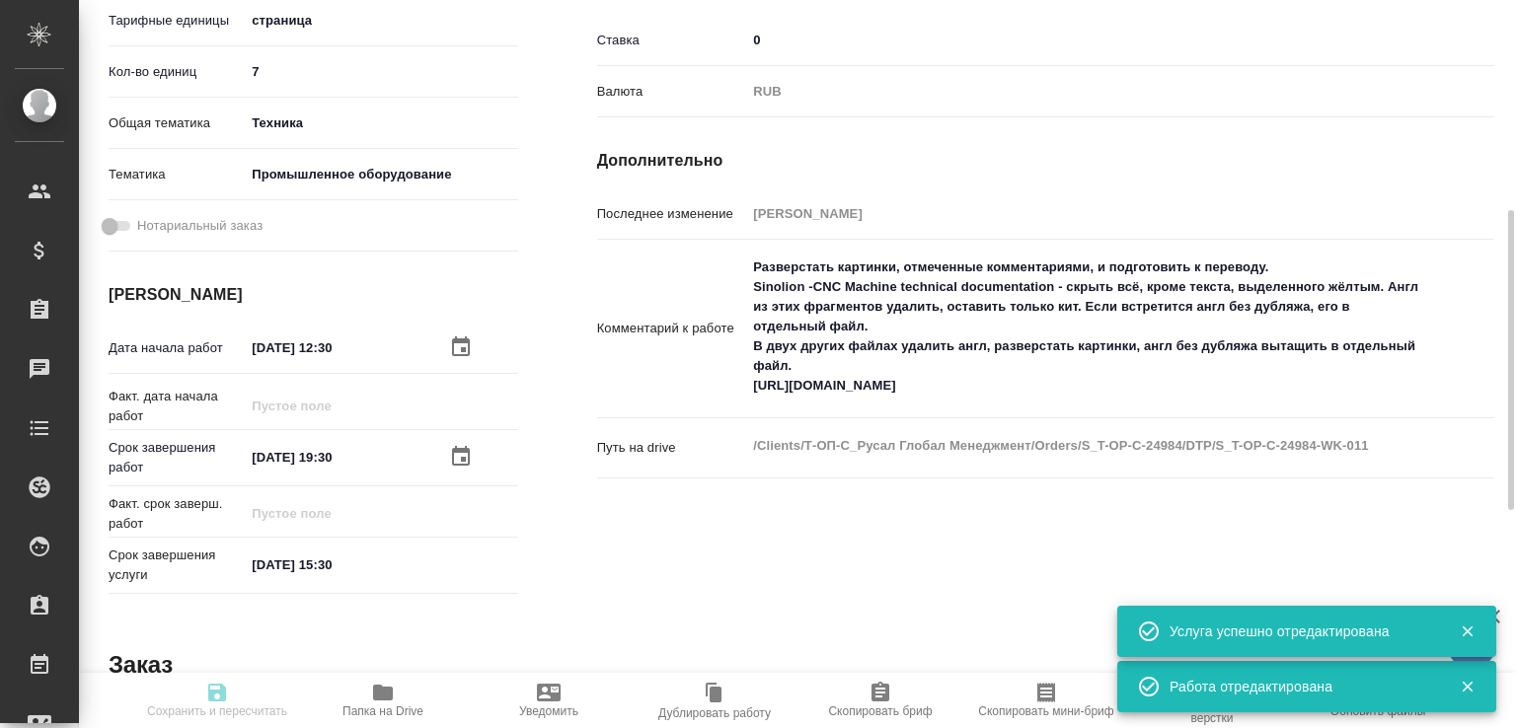
type input "5f647205b73bc97568ca66bc"
type input "01.09.2025 12:30"
type input "01.09.2025 19:30"
type input "02.09.2025 15:30"
type input "DTPlight"
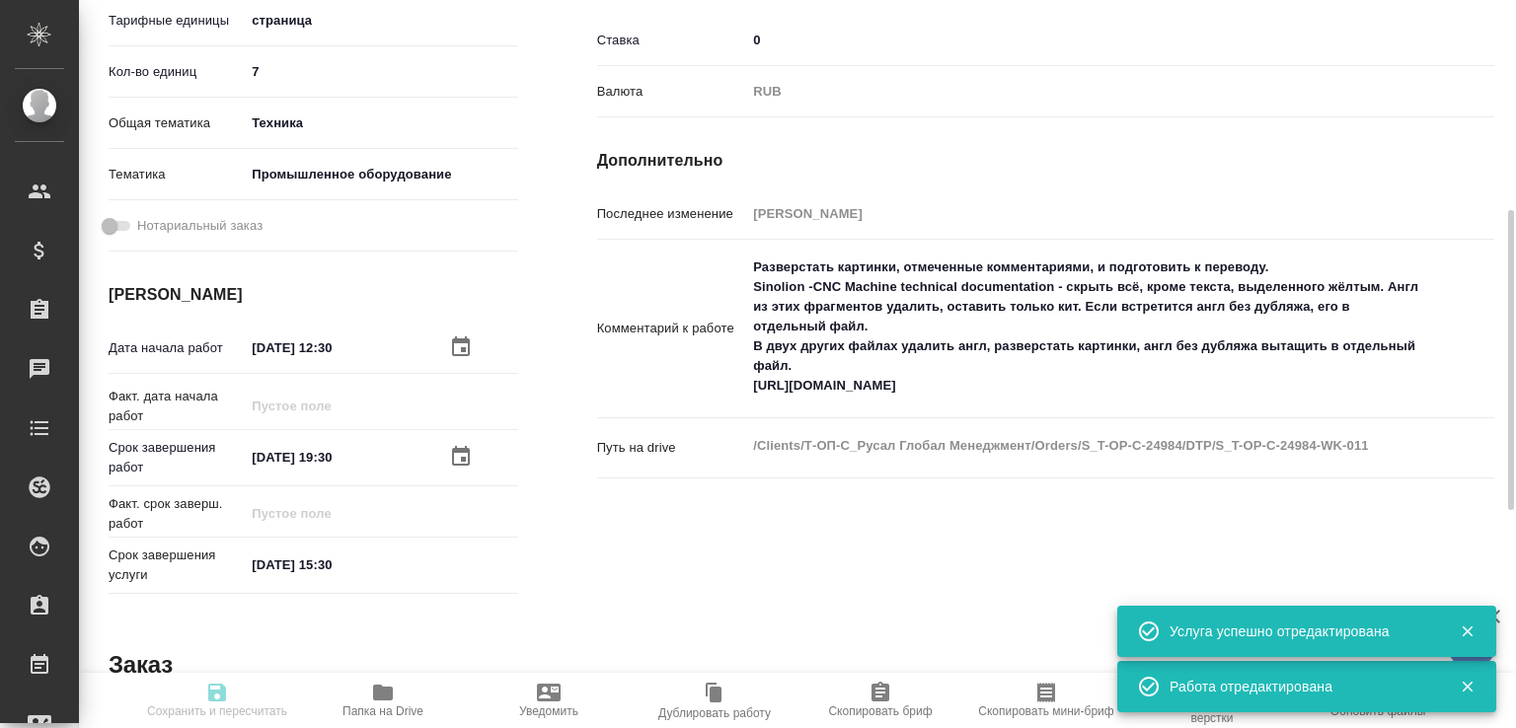
type input "notPayed"
type input "0"
type input "RUB"
type input "[PERSON_NAME]"
type input "S_T-OP-C-24984"
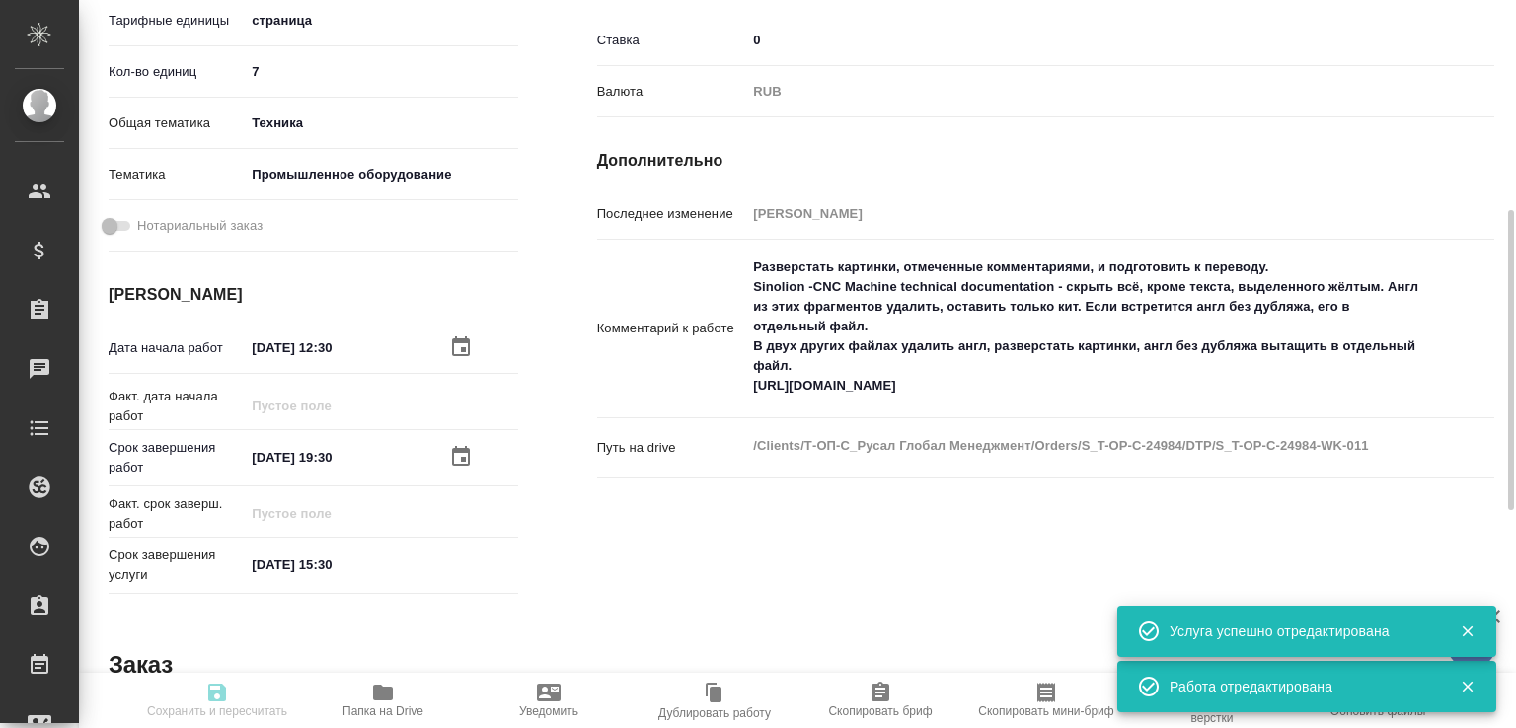
type input "Т-ОП-С-46599"
type input "Верстка Word / Layout Word"
type input "Приемка разверстки, Верстка макета средней сложности (MS Word), Приемка подверс…"
type input "Горленко Юлия"
type input "[PERSON_NAME]"
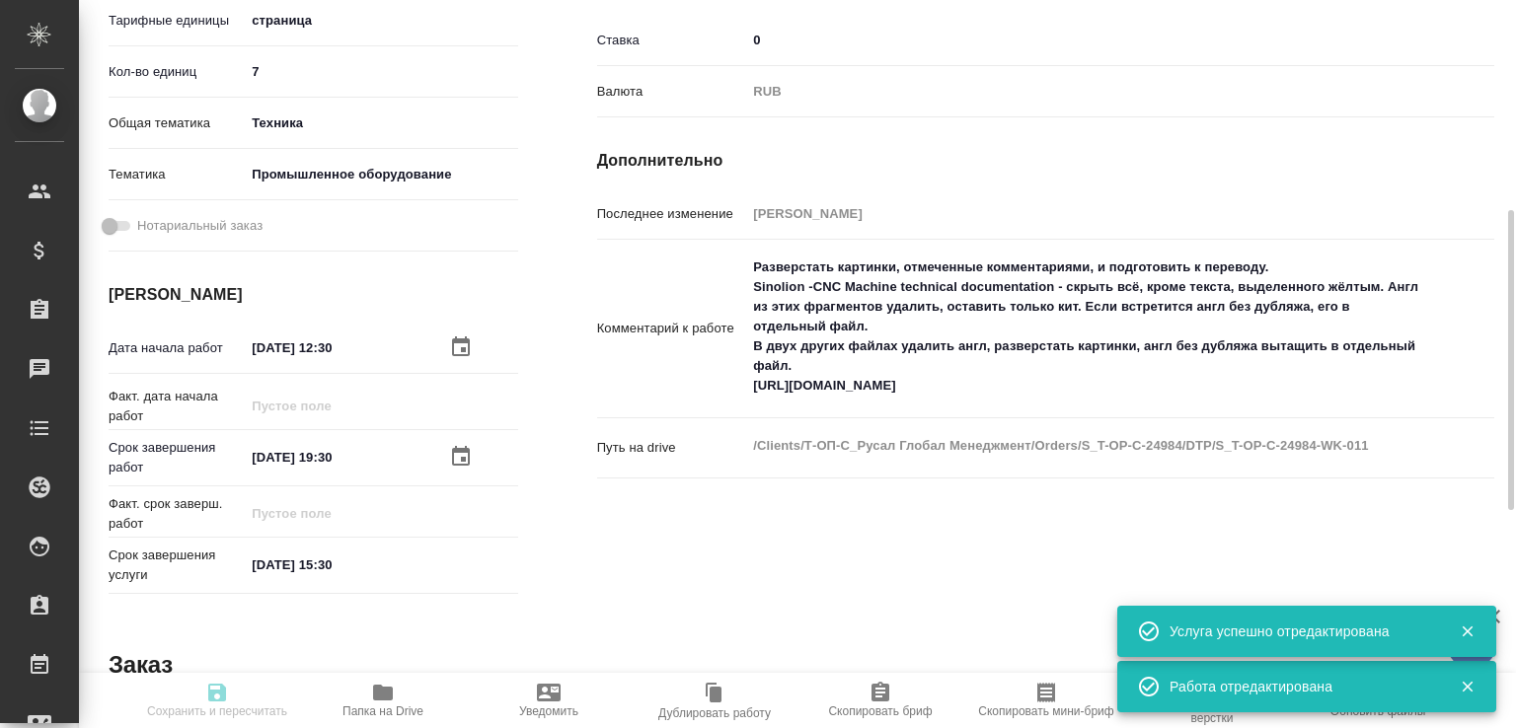
type input "/Clients/Т-ОП-С_Русал Глобал Менеджмент/Orders/S_T-OP-C-24984"
type input "recruiting"
type input "Не указан"
type input "5a8b1489cc6b4906c91bfdb2"
type input "7"
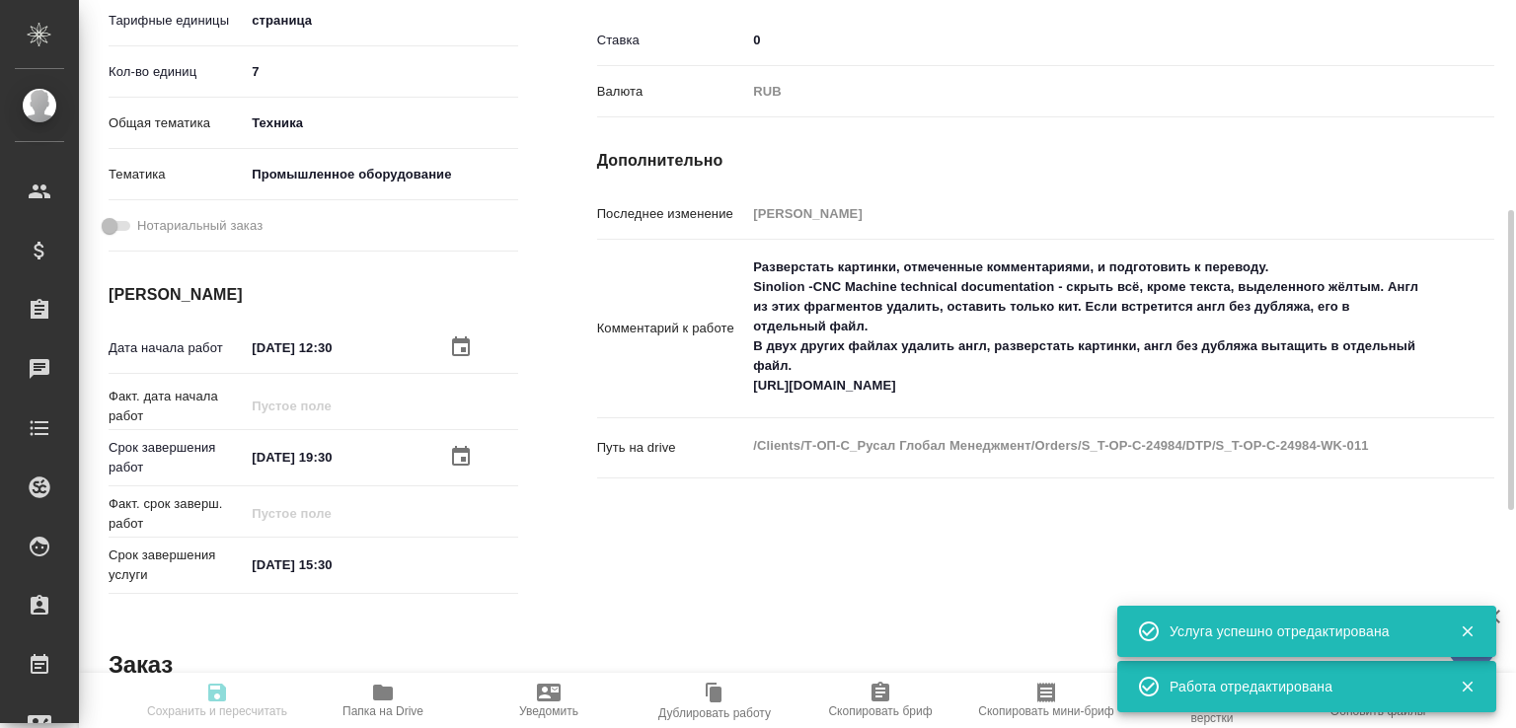
type input "tech"
type input "5f647205b73bc97568ca66bc"
type input "01.09.2025 12:30"
type input "01.09.2025 19:30"
type input "02.09.2025 15:30"
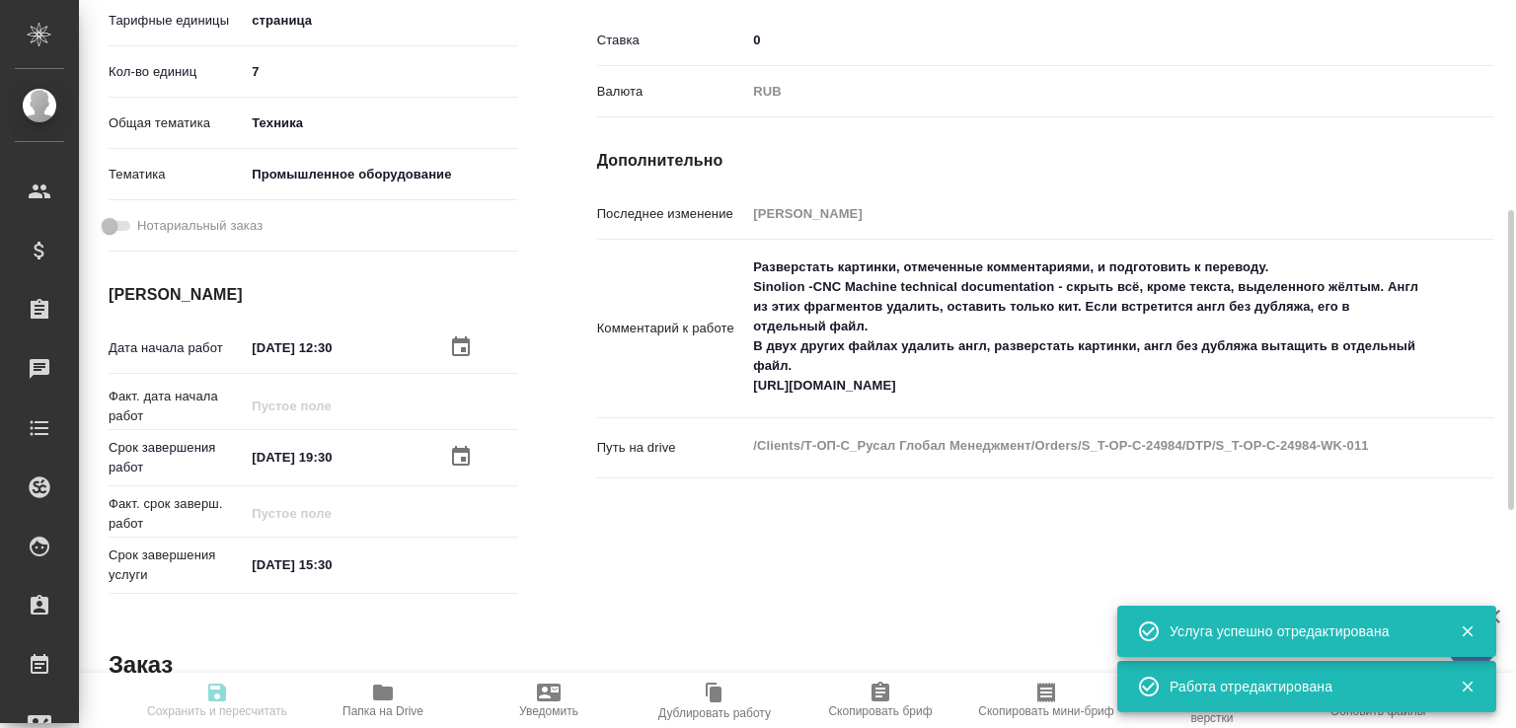
type input "DTPlight"
type input "notPayed"
type input "0"
type input "RUB"
type input "[PERSON_NAME]"
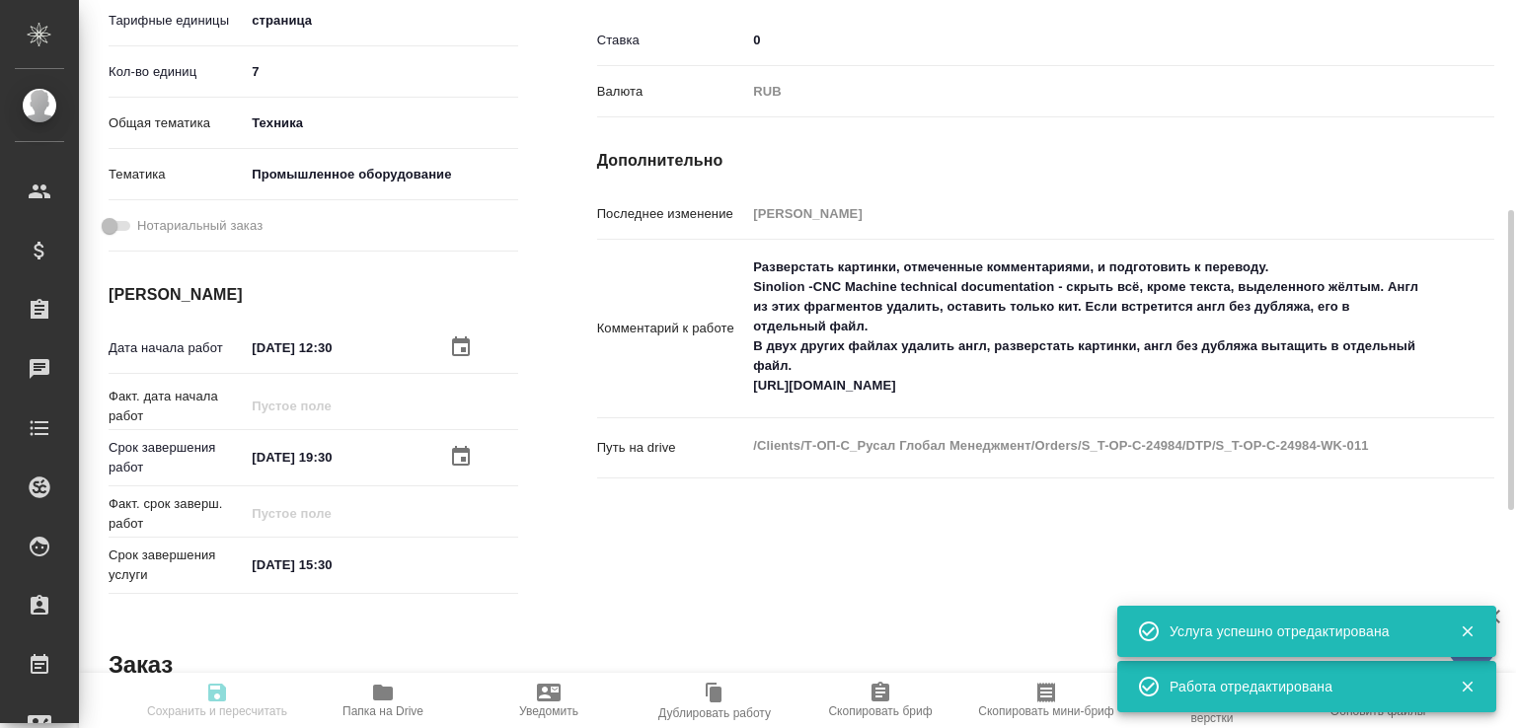
type input "S_T-OP-C-24984"
type input "Т-ОП-С-46599"
type input "Верстка Word / Layout Word"
type input "Приемка разверстки, Верстка макета средней сложности (MS Word), Приемка подверс…"
type input "Горленко Юлия"
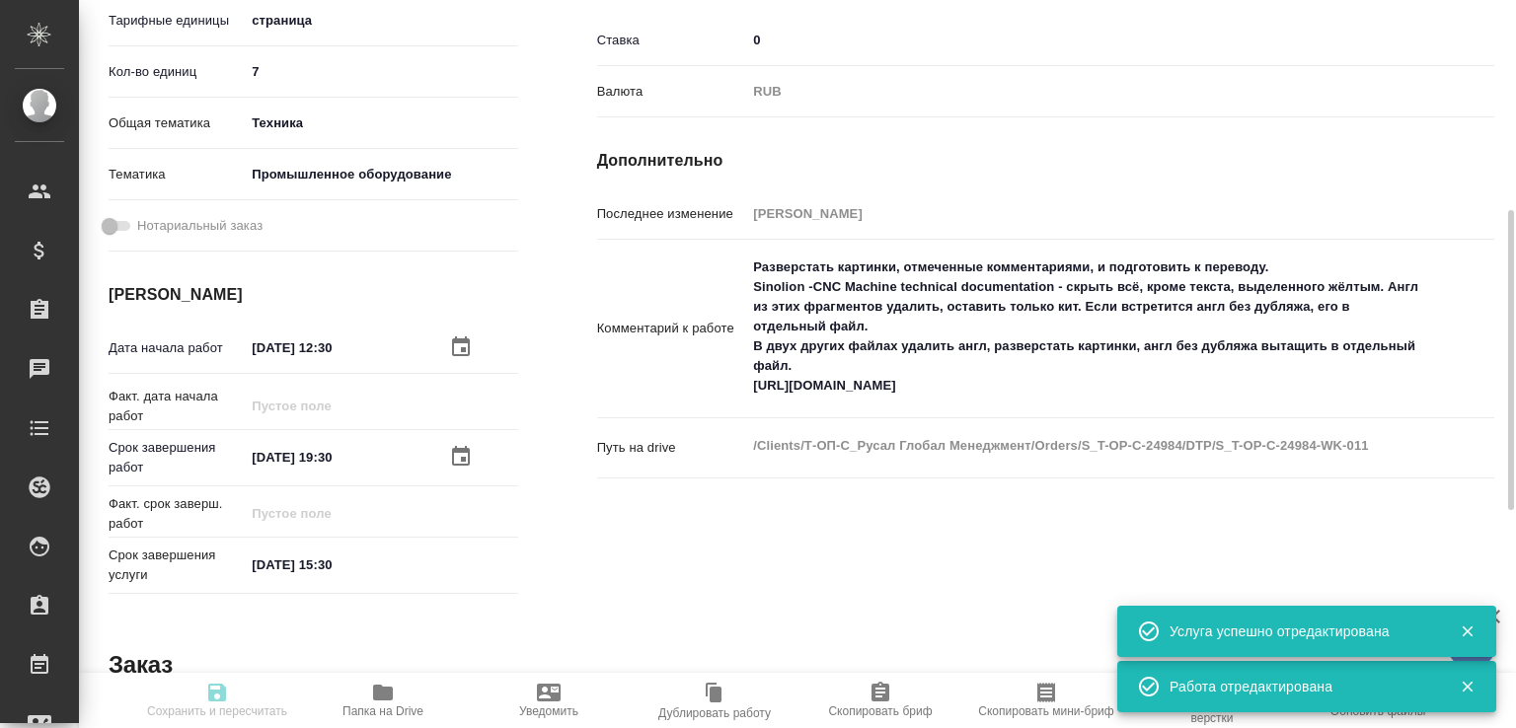
type input "[PERSON_NAME]"
type input "/Clients/Т-ОП-С_Русал Глобал Менеджмент/Orders/S_T-OP-C-24984"
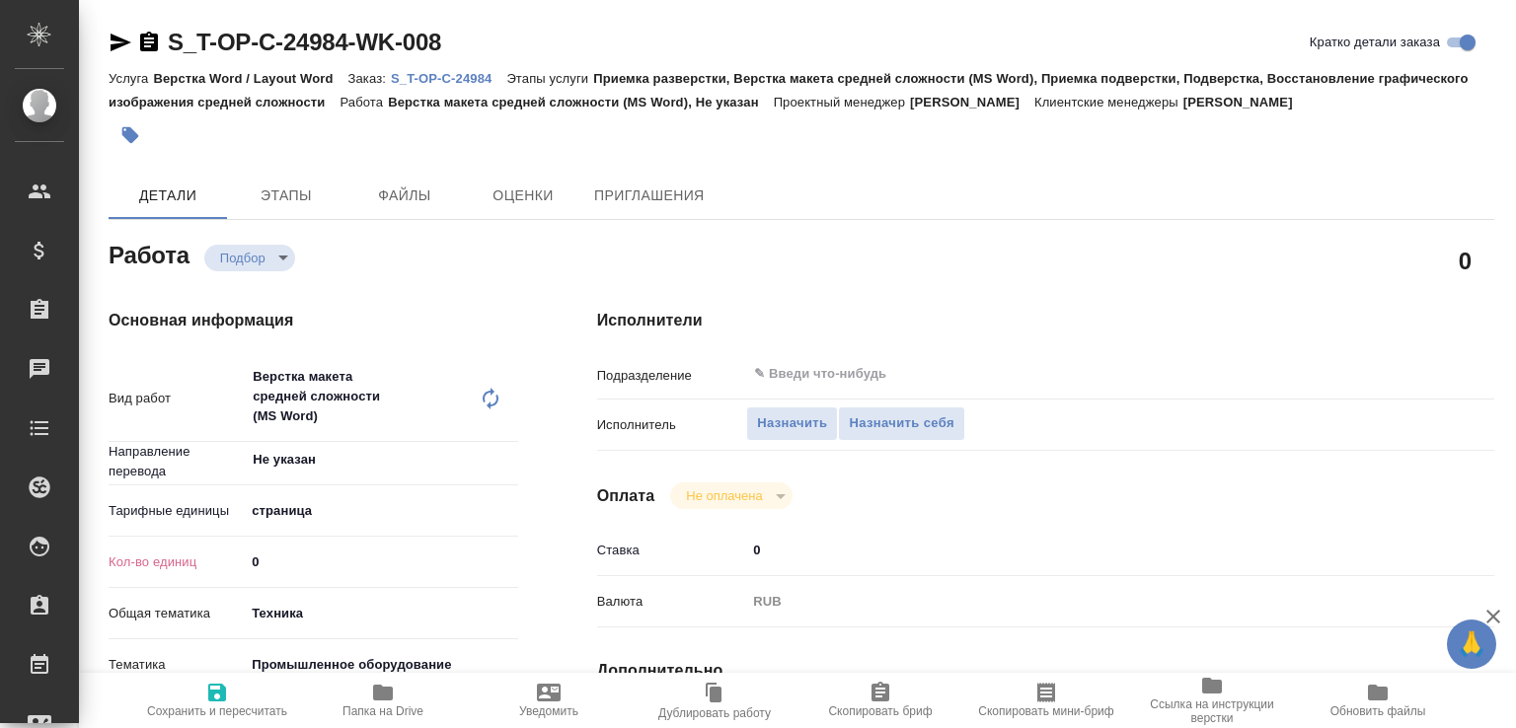
drag, startPoint x: 297, startPoint y: 563, endPoint x: 148, endPoint y: 606, distance: 154.9
click at [150, 606] on div "Вид работ Верстка макета средней сложности (MS Word) x ​ Направление перевода Н…" at bounding box center [314, 553] width 410 height 394
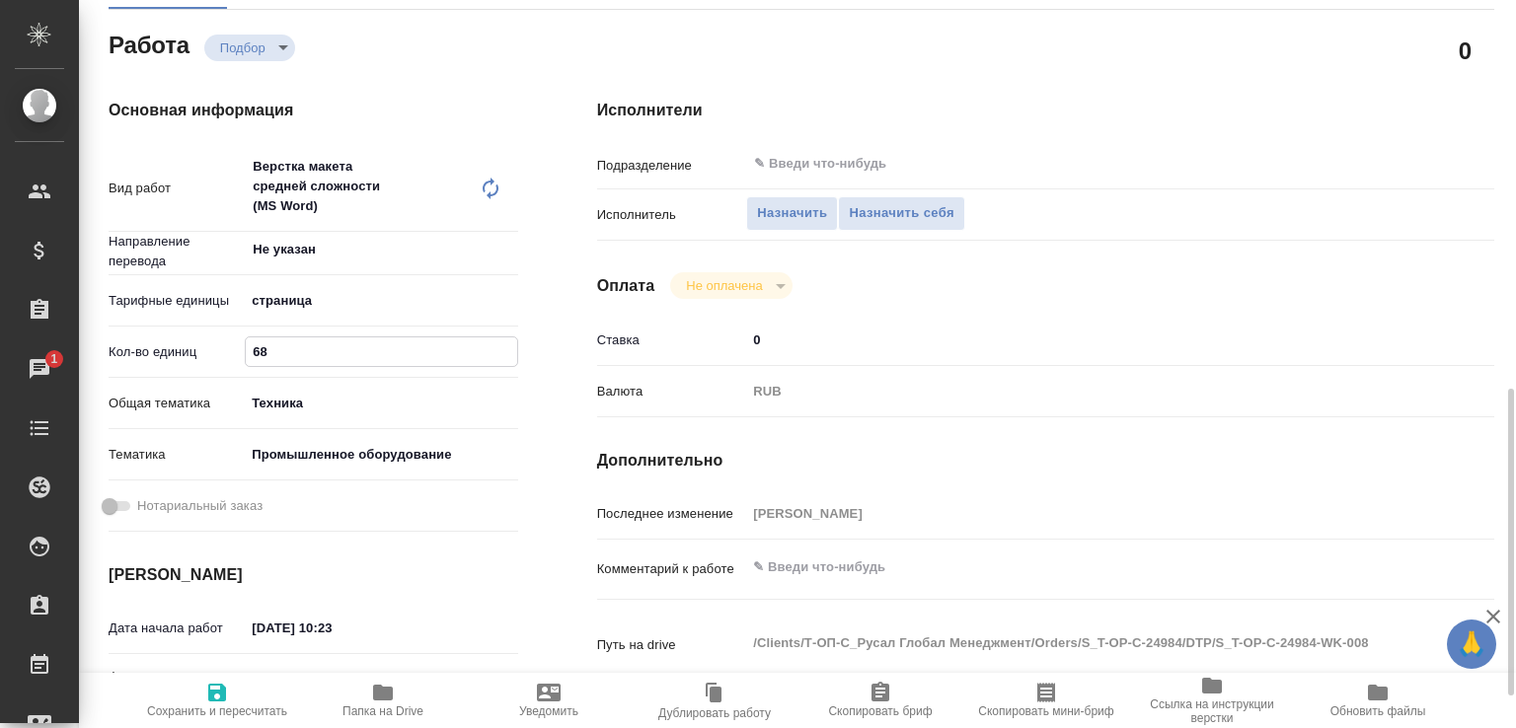
scroll to position [632, 0]
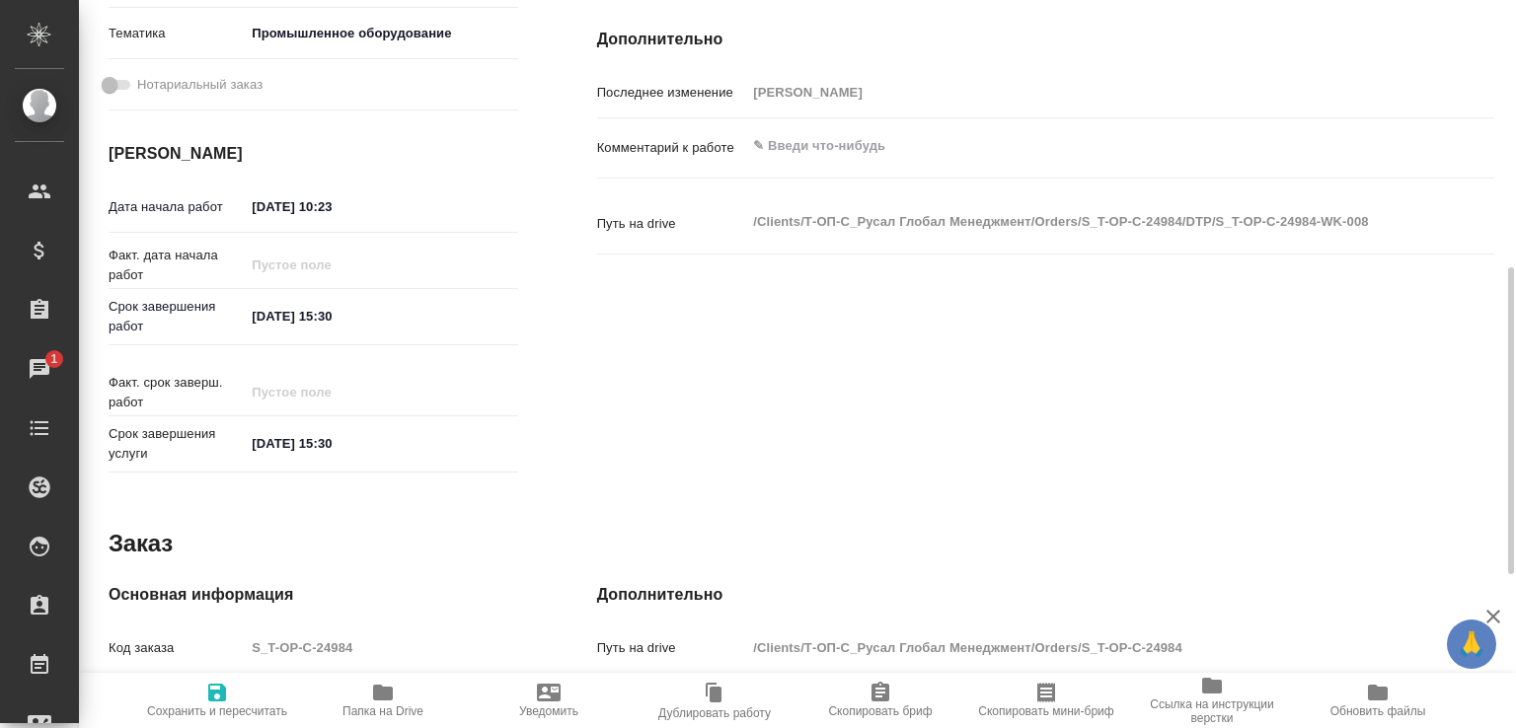
type input "68"
drag, startPoint x: 340, startPoint y: 206, endPoint x: 363, endPoint y: 205, distance: 22.7
click at [363, 205] on input "01.09.2025 10:23" at bounding box center [332, 206] width 173 height 29
type input "01.09.2025 12:30"
click at [265, 313] on input "02.09.2025 15:30" at bounding box center [332, 316] width 173 height 29
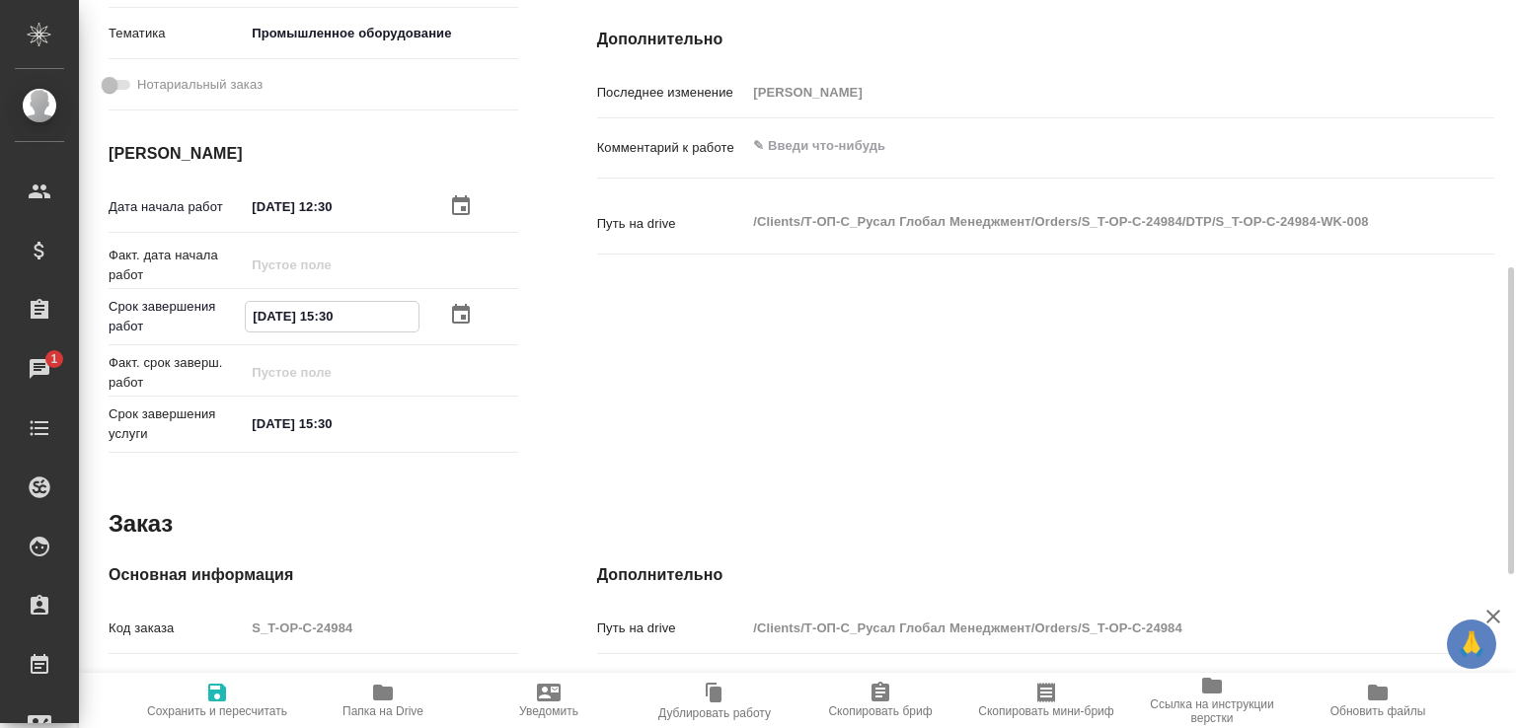
click at [333, 310] on input "01.09.2025 15:30" at bounding box center [332, 316] width 173 height 29
type input "01.09.2025 19:30"
click at [250, 692] on span "Сохранить и пересчитать" at bounding box center [217, 699] width 142 height 37
type input "recruiting"
type input "Не указан"
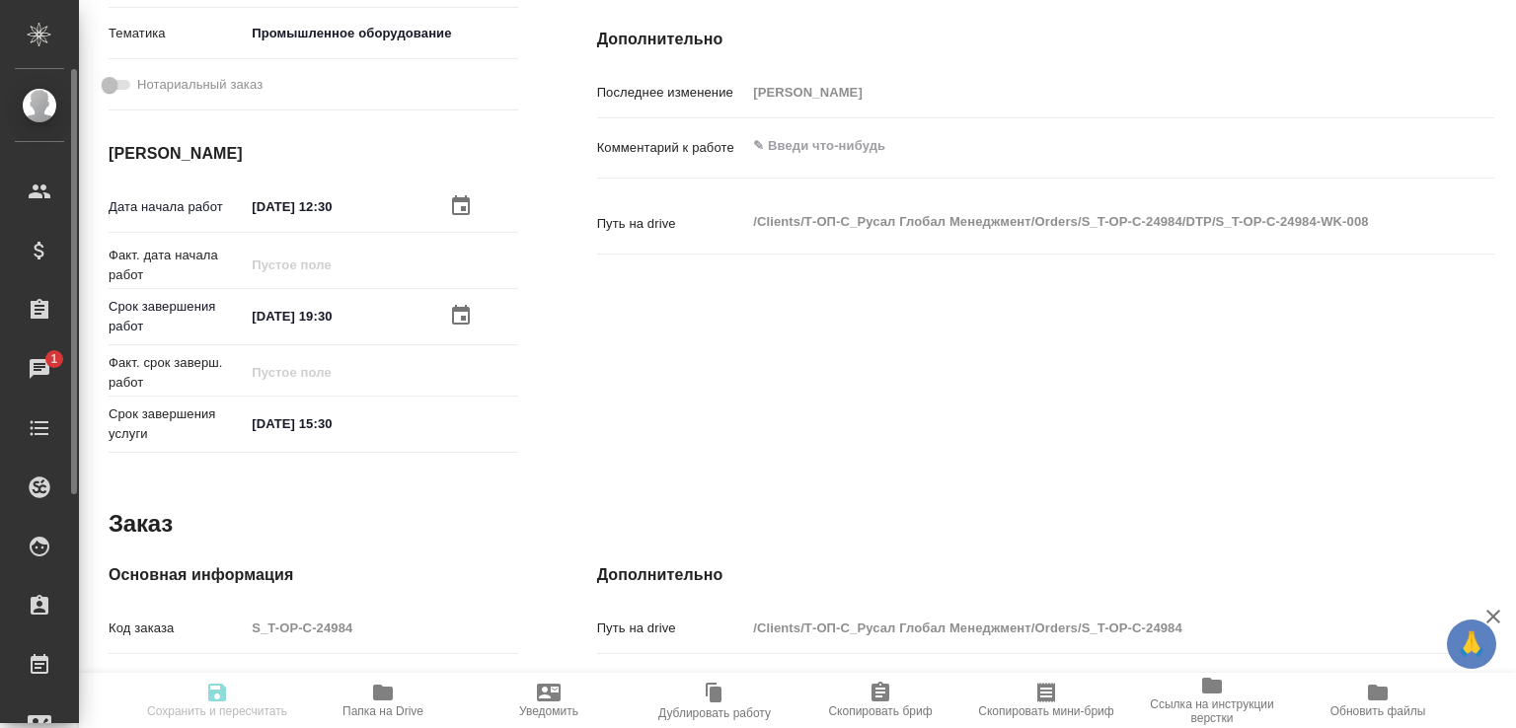
type input "5a8b1489cc6b4906c91bfdb2"
type input "68"
type input "tech"
type input "5f647205b73bc97568ca66bc"
type input "01.09.2025 12:30"
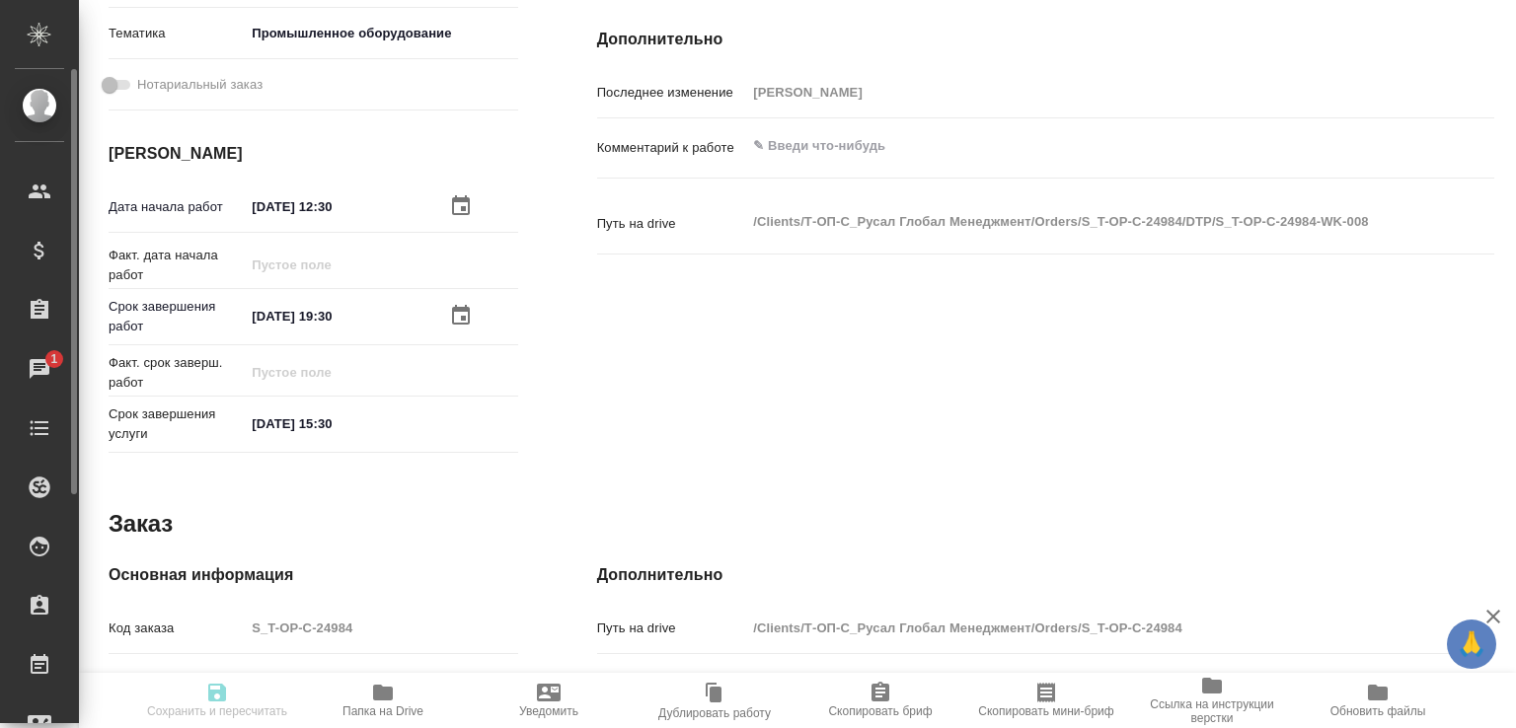
type input "01.09.2025 19:30"
type input "02.09.2025 15:30"
type input "notPayed"
type input "0"
type input "RUB"
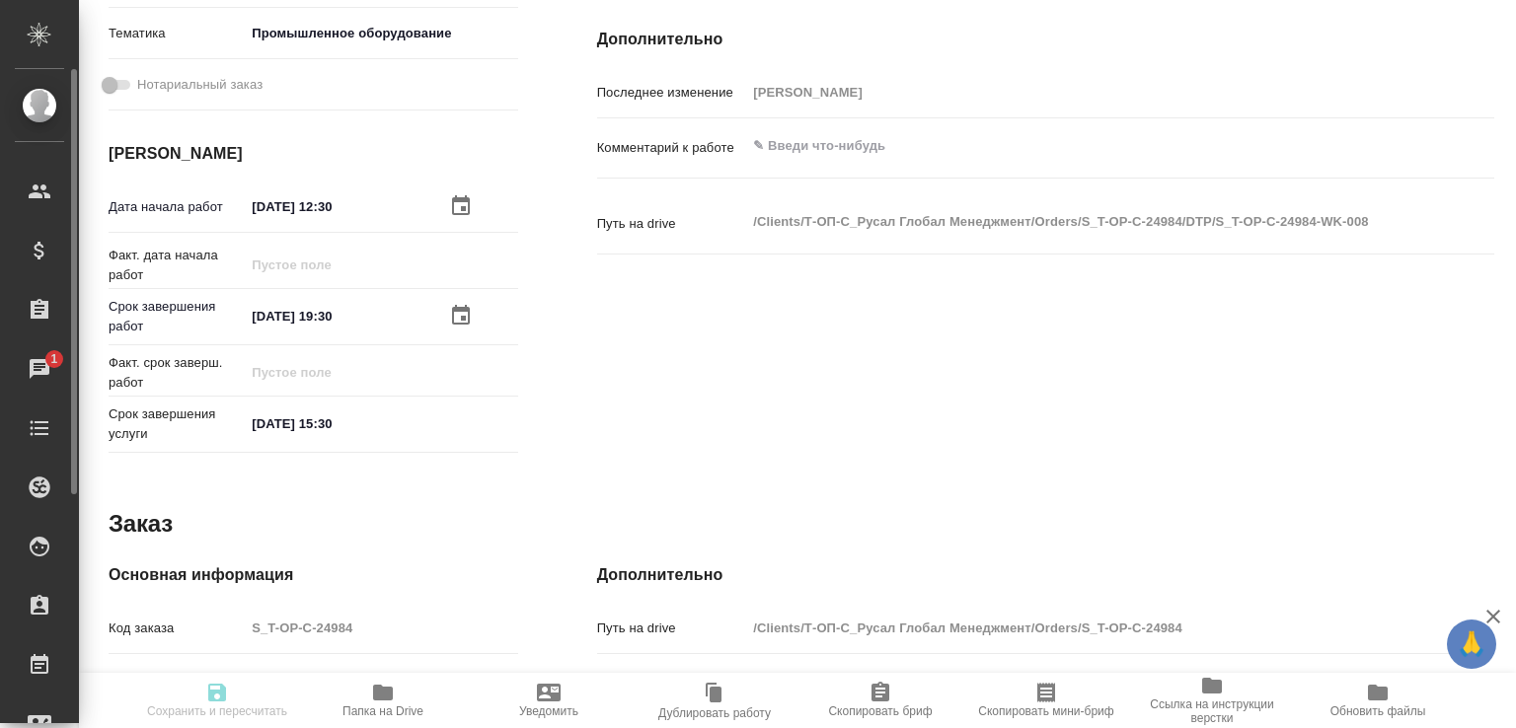
type input "[PERSON_NAME]"
type input "S_T-OP-C-24984"
type input "Т-ОП-С-46599"
type input "Верстка Word / Layout Word"
type input "Приемка разверстки, Верстка макета средней сложности (MS Word), Приемка подверс…"
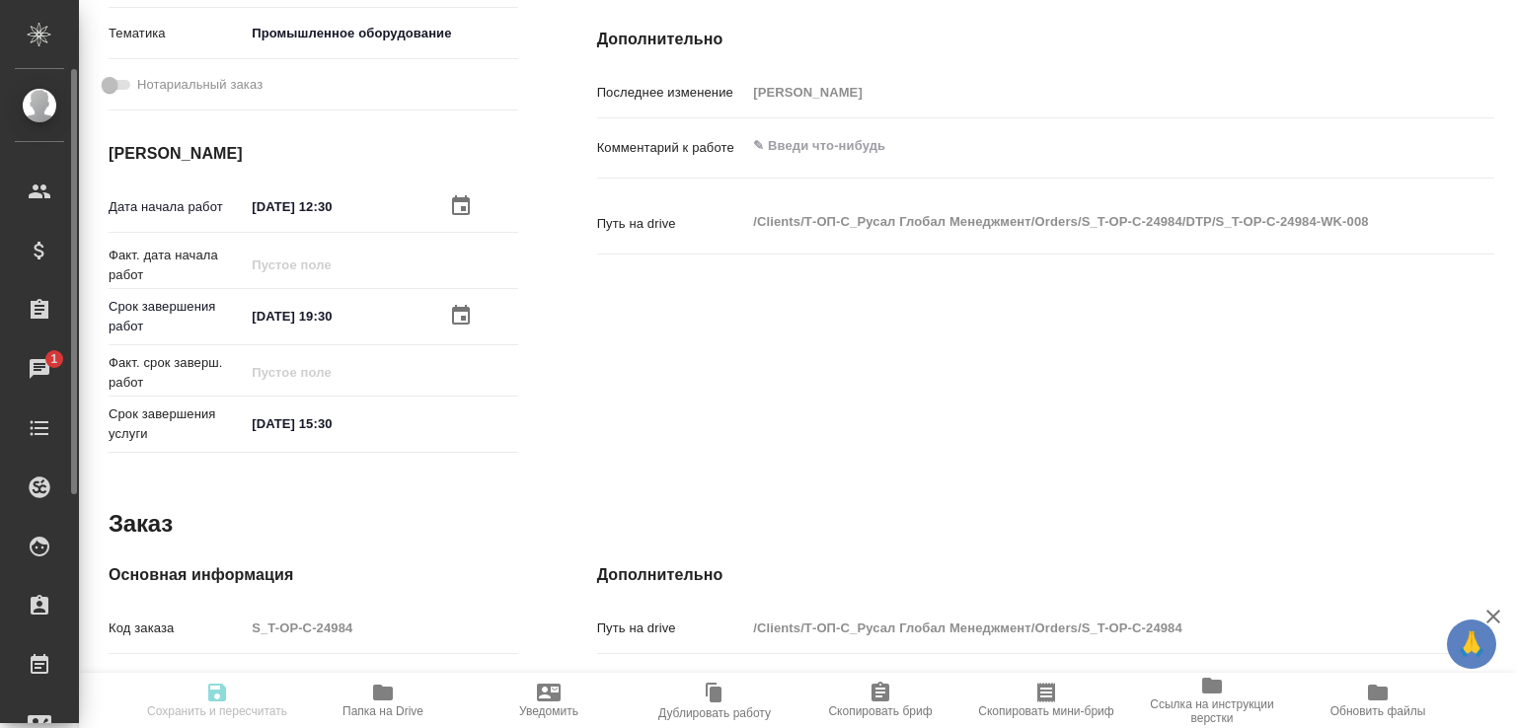
type input "Горленко Юлия"
type input "[PERSON_NAME]"
type input "/Clients/Т-ОП-С_Русал Глобал Менеджмент/Orders/S_T-OP-C-24984"
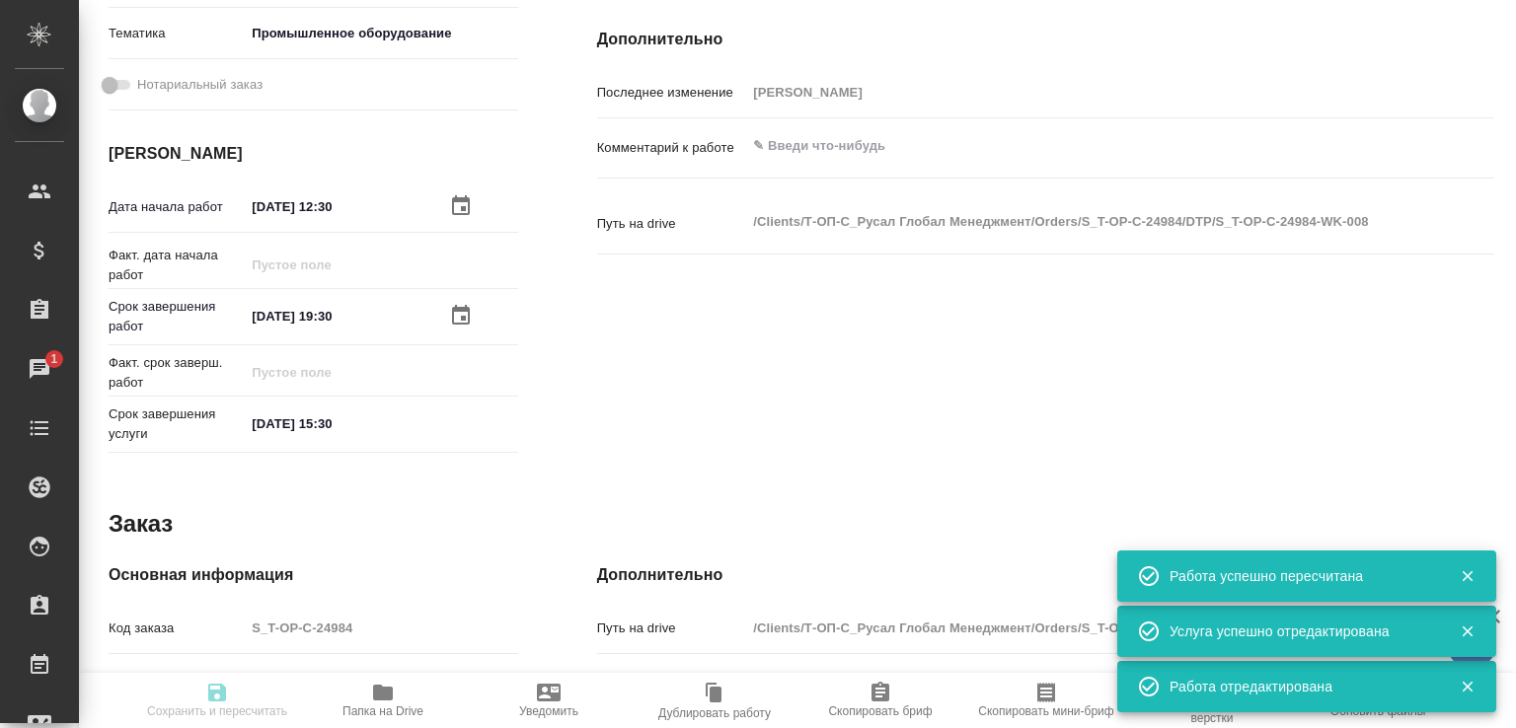
type input "recruiting"
type input "Не указан"
type input "5a8b1489cc6b4906c91bfdb2"
type input "68"
type input "tech"
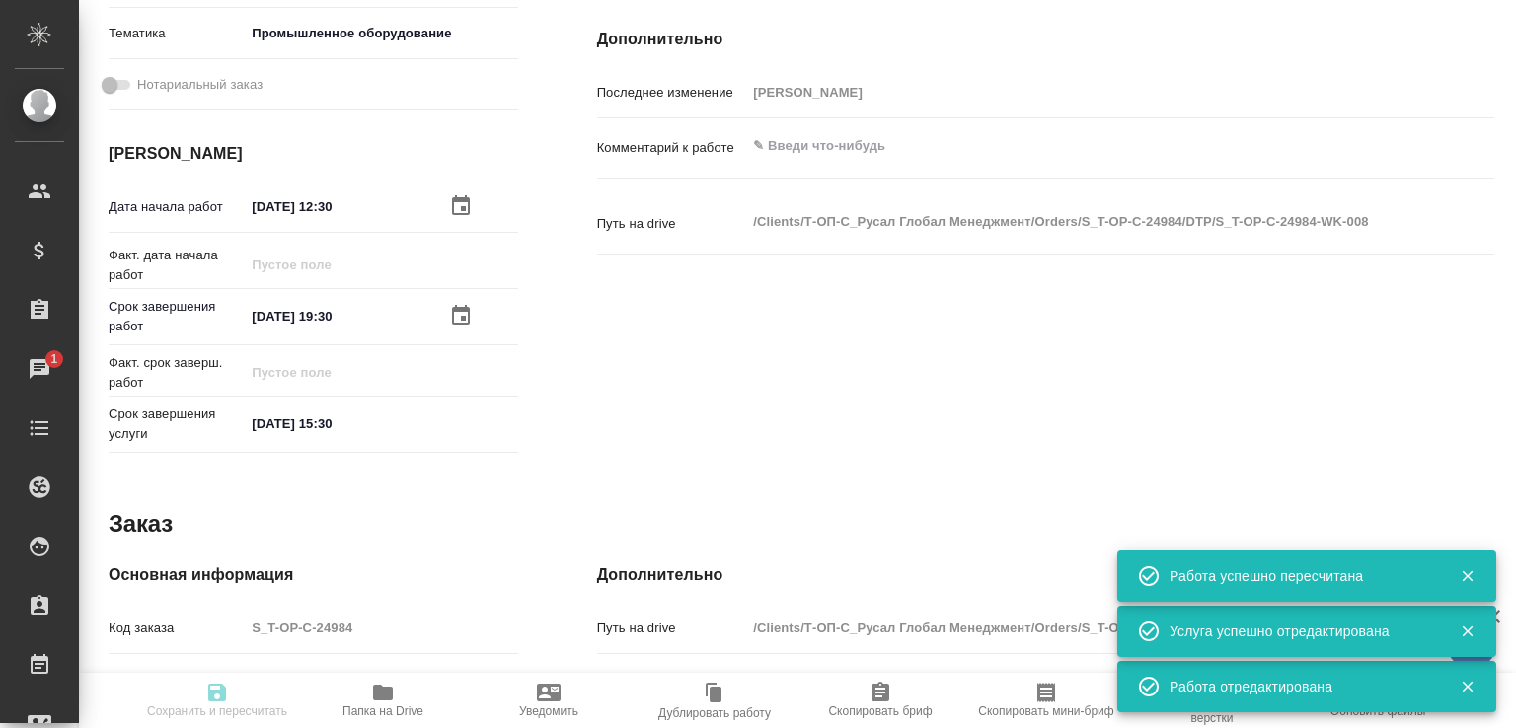
type input "5f647205b73bc97568ca66bc"
type input "01.09.2025 12:30"
type input "01.09.2025 19:30"
type input "02.09.2025 15:30"
type input "notPayed"
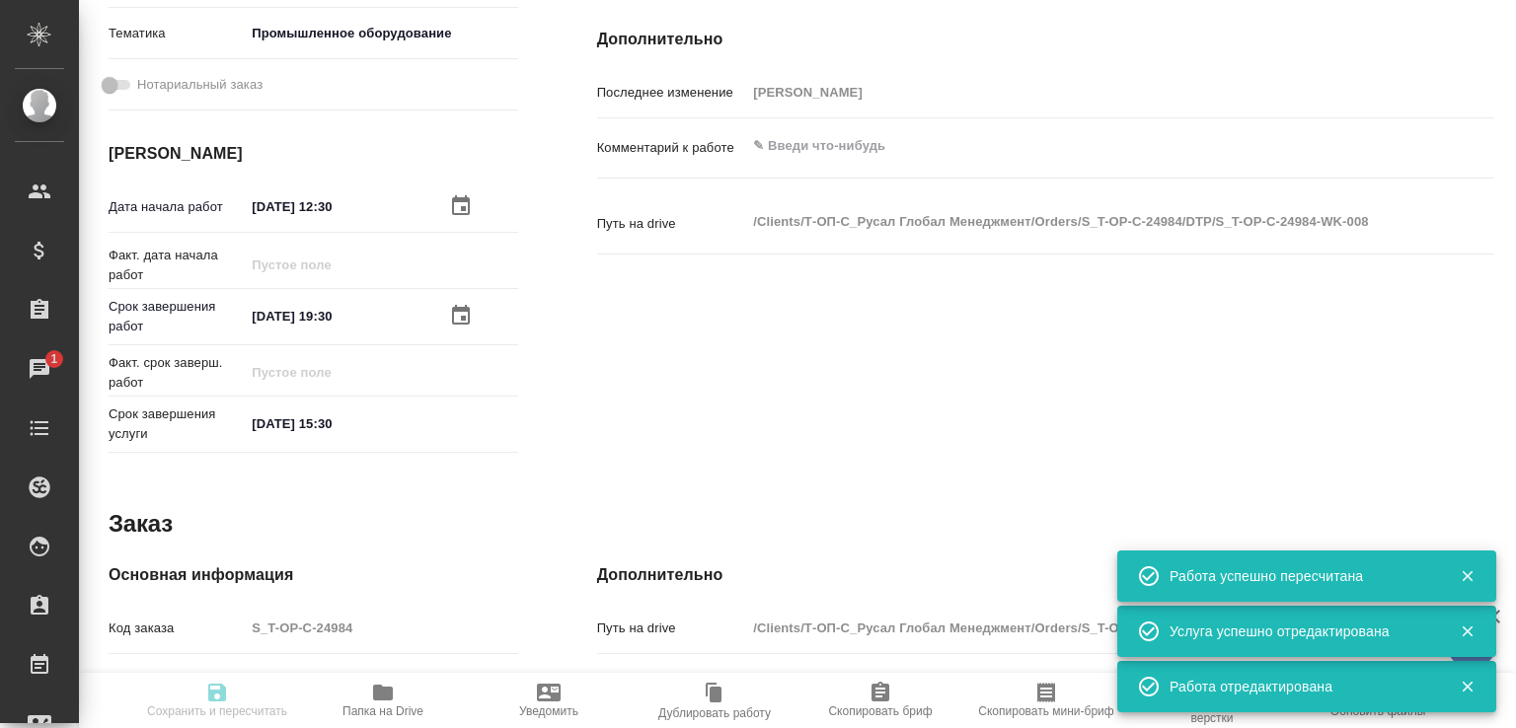
type input "0"
type input "RUB"
type input "[PERSON_NAME]"
type input "S_T-OP-C-24984"
type input "Т-ОП-С-46599"
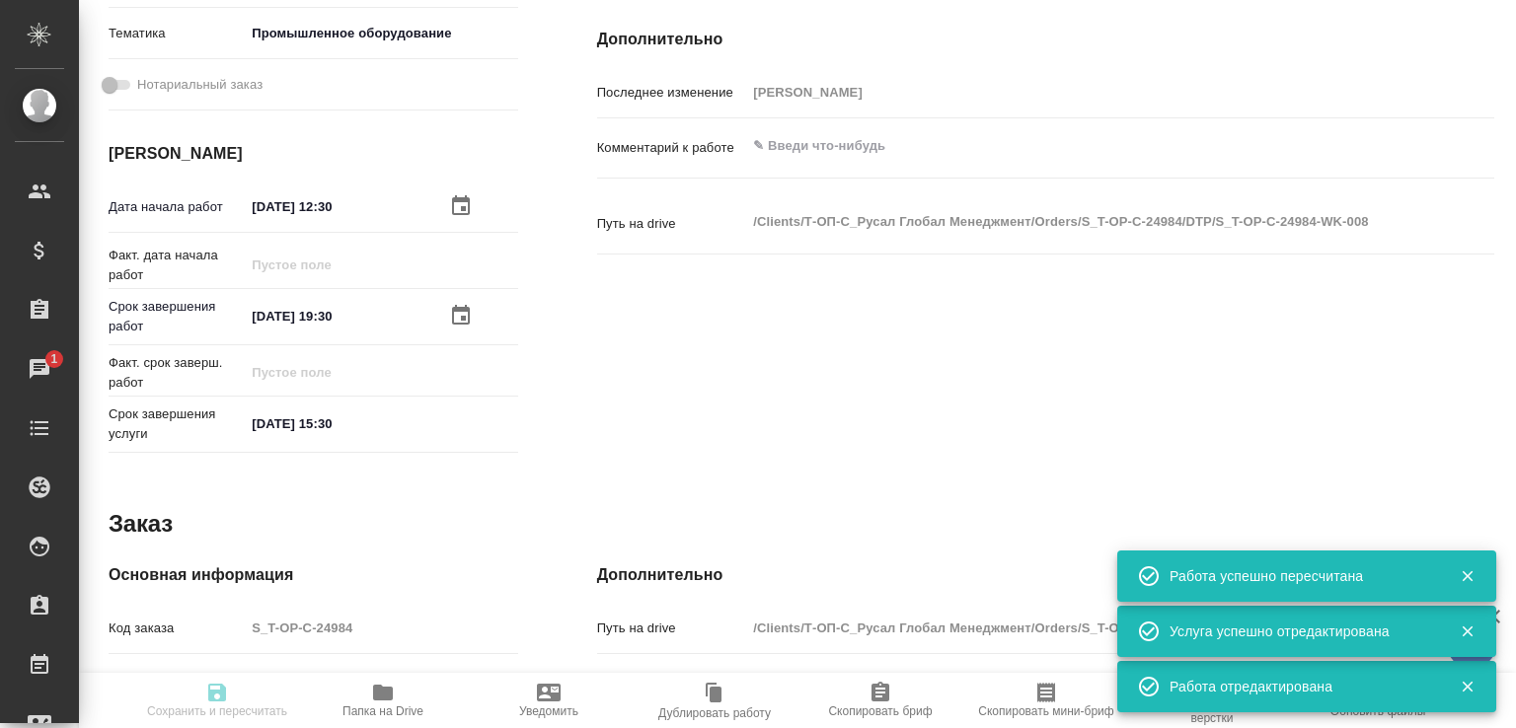
type input "Верстка Word / Layout Word"
type input "Приемка разверстки, Верстка макета средней сложности (MS Word), Приемка подверс…"
type input "Горленко Юлия"
type input "[PERSON_NAME]"
type input "/Clients/Т-ОП-С_Русал Глобал Менеджмент/Orders/S_T-OP-C-24984"
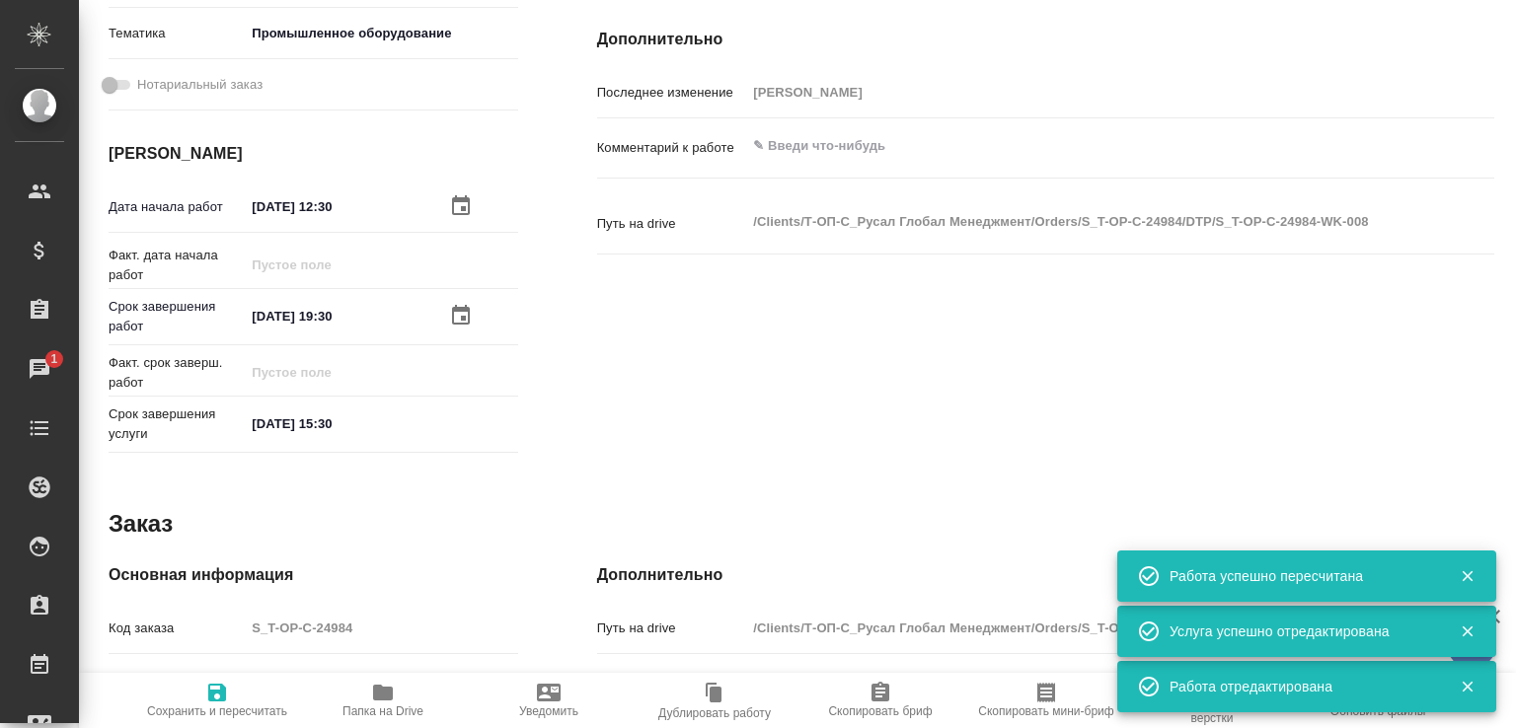
click at [819, 149] on textarea at bounding box center [1082, 146] width 673 height 34
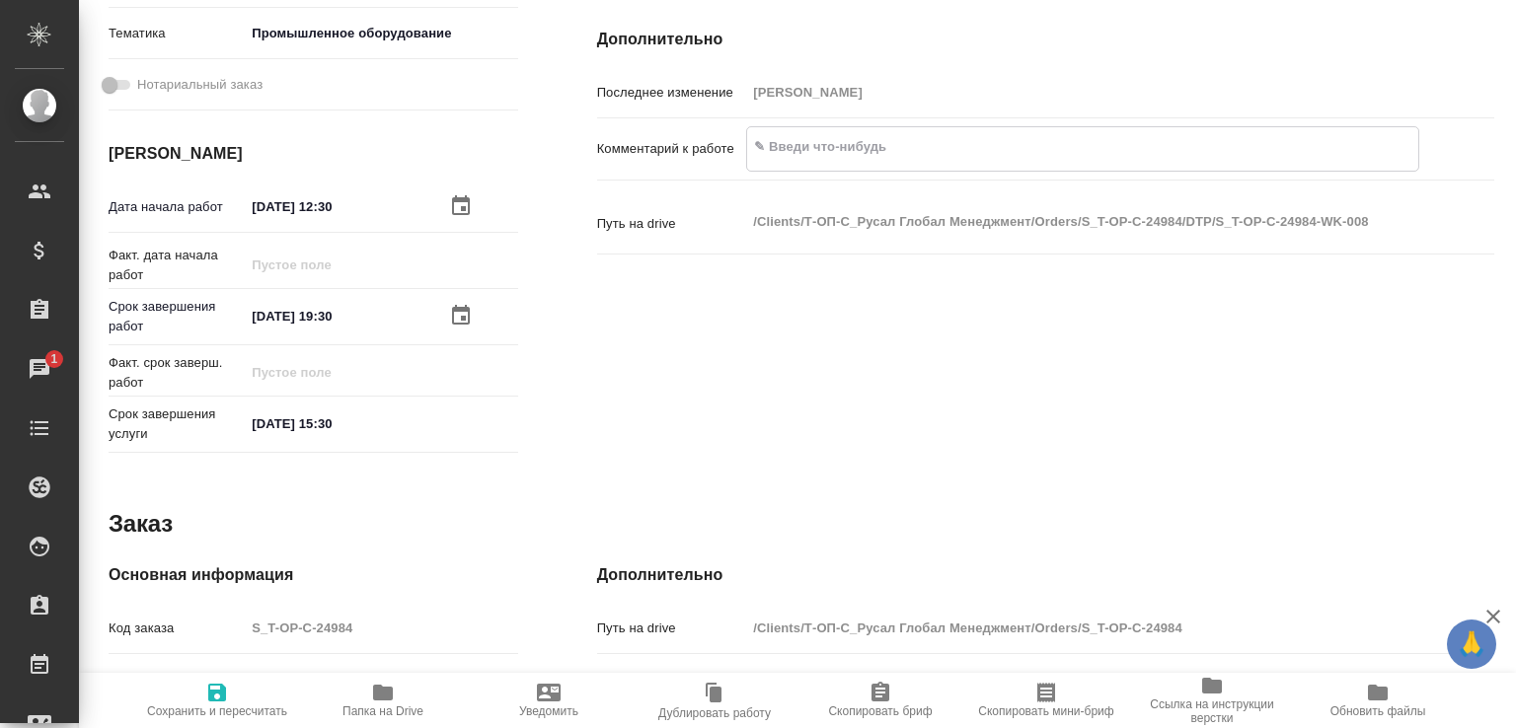
click at [793, 136] on textarea at bounding box center [1082, 147] width 671 height 34
paste textarea "Sinolion -CNC Machine technical documentation"
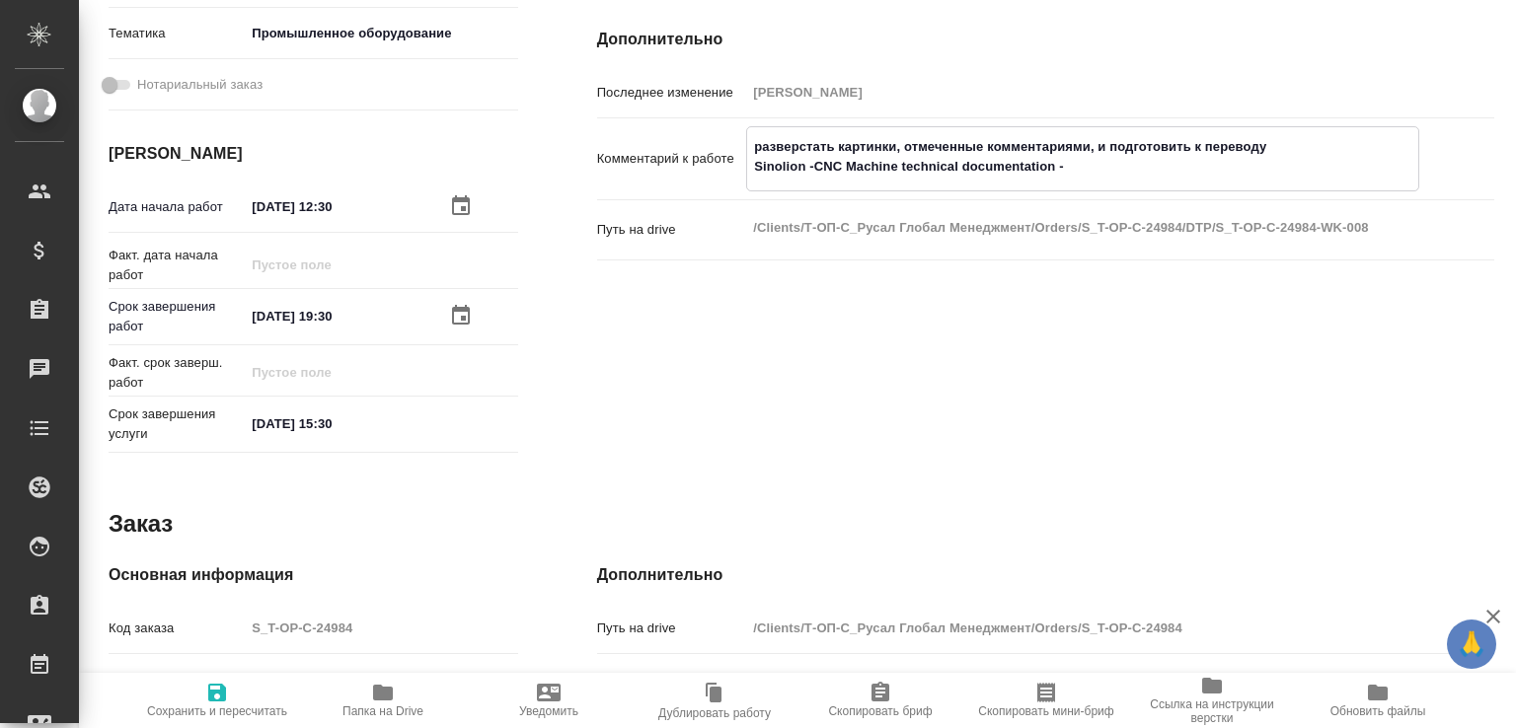
click at [1158, 177] on textarea "разверстать картинки, отмеченные комментариями, и подготовить к переводу Sinoli…" at bounding box center [1082, 156] width 671 height 53
click at [754, 143] on textarea "разверстать картинки, отмеченные комментариями, и подготовить к переводу Sinoli…" at bounding box center [1082, 156] width 671 height 53
click at [1287, 143] on textarea "Разверстать картинки, отмеченные комментариями, и подготовить к переводу Sinoli…" at bounding box center [1082, 156] width 671 height 53
click at [1129, 167] on textarea "Разверстать картинки, отмеченные комментариями, и подготовить к переводу. Sinol…" at bounding box center [1082, 156] width 671 height 53
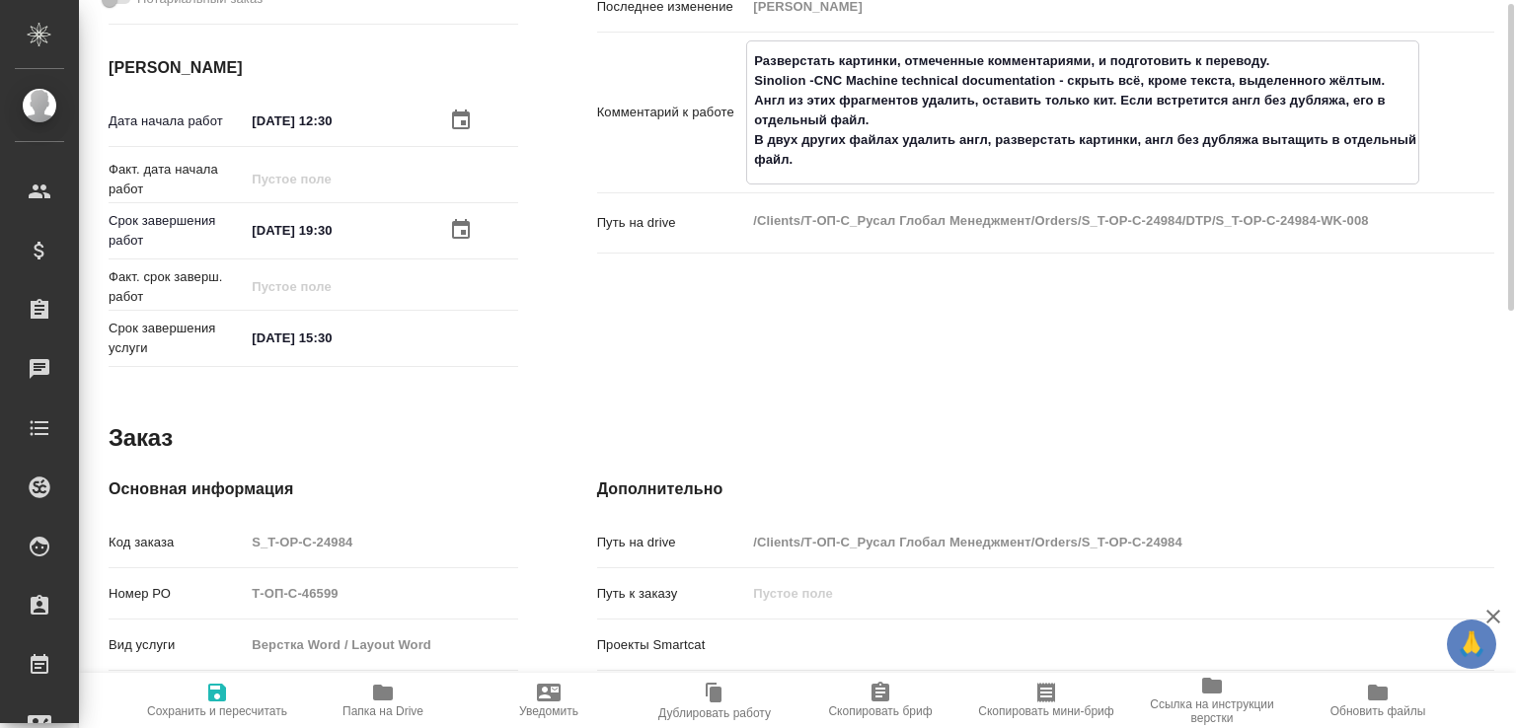
scroll to position [507, 0]
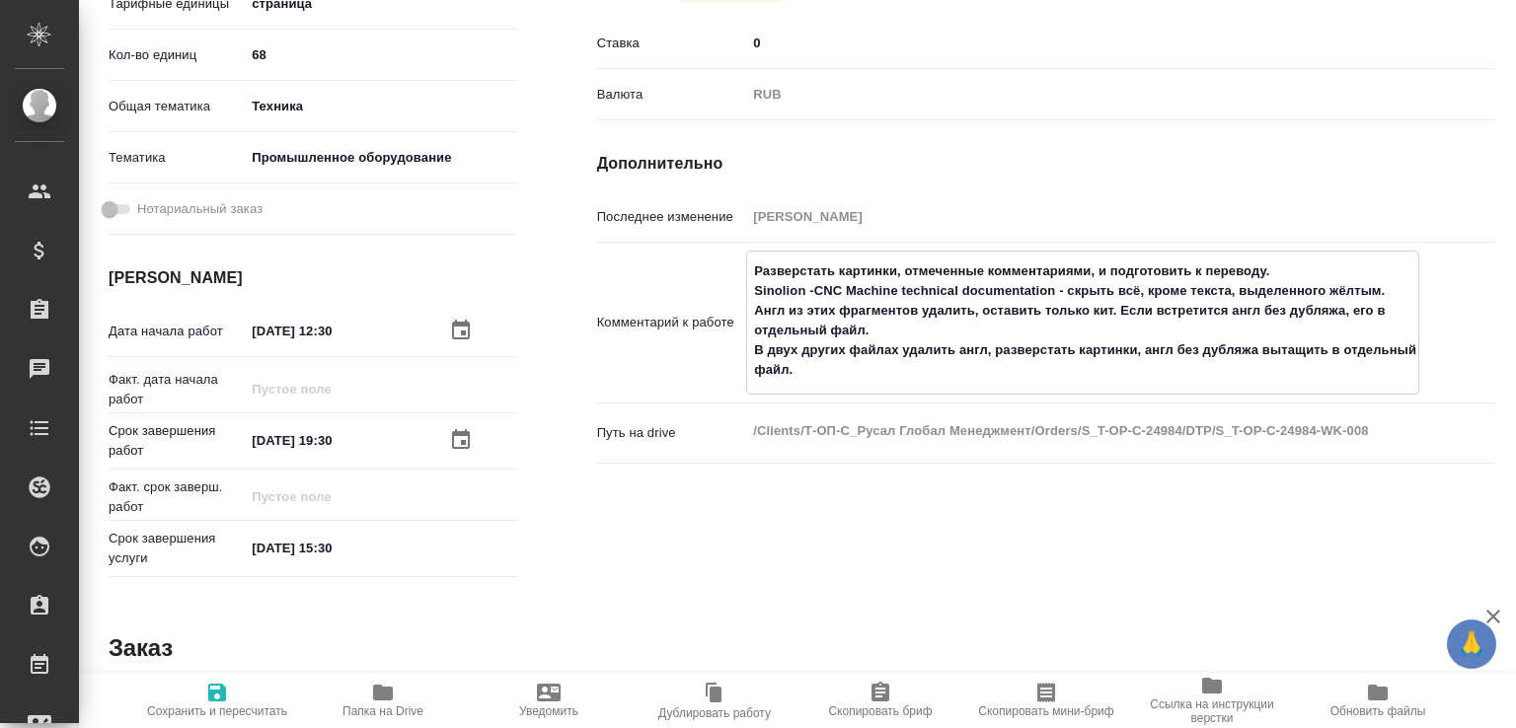
click at [887, 371] on textarea "Разверстать картинки, отмеченные комментариями, и подготовить к переводу. Sinol…" at bounding box center [1082, 321] width 671 height 132
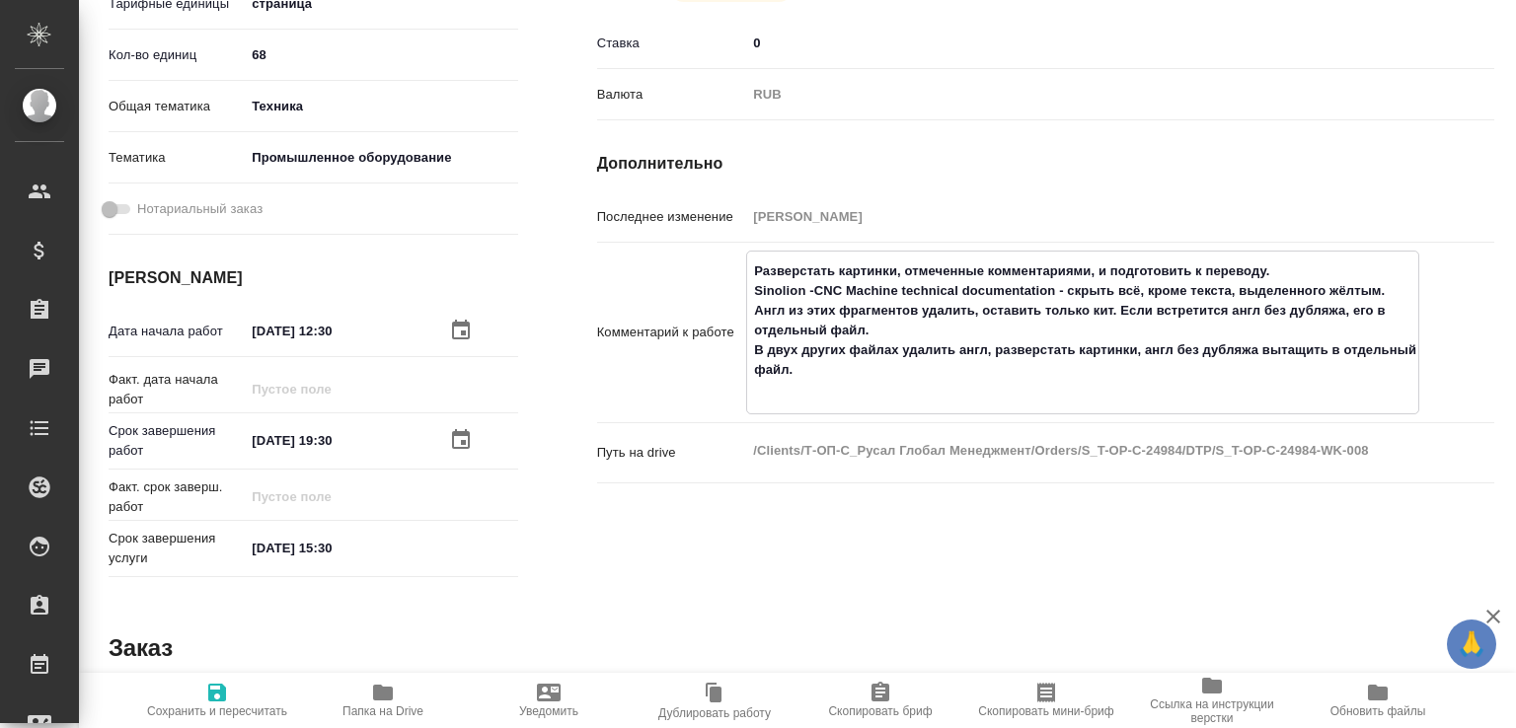
click at [403, 714] on span "Папка на Drive" at bounding box center [382, 712] width 81 height 14
click at [815, 397] on textarea "Разверстать картинки, отмеченные комментариями, и подготовить к переводу. Sinol…" at bounding box center [1082, 331] width 671 height 152
paste textarea "https://drive.awatera.com/f/10254489"
type textarea "Разверстать картинки, отмеченные комментариями, и подготовить к переводу. Sinol…"
click at [239, 705] on span "Сохранить и пересчитать" at bounding box center [217, 712] width 140 height 14
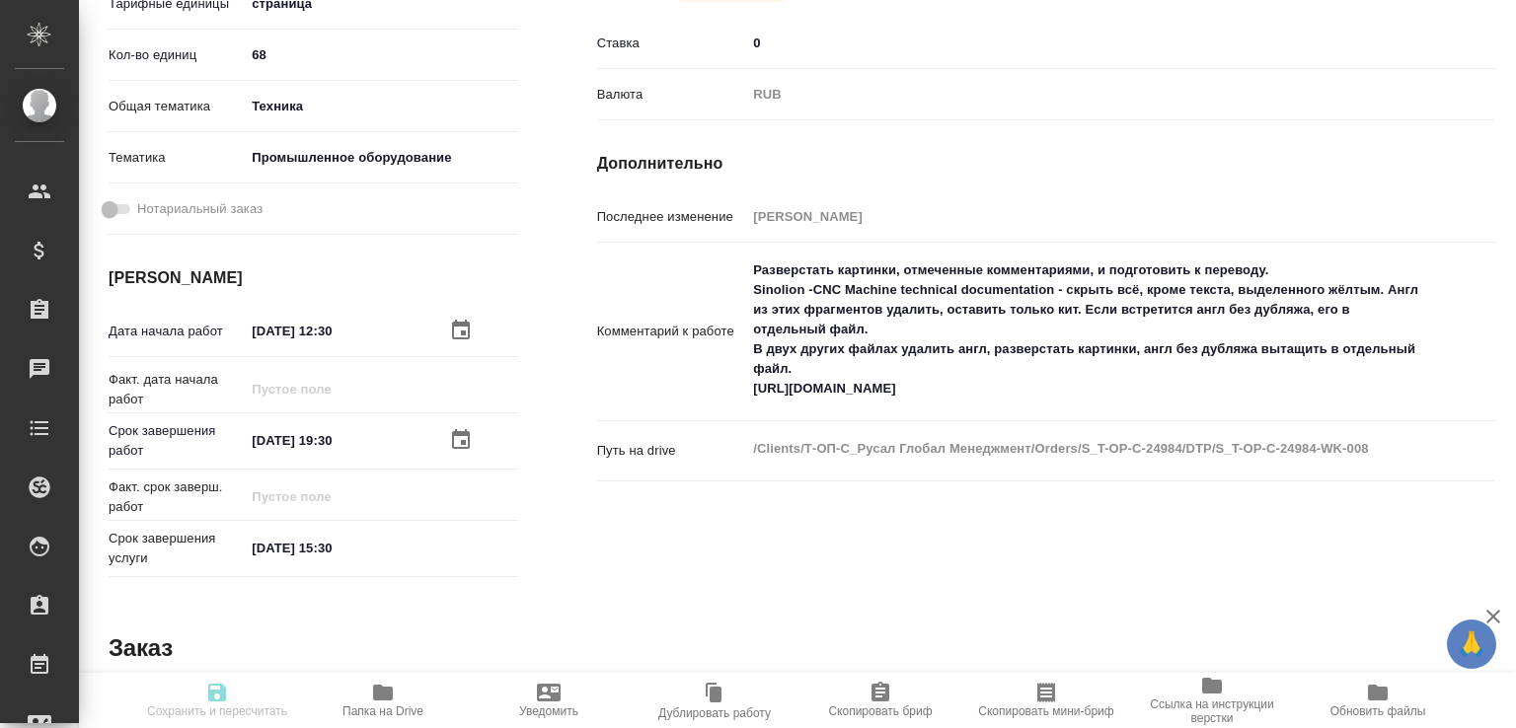
type input "recruiting"
type input "Не указан"
type input "5a8b1489cc6b4906c91bfdb2"
type input "68"
type input "tech"
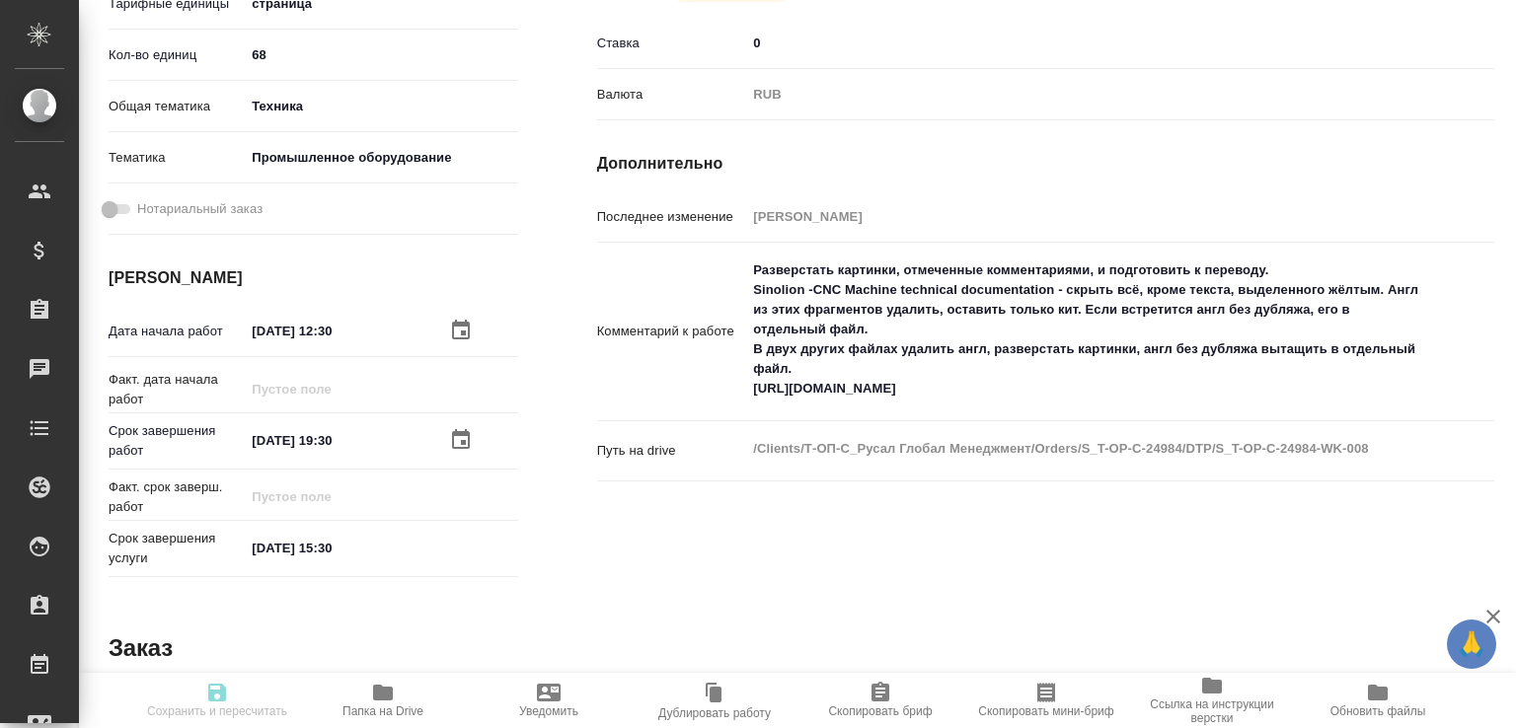
type input "5f647205b73bc97568ca66bc"
type input "01.09.2025 12:30"
type input "01.09.2025 19:30"
type input "02.09.2025 15:30"
type input "notPayed"
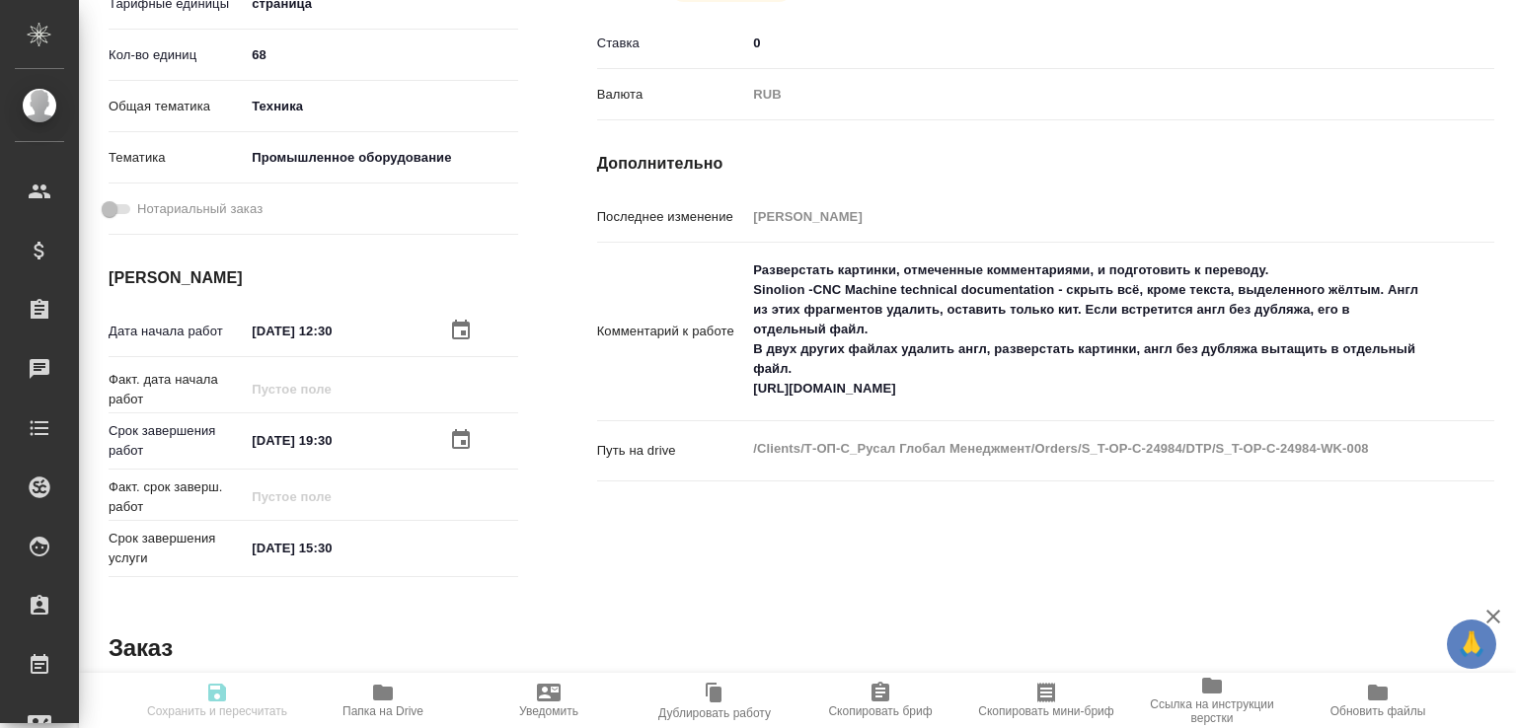
type input "0"
type input "RUB"
type input "[PERSON_NAME]"
type input "S_T-OP-C-24984"
type input "Т-ОП-С-46599"
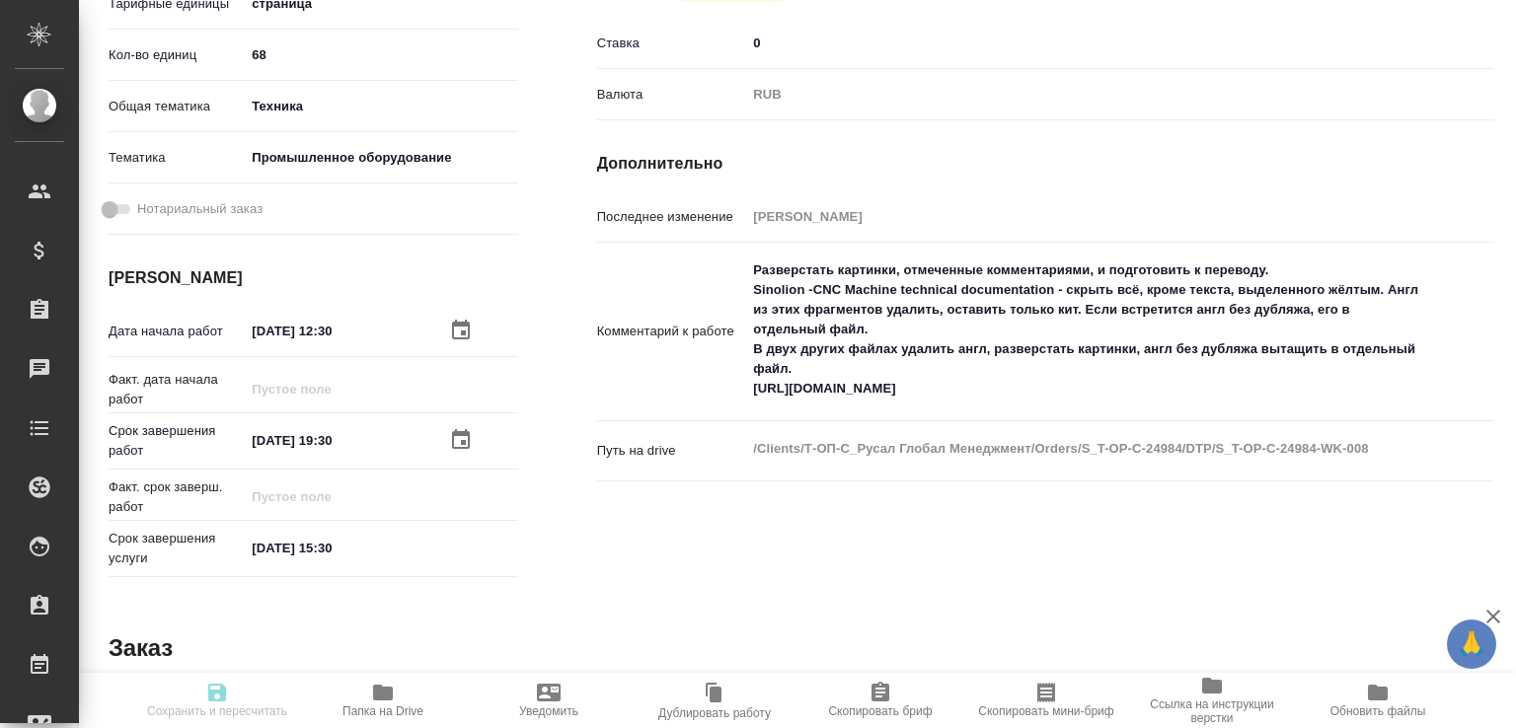
type input "Верстка Word / Layout Word"
type input "Приемка разверстки, Верстка макета средней сложности (MS Word), Приемка подверс…"
type input "Горленко Юлия"
type input "[PERSON_NAME]"
type input "/Clients/Т-ОП-С_Русал Глобал Менеджмент/Orders/S_T-OP-C-24984"
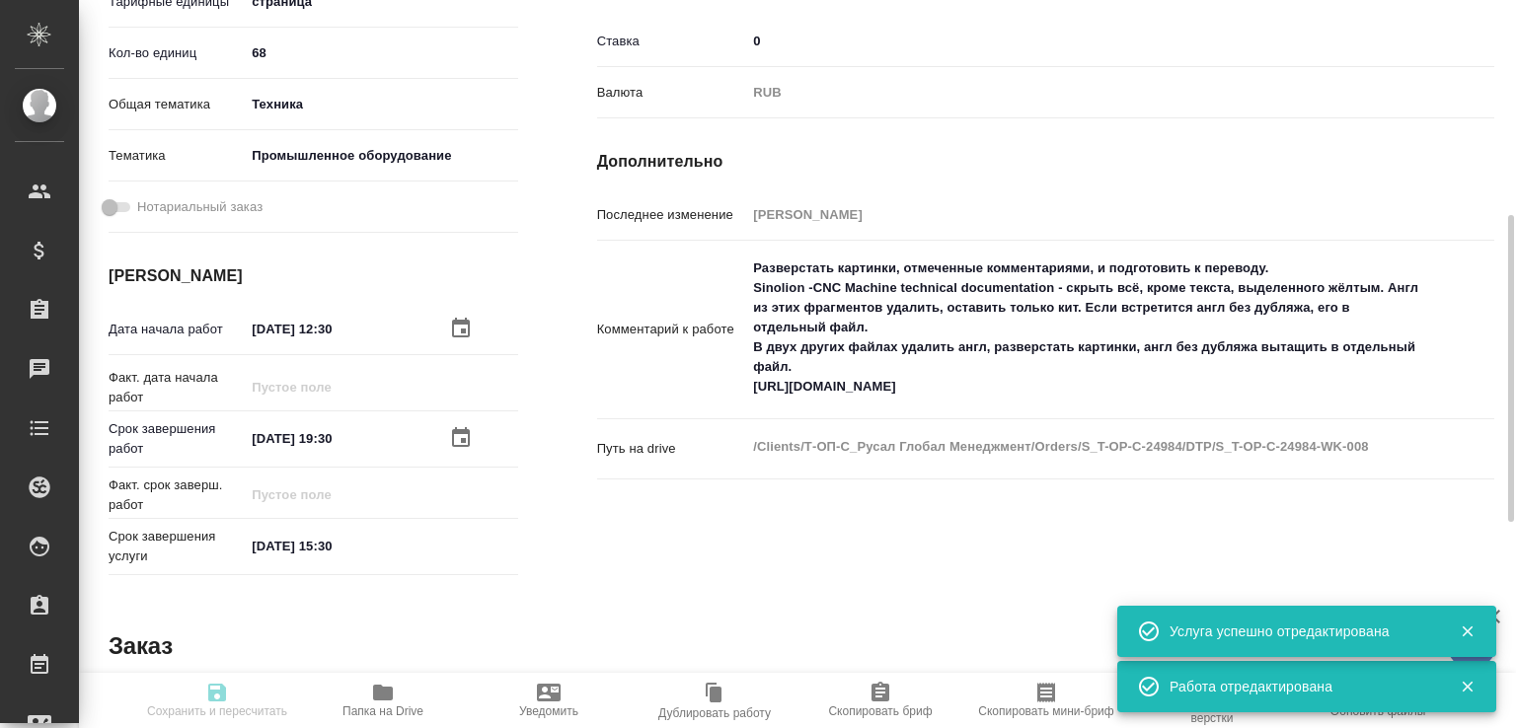
type input "recruiting"
type input "Не указан"
type input "5a8b1489cc6b4906c91bfdb2"
type input "68"
type input "tech"
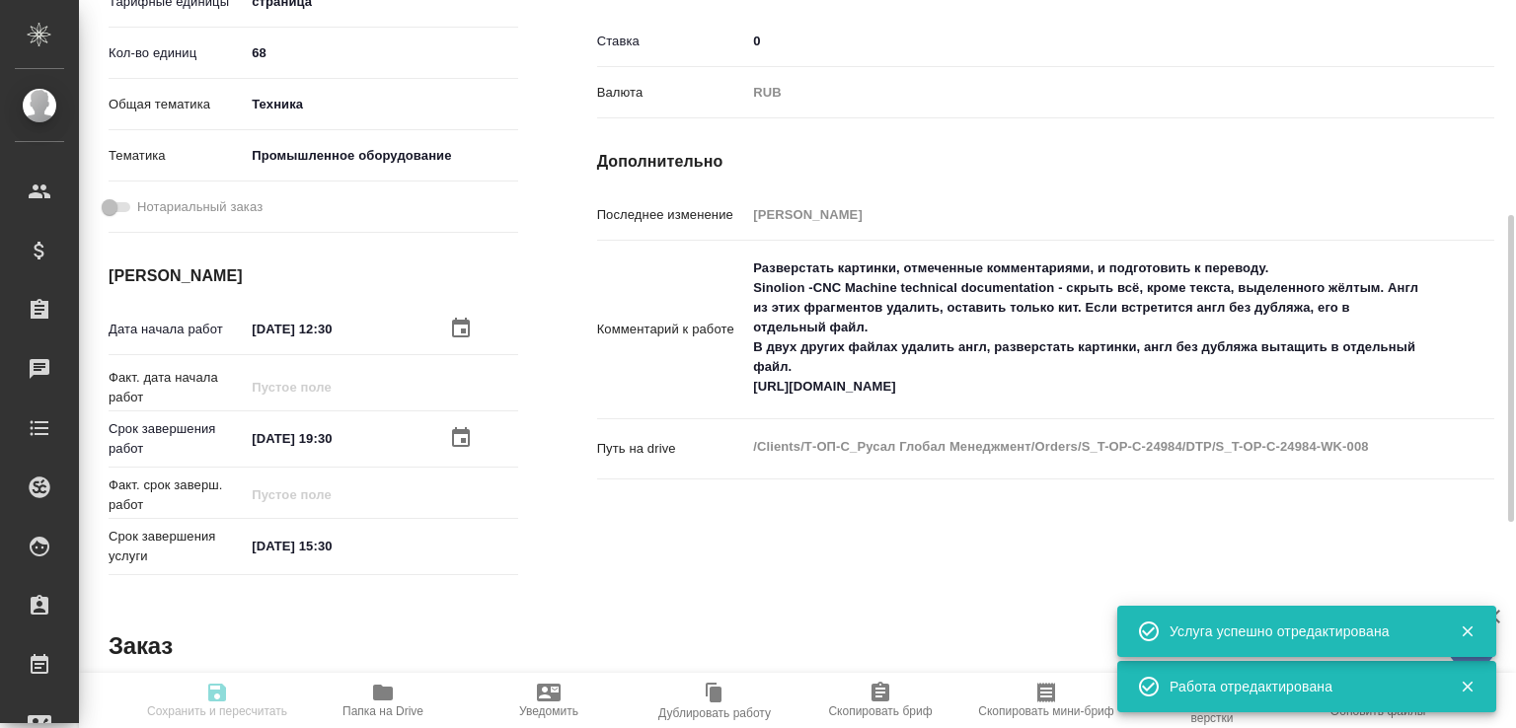
type input "5f647205b73bc97568ca66bc"
type input "01.09.2025 12:30"
type input "01.09.2025 19:30"
type input "02.09.2025 15:30"
type input "notPayed"
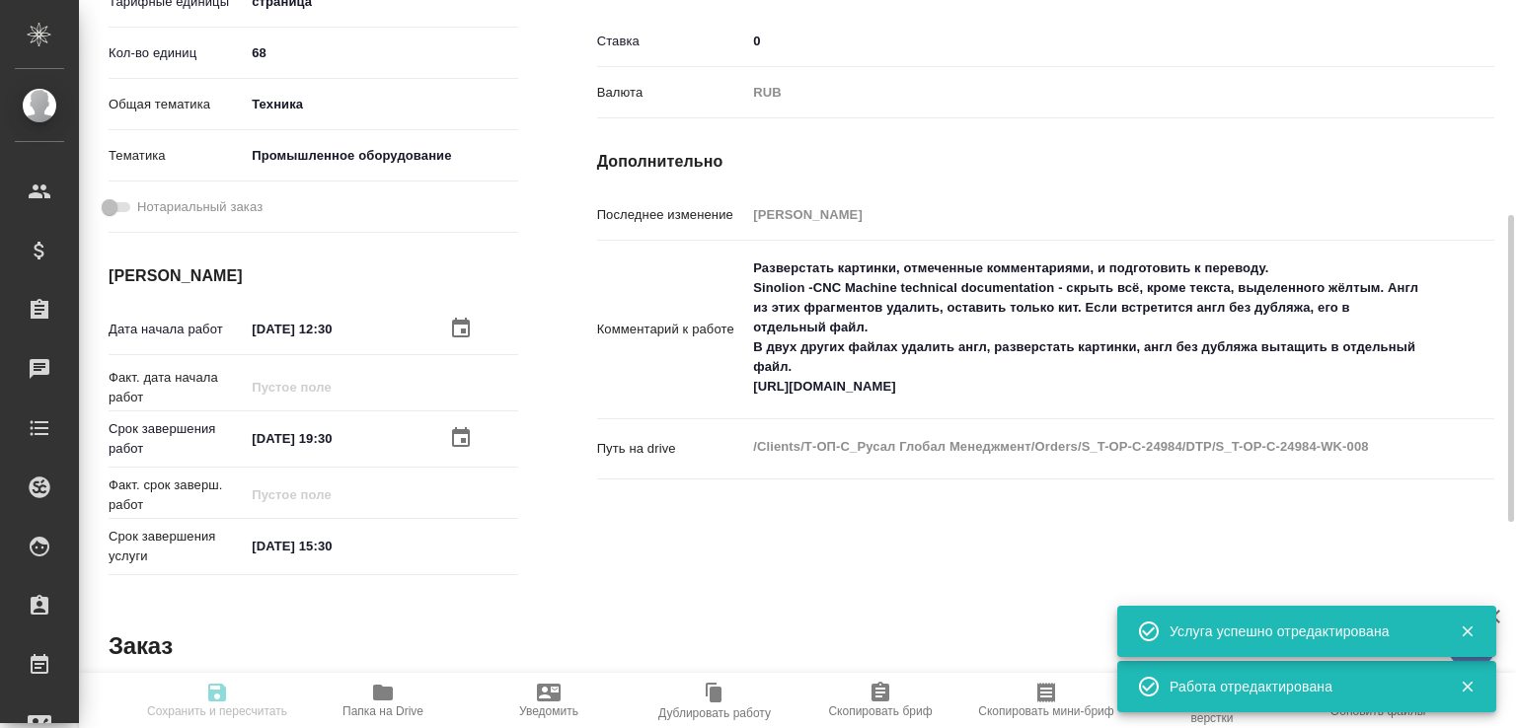
type input "0"
type input "RUB"
type input "[PERSON_NAME]"
type input "S_T-OP-C-24984"
type input "Т-ОП-С-46599"
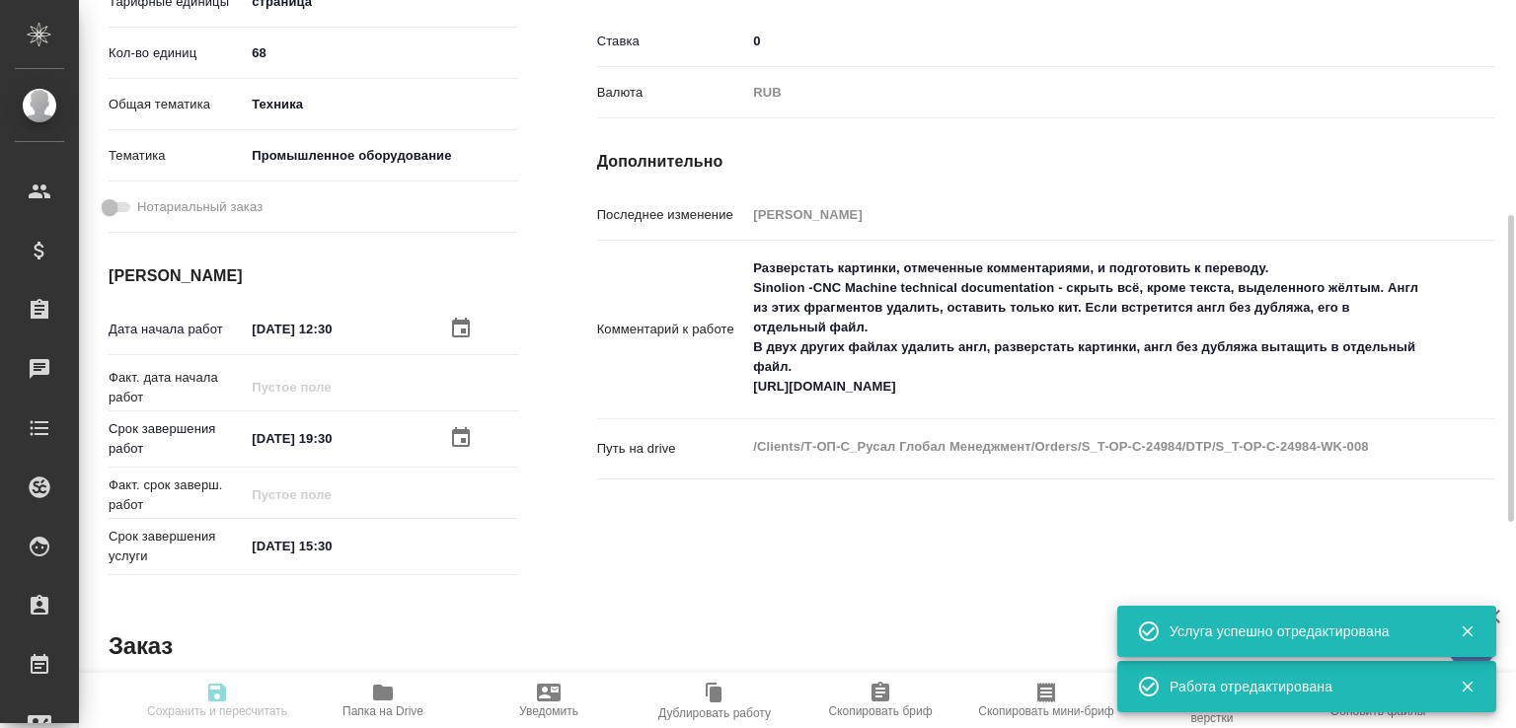
type input "Верстка Word / Layout Word"
type input "Приемка разверстки, Верстка макета средней сложности (MS Word), Приемка подверс…"
type input "Горленко Юлия"
type input "[PERSON_NAME]"
type input "/Clients/Т-ОП-С_Русал Глобал Менеджмент/Orders/S_T-OP-C-24984"
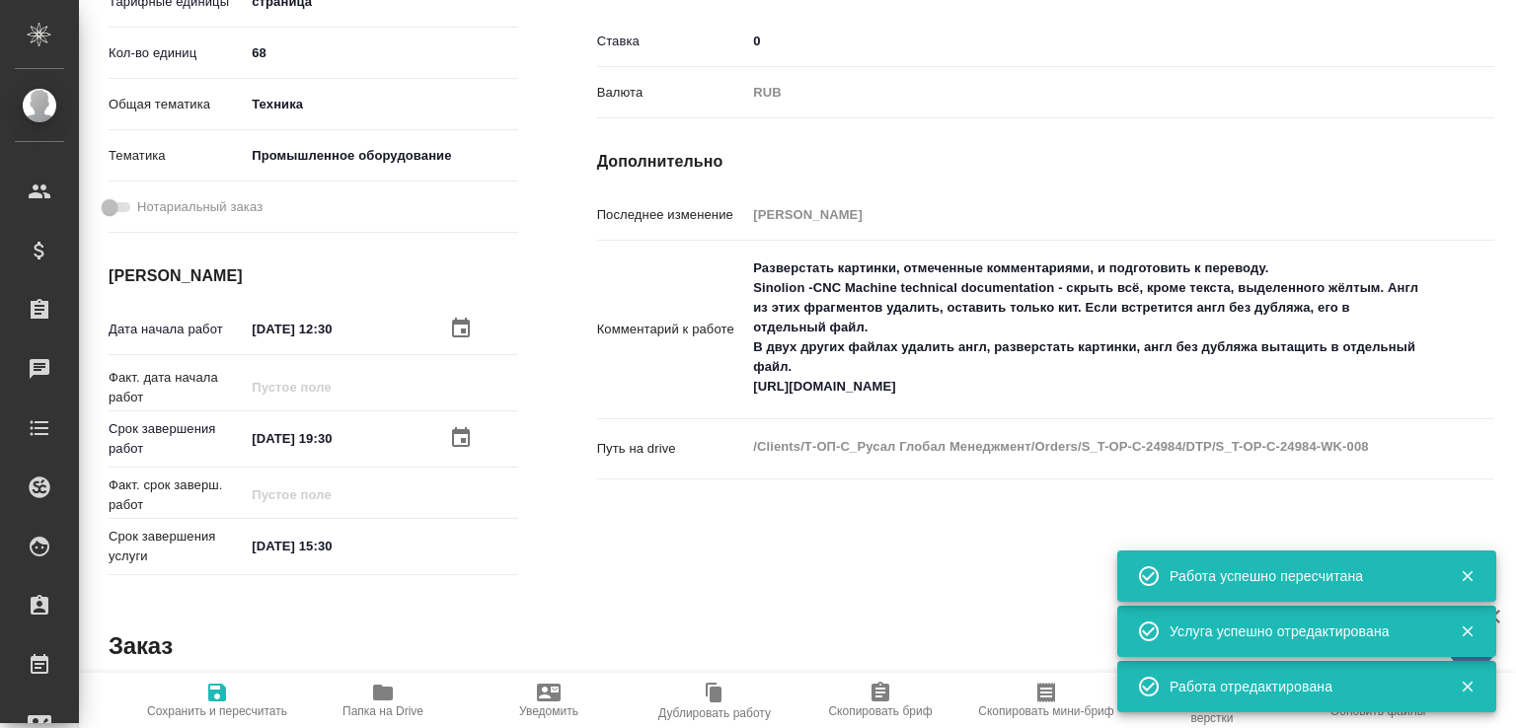
scroll to position [90, 0]
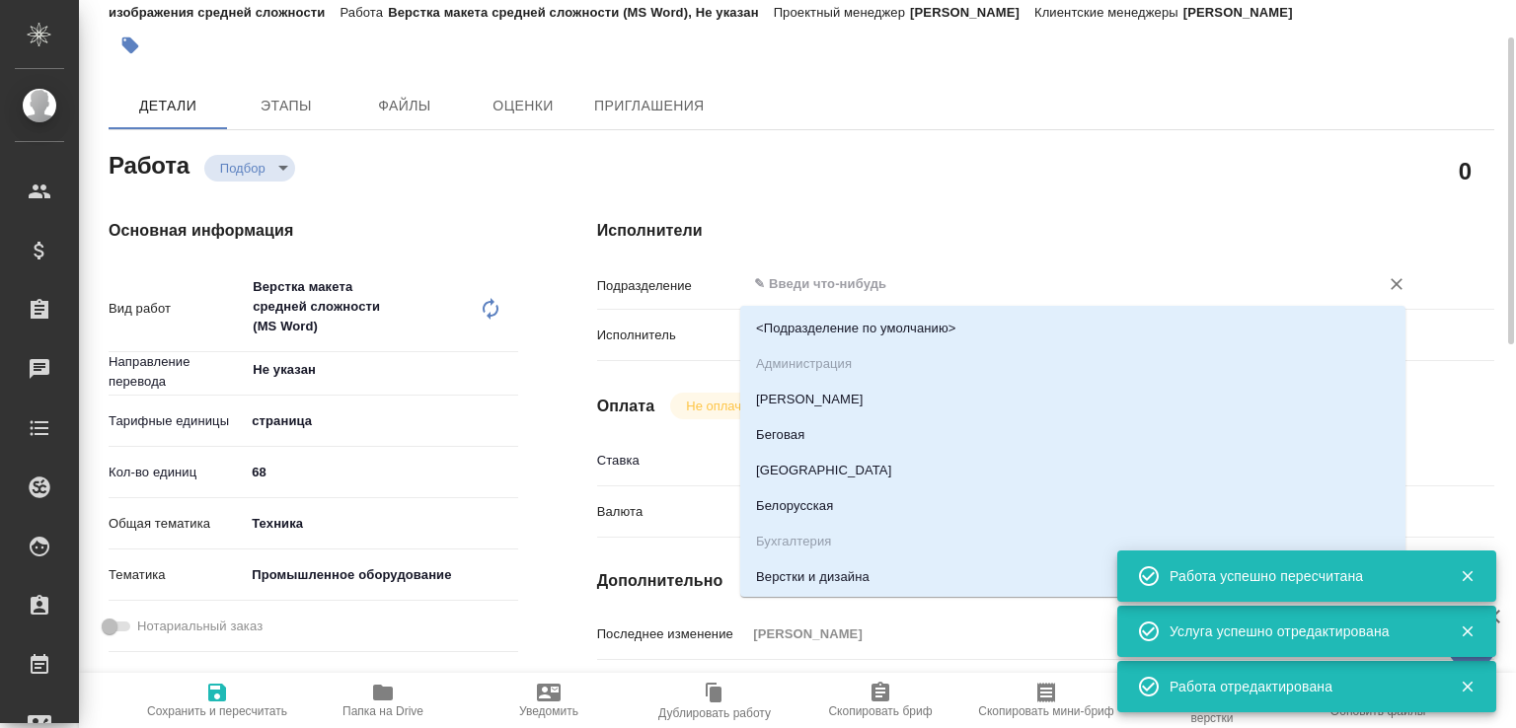
click at [794, 293] on input "text" at bounding box center [1049, 284] width 595 height 24
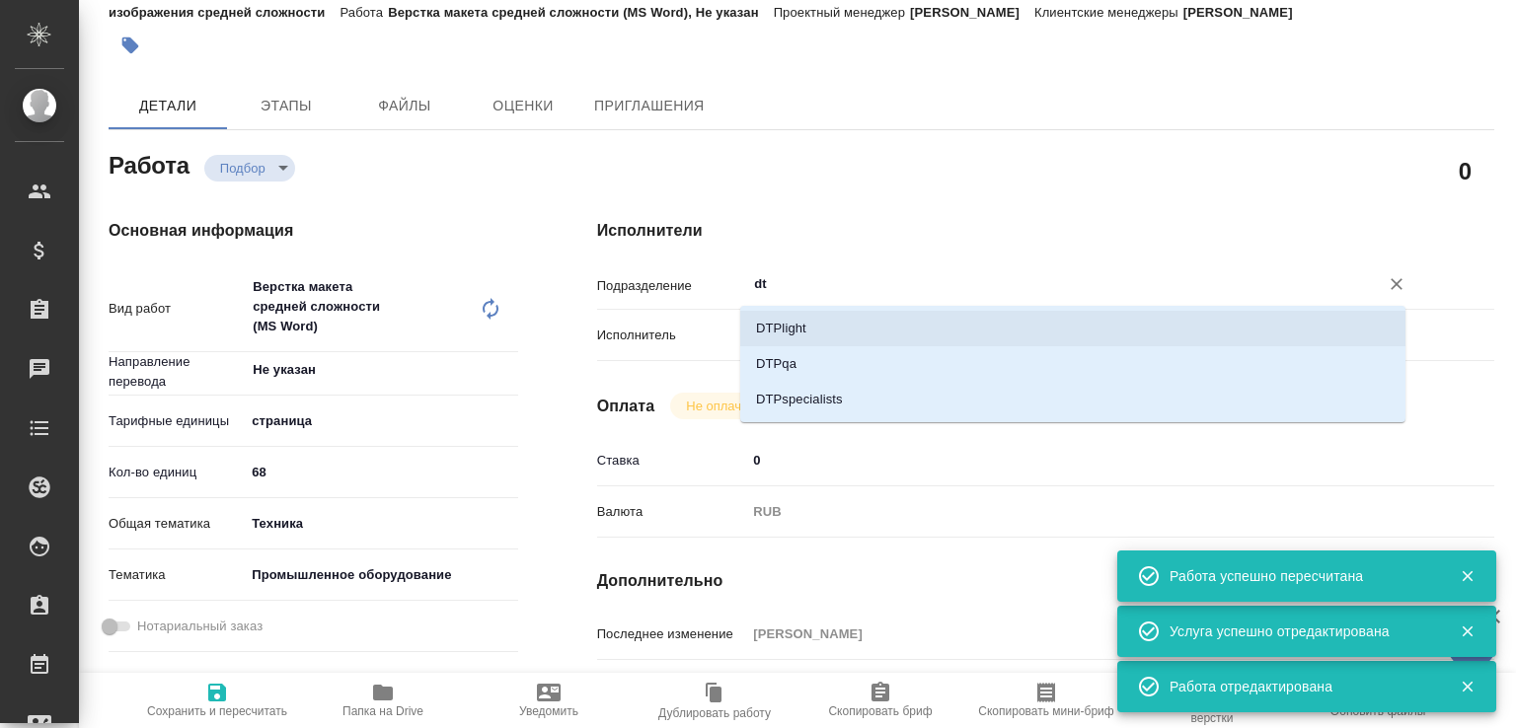
click at [787, 321] on li "DTPlight" at bounding box center [1072, 329] width 665 height 36
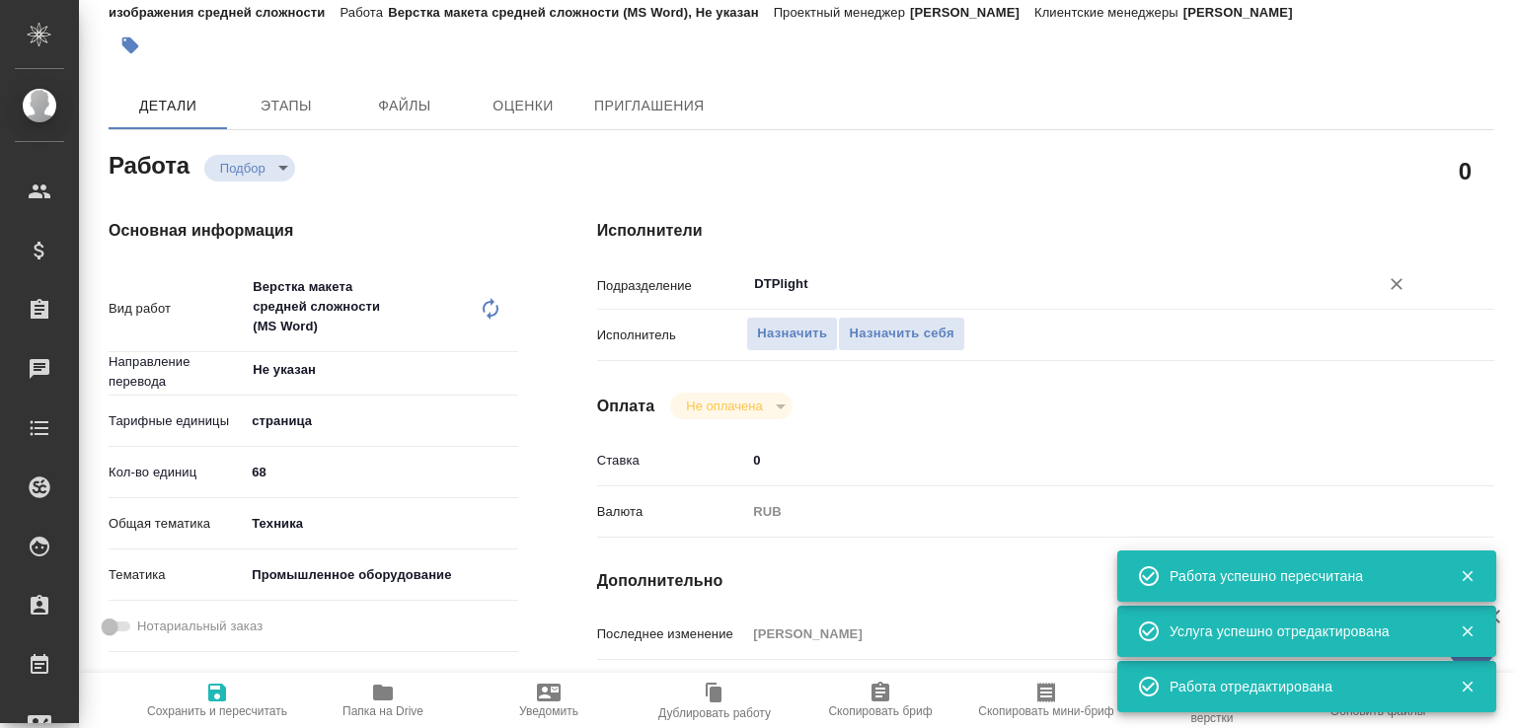
type input "DTPlight"
click at [236, 694] on span "Сохранить и пересчитать" at bounding box center [217, 699] width 142 height 37
type input "recruiting"
type input "Не указан"
type input "5a8b1489cc6b4906c91bfdb2"
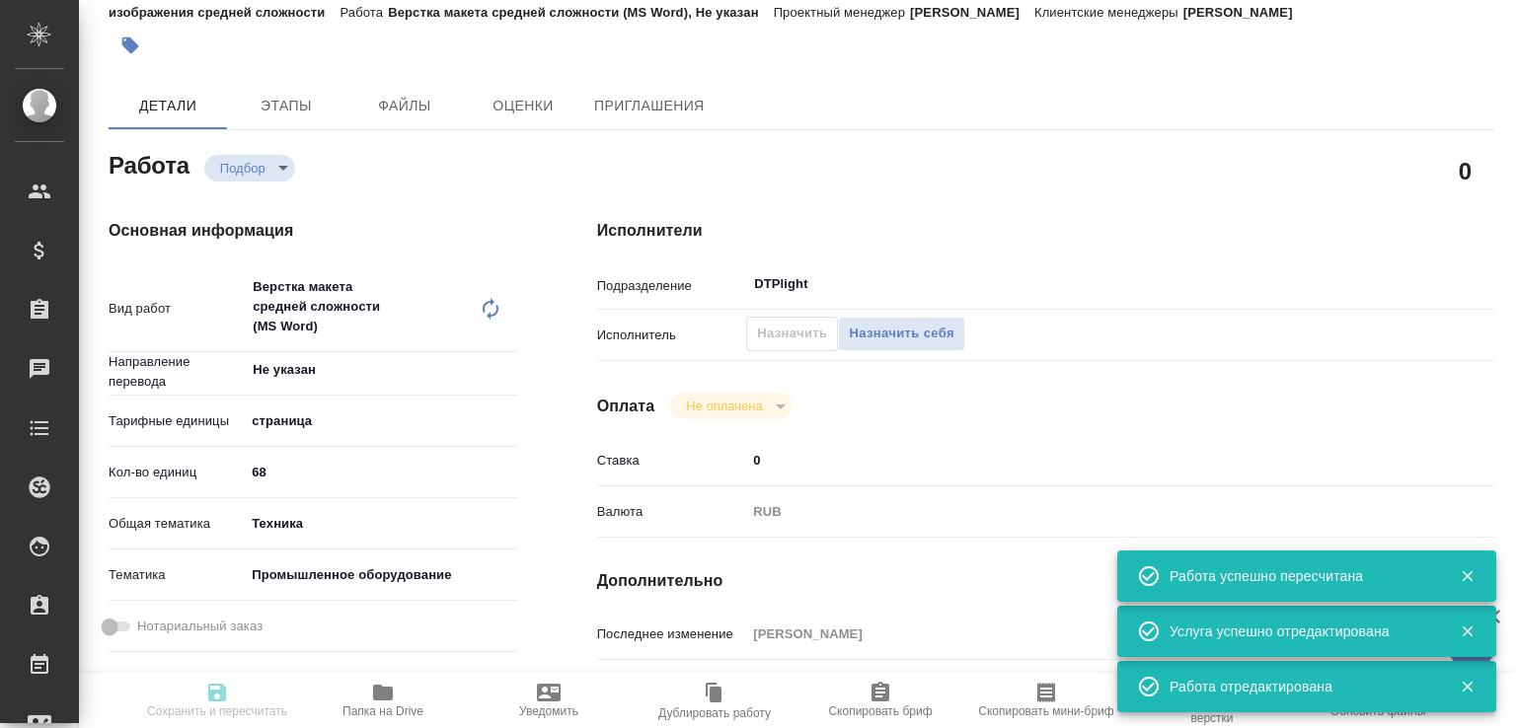
type input "68"
type input "tech"
type input "5f647205b73bc97568ca66bc"
type input "01.09.2025 12:30"
type input "01.09.2025 19:30"
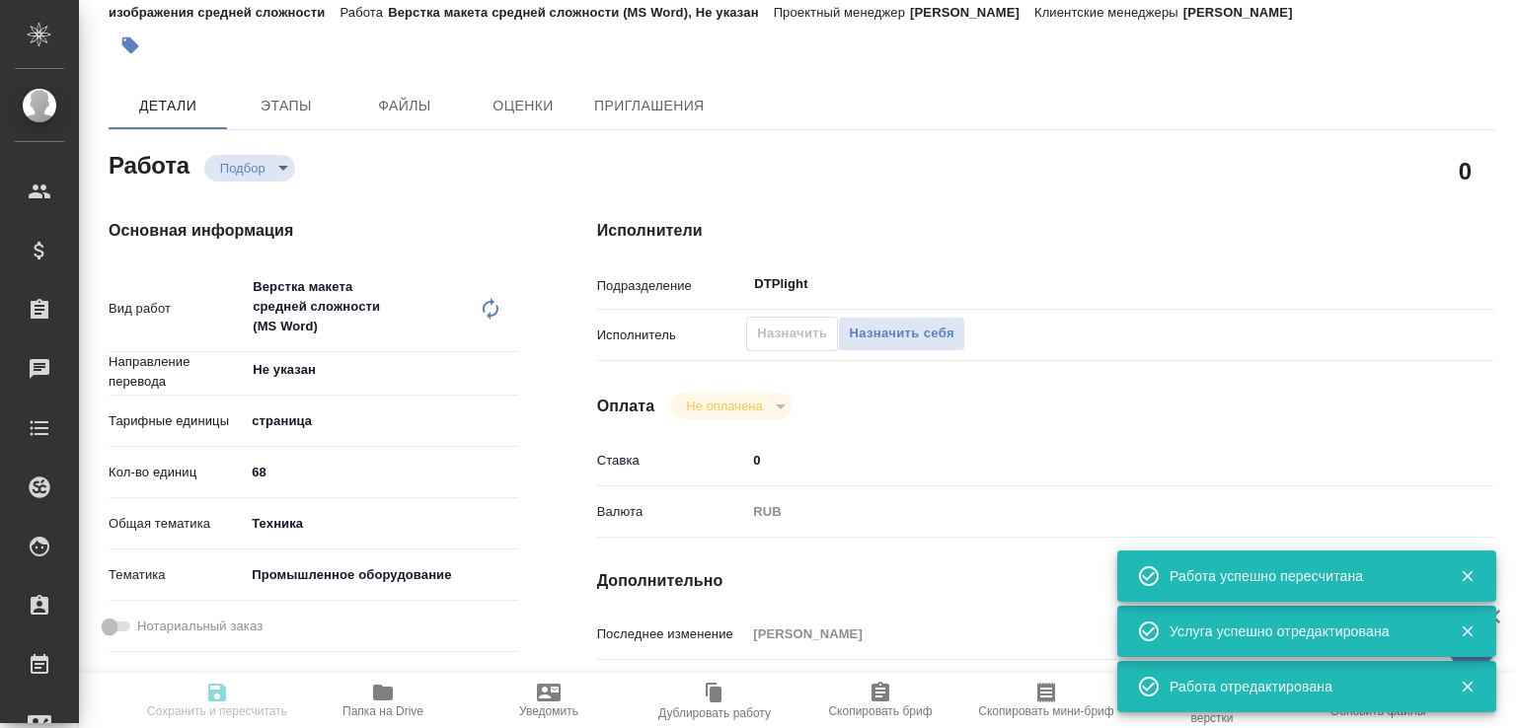
type input "02.09.2025 15:30"
type input "DTPlight"
type input "notPayed"
type input "0"
type input "RUB"
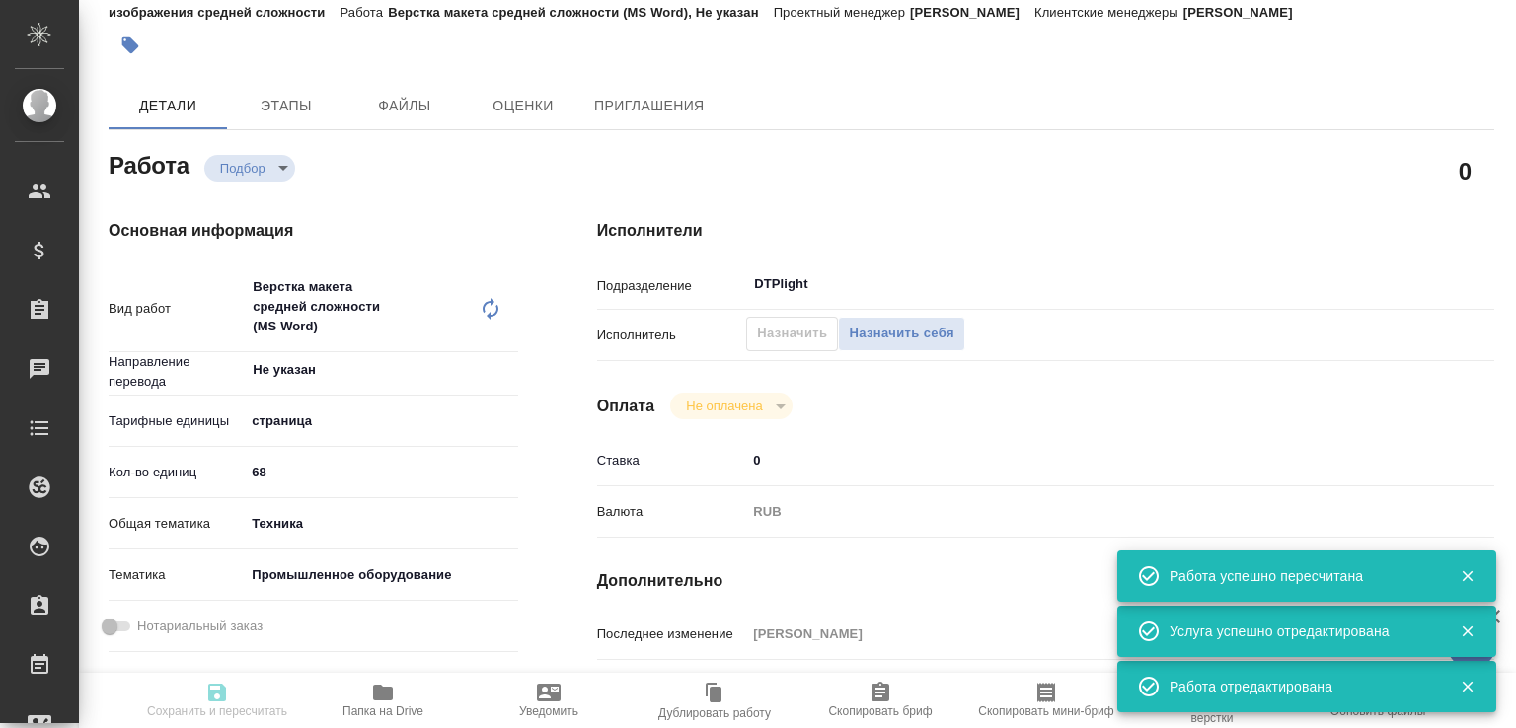
type input "[PERSON_NAME]"
type input "S_T-OP-C-24984"
type input "Т-ОП-С-46599"
type input "Верстка Word / Layout Word"
type input "Приемка разверстки, Верстка макета средней сложности (MS Word), Приемка подверс…"
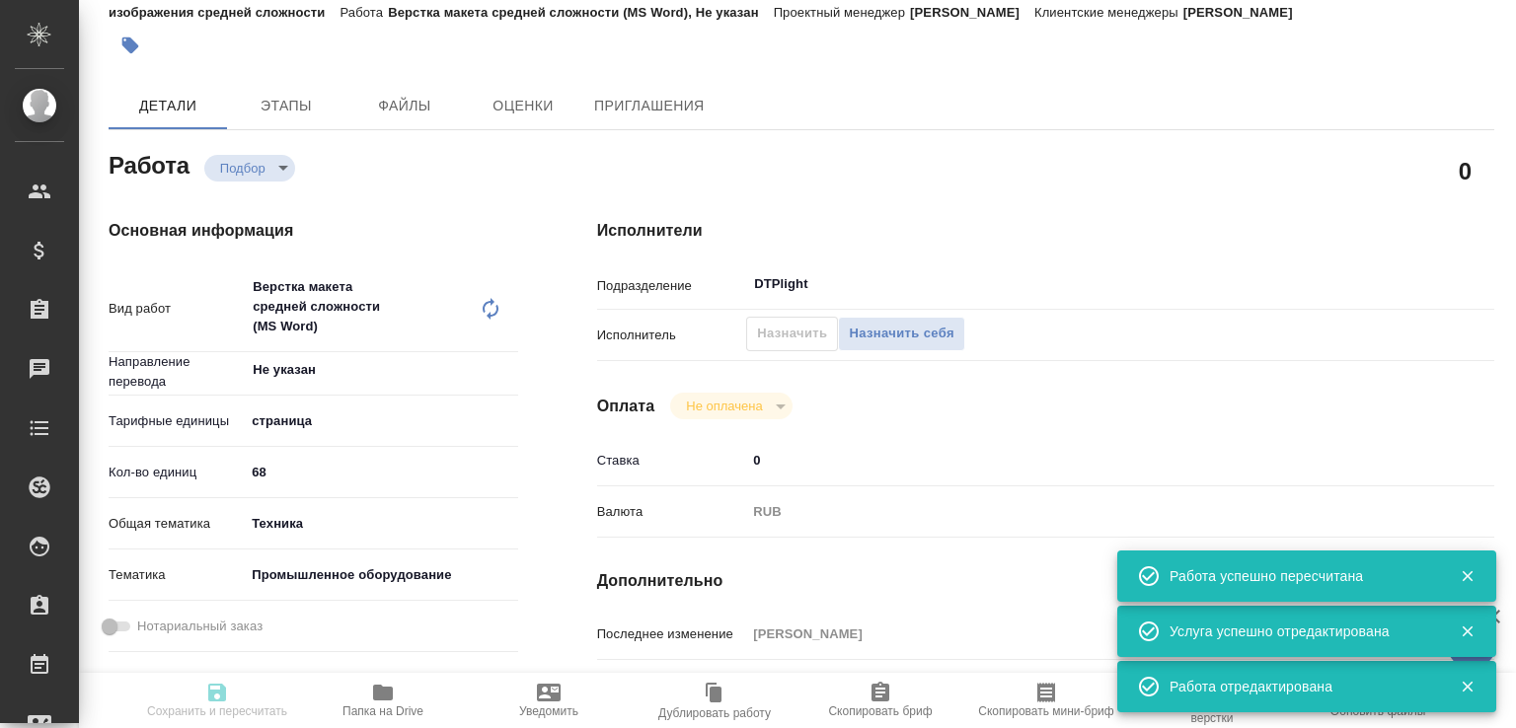
type input "Горленко Юлия"
type input "[PERSON_NAME]"
type input "/Clients/Т-ОП-С_Русал Глобал Менеджмент/Orders/S_T-OP-C-24984"
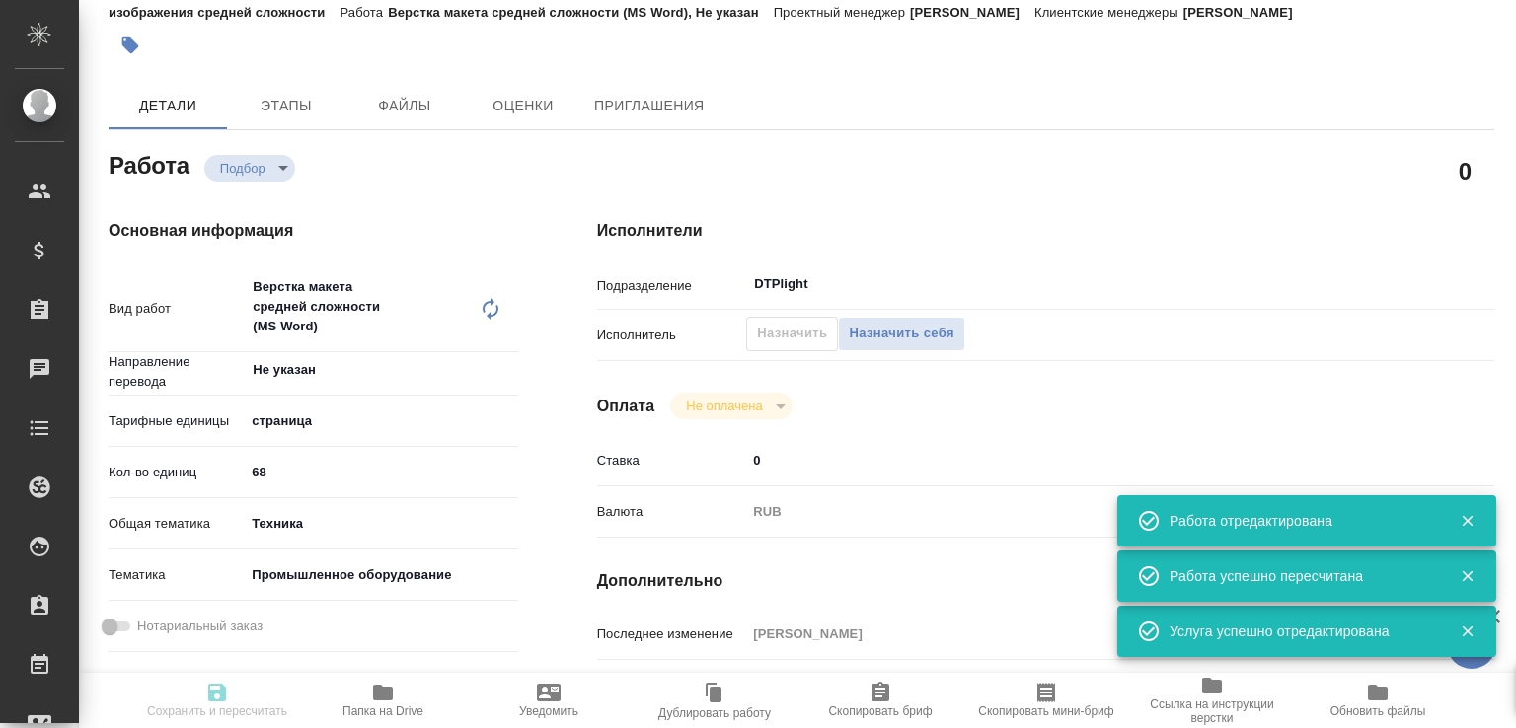
type input "recruiting"
type input "Не указан"
type input "5a8b1489cc6b4906c91bfdb2"
type input "68"
type input "tech"
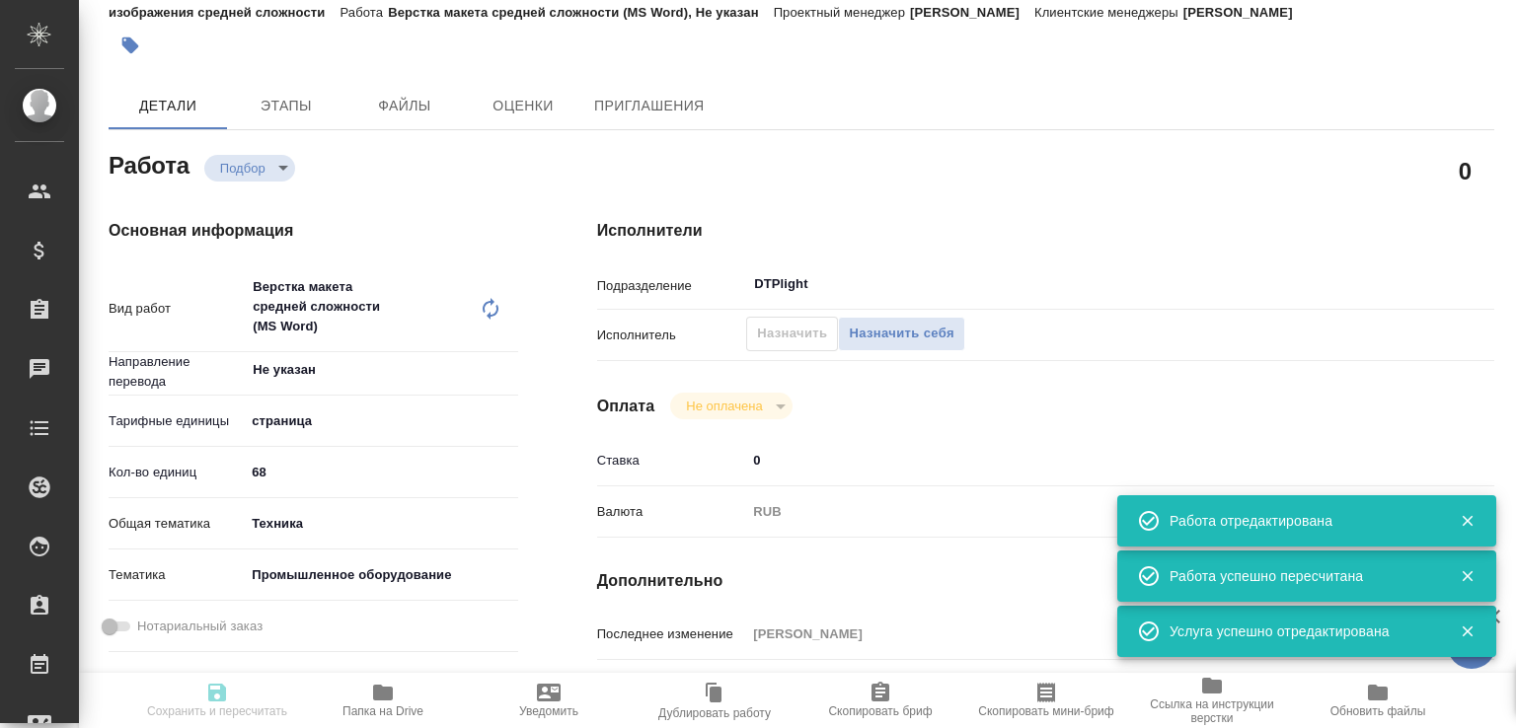
type input "5f647205b73bc97568ca66bc"
type input "01.09.2025 12:30"
type input "01.09.2025 19:30"
type input "02.09.2025 15:30"
type input "DTPlight"
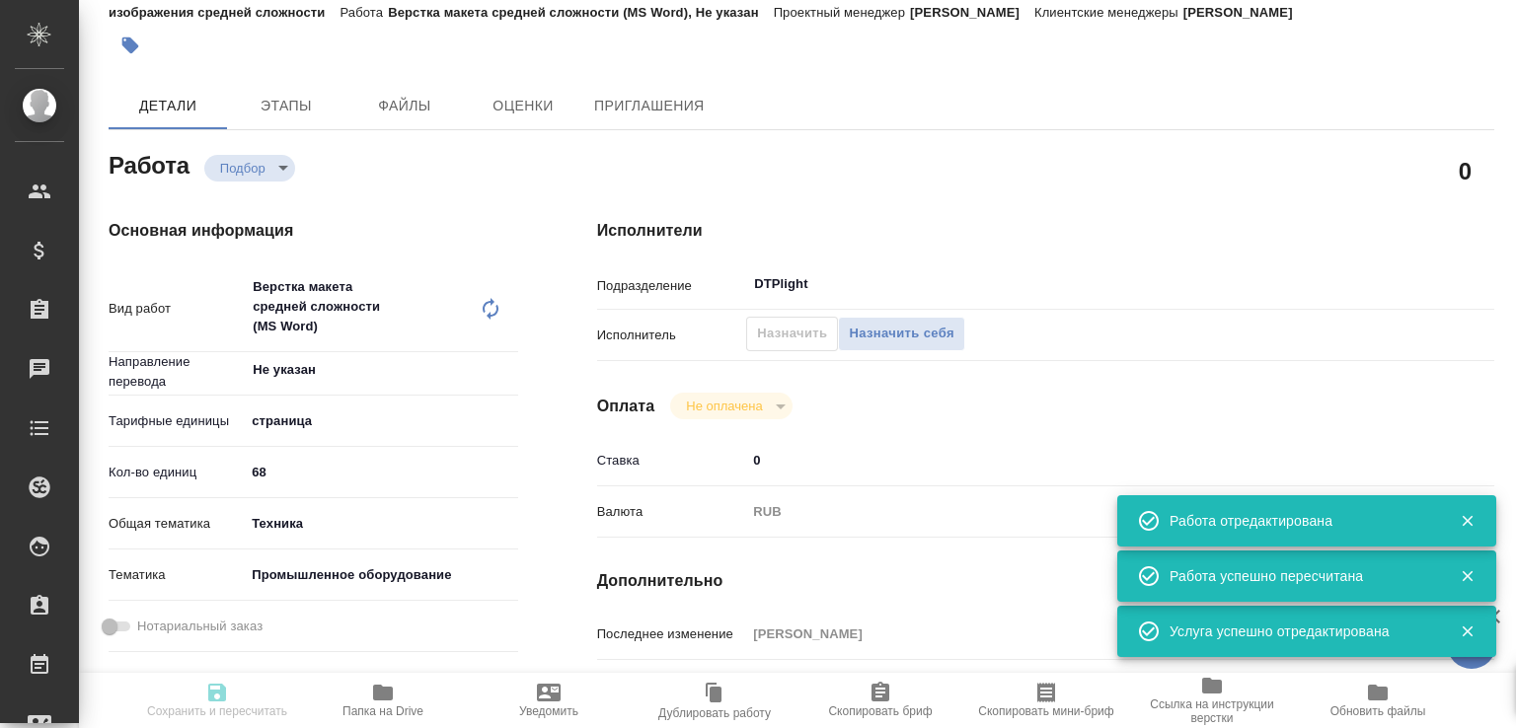
type input "notPayed"
type input "0"
type input "RUB"
type input "[PERSON_NAME]"
type input "S_T-OP-C-24984"
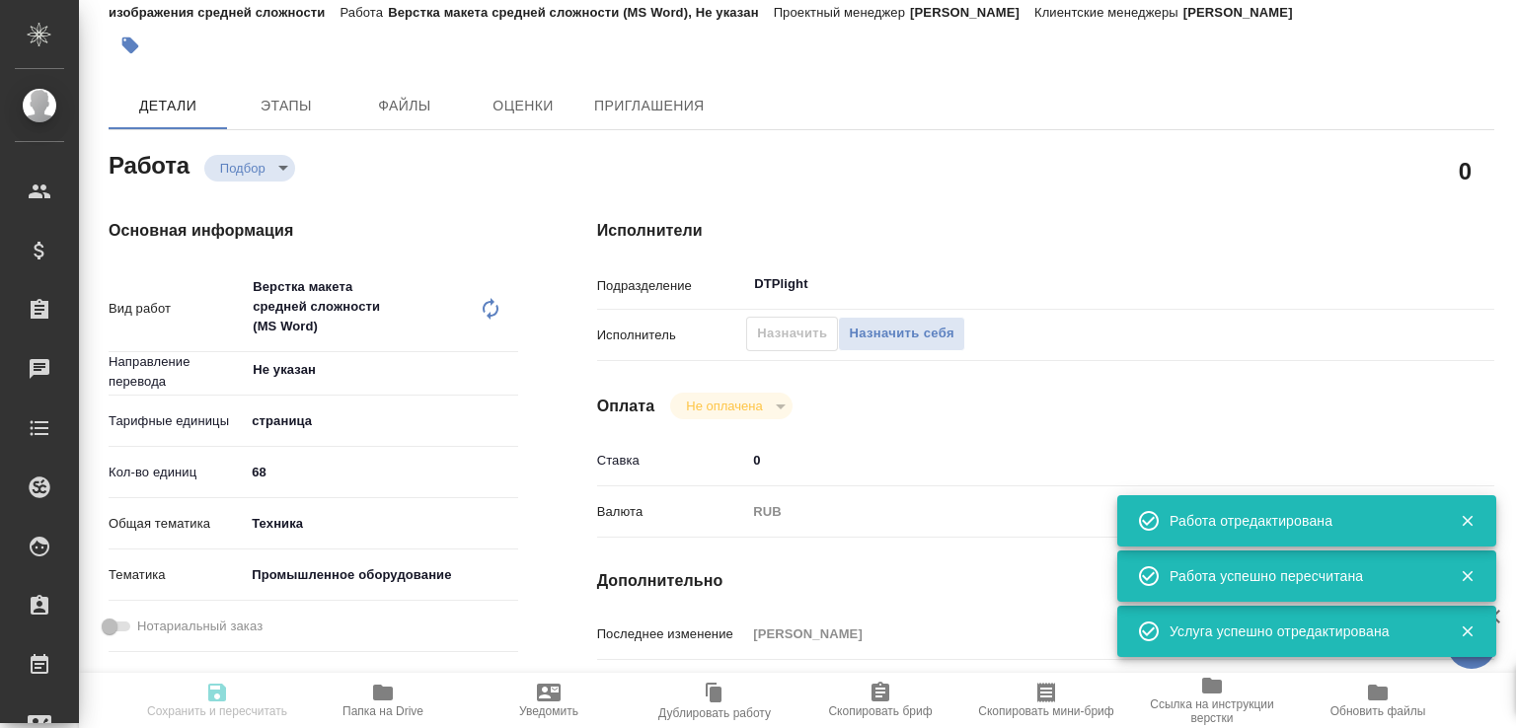
type input "Т-ОП-С-46599"
type input "Верстка Word / Layout Word"
type input "Приемка разверстки, Верстка макета средней сложности (MS Word), Приемка подверс…"
type input "Горленко Юлия"
type input "[PERSON_NAME]"
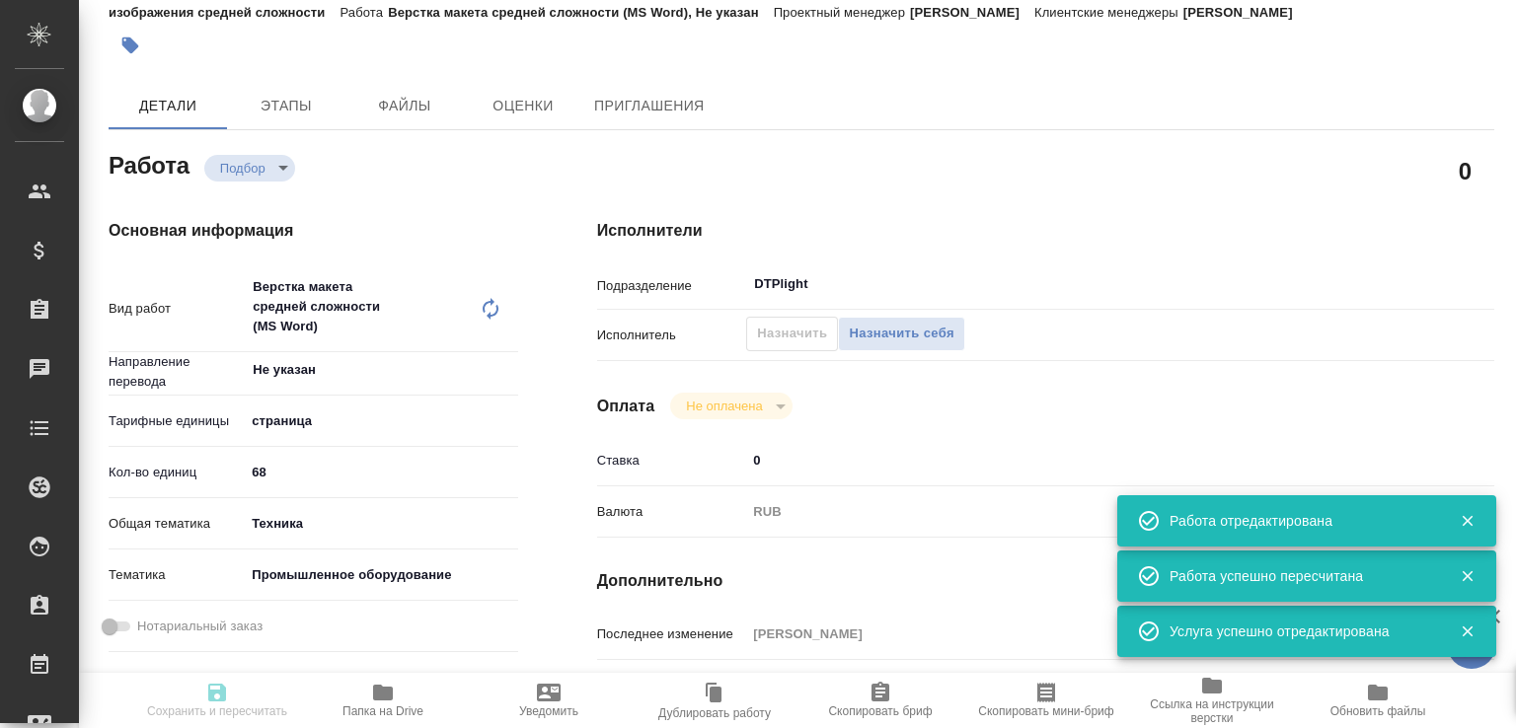
type input "/Clients/Т-ОП-С_Русал Глобал Менеджмент/Orders/S_T-OP-C-24984"
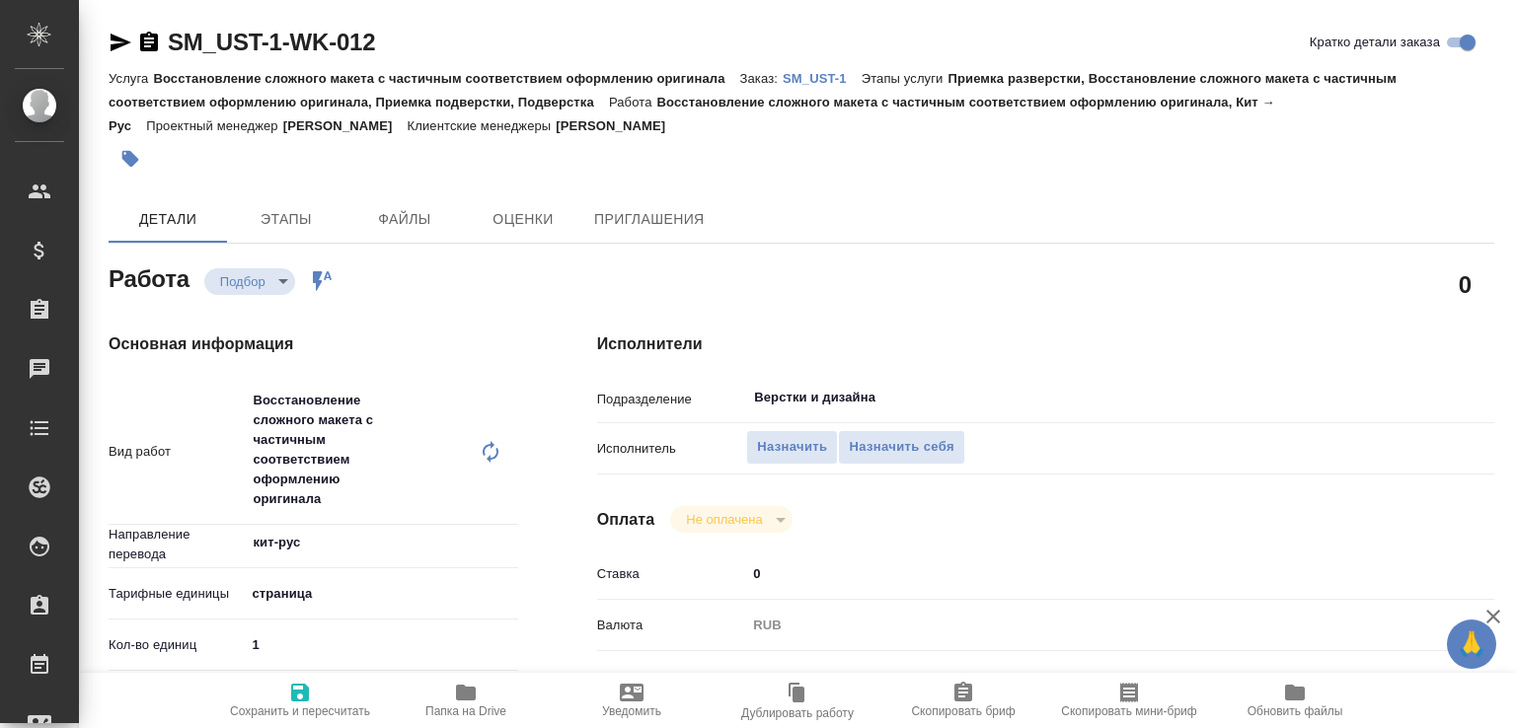
click at [496, 716] on span "Папка на Drive" at bounding box center [465, 712] width 81 height 14
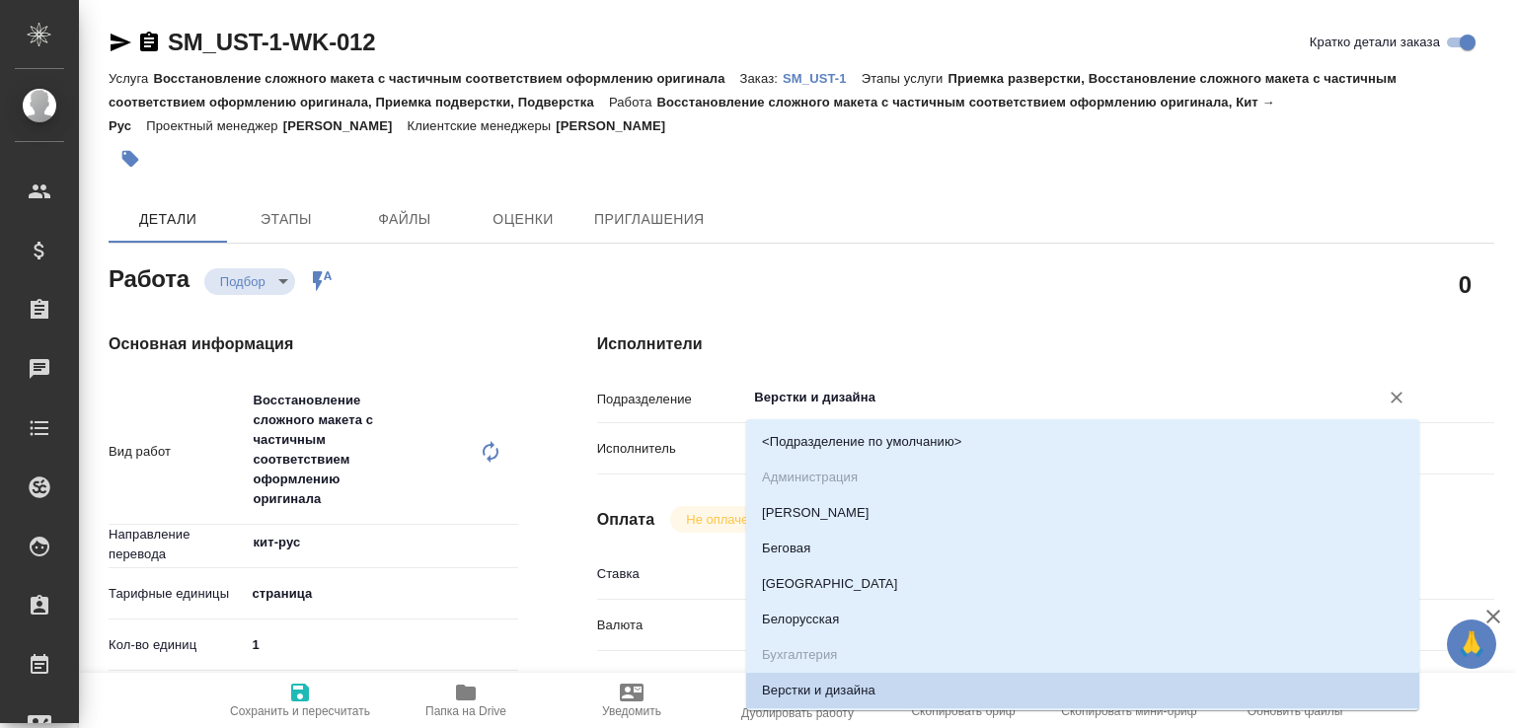
click at [820, 386] on input "Верстки и дизайна" at bounding box center [1049, 398] width 595 height 24
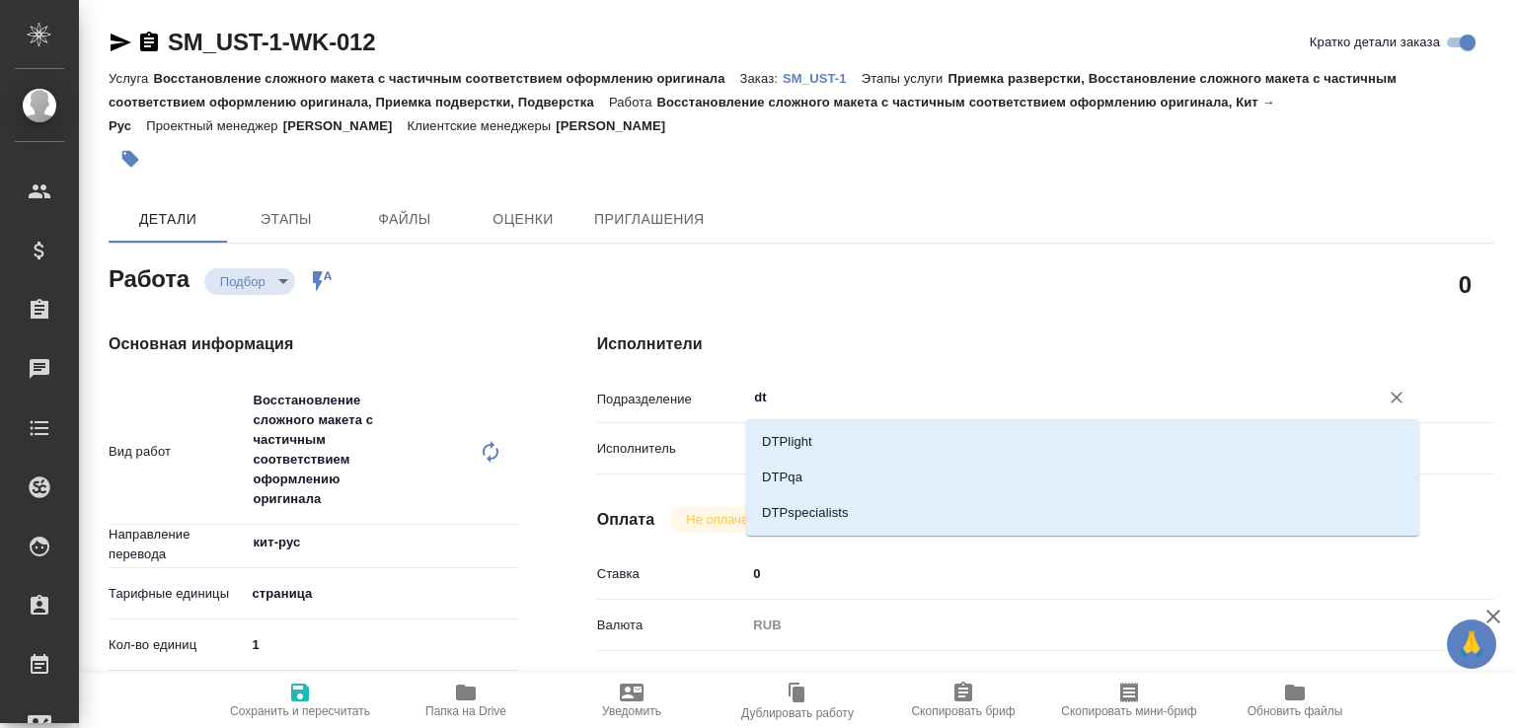
click at [809, 424] on li "DTPlight" at bounding box center [1082, 442] width 673 height 36
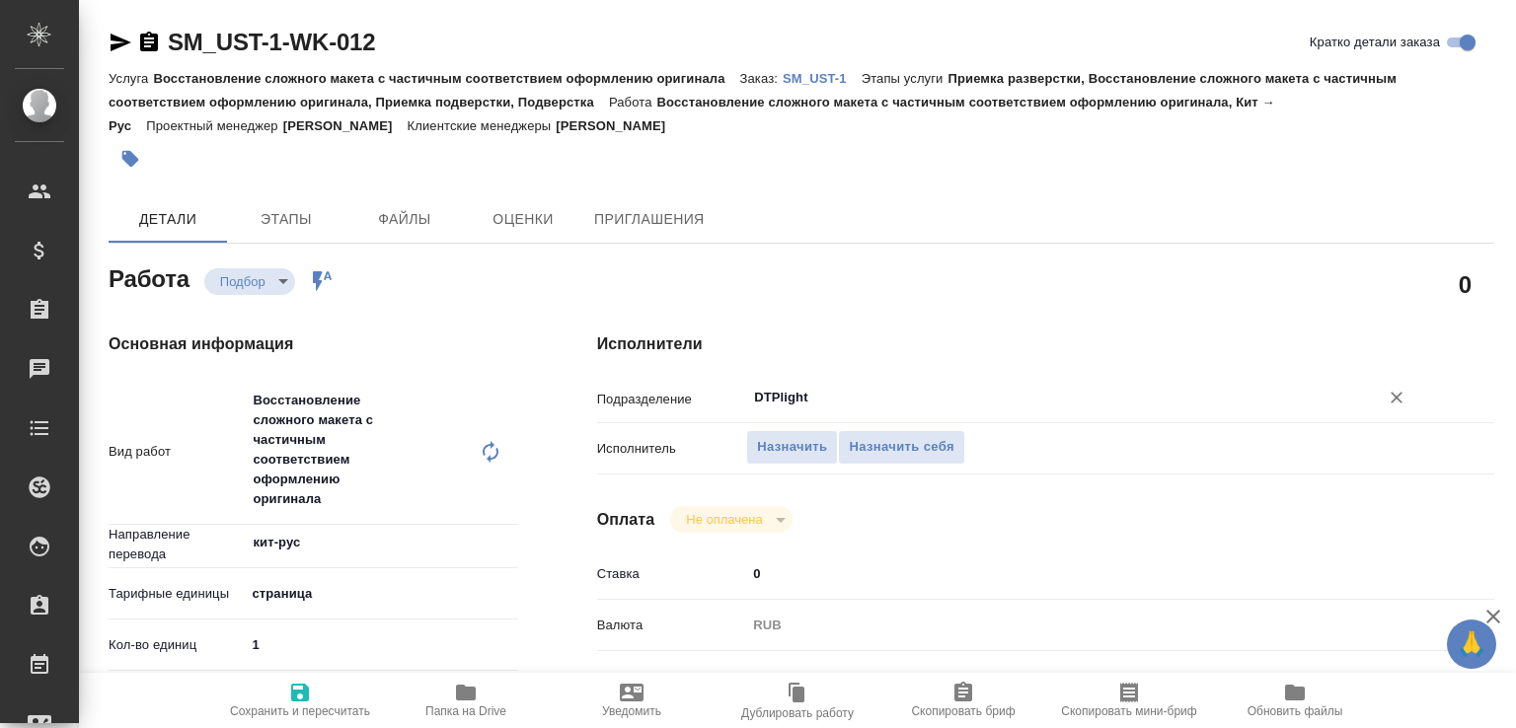
type input "DTPlight"
click at [301, 705] on span "Сохранить и пересчитать" at bounding box center [300, 712] width 140 height 14
type input "recruiting"
type input "кит-рус"
type input "5a8b1489cc6b4906c91bfdb2"
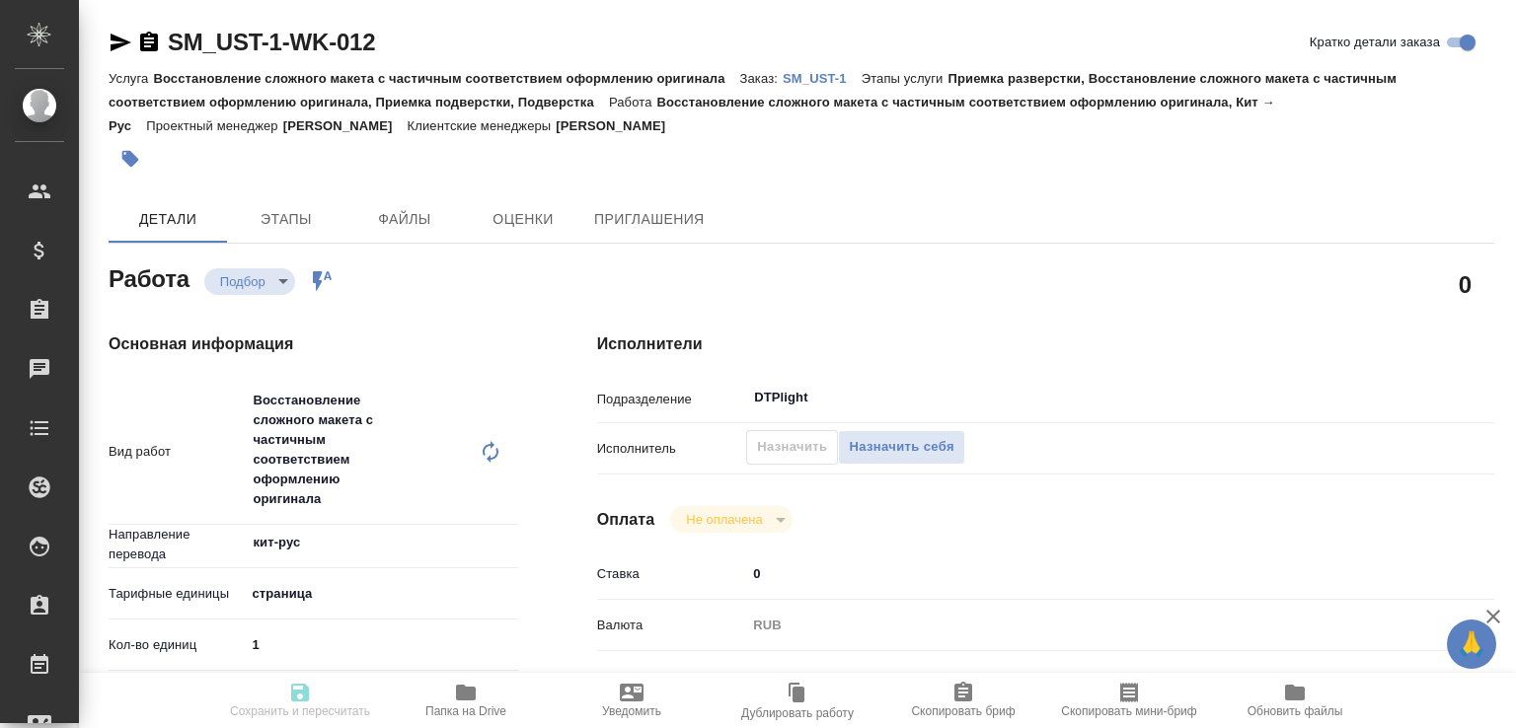
type input "1"
type input "yr-fn"
type input "5f647205b73bc97568ca66bf"
checkbox input "true"
type input "01.09.2025 12:22"
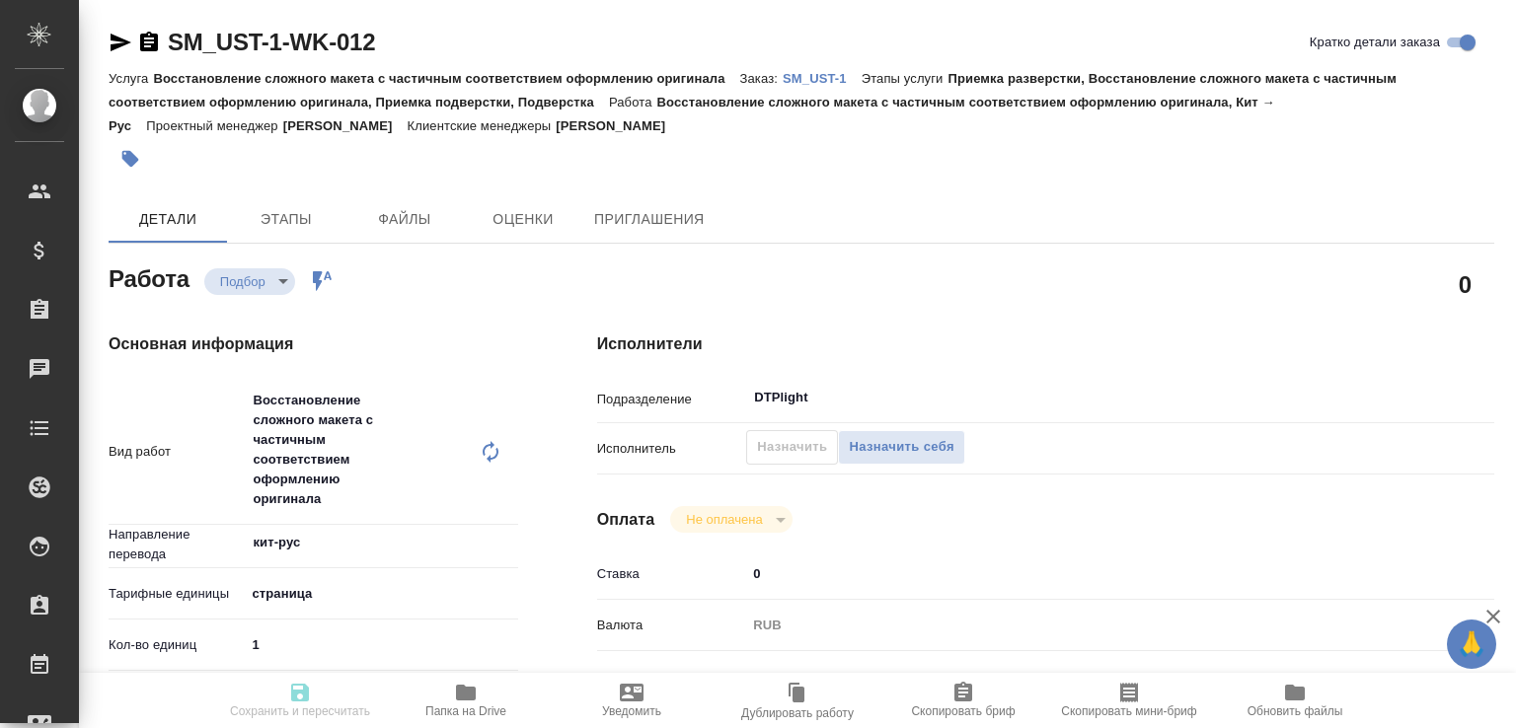
type input "01.09.2025 13:30"
type input "02.09.2025 16:00"
type input "DTPlight"
type input "notPayed"
type input "0"
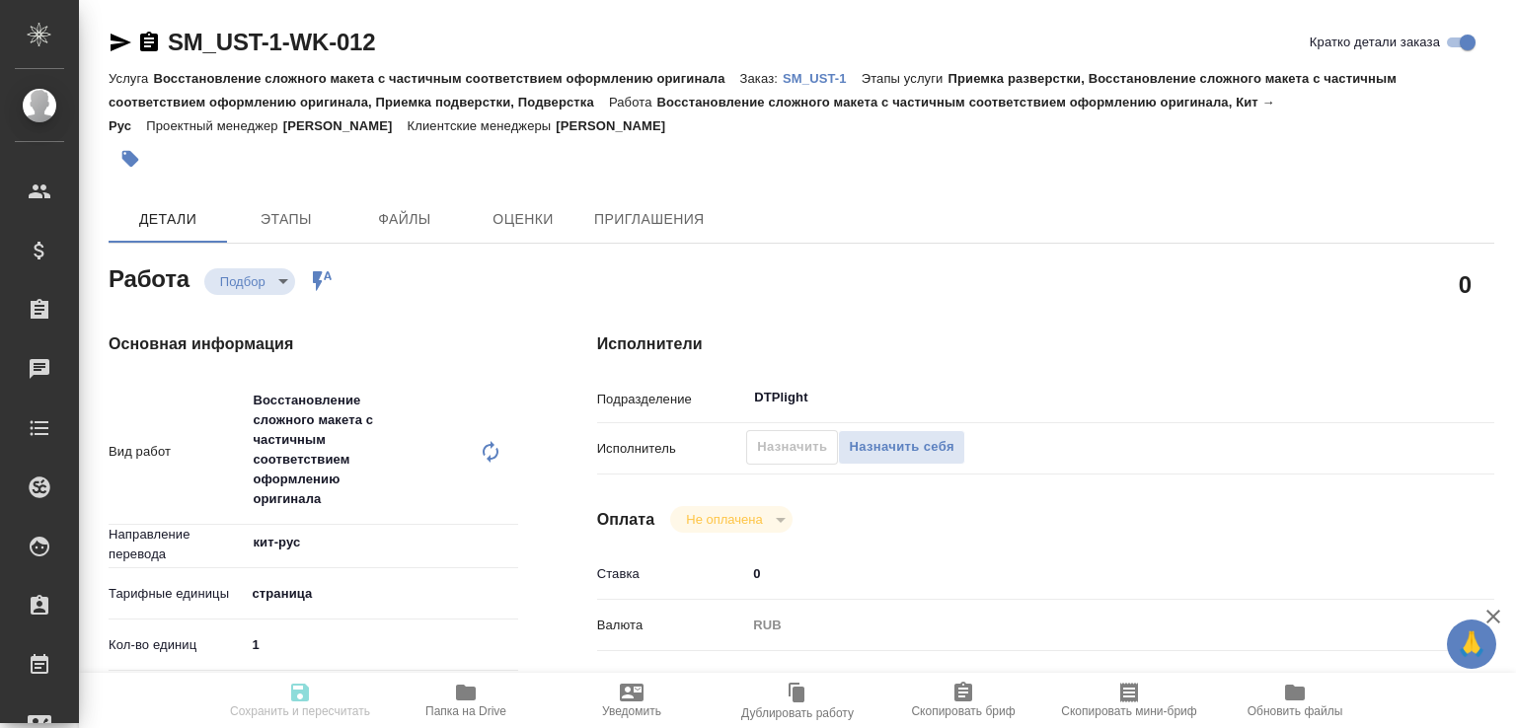
type input "RUB"
type input "Валеев Динар"
type input "SM_UST-1"
type input "Восстановление сложного макета с частичным соответствием оформлению оригинала"
type input "Приемка разверстки, Восстановление сложного макета с частичным соответствием оф…"
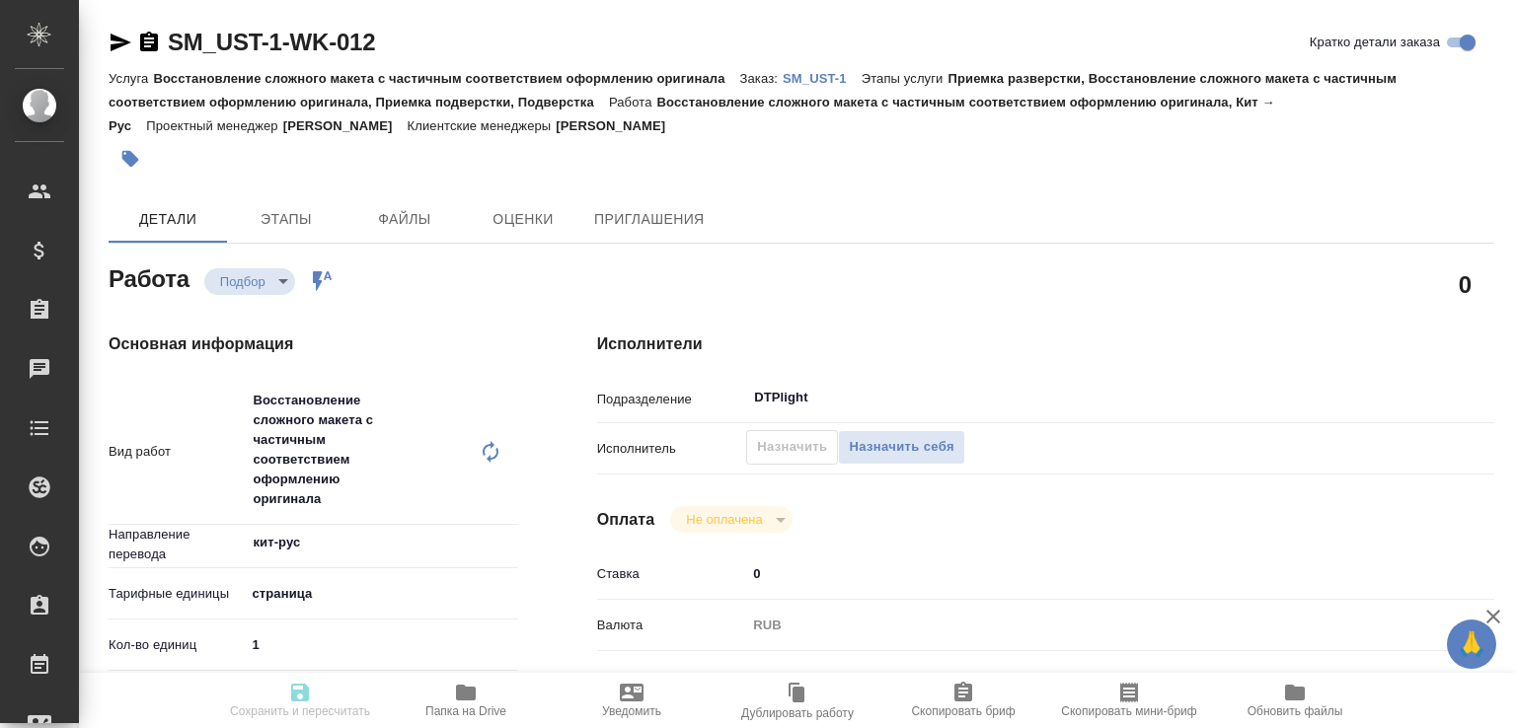
type input "Шульгина Анна"
type input "[PERSON_NAME]"
type input "/Clients/sveza/Orders/SM_UST-1"
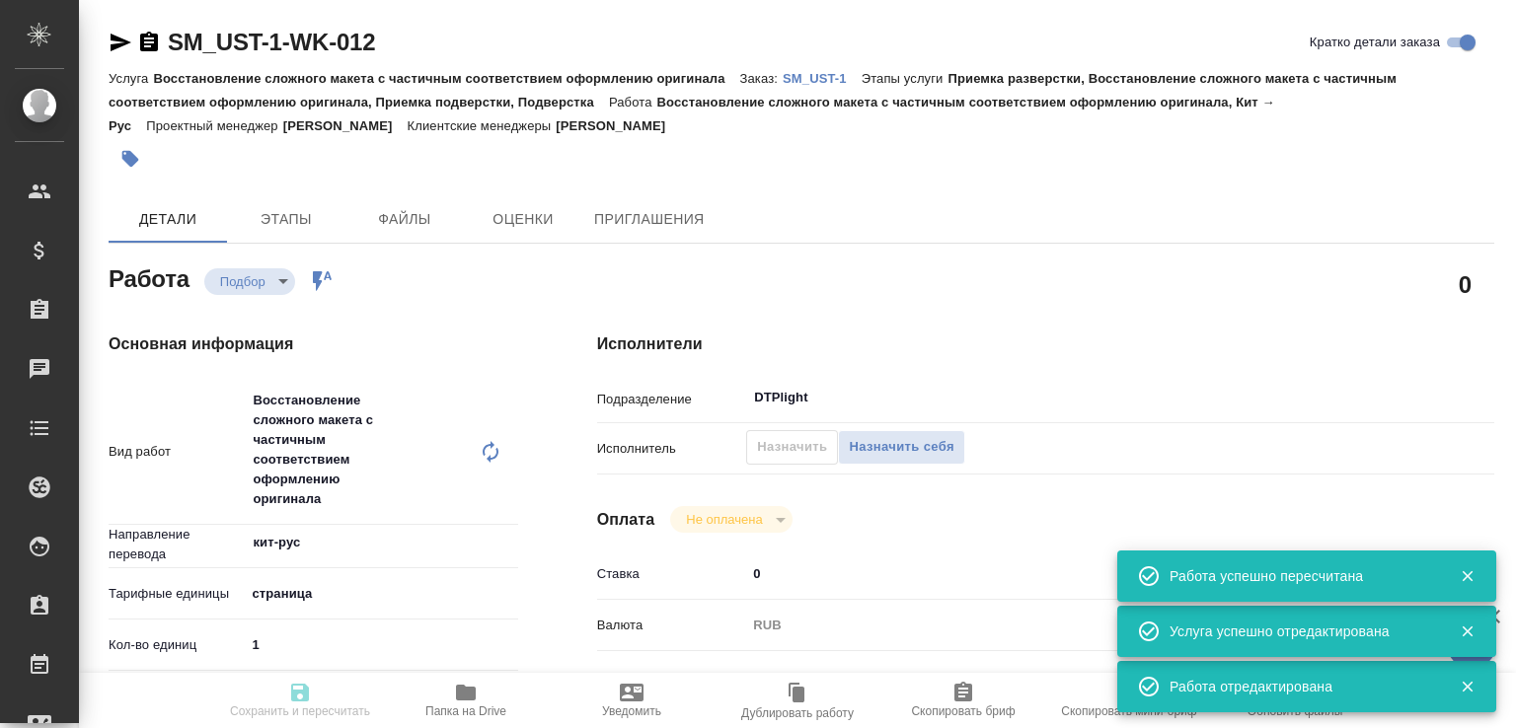
type input "recruiting"
type input "кит-рус"
type input "5a8b1489cc6b4906c91bfdb2"
type input "1"
type input "yr-fn"
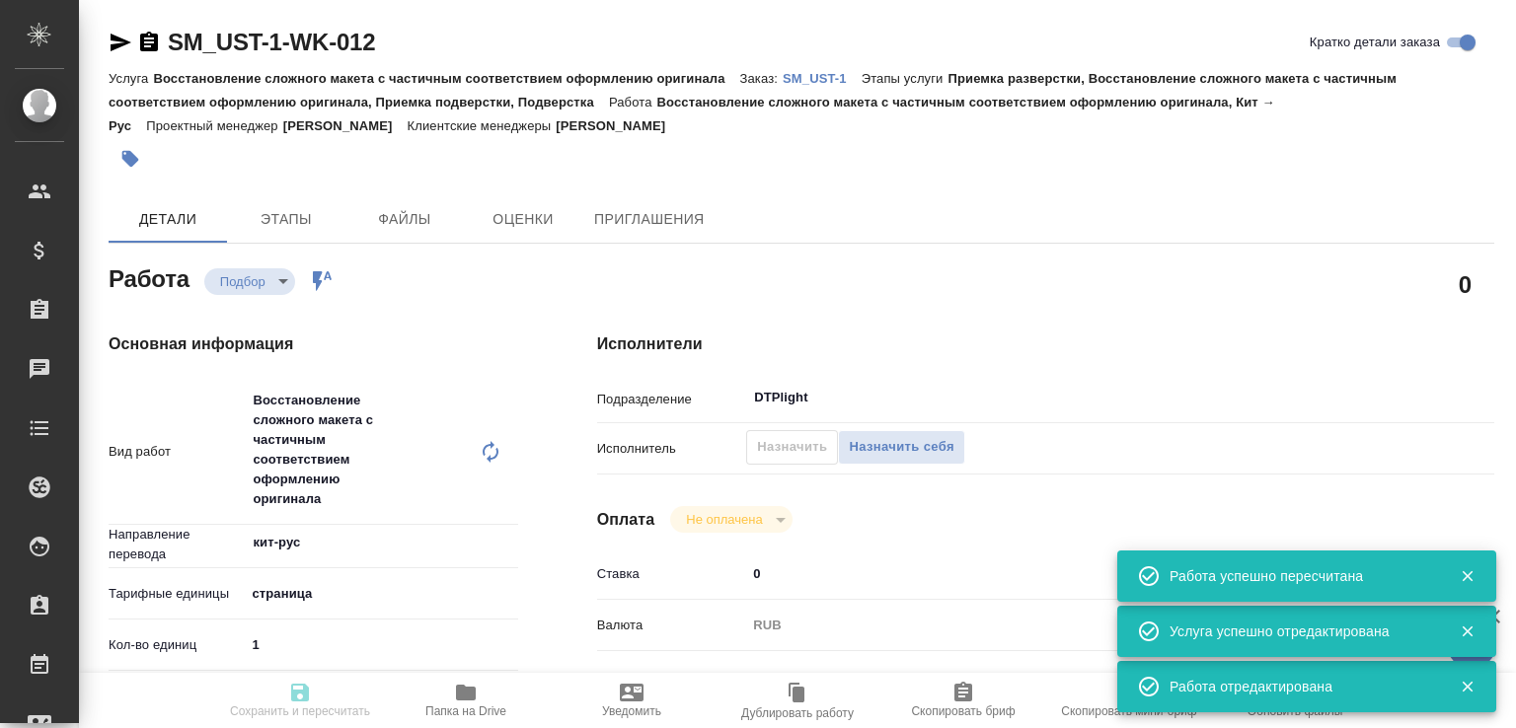
type input "5f647205b73bc97568ca66bf"
checkbox input "true"
type input "01.09.2025 12:22"
type input "01.09.2025 13:30"
type input "02.09.2025 16:00"
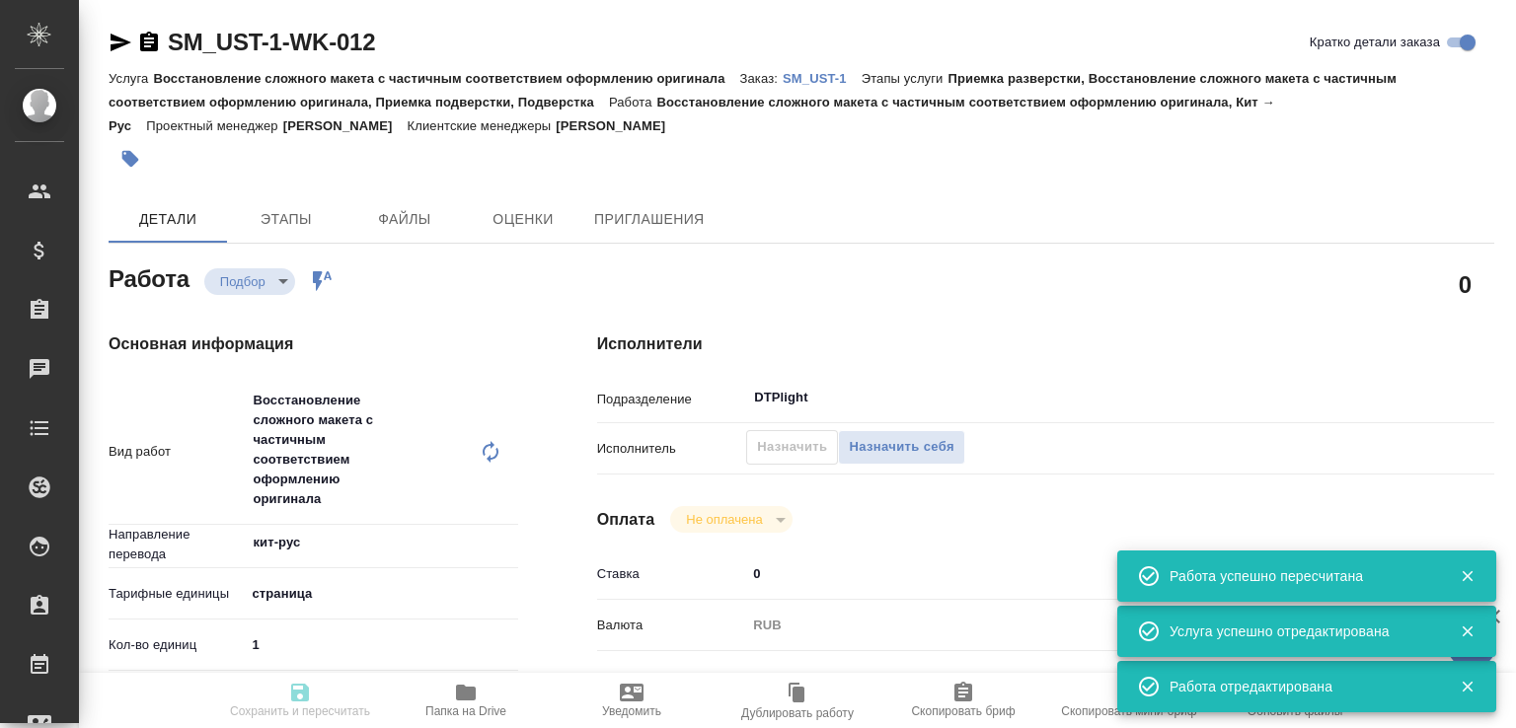
type input "DTPlight"
type input "notPayed"
type input "0"
type input "RUB"
type input "Валеев Динар"
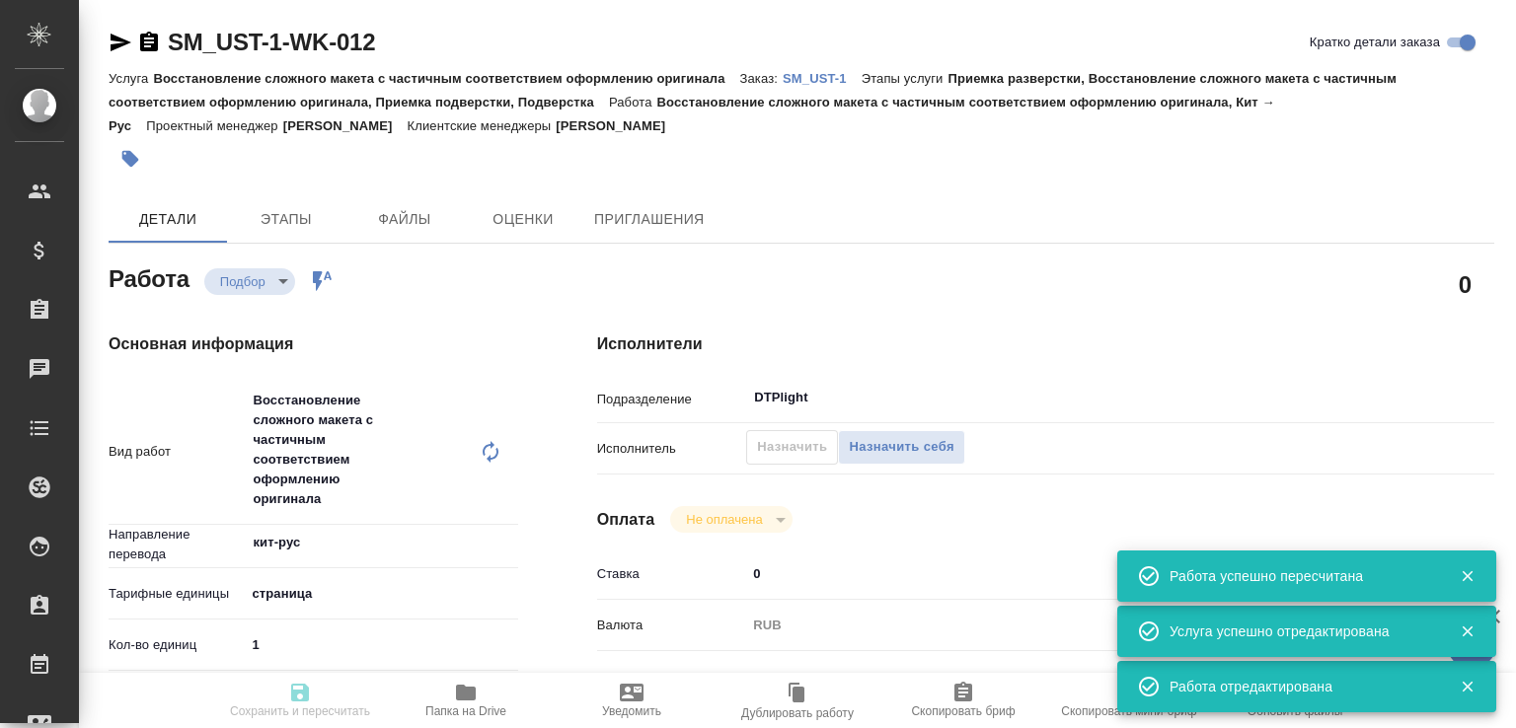
type input "SM_UST-1"
type input "Восстановление сложного макета с частичным соответствием оформлению оригинала"
type input "Приемка разверстки, Восстановление сложного макета с частичным соответствием оф…"
type input "Шульгина Анна"
type input "[PERSON_NAME]"
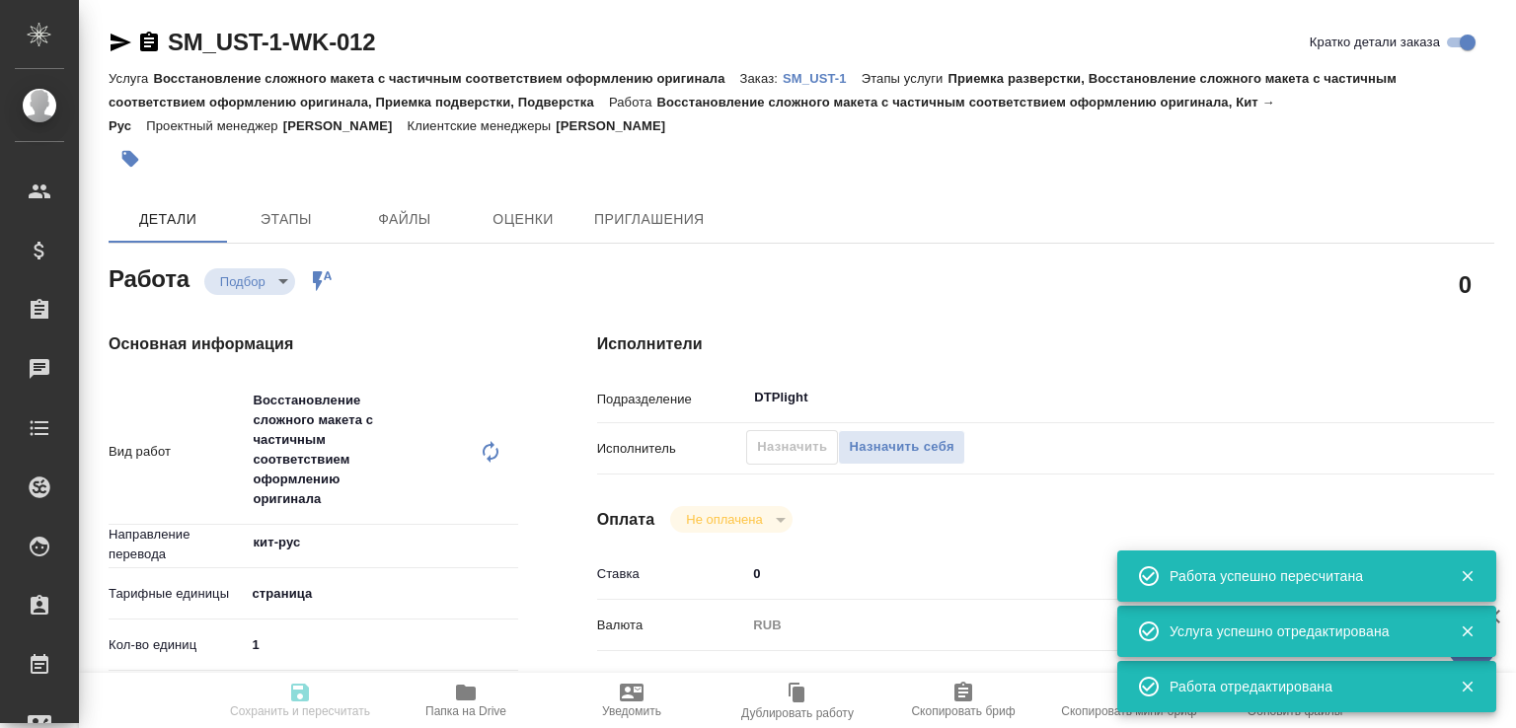
type input "/Clients/sveza/Orders/SM_UST-1"
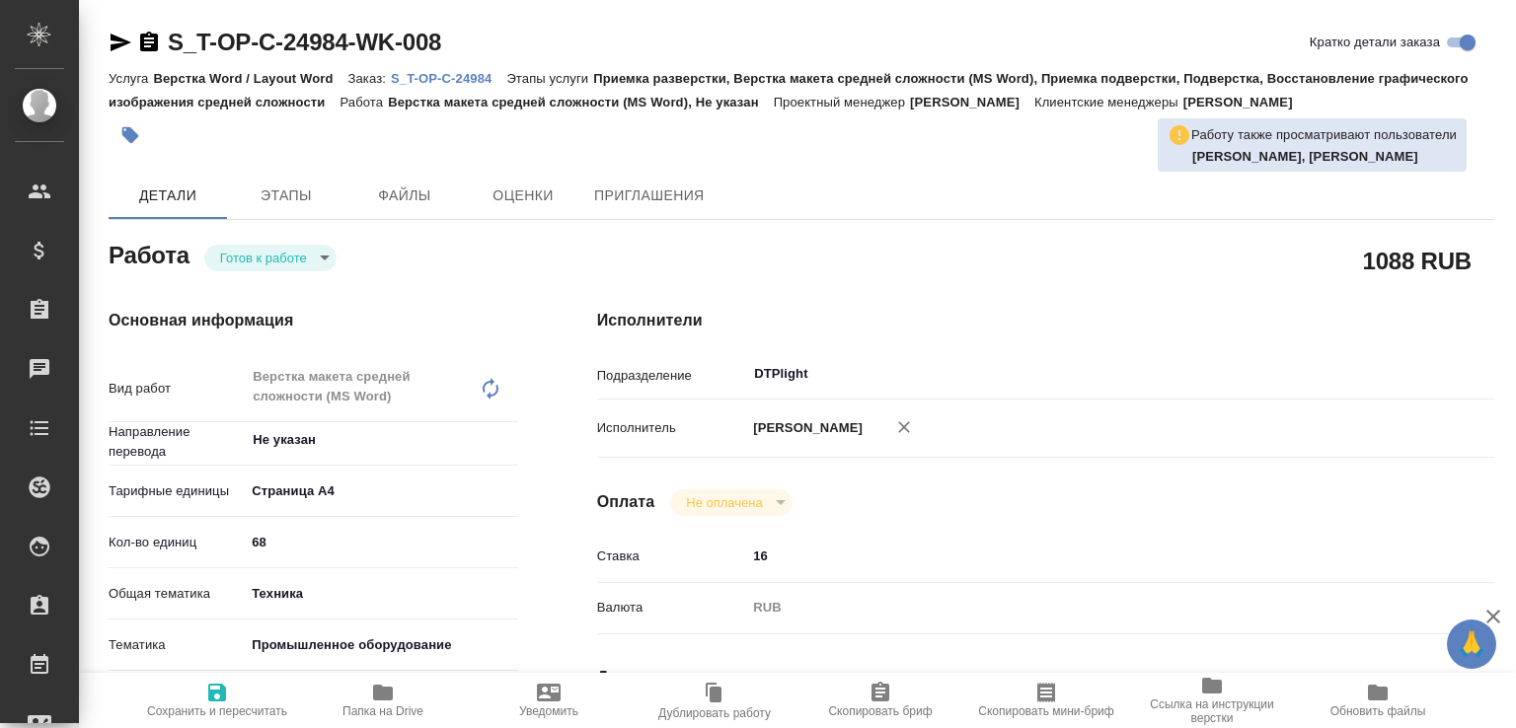
type textarea "x"
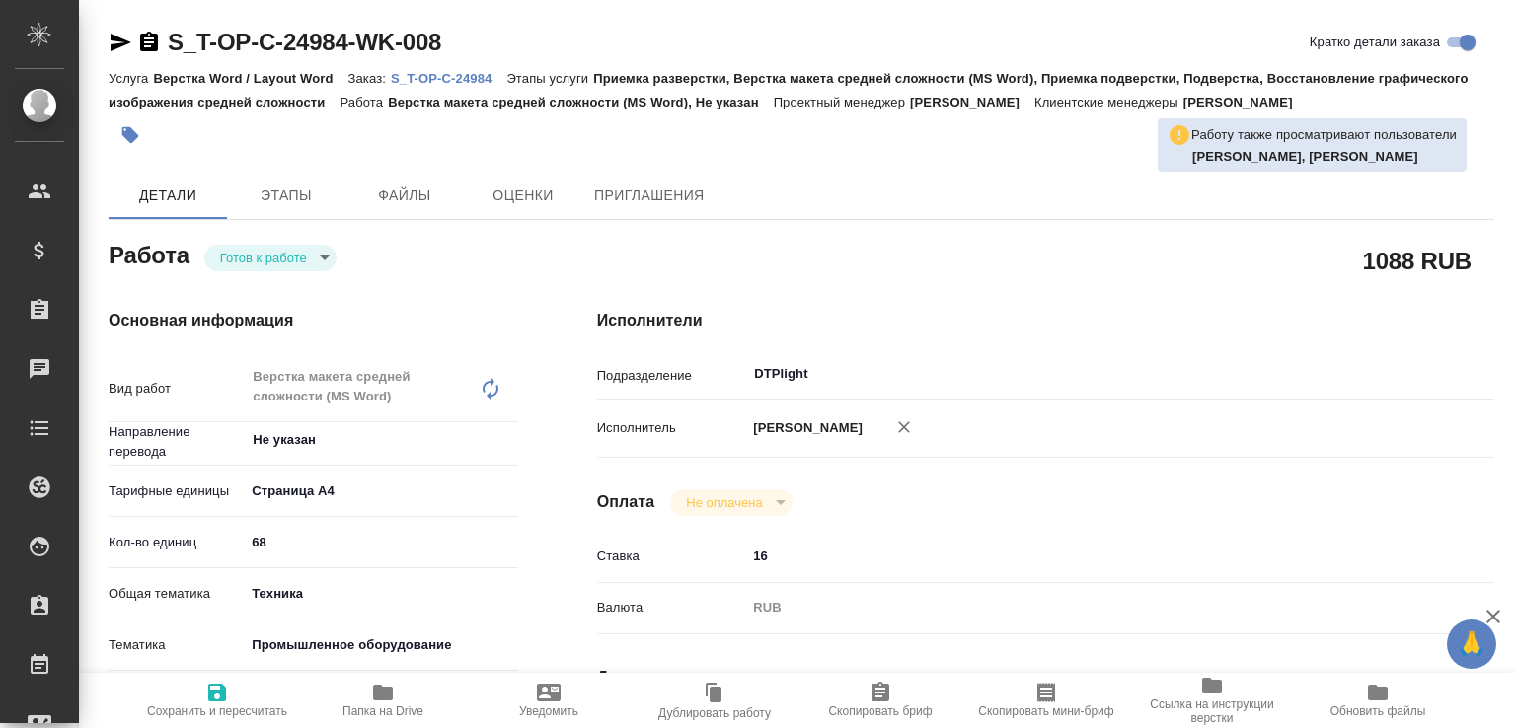
type textarea "x"
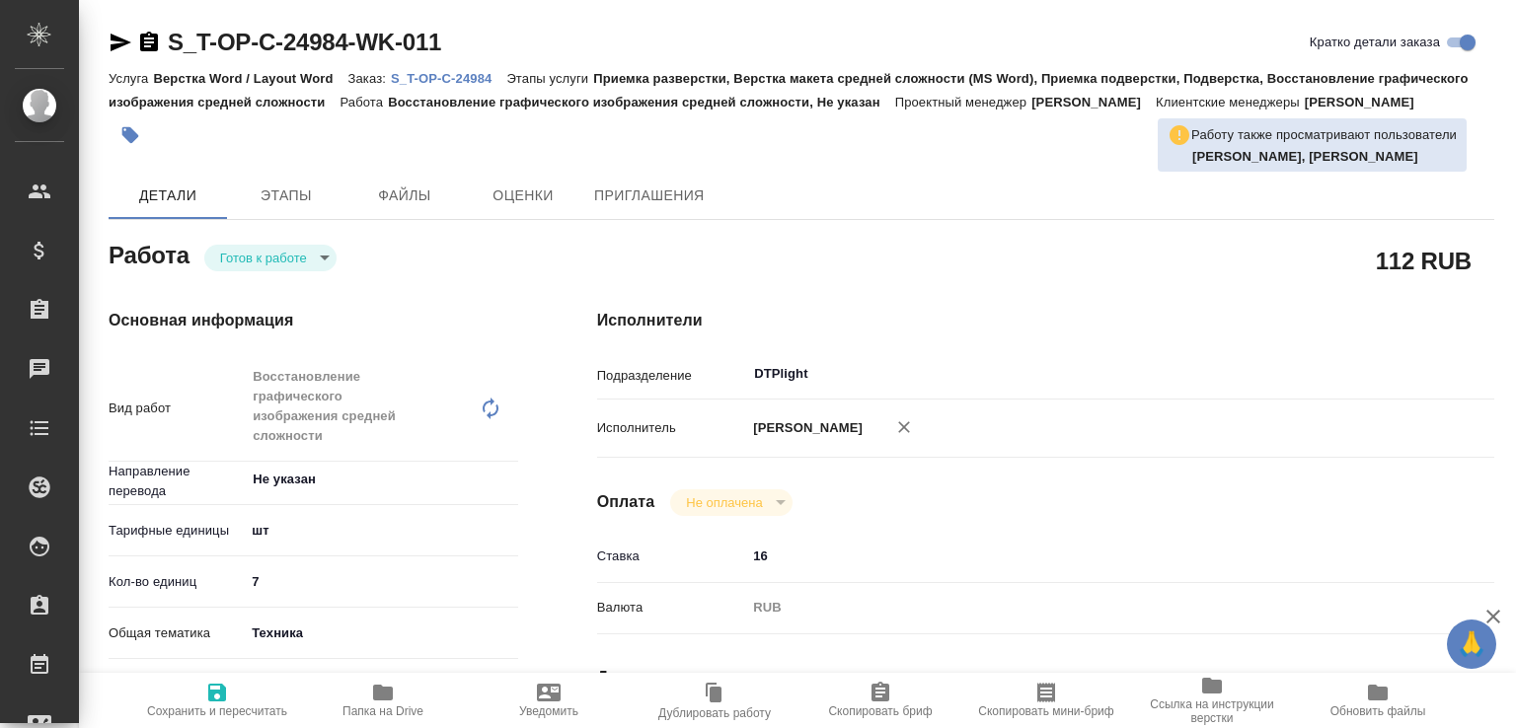
type textarea "x"
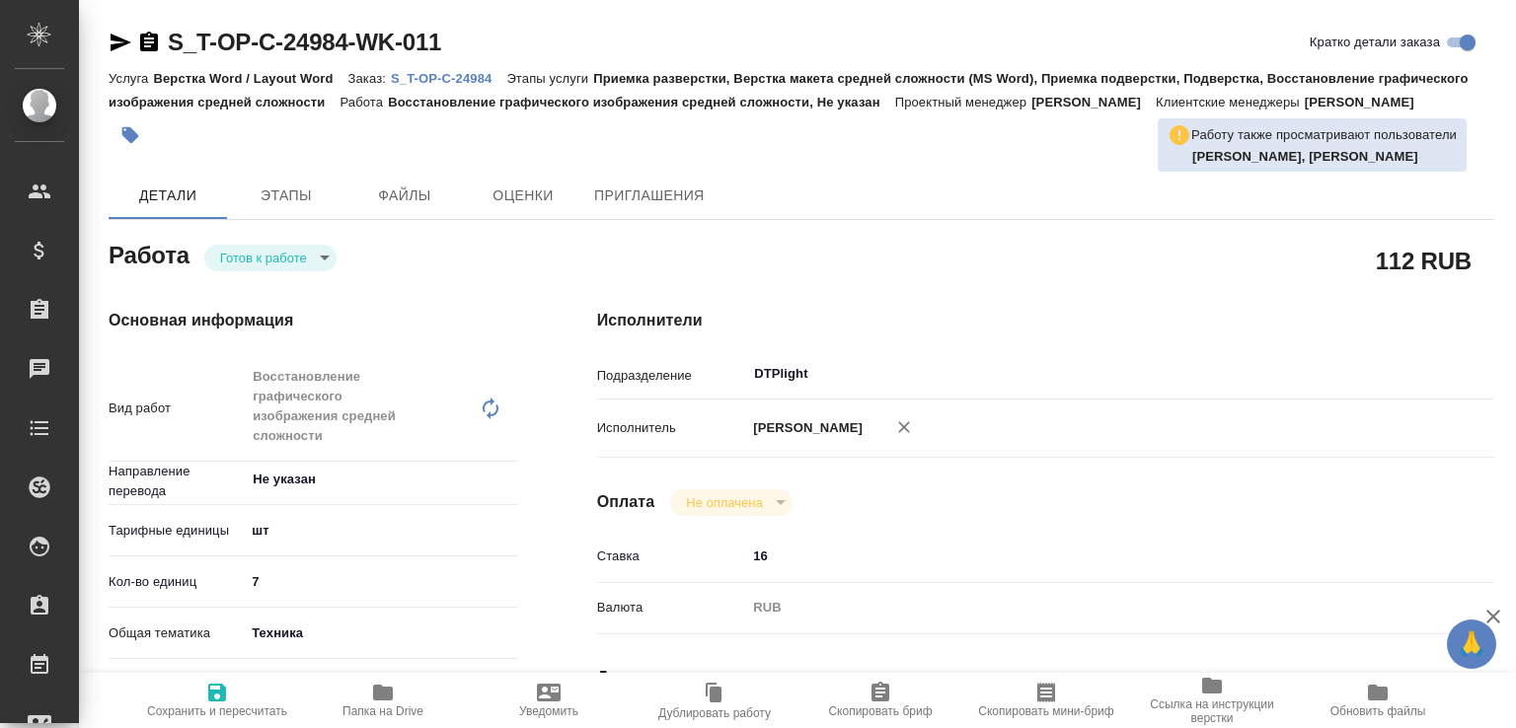
type textarea "x"
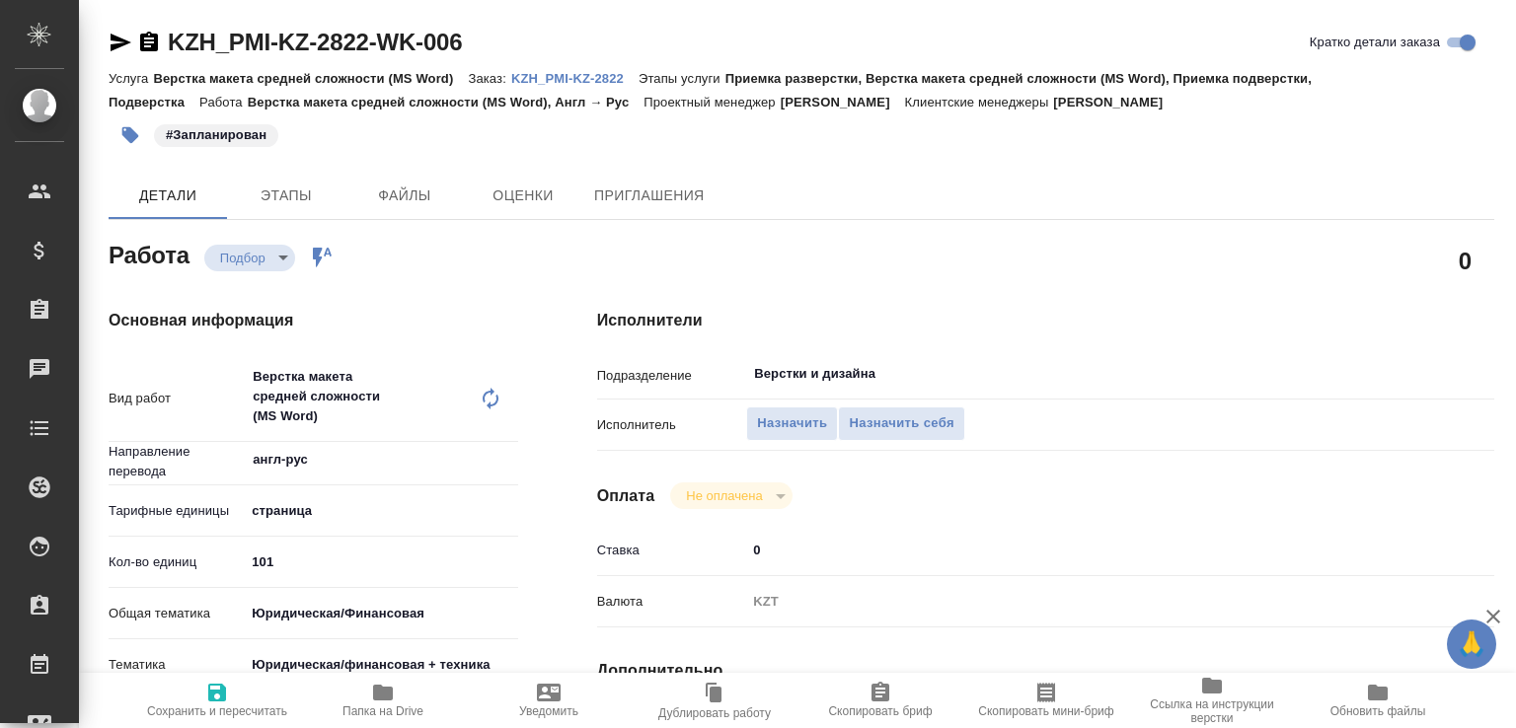
click at [562, 80] on p "KZH_PMI-KZ-2822" at bounding box center [574, 78] width 127 height 15
click at [489, 401] on icon at bounding box center [491, 399] width 24 height 24
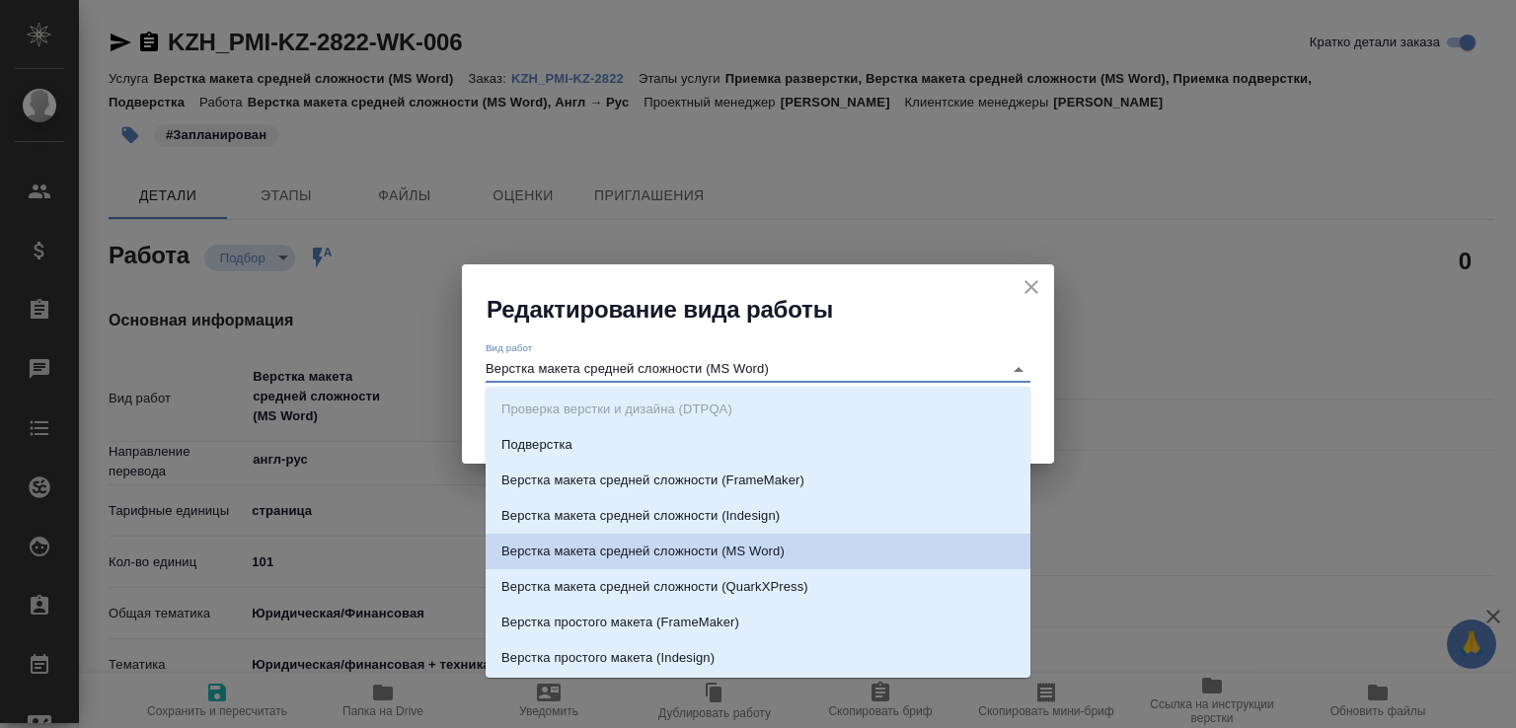
drag, startPoint x: 541, startPoint y: 366, endPoint x: 896, endPoint y: 372, distance: 355.3
click at [896, 372] on input "Верстка макета средней сложности (MS Word)" at bounding box center [738, 369] width 507 height 24
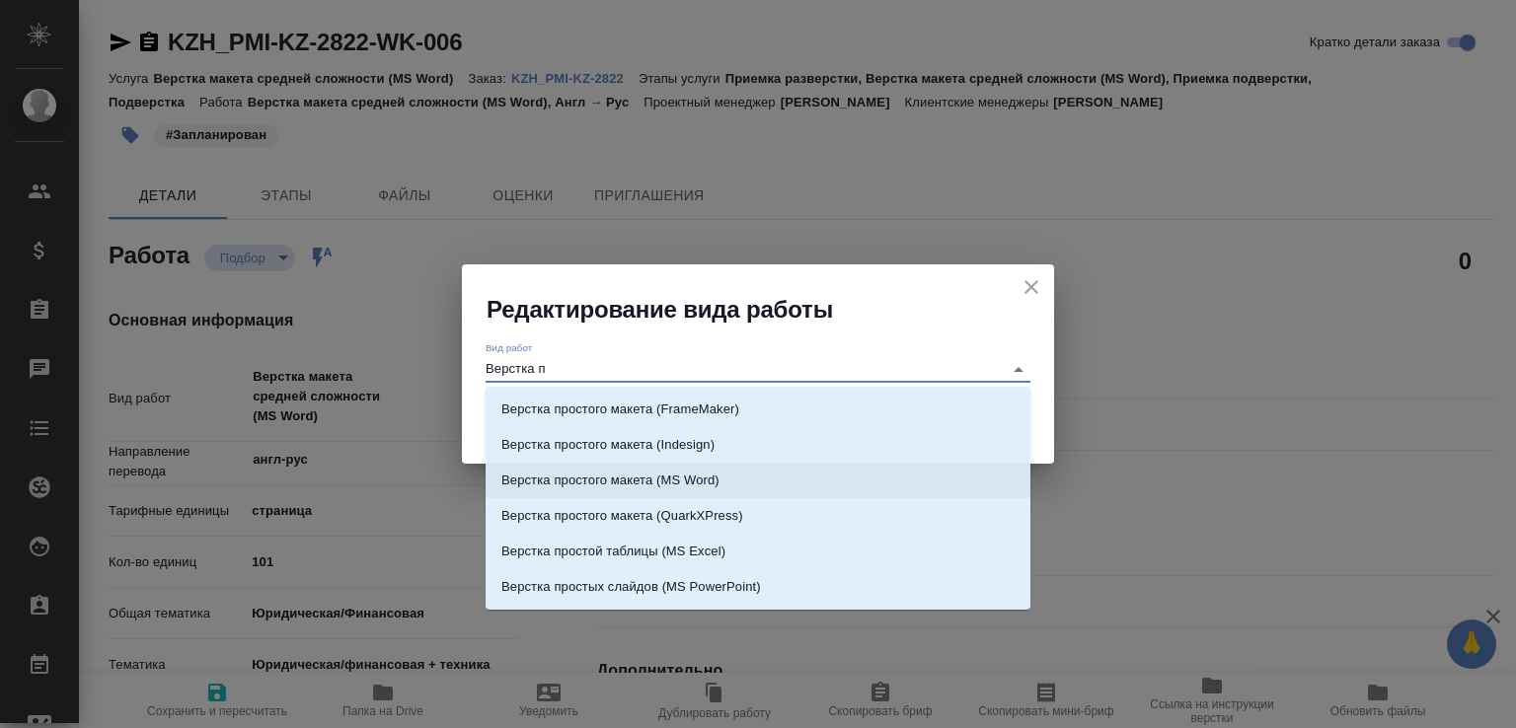
click at [691, 485] on p "Верстка простого макета (MS Word)" at bounding box center [610, 481] width 218 height 20
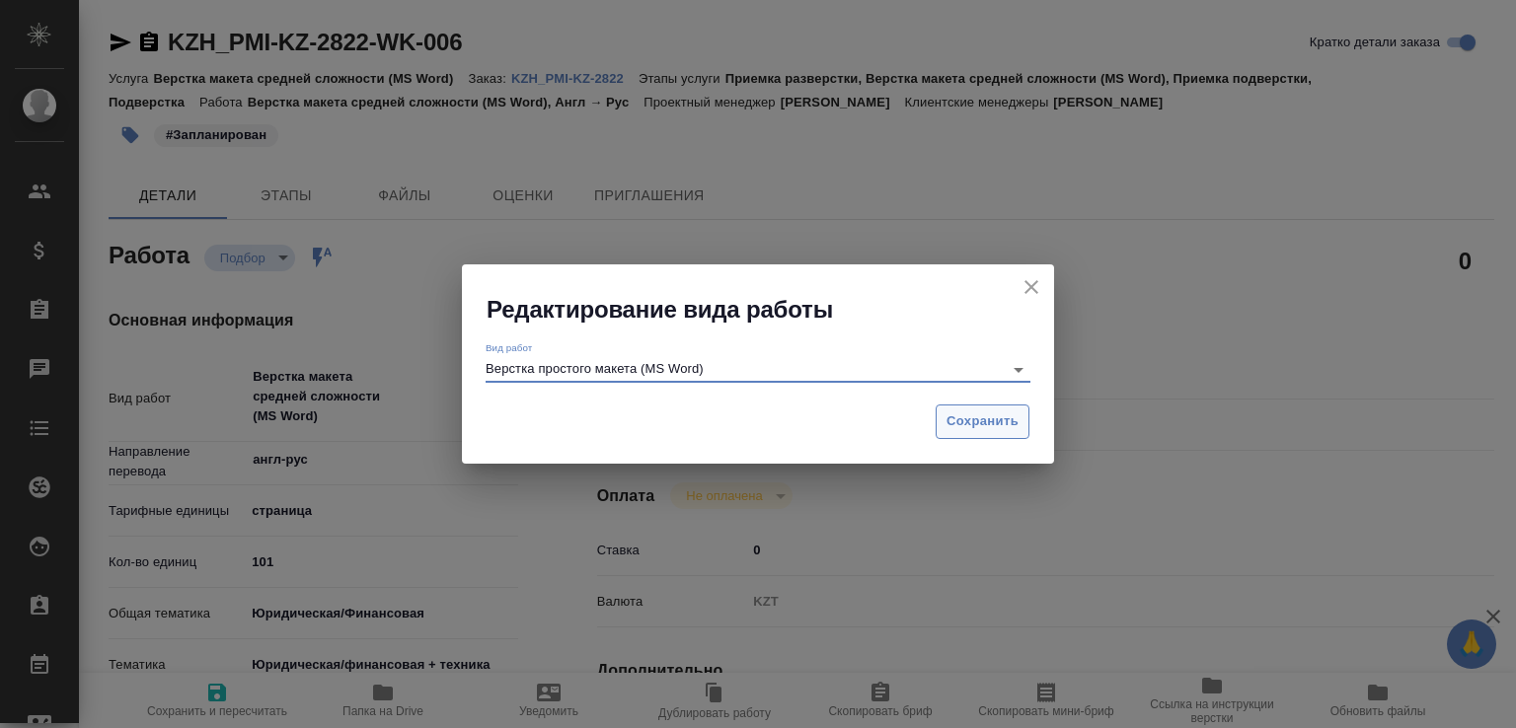
type input "Верстка простого макета (MS Word)"
click at [947, 419] on span "Сохранить" at bounding box center [982, 421] width 72 height 23
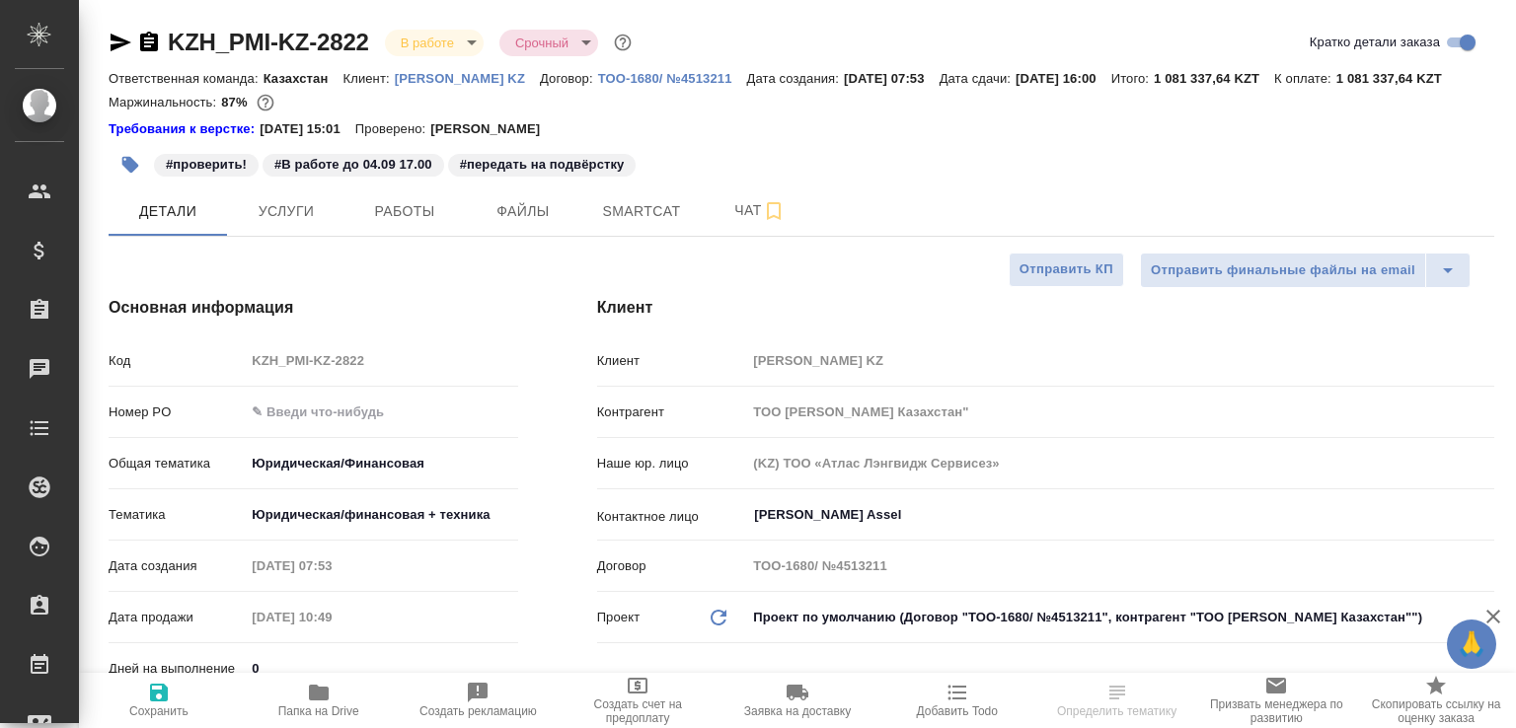
select select "RU"
click at [418, 237] on hr at bounding box center [801, 236] width 1385 height 1
click at [402, 224] on span "Работы" at bounding box center [404, 211] width 95 height 25
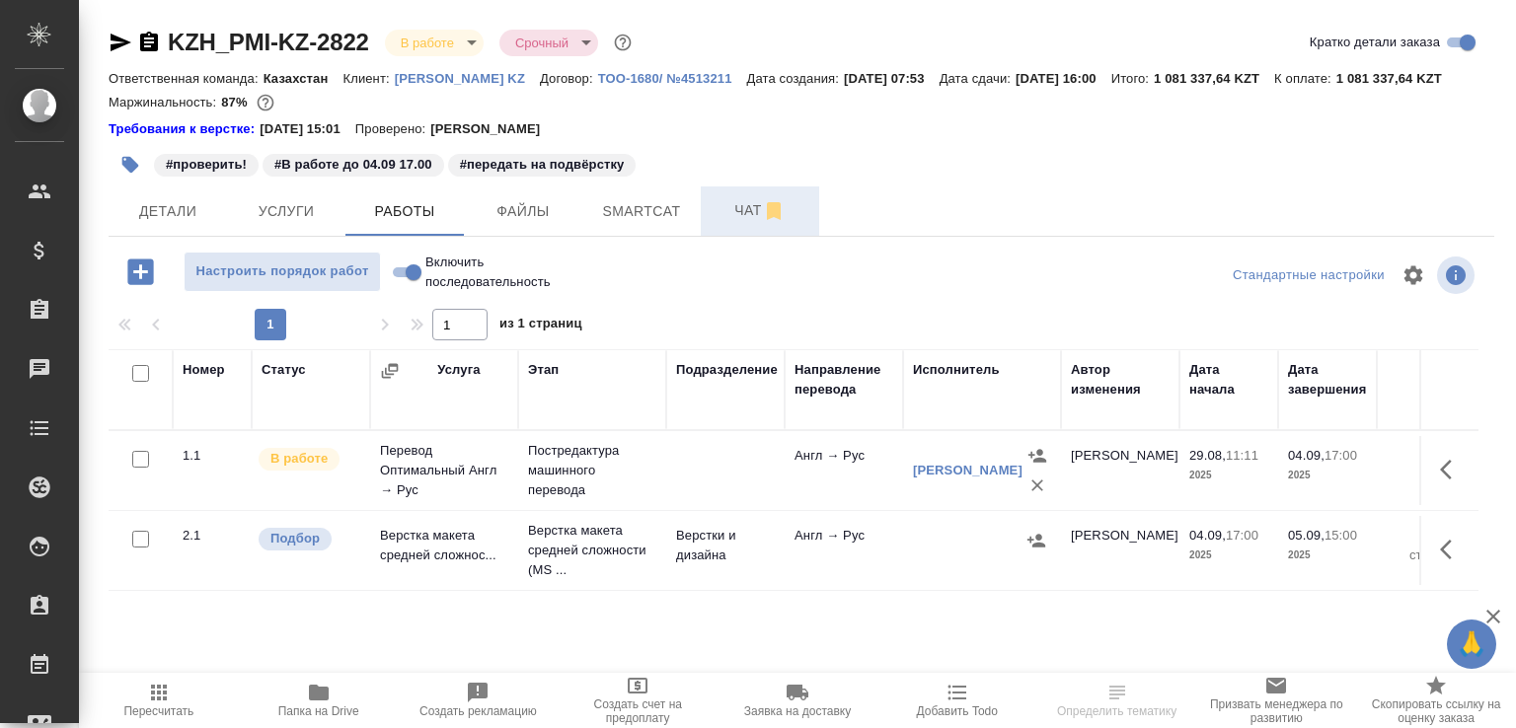
click at [717, 223] on span "Чат" at bounding box center [759, 210] width 95 height 25
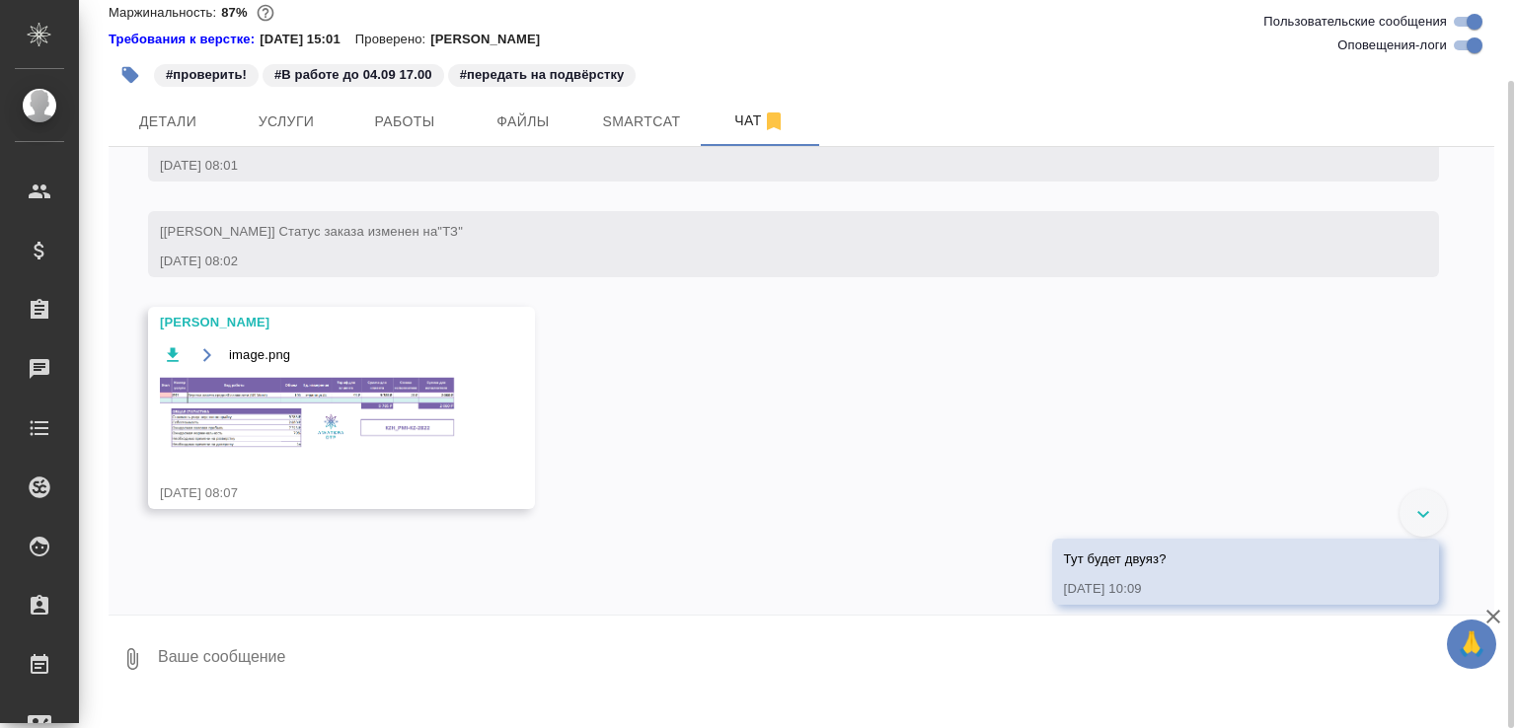
scroll to position [716, 0]
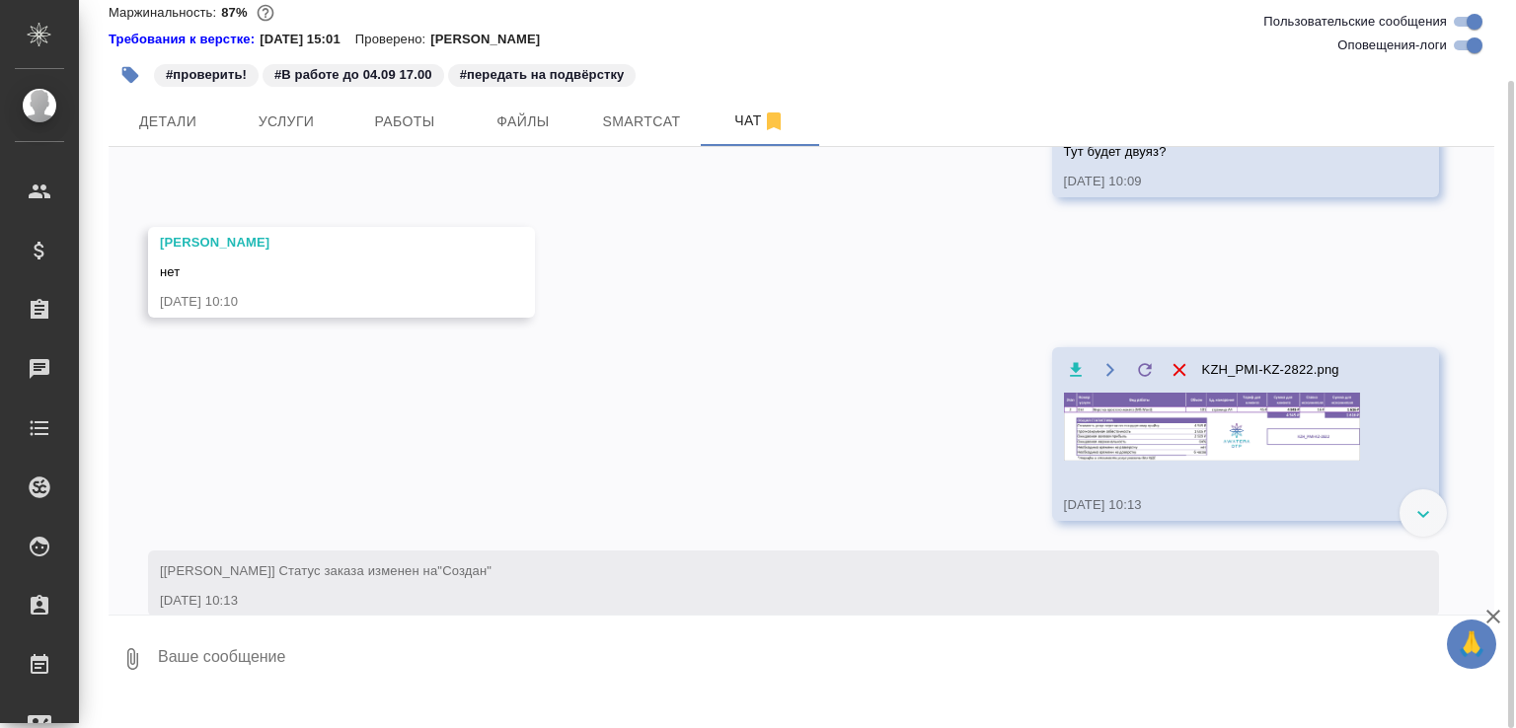
click at [1137, 461] on img at bounding box center [1212, 427] width 296 height 68
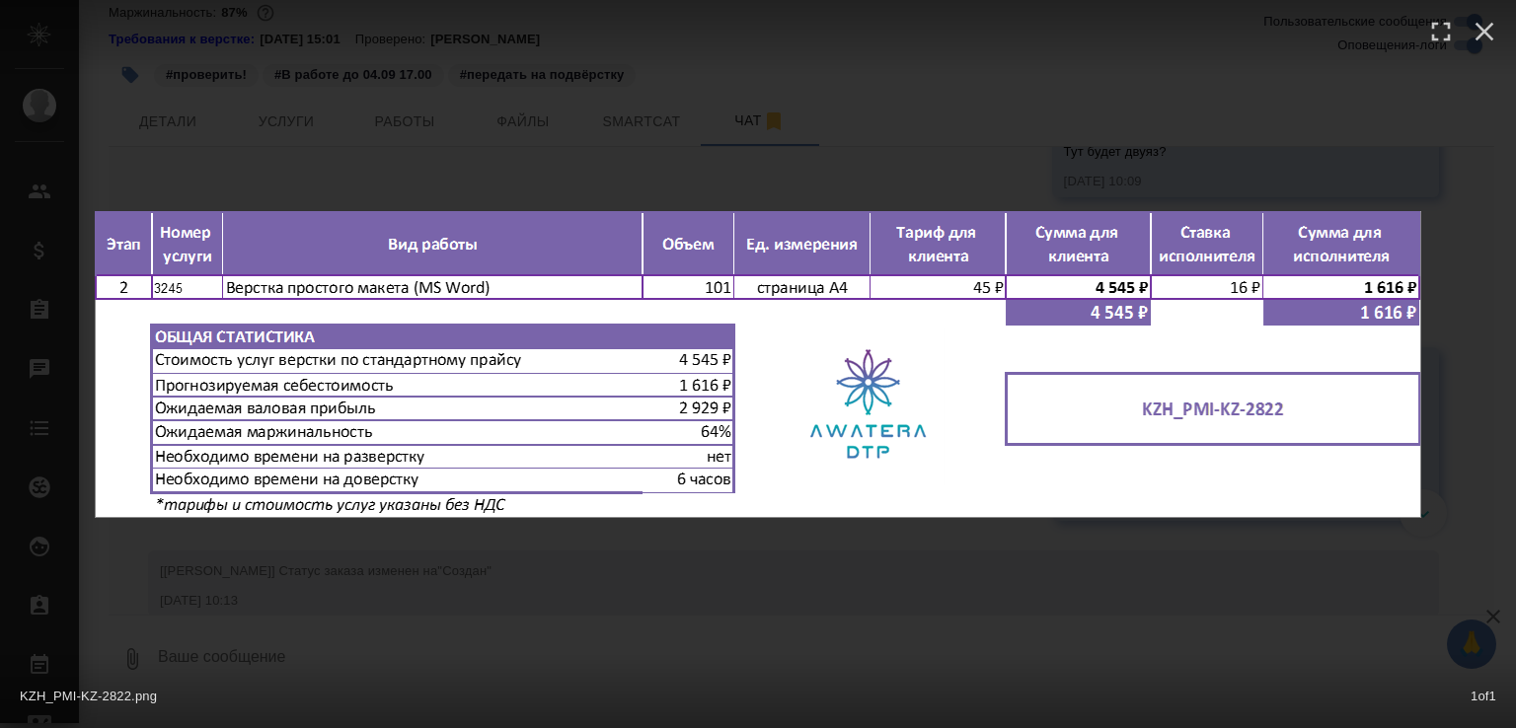
click at [580, 115] on div "KZH_PMI-KZ-2822.png 1 of 1" at bounding box center [758, 364] width 1516 height 728
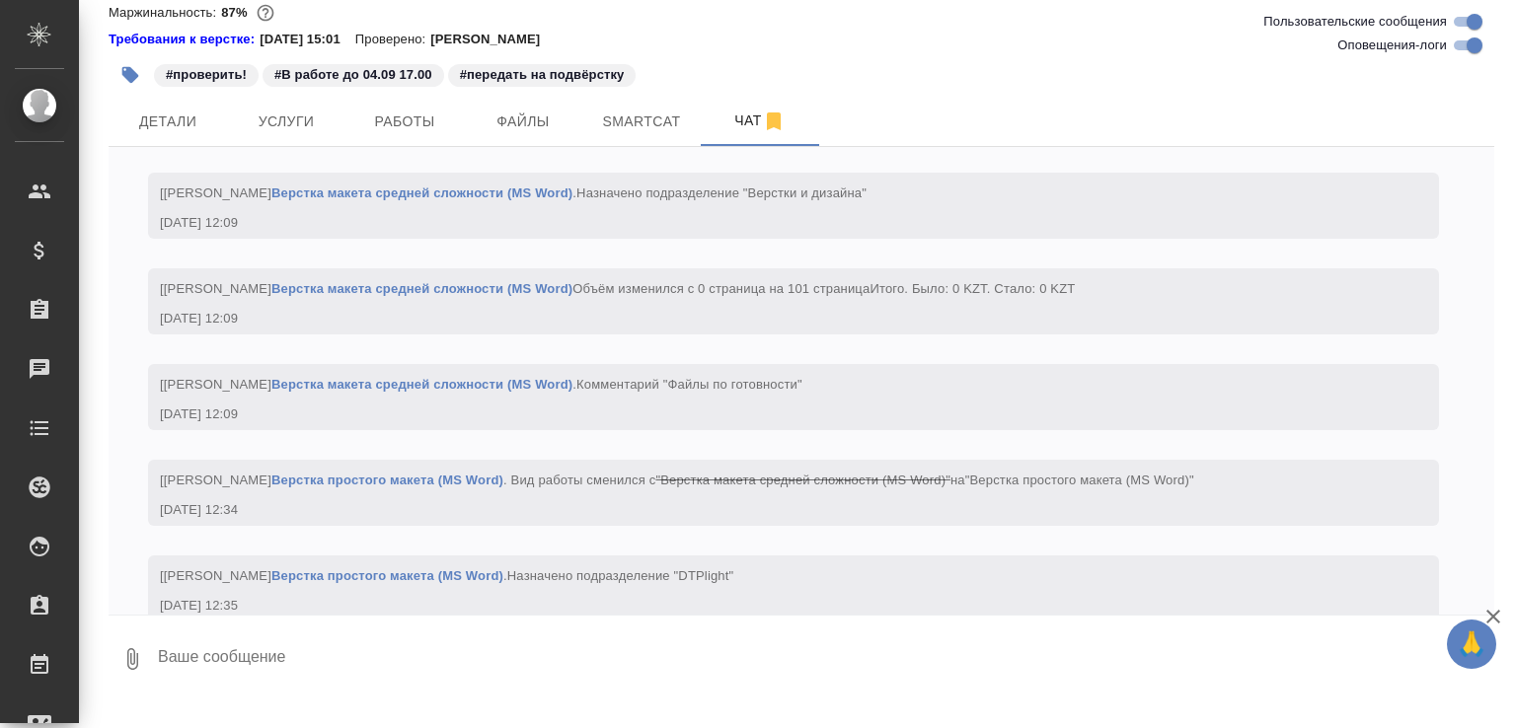
scroll to position [2827, 0]
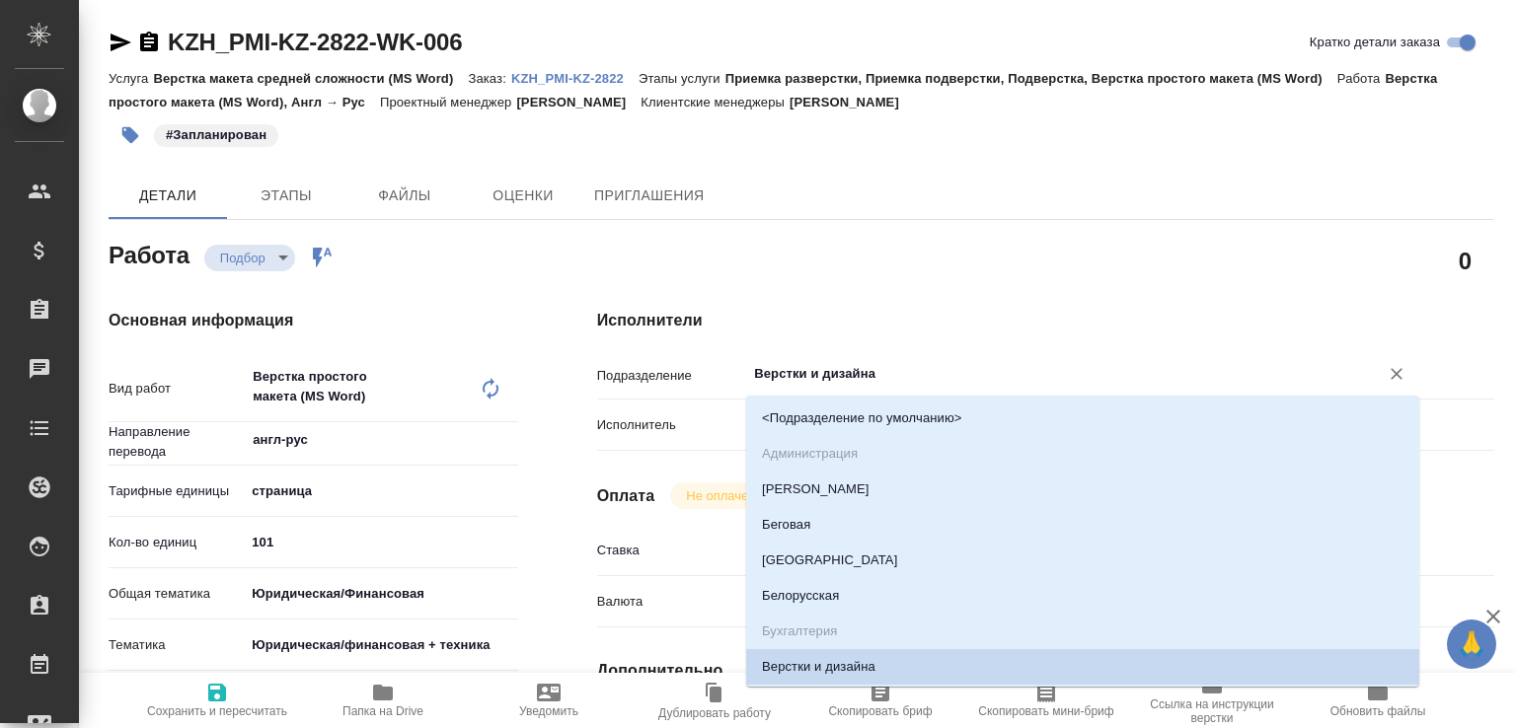
click at [804, 376] on input "Верстки и дизайна" at bounding box center [1049, 374] width 595 height 24
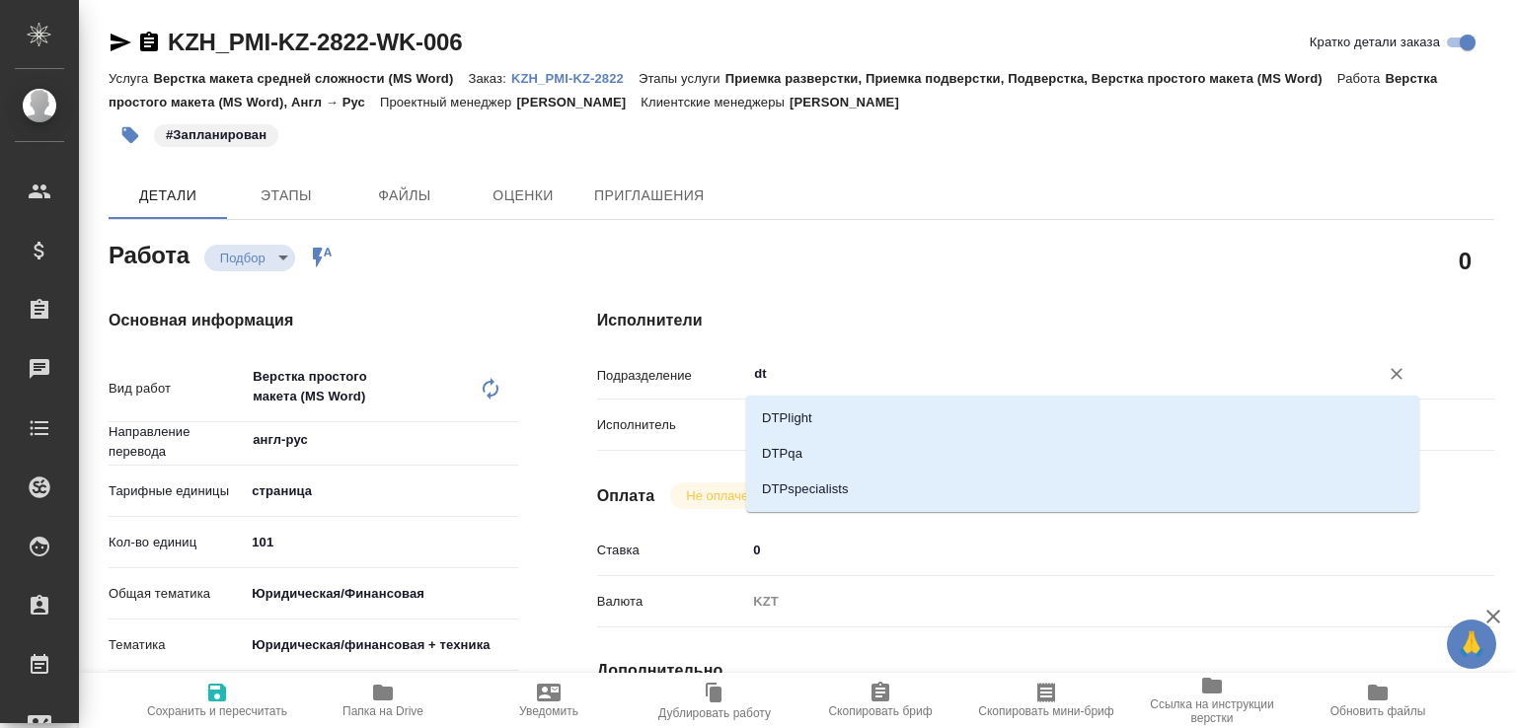
click at [796, 401] on li "DTPlight" at bounding box center [1082, 419] width 673 height 36
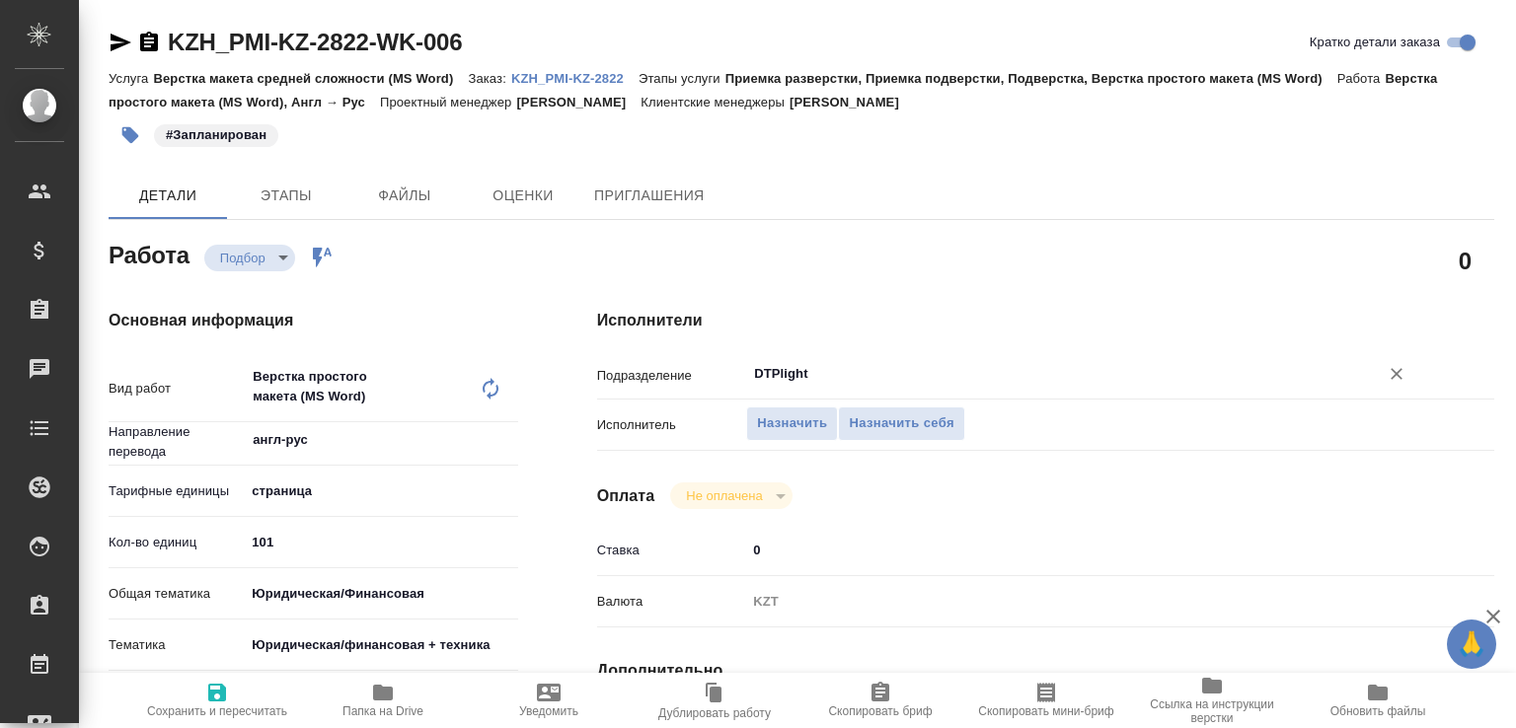
scroll to position [632, 0]
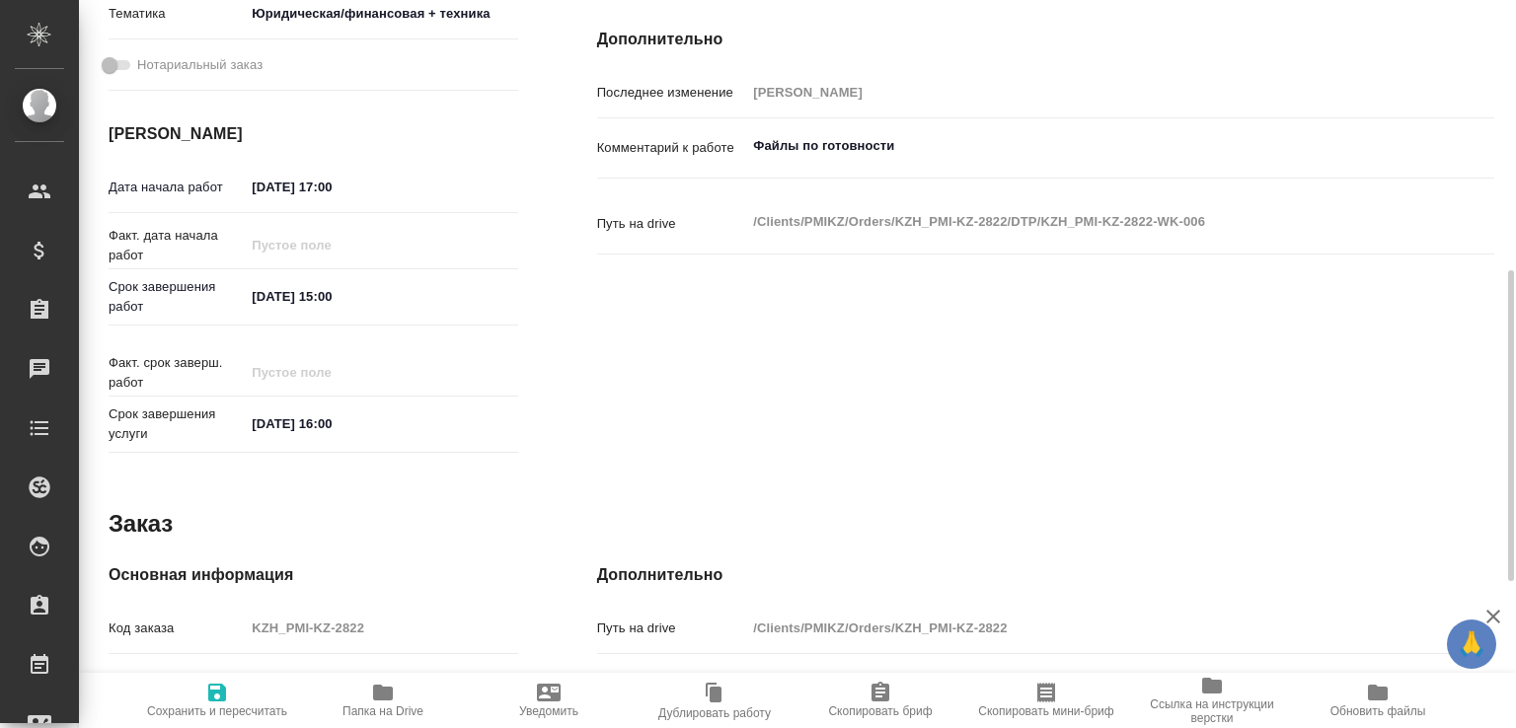
type input "DTPlight"
click at [931, 143] on textarea "Файлы по готовности" at bounding box center [1082, 147] width 671 height 34
type textarea "Файлы по готовности запланировано на подвёрстку"
click at [245, 705] on span "Сохранить и пересчитать" at bounding box center [217, 712] width 140 height 14
type input "recruiting"
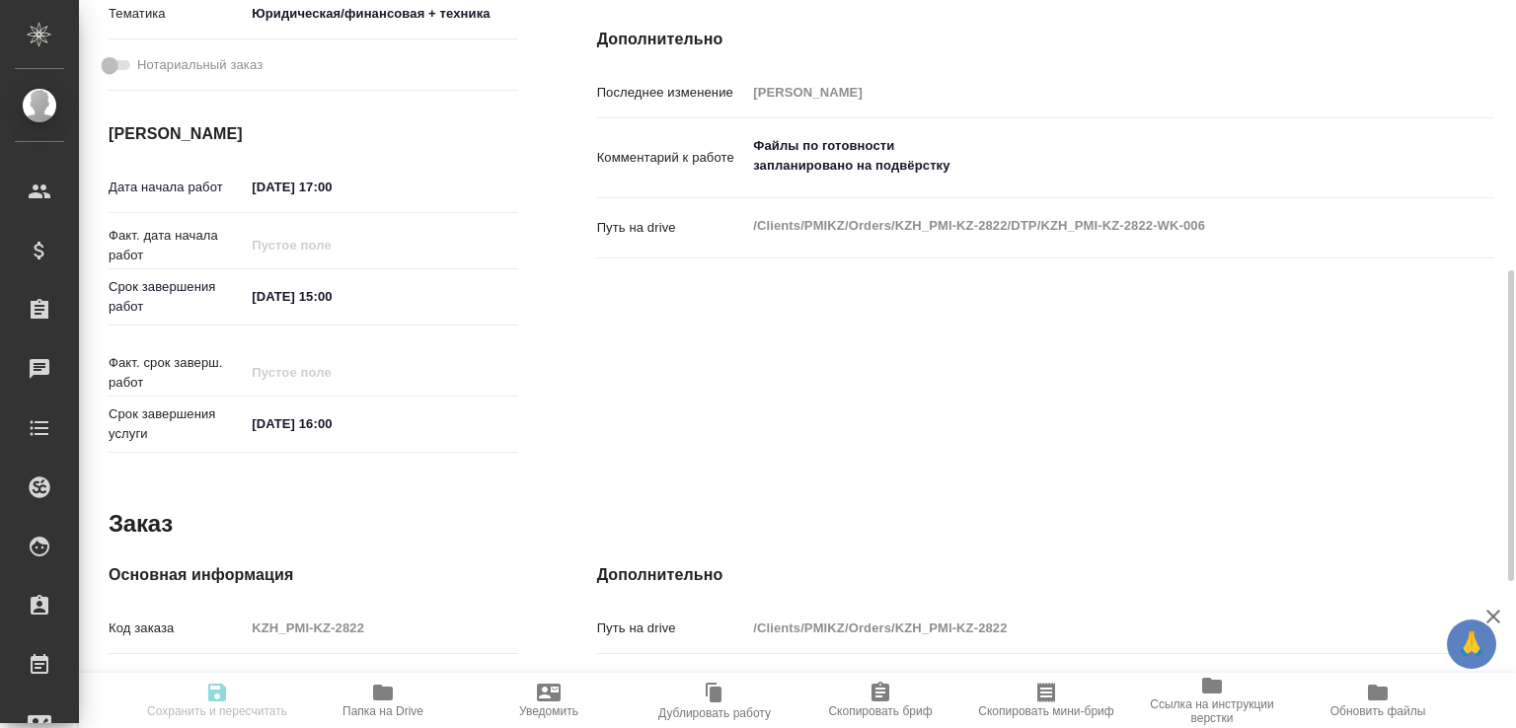
type input "англ-рус"
type input "5a8b1489cc6b4906c91bfdb2"
type input "101"
type input "yr-fn"
type input "5a8b8b956a9677013d343e73"
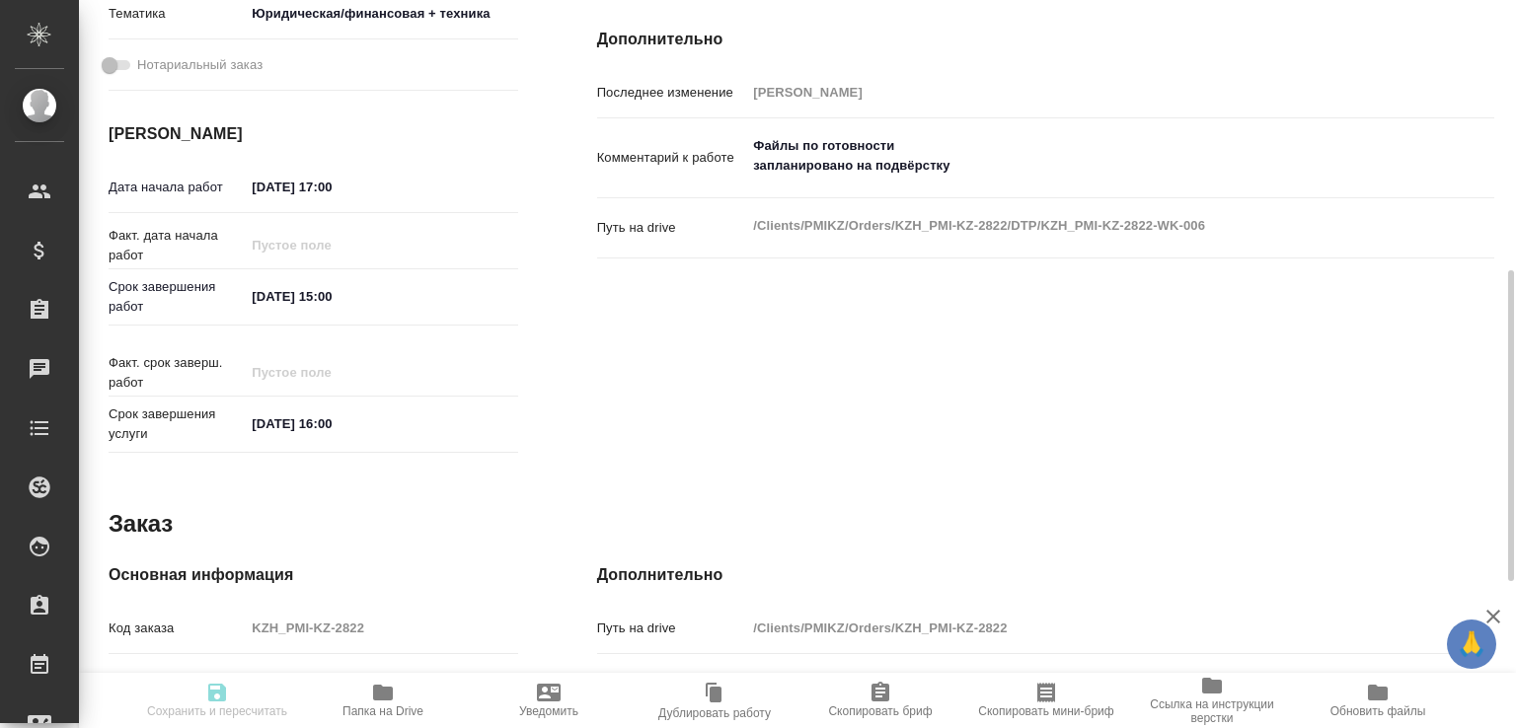
type input "04.09.2025 17:00"
type input "05.09.2025 15:00"
type input "05.09.2025 16:00"
type input "DTPlight"
type input "notPayed"
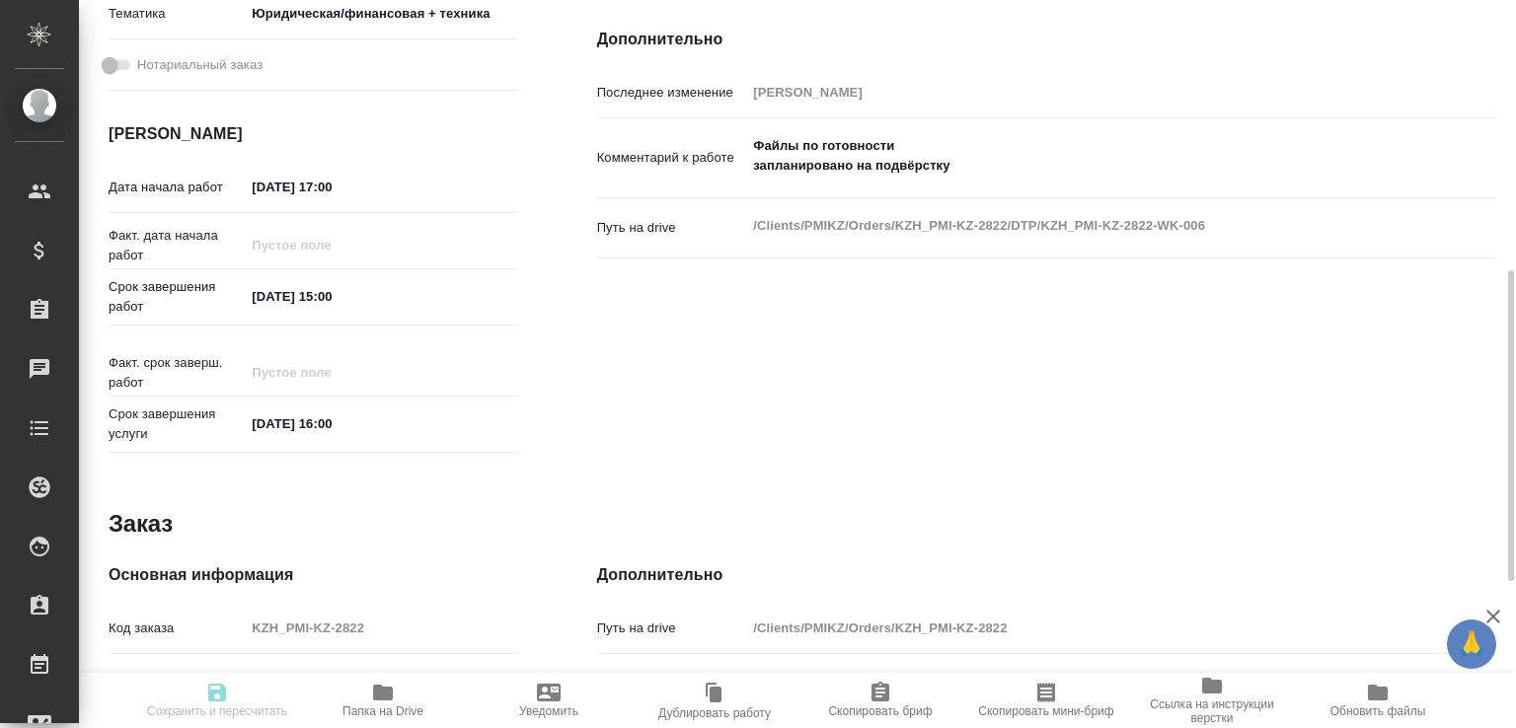
type input "0"
type input "KZT"
type input "Бабкина Анастасия"
type input "KZH_PMI-KZ-2822"
type input "Верстка макета средней сложности (MS Word)"
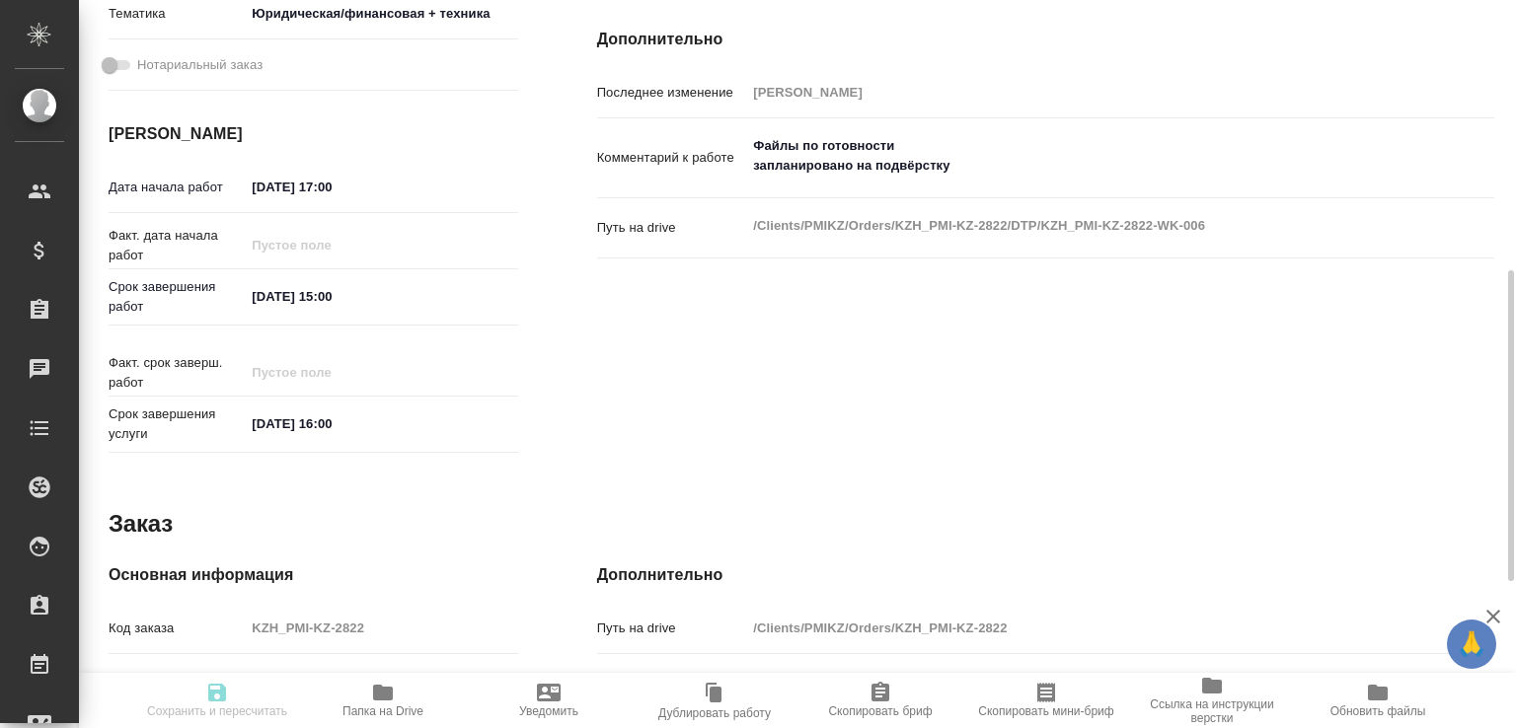
type input "Приемка разверстки, Приемка подверстки, Подверстка, Верстка простого макета (MS…"
type input "Асланукова Сати"
type input "[PERSON_NAME]"
type input "/Clients/PMIKZ/Orders/KZH_PMI-KZ-2822"
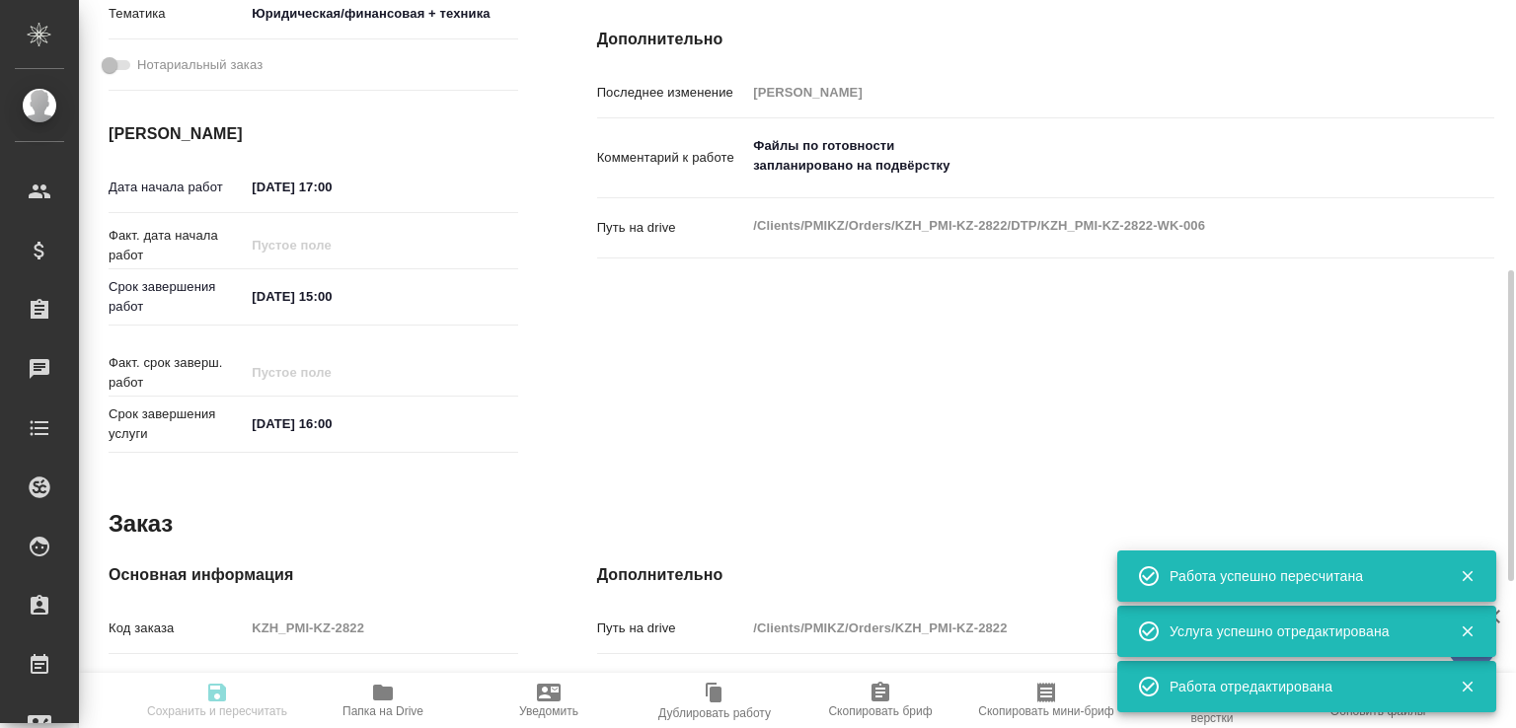
type input "recruiting"
type input "англ-рус"
type input "5a8b1489cc6b4906c91bfdb2"
type input "101"
type input "yr-fn"
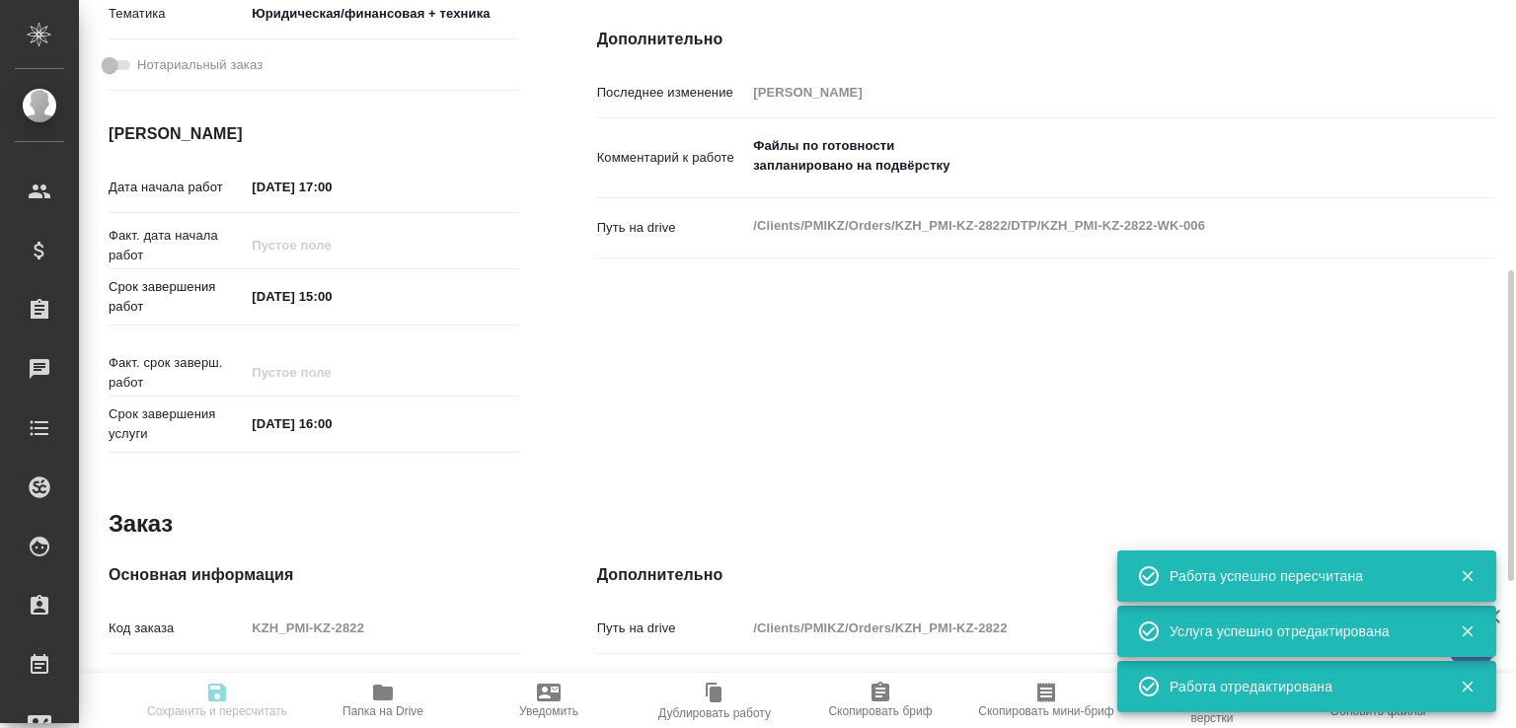
type input "5a8b8b956a9677013d343e73"
type input "04.09.2025 17:00"
type input "05.09.2025 15:00"
type input "05.09.2025 16:00"
type input "DTPlight"
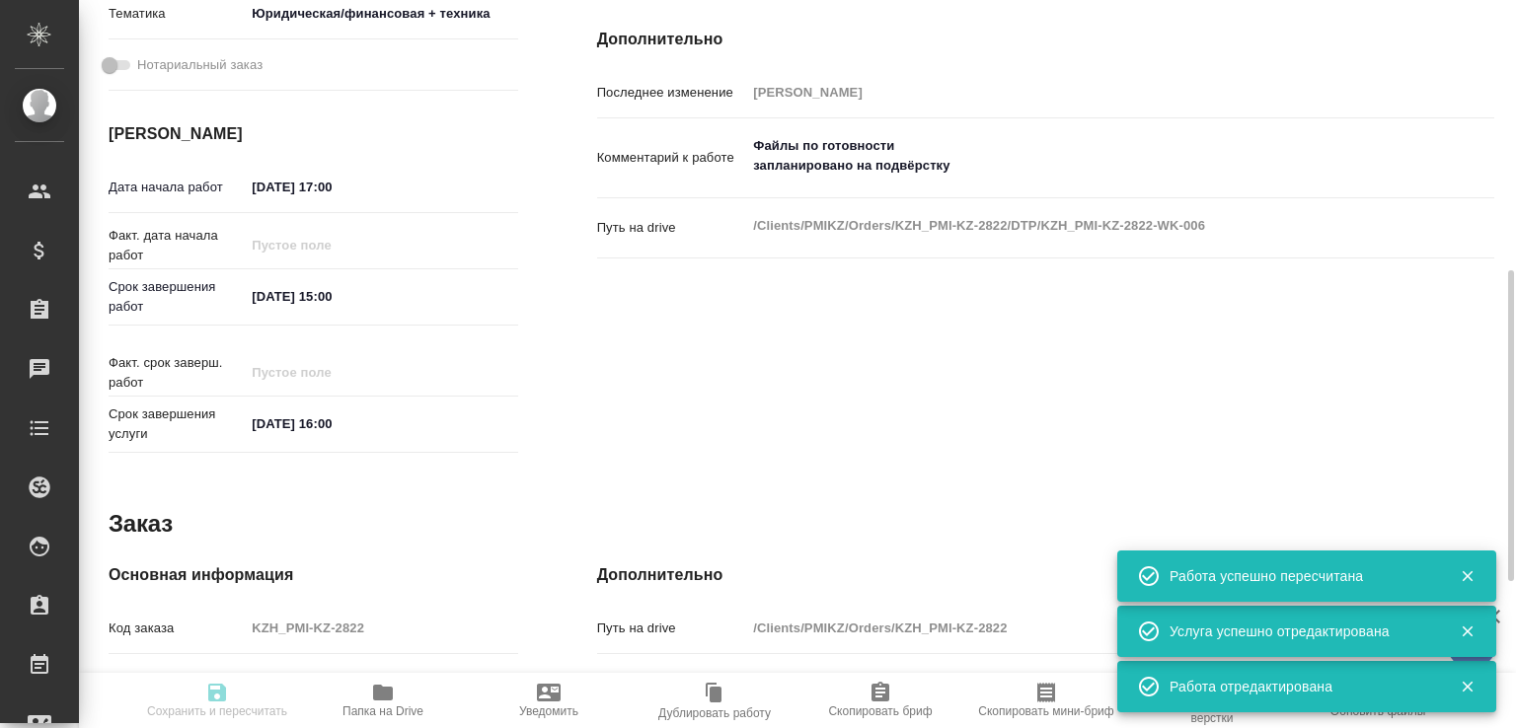
type input "notPayed"
type input "0"
type input "KZT"
type input "Бабкина Анастасия"
type input "KZH_PMI-KZ-2822"
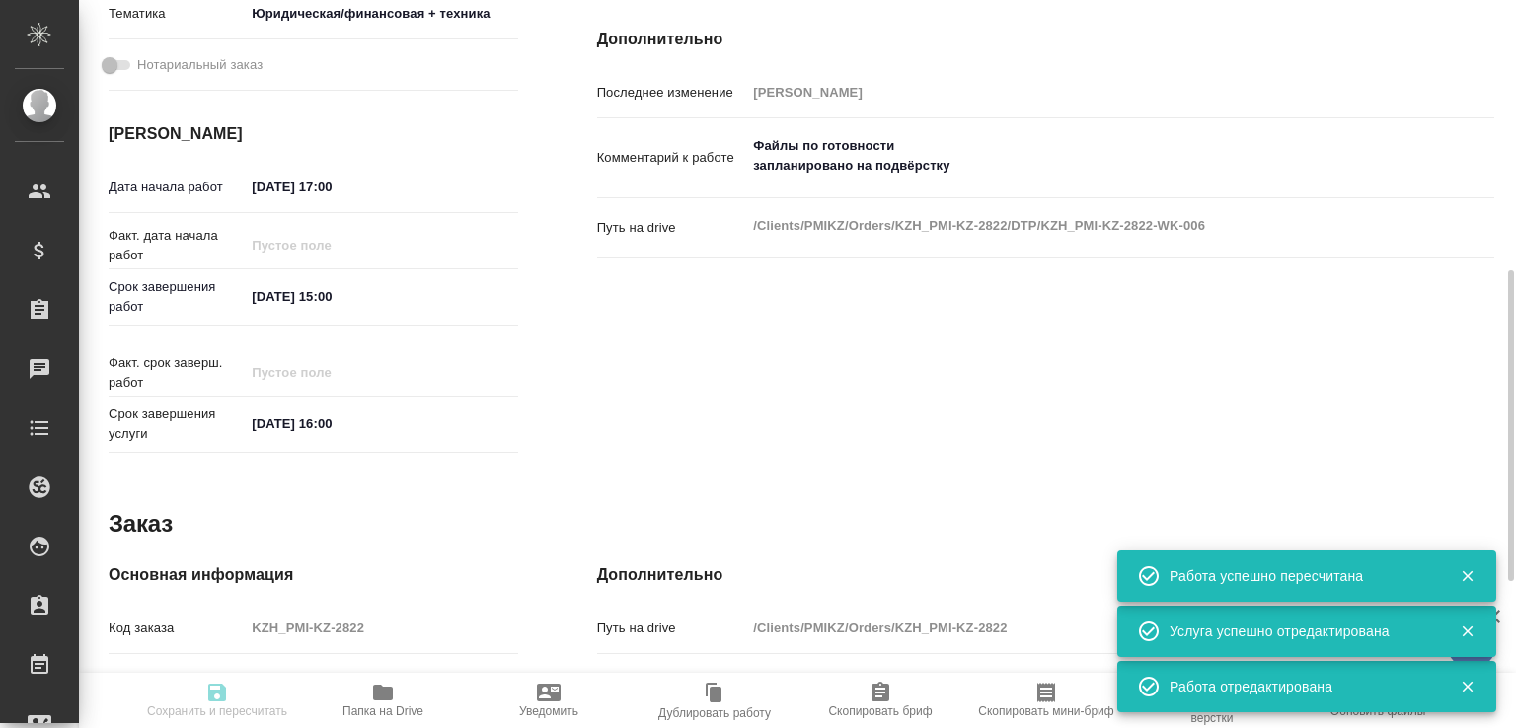
type input "Верстка макета средней сложности (MS Word)"
type input "Приемка разверстки, Приемка подверстки, Подверстка, Верстка простого макета (MS…"
type input "Асланукова Сати"
type input "[PERSON_NAME]"
type input "/Clients/PMIKZ/Orders/KZH_PMI-KZ-2822"
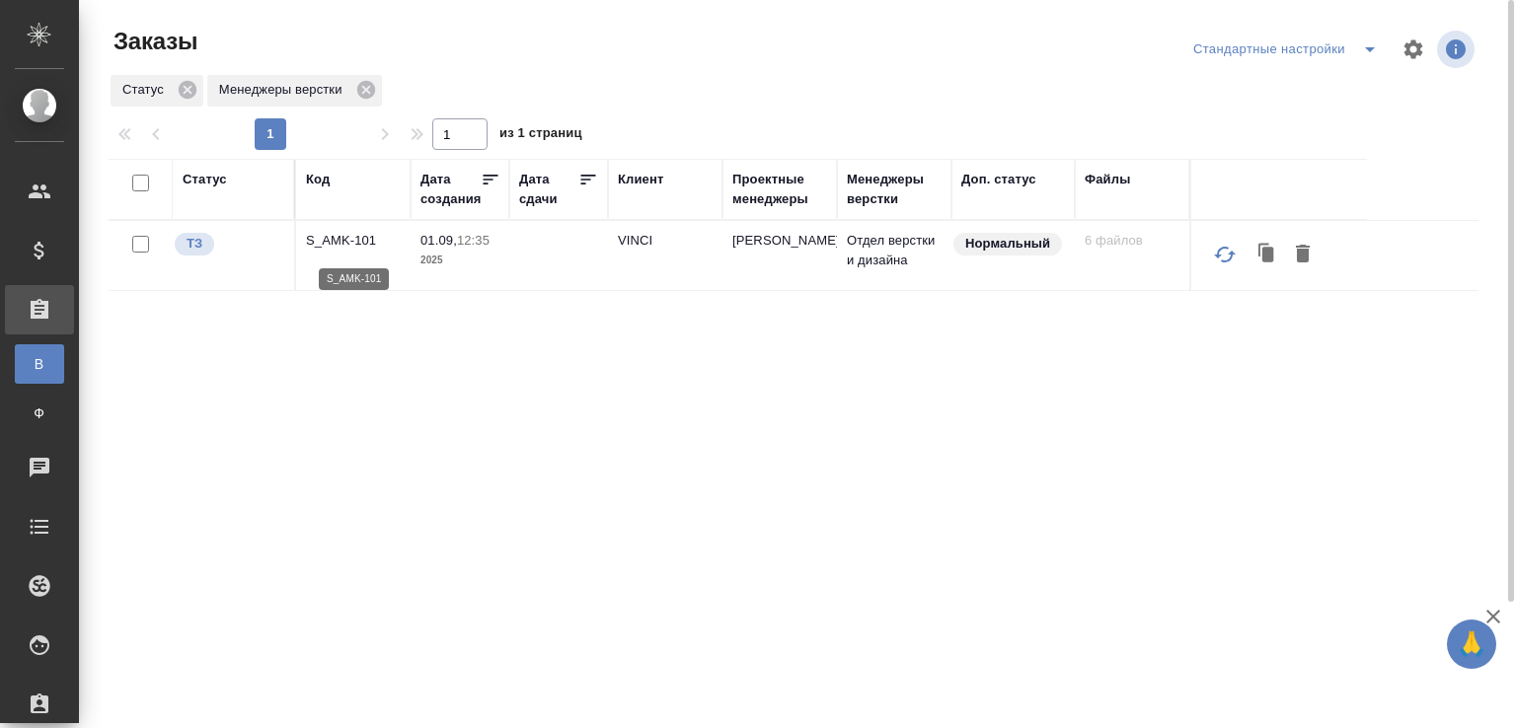
click at [362, 242] on p "S_AMK-101" at bounding box center [353, 241] width 95 height 20
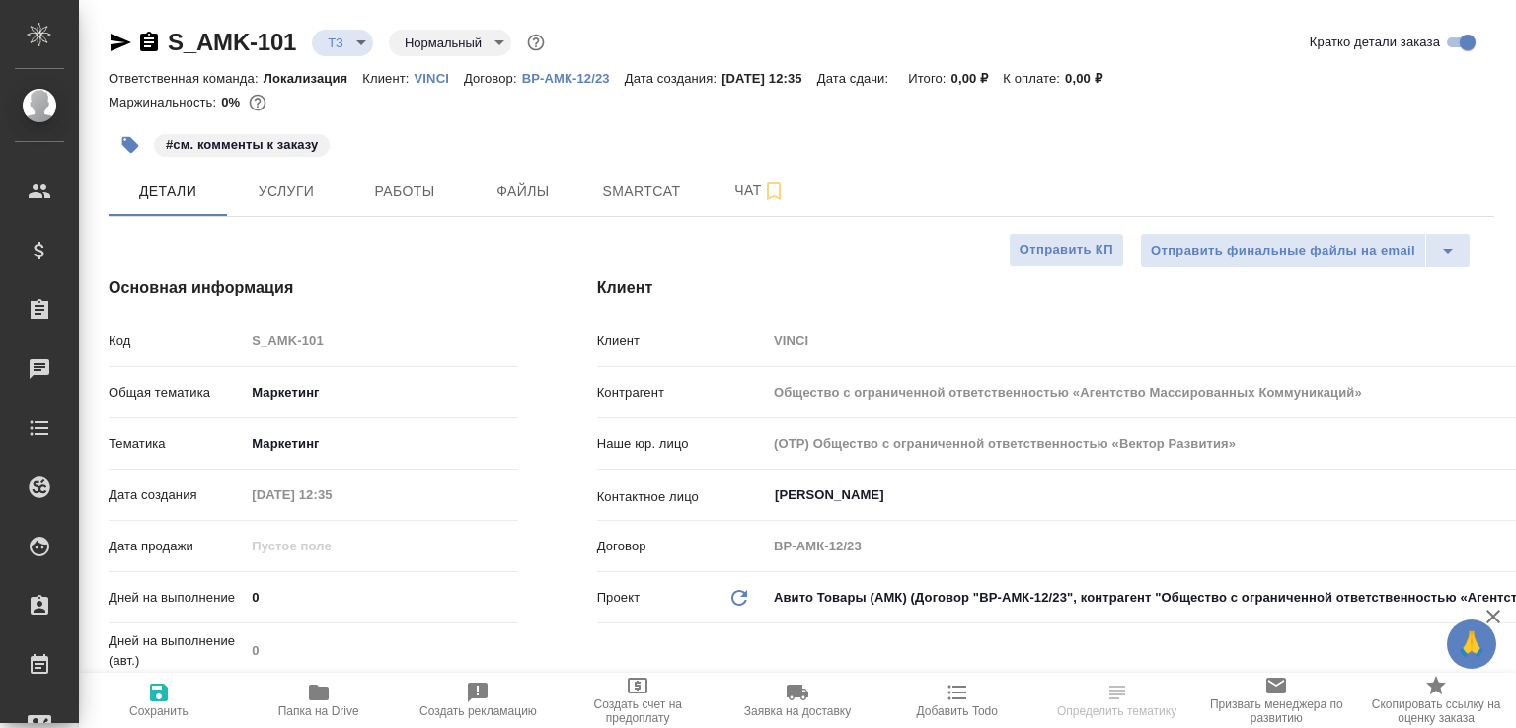
select select "RU"
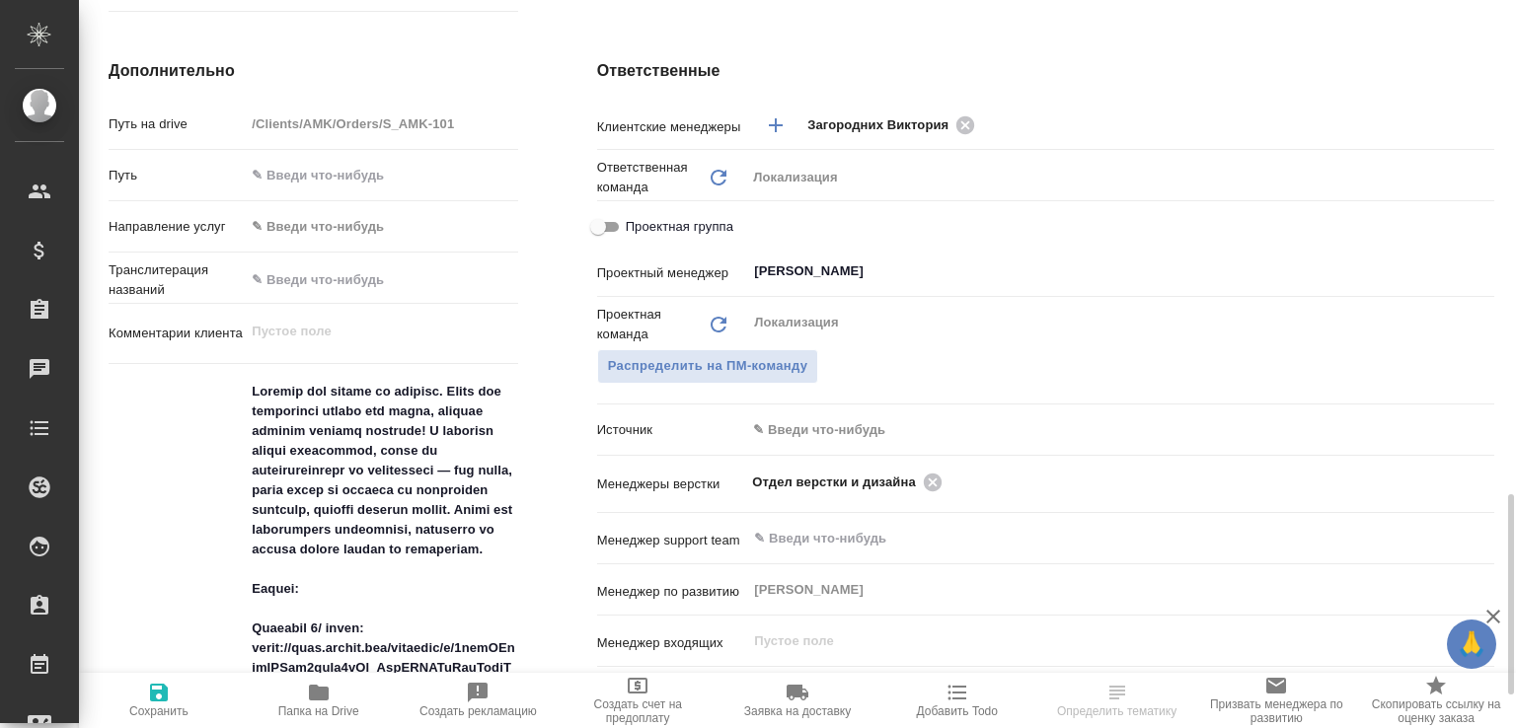
scroll to position [1028, 0]
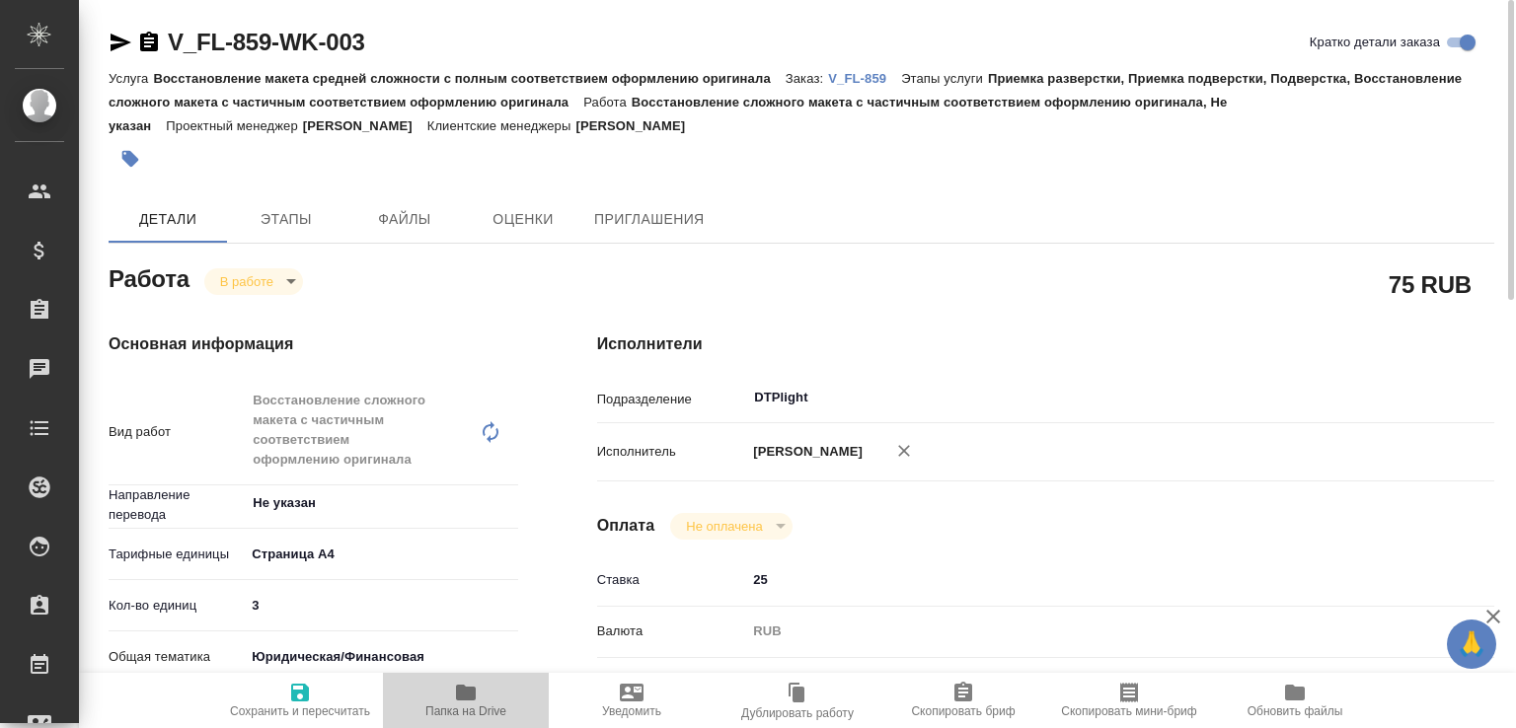
click at [469, 719] on button "Папка на Drive" at bounding box center [466, 700] width 166 height 55
click at [120, 43] on icon "button" at bounding box center [121, 43] width 21 height 18
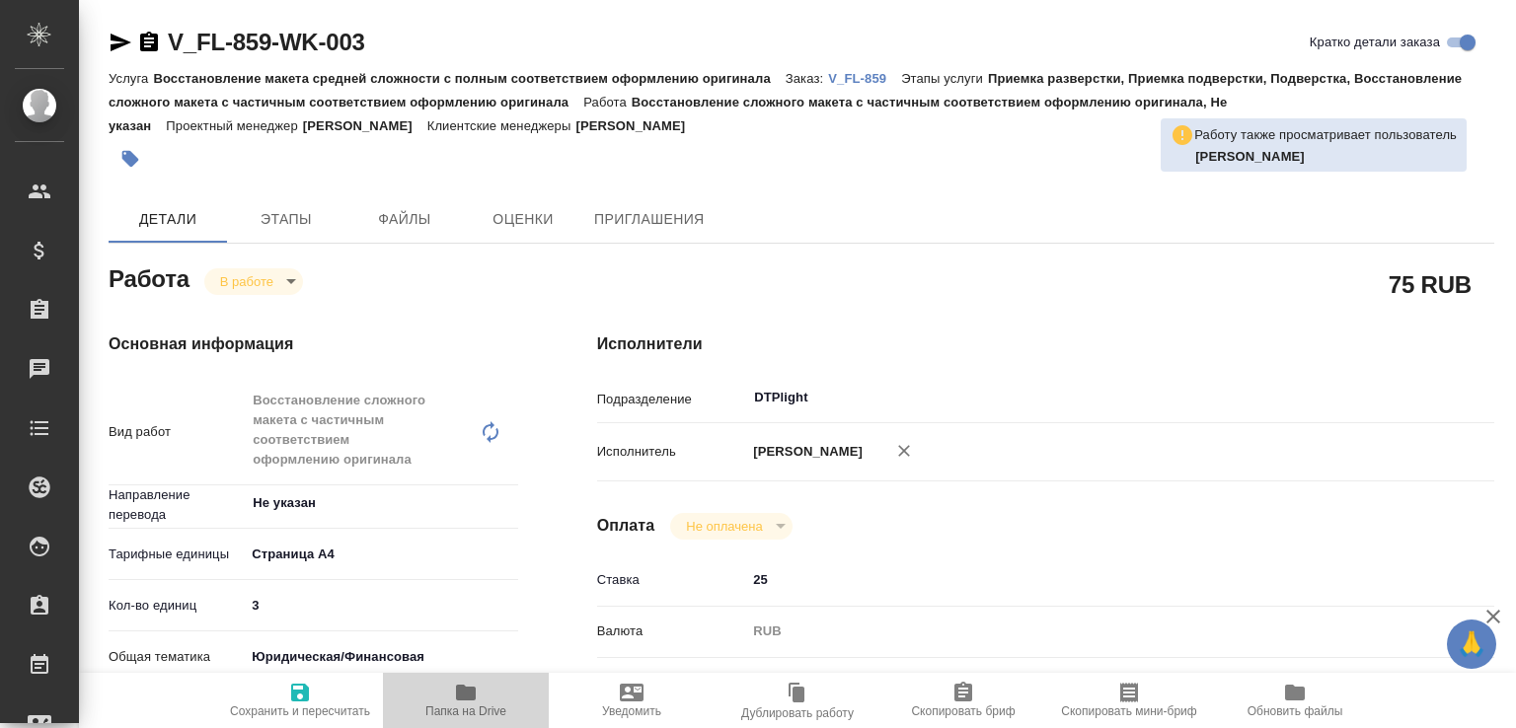
click at [477, 681] on icon "button" at bounding box center [466, 693] width 24 height 24
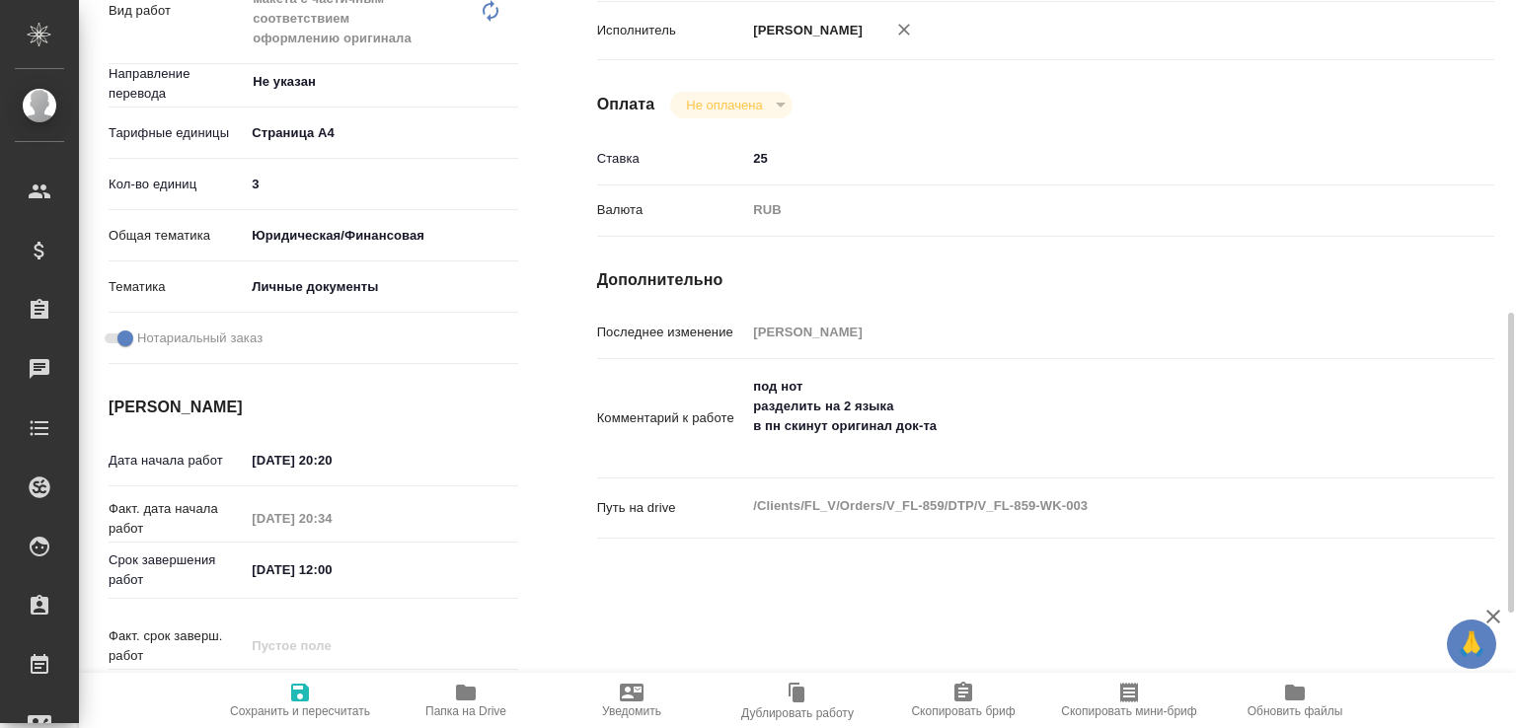
scroll to position [520, 0]
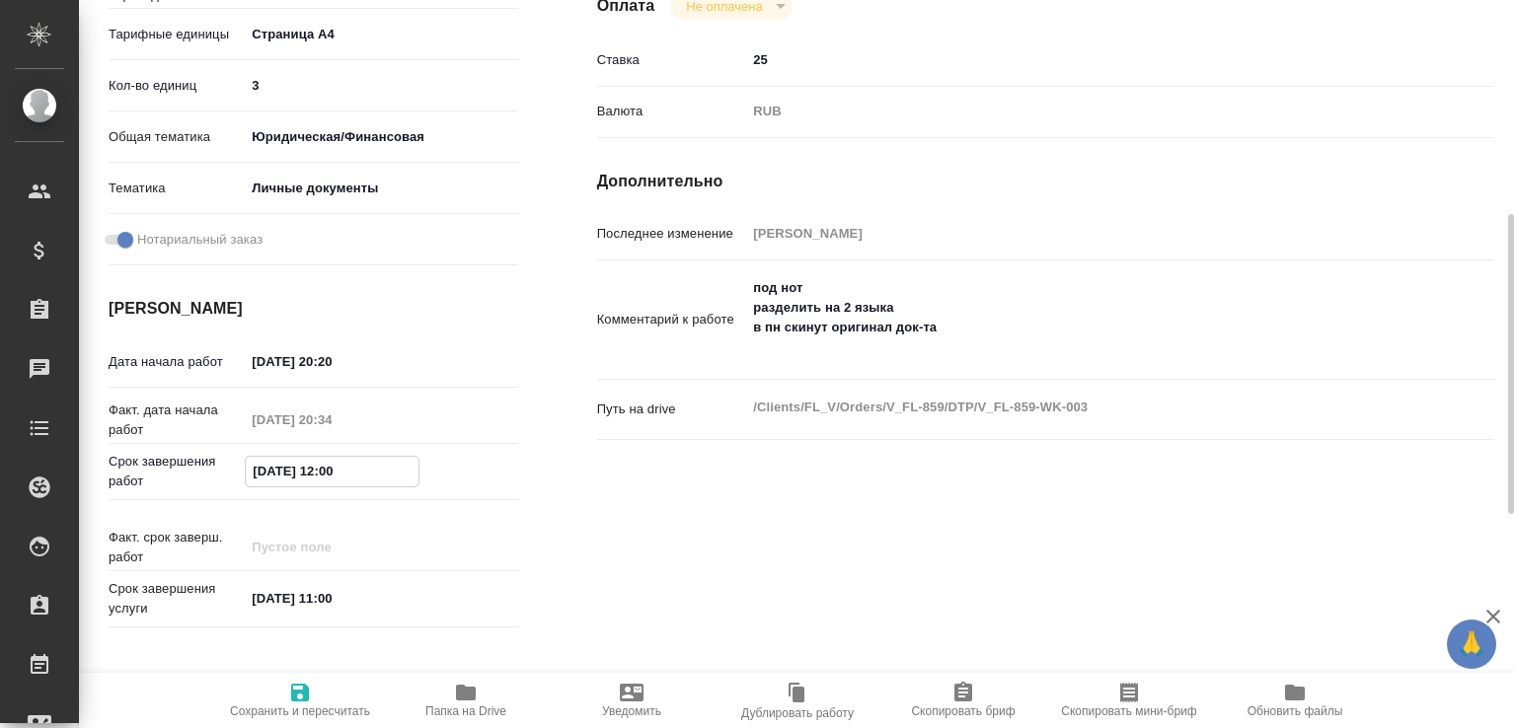
drag, startPoint x: 342, startPoint y: 468, endPoint x: 332, endPoint y: 471, distance: 11.3
click at [332, 471] on input "[DATE] 12:00" at bounding box center [332, 471] width 173 height 29
type input "[DATE] 14:30"
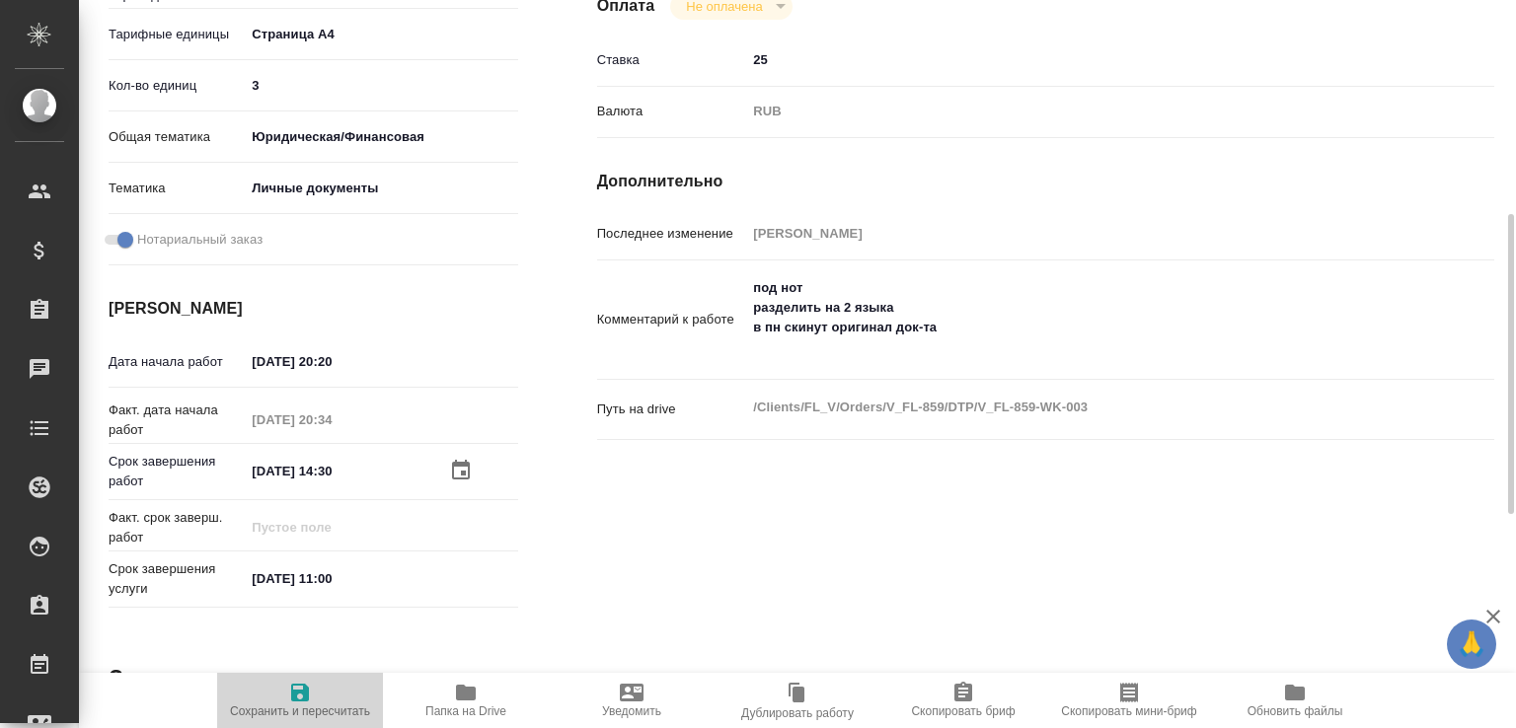
click at [312, 705] on span "Сохранить и пересчитать" at bounding box center [300, 712] width 140 height 14
type input "inProgress"
type input "Не указан"
type input "5f036ec4e16dec2d6b59c8ff"
type input "3"
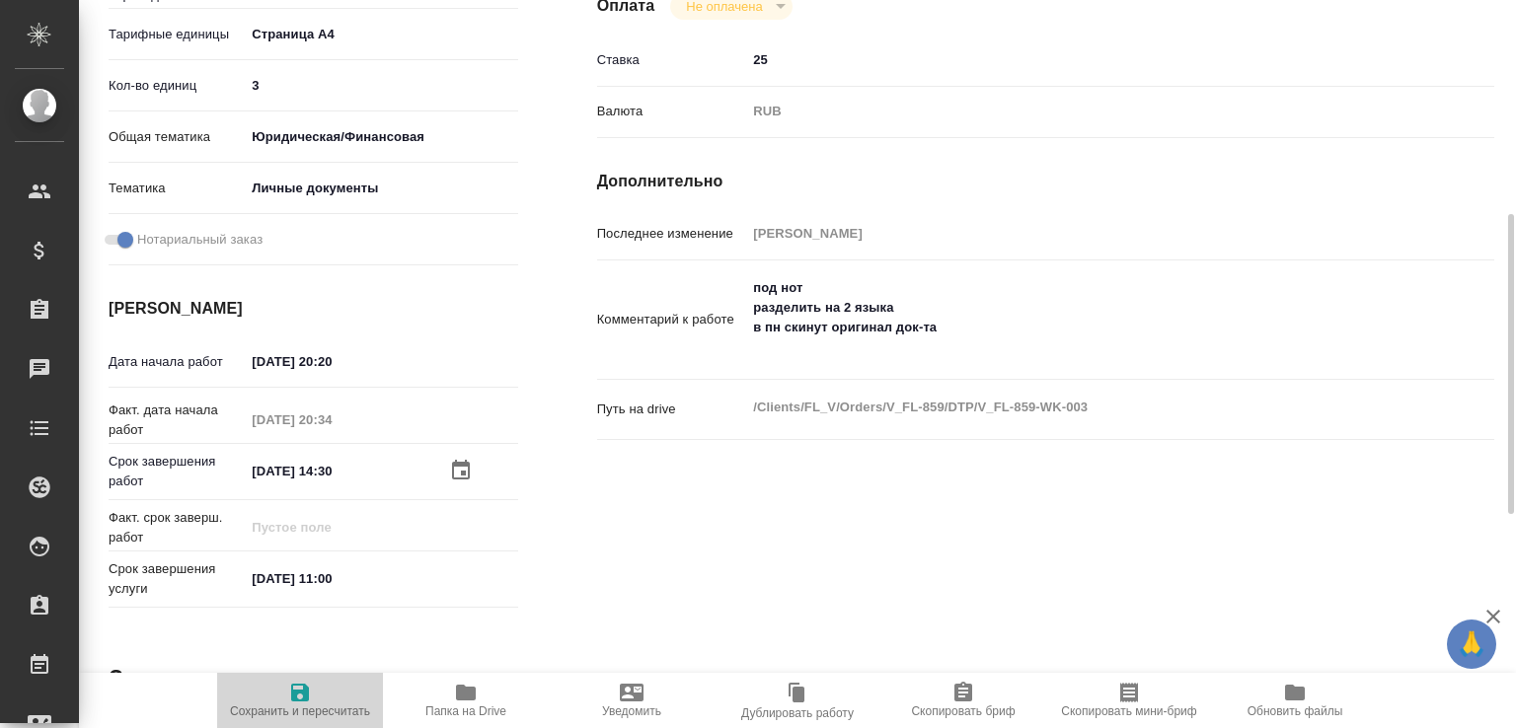
type input "yr-fn"
type input "5a8b8b956a9677013d343cfe"
checkbox input "true"
type input "29.08.2025 20:20"
type input "29.08.2025 20:34"
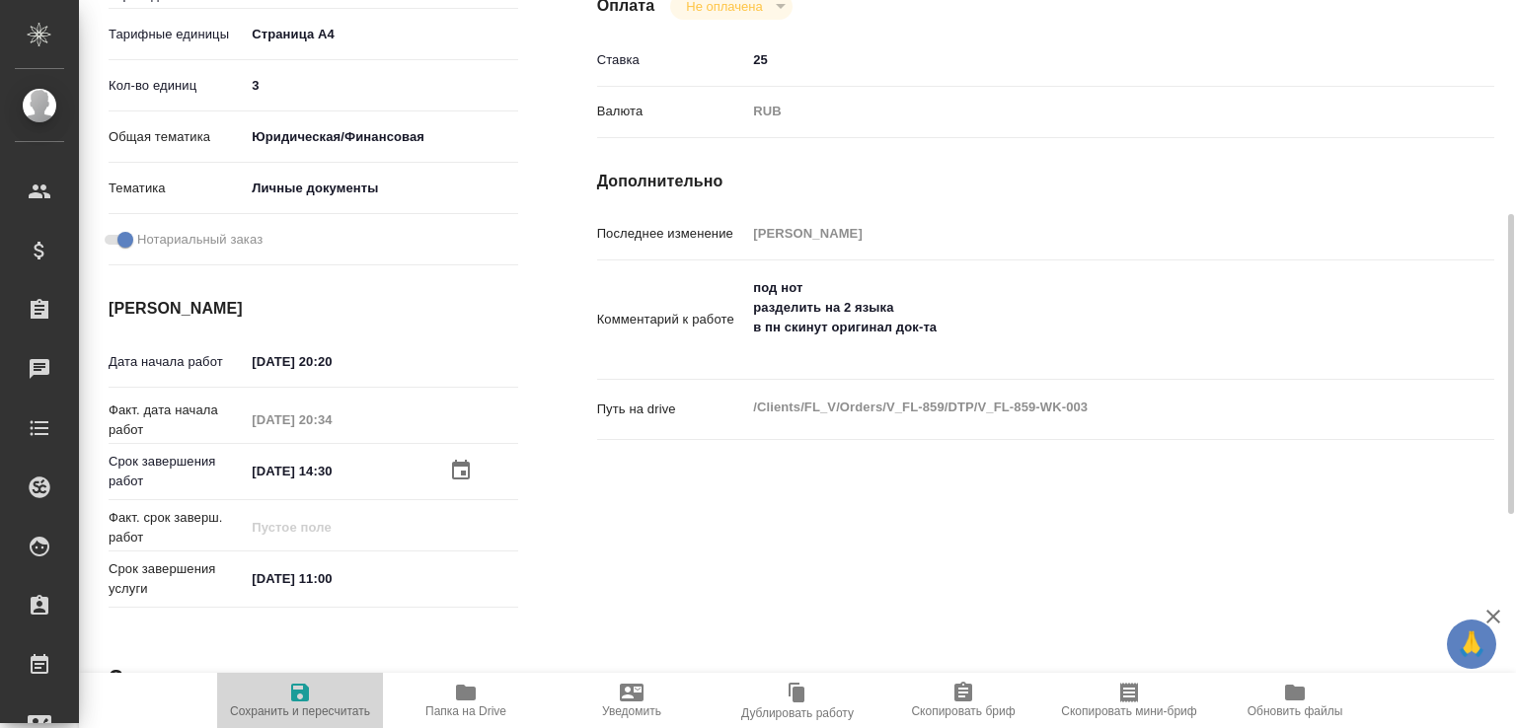
type input "01.09.2025 14:30"
type input "02.09.2025 11:00"
type input "DTPlight"
type input "notPayed"
type input "25"
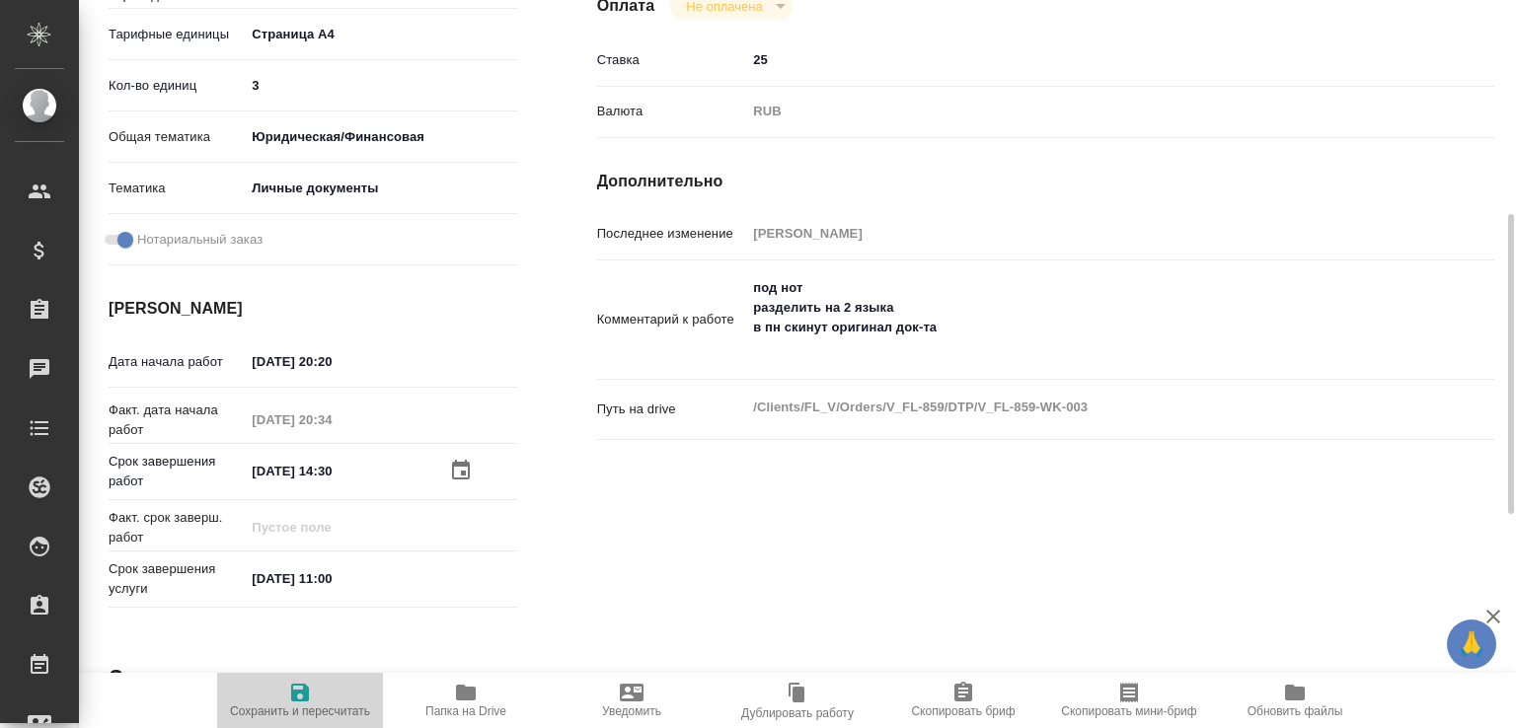
type input "RUB"
type input "Риянова Анна"
type input "V_FL-859"
type input "Восстановление макета средней сложности с полным соответствием оформлению ориги…"
type input "Приемка разверстки, Приемка подверстки, Подверстка, Восстановление сложного мак…"
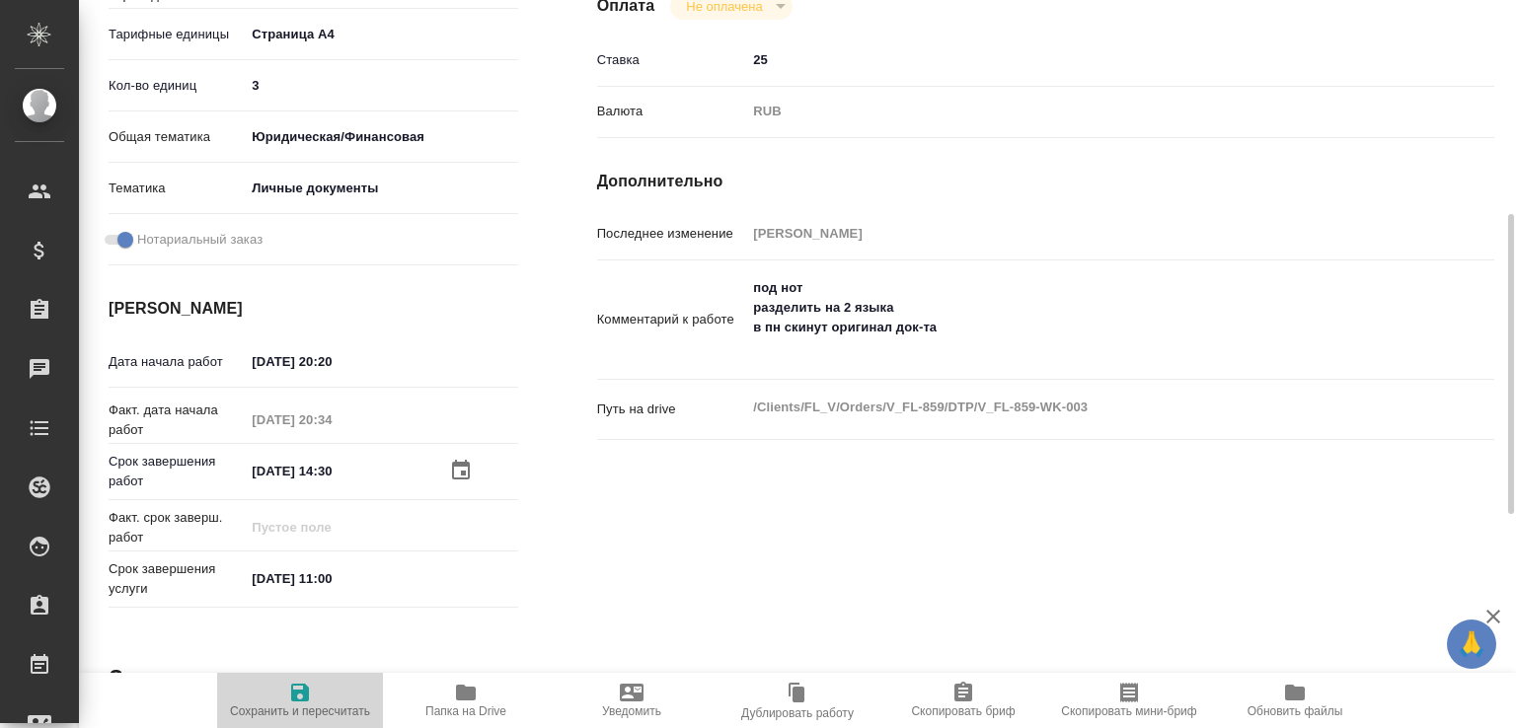
type input "Богомолова Анастасия"
type input "[PERSON_NAME]"
type input "/Clients/FL_V/Orders/V_FL-859"
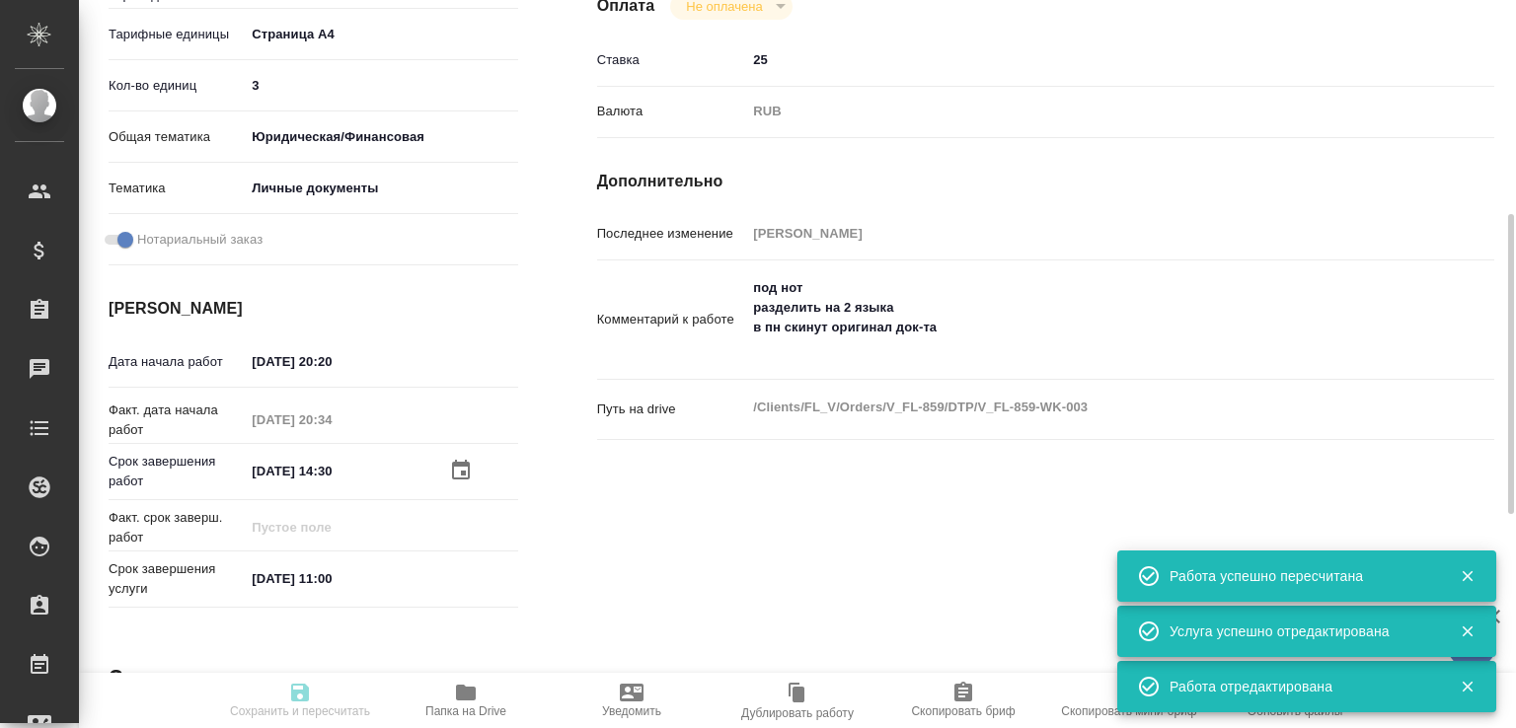
type input "inProgress"
type input "Не указан"
type input "5f036ec4e16dec2d6b59c8ff"
type input "3"
type input "yr-fn"
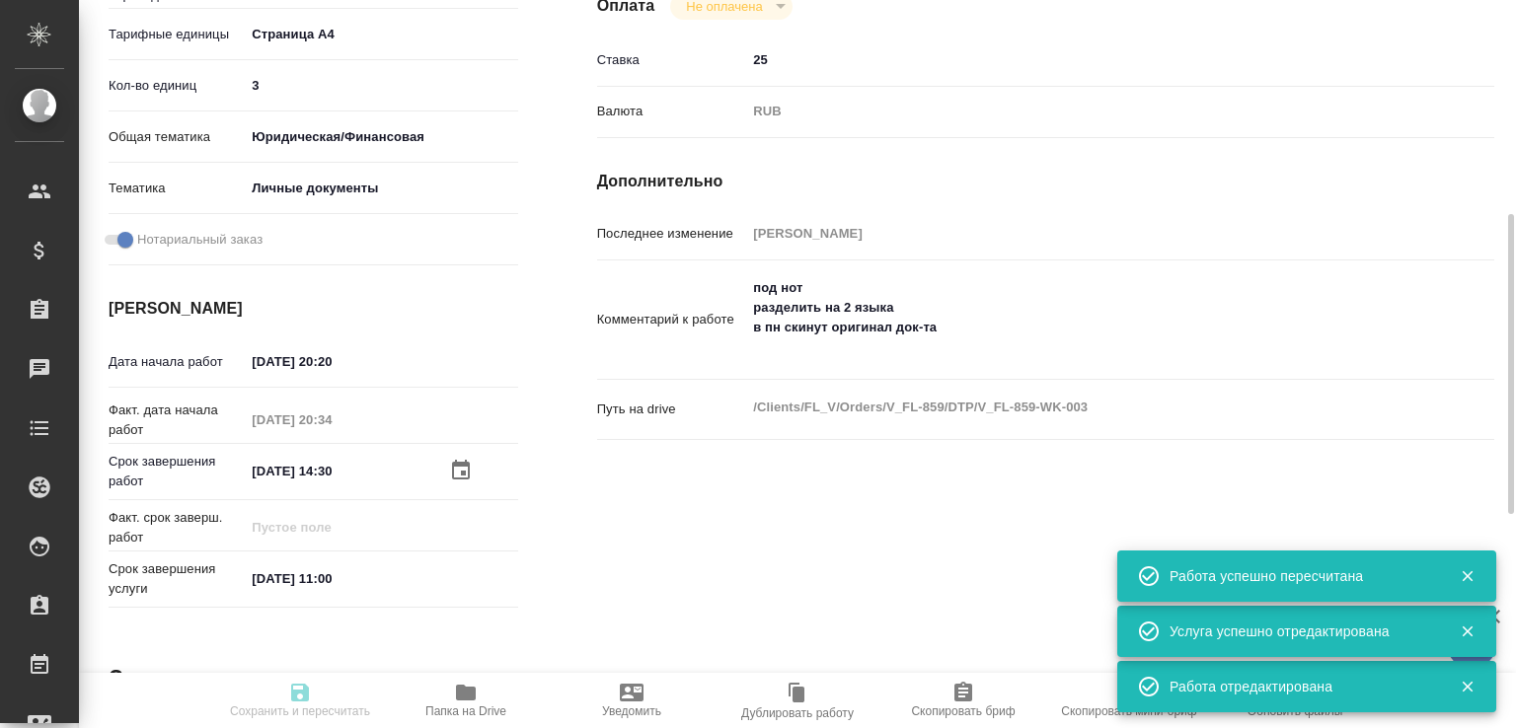
type input "5a8b8b956a9677013d343cfe"
checkbox input "true"
type input "29.08.2025 20:20"
type input "29.08.2025 20:34"
type input "01.09.2025 14:30"
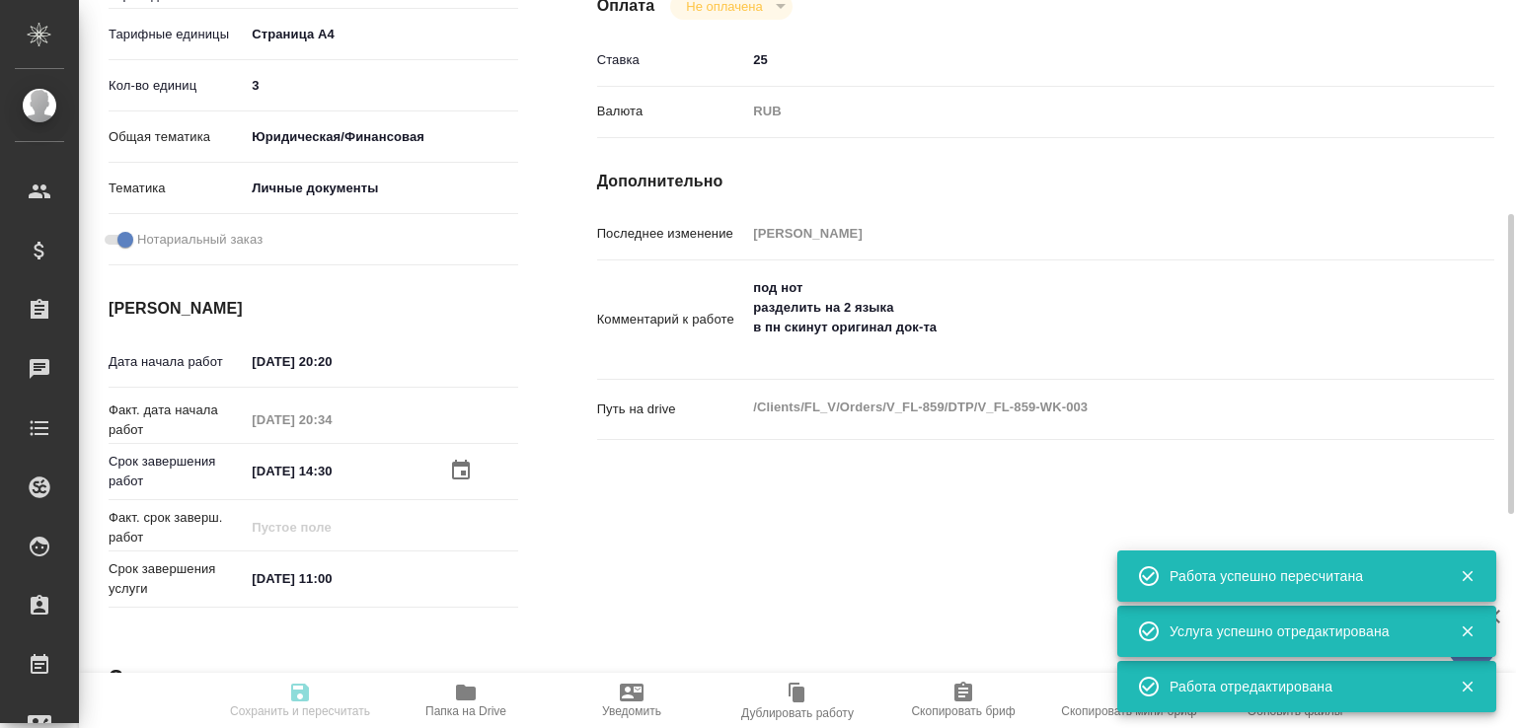
type input "02.09.2025 11:00"
type input "DTPlight"
type input "notPayed"
type input "25"
type input "RUB"
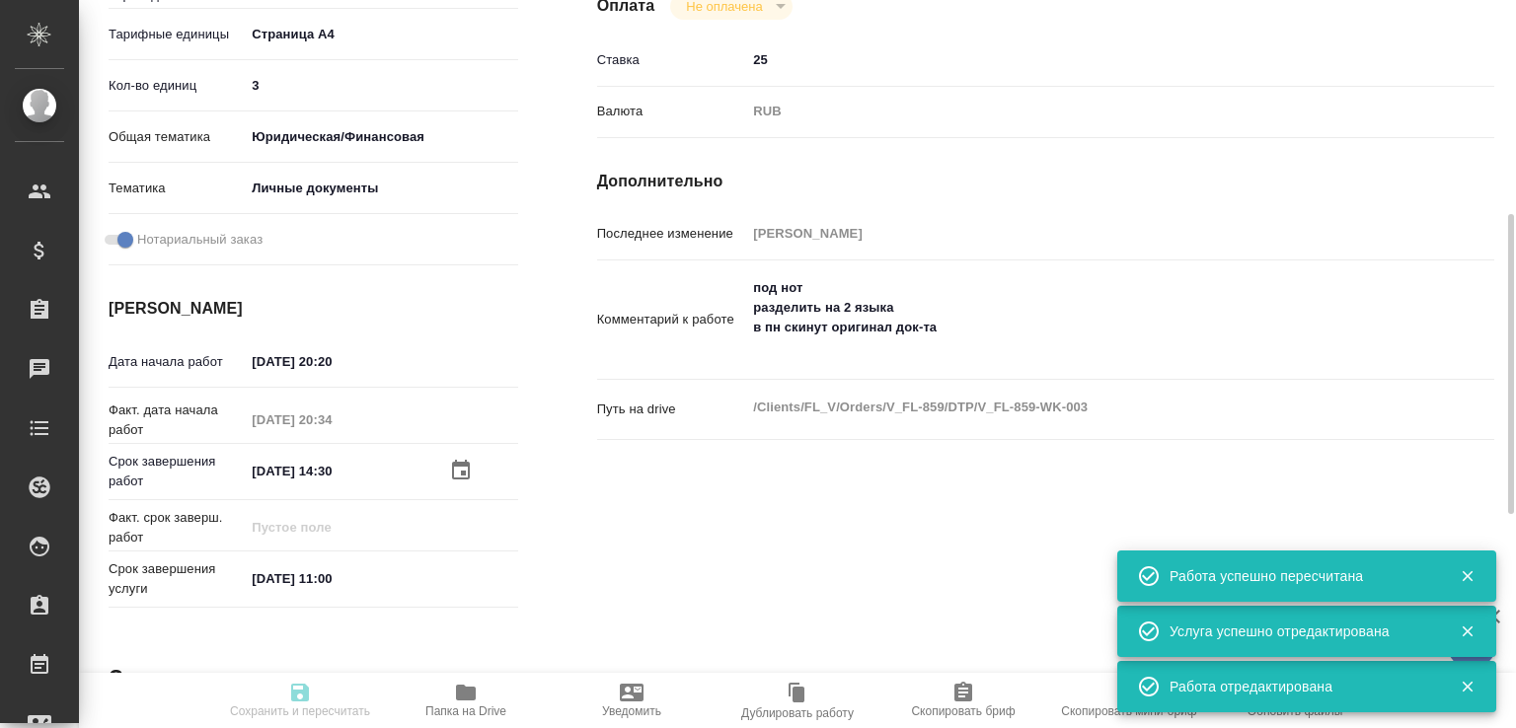
type input "Риянова Анна"
type input "V_FL-859"
type input "Восстановление макета средней сложности с полным соответствием оформлению ориги…"
type input "Приемка разверстки, Приемка подверстки, Подверстка, Восстановление сложного мак…"
type input "Богомолова Анастасия"
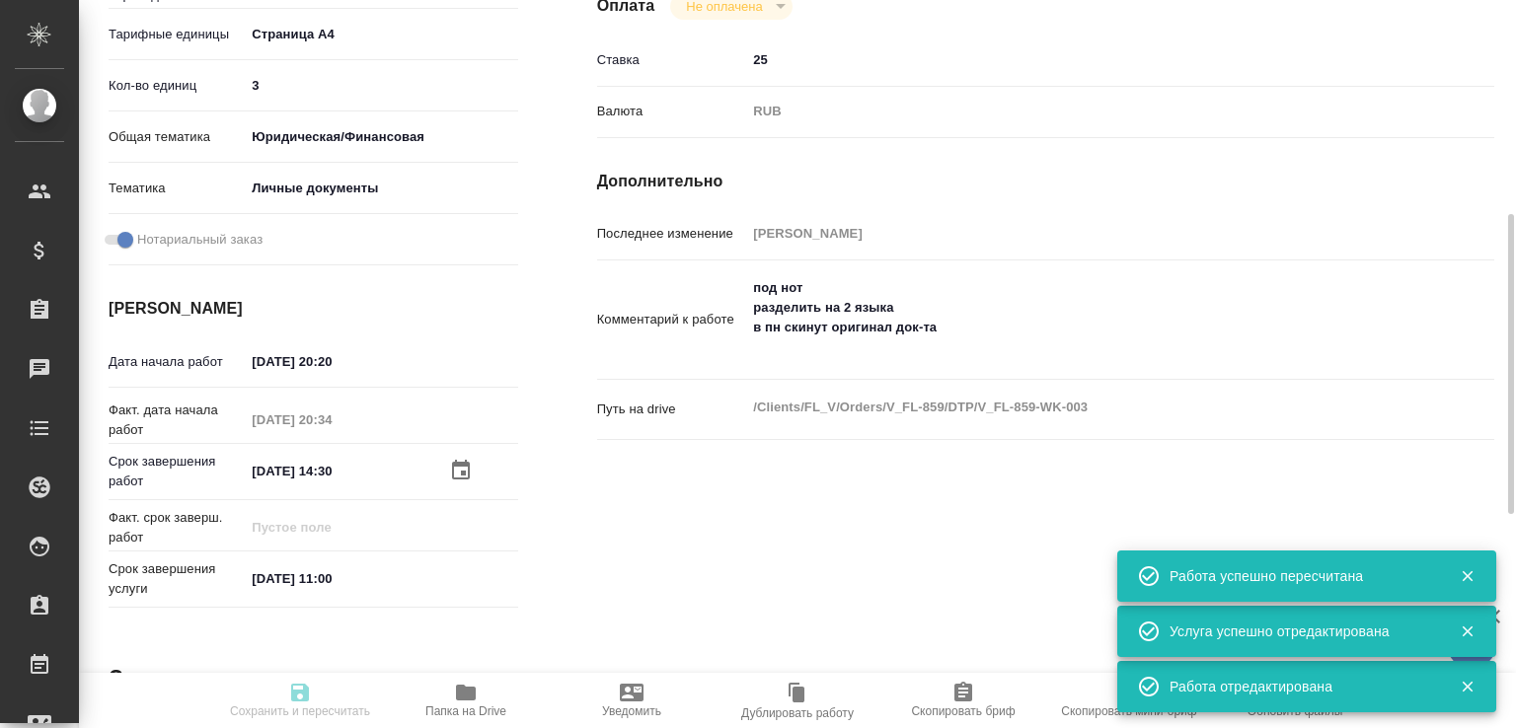
type input "[PERSON_NAME]"
type input "/Clients/FL_V/Orders/V_FL-859"
click at [986, 364] on textarea "под нот разделить на 2 языка в пн скинут оригинал док-та" at bounding box center [1082, 317] width 673 height 93
paste textarea "https://drive.awatera.com/s/FaDykTqN4c7sJGp"
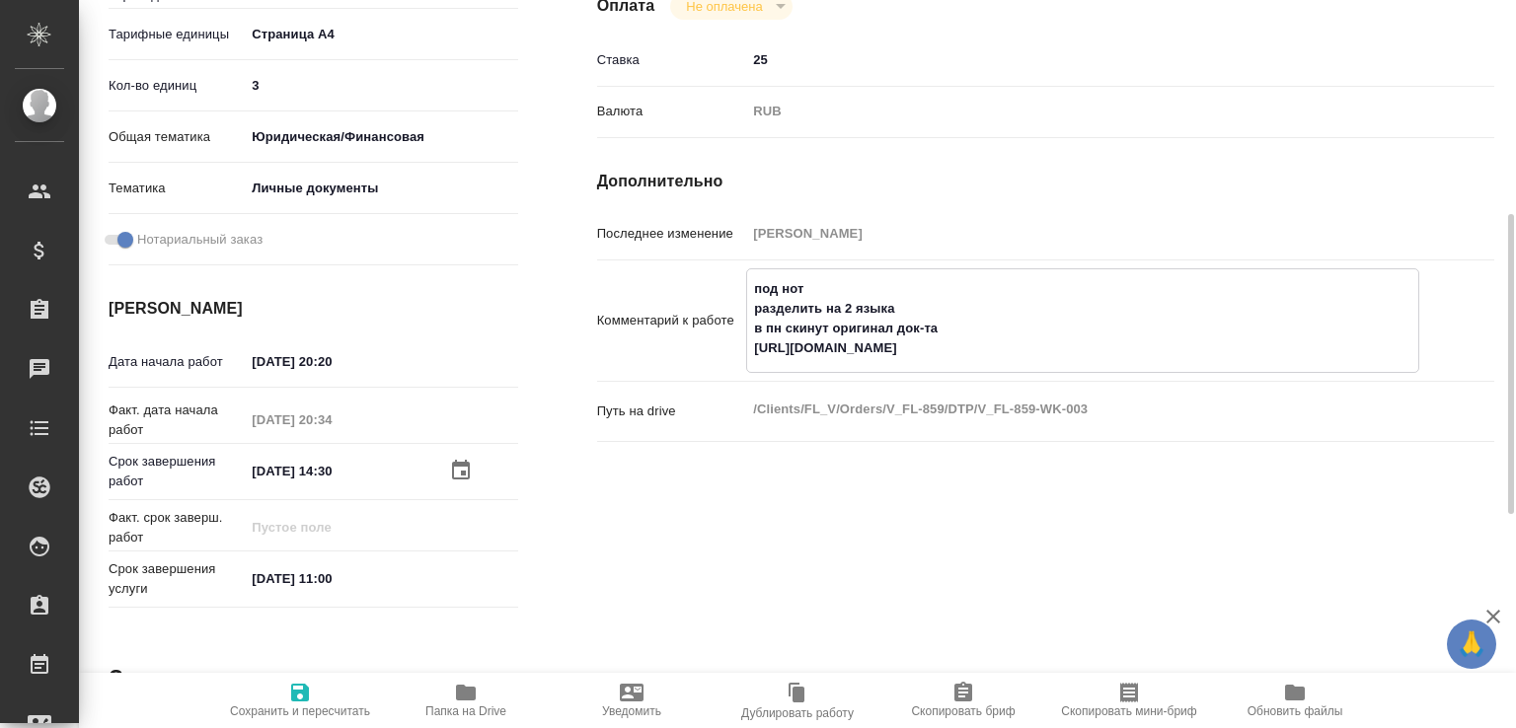
type textarea "под нот разделить на 2 языка в пн скинут оригинал док-та https://drive.awatera.…"
click at [304, 688] on icon "button" at bounding box center [300, 693] width 18 height 18
type input "inProgress"
type input "Не указан"
type input "5f036ec4e16dec2d6b59c8ff"
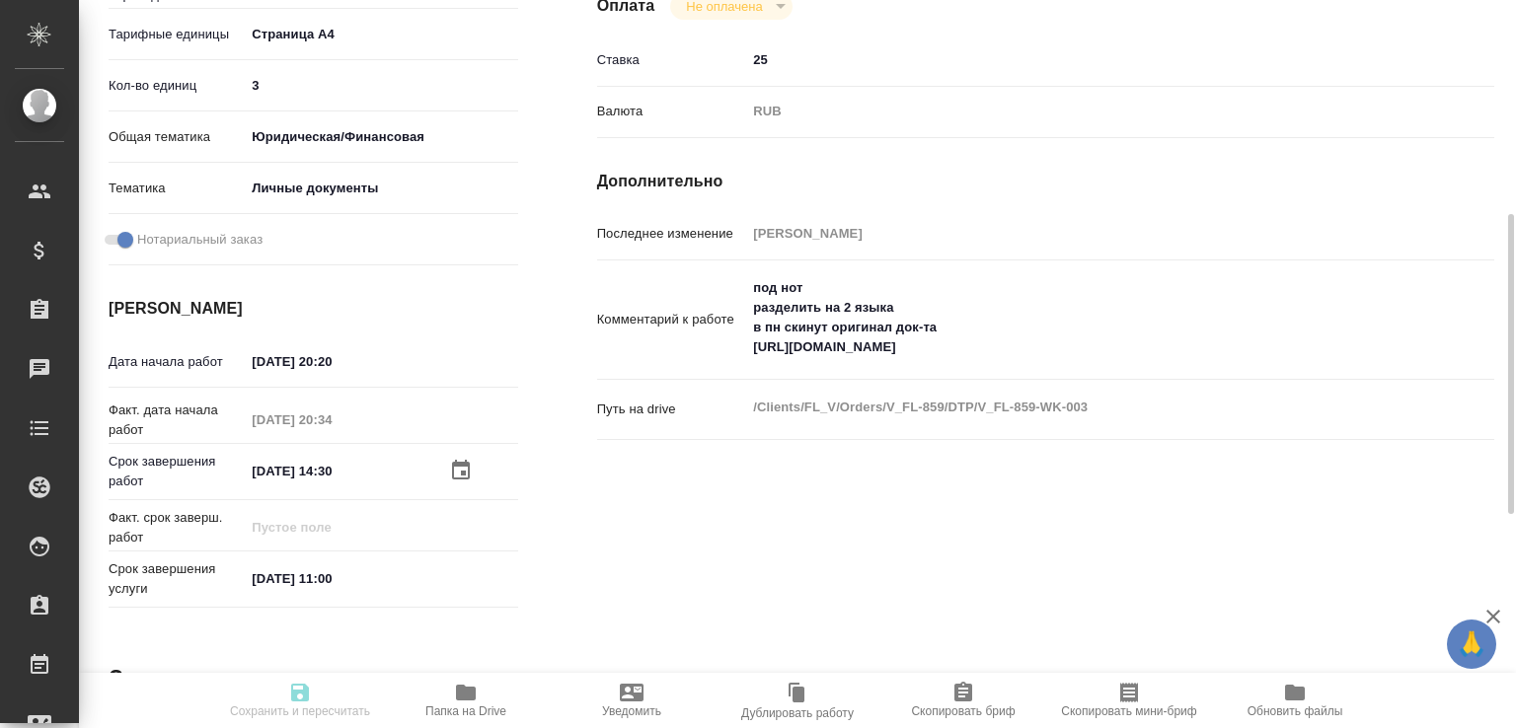
type input "3"
type input "yr-fn"
type input "5a8b8b956a9677013d343cfe"
checkbox input "true"
type input "29.08.2025 20:20"
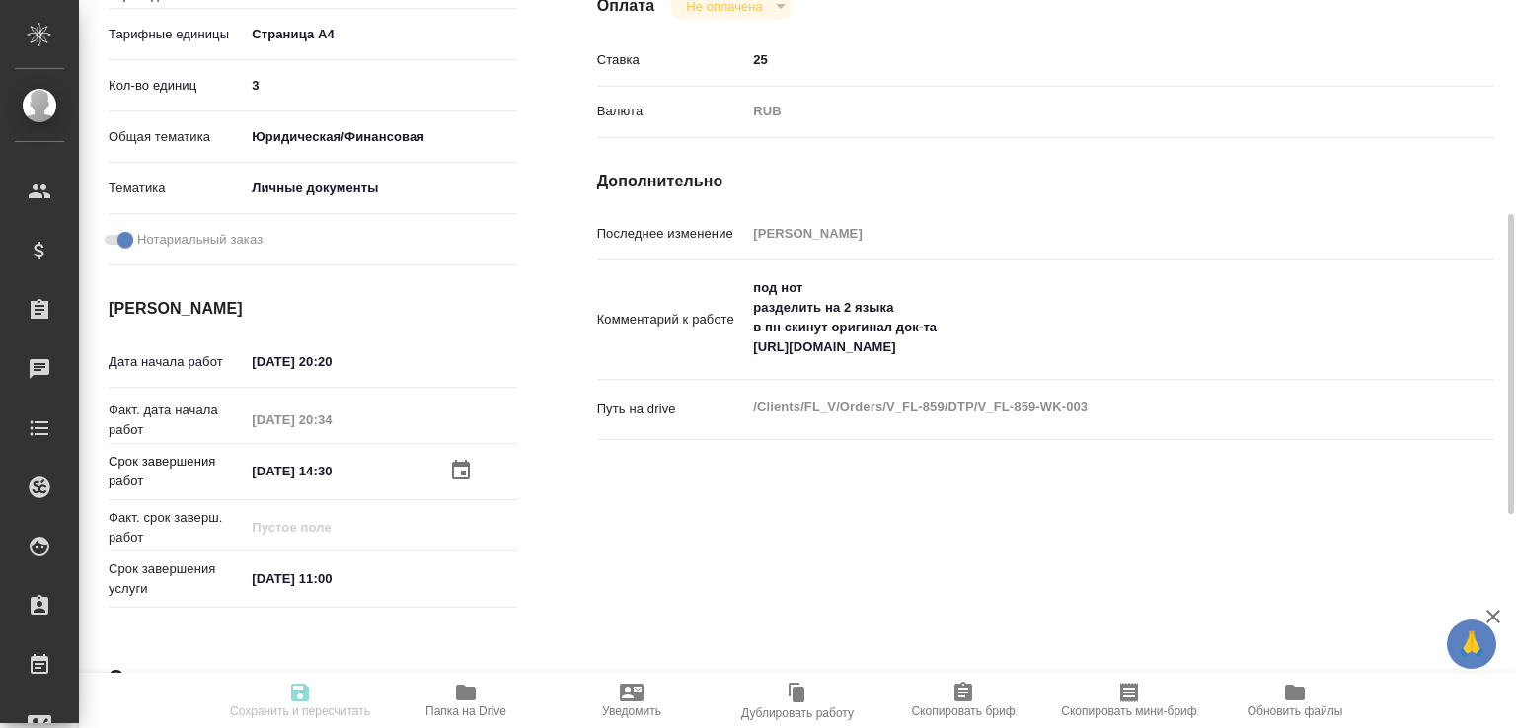
type input "29.08.2025 20:34"
type input "01.09.2025 14:30"
type input "02.09.2025 11:00"
type input "DTPlight"
type input "notPayed"
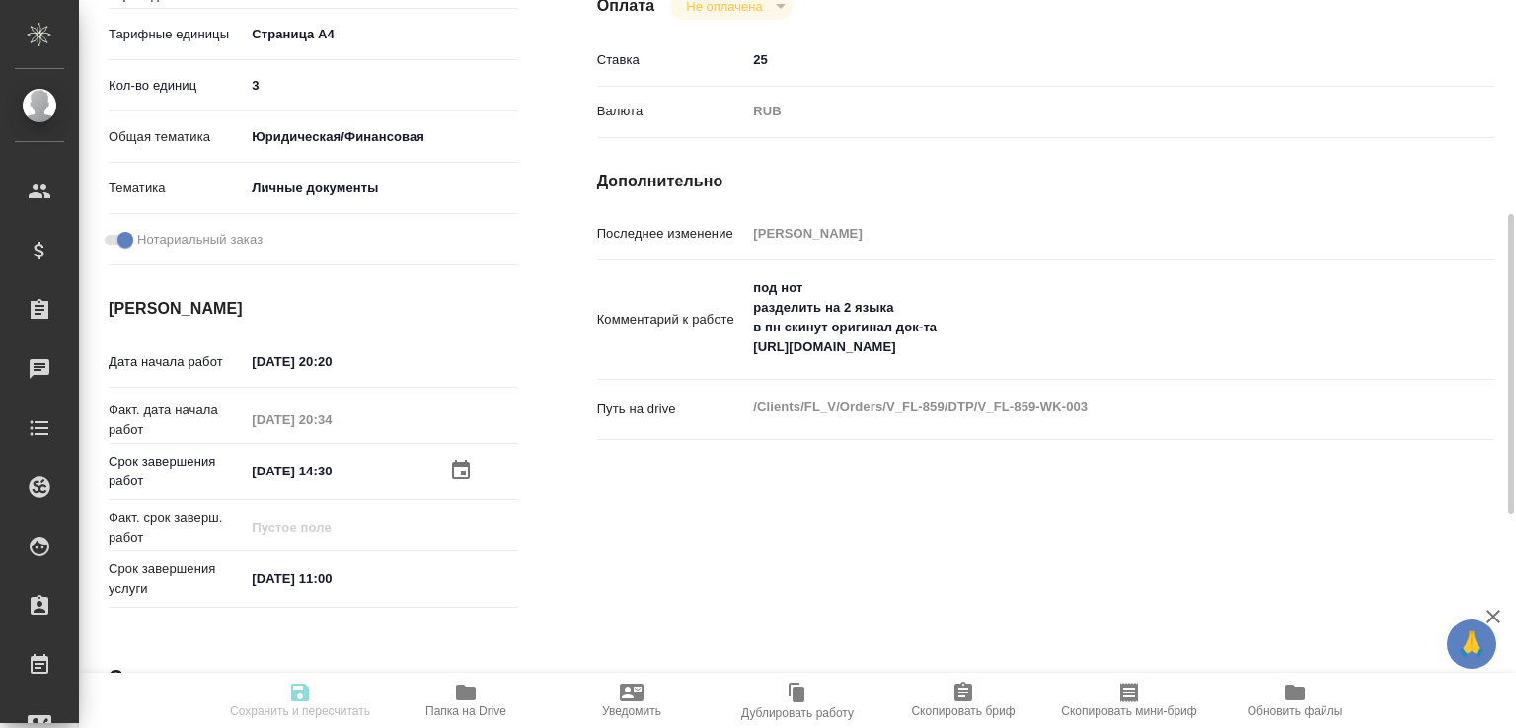
type input "25"
type input "RUB"
type input "Риянова Анна"
type input "V_FL-859"
type input "Восстановление макета средней сложности с полным соответствием оформлению ориги…"
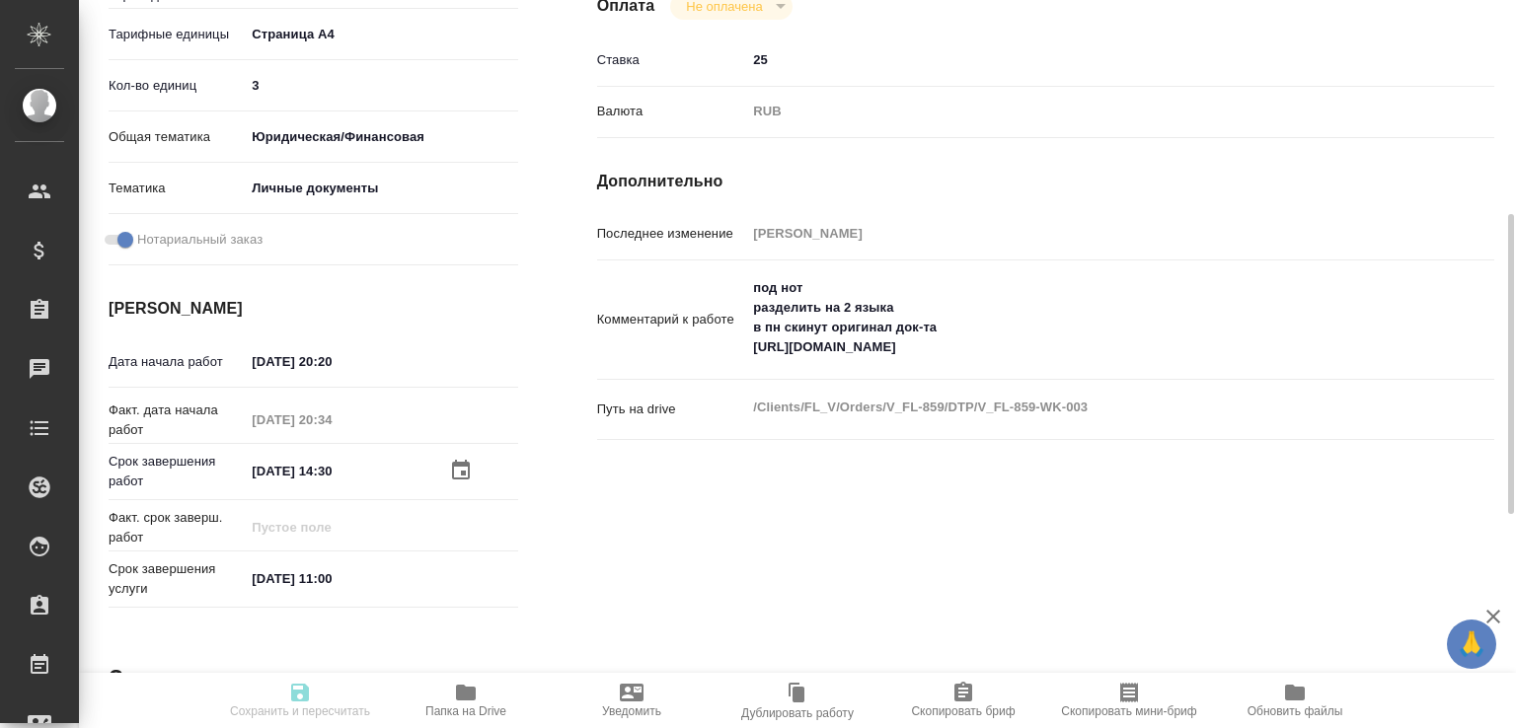
type input "Приемка разверстки, Приемка подверстки, Подверстка, Восстановление сложного мак…"
type input "Богомолова Анастасия"
type input "Малофеева Екатерина"
type input "/Clients/FL_V/Orders/V_FL-859"
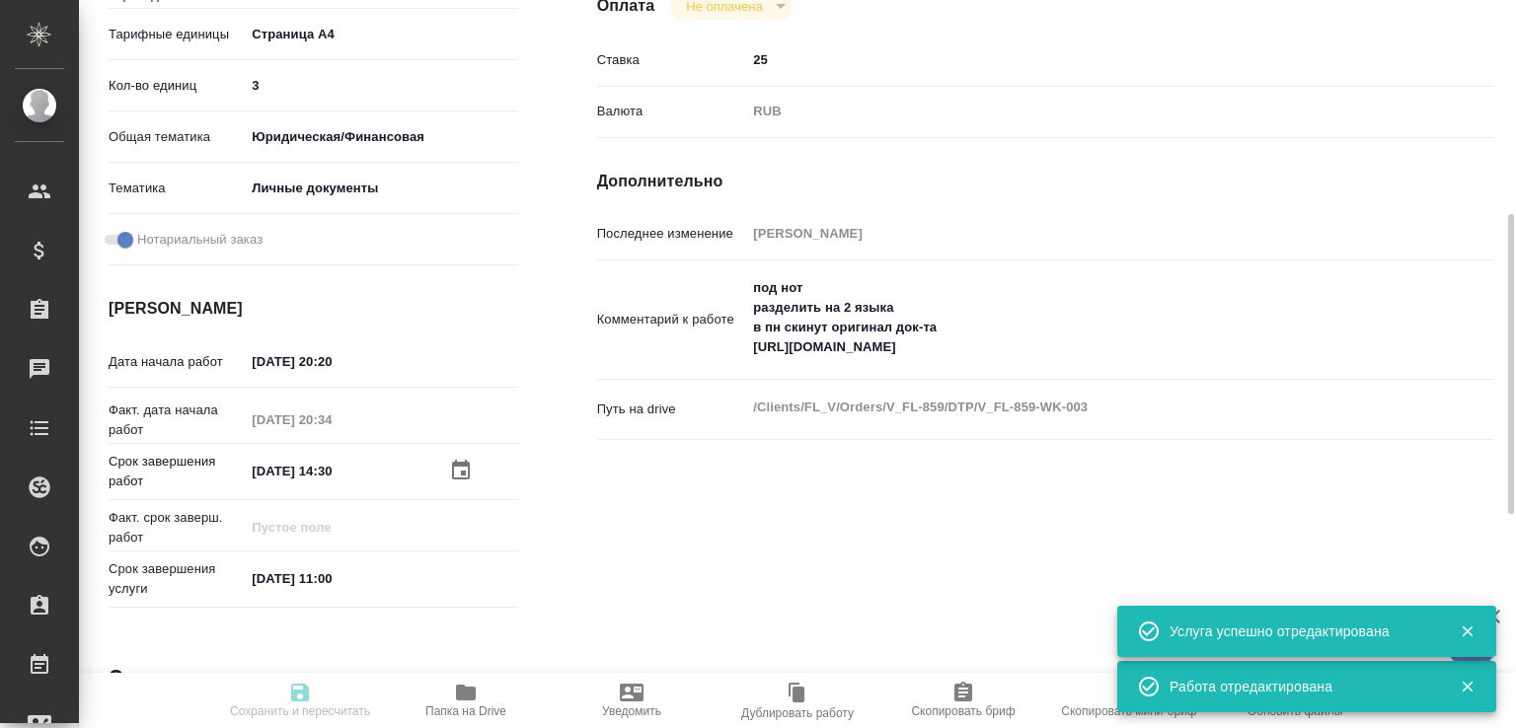
type input "inProgress"
type input "Не указан"
type input "5f036ec4e16dec2d6b59c8ff"
type input "3"
type input "yr-fn"
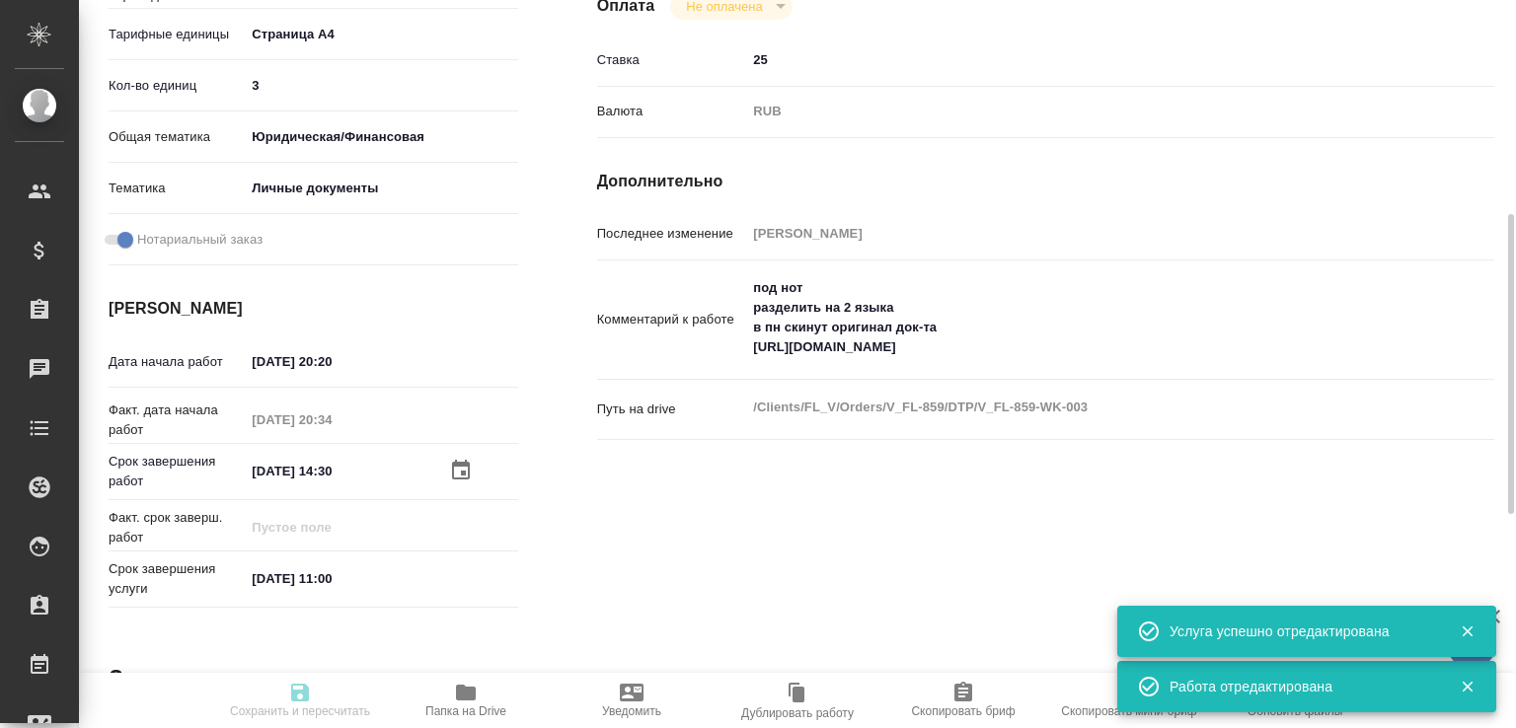
type input "5a8b8b956a9677013d343cfe"
checkbox input "true"
type input "29.08.2025 20:20"
type input "29.08.2025 20:34"
type input "01.09.2025 14:30"
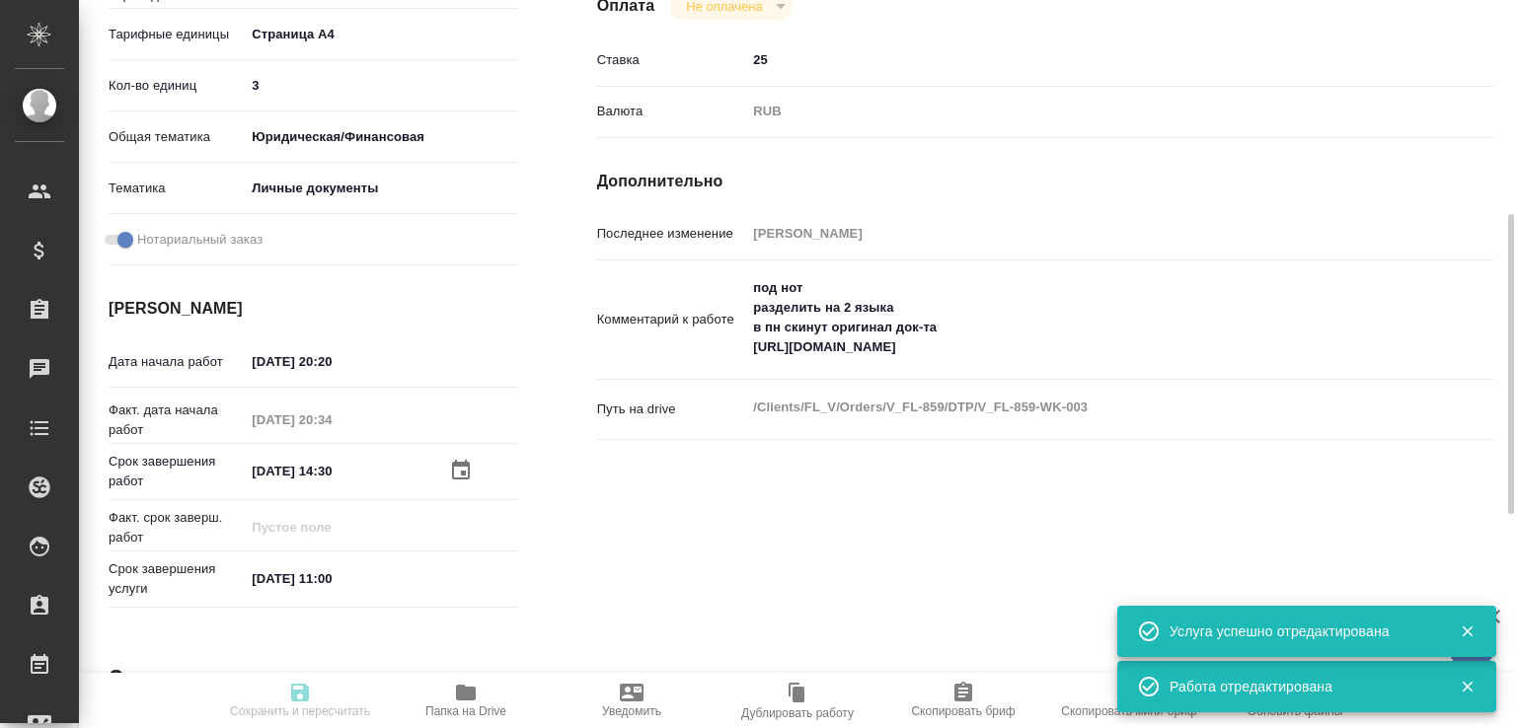
type input "02.09.2025 11:00"
type input "DTPlight"
type input "notPayed"
type input "25"
type input "RUB"
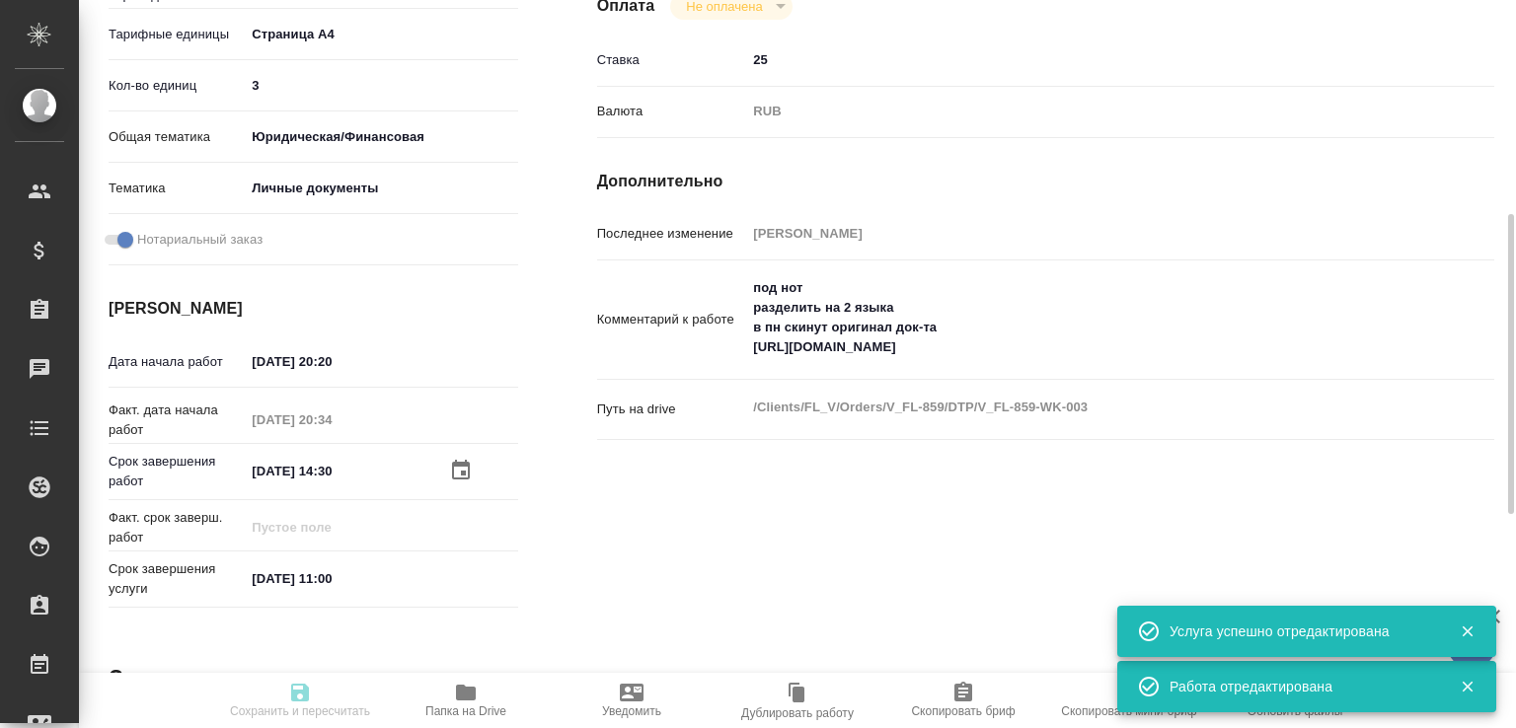
type input "Риянова Анна"
type input "V_FL-859"
type input "Восстановление макета средней сложности с полным соответствием оформлению ориги…"
type input "Приемка разверстки, Приемка подверстки, Подверстка, Восстановление сложного мак…"
type input "Богомолова Анастасия"
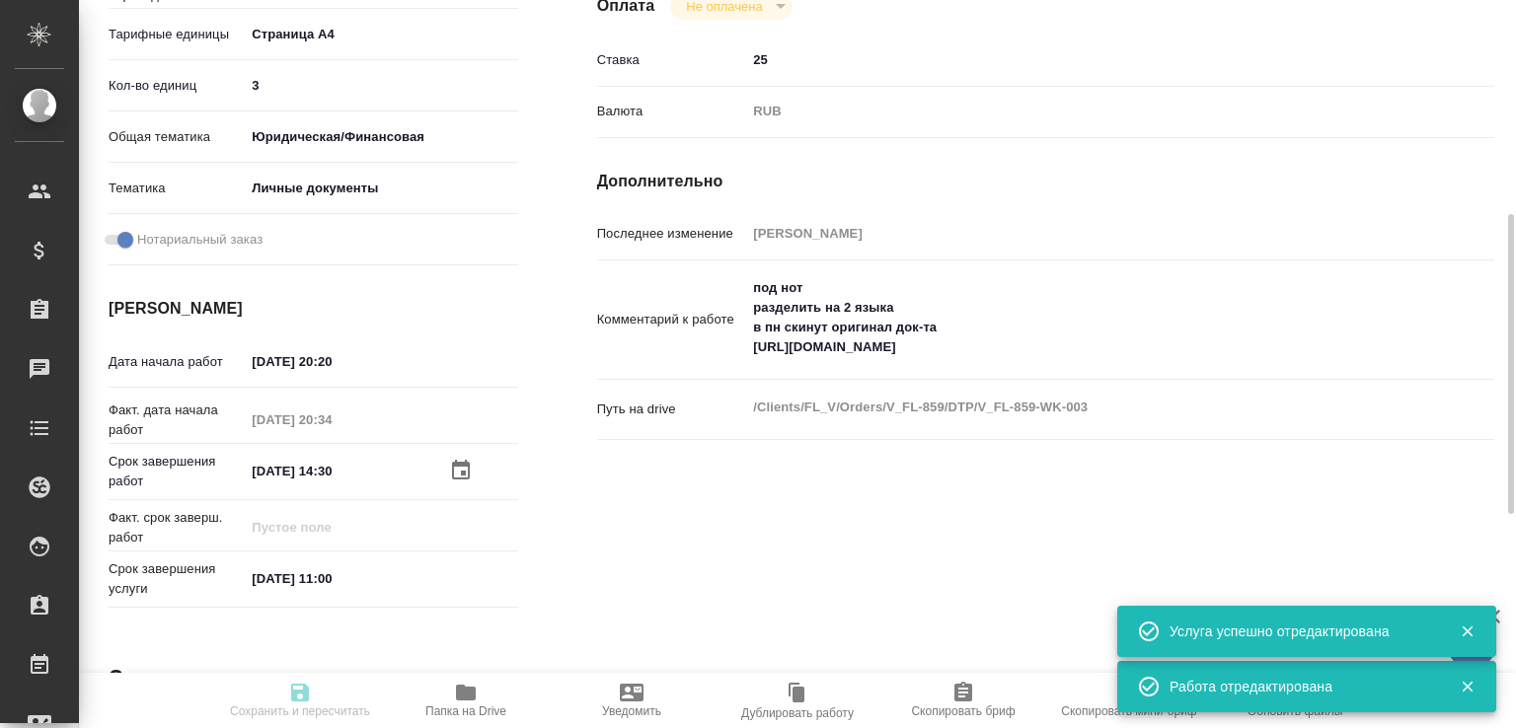
type input "[PERSON_NAME]"
type input "/Clients/FL_V/Orders/V_FL-859"
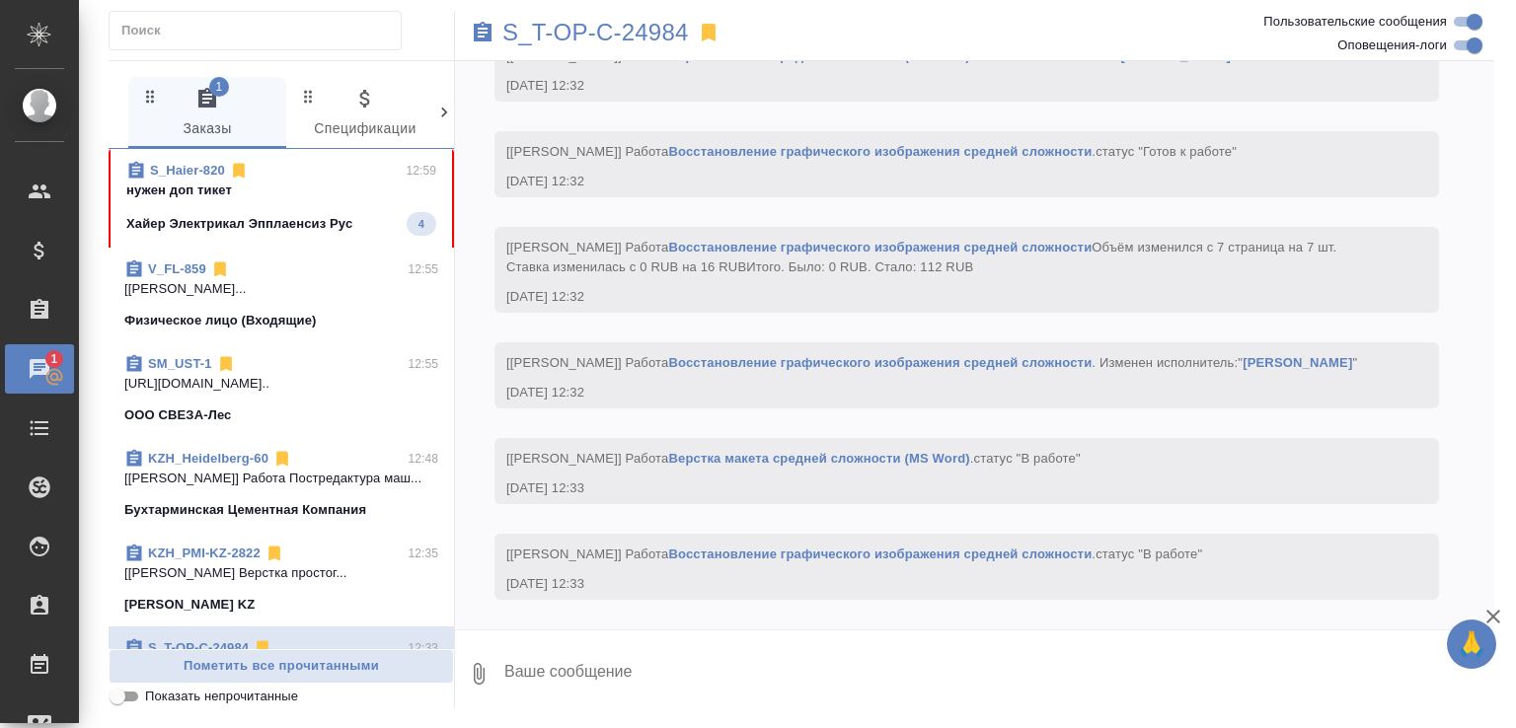
click at [322, 195] on p "нужен доп тикет" at bounding box center [281, 191] width 310 height 20
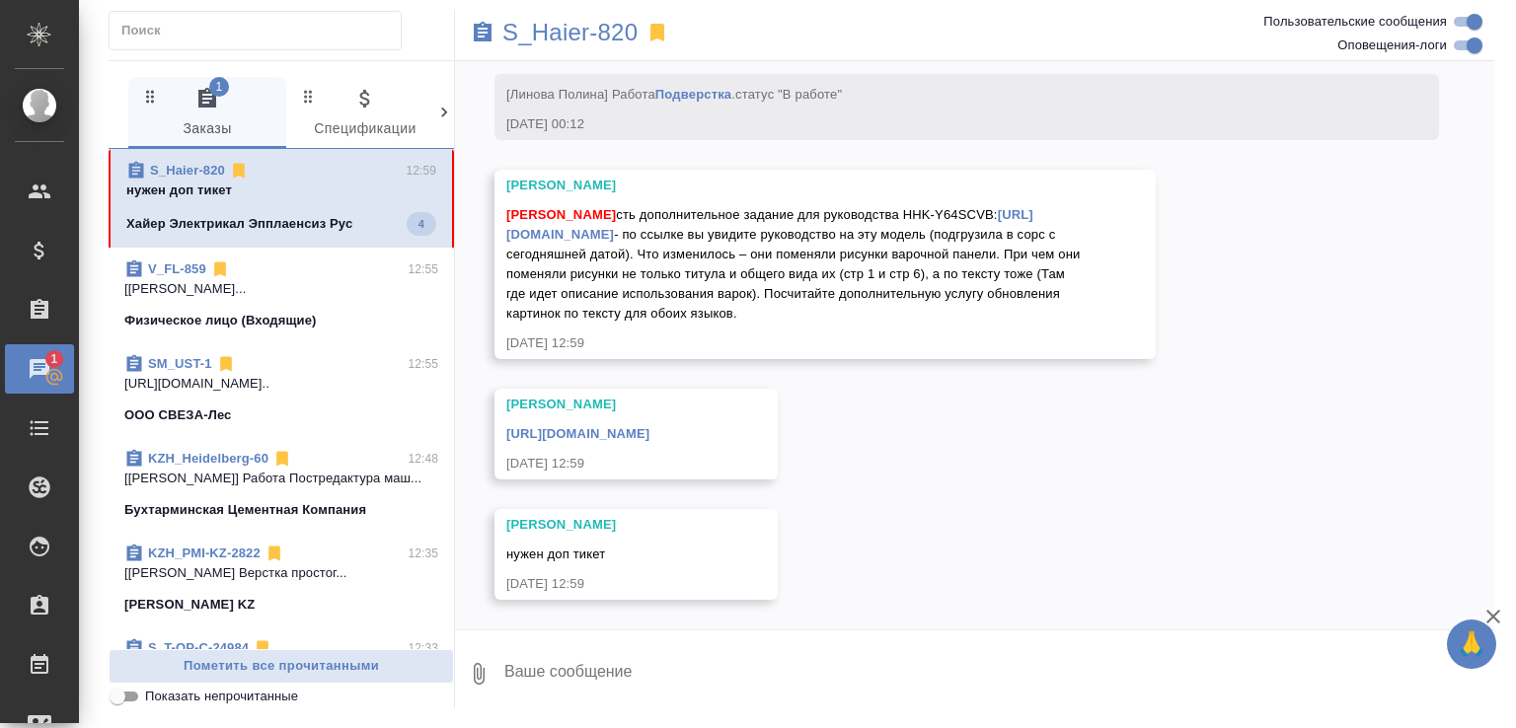
scroll to position [45818, 0]
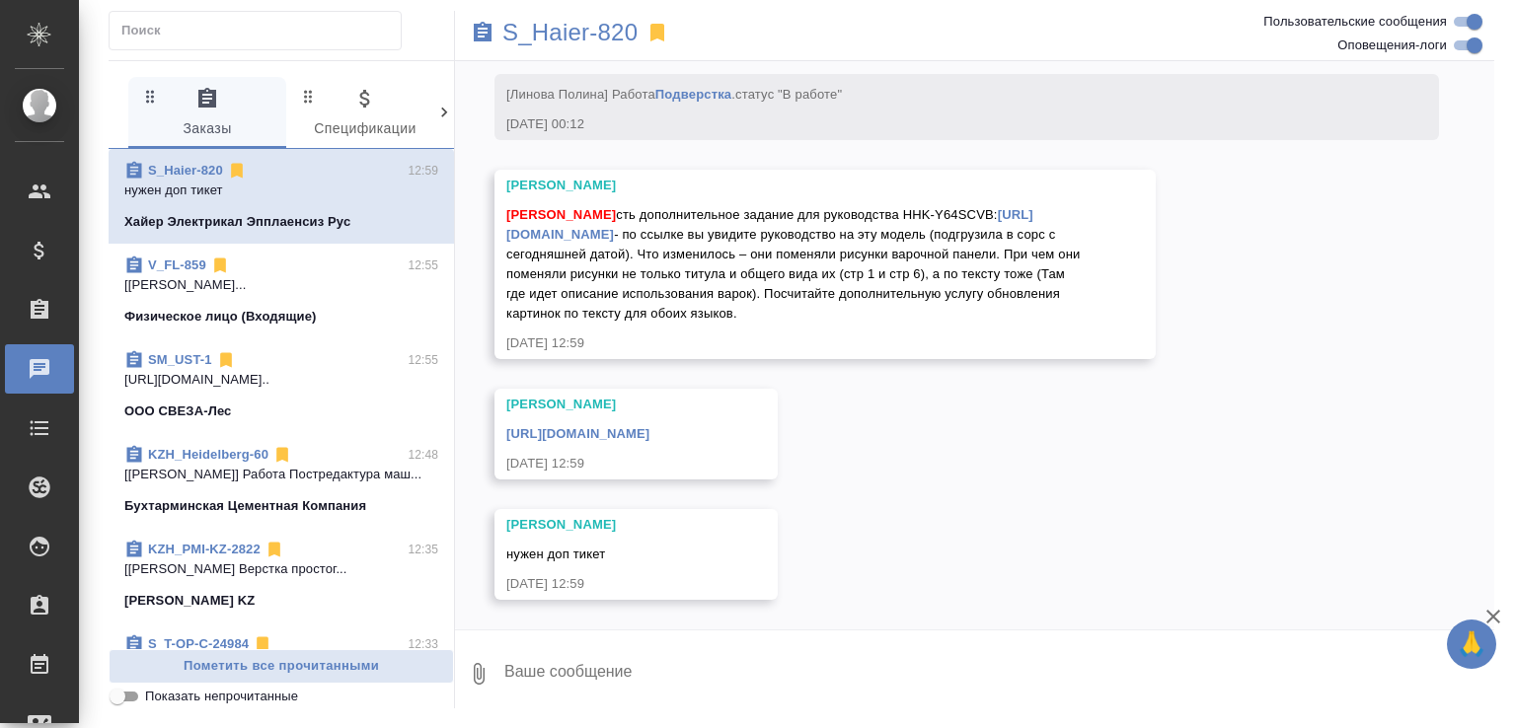
click at [197, 169] on link "S_Haier-820" at bounding box center [185, 170] width 75 height 15
click at [608, 688] on textarea at bounding box center [998, 673] width 992 height 67
click at [605, 686] on textarea at bounding box center [998, 673] width 992 height 67
type textarea "Считаю"
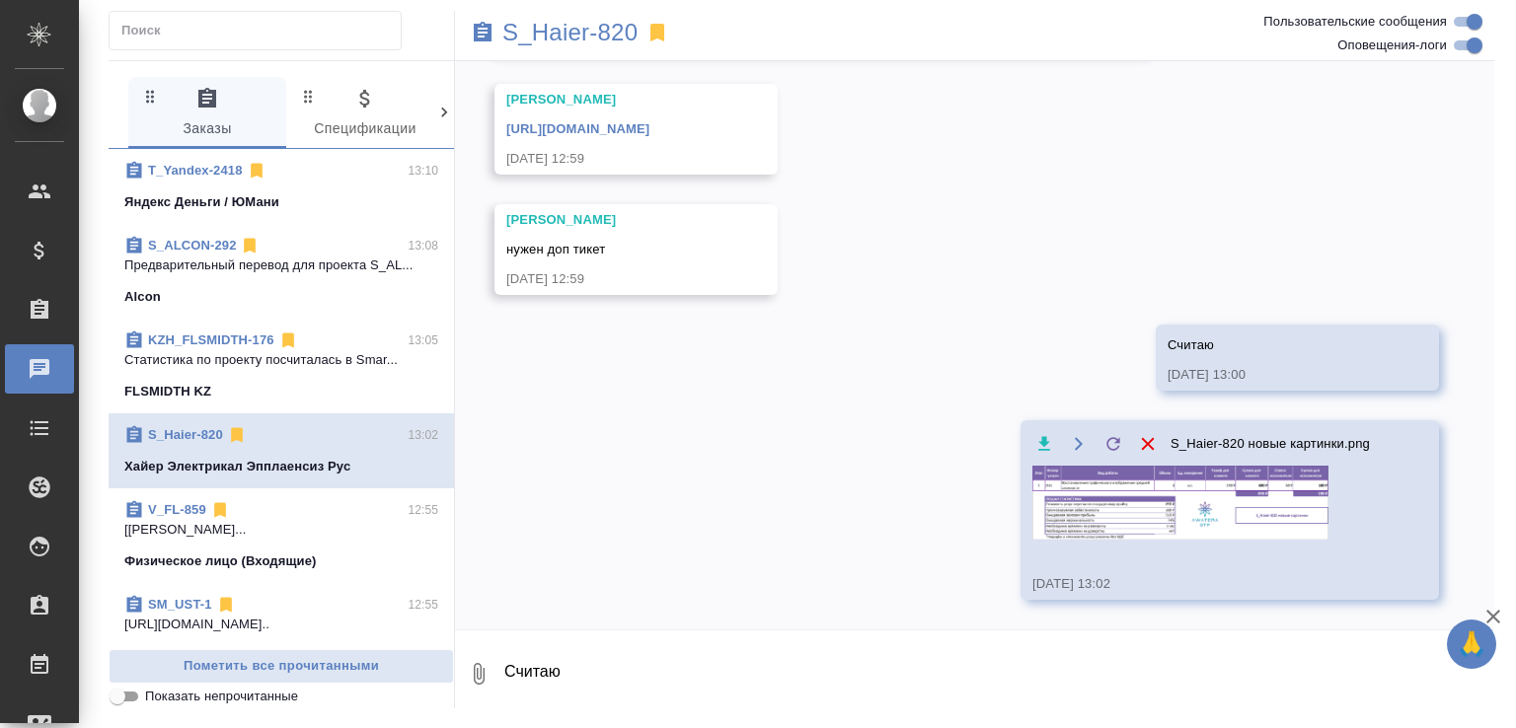
scroll to position [46050, 0]
click at [584, 33] on p "S_Haier-820" at bounding box center [569, 33] width 135 height 20
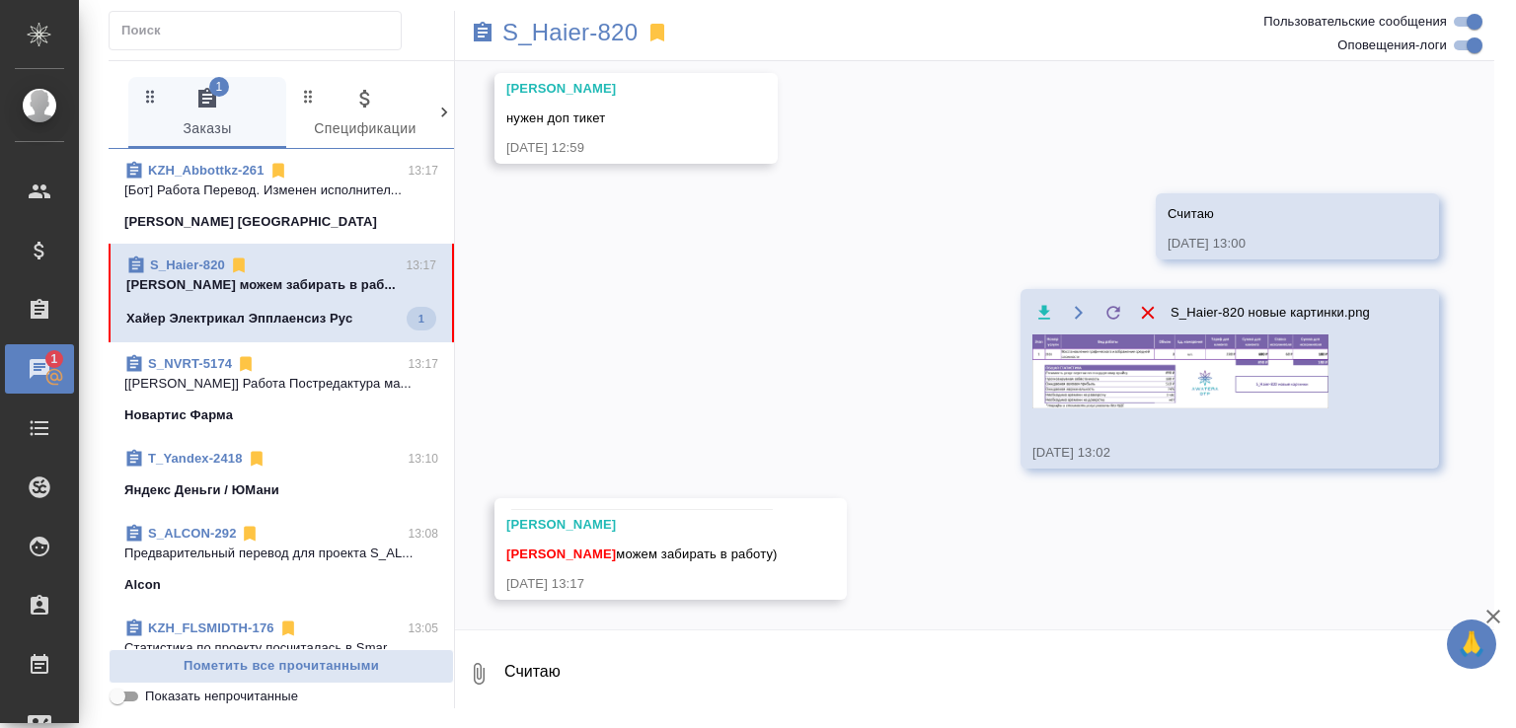
scroll to position [46254, 0]
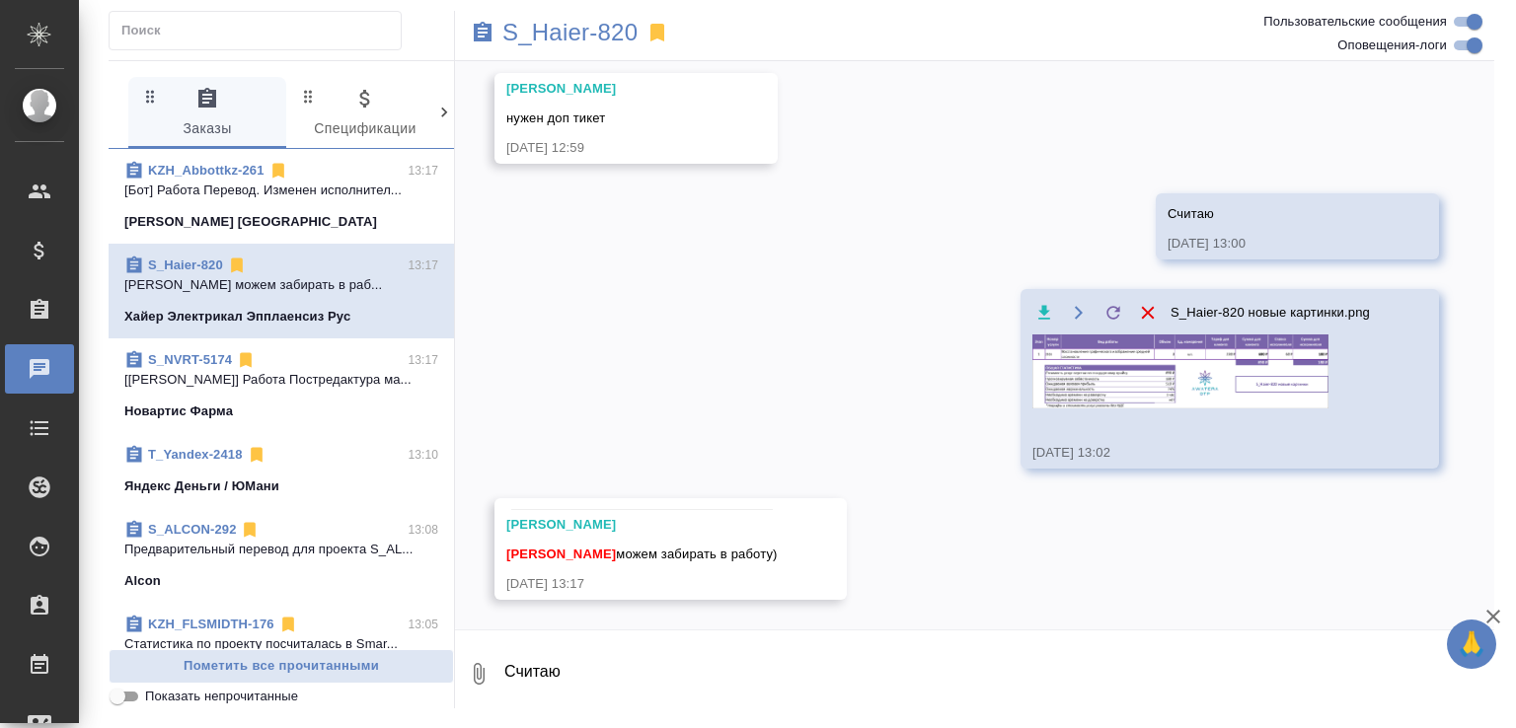
click at [577, 672] on textarea "Считаю" at bounding box center [998, 673] width 992 height 67
type textarea "поняла, сейчас уточню, когда сделают"
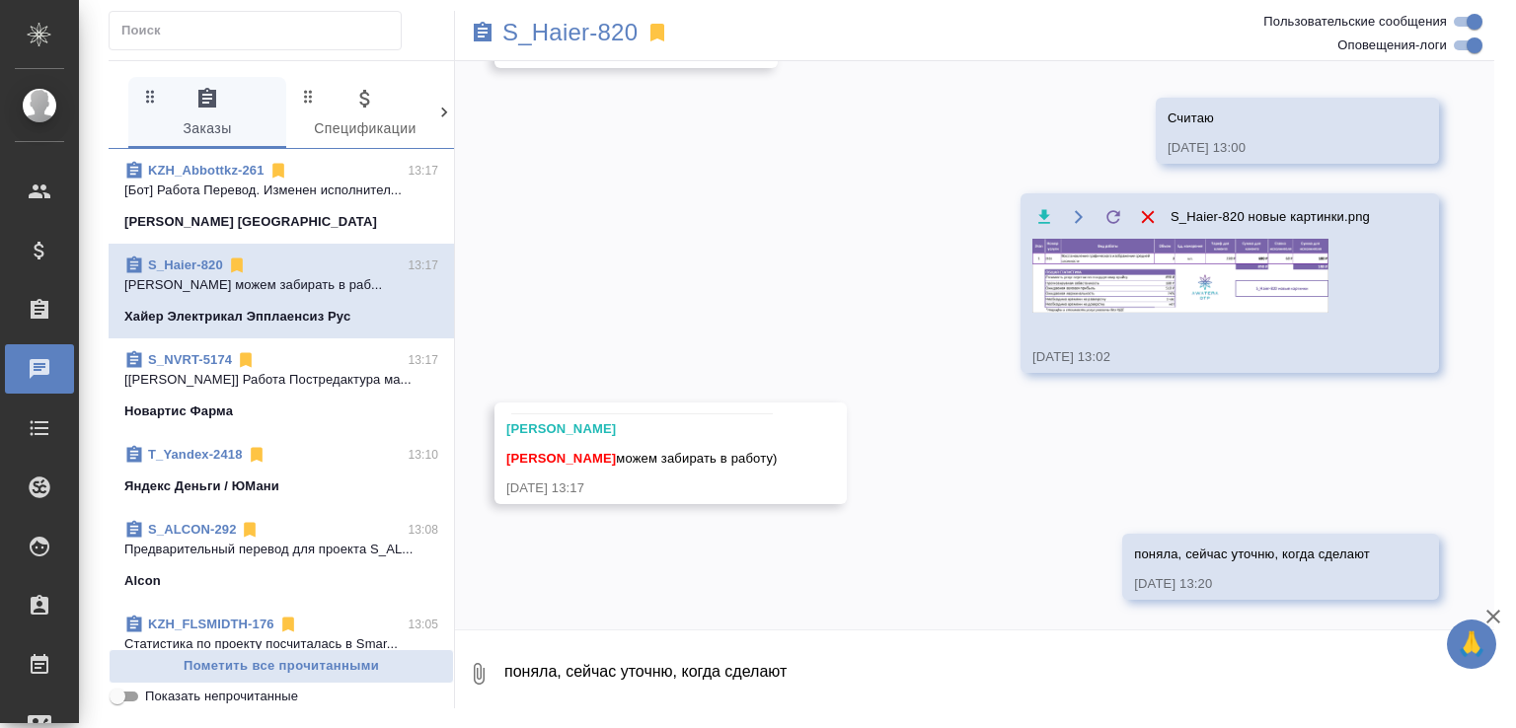
scroll to position [46350, 0]
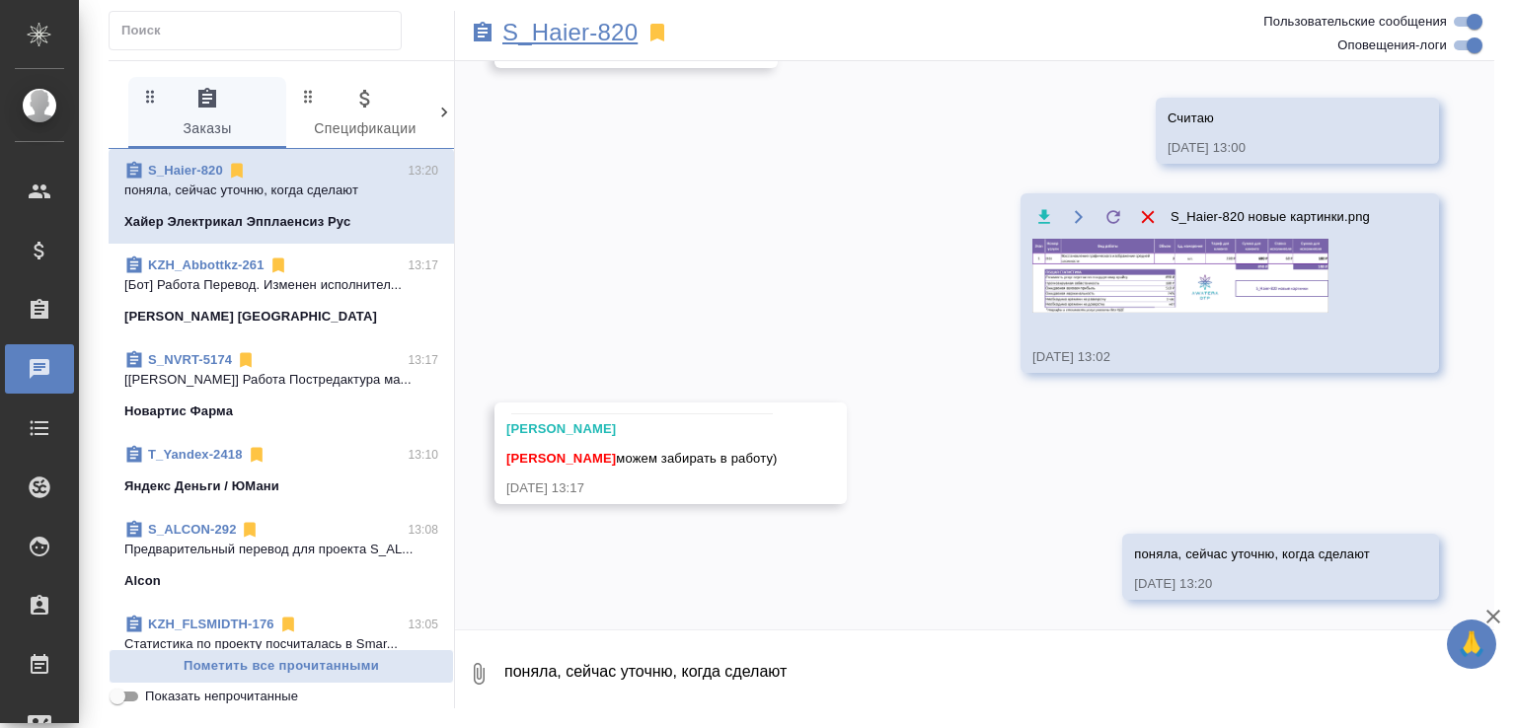
click at [535, 39] on p "S_Haier-820" at bounding box center [569, 33] width 135 height 20
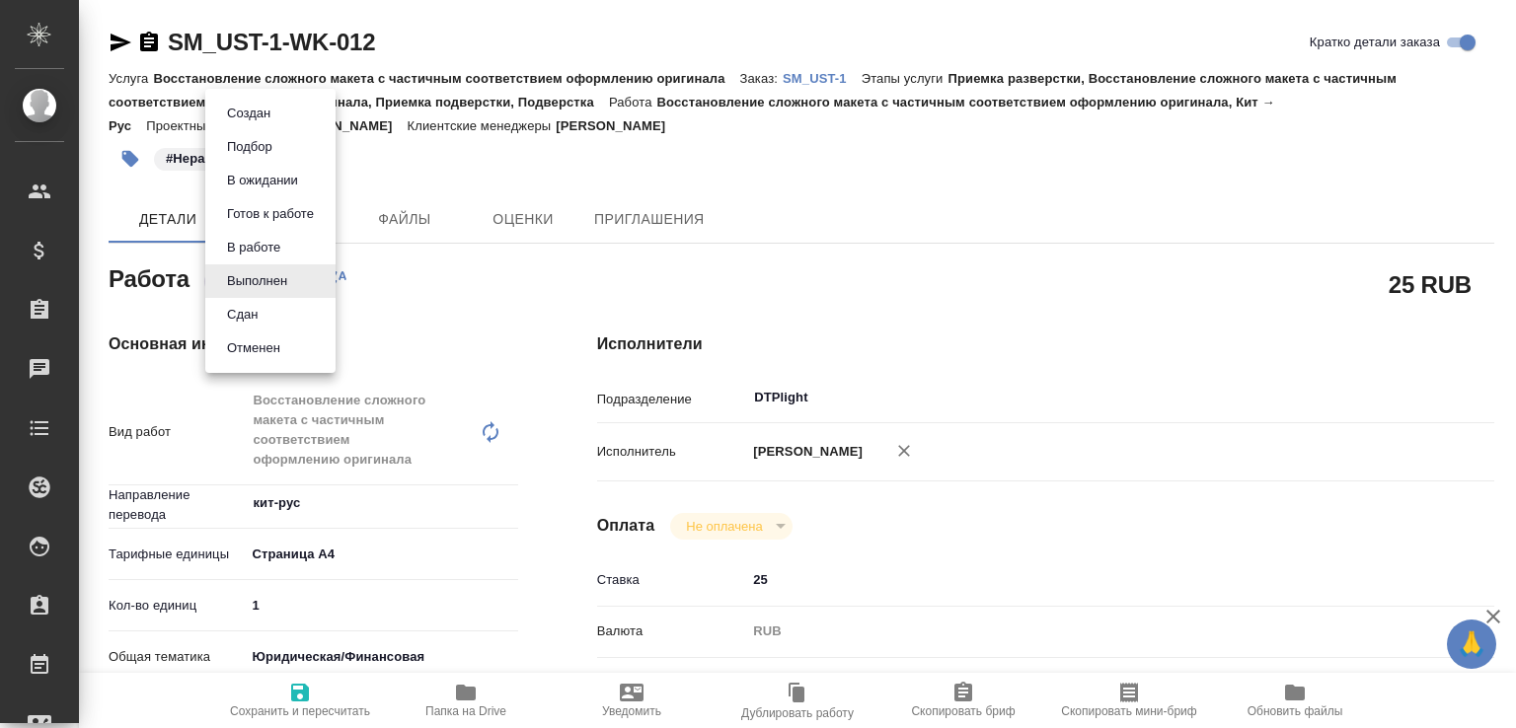
click at [272, 291] on body "🙏 .cls-1 fill:#fff; AWATERA [PERSON_NAME]malofeeva Клиенты Спецификации Заказы …" at bounding box center [758, 364] width 1516 height 728
click at [269, 306] on li "Сдан" at bounding box center [270, 315] width 130 height 34
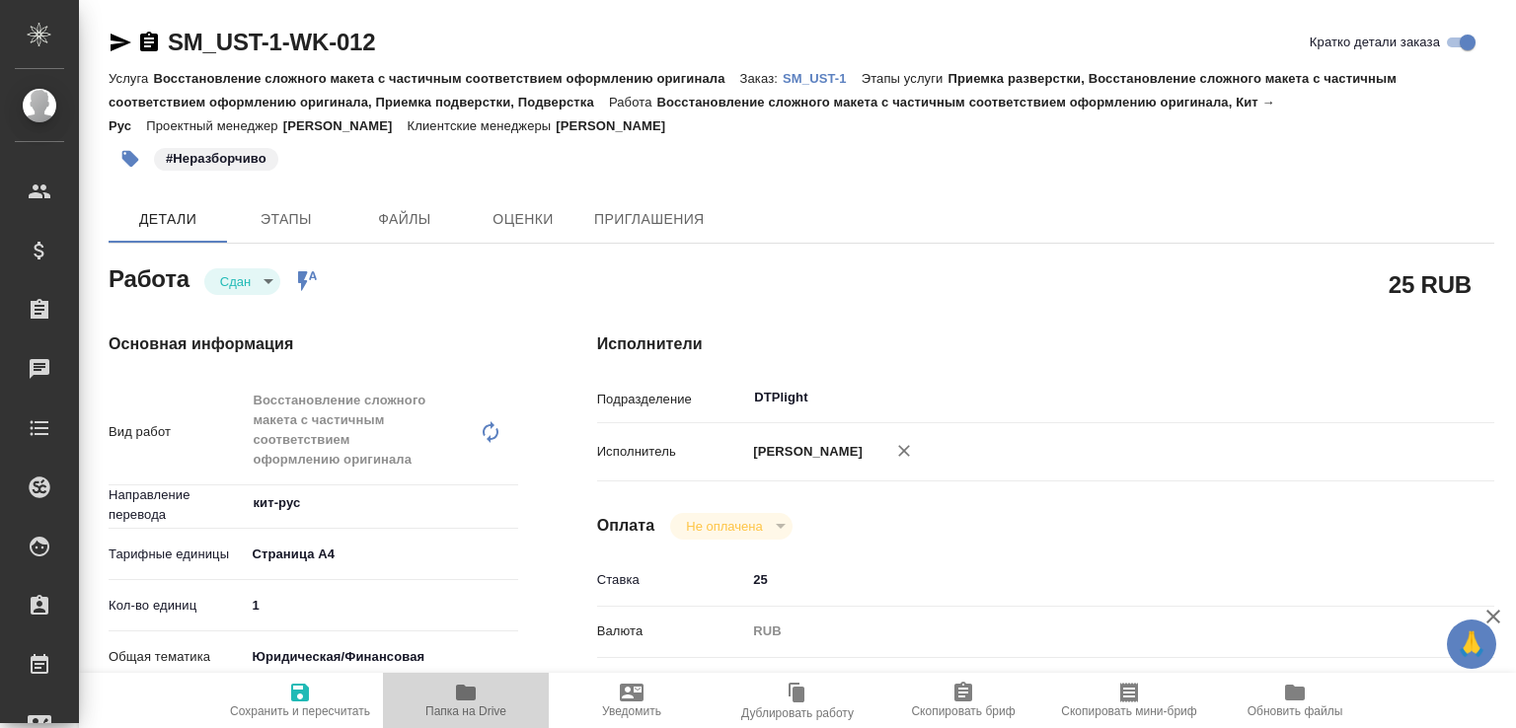
click at [473, 685] on icon "button" at bounding box center [466, 693] width 20 height 16
type textarea "x"
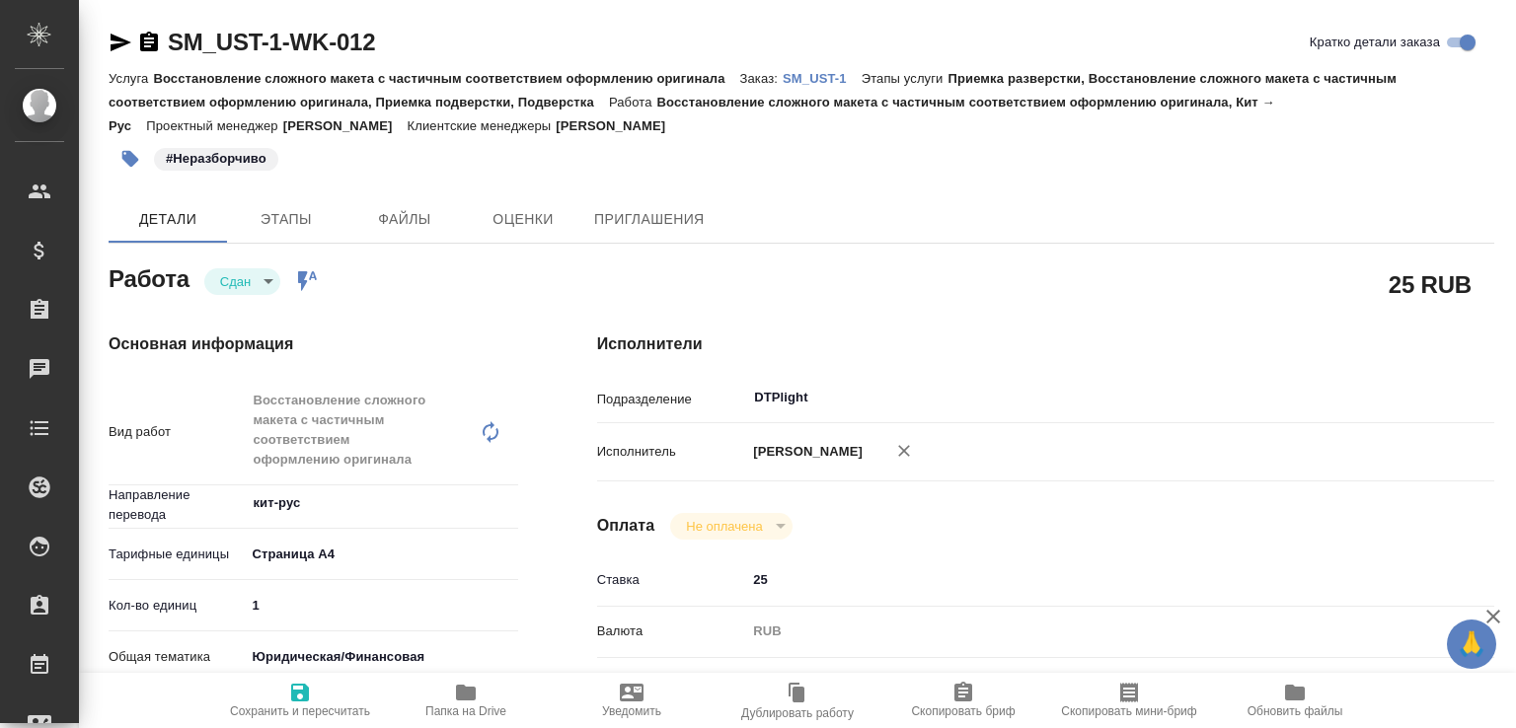
type textarea "x"
click at [833, 81] on p "SM_UST-1" at bounding box center [822, 78] width 79 height 15
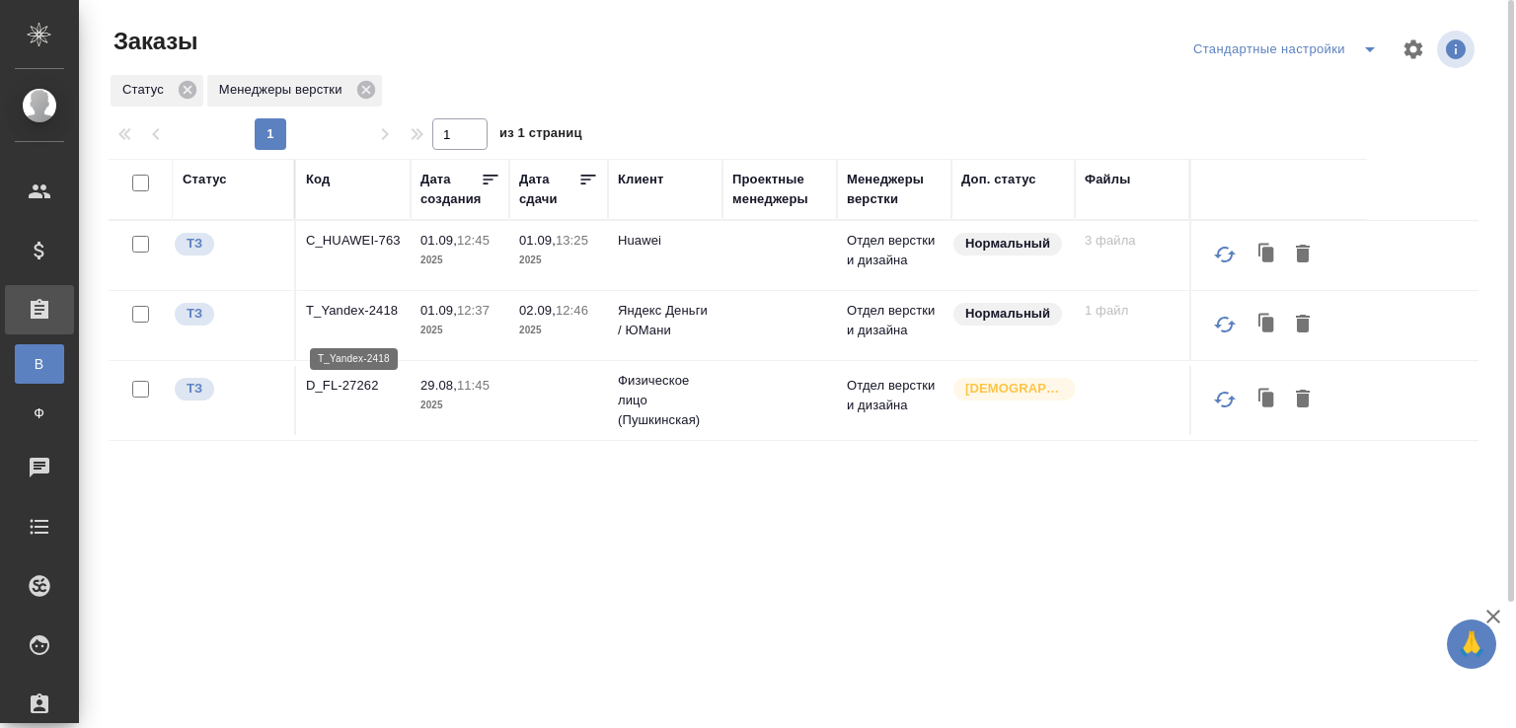
click at [367, 321] on p "T_Yandex-2418" at bounding box center [353, 311] width 95 height 20
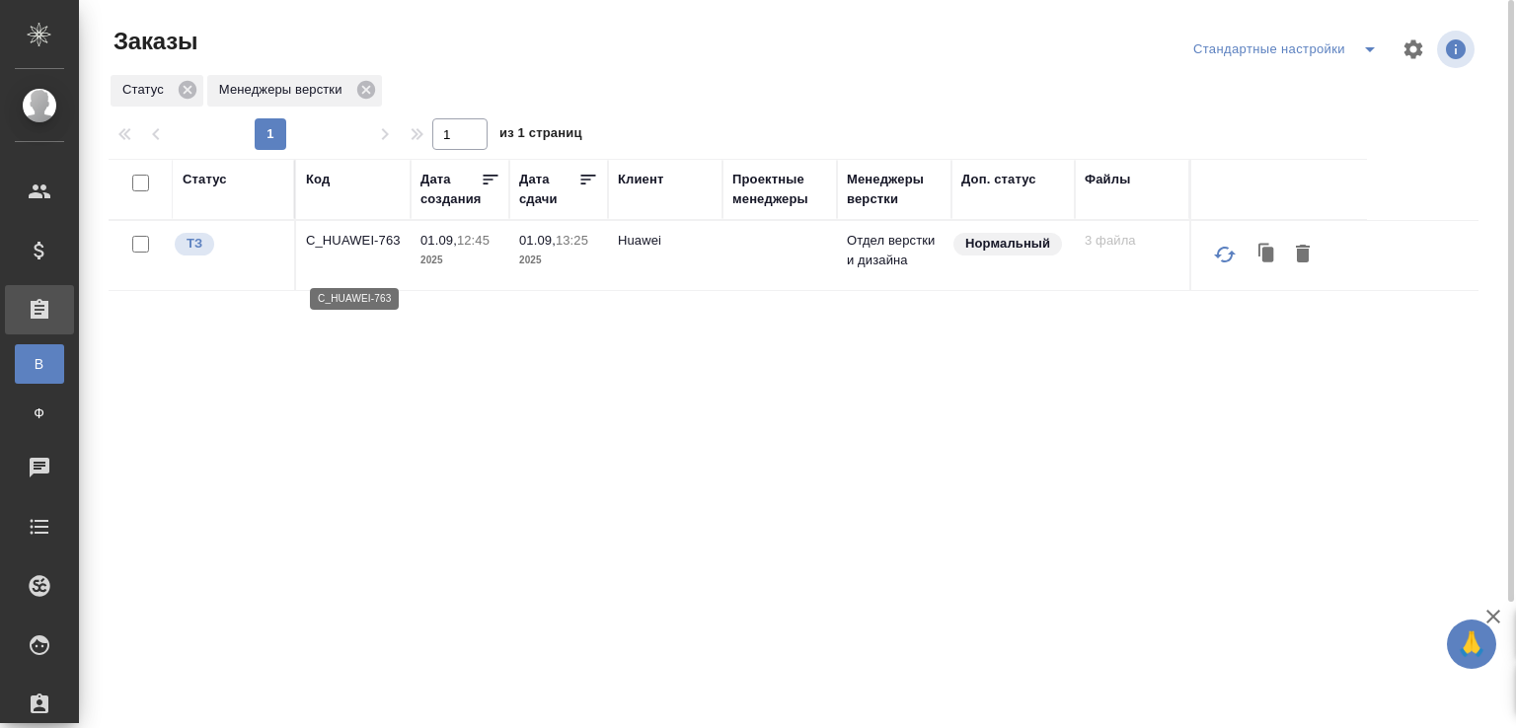
click at [355, 245] on p "C_HUAWEI-763" at bounding box center [353, 241] width 95 height 20
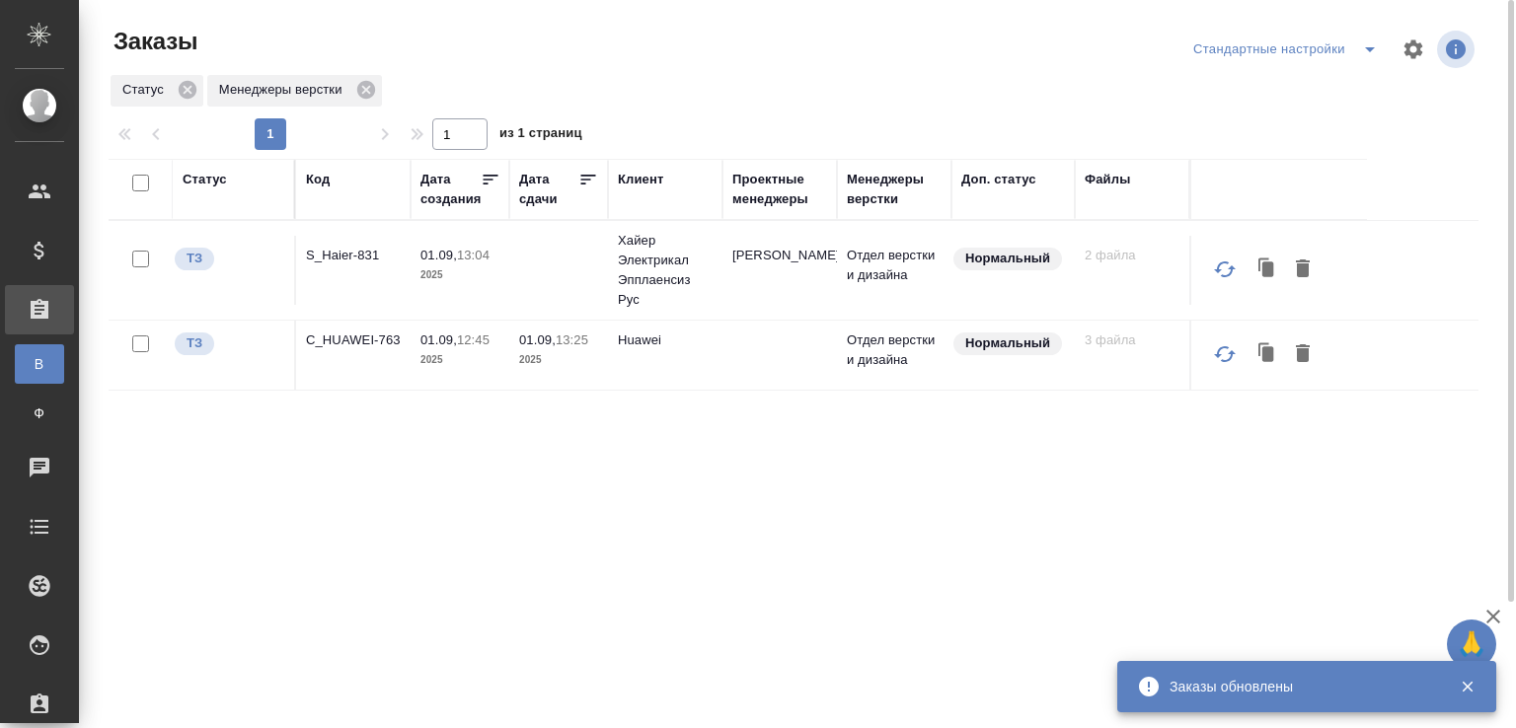
click at [334, 266] on td "S_Haier-831" at bounding box center [353, 270] width 114 height 69
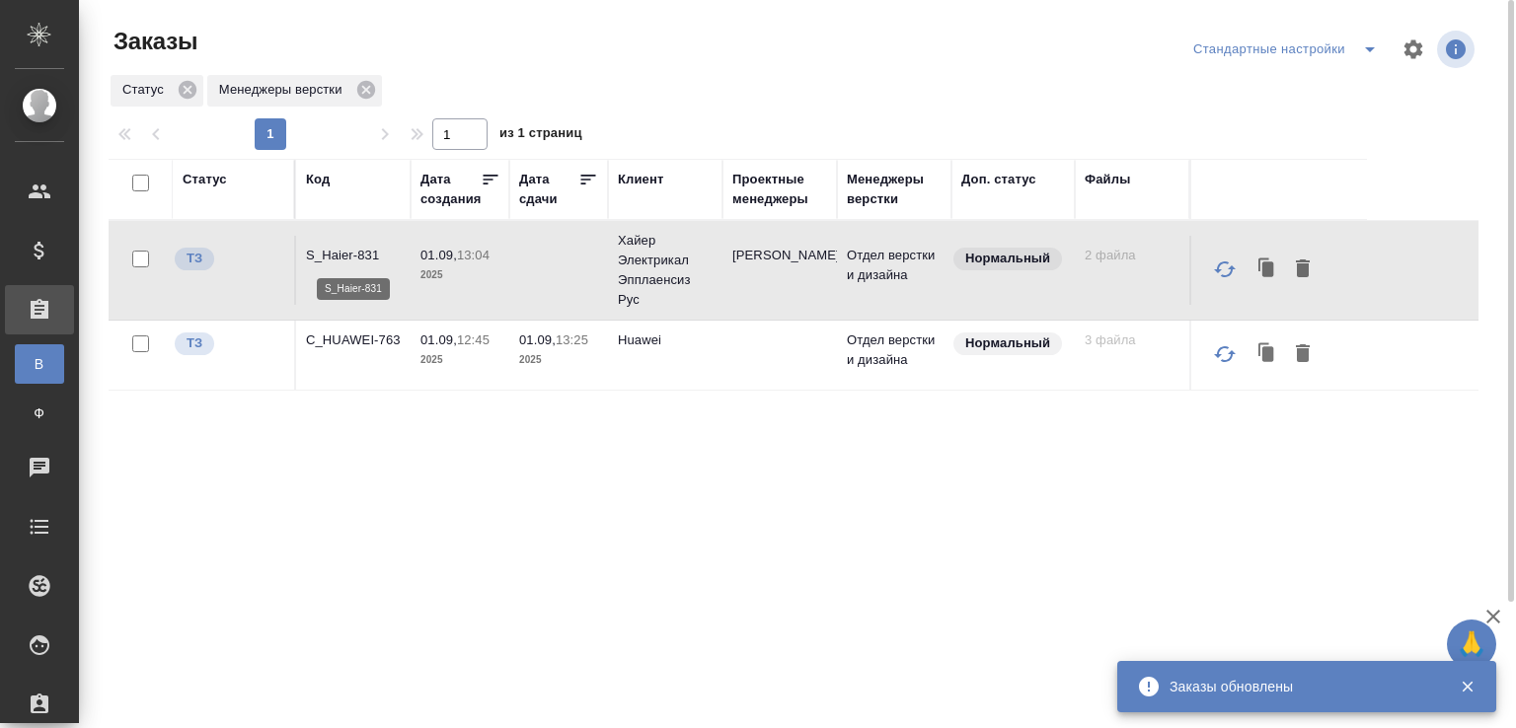
click at [339, 251] on p "S_Haier-831" at bounding box center [353, 256] width 95 height 20
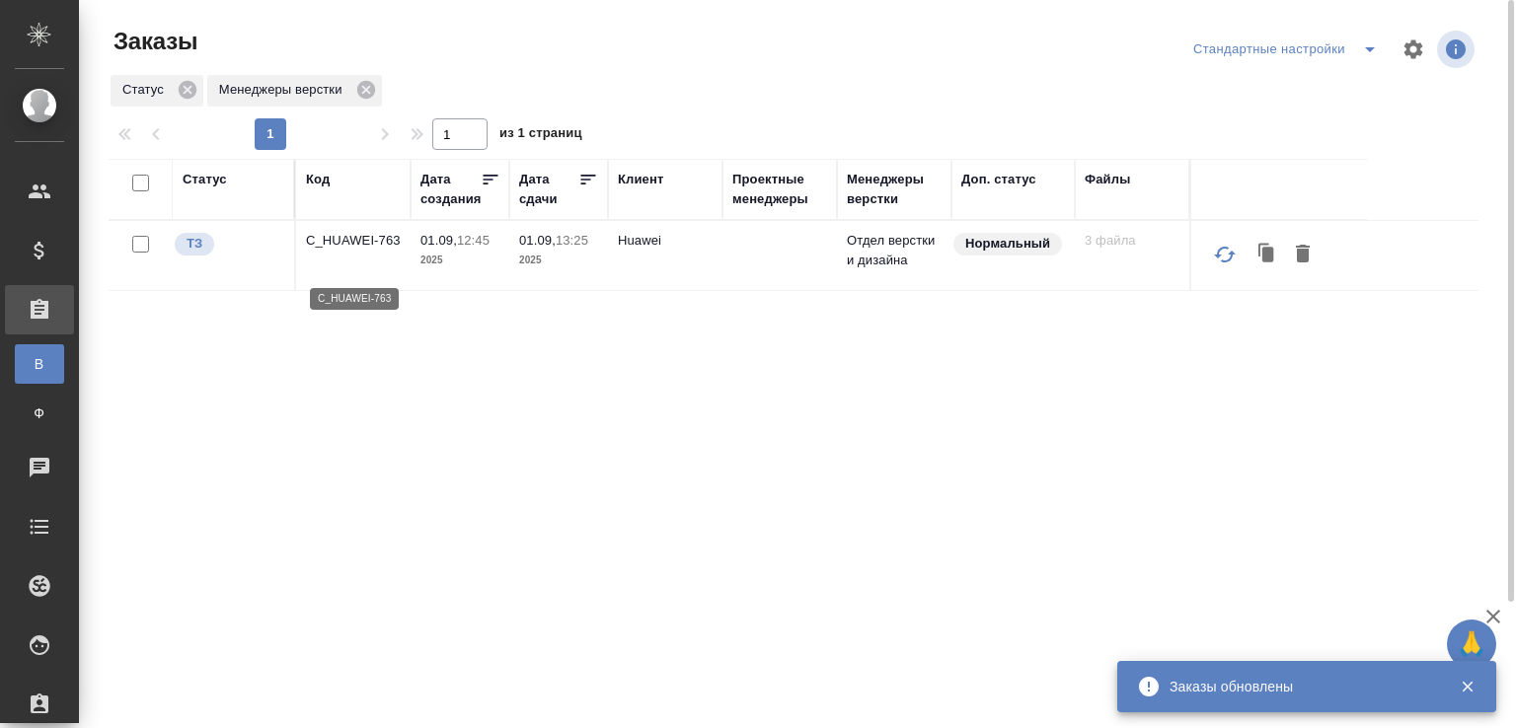
click at [349, 248] on p "C_HUAWEI-763" at bounding box center [353, 241] width 95 height 20
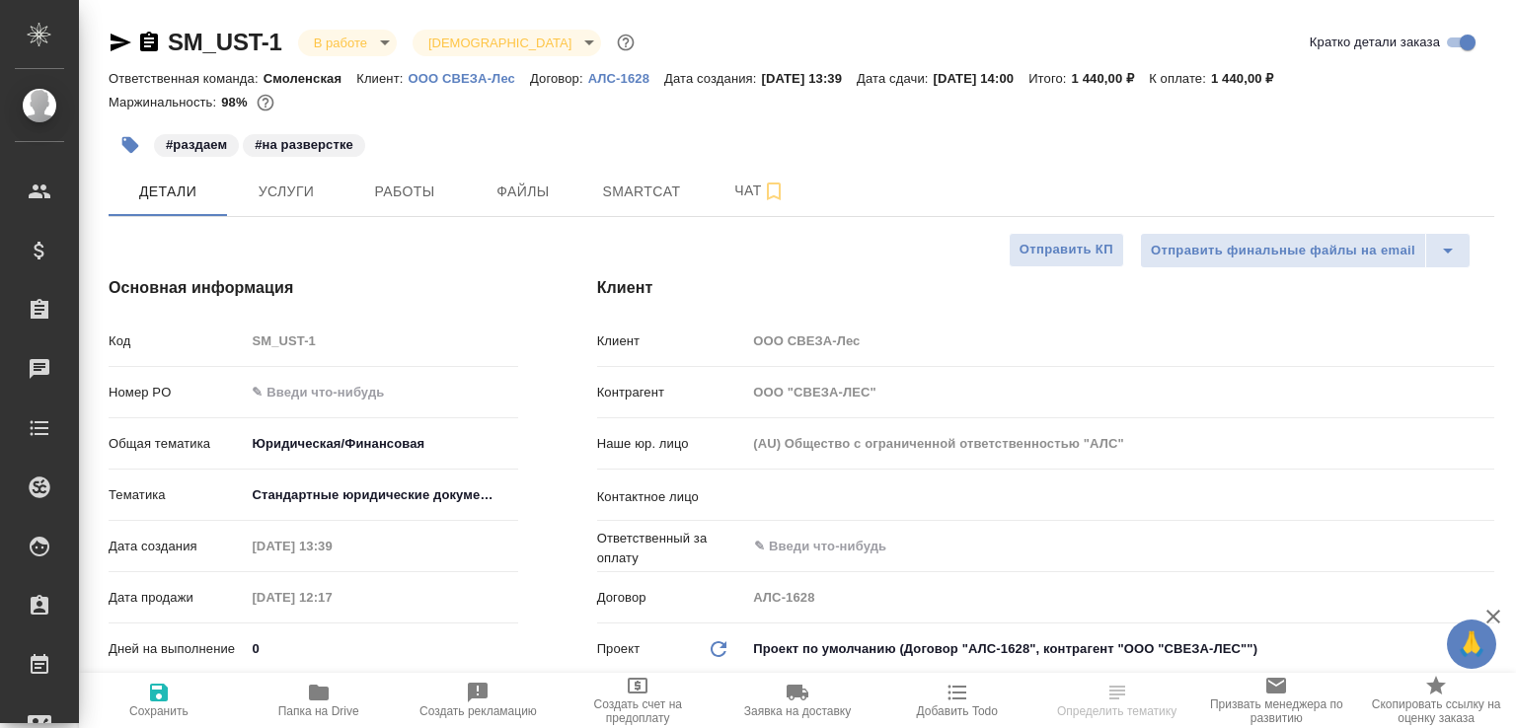
select select "RU"
type textarea "x"
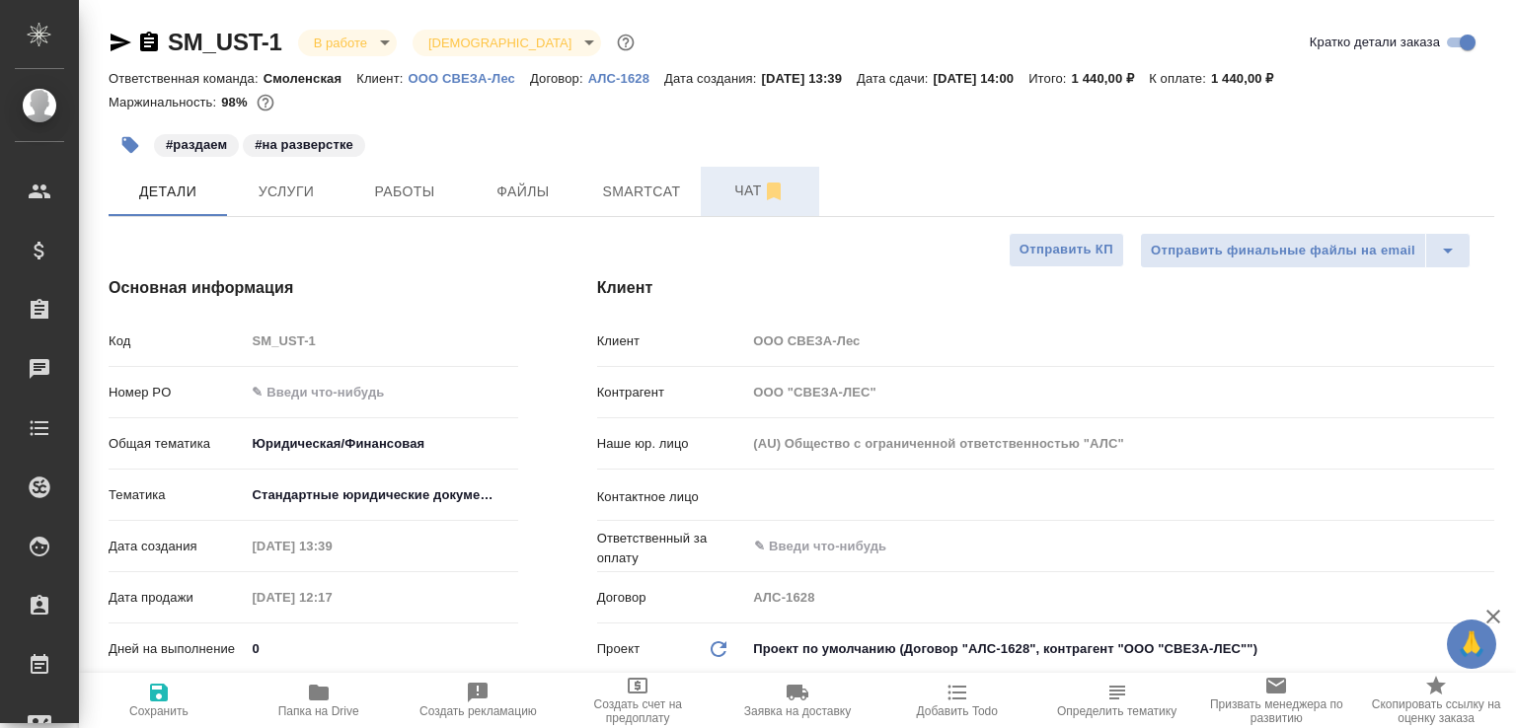
click at [717, 171] on button "Чат" at bounding box center [760, 191] width 118 height 49
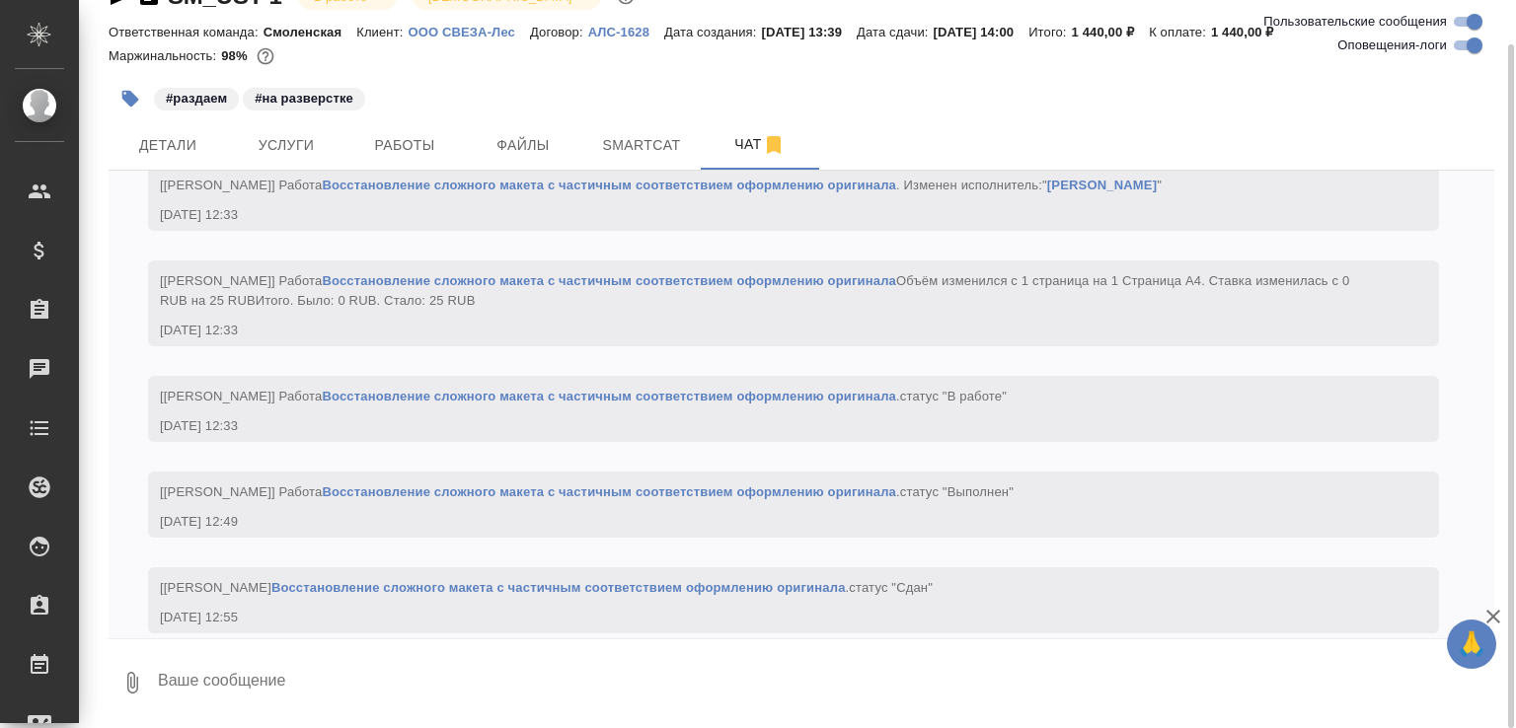
scroll to position [2849, 0]
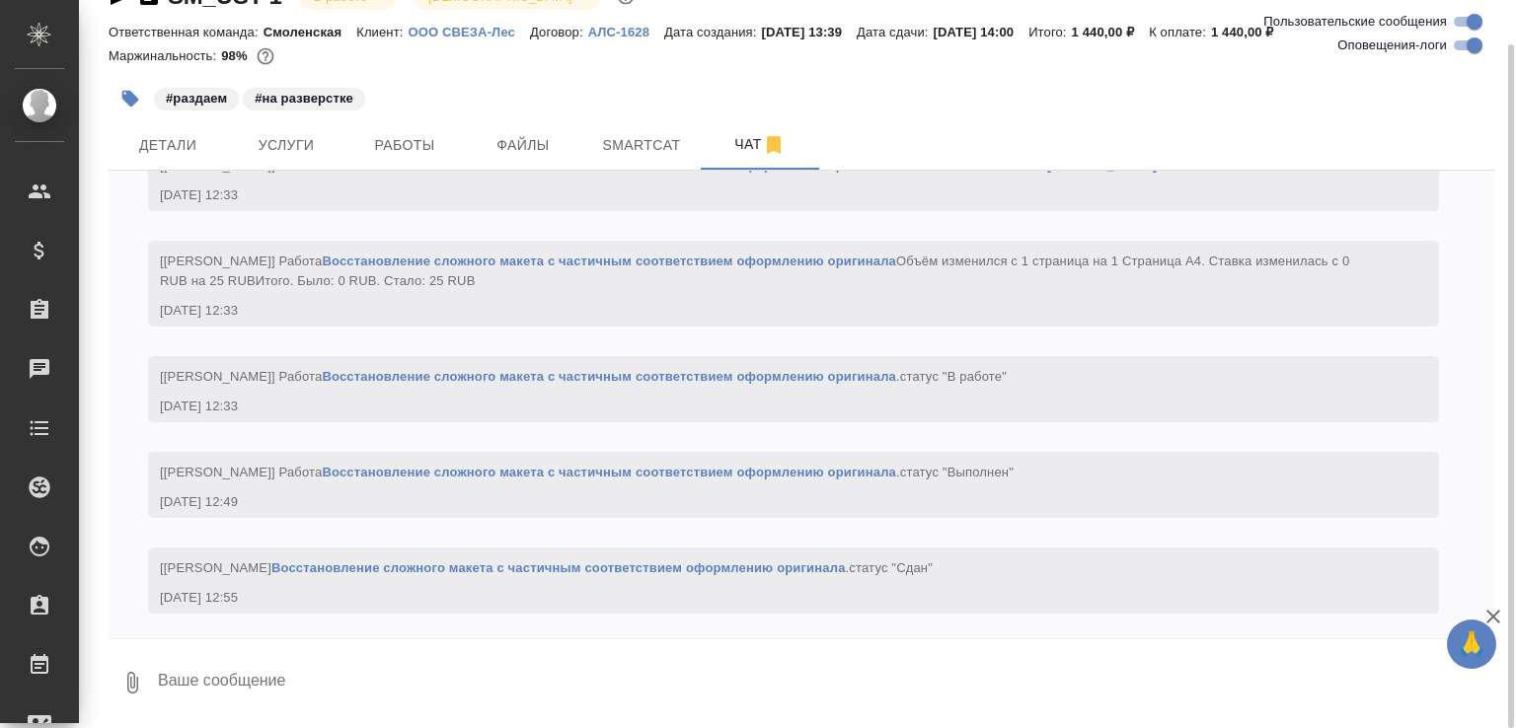
click at [226, 683] on textarea at bounding box center [825, 682] width 1338 height 67
paste textarea "[URL][DOMAIN_NAME]"
type textarea "[URL][DOMAIN_NAME]"
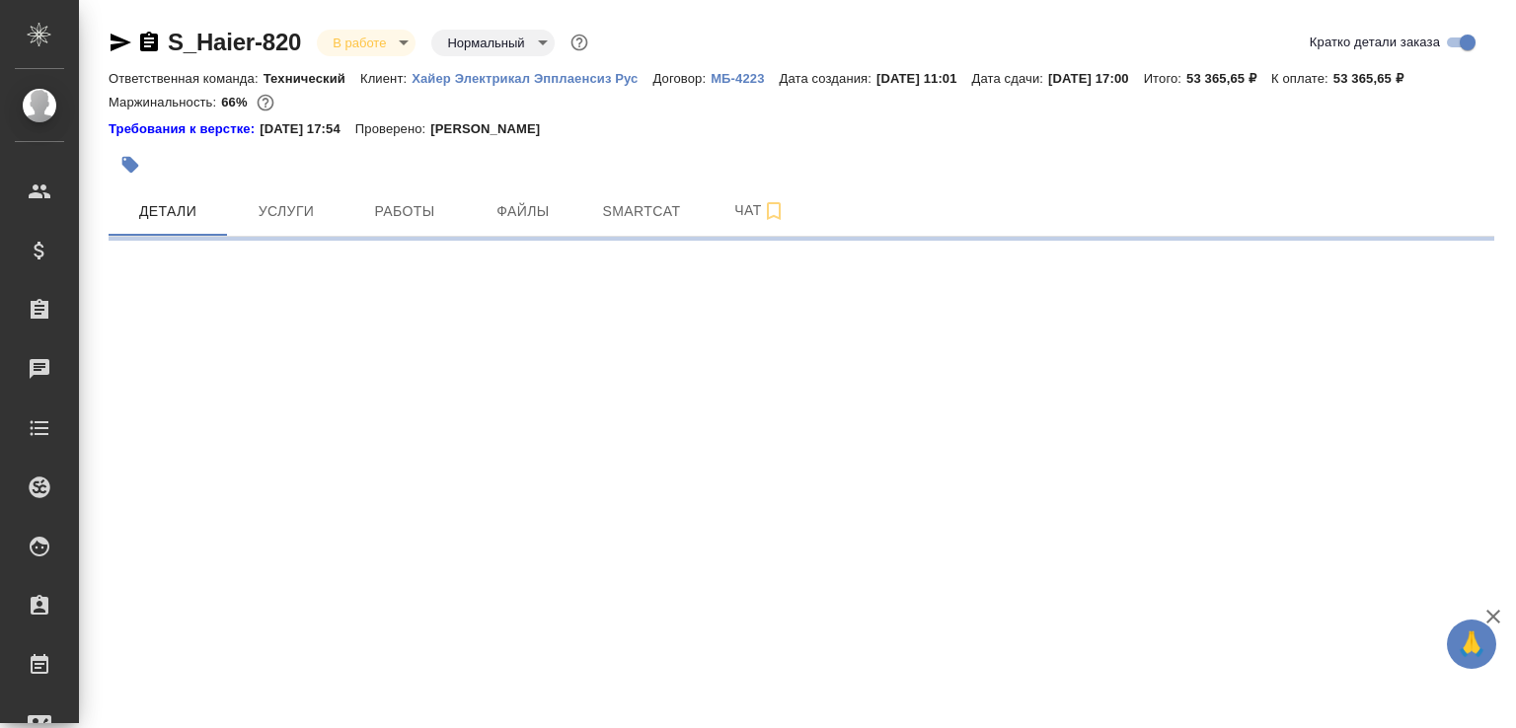
select select "RU"
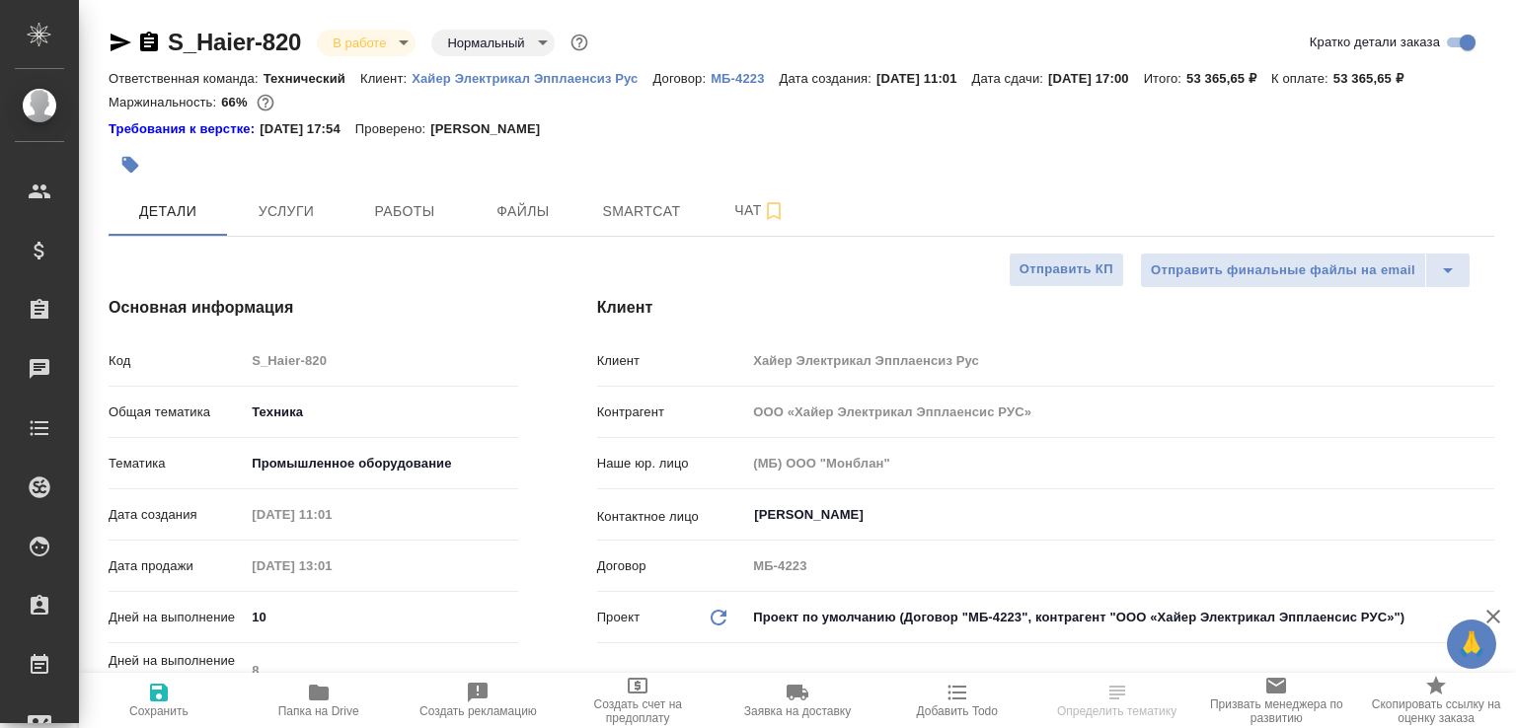
type textarea "x"
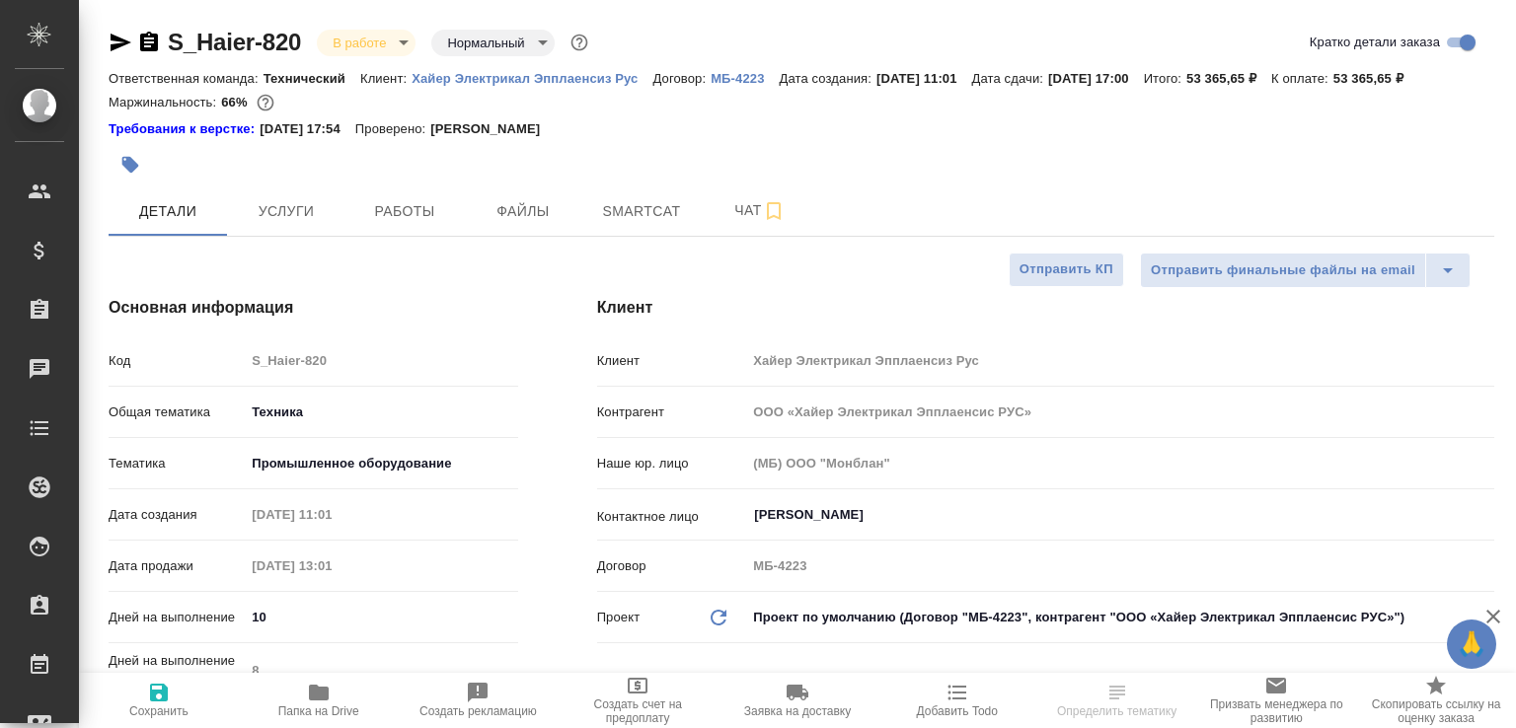
type textarea "x"
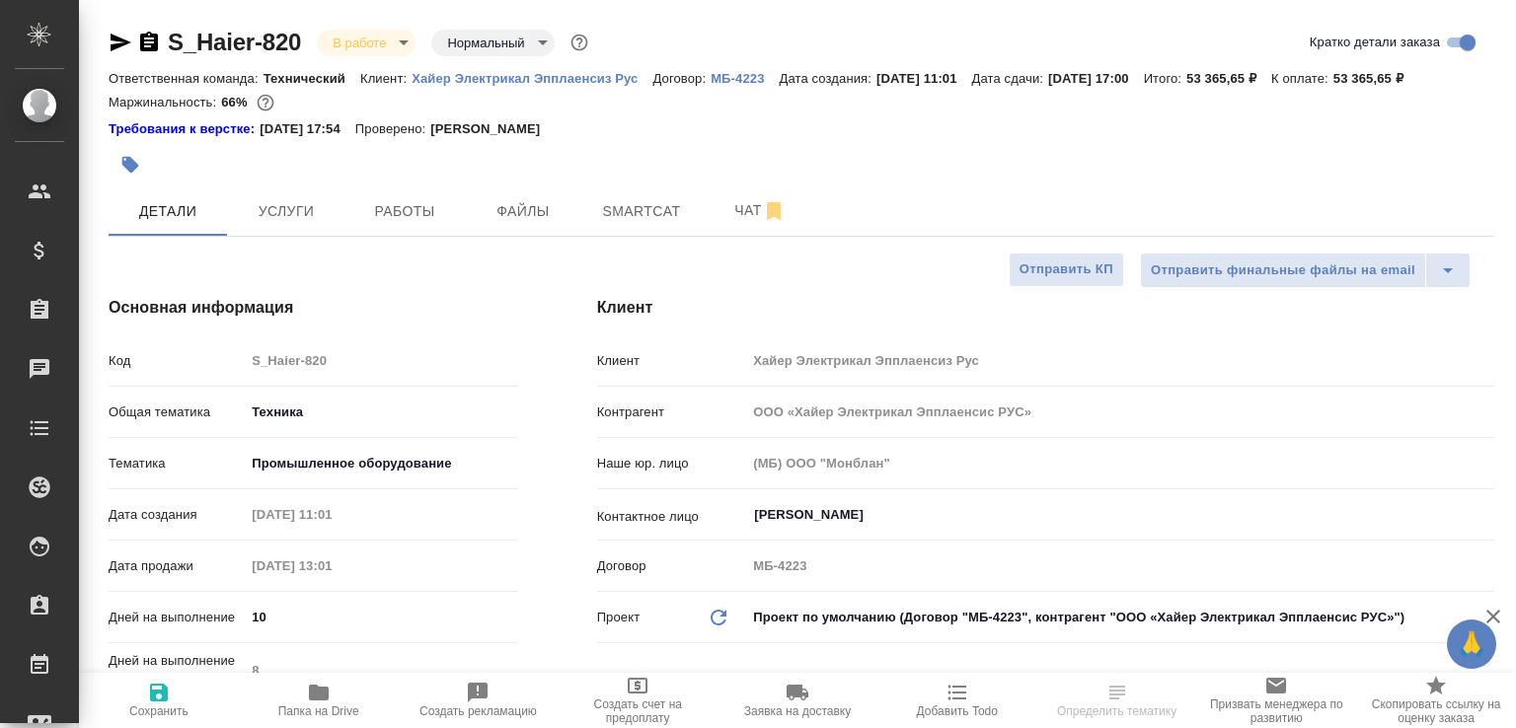
type textarea "x"
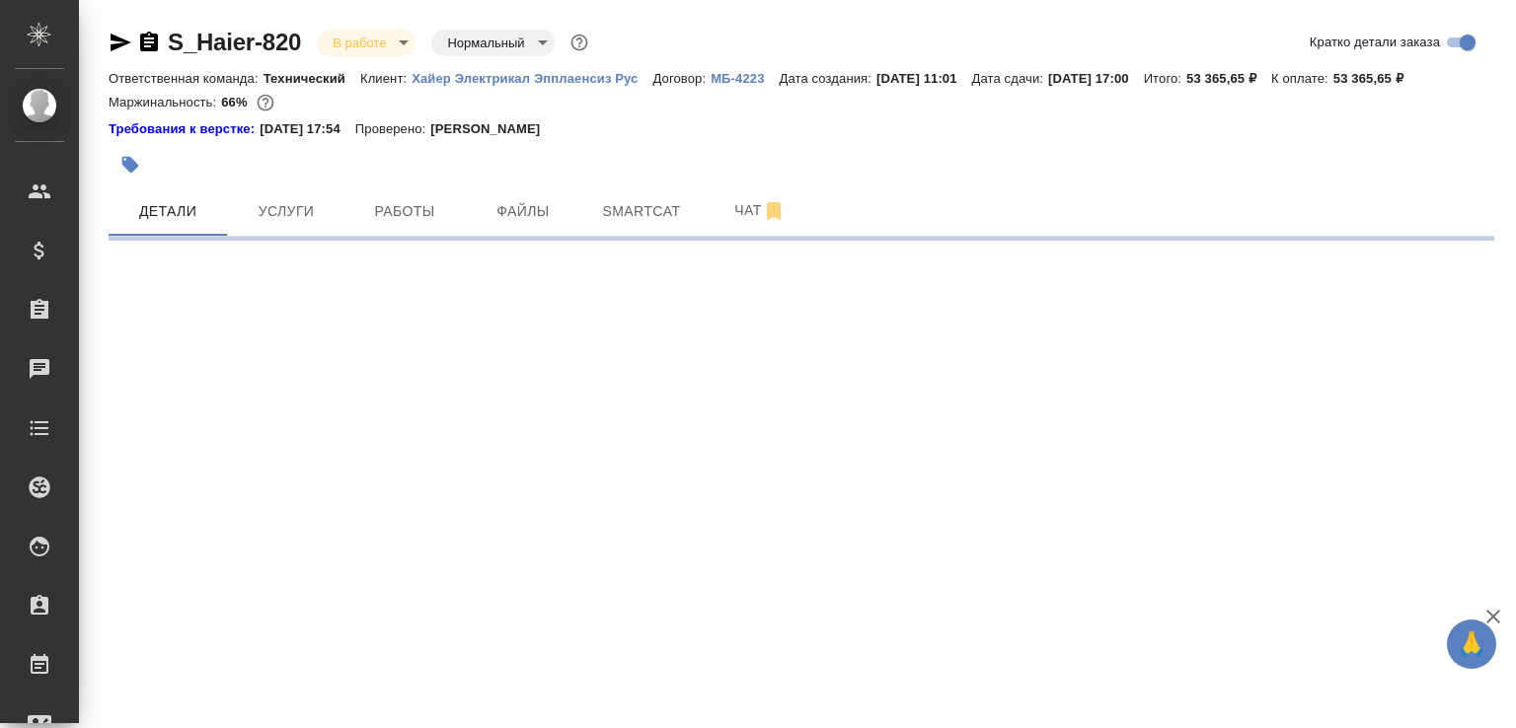
select select "RU"
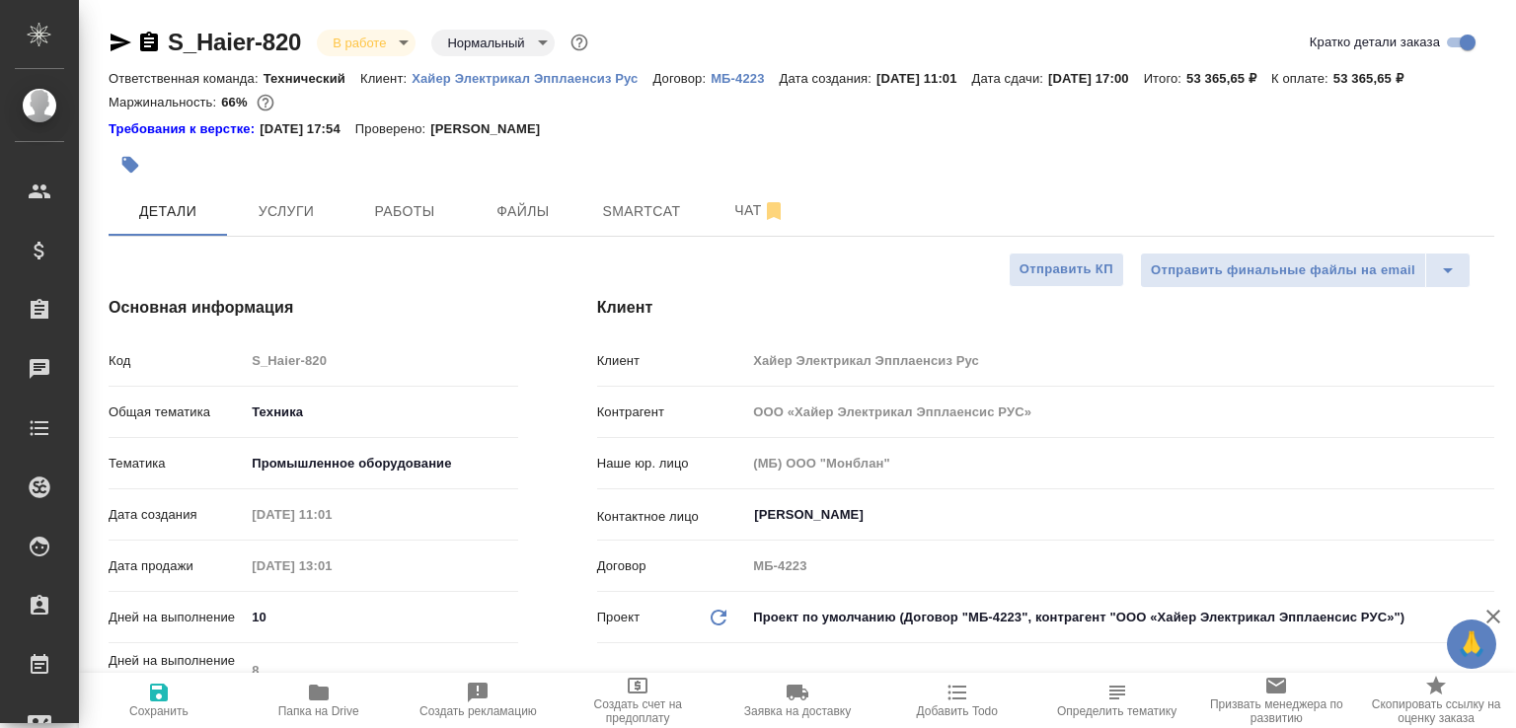
click at [335, 688] on span "Папка на Drive" at bounding box center [319, 699] width 136 height 37
type textarea "x"
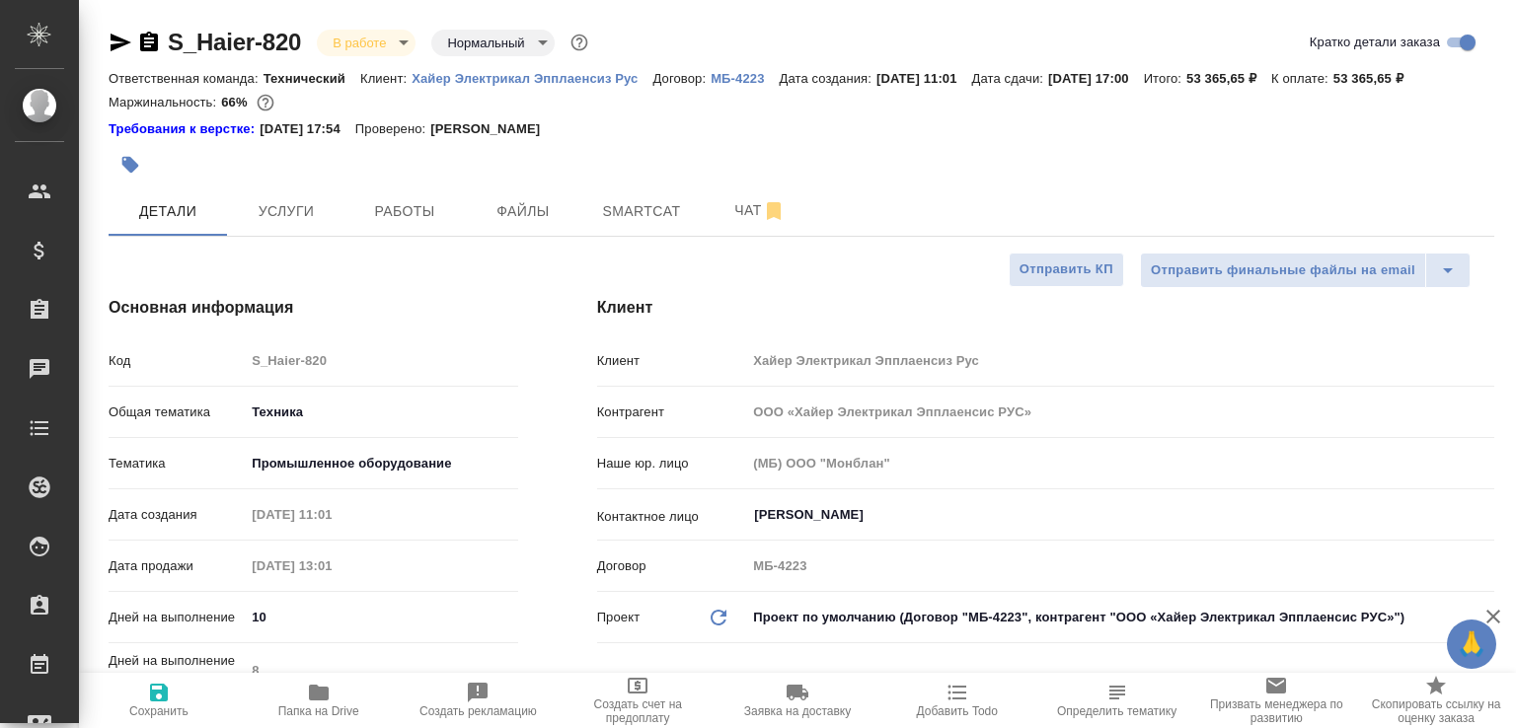
type textarea "x"
click at [729, 223] on span "Чат" at bounding box center [759, 210] width 95 height 25
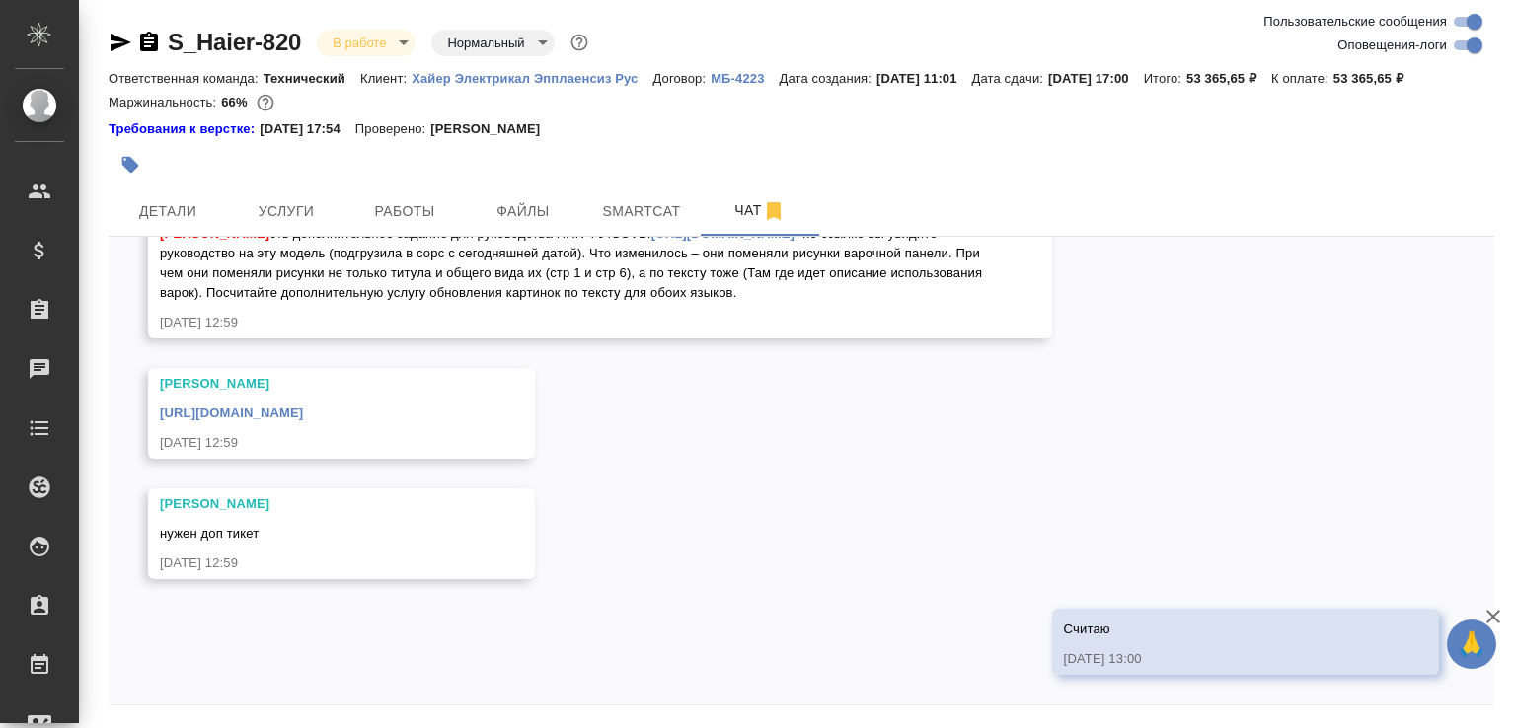
scroll to position [43927, 0]
click at [146, 43] on icon "button" at bounding box center [149, 42] width 18 height 20
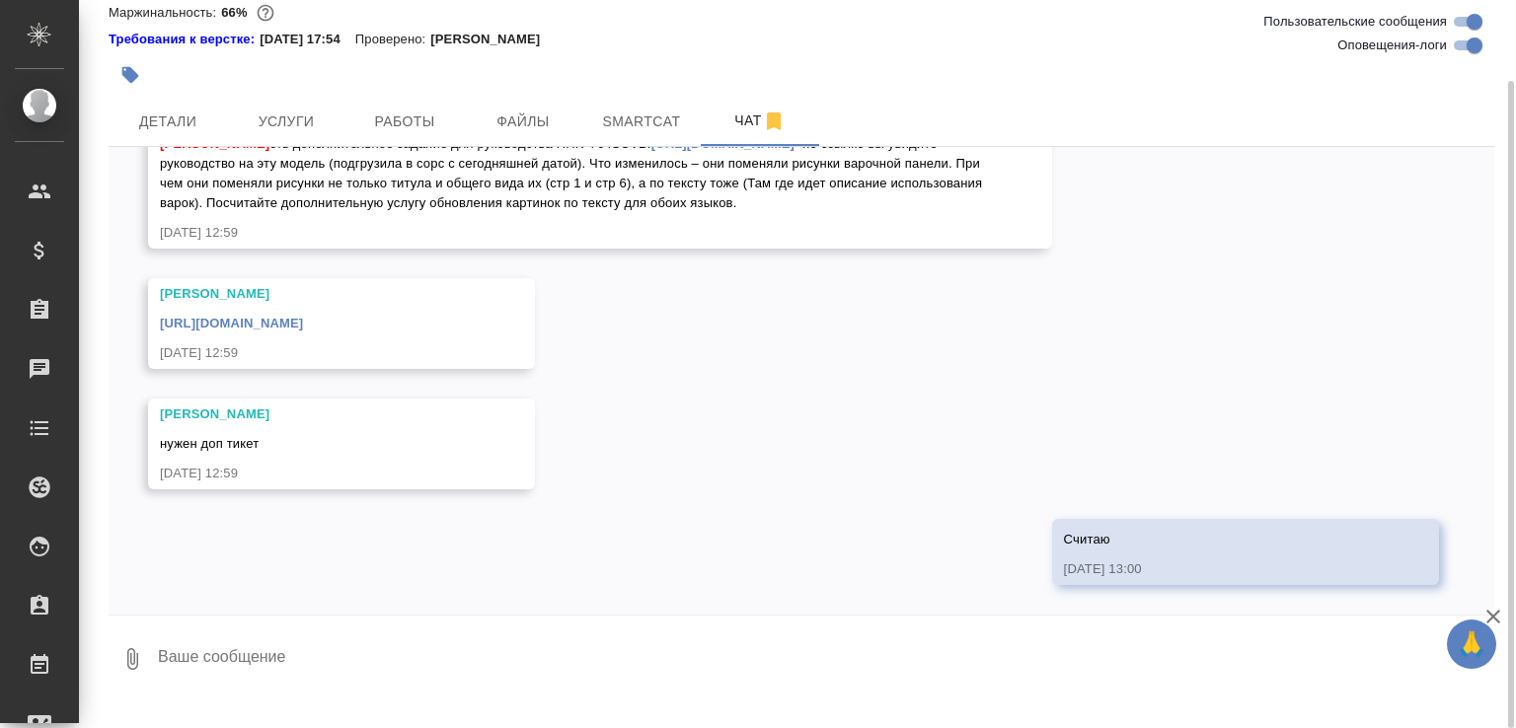
click at [127, 668] on button "0" at bounding box center [132, 659] width 47 height 67
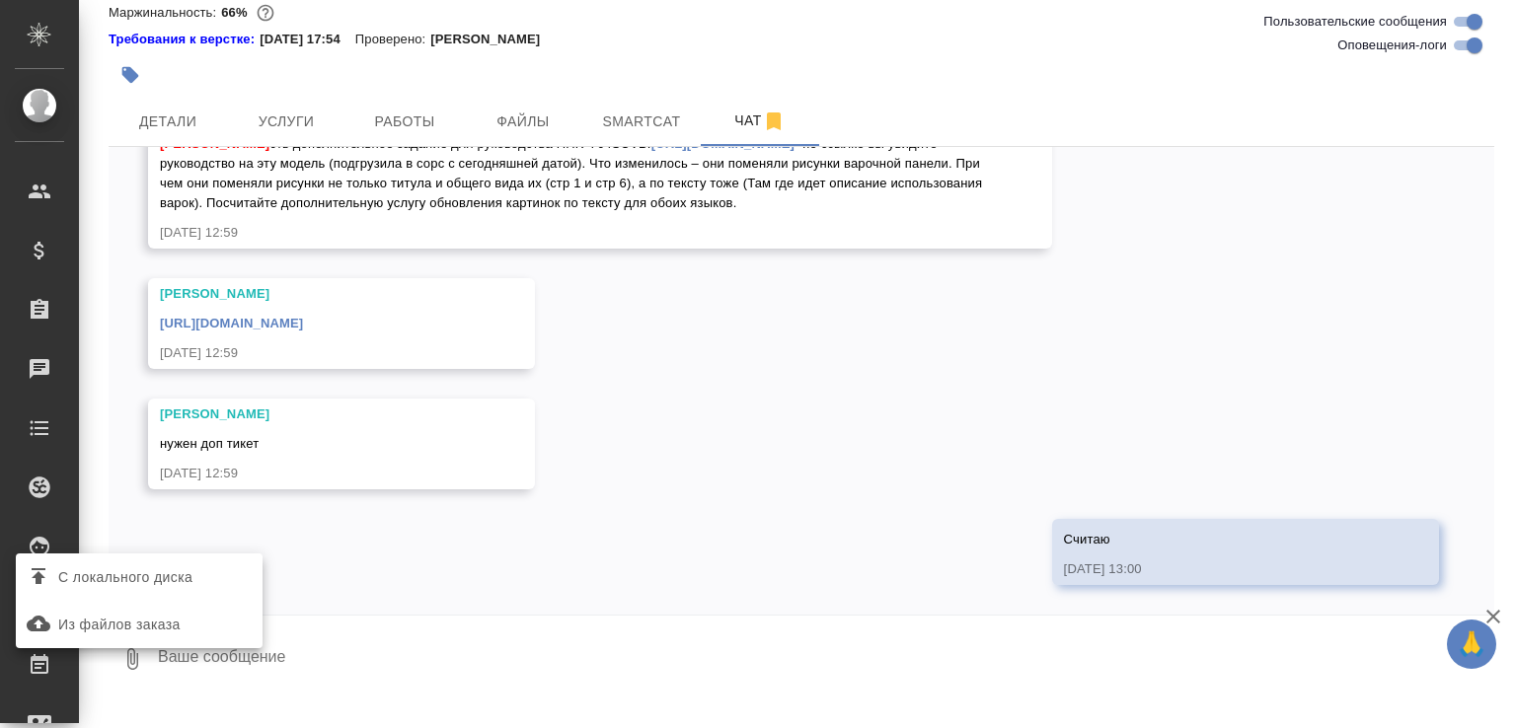
click at [171, 577] on span "С локального диска" at bounding box center [125, 577] width 134 height 25
click at [0, 0] on input "С локального диска" at bounding box center [0, 0] width 0 height 0
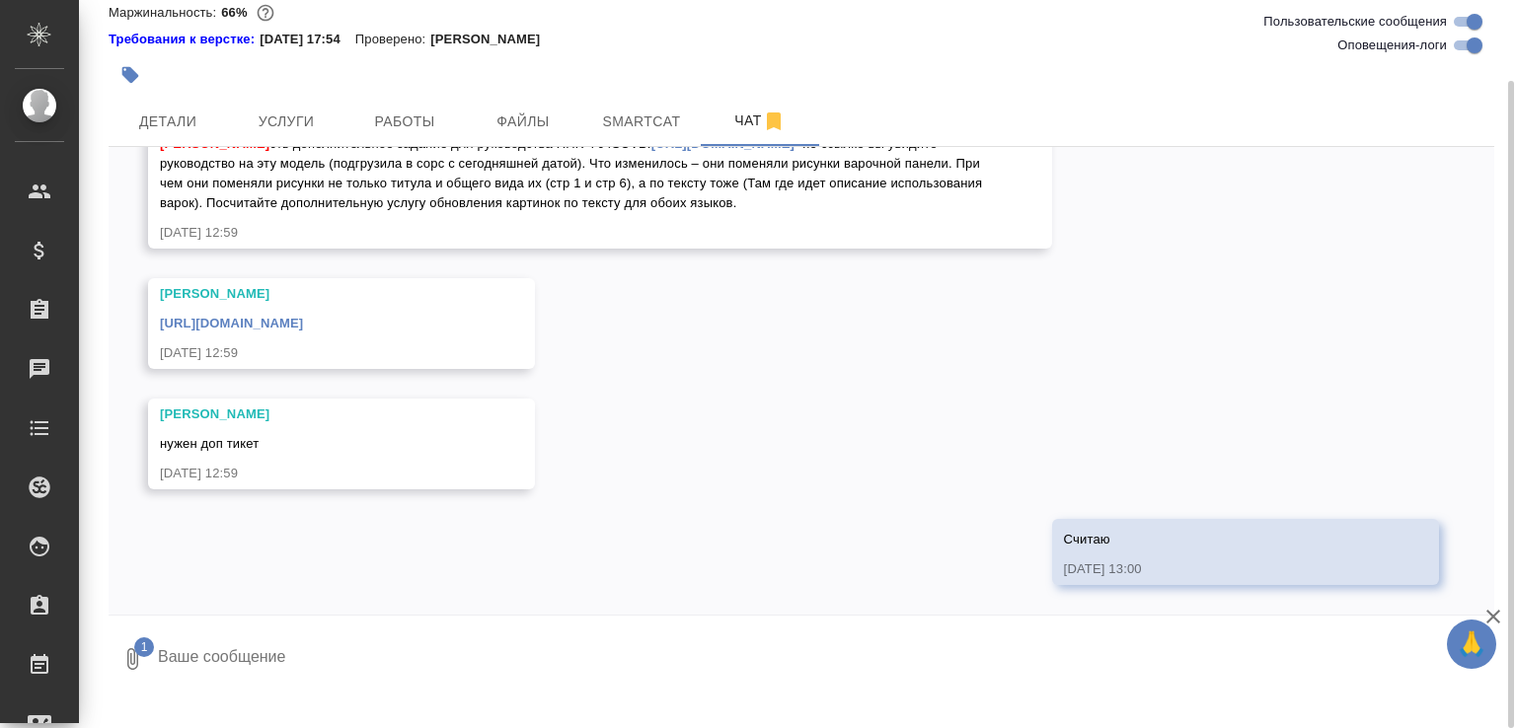
click at [281, 662] on textarea at bounding box center [808, 659] width 1305 height 67
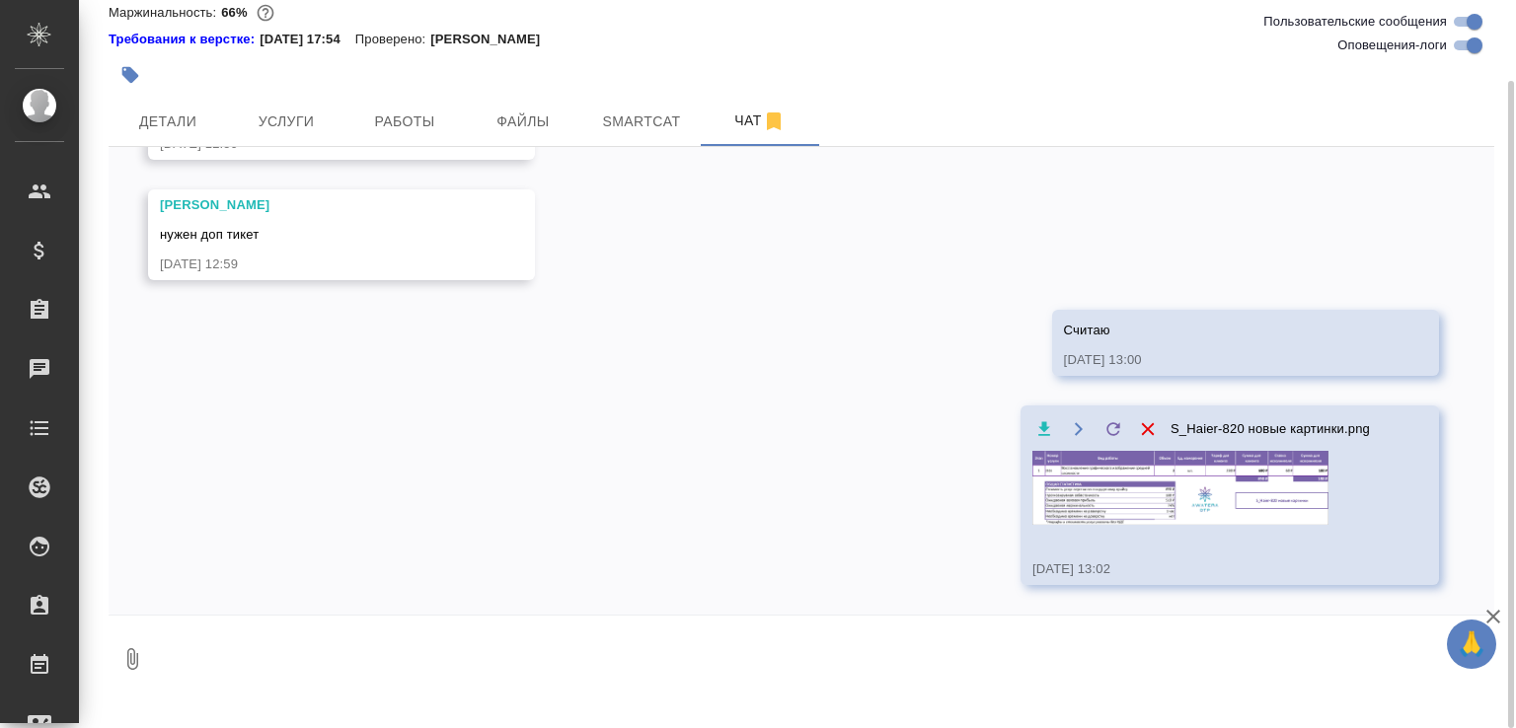
scroll to position [44063, 0]
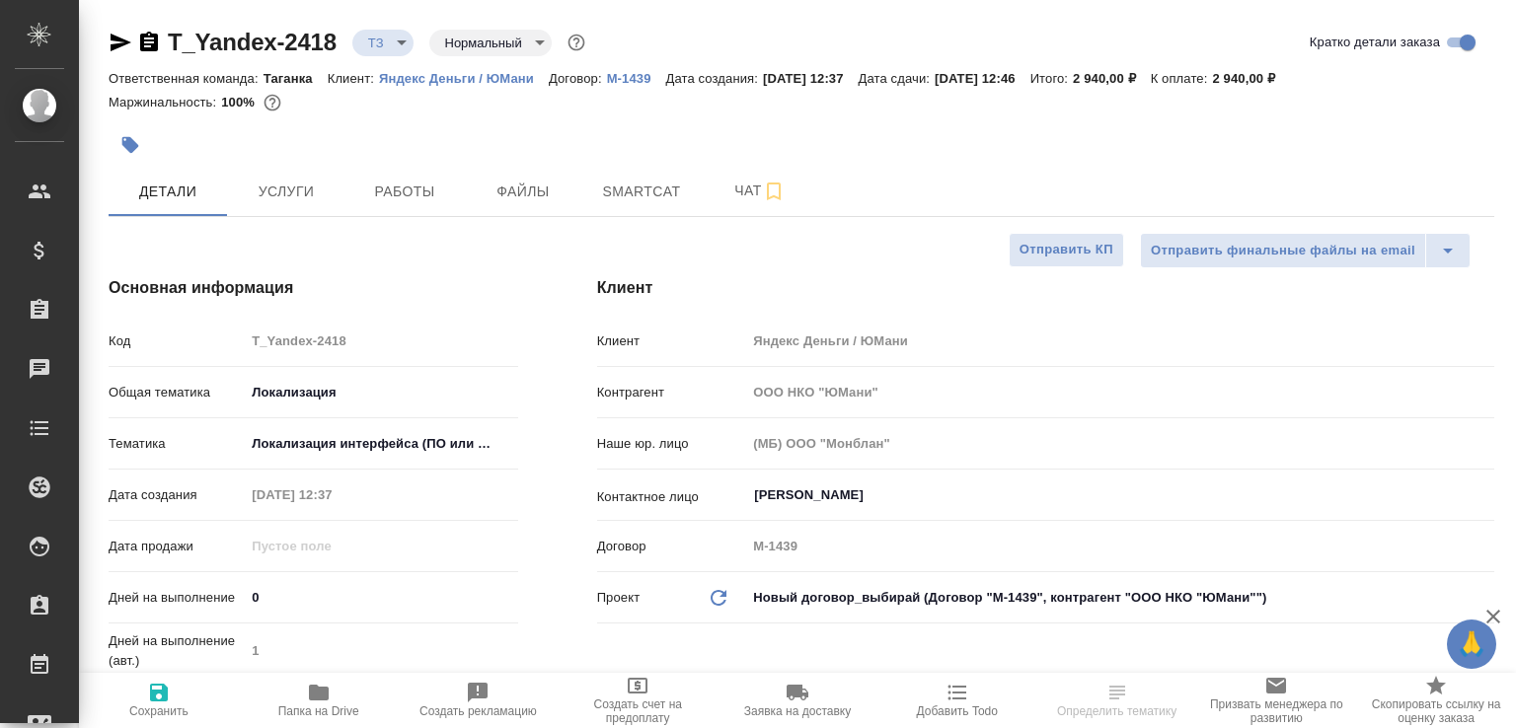
select select "RU"
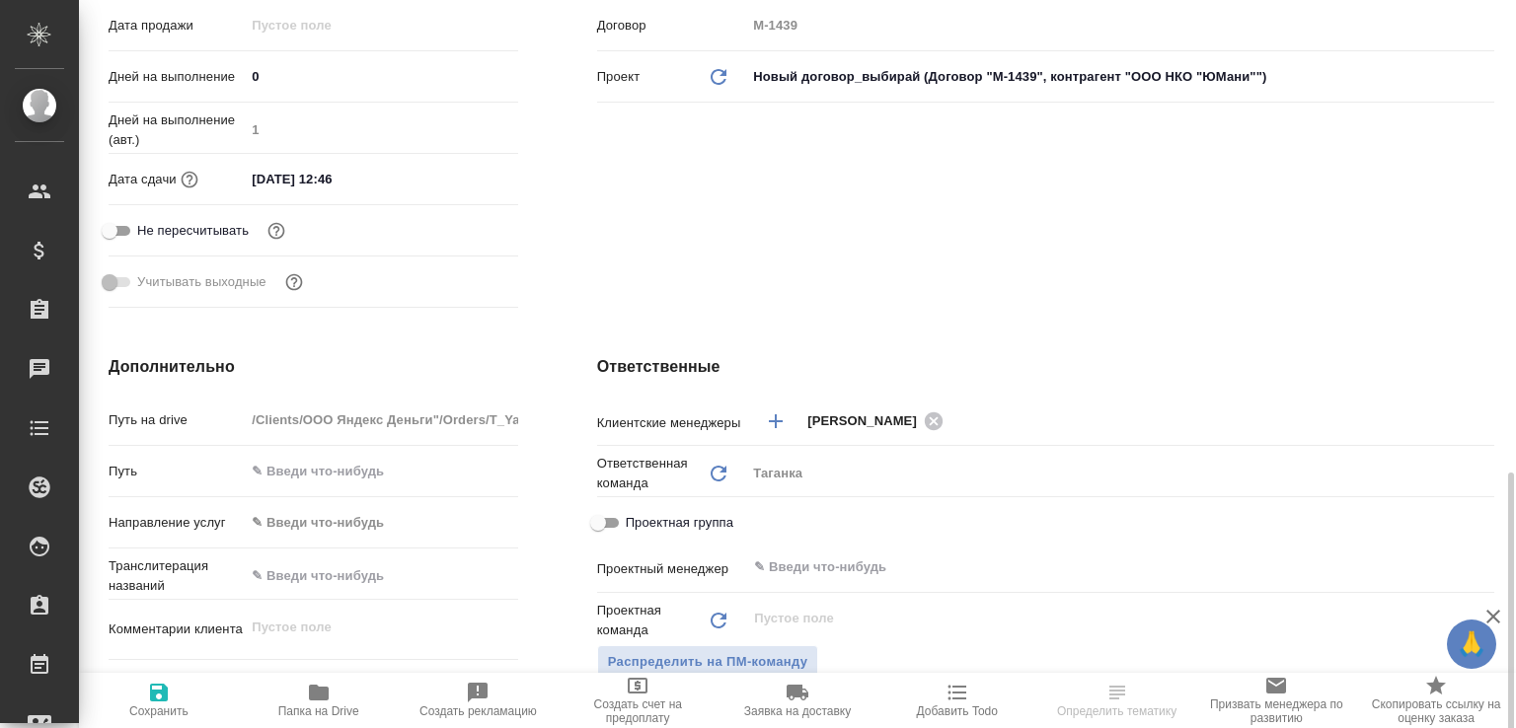
scroll to position [943, 0]
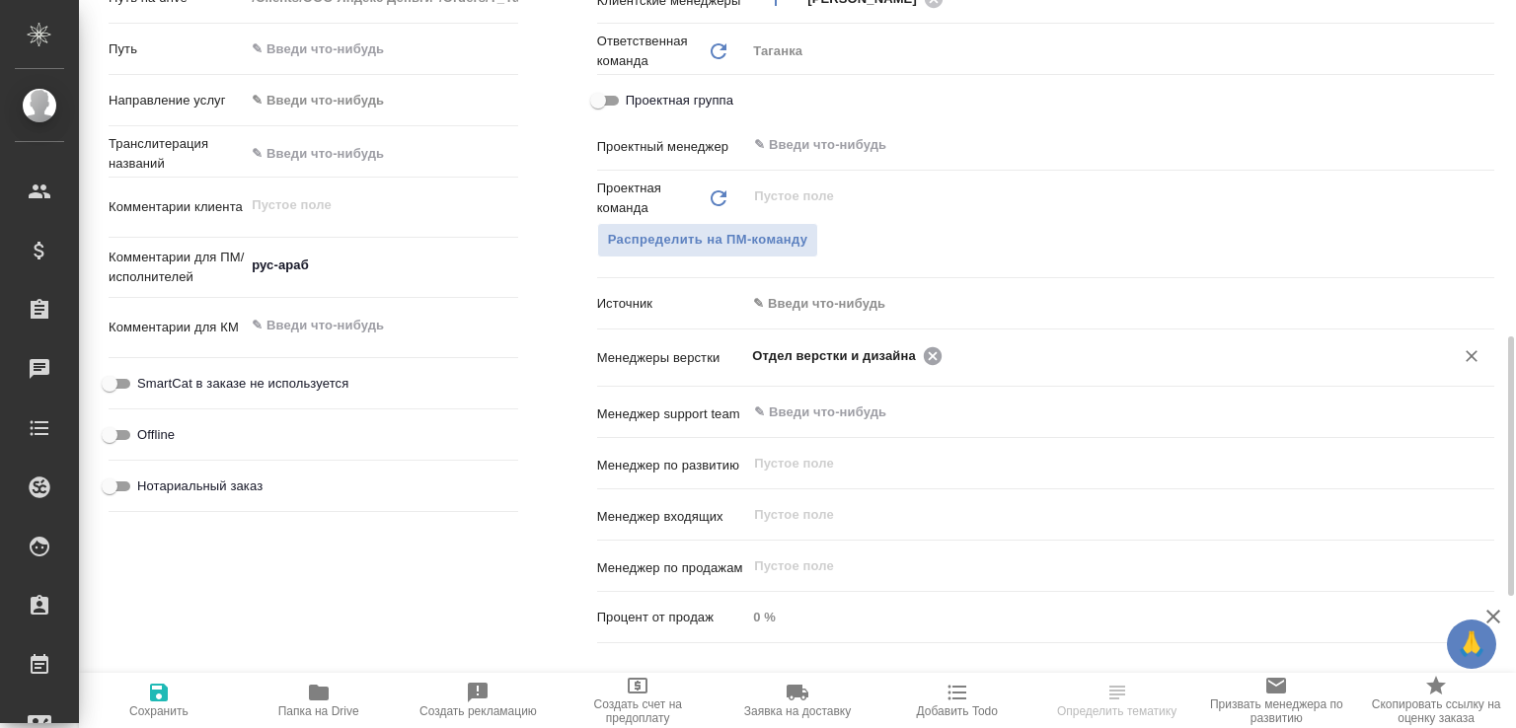
click at [925, 356] on icon at bounding box center [933, 356] width 22 height 22
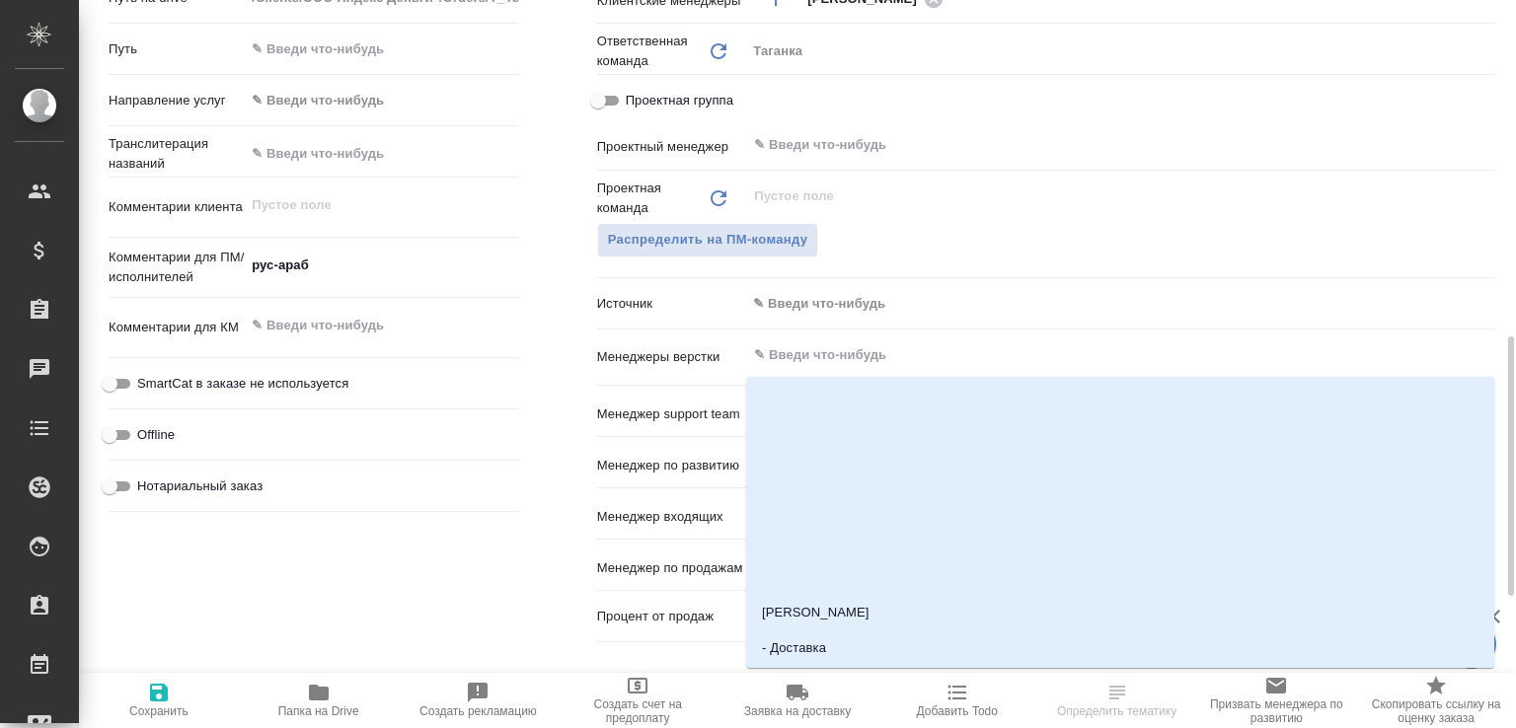
click at [925, 356] on input "text" at bounding box center [1087, 355] width 670 height 24
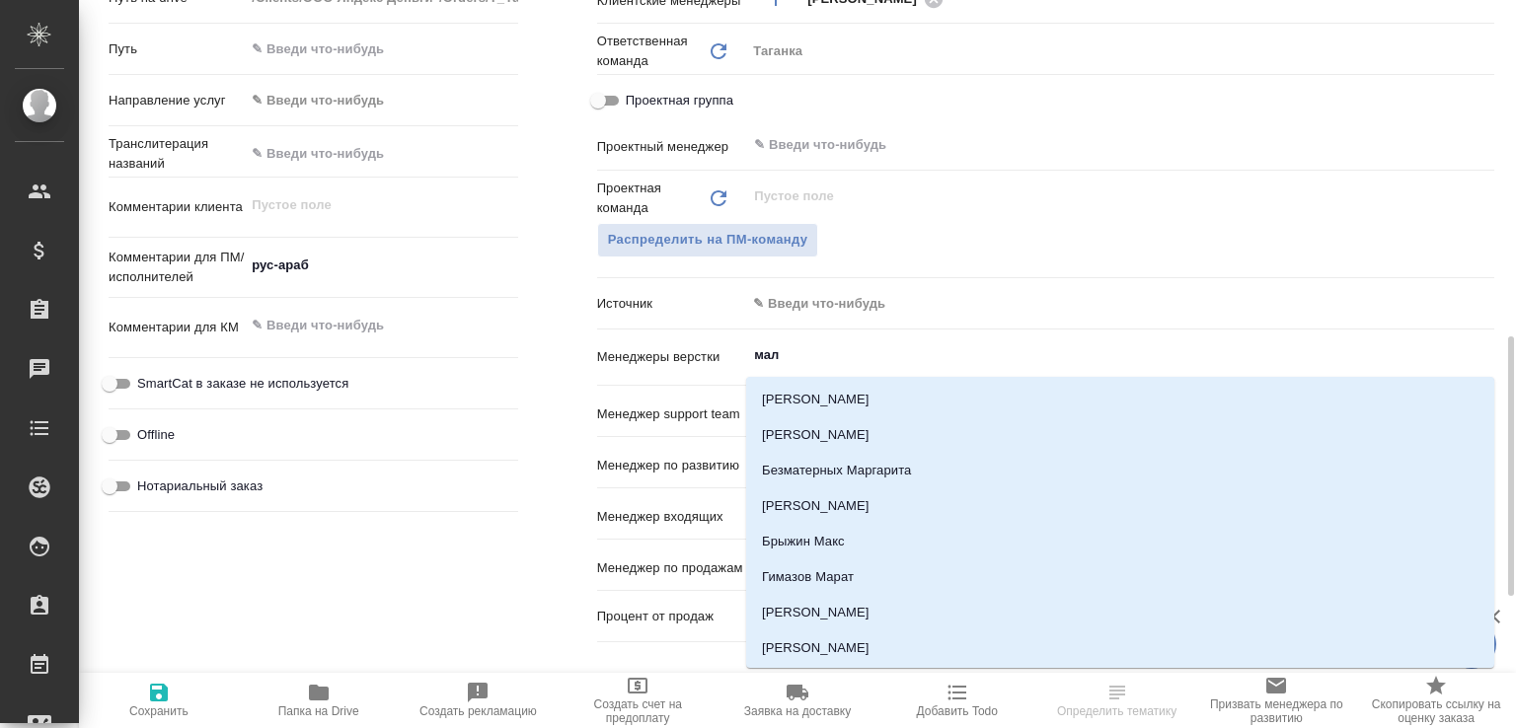
type input "мало"
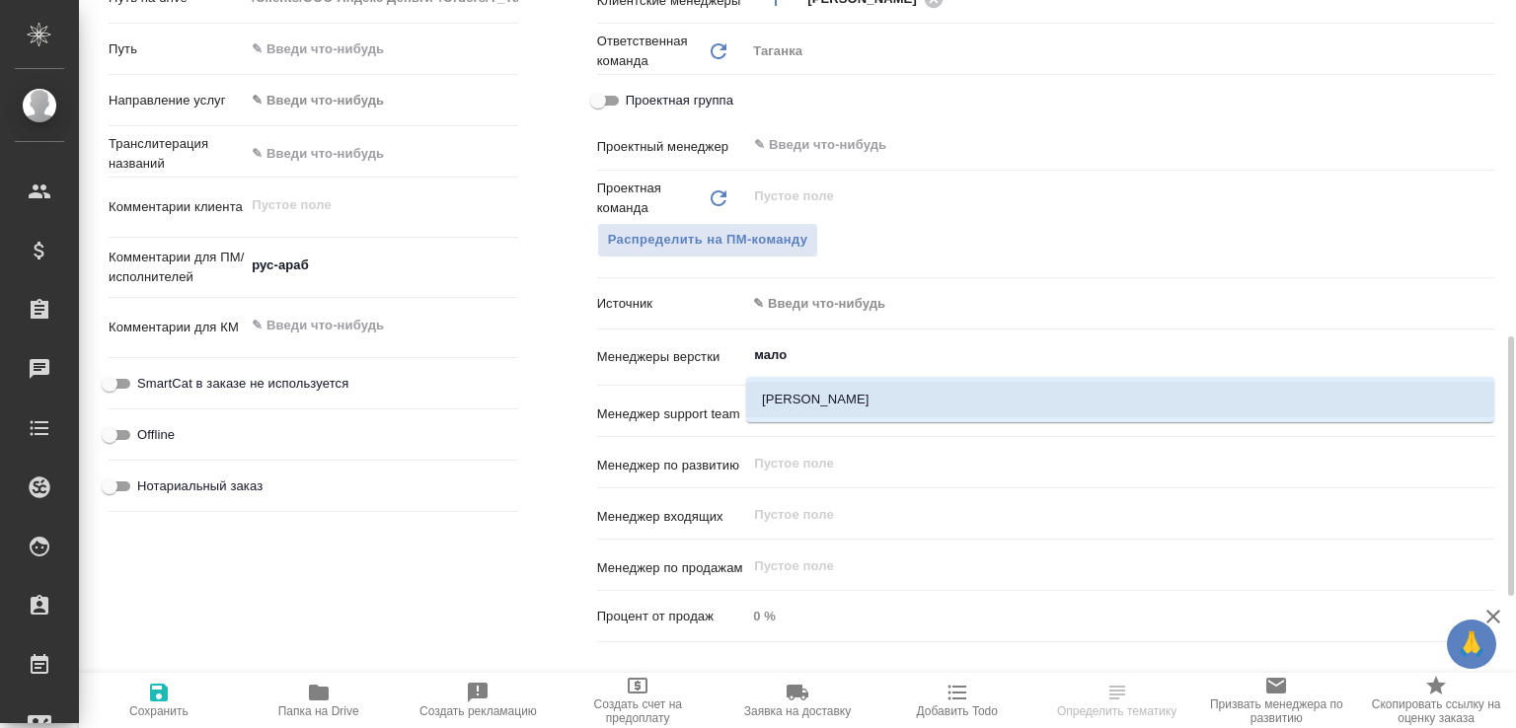
click at [833, 400] on li "[PERSON_NAME]" at bounding box center [1120, 400] width 748 height 36
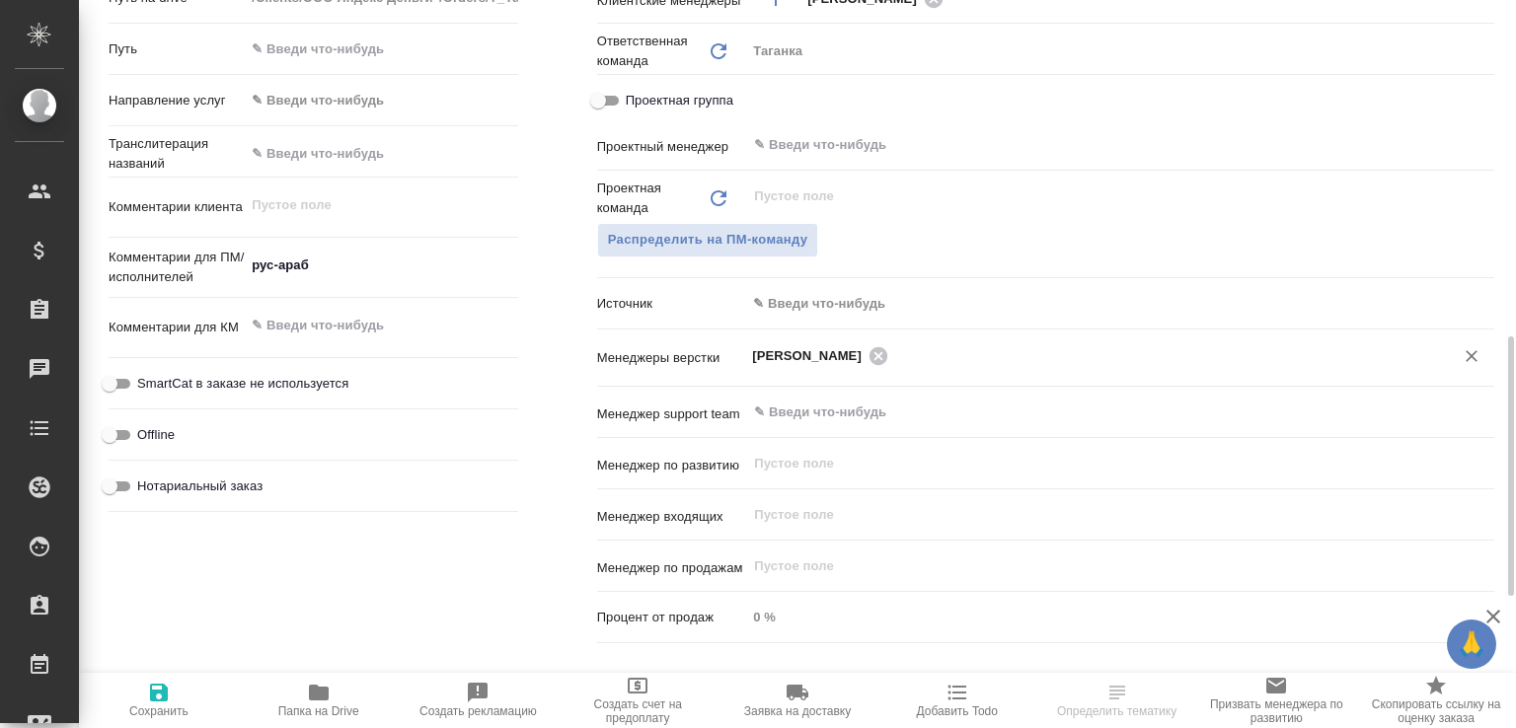
click at [159, 688] on icon "button" at bounding box center [159, 693] width 18 height 18
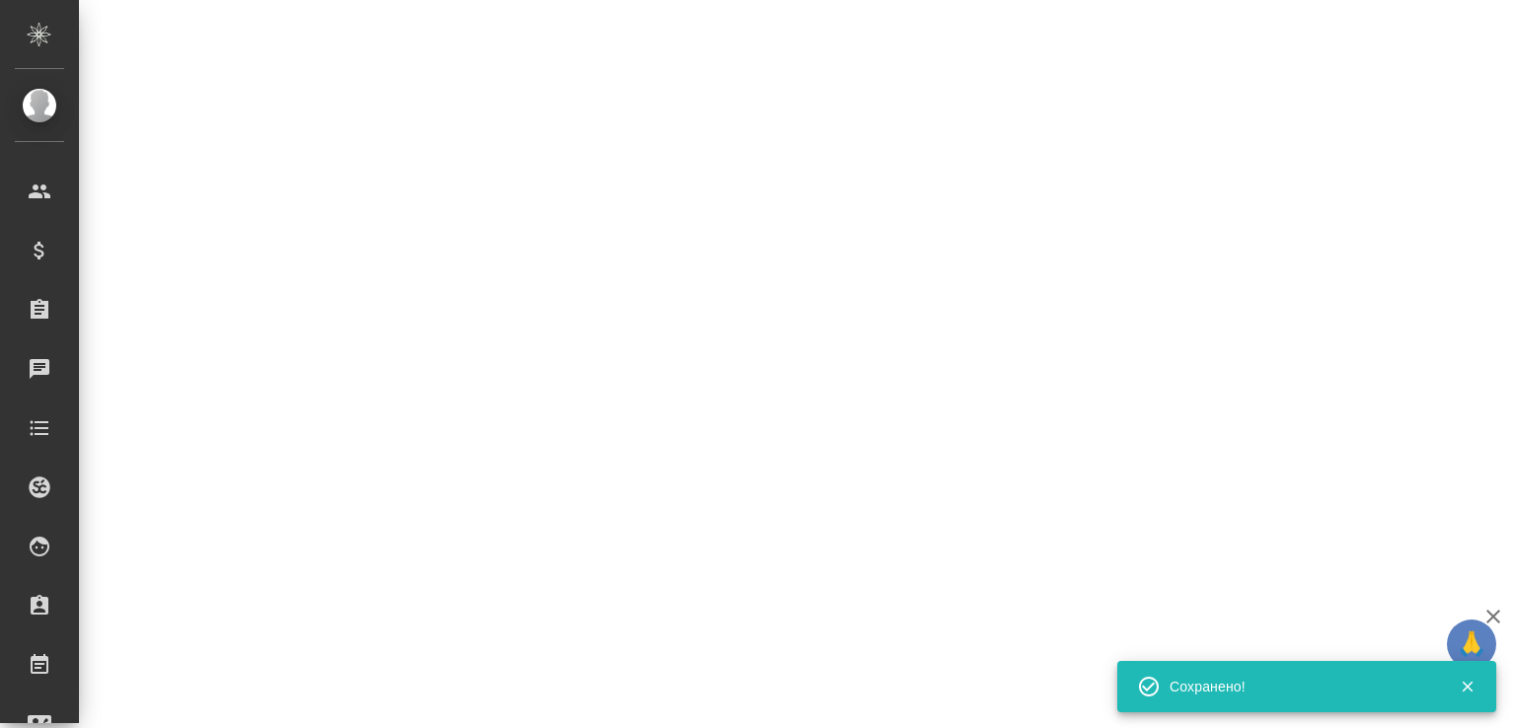
select select "RU"
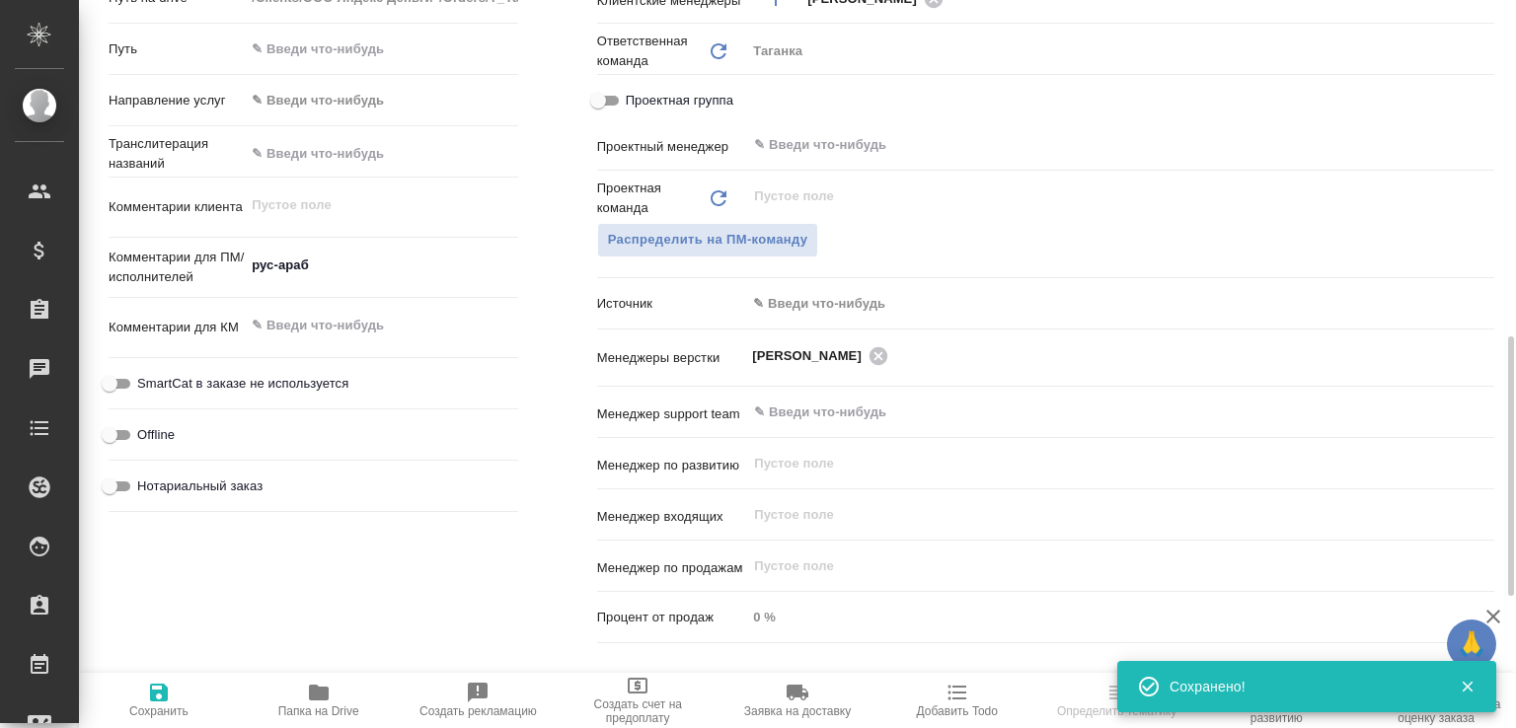
type textarea "x"
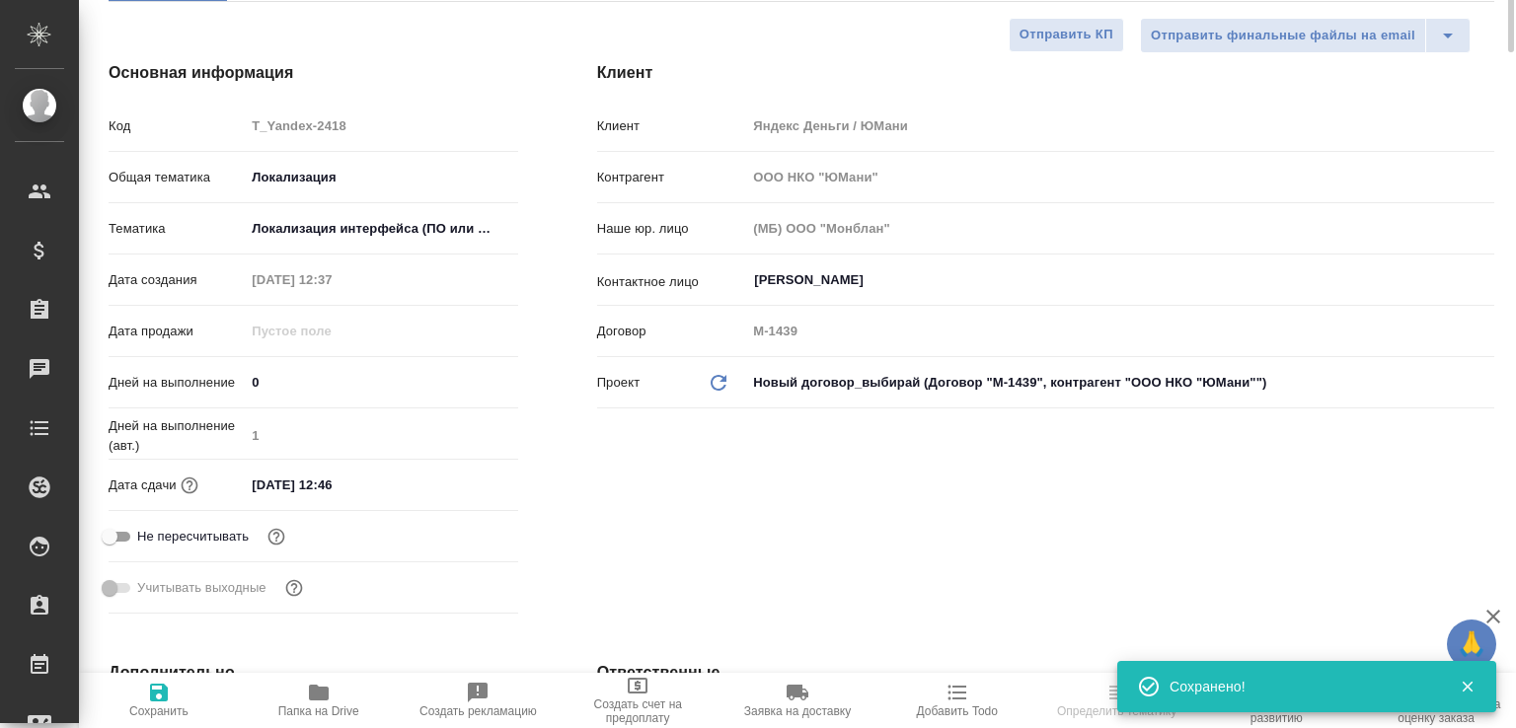
scroll to position [0, 0]
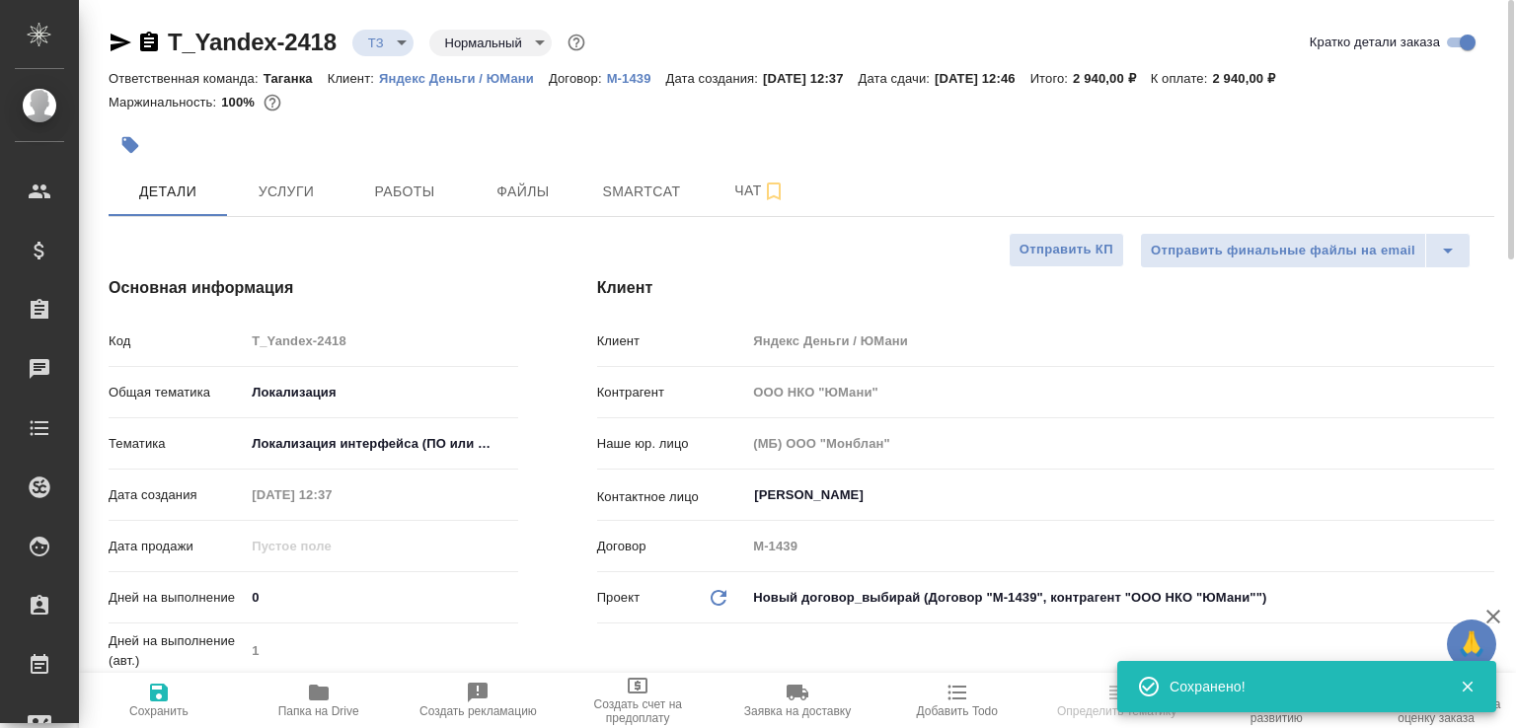
click at [147, 47] on icon "button" at bounding box center [149, 42] width 18 height 20
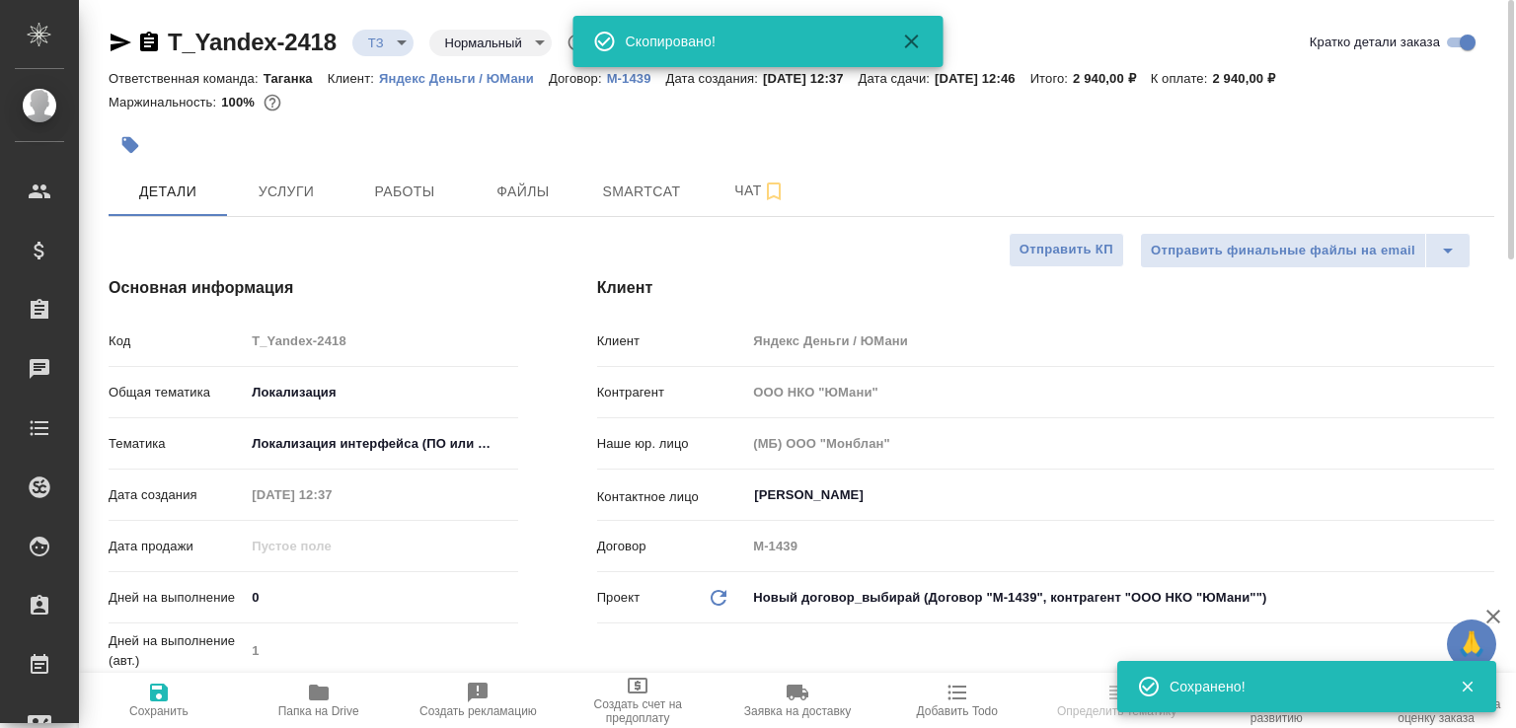
click at [337, 691] on span "Папка на Drive" at bounding box center [319, 699] width 136 height 37
type textarea "x"
select select "RU"
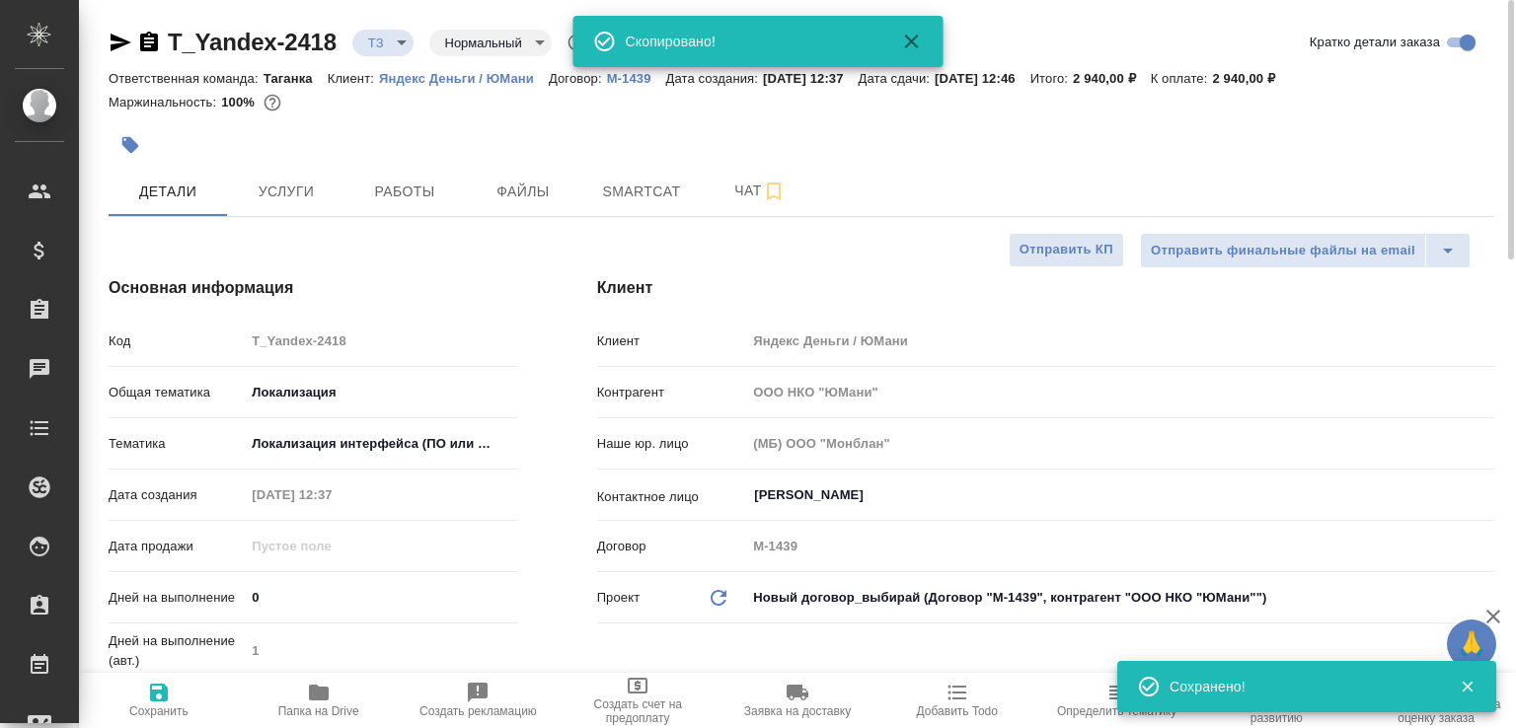
type textarea "x"
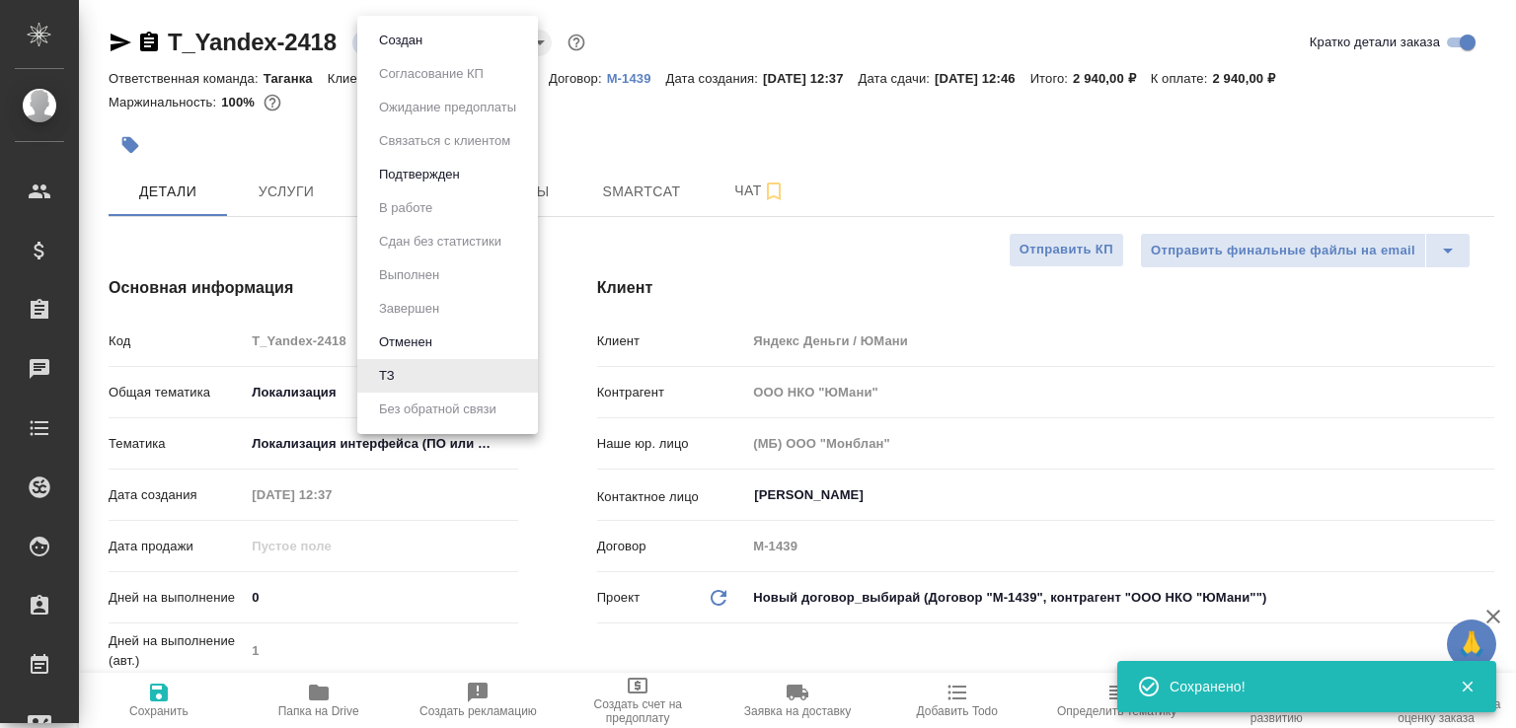
click at [368, 44] on body "🙏 .cls-1 fill:#fff; AWATERA [PERSON_NAME]malofeeva Клиенты Спецификации Заказы …" at bounding box center [758, 364] width 1516 height 728
click at [371, 44] on li "Создан" at bounding box center [447, 41] width 181 height 34
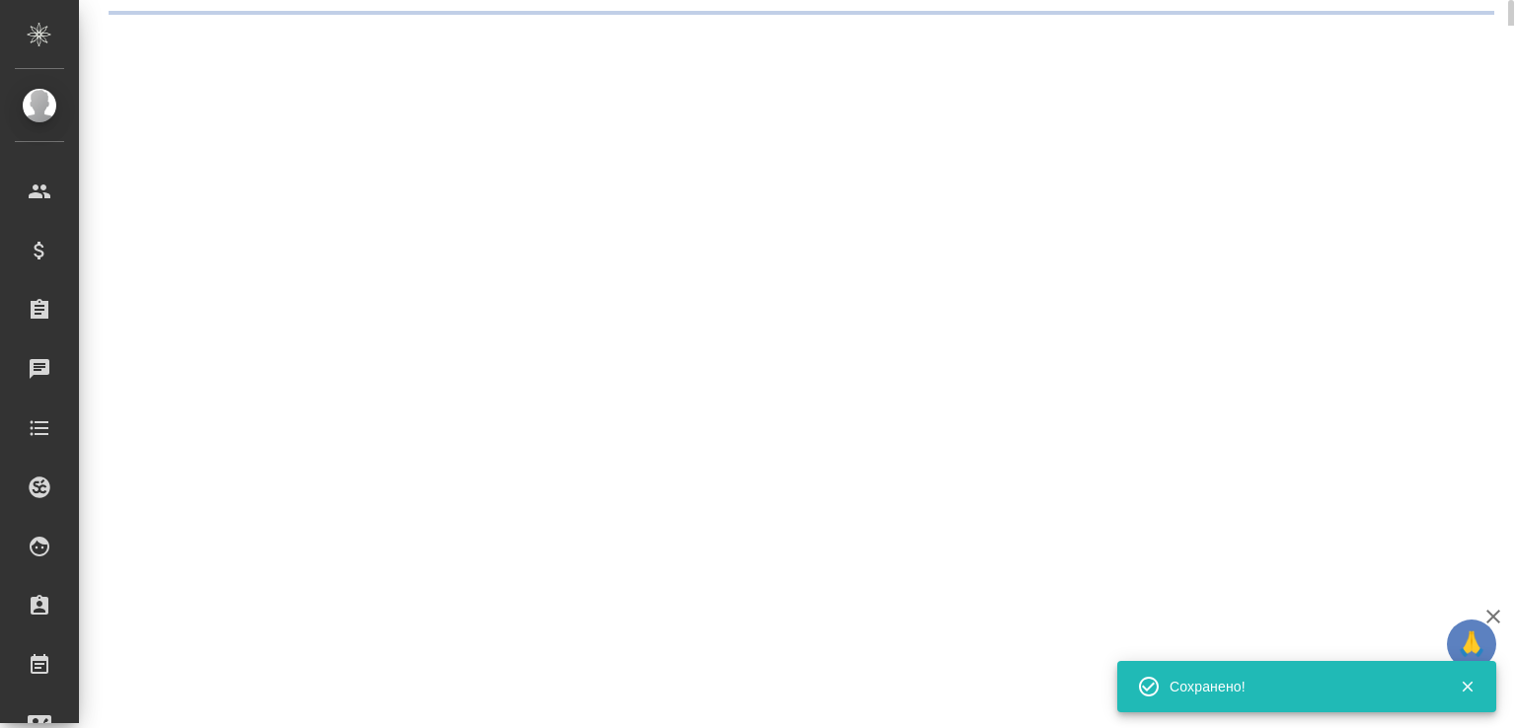
select select "RU"
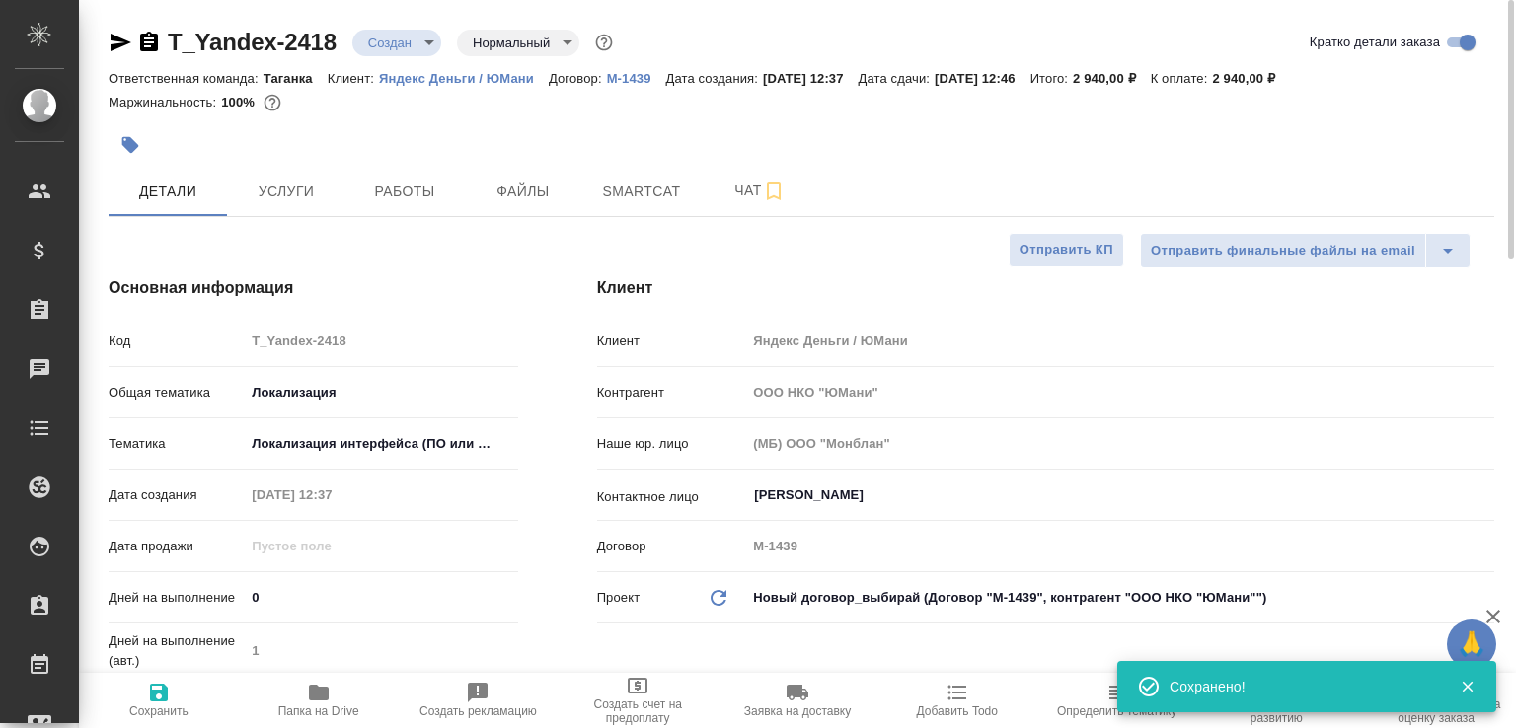
type textarea "x"
click at [726, 194] on span "Чат" at bounding box center [759, 191] width 95 height 25
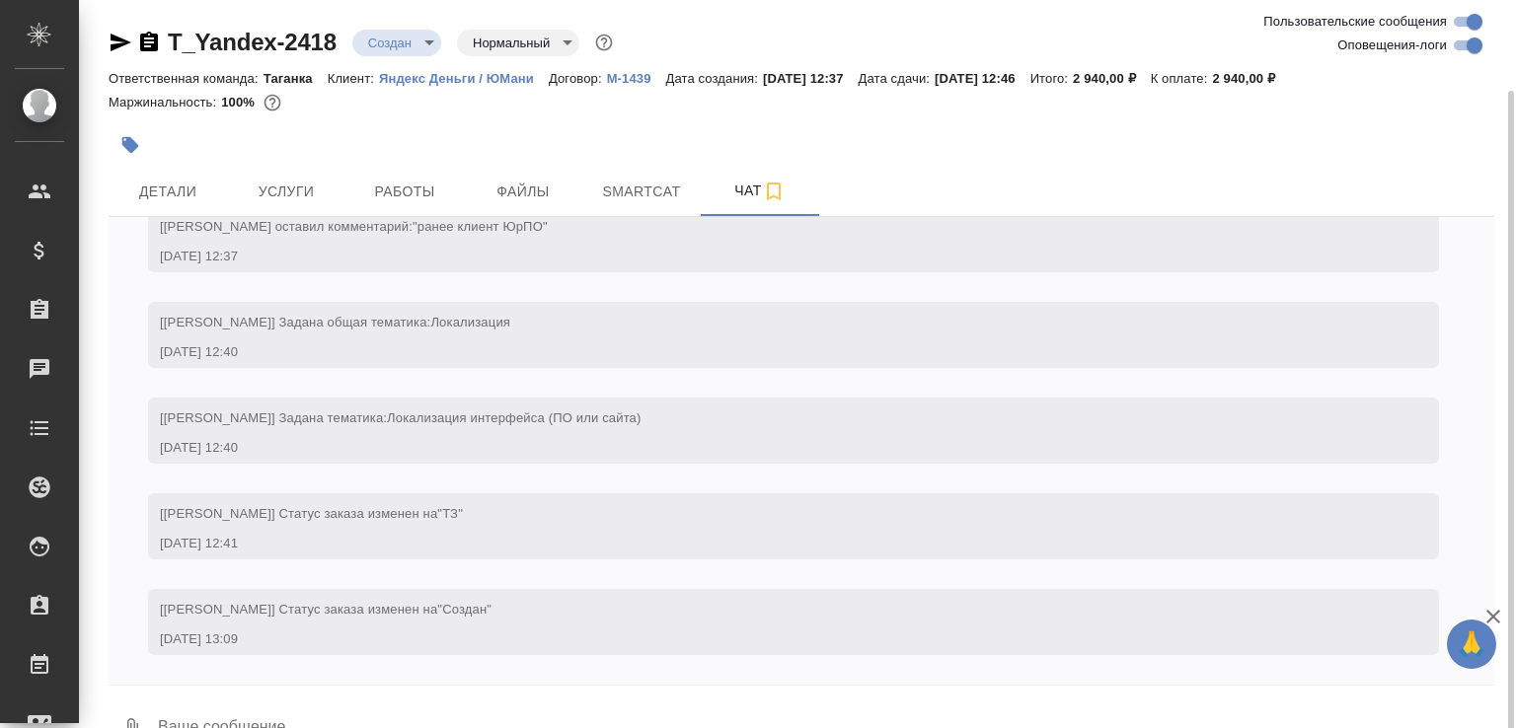
scroll to position [46, 0]
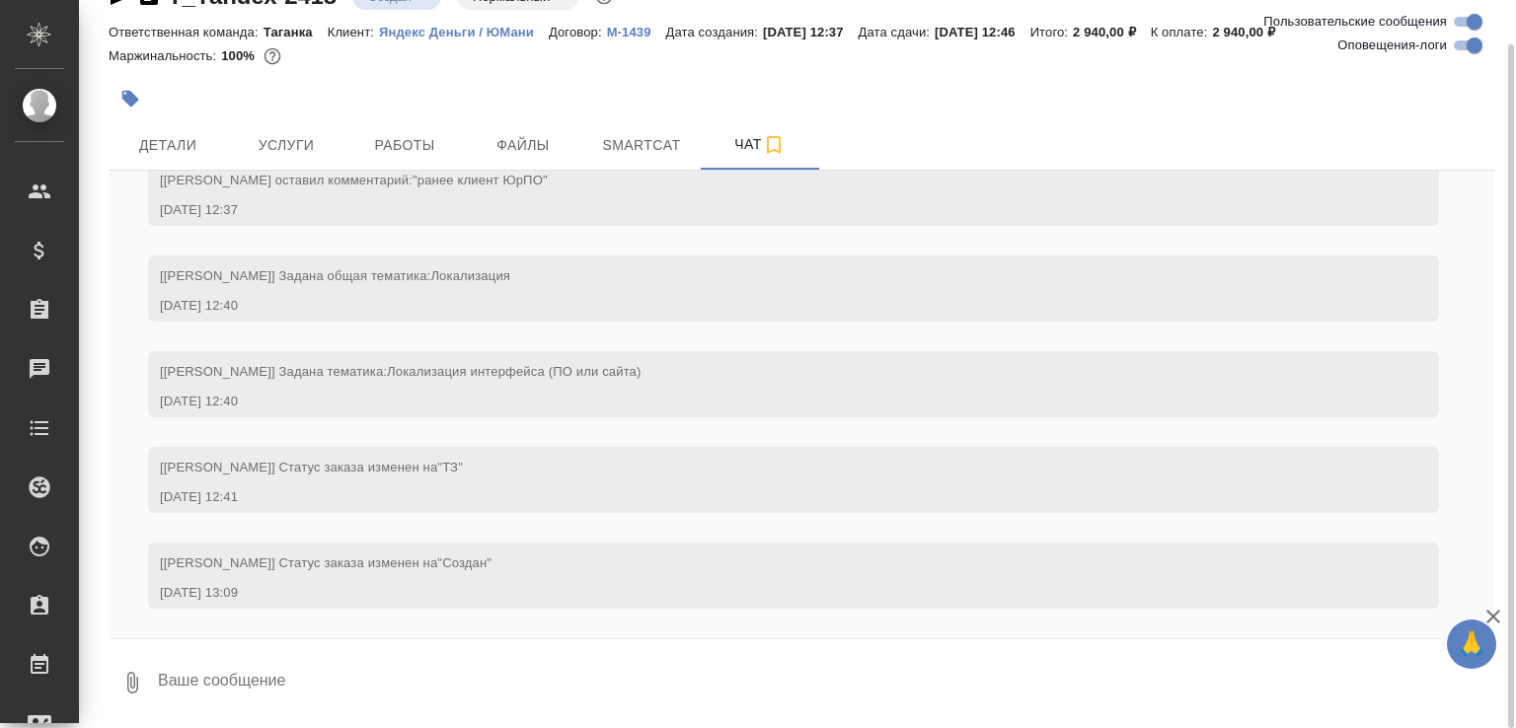
click at [253, 681] on textarea at bounding box center [825, 682] width 1338 height 67
paste textarea
type textarea "Значки в ворде не отображаются"
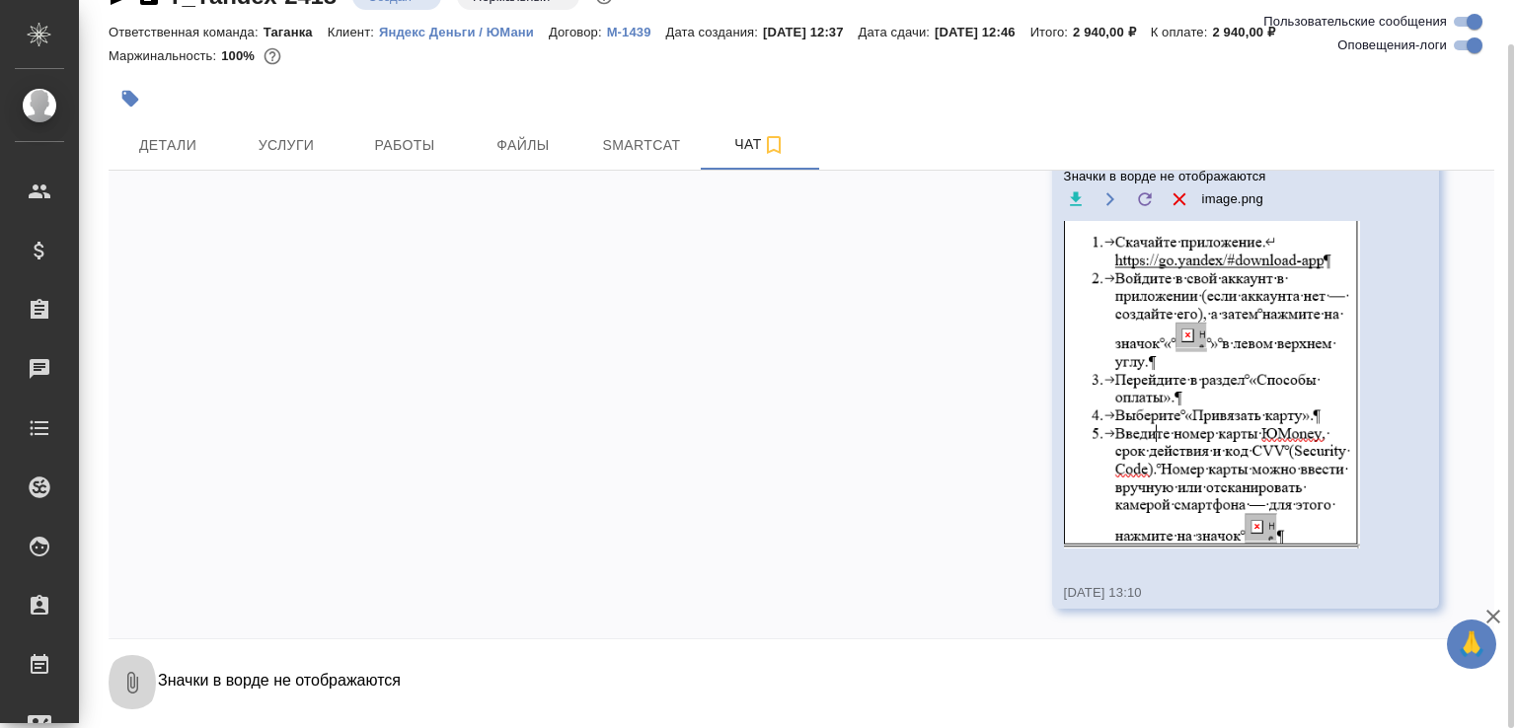
click at [138, 661] on button "0" at bounding box center [132, 682] width 47 height 67
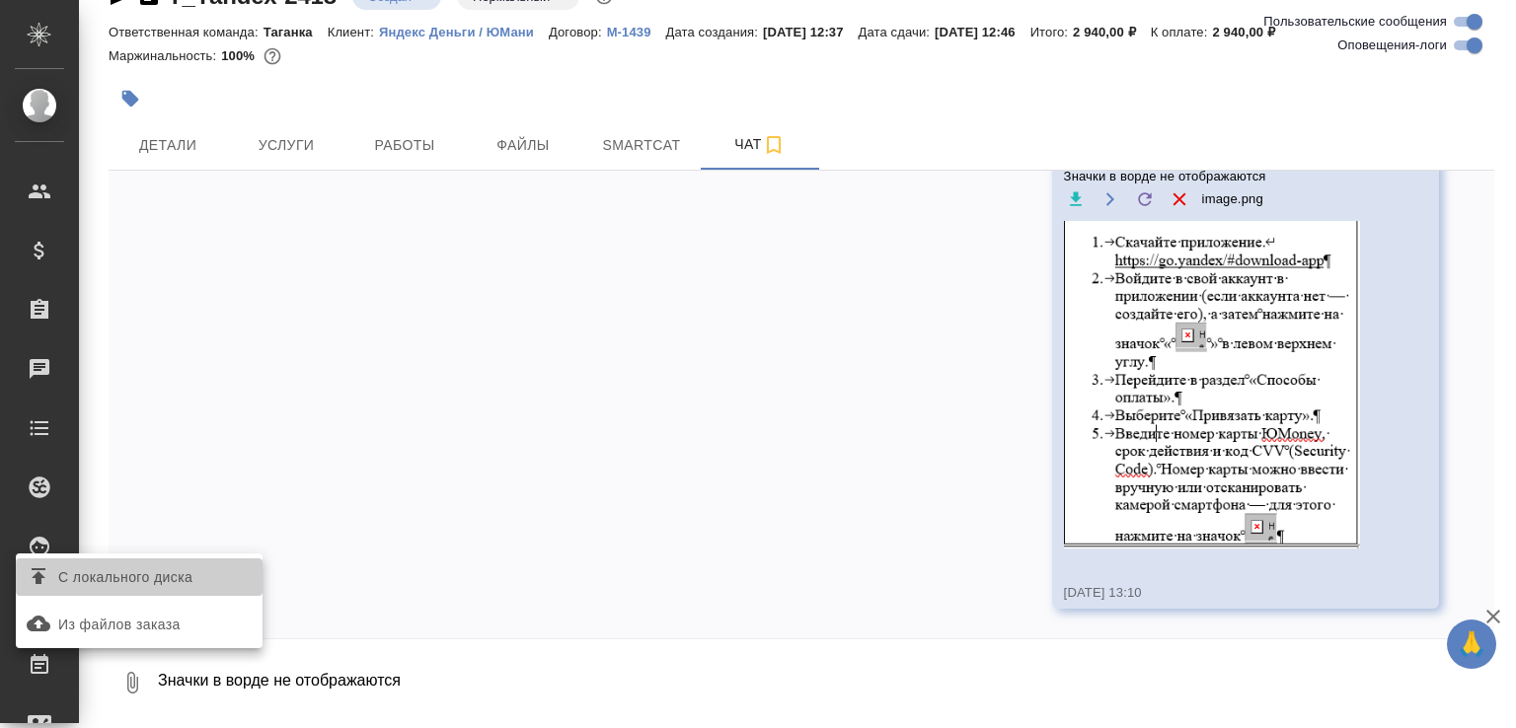
click at [140, 586] on span "С локального диска" at bounding box center [125, 577] width 134 height 25
click at [0, 0] on input "С локального диска" at bounding box center [0, 0] width 0 height 0
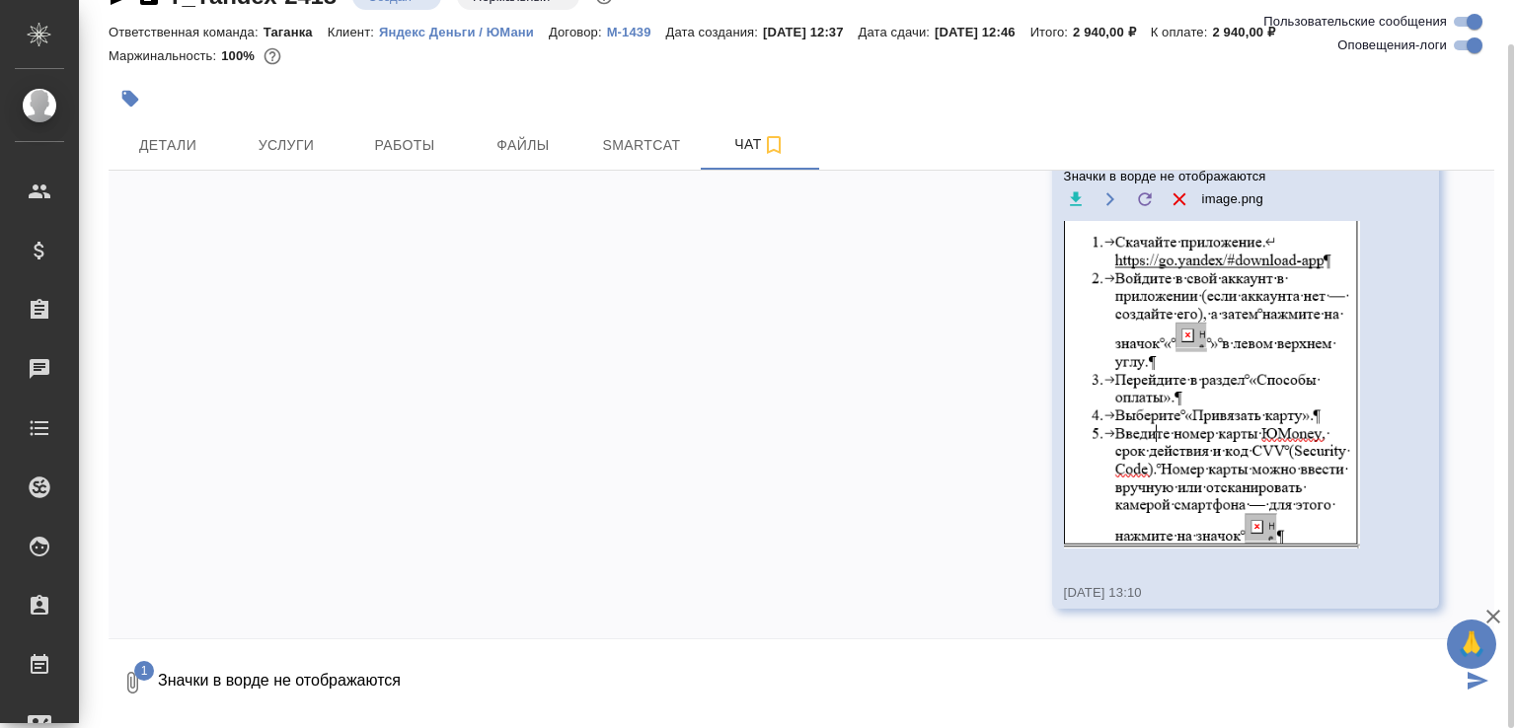
click at [330, 692] on textarea "Значки в ворде не отображаются" at bounding box center [808, 682] width 1305 height 67
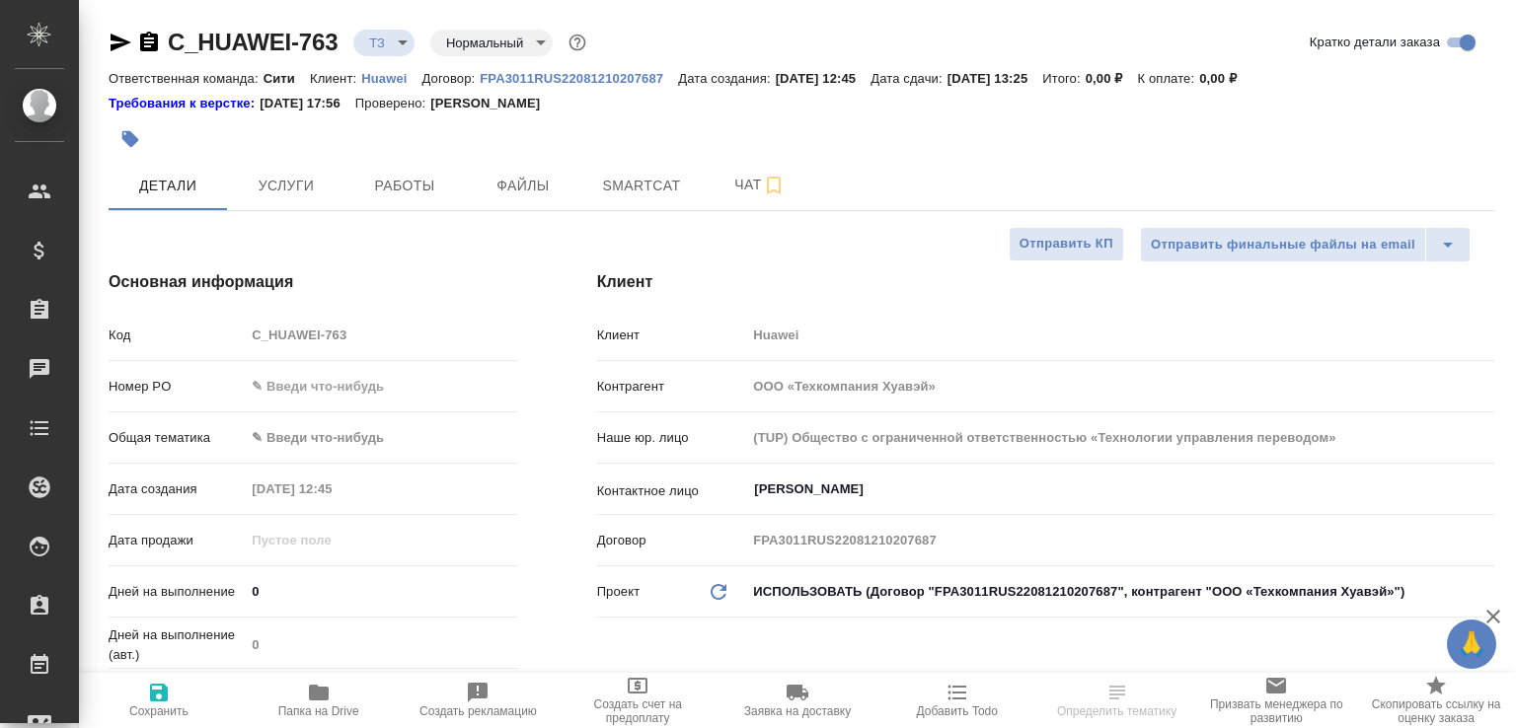
select select "RU"
click at [355, 687] on span "Папка на Drive" at bounding box center [319, 699] width 136 height 37
select select "RU"
type textarea "x"
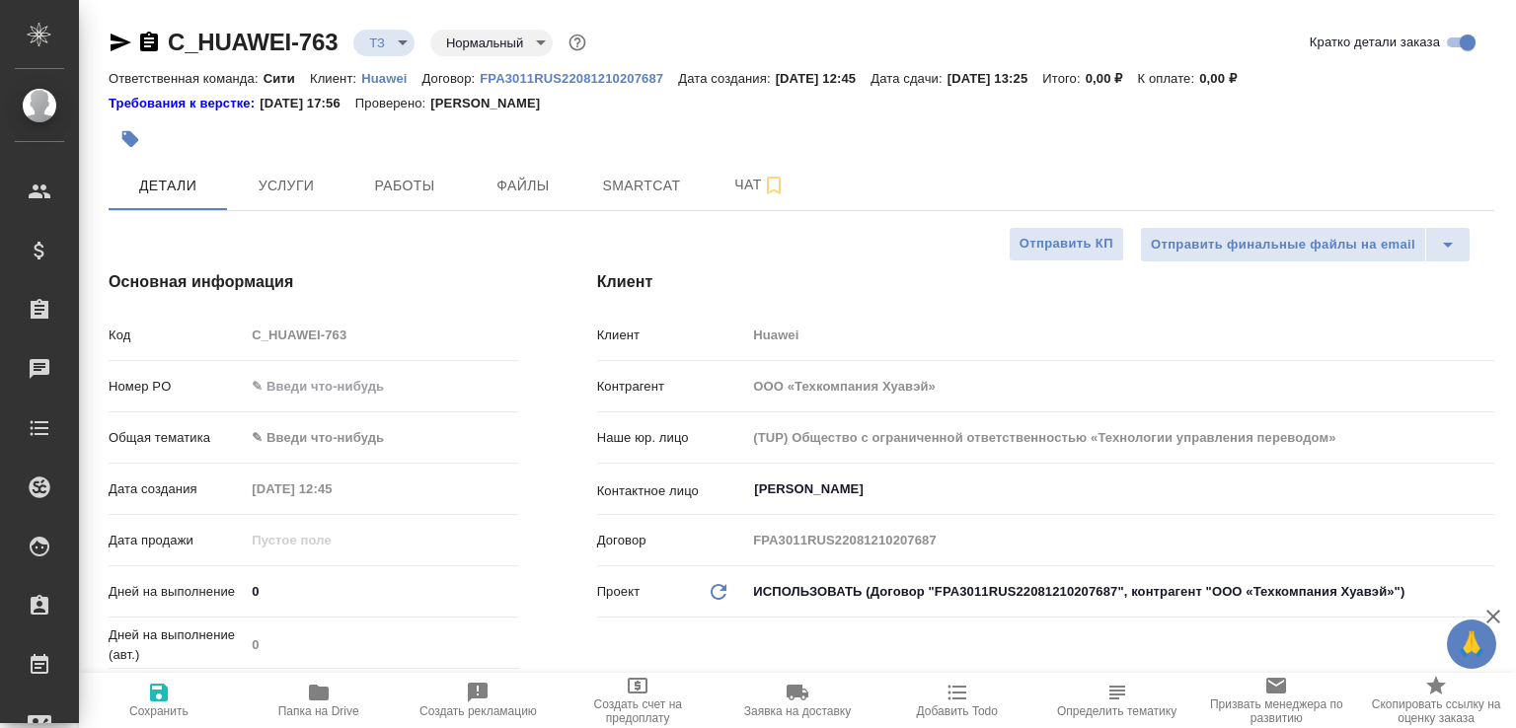
type textarea "x"
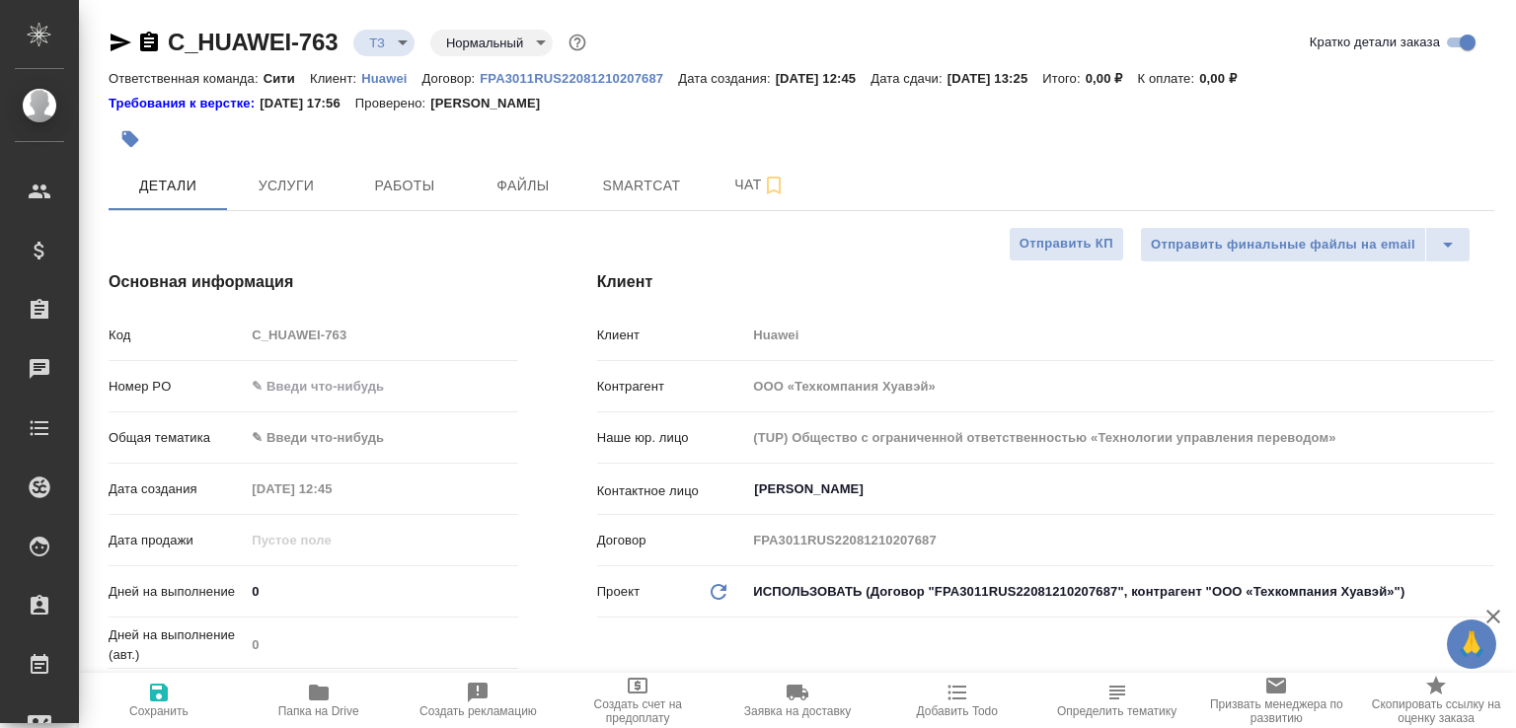
type textarea "x"
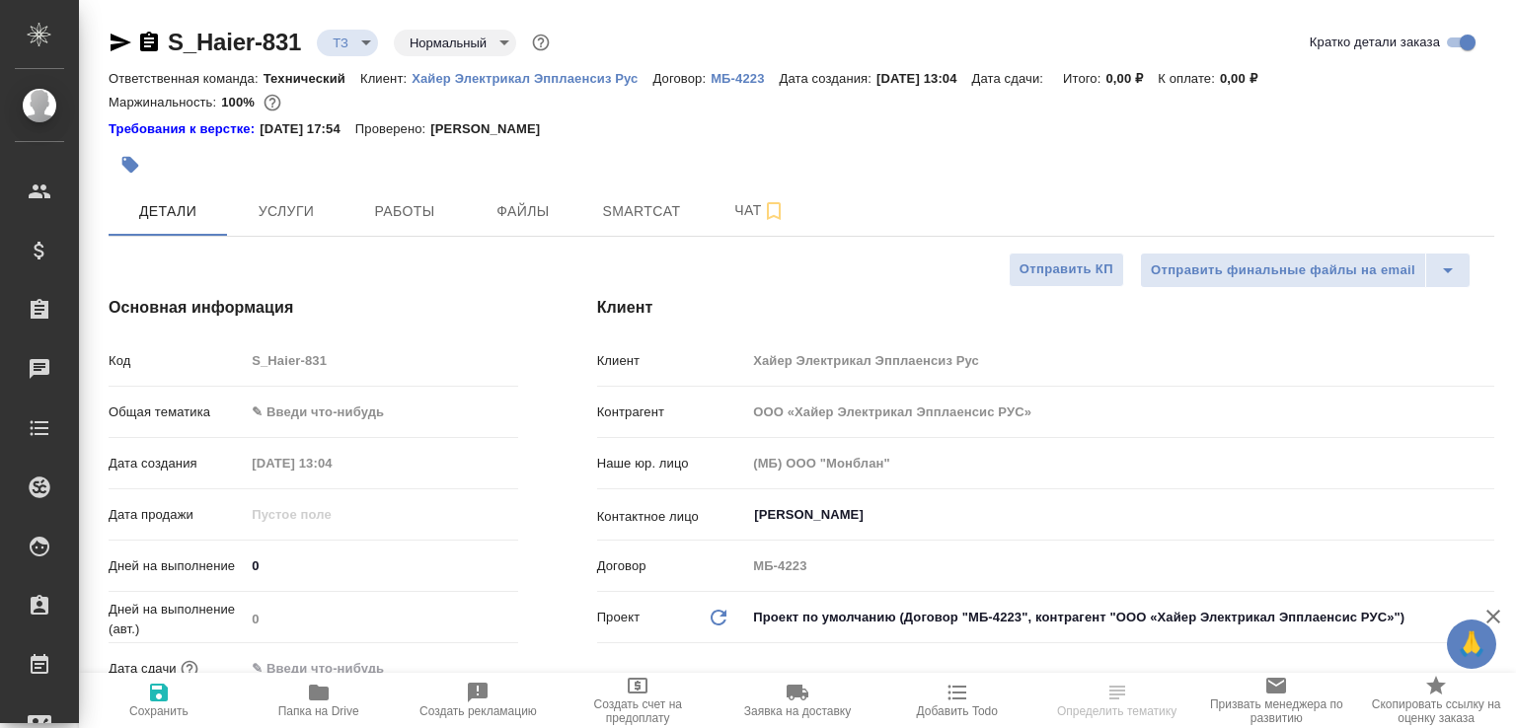
select select "RU"
click at [347, 687] on span "Папка на Drive" at bounding box center [319, 699] width 136 height 37
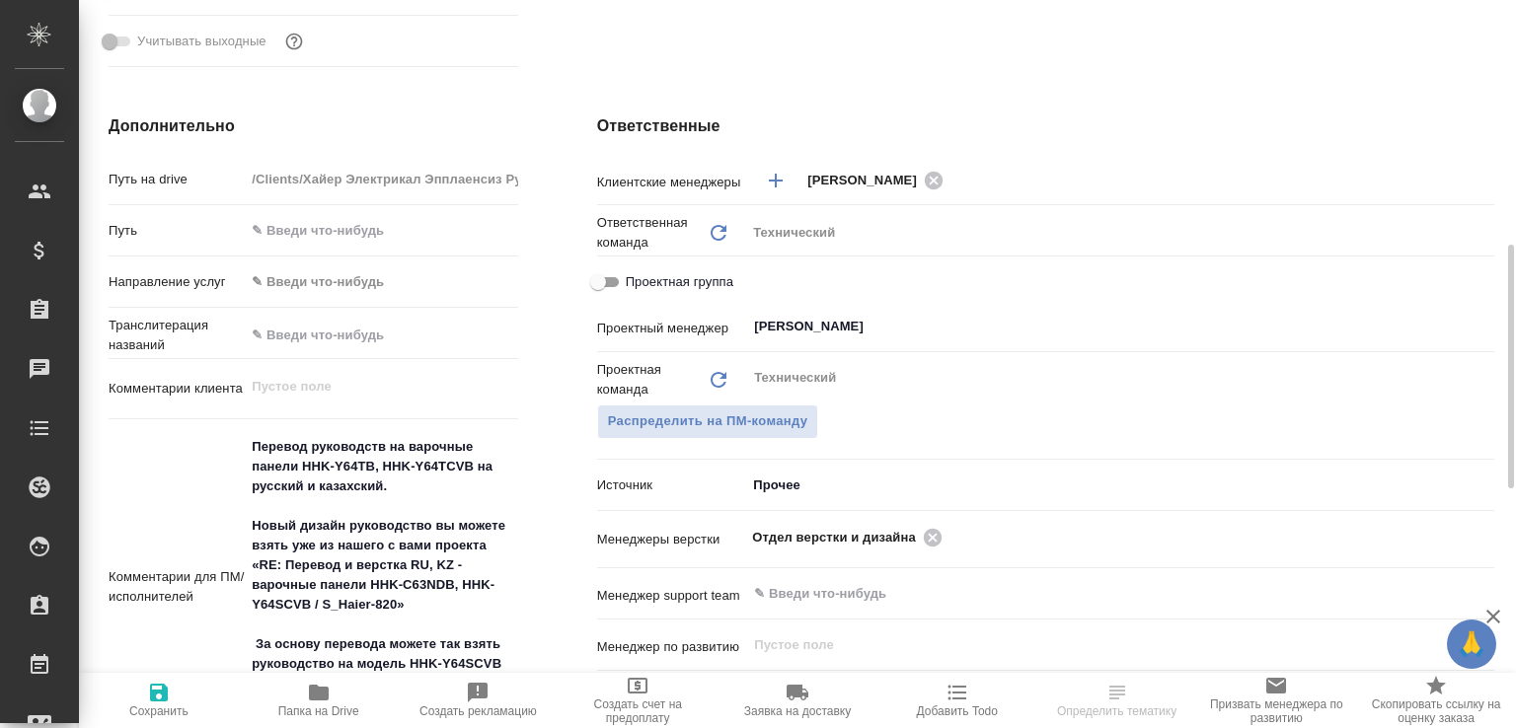
scroll to position [830, 0]
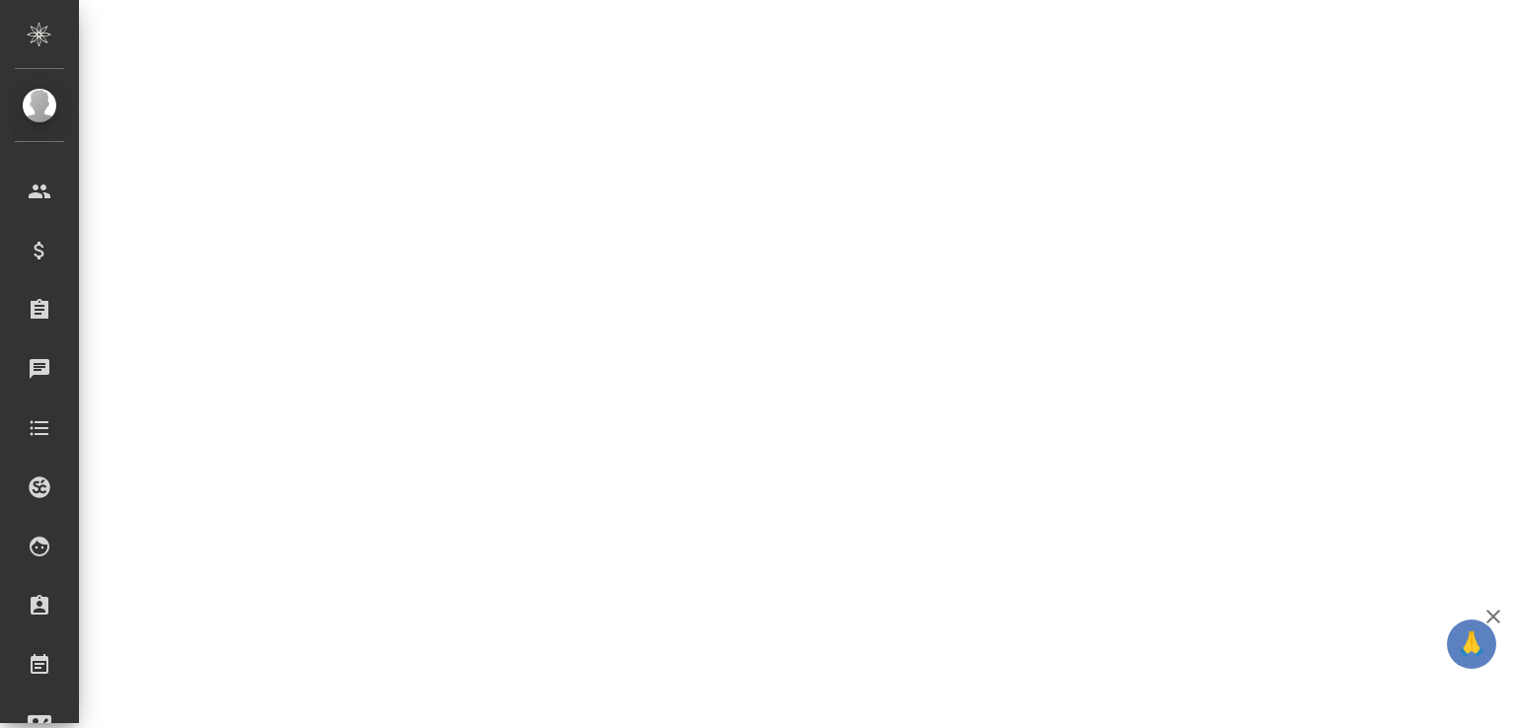
select select "RU"
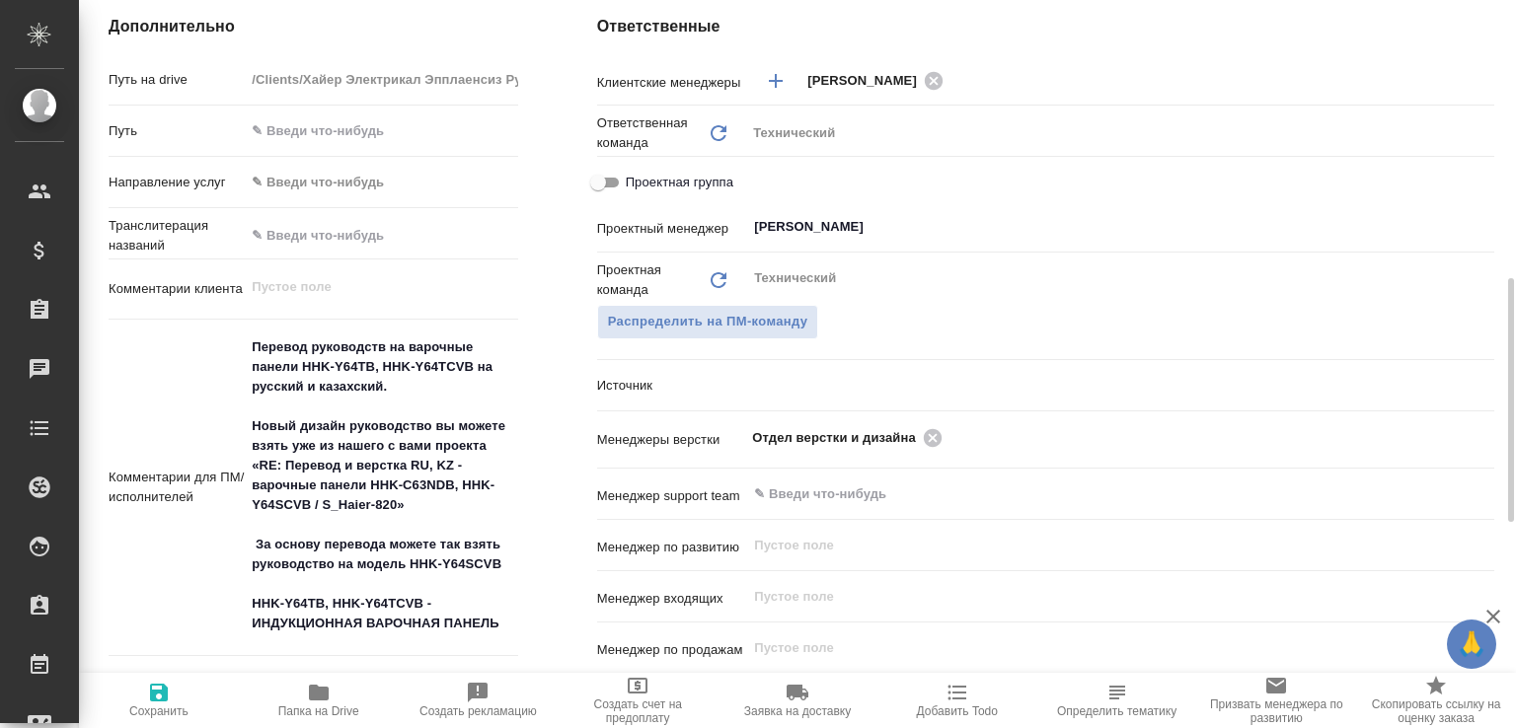
type textarea "x"
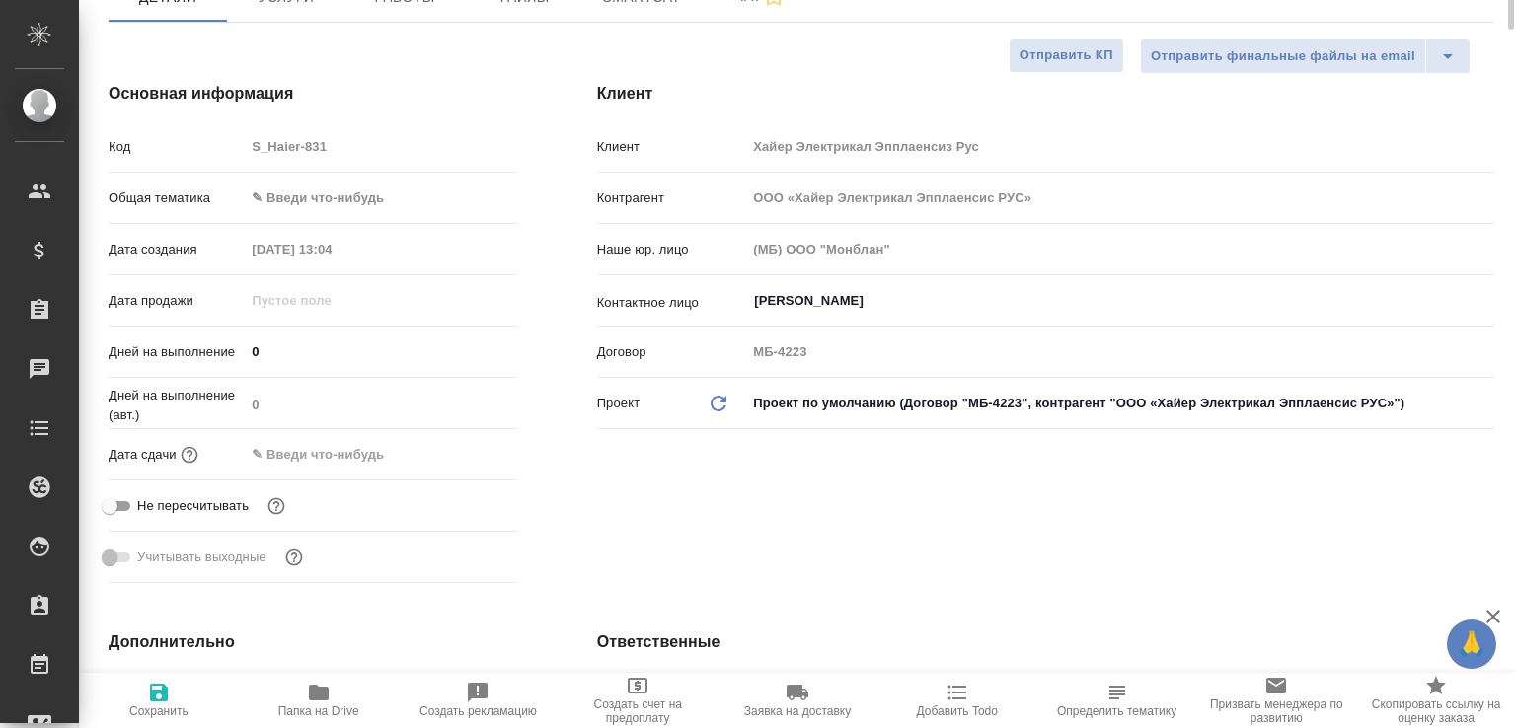
scroll to position [0, 0]
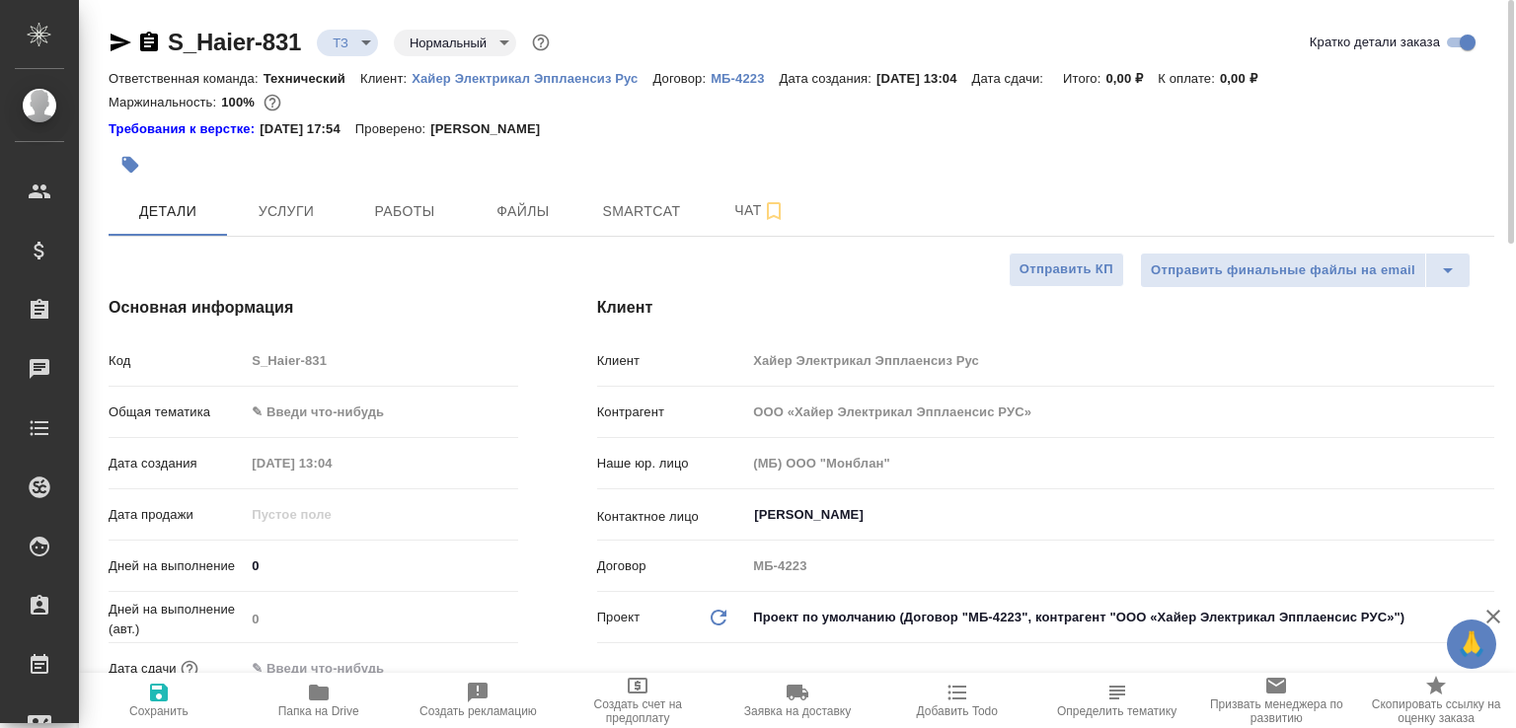
type textarea "x"
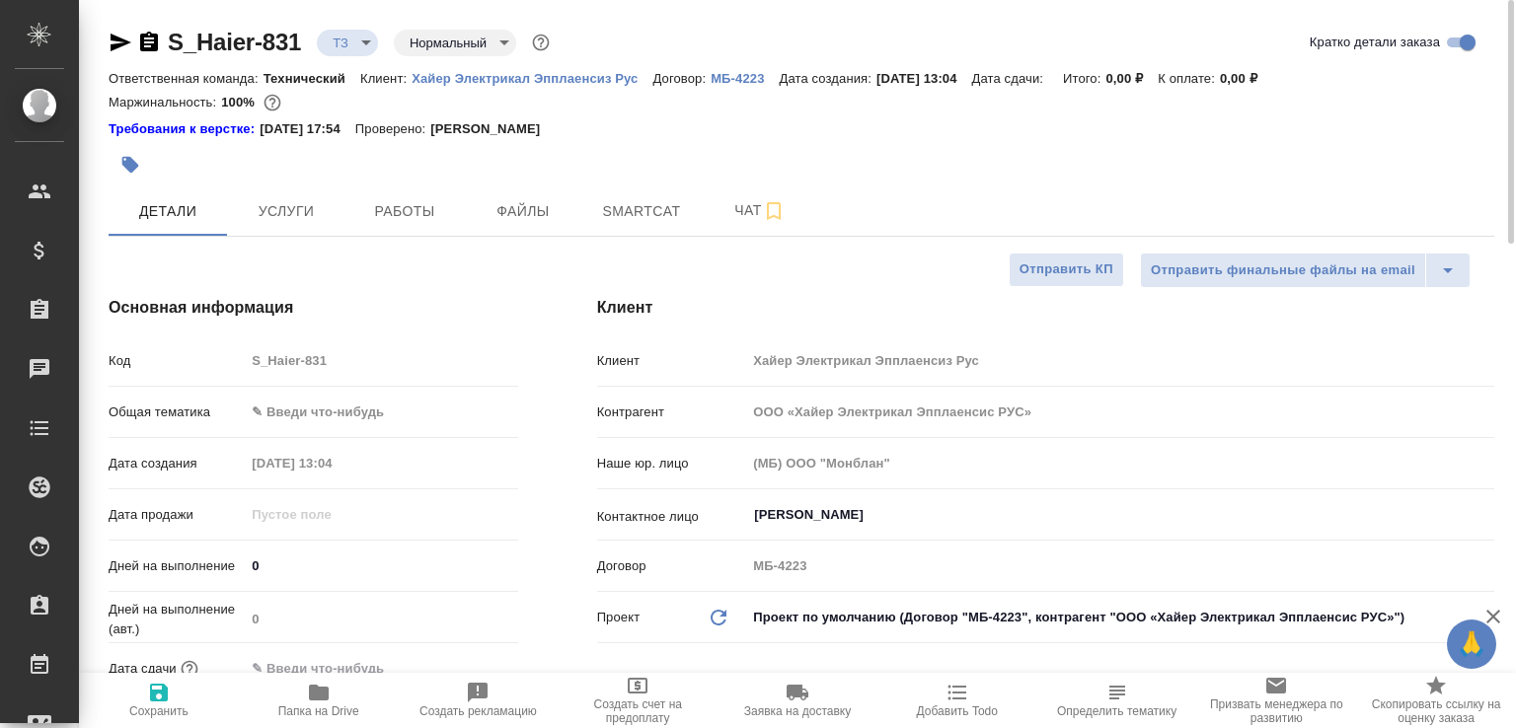
type textarea "x"
click at [146, 38] on icon "button" at bounding box center [149, 43] width 24 height 24
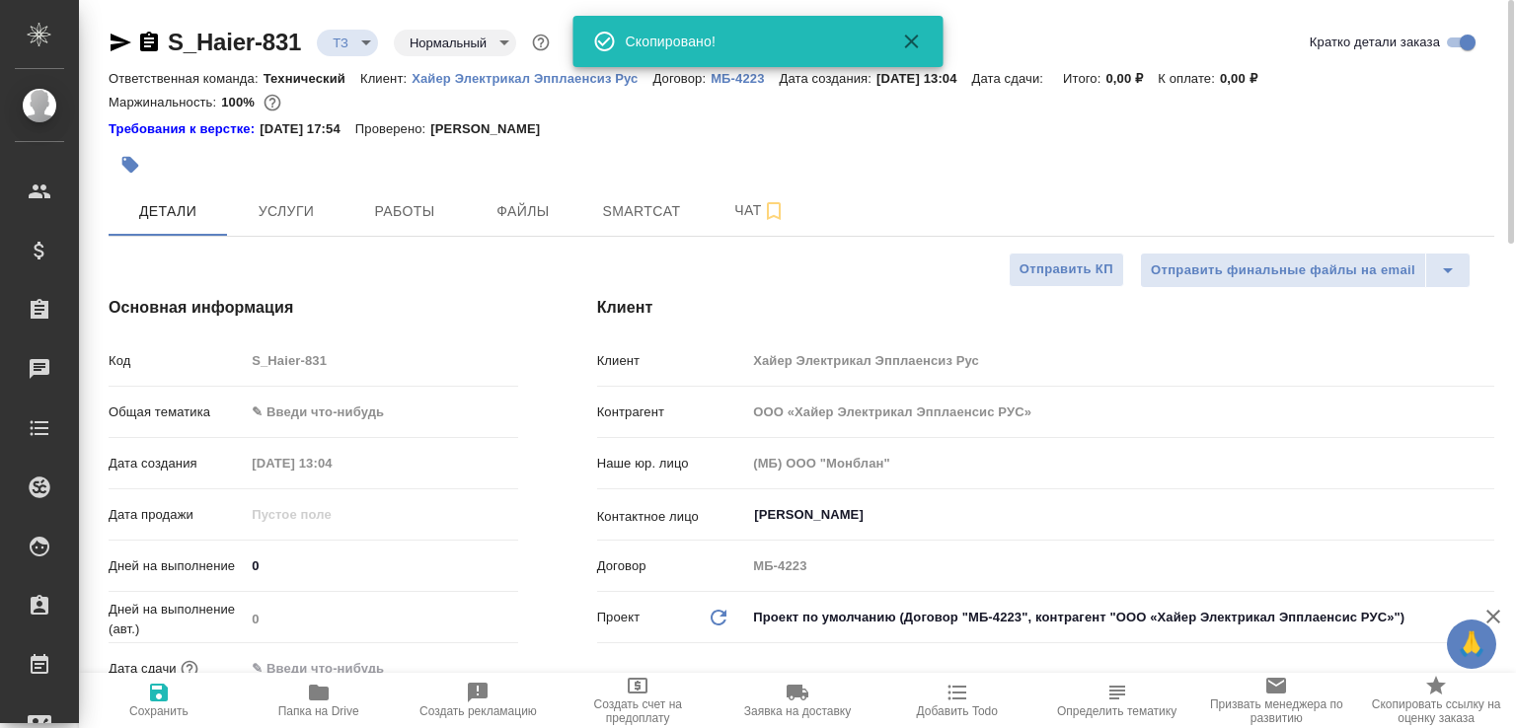
click at [113, 37] on icon "button" at bounding box center [121, 43] width 21 height 18
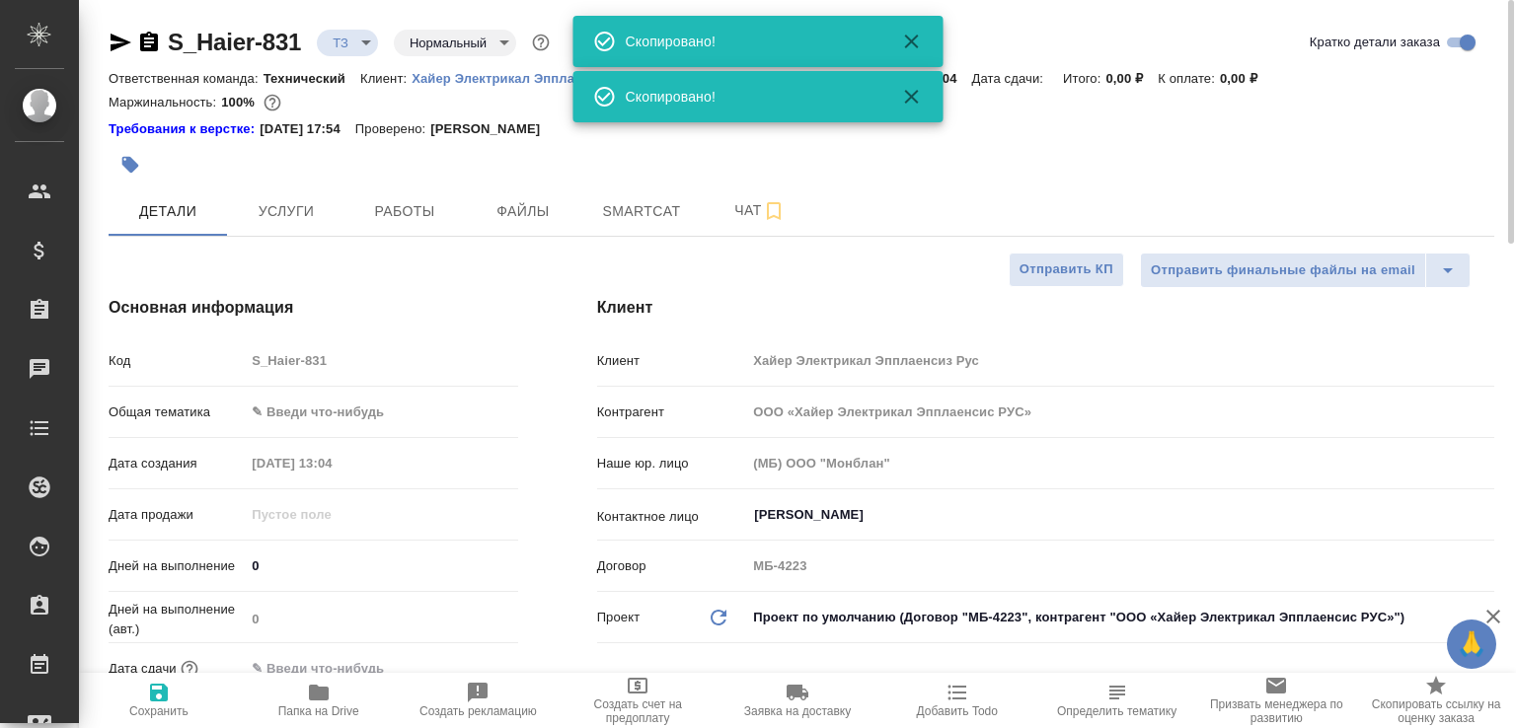
type textarea "x"
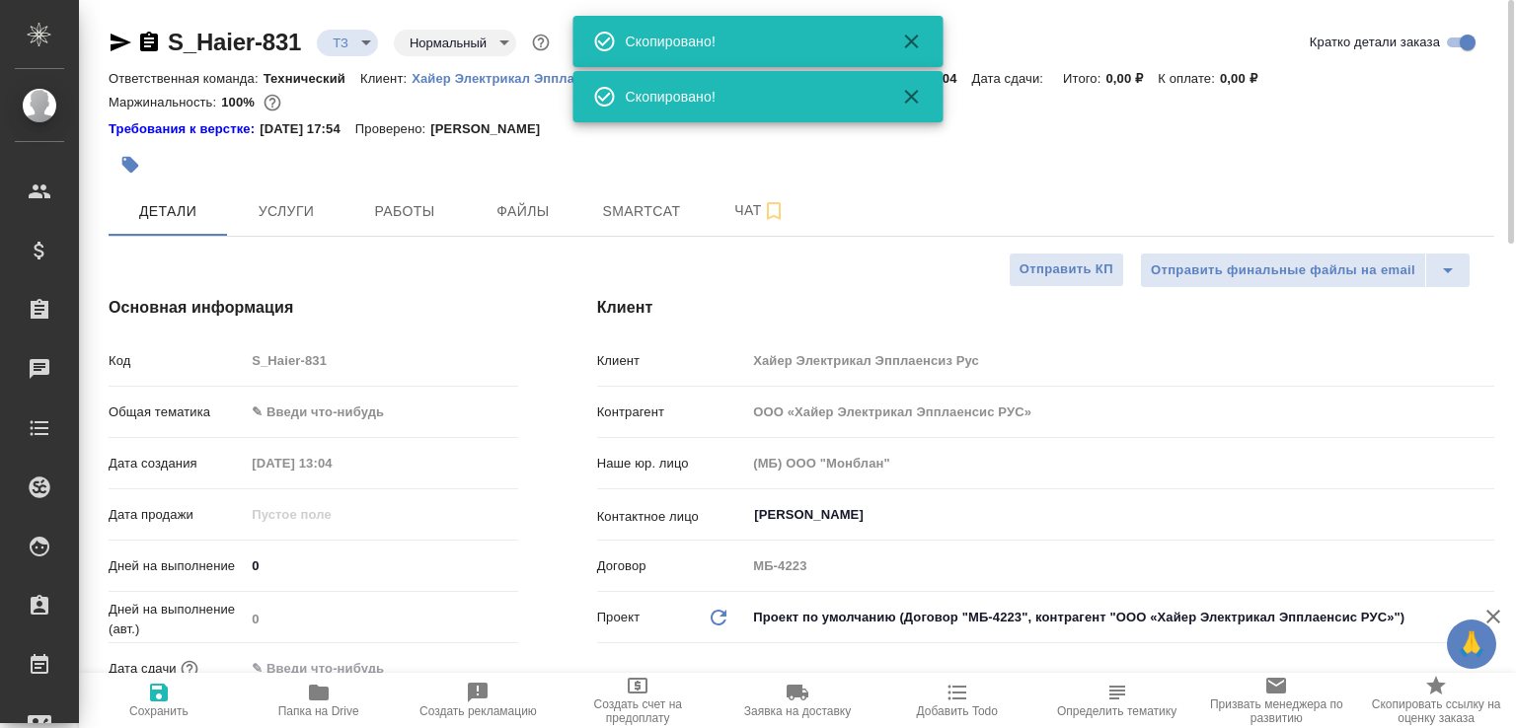
type textarea "x"
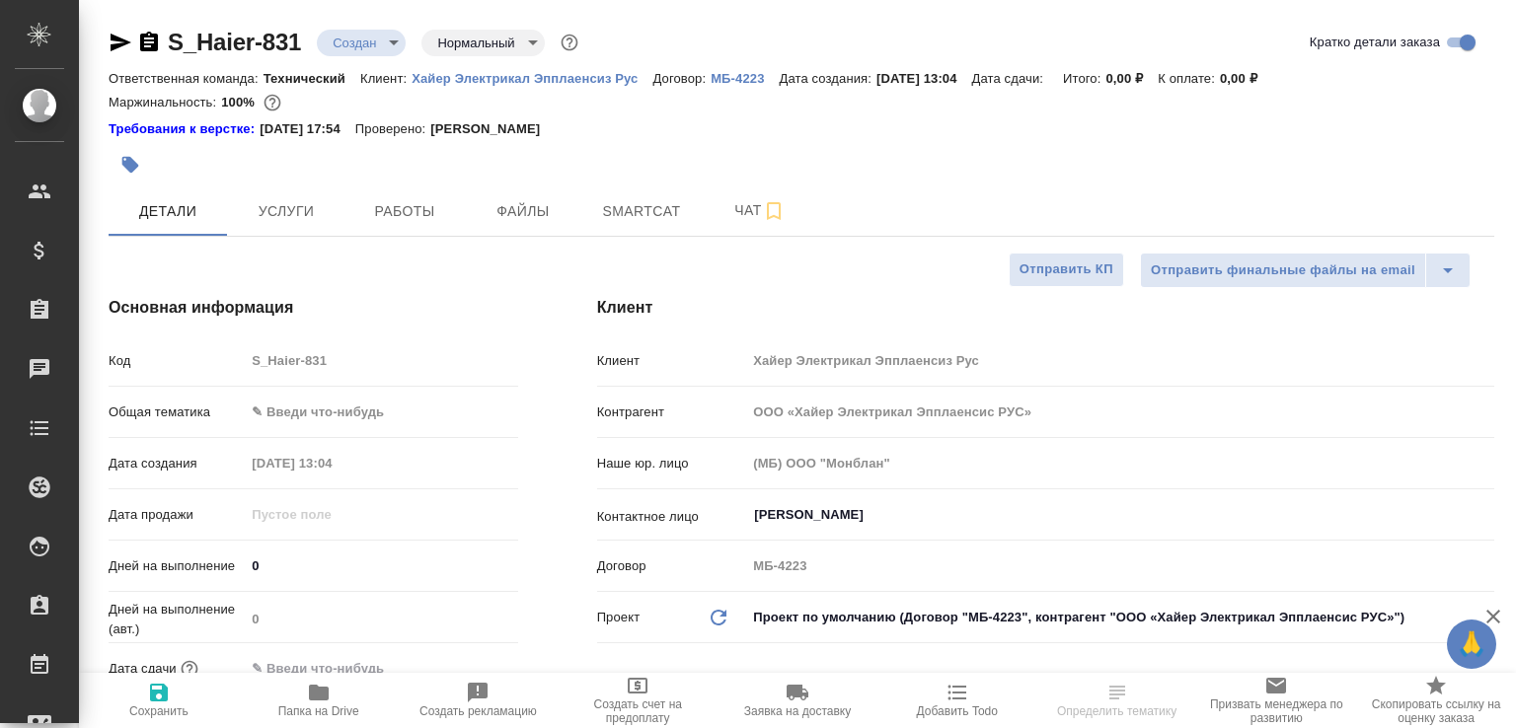
select select "RU"
click at [115, 43] on icon "button" at bounding box center [121, 43] width 24 height 24
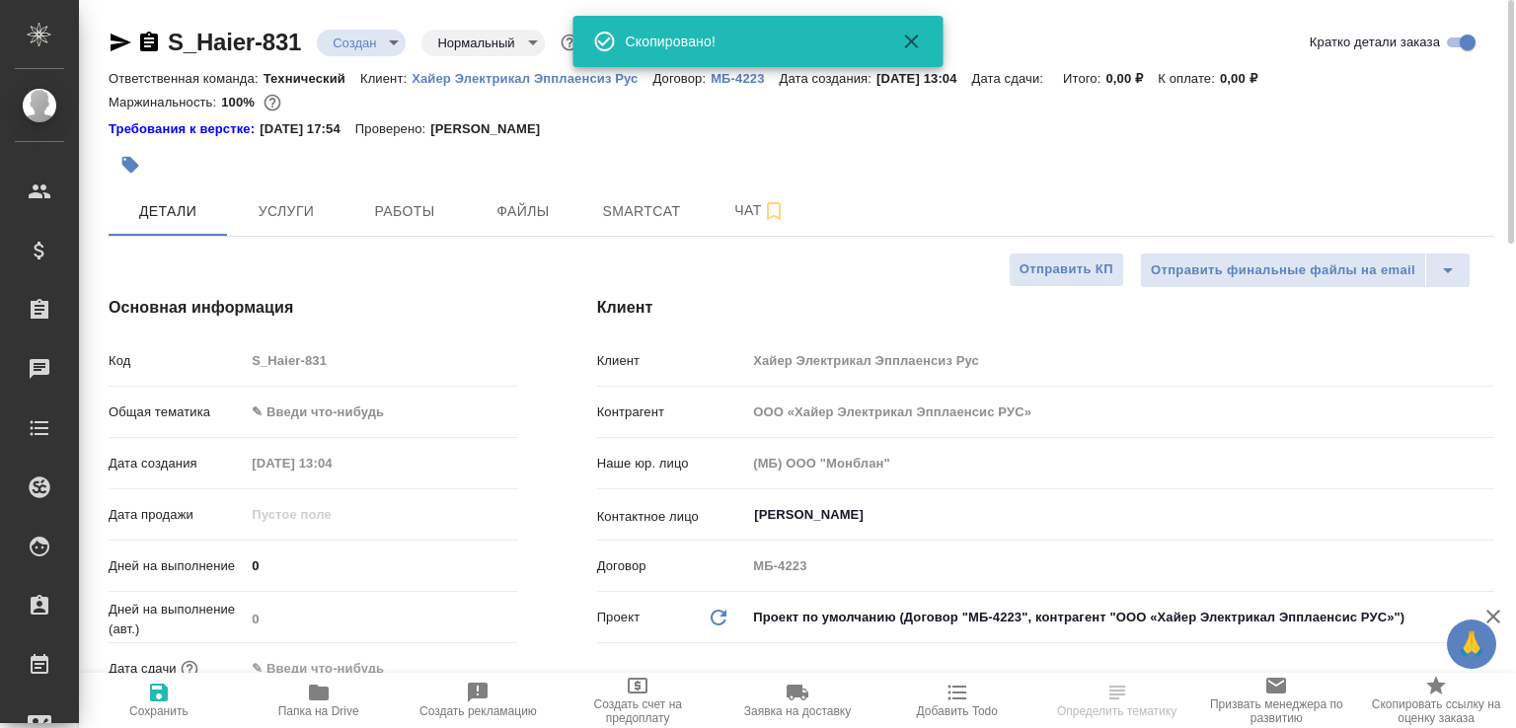
select select "RU"
type textarea "x"
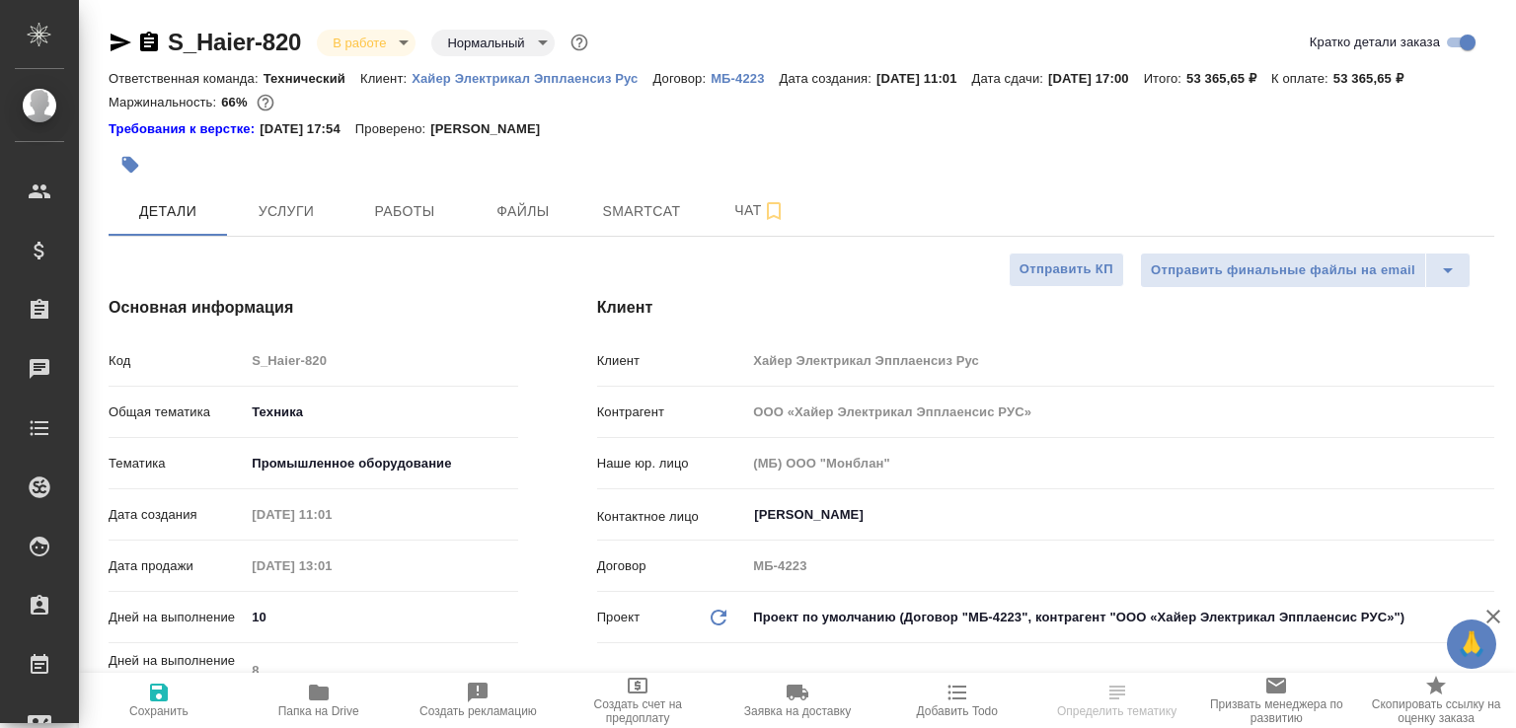
select select "RU"
click at [122, 40] on icon "button" at bounding box center [121, 43] width 21 height 18
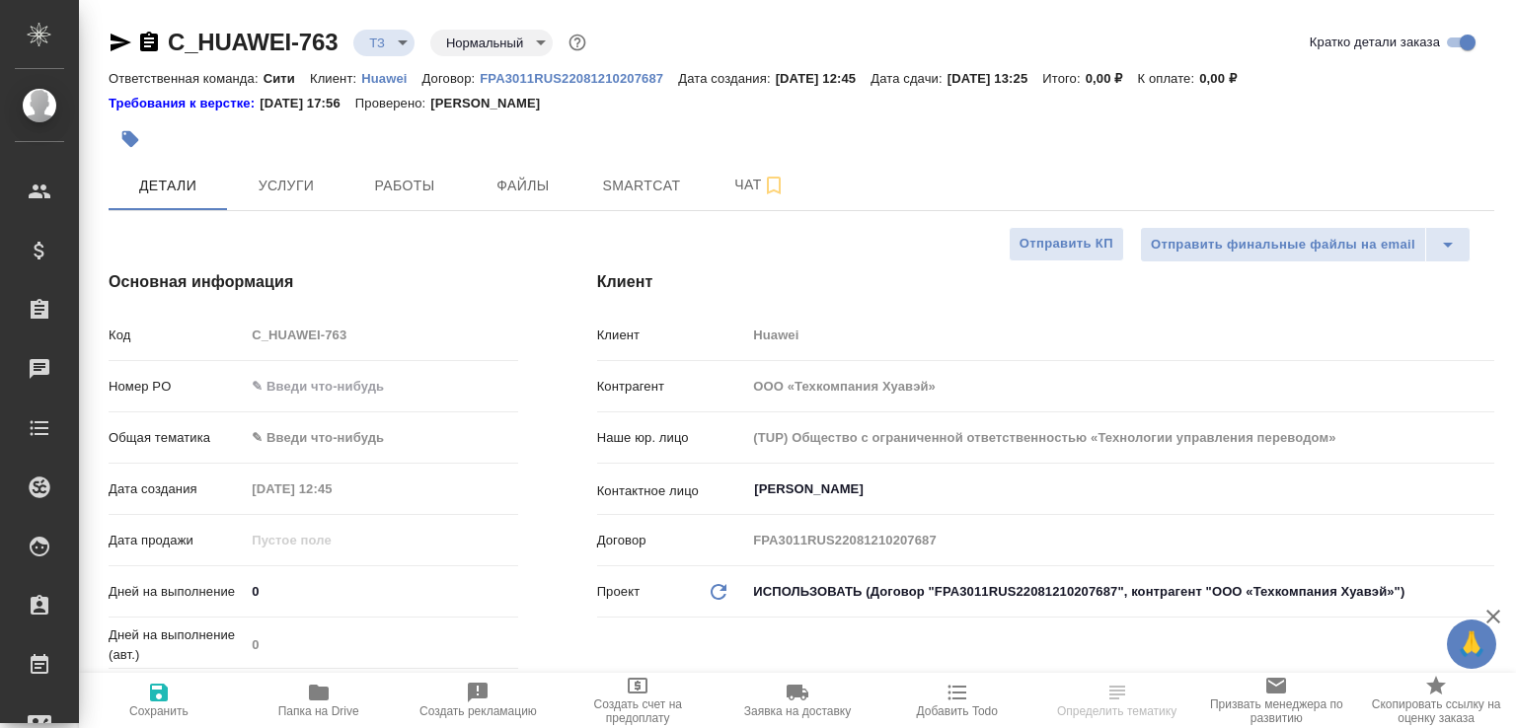
select select "RU"
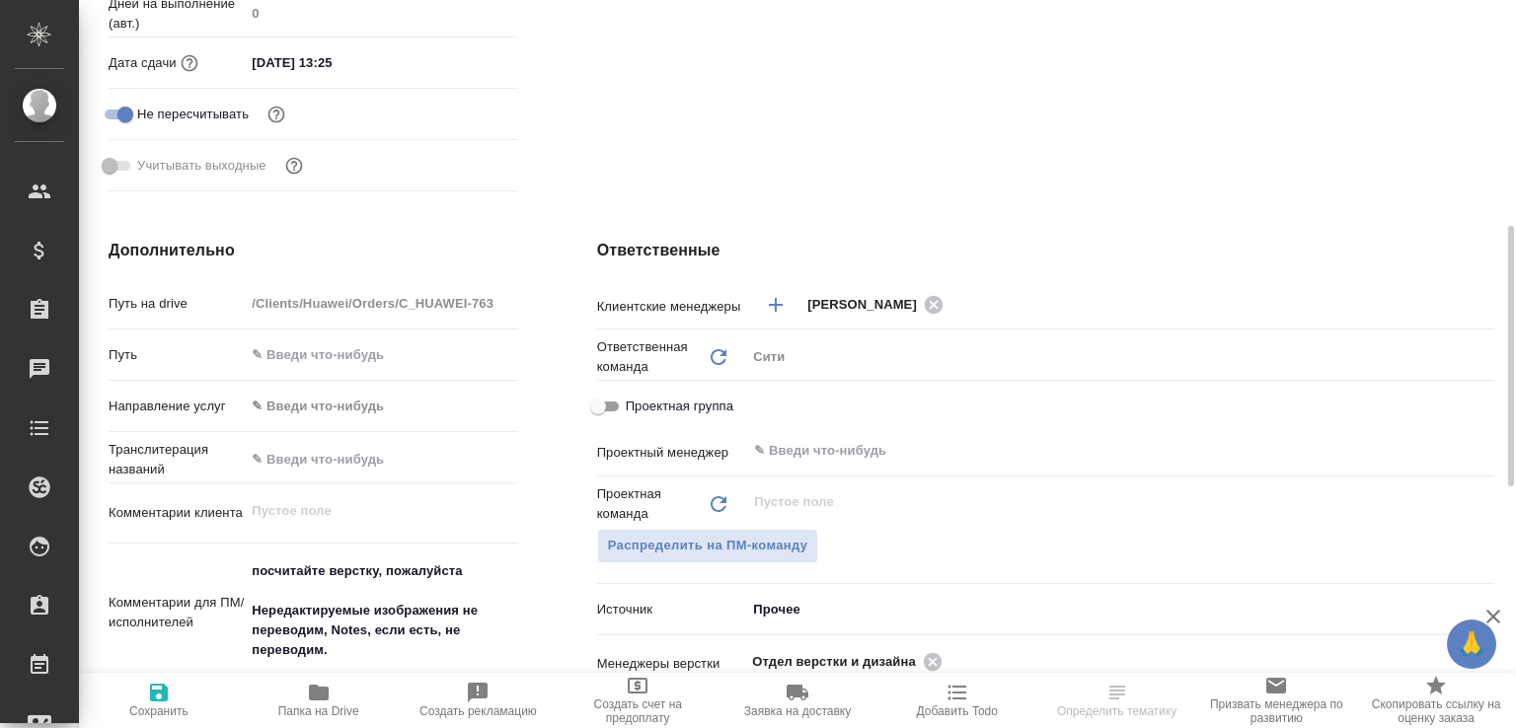
scroll to position [730, 0]
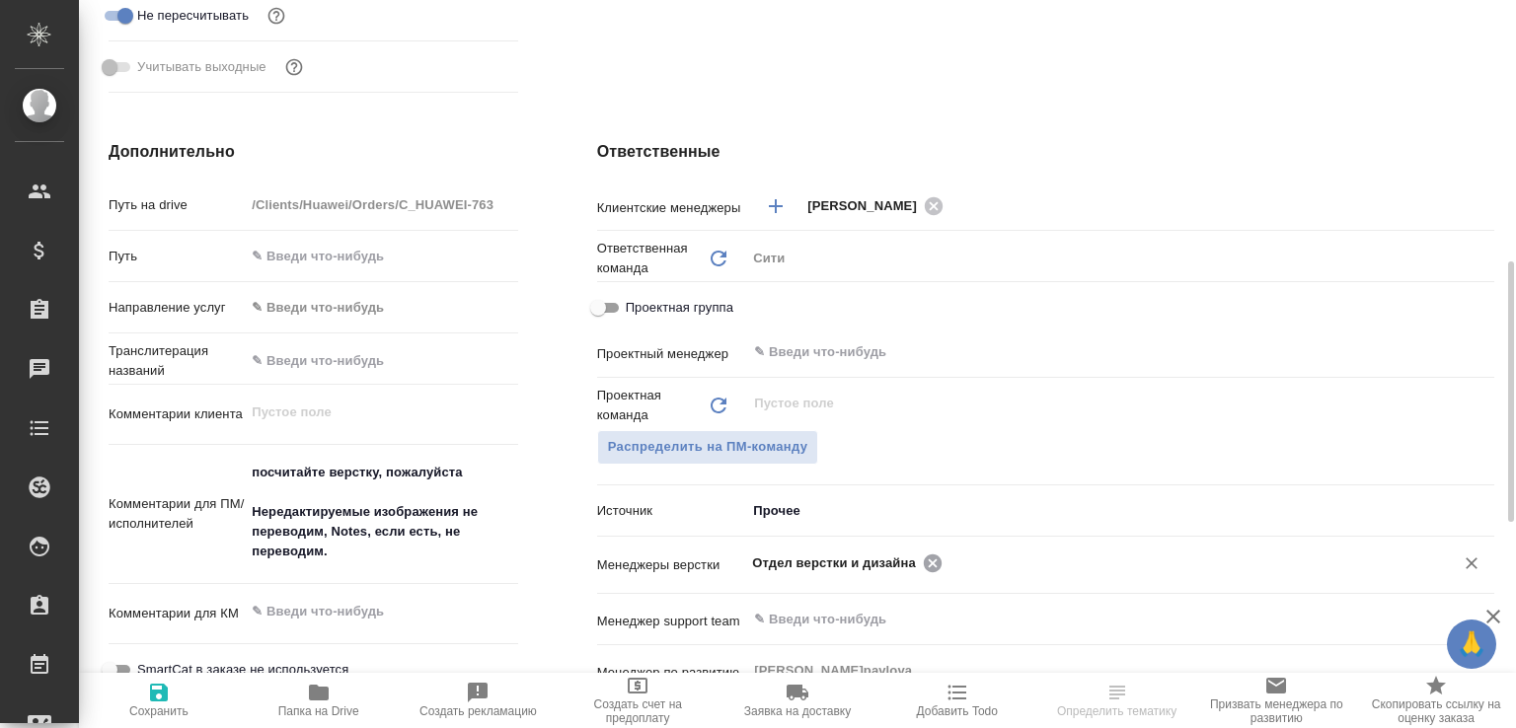
click at [922, 563] on icon at bounding box center [933, 564] width 22 height 22
click at [948, 563] on input "text" at bounding box center [1185, 563] width 474 height 24
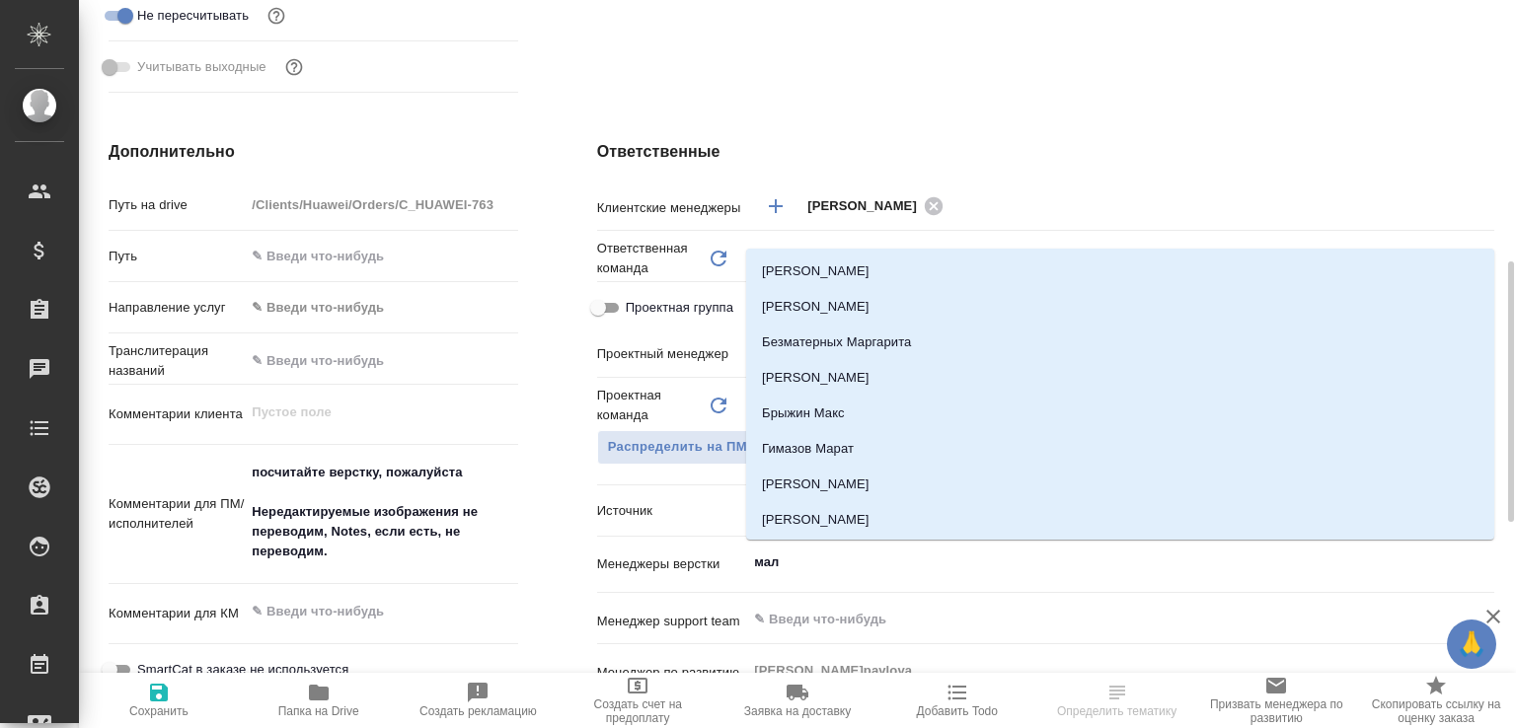
type input "мало"
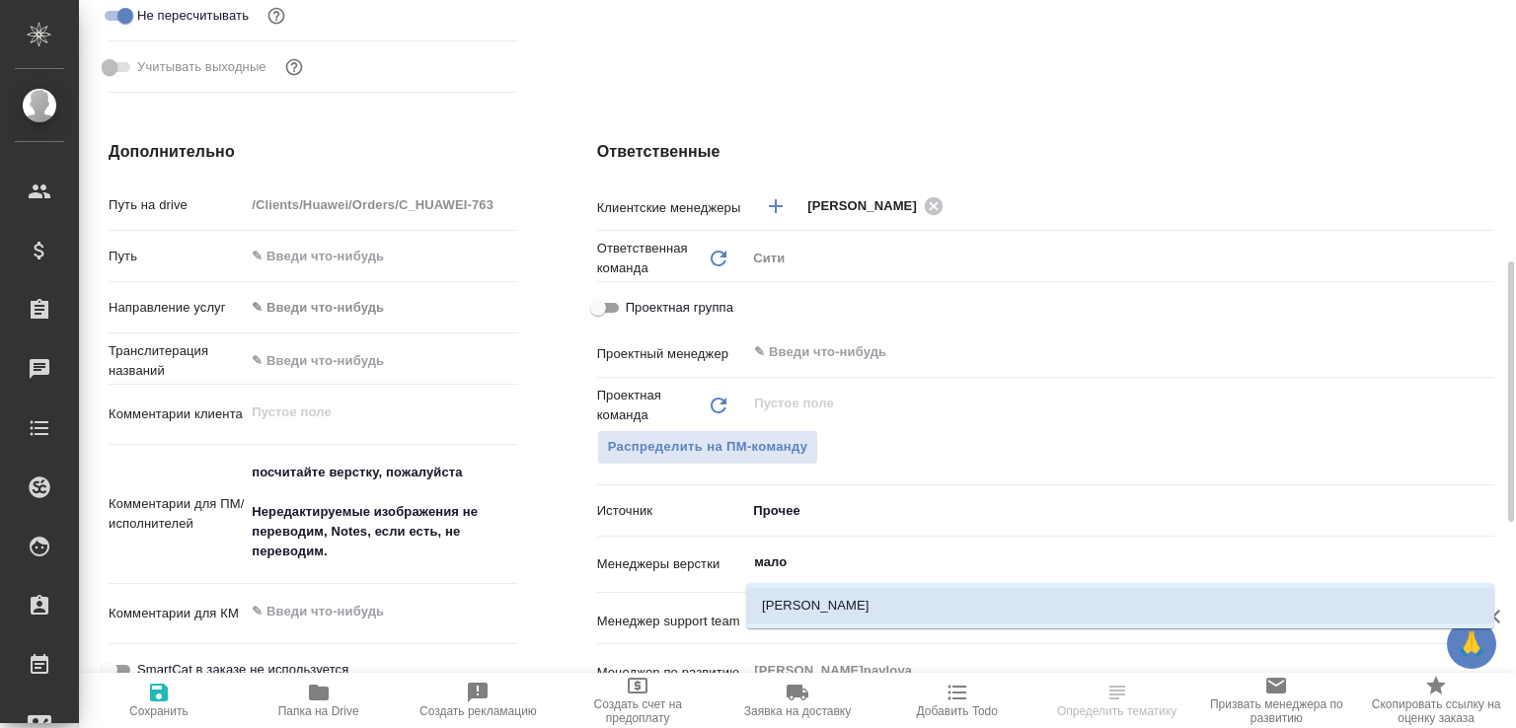
click at [821, 589] on li "[PERSON_NAME]" at bounding box center [1120, 606] width 748 height 36
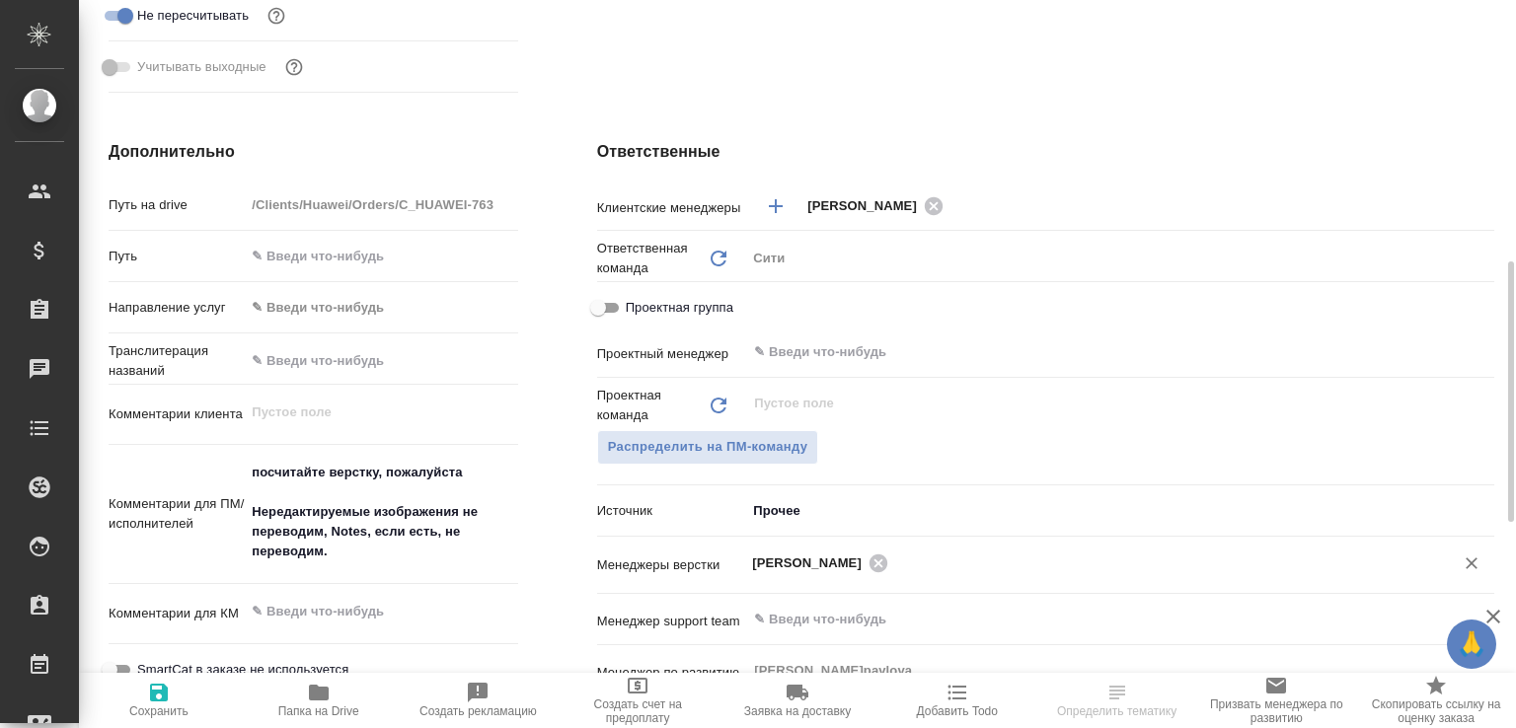
click at [154, 712] on span "Сохранить" at bounding box center [158, 712] width 59 height 14
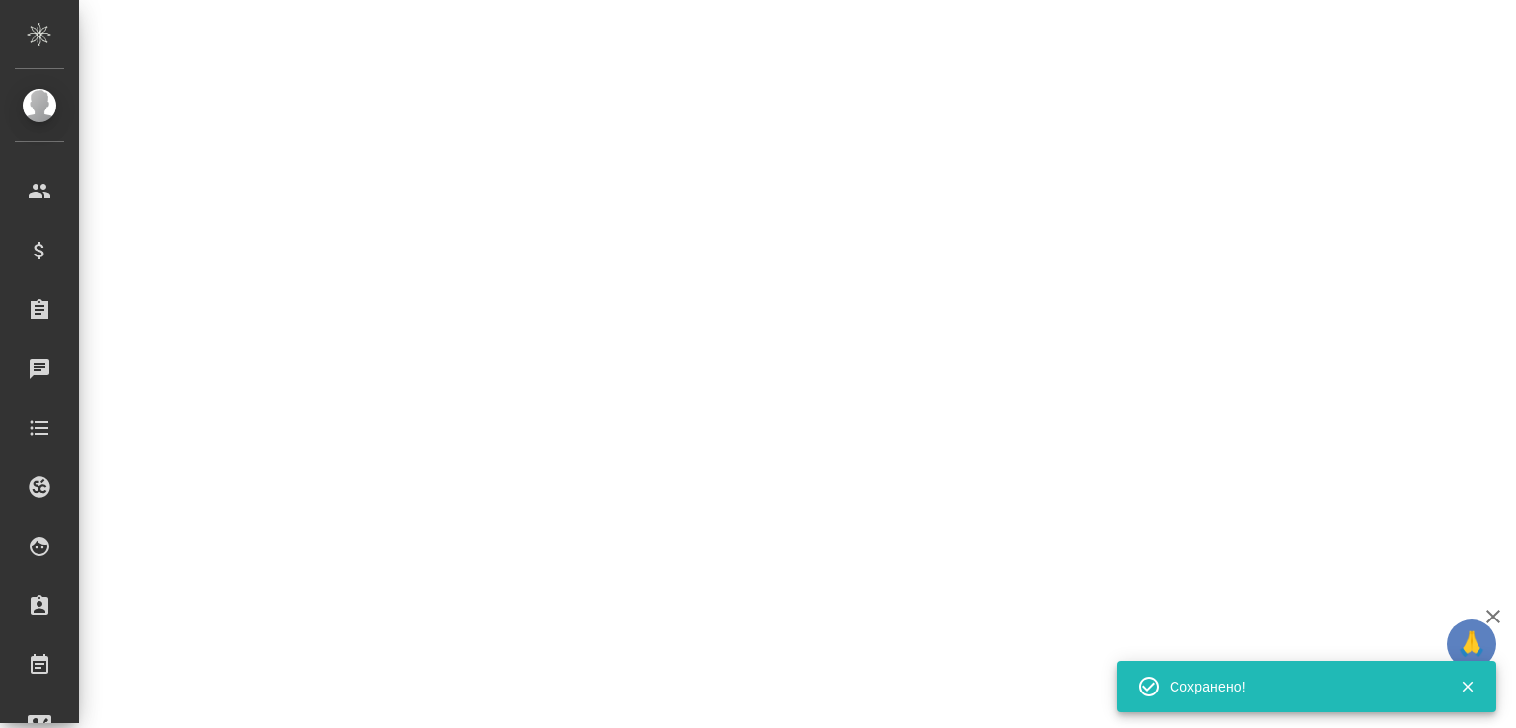
select select "RU"
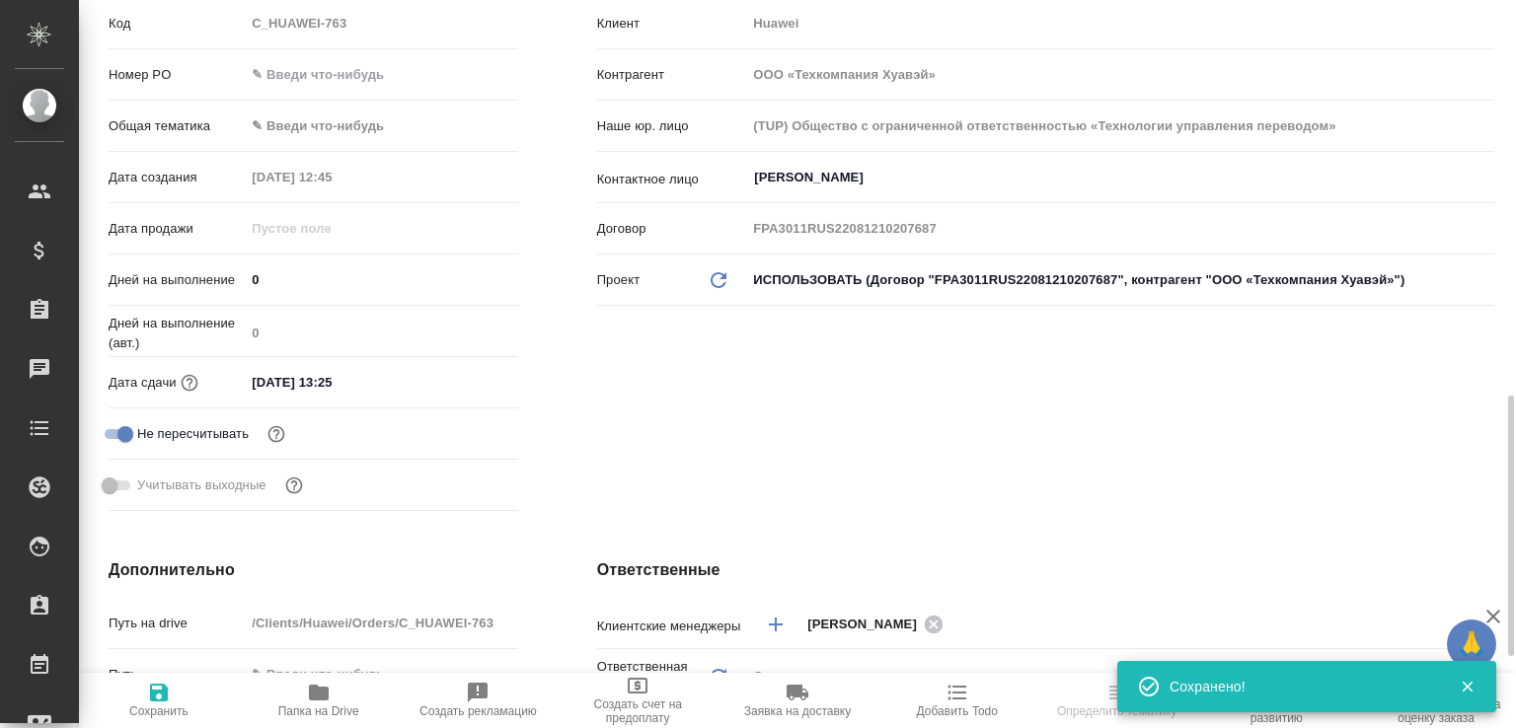
scroll to position [0, 0]
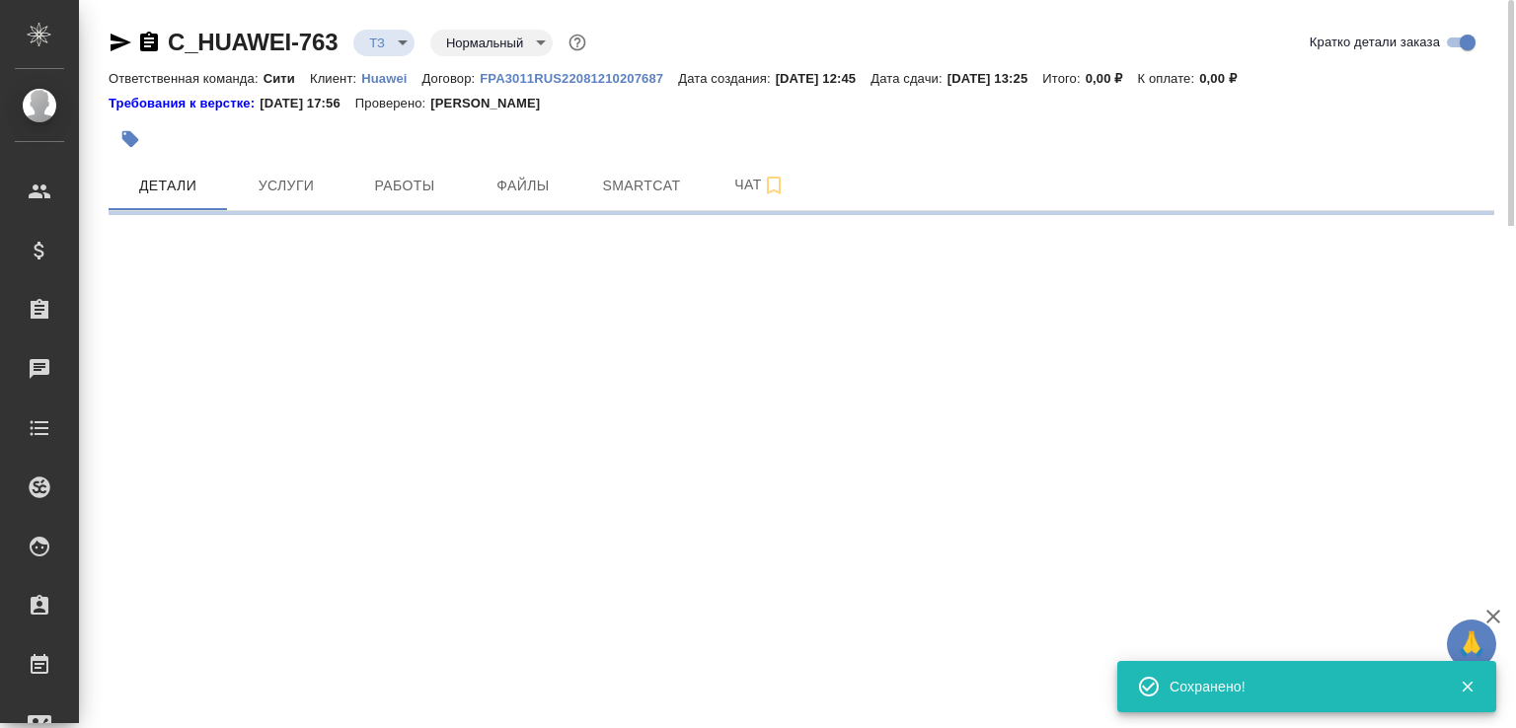
click at [152, 46] on icon "button" at bounding box center [149, 42] width 18 height 20
select select "RU"
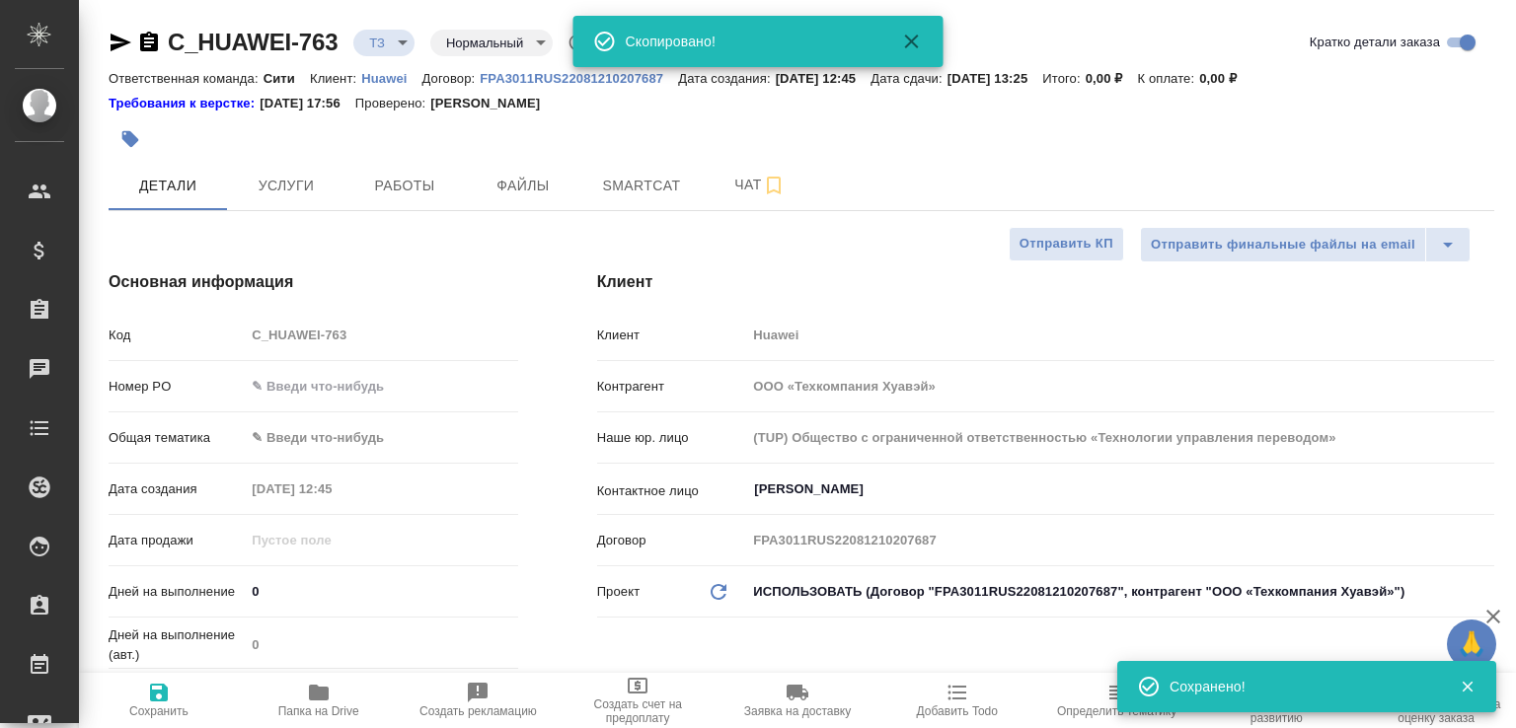
type textarea "x"
click at [356, 697] on span "Папка на Drive" at bounding box center [319, 699] width 136 height 37
type textarea "x"
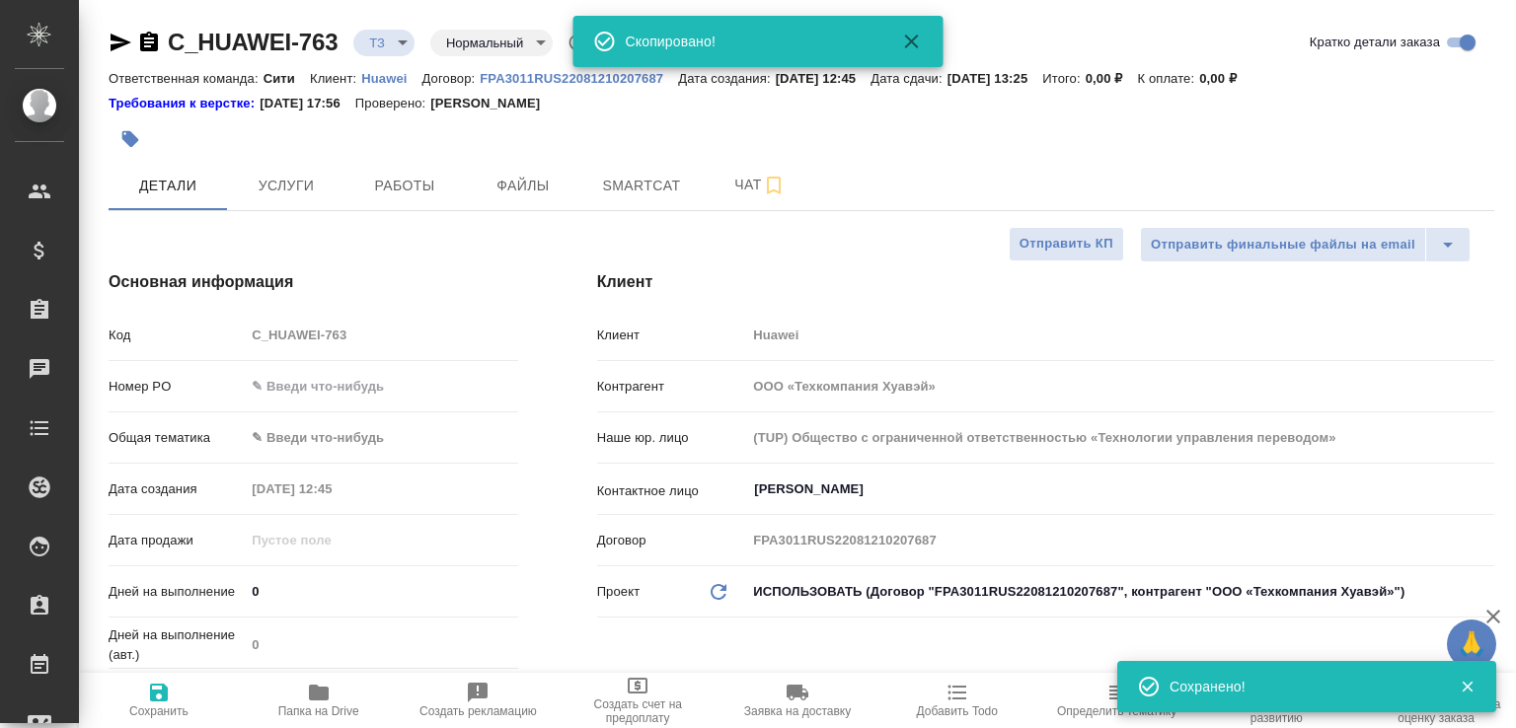
type textarea "x"
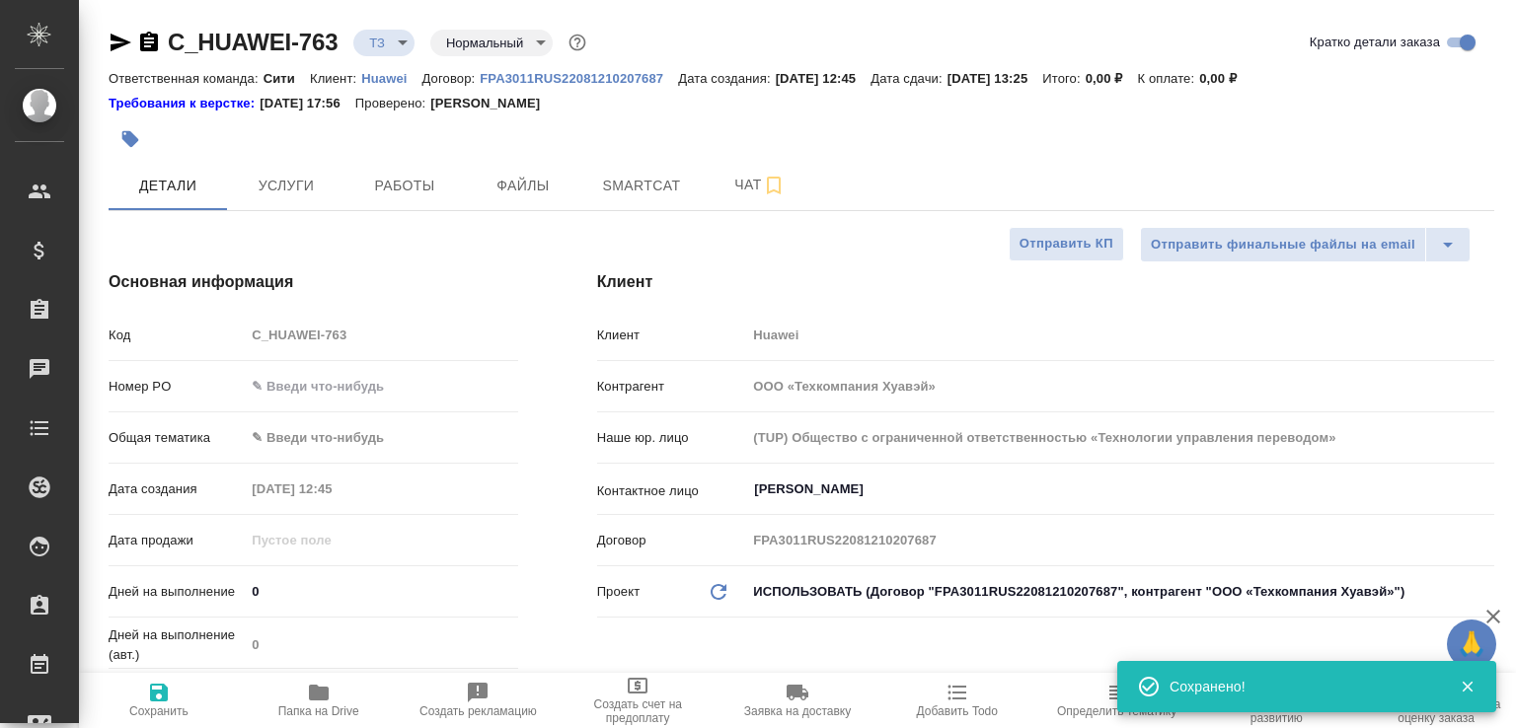
type textarea "x"
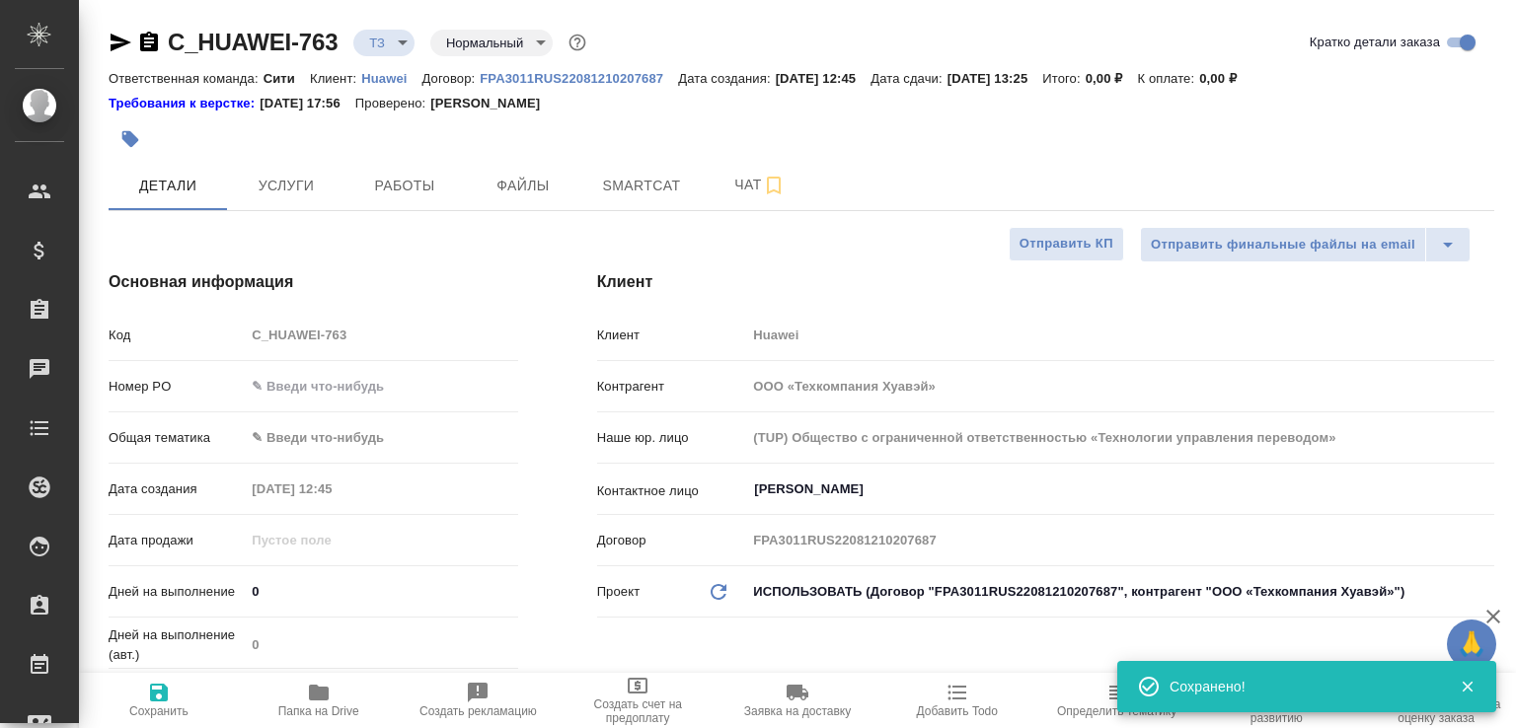
type textarea "x"
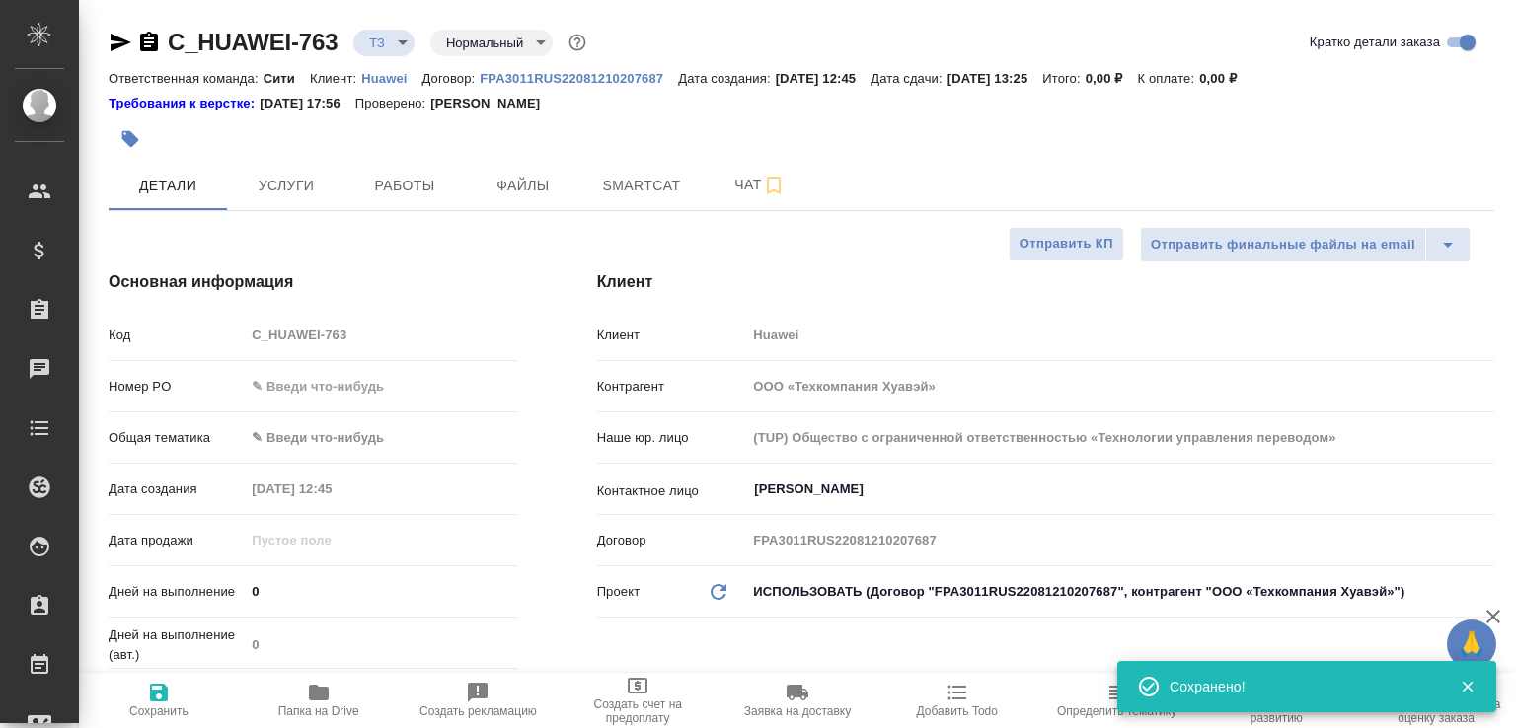
type textarea "x"
click at [146, 45] on icon "button" at bounding box center [149, 43] width 24 height 24
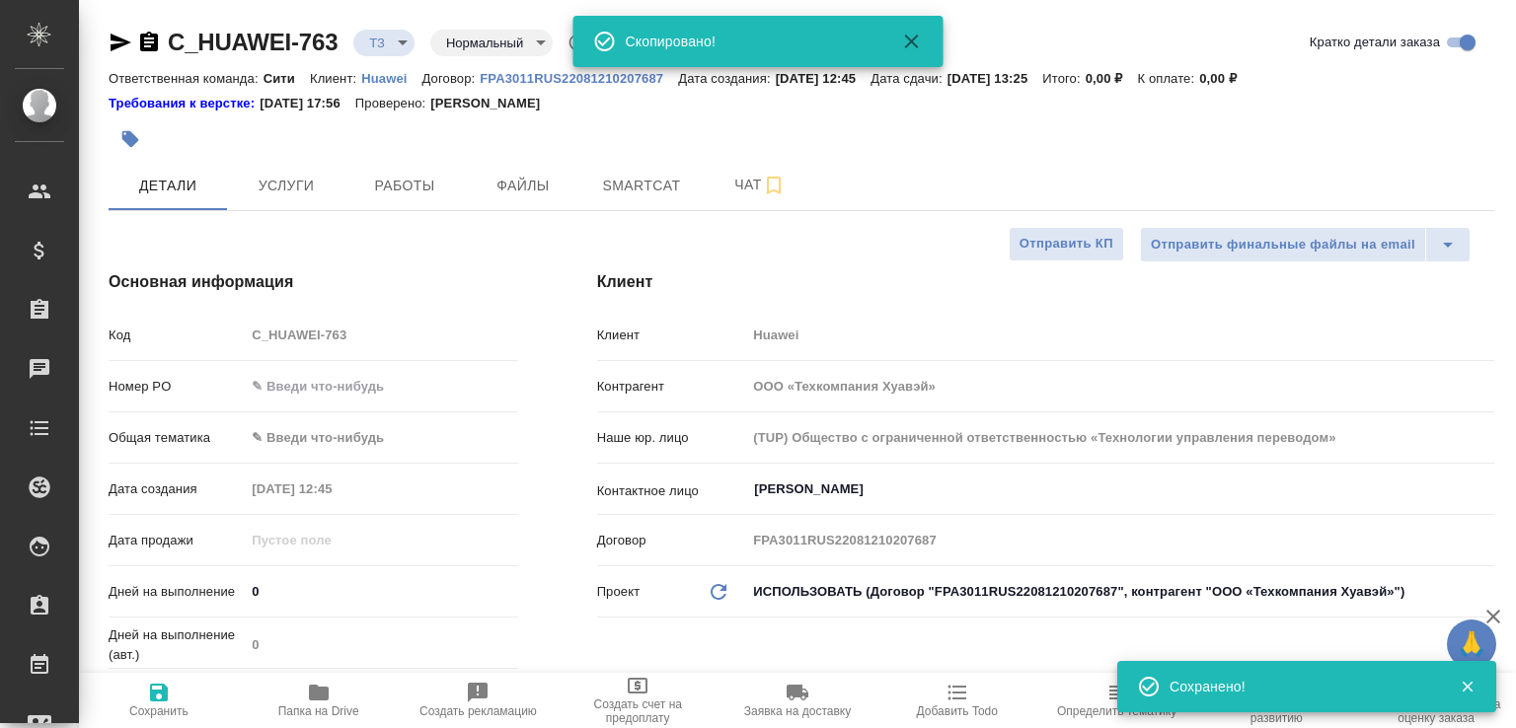
click at [380, 42] on body "🙏 .cls-1 fill:#fff; AWATERA Малофеева Екатерина e.malofeeva Клиенты Спецификаци…" at bounding box center [758, 364] width 1516 height 728
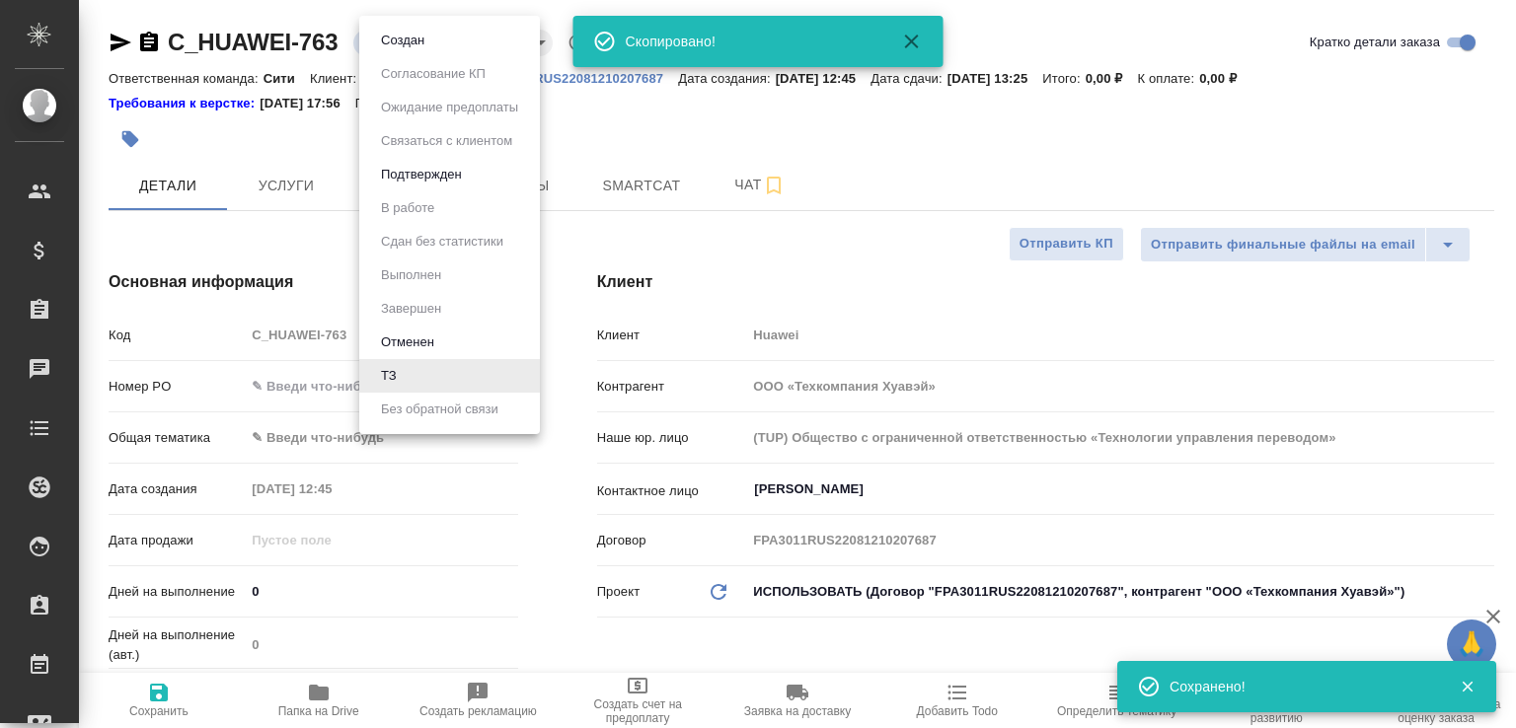
click at [380, 41] on button "Создан" at bounding box center [402, 41] width 55 height 22
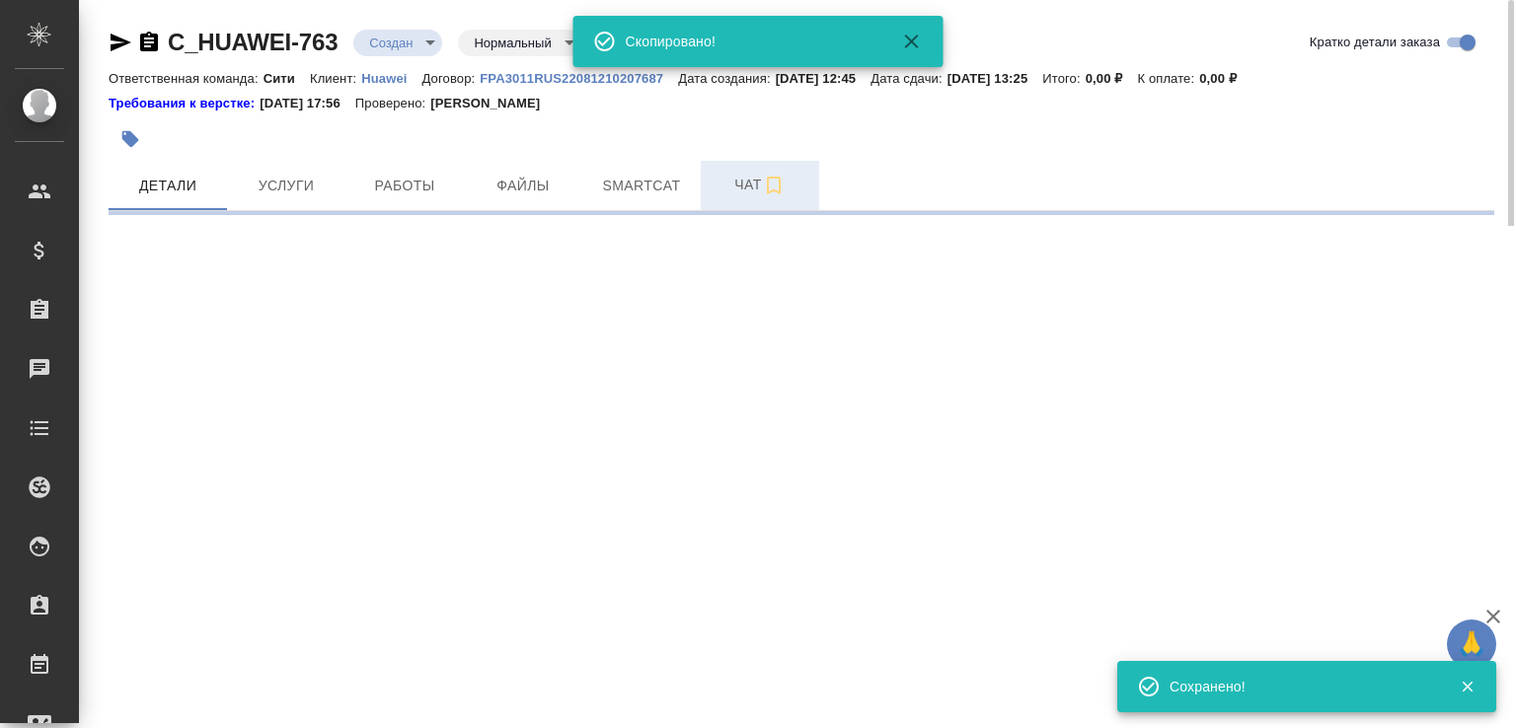
select select "RU"
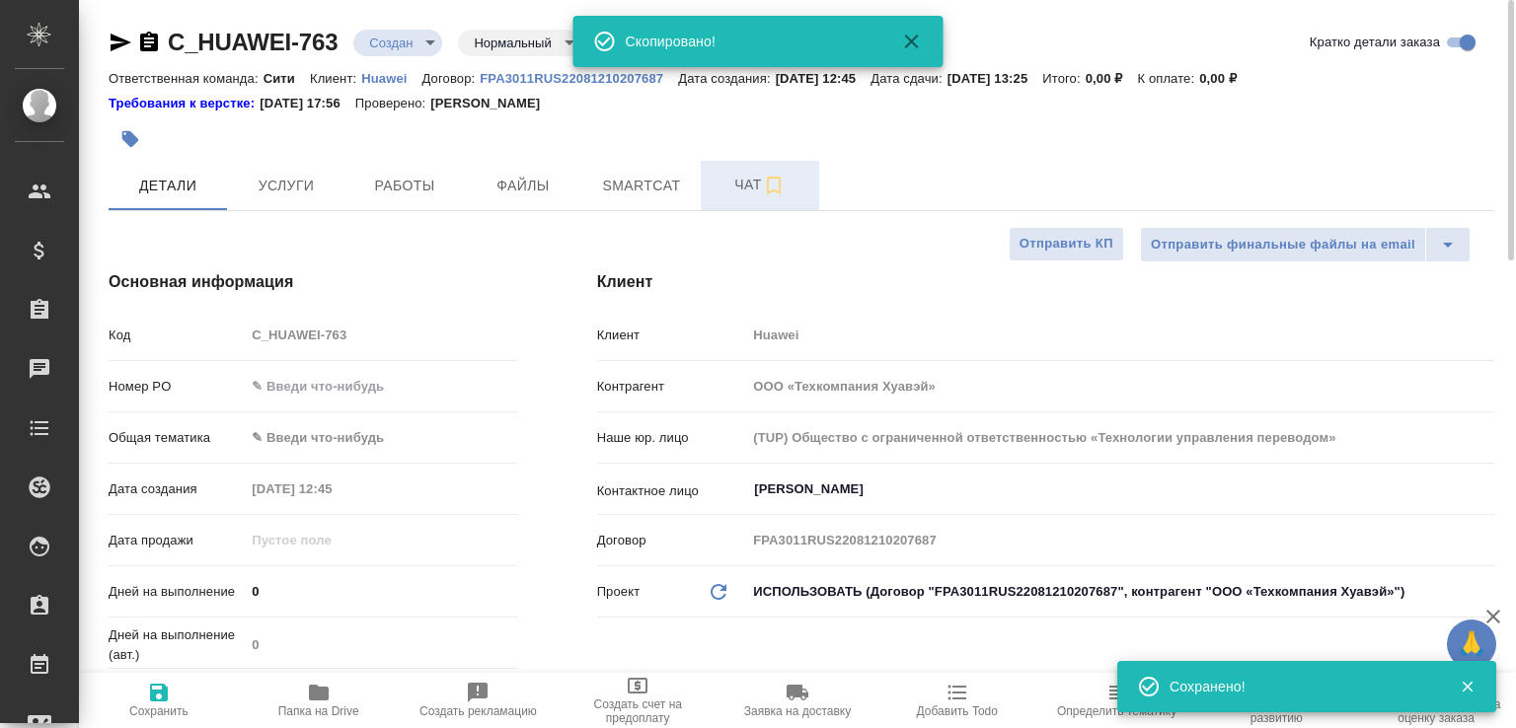
click at [737, 186] on span "Чат" at bounding box center [759, 185] width 95 height 25
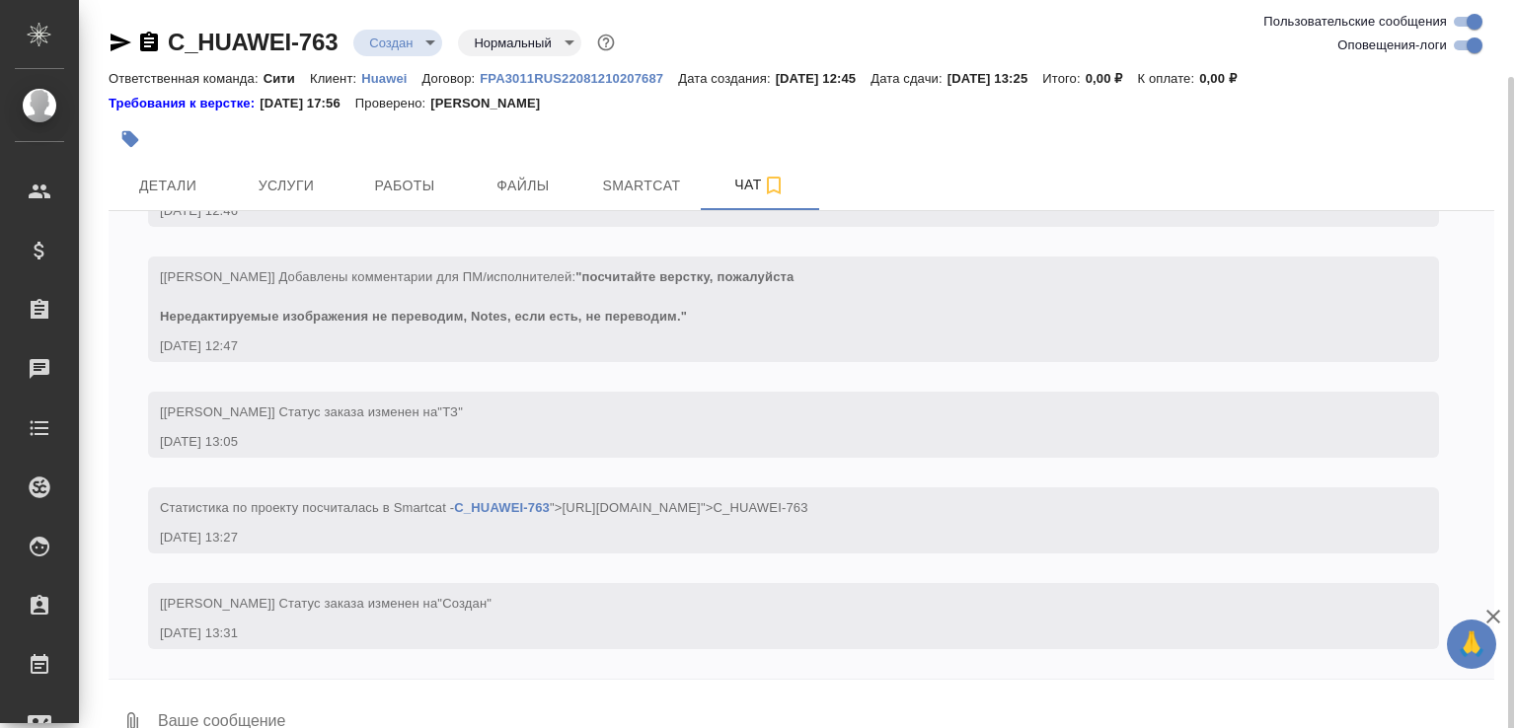
scroll to position [39, 0]
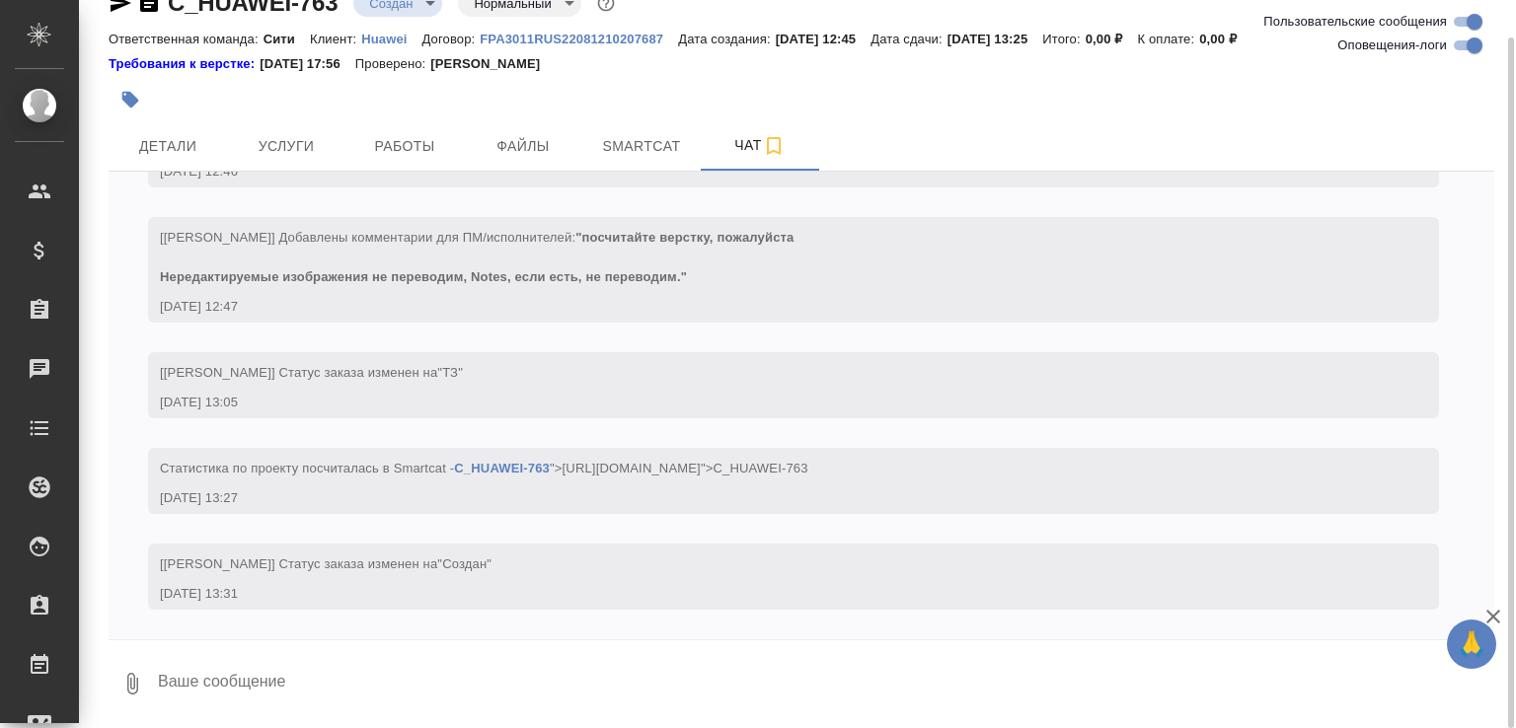
click at [130, 676] on icon "button" at bounding box center [132, 684] width 24 height 24
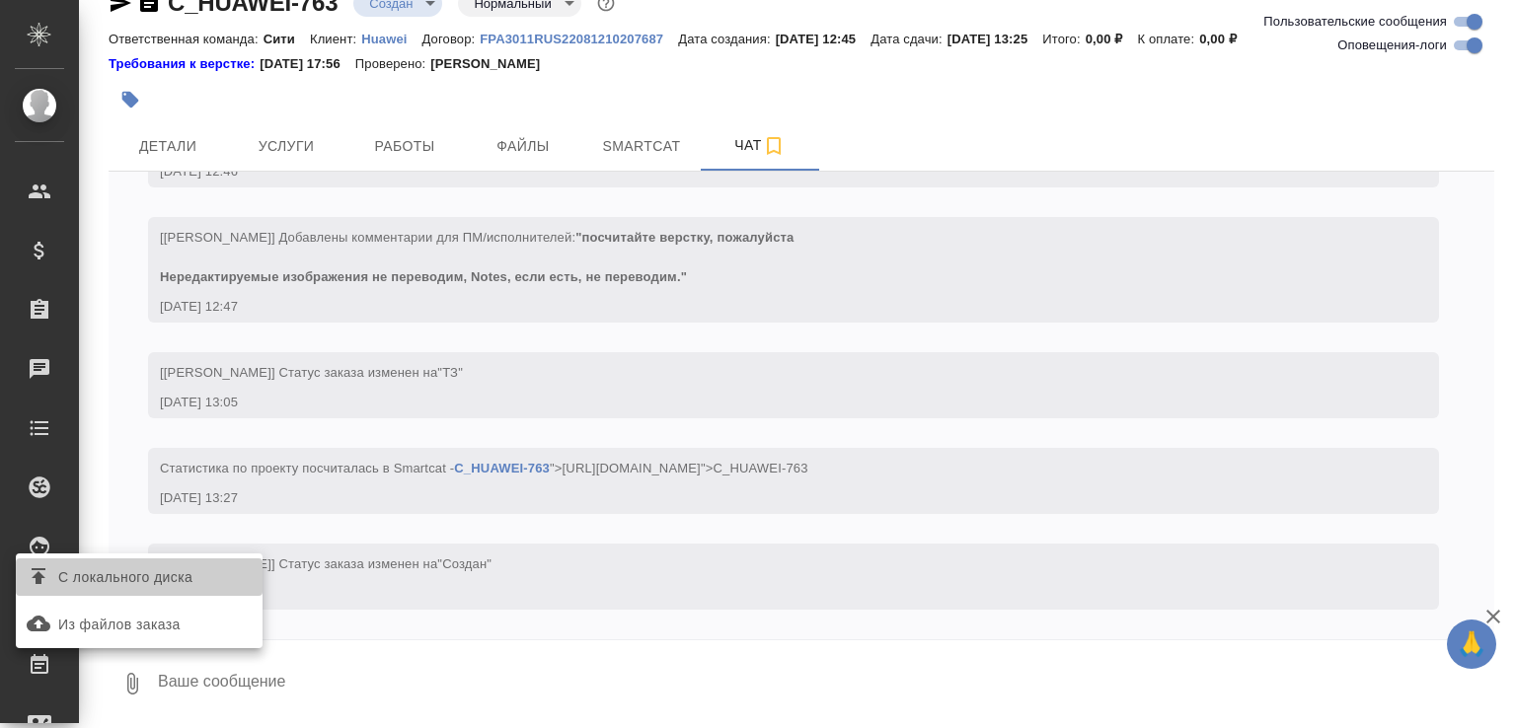
click at [181, 590] on label "С локального диска" at bounding box center [139, 577] width 247 height 37
click at [0, 0] on input "С локального диска" at bounding box center [0, 0] width 0 height 0
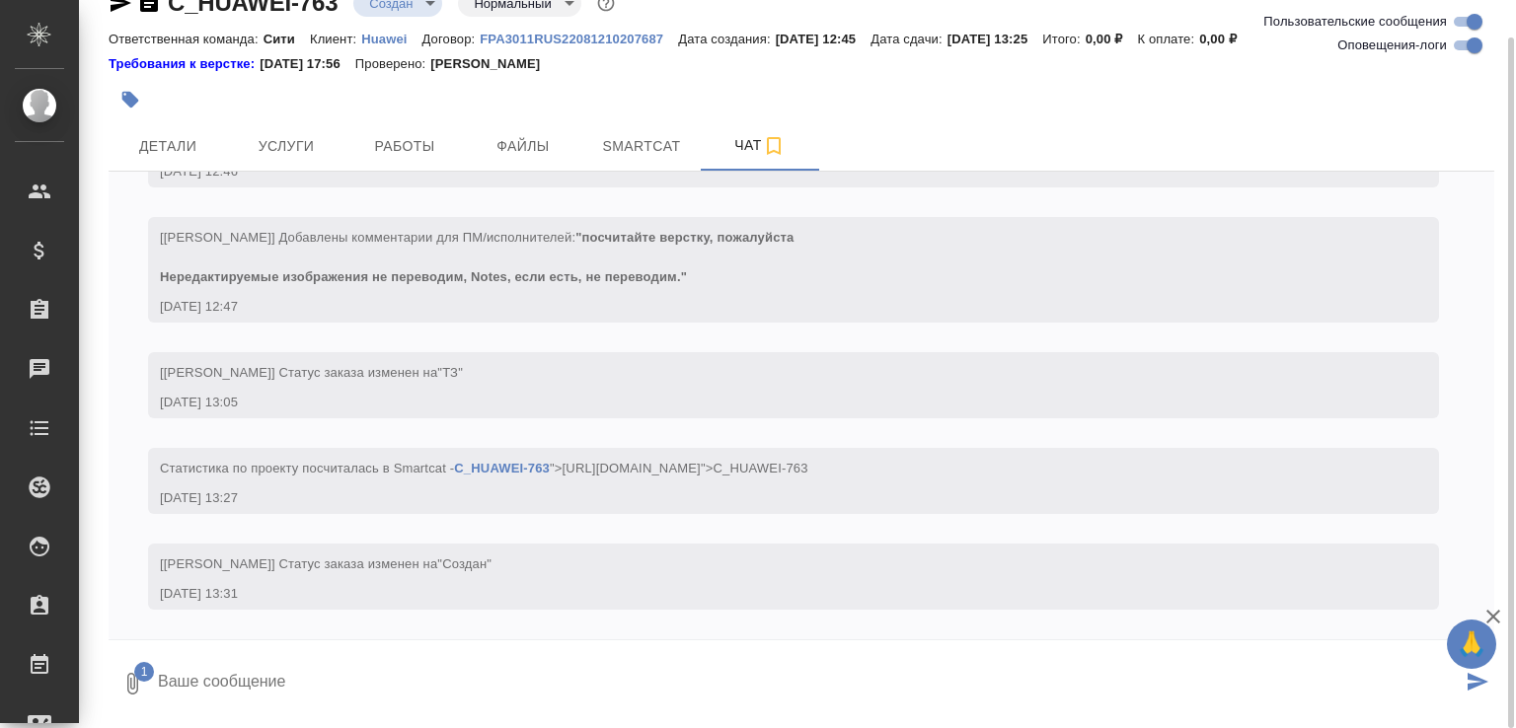
click at [278, 686] on textarea at bounding box center [808, 683] width 1305 height 67
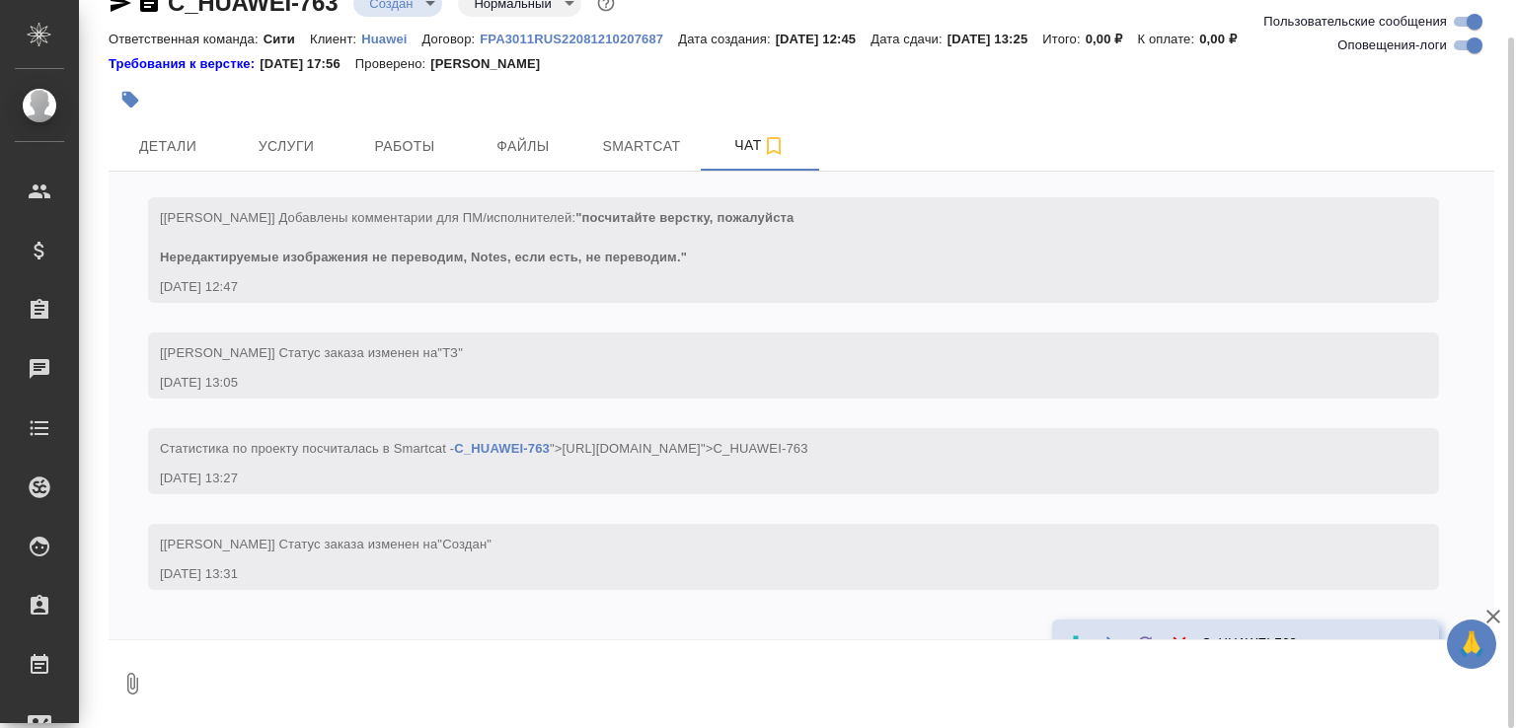
scroll to position [488, 0]
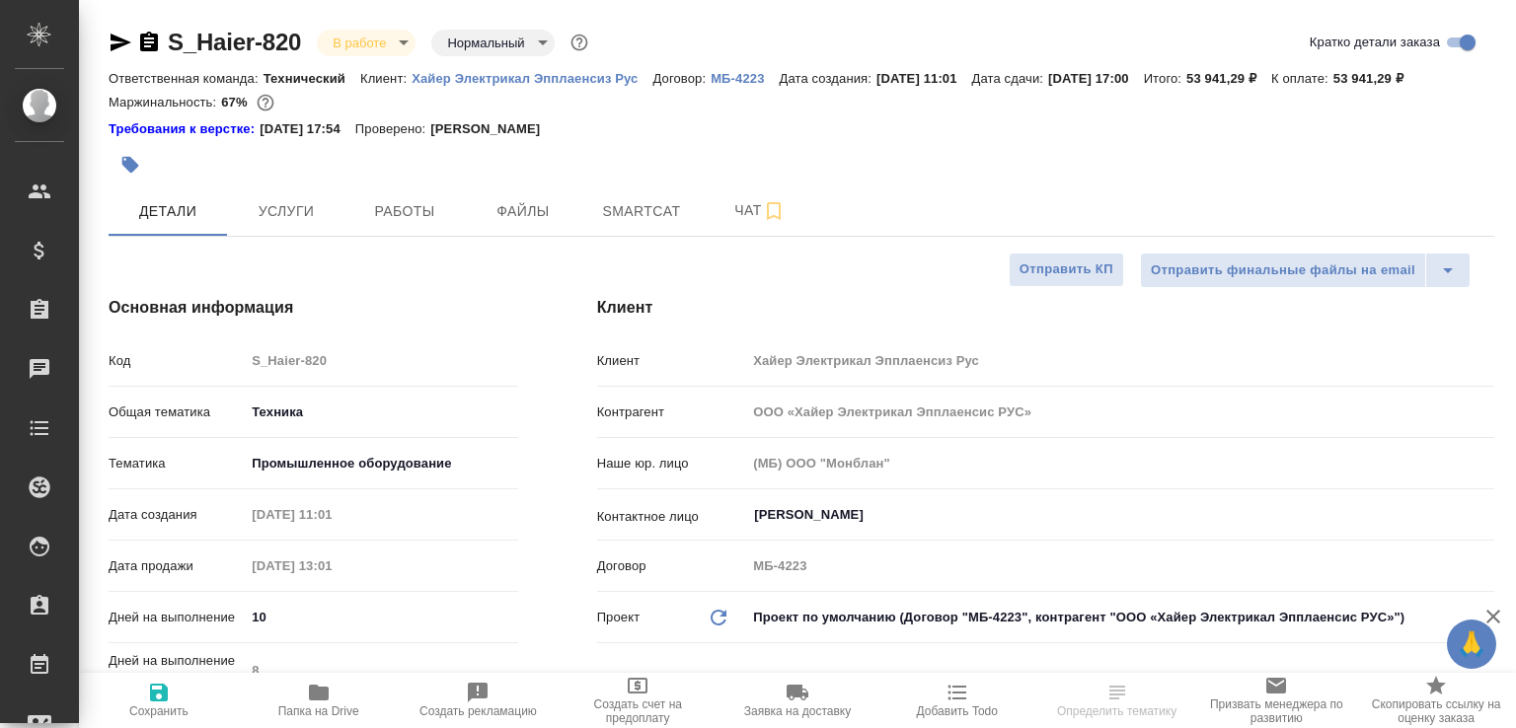
select select "RU"
click at [120, 40] on icon "button" at bounding box center [121, 43] width 21 height 18
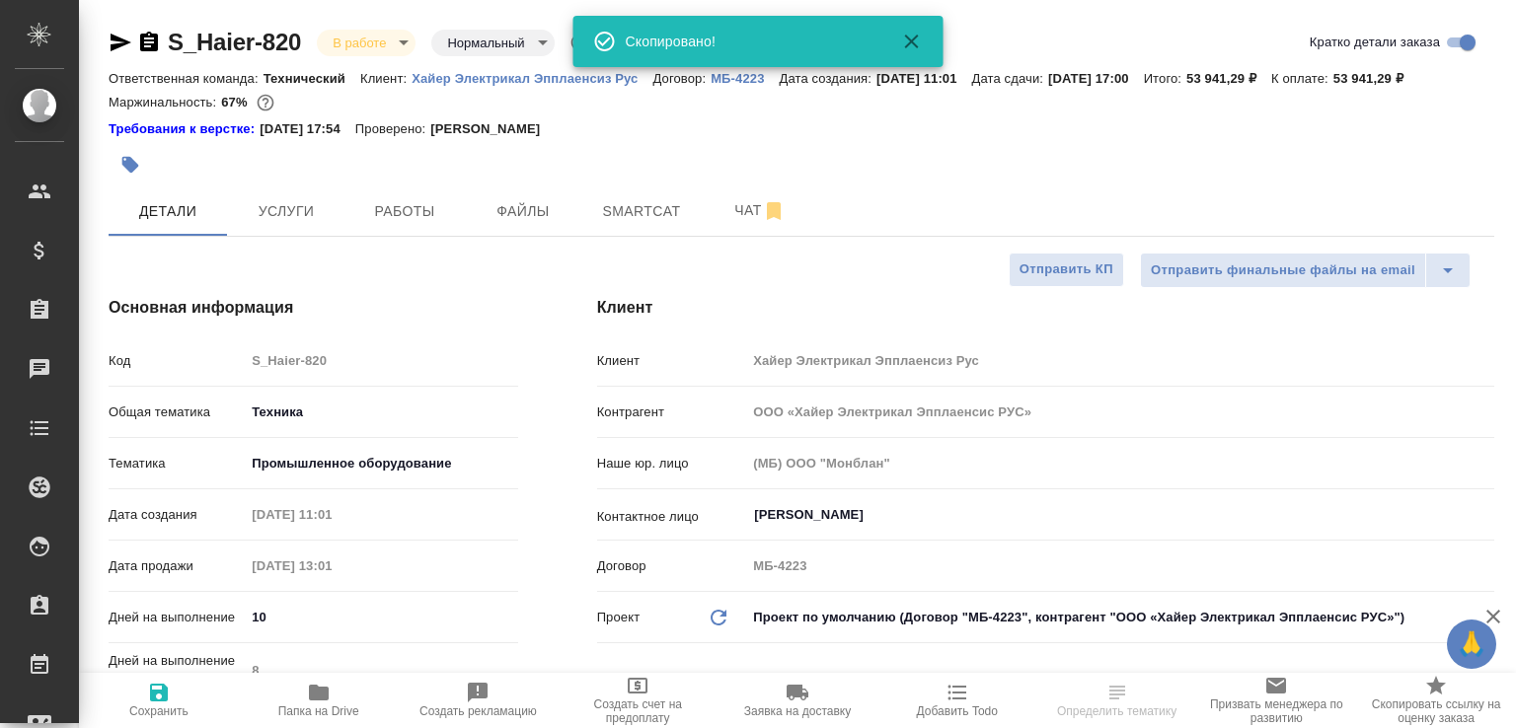
click at [150, 43] on icon "button" at bounding box center [149, 42] width 18 height 20
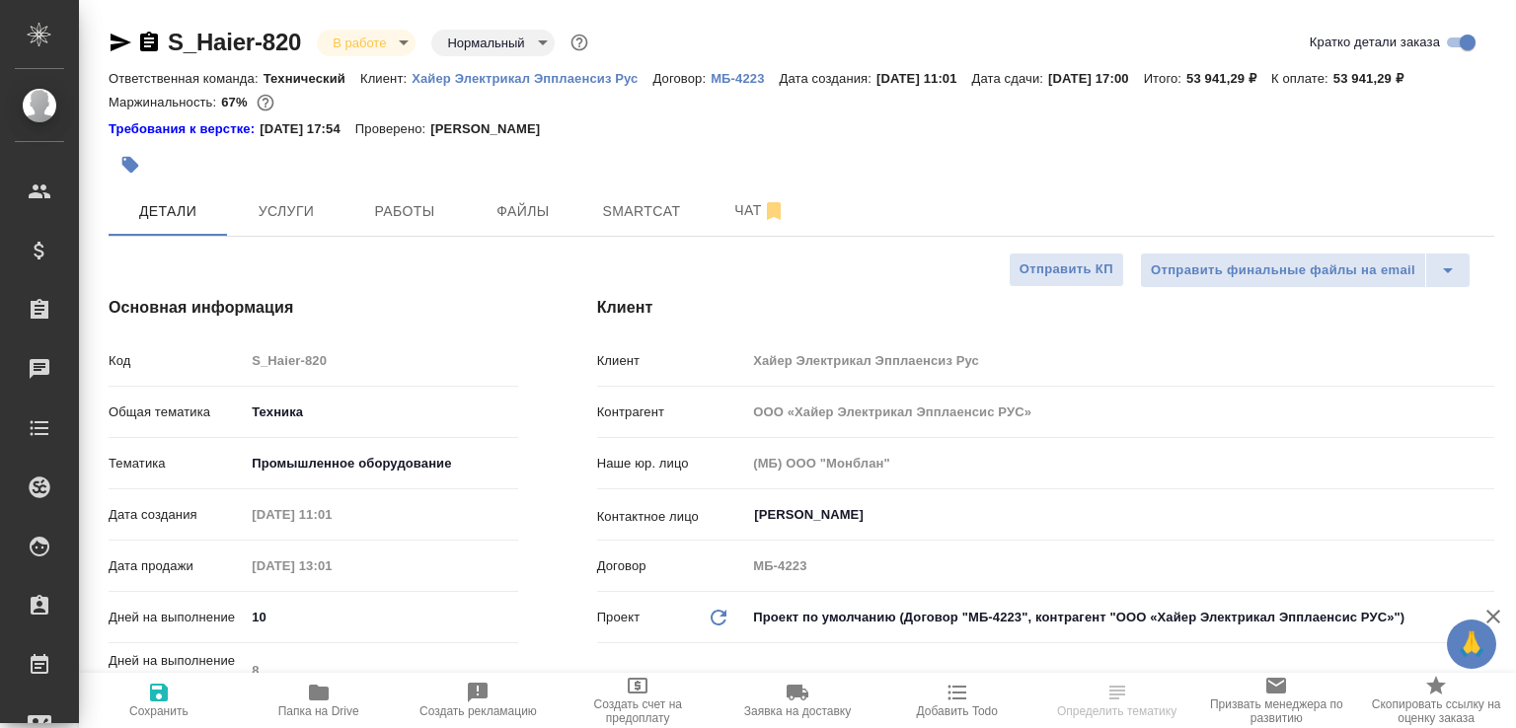
select select "RU"
type textarea "x"
select select "RU"
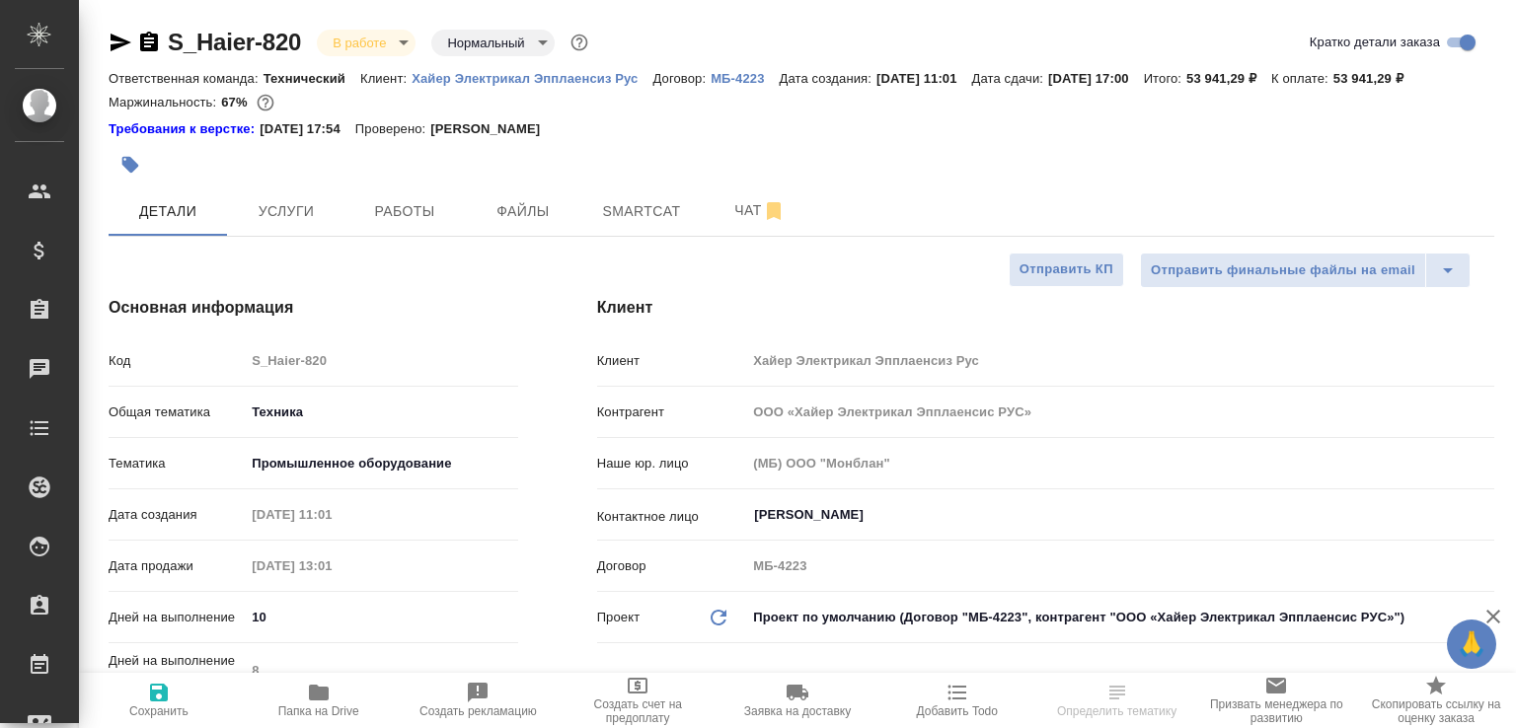
click at [120, 44] on icon "button" at bounding box center [121, 43] width 21 height 18
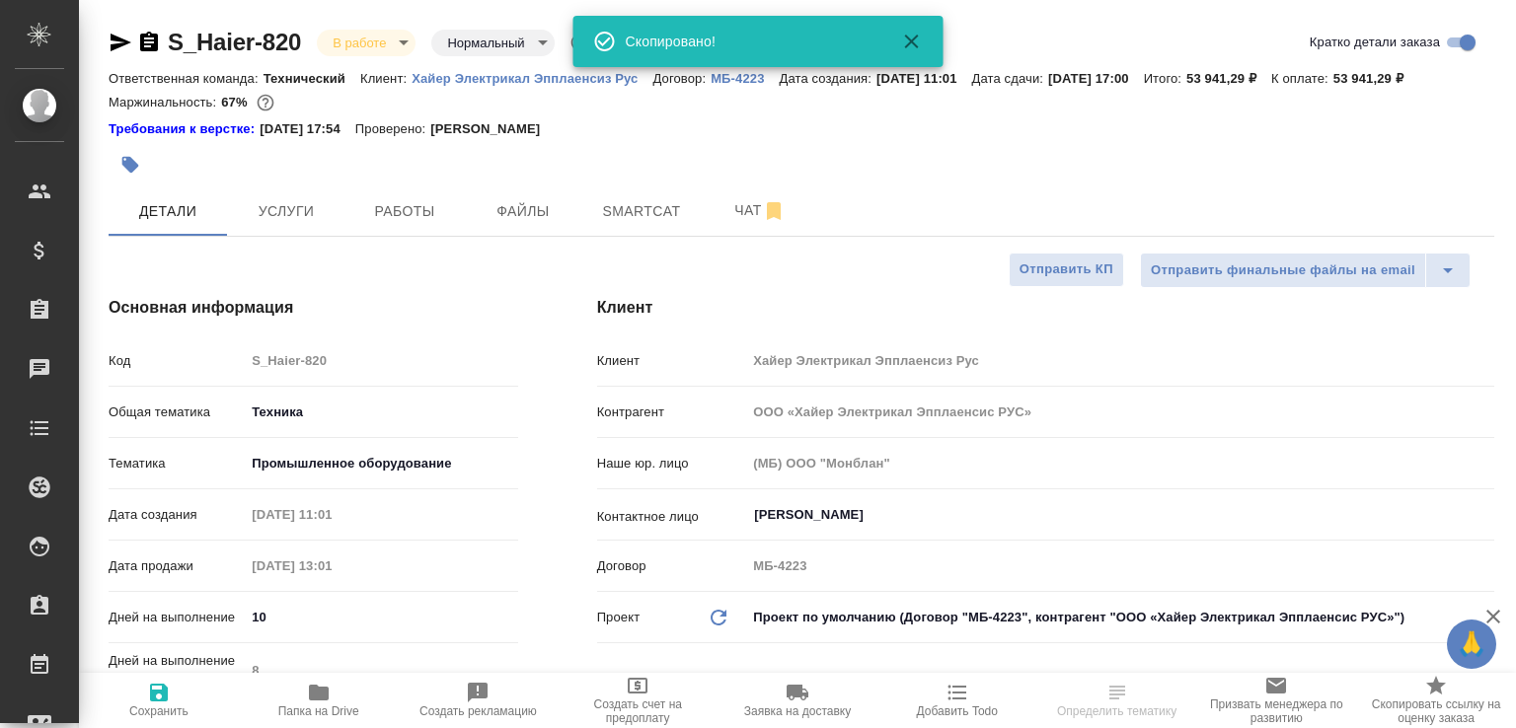
click at [340, 690] on span "Папка на Drive" at bounding box center [319, 699] width 136 height 37
click at [390, 224] on span "Работы" at bounding box center [404, 211] width 95 height 25
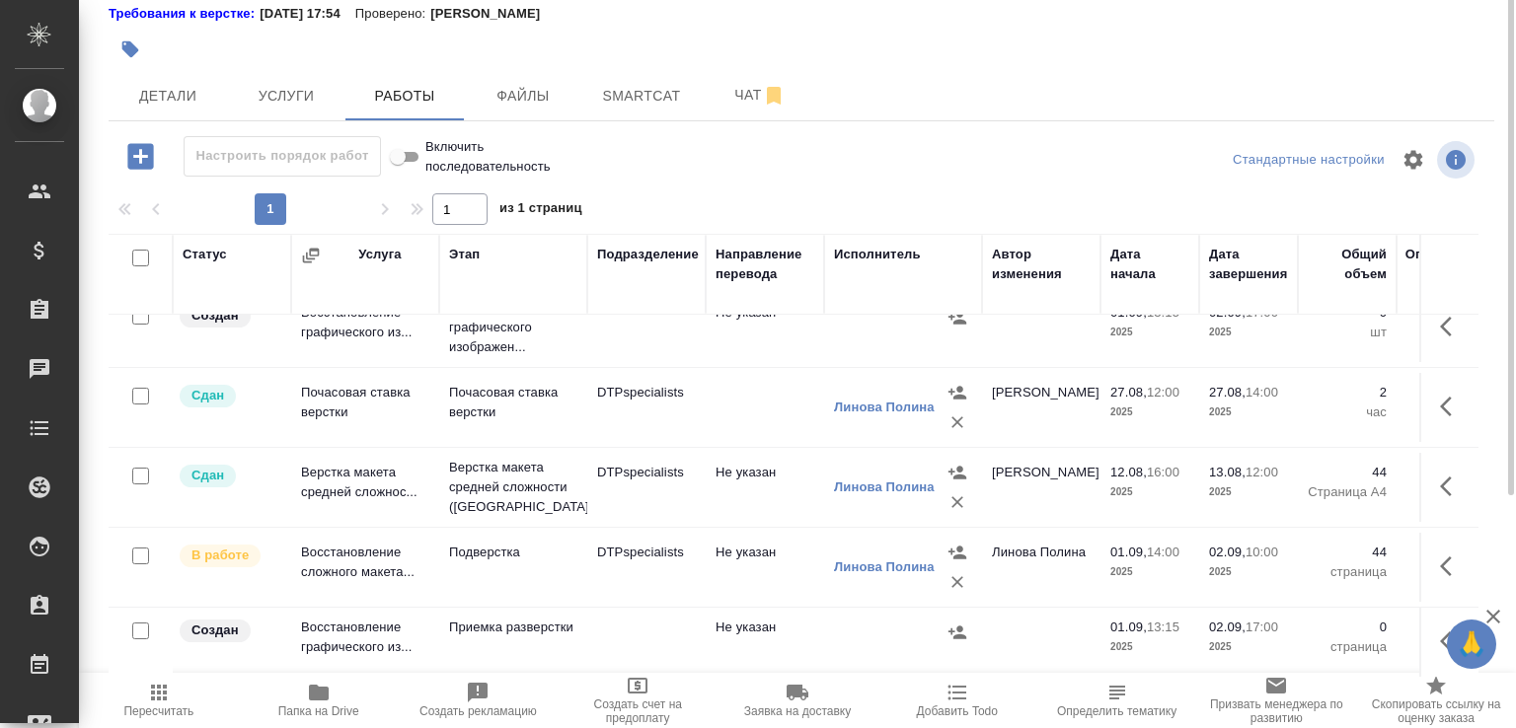
scroll to position [628, 0]
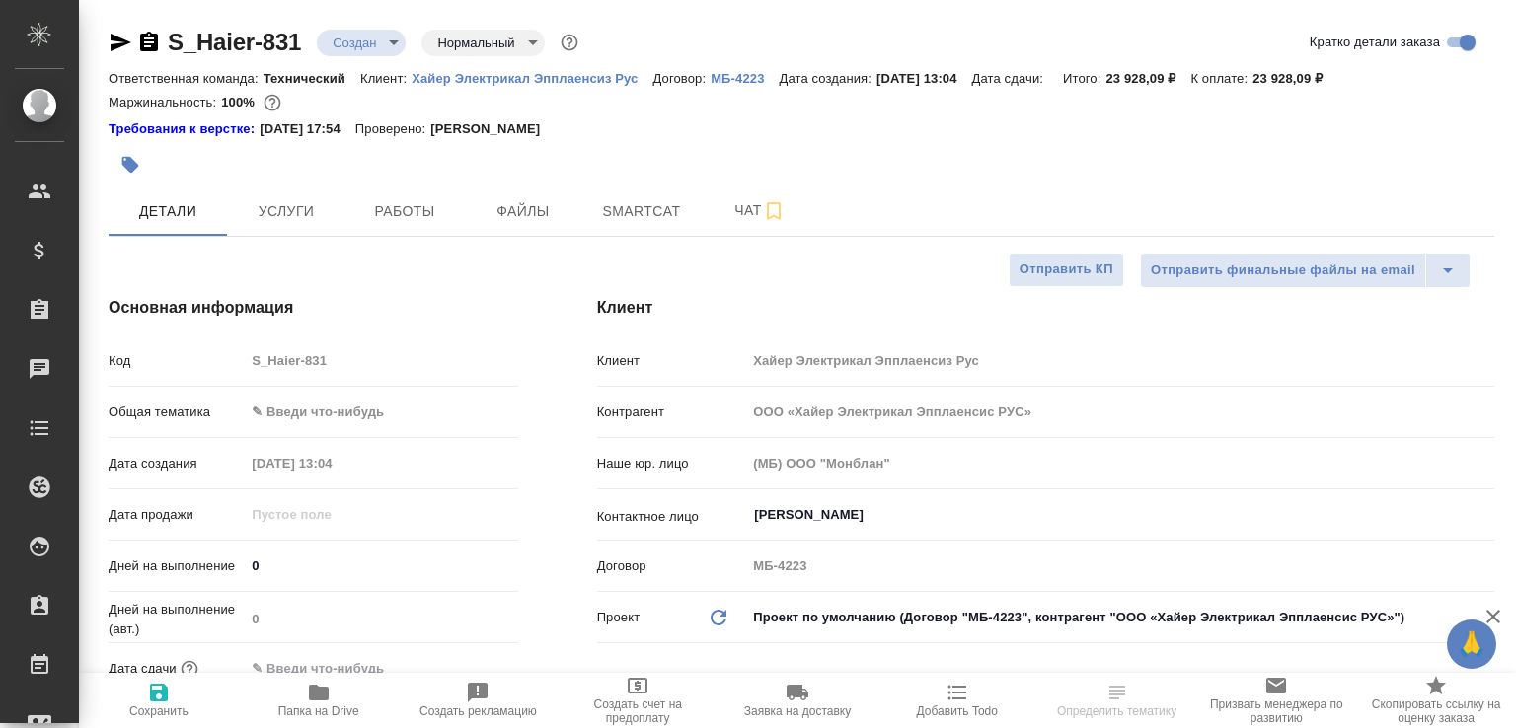
select select "RU"
click at [347, 692] on span "Папка на Drive" at bounding box center [319, 699] width 136 height 37
select select "RU"
type textarea "x"
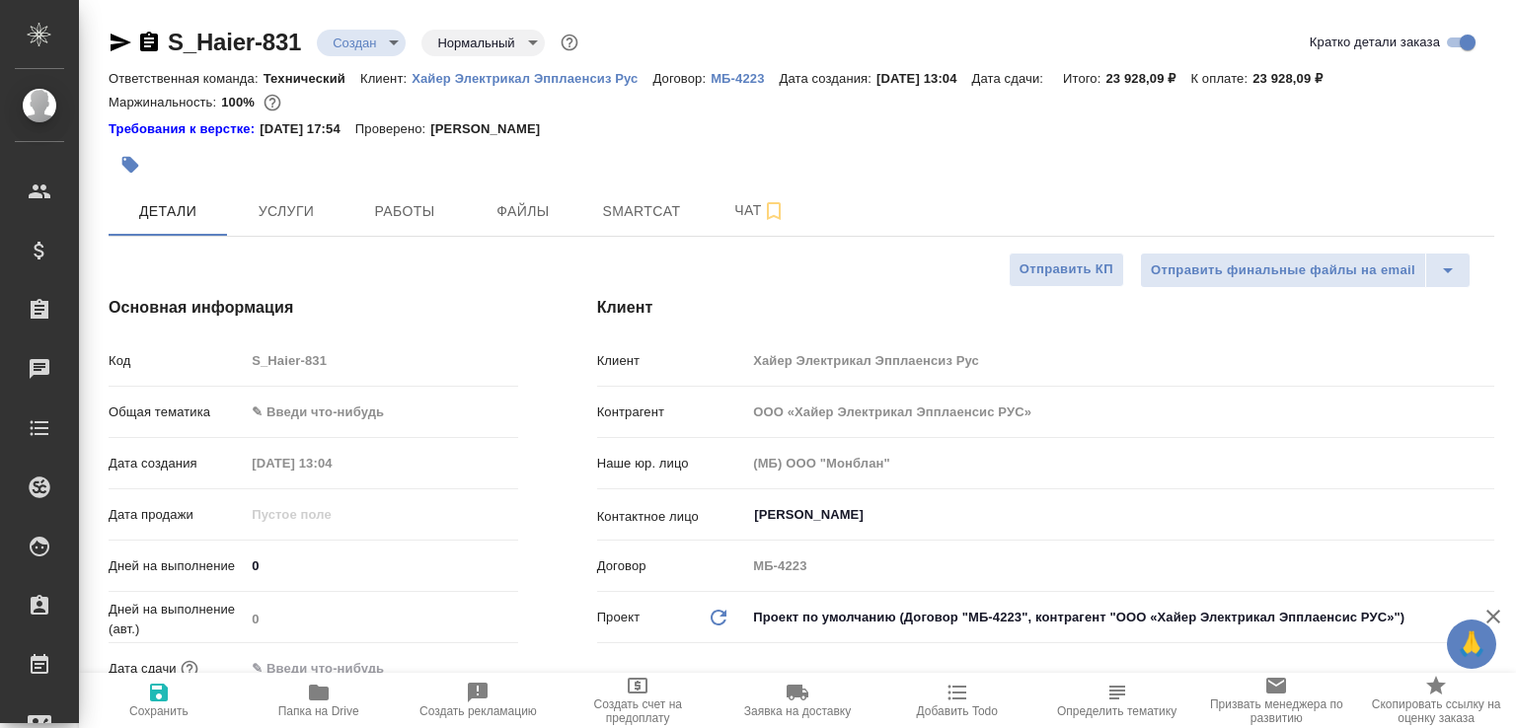
type textarea "x"
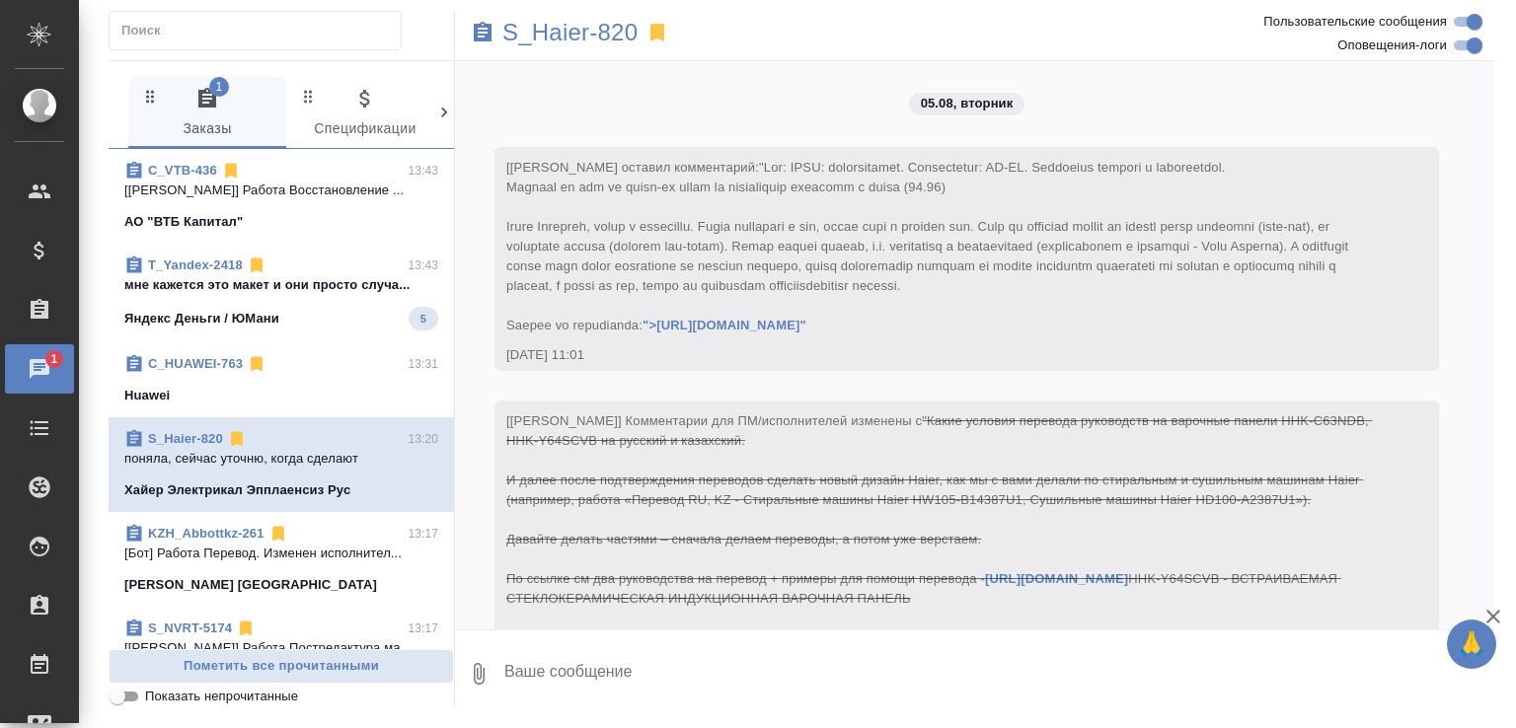
scroll to position [46350, 0]
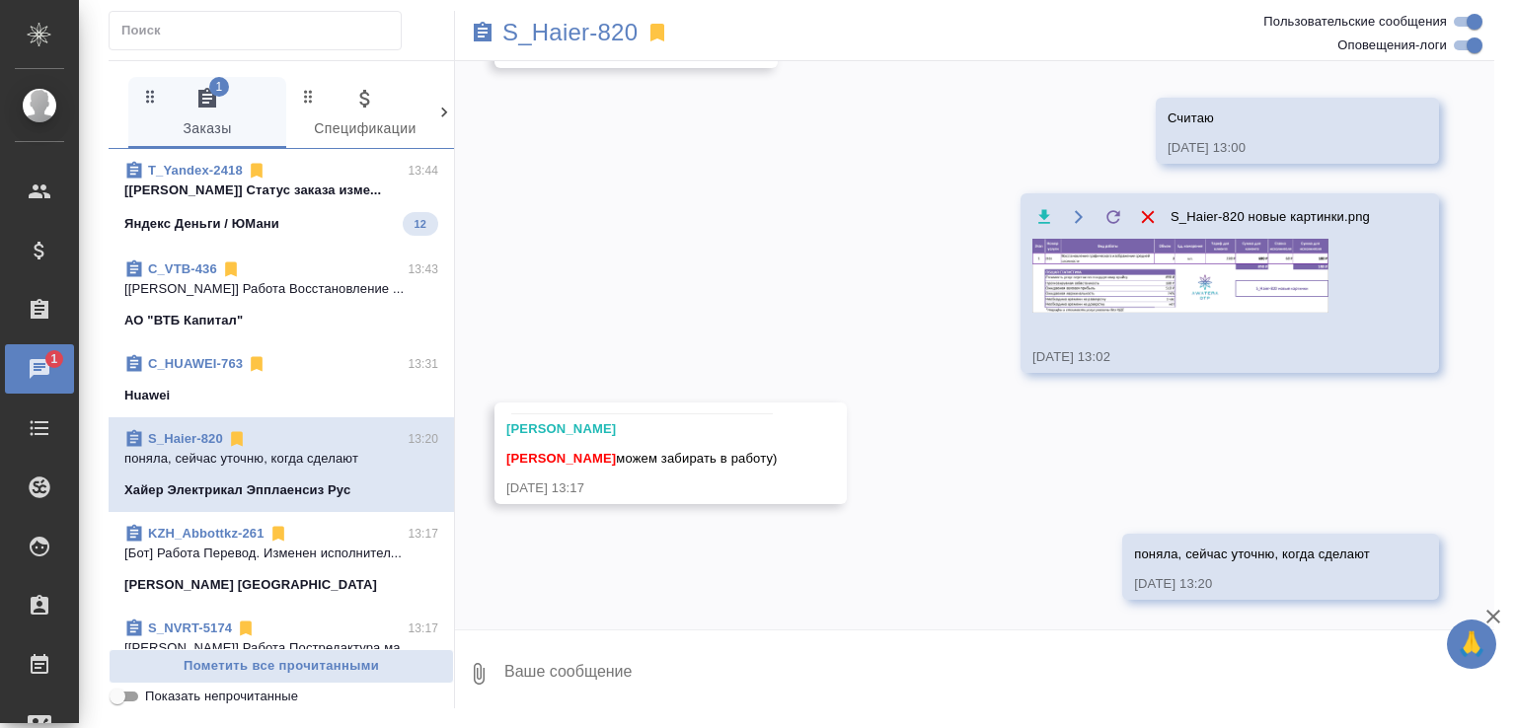
click at [324, 203] on span "T_Yandex-2418 13:44 [Прохорова Анастасия] Статус заказа изме... Яндекс Деньги /…" at bounding box center [281, 198] width 314 height 75
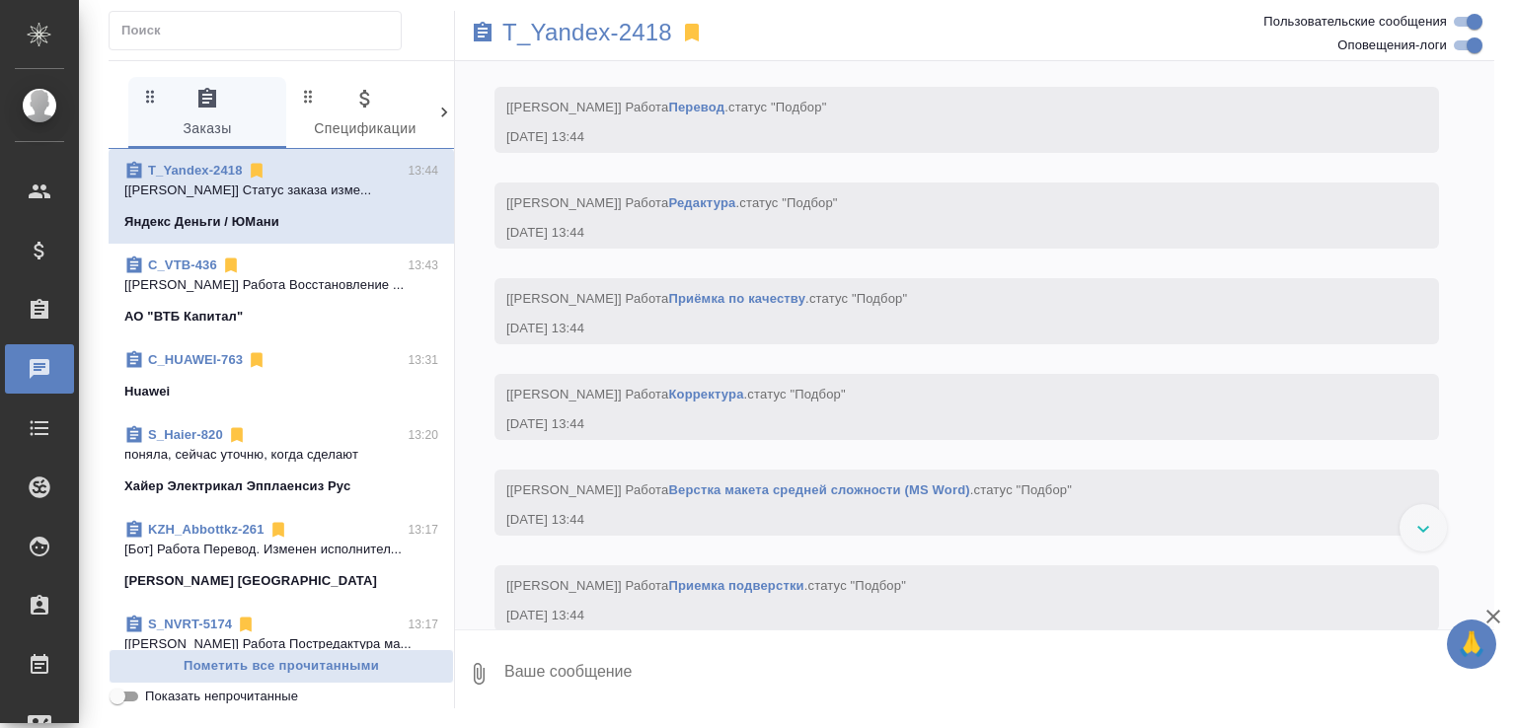
scroll to position [1918, 0]
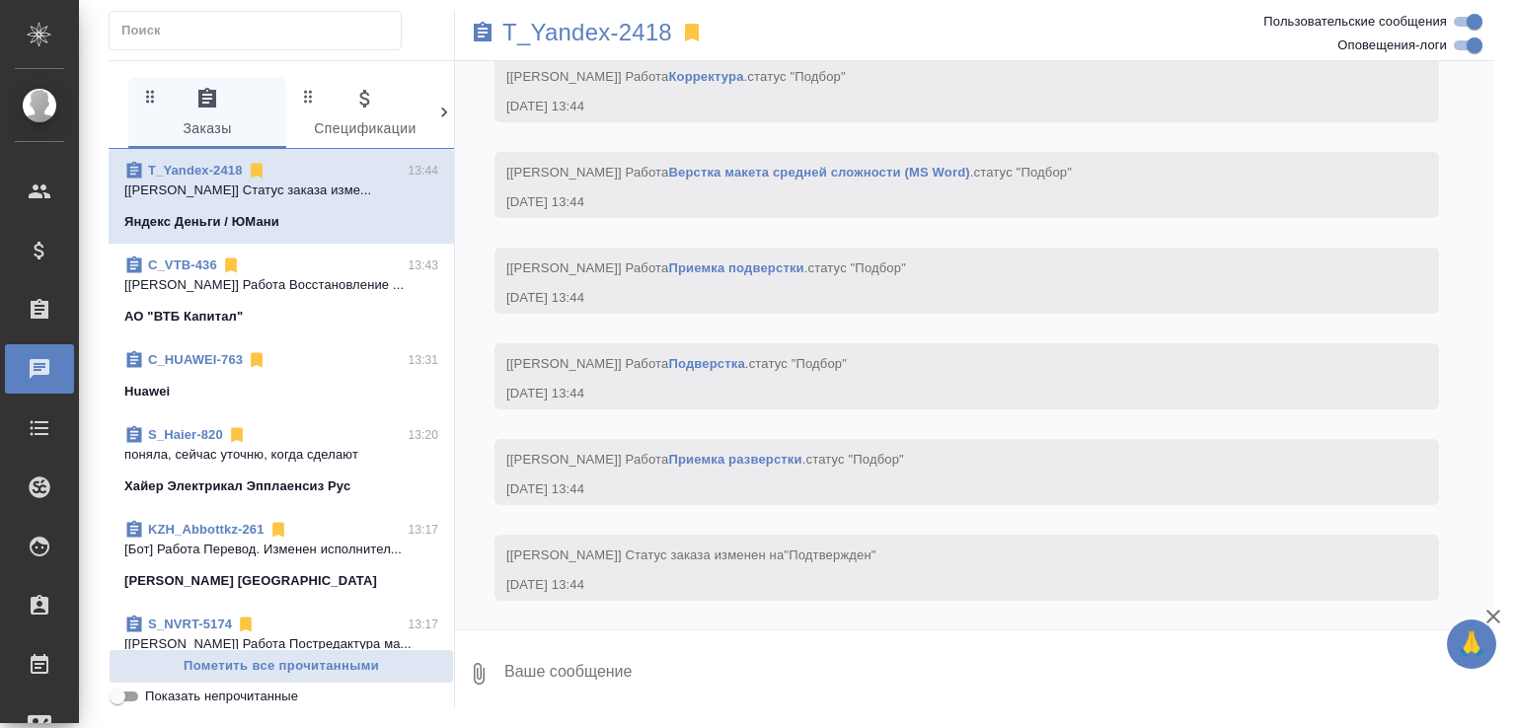
click at [574, 679] on textarea at bounding box center [998, 673] width 992 height 67
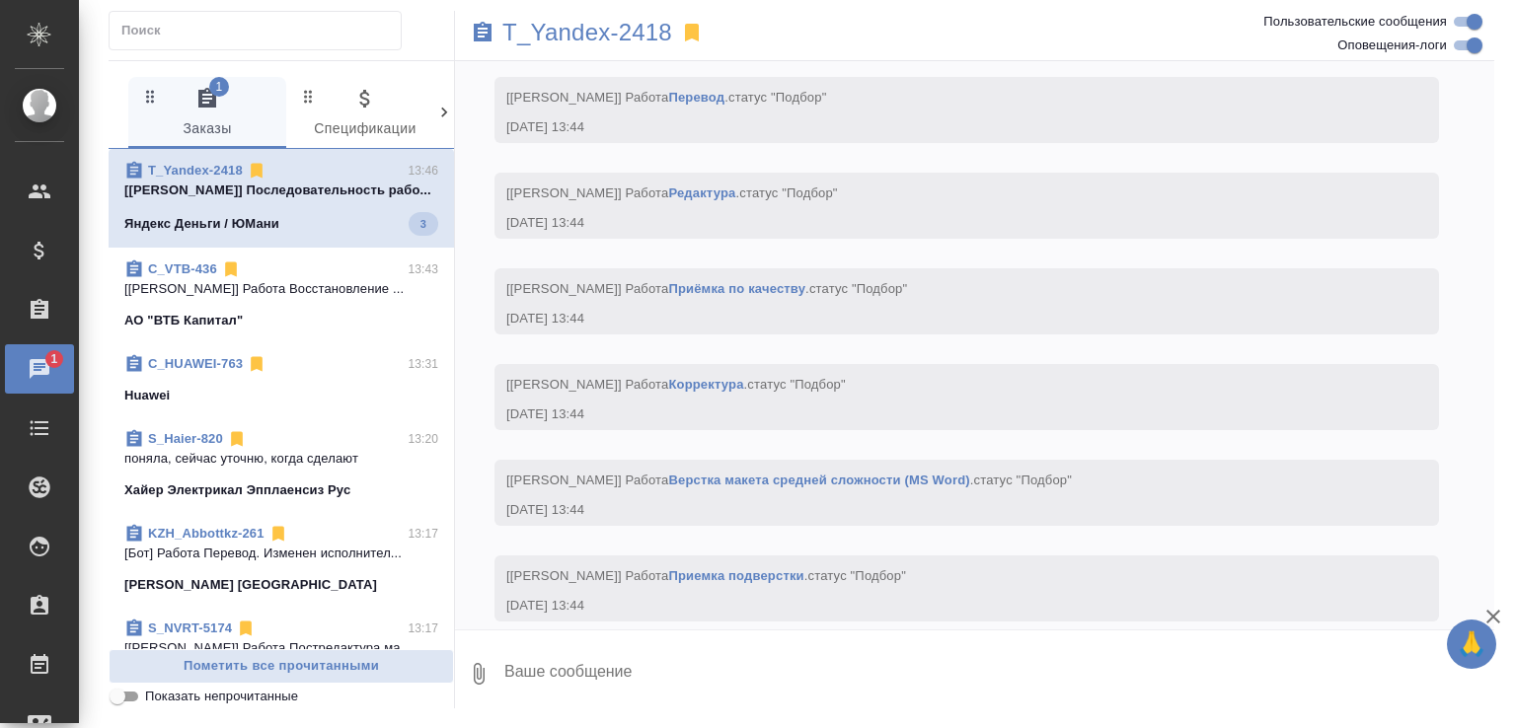
scroll to position [2230, 0]
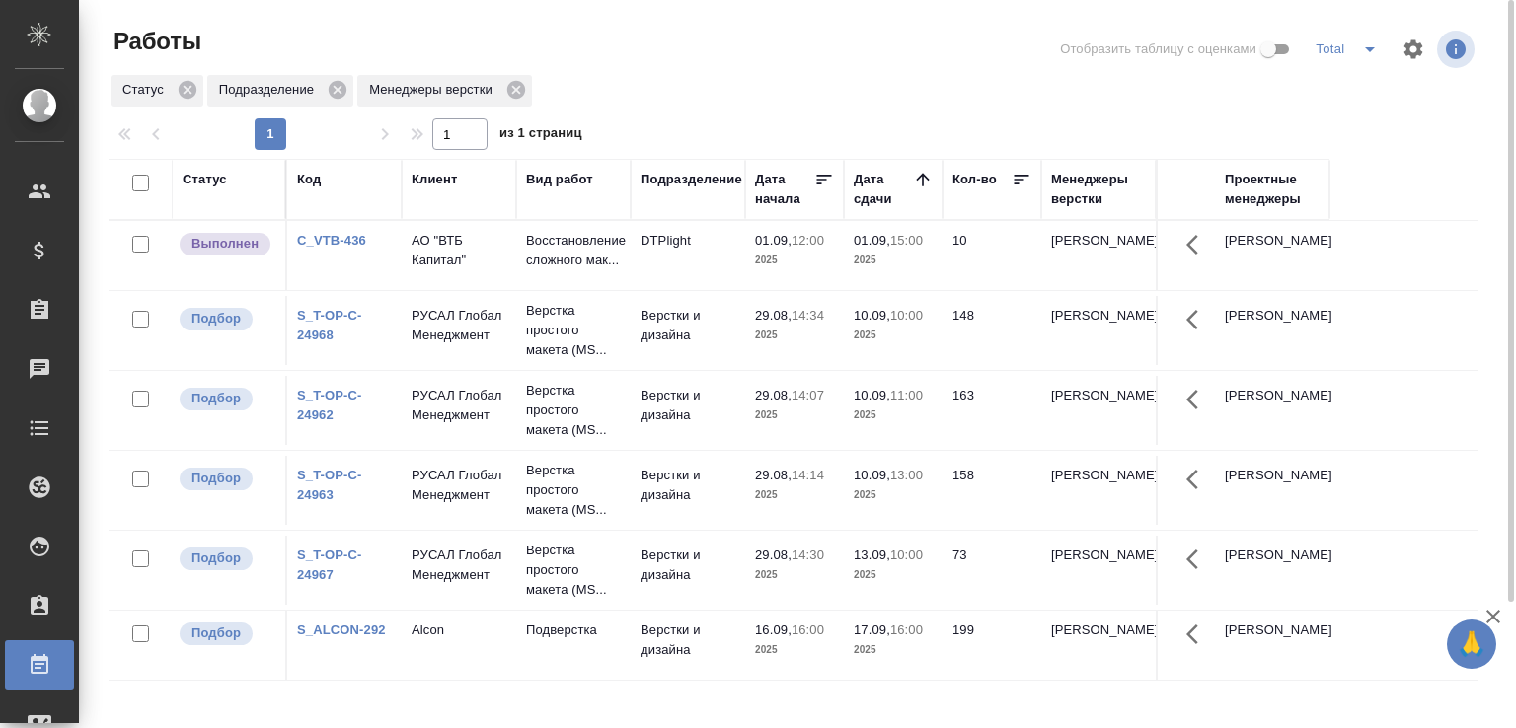
scroll to position [152, 0]
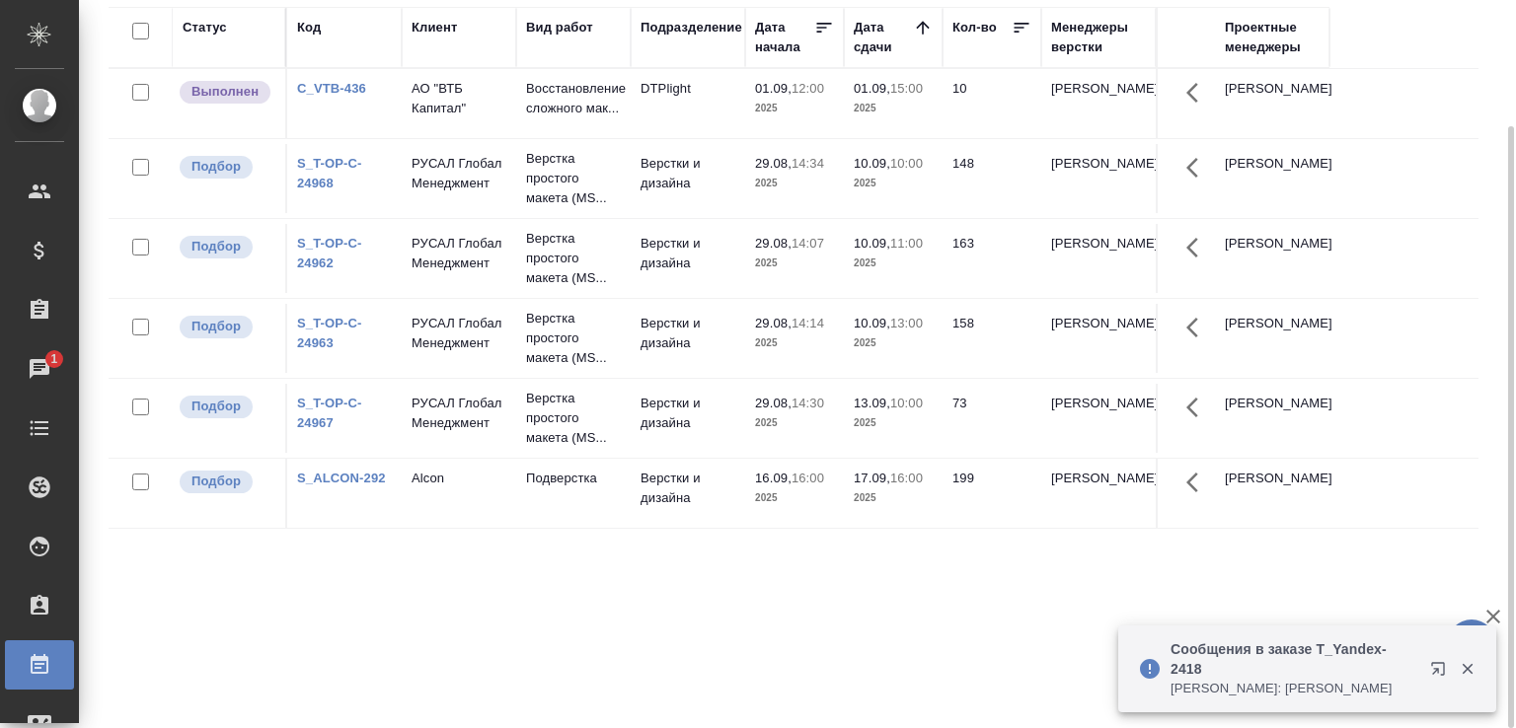
click at [377, 613] on div "Статус Код Клиент Вид работ Подразделение Дата начала Дата сдачи Кол-во Менедже…" at bounding box center [794, 362] width 1370 height 710
click at [488, 125] on td "АО "ВТБ Капитал"" at bounding box center [459, 103] width 114 height 69
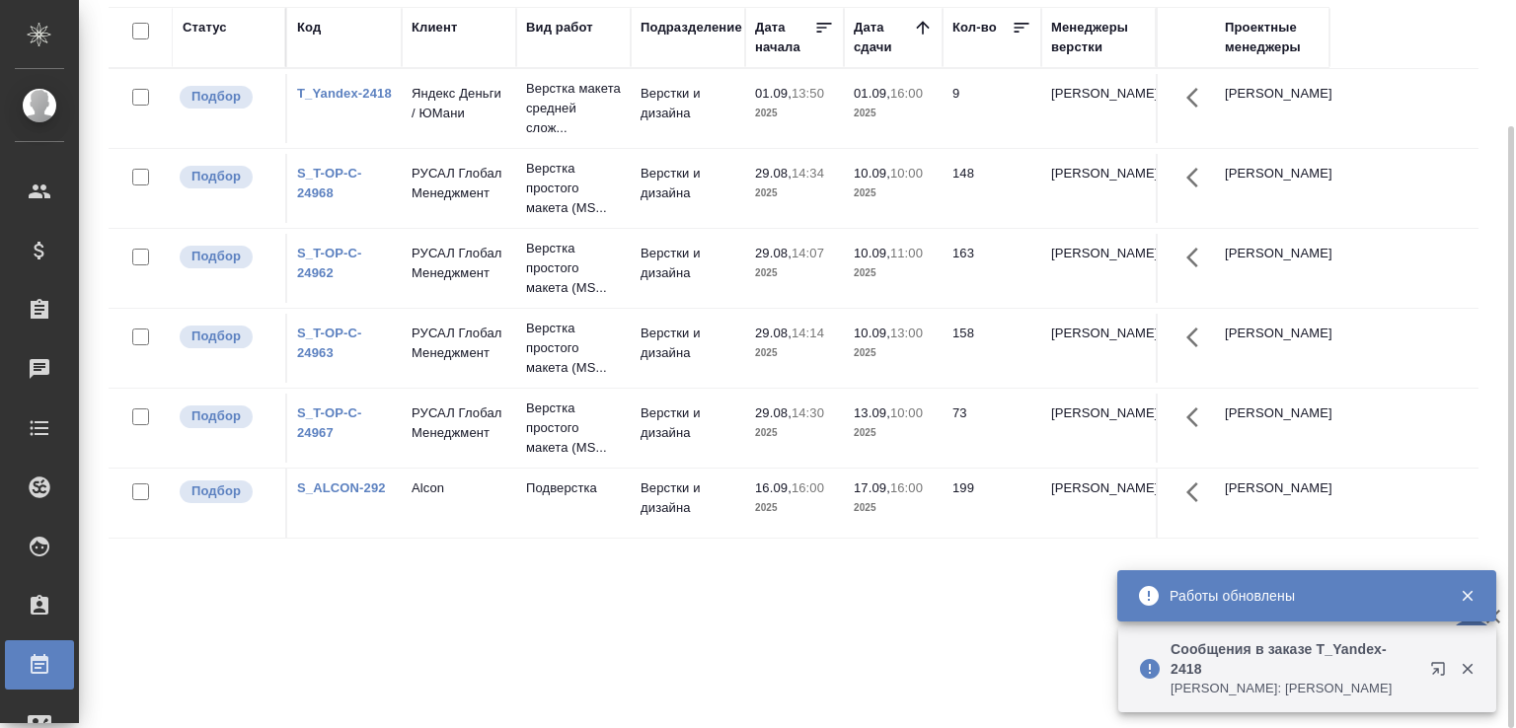
click at [686, 138] on td "Верстки и дизайна" at bounding box center [688, 108] width 114 height 69
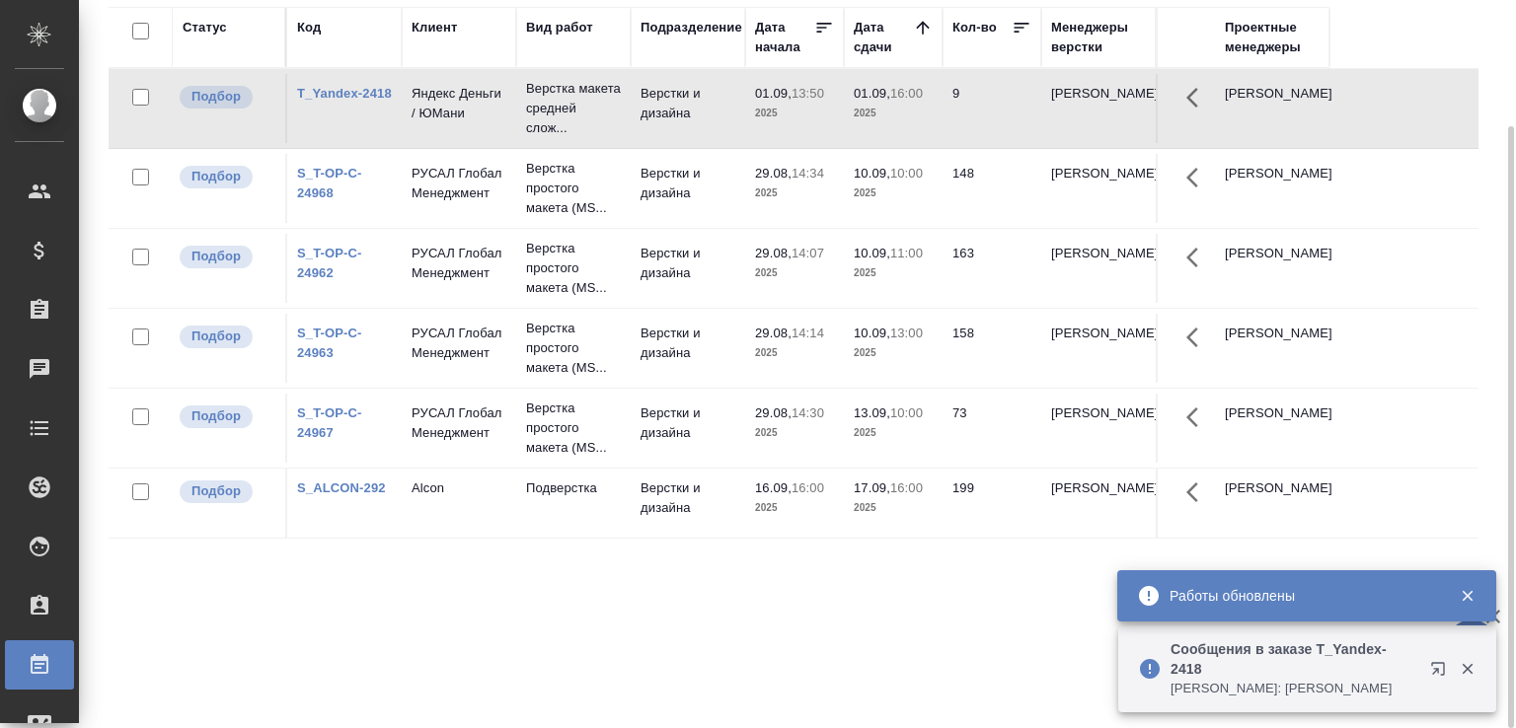
click at [686, 138] on td "Верстки и дизайна" at bounding box center [688, 108] width 114 height 69
click at [1465, 667] on icon "button" at bounding box center [1466, 669] width 11 height 11
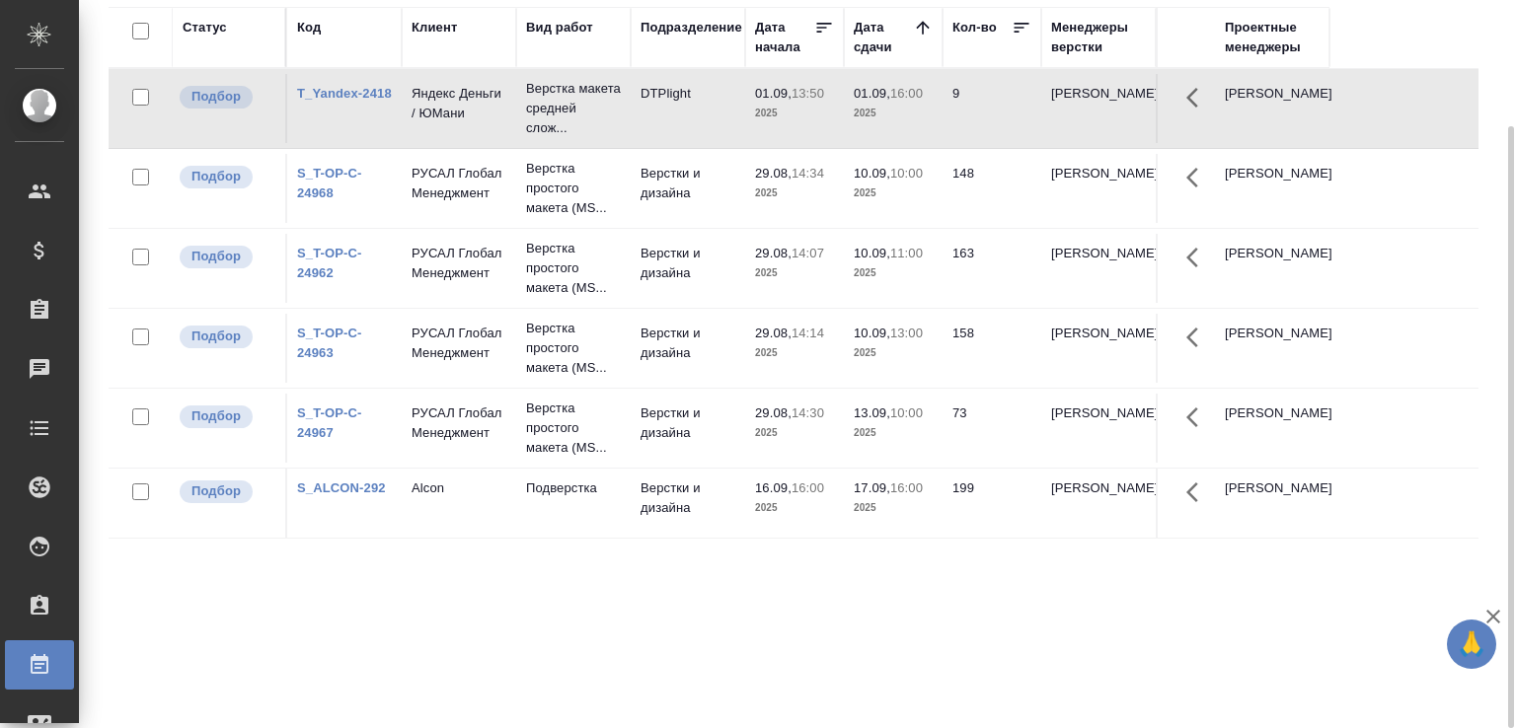
click at [742, 660] on div "Статус Код Клиент Вид работ Подразделение Дата начала Дата сдачи Кол-во Менедже…" at bounding box center [794, 362] width 1370 height 710
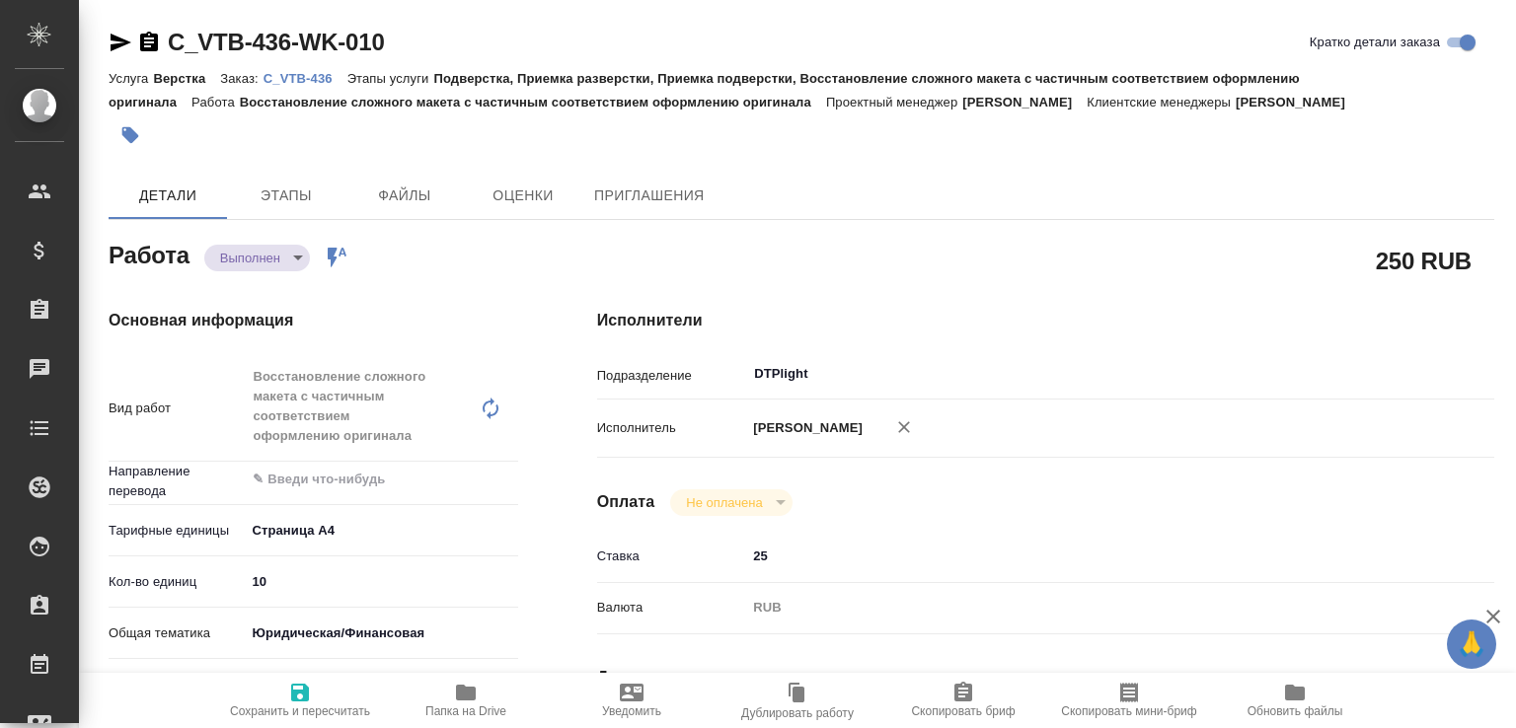
click at [289, 275] on div "Основная информация Вид работ Восстановление сложного макета с частичным соотве…" at bounding box center [313, 720] width 488 height 902
click at [280, 250] on body "🙏 .cls-1 fill:#fff; AWATERA [PERSON_NAME]malofeeva Клиенты Спецификации Заказы …" at bounding box center [758, 364] width 1516 height 728
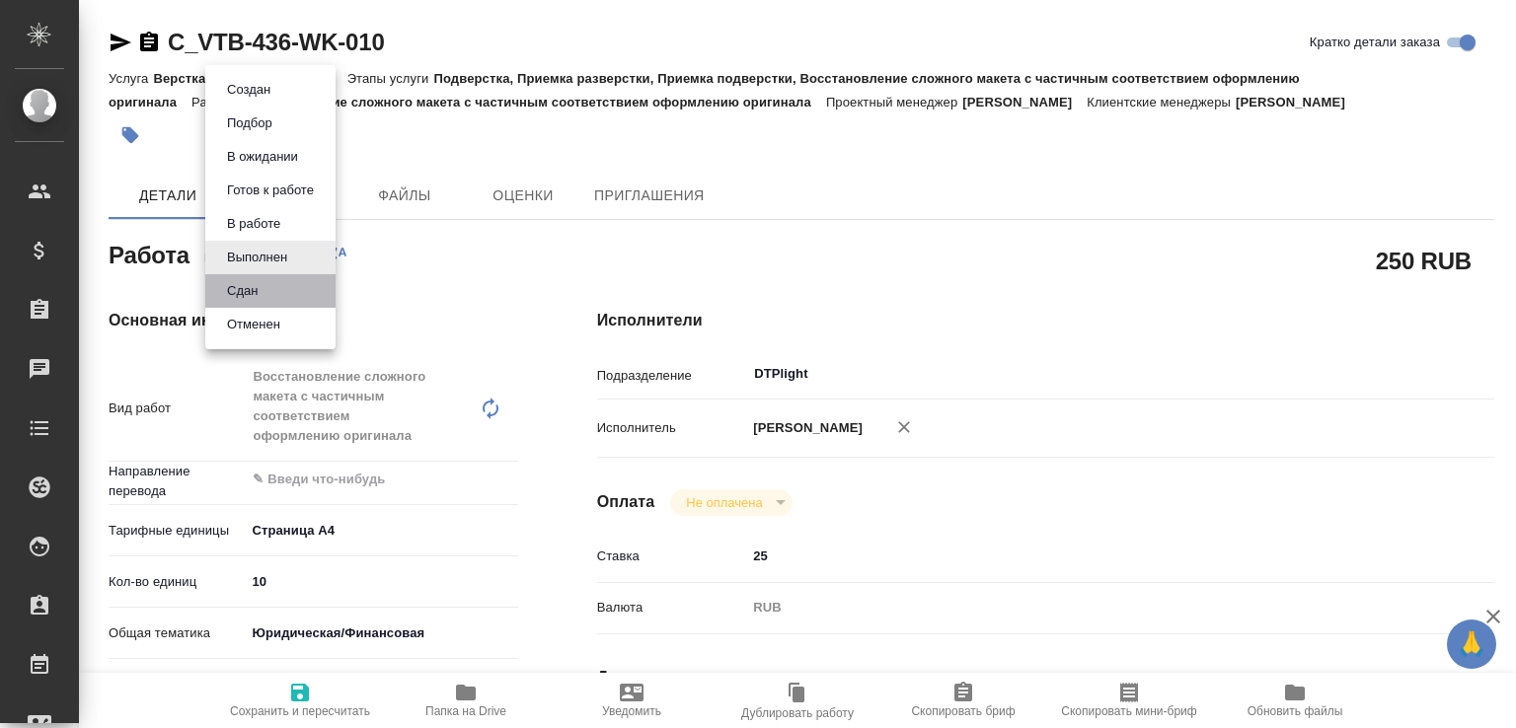
click at [268, 292] on li "Сдан" at bounding box center [270, 291] width 130 height 34
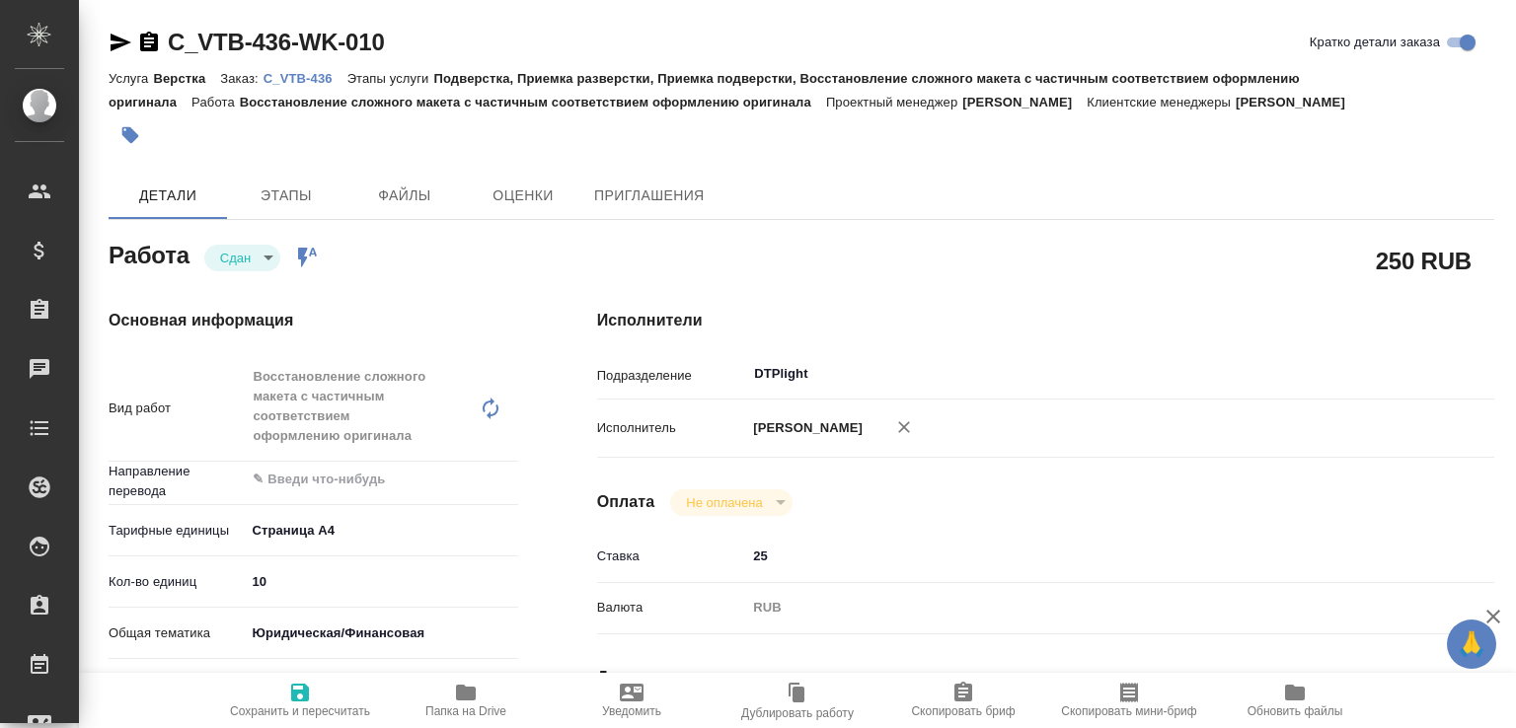
click at [466, 720] on button "Папка на Drive" at bounding box center [466, 700] width 166 height 55
type textarea "x"
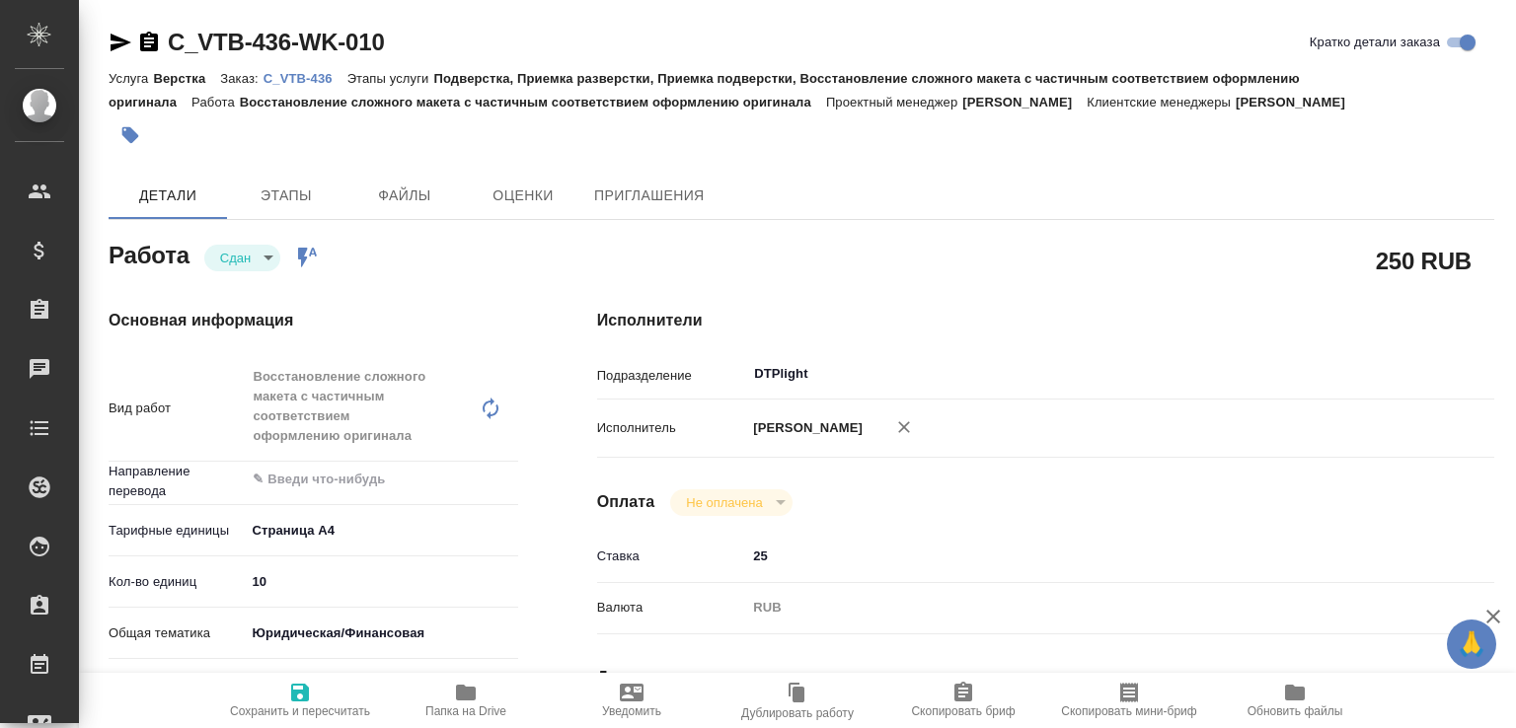
type textarea "x"
click at [295, 80] on p "C_VTB-436" at bounding box center [305, 78] width 84 height 15
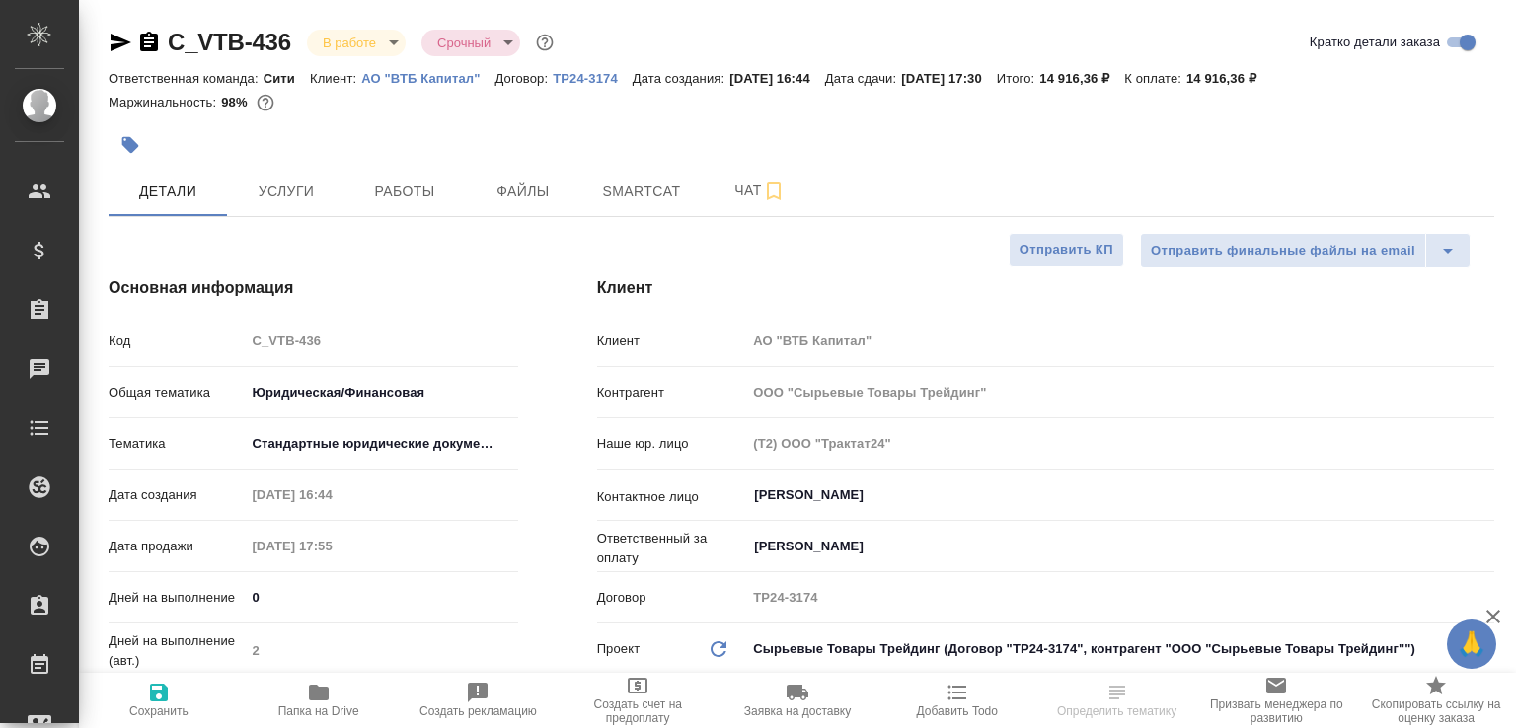
select select "RU"
type textarea "x"
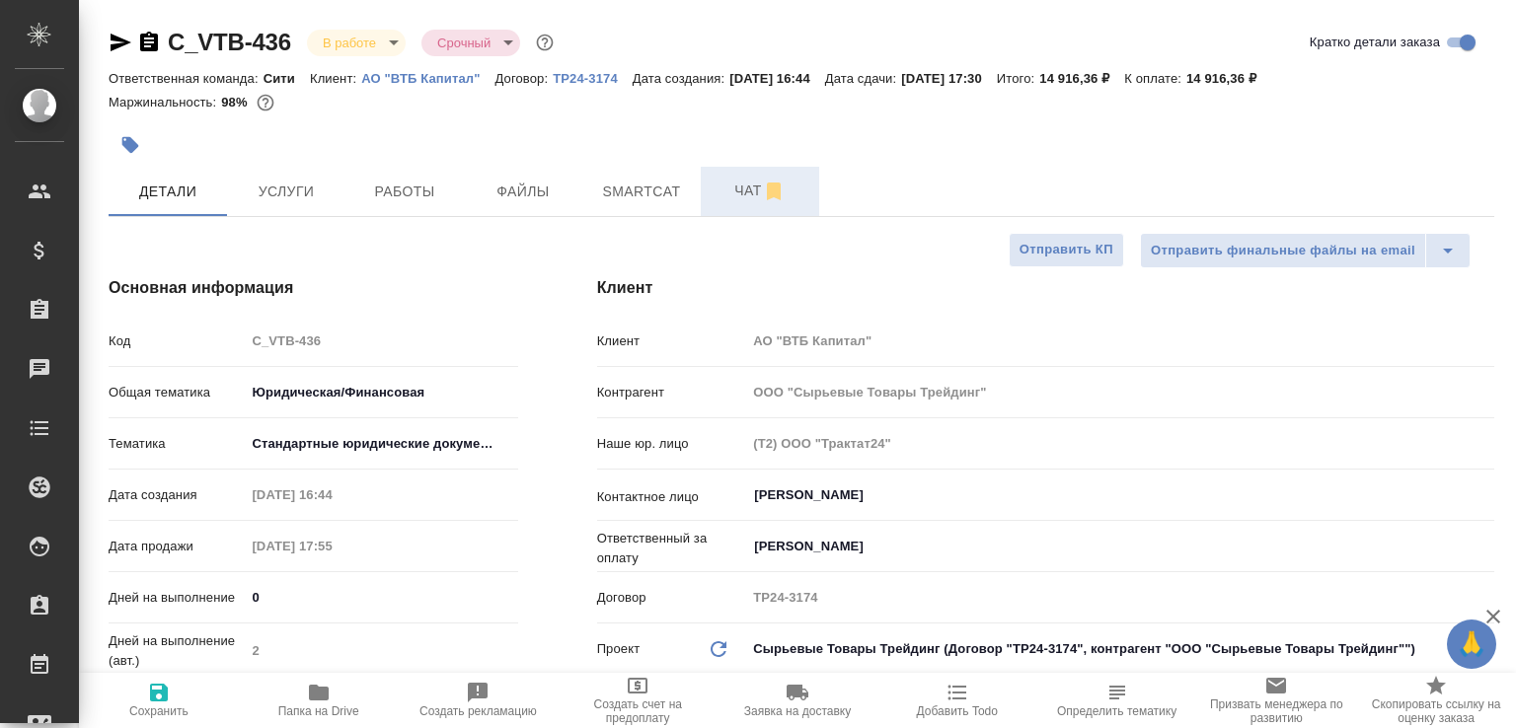
click at [738, 185] on span "Чат" at bounding box center [759, 191] width 95 height 25
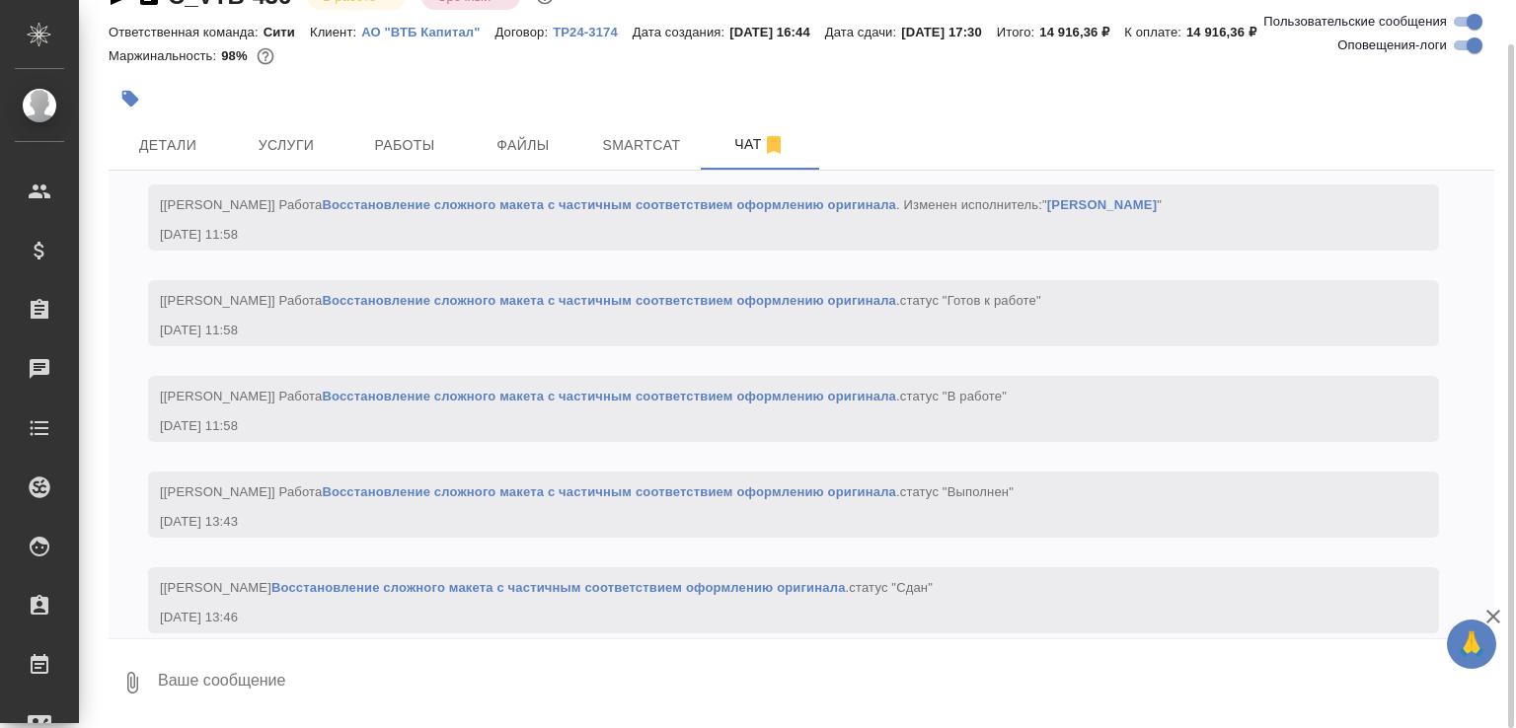
scroll to position [3394, 0]
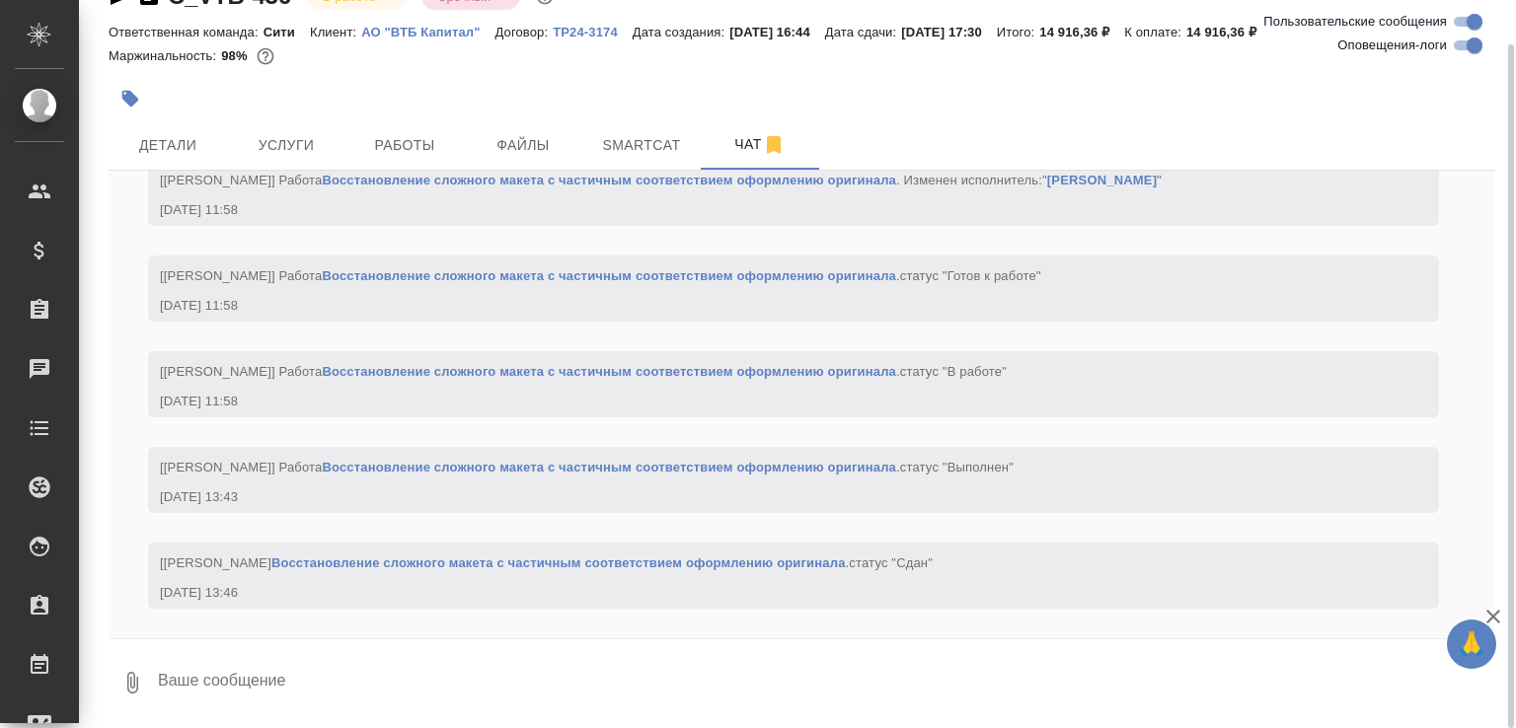
click at [296, 698] on textarea at bounding box center [825, 682] width 1338 height 67
paste textarea "[URL][DOMAIN_NAME]"
type textarea "[URL][DOMAIN_NAME]"
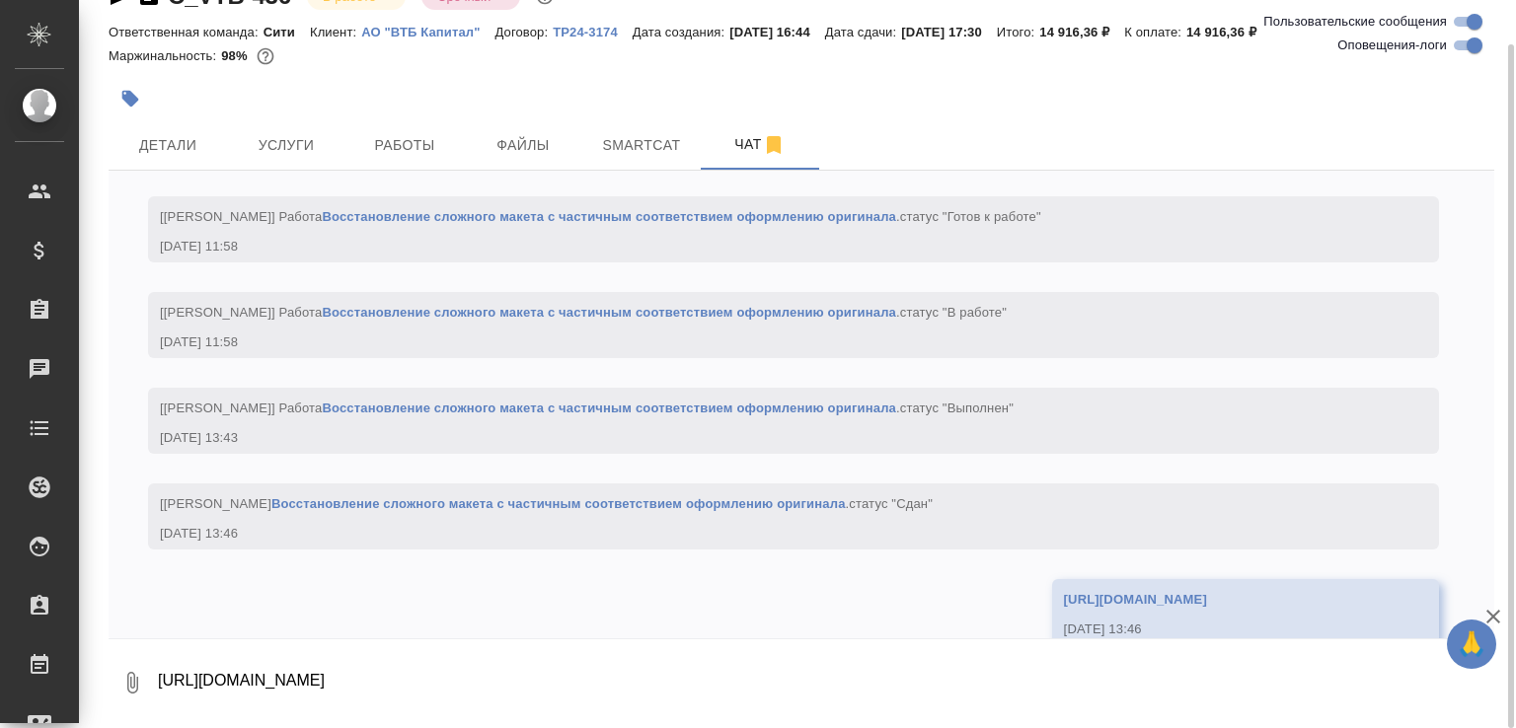
scroll to position [3530, 0]
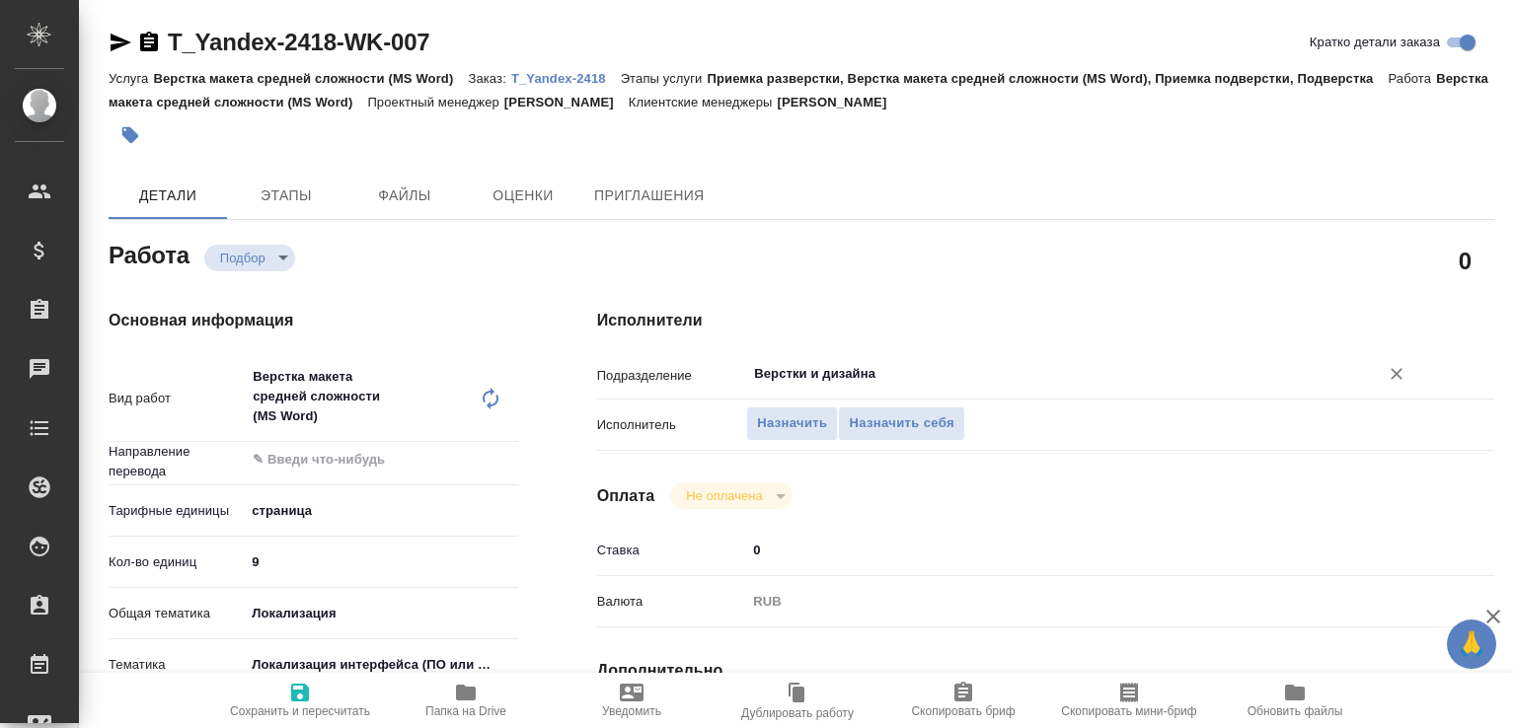
click at [788, 363] on input "Верстки и дизайна" at bounding box center [1049, 374] width 595 height 24
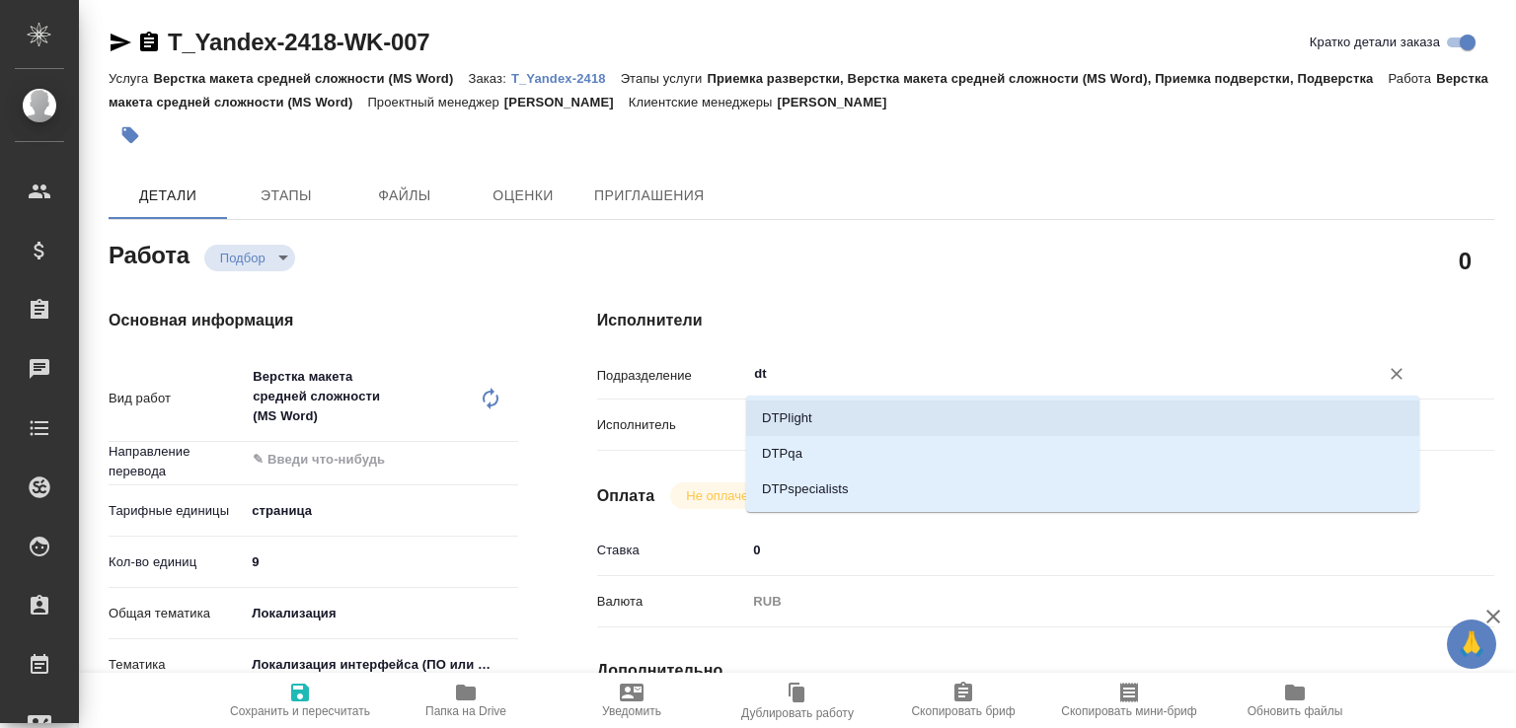
click at [782, 404] on li "DTPlight" at bounding box center [1082, 419] width 673 height 36
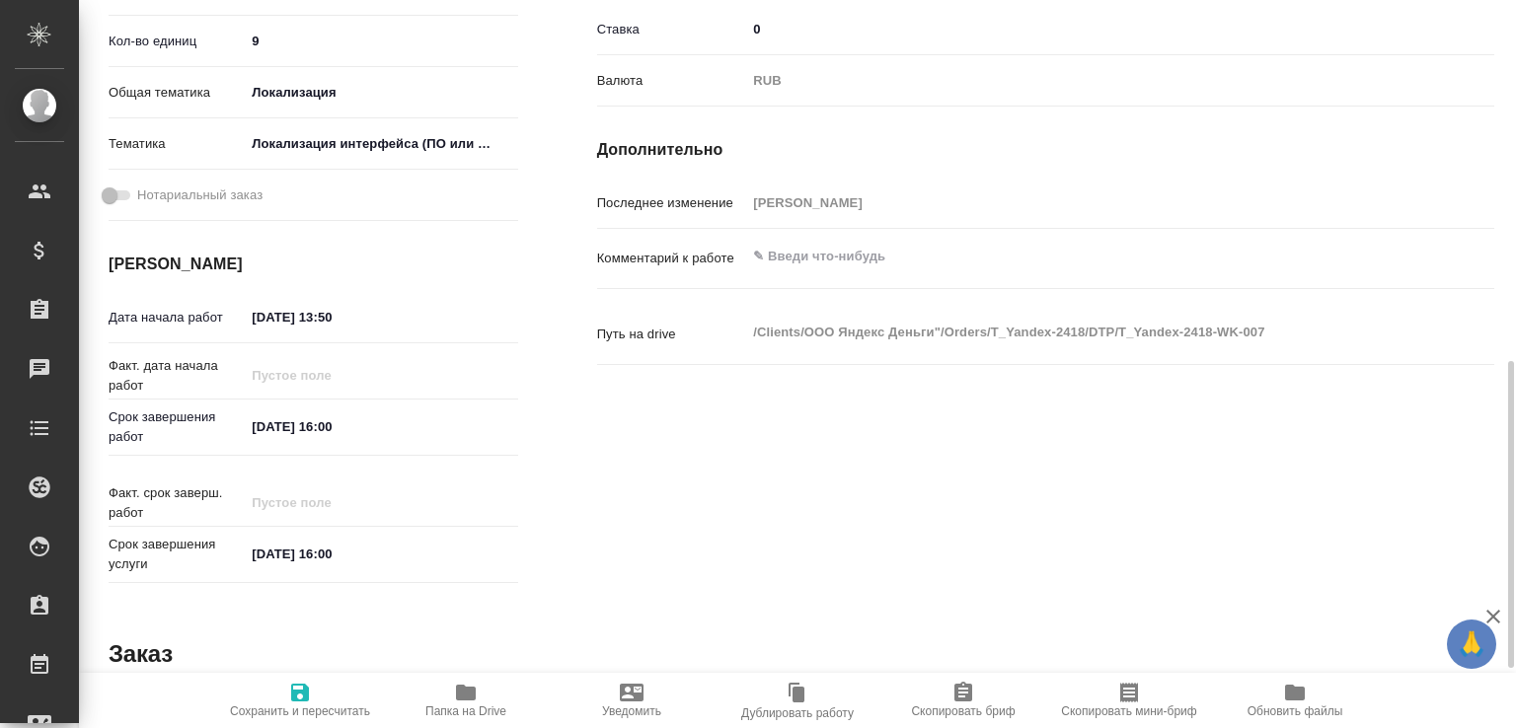
scroll to position [620, 0]
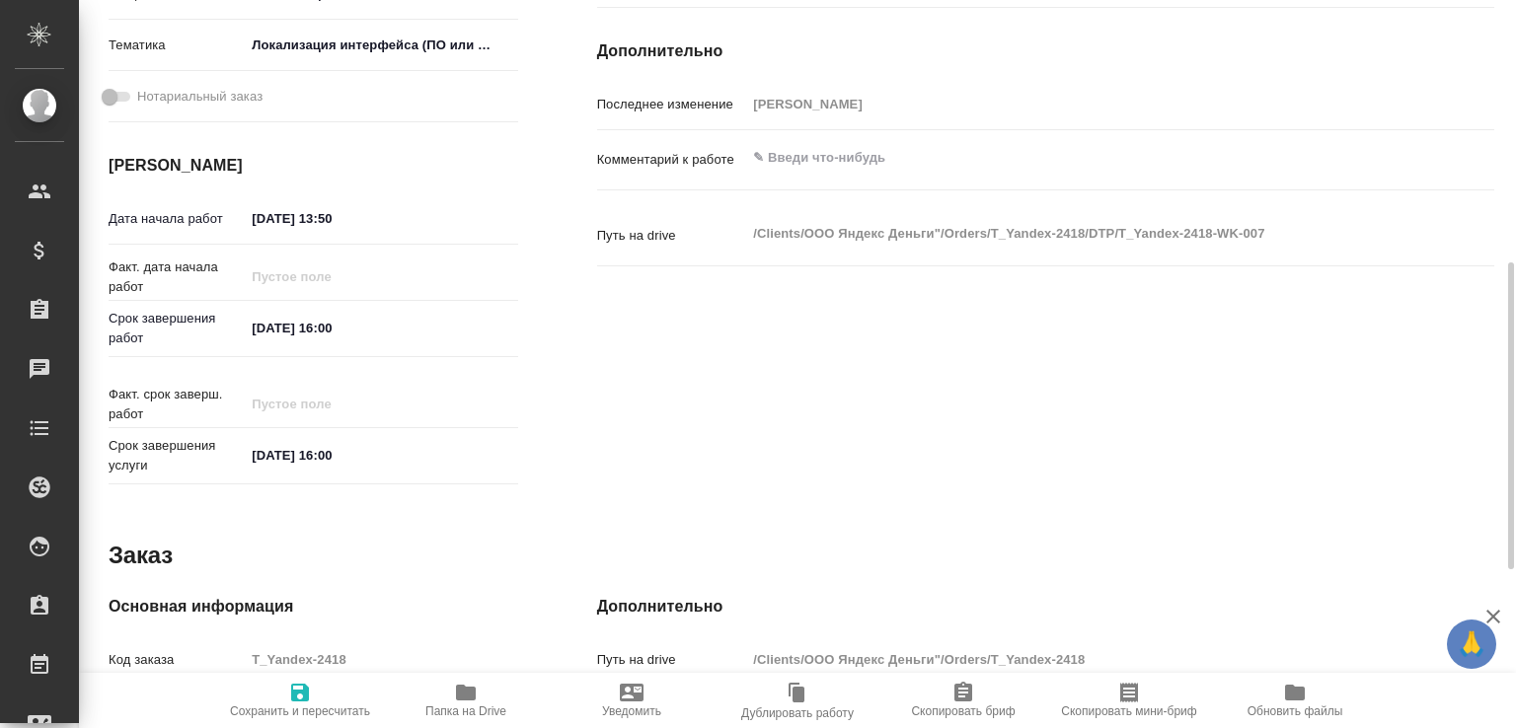
type input "DTPlight"
click at [792, 157] on textarea at bounding box center [1082, 158] width 673 height 34
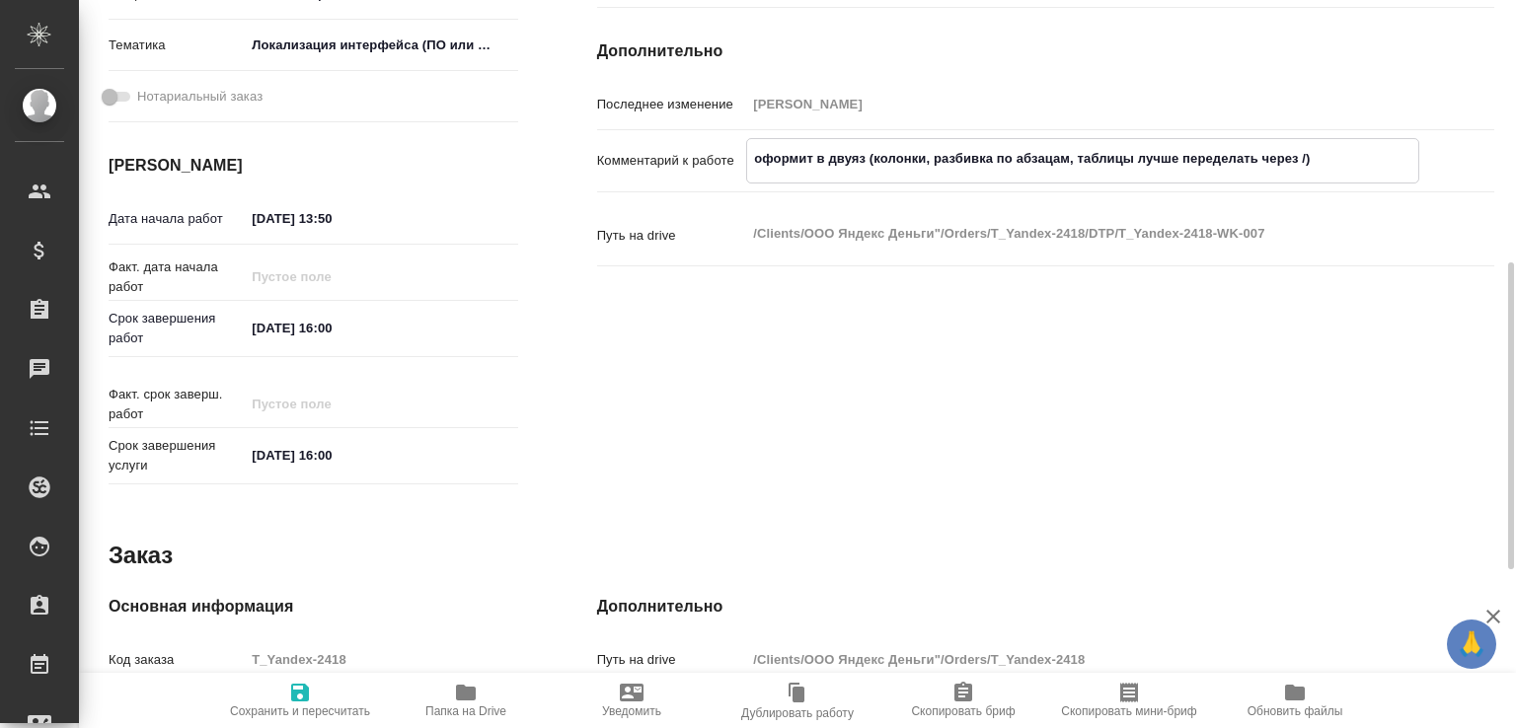
type textarea "оформит в двуяз (колонки, разбивка по абзацам, таблицы лучше переделать через /)"
click at [298, 668] on div "Код заказа T_Yandex-2418" at bounding box center [314, 667] width 410 height 51
click at [305, 686] on icon "button" at bounding box center [300, 693] width 18 height 18
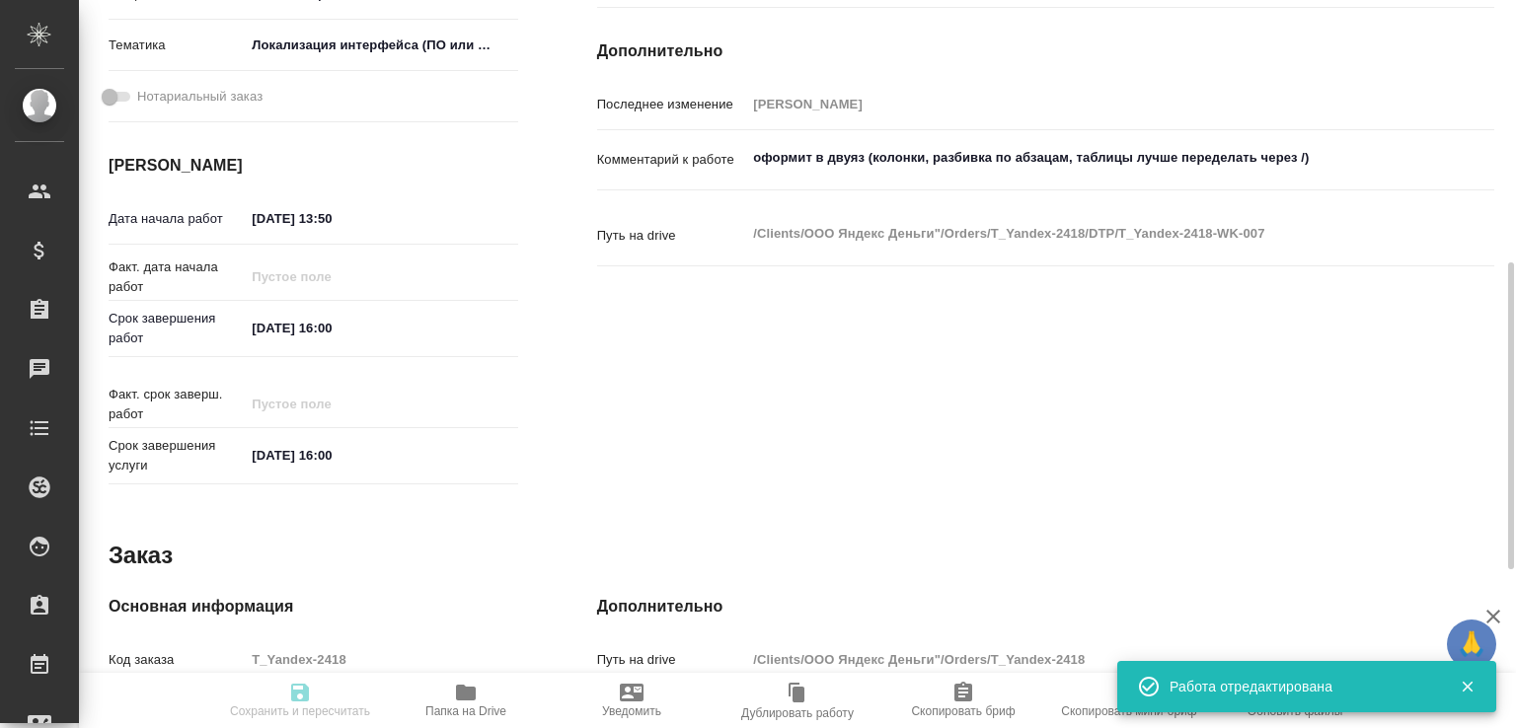
type input "recruiting"
type input "5a8b1489cc6b4906c91bfdb2"
type input "9"
type input "local"
type input "5a8b8b956a9677013d343e0d"
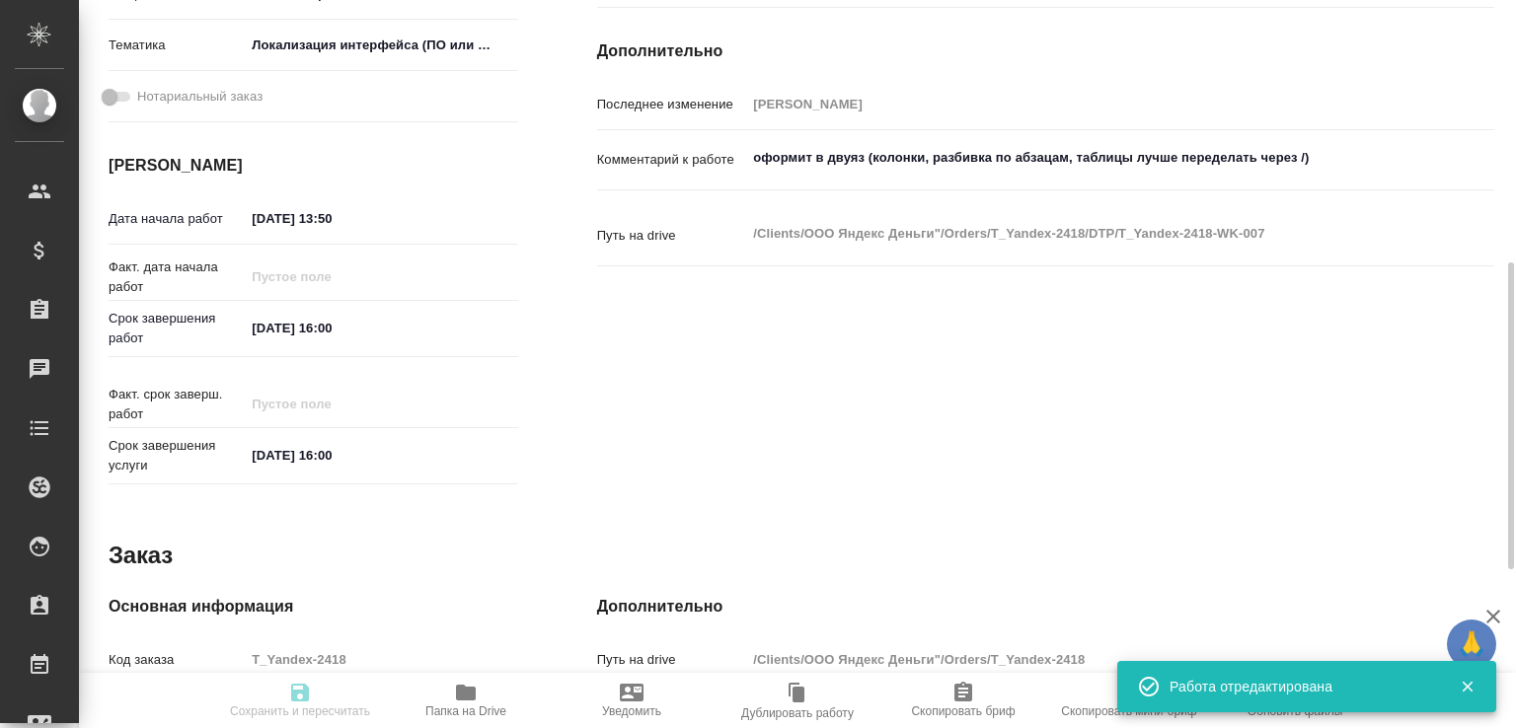
type input "01.09.2025 13:50"
type input "01.09.2025 16:00"
type input "02.09.2025 16:00"
type input "DTPlight"
type input "notPayed"
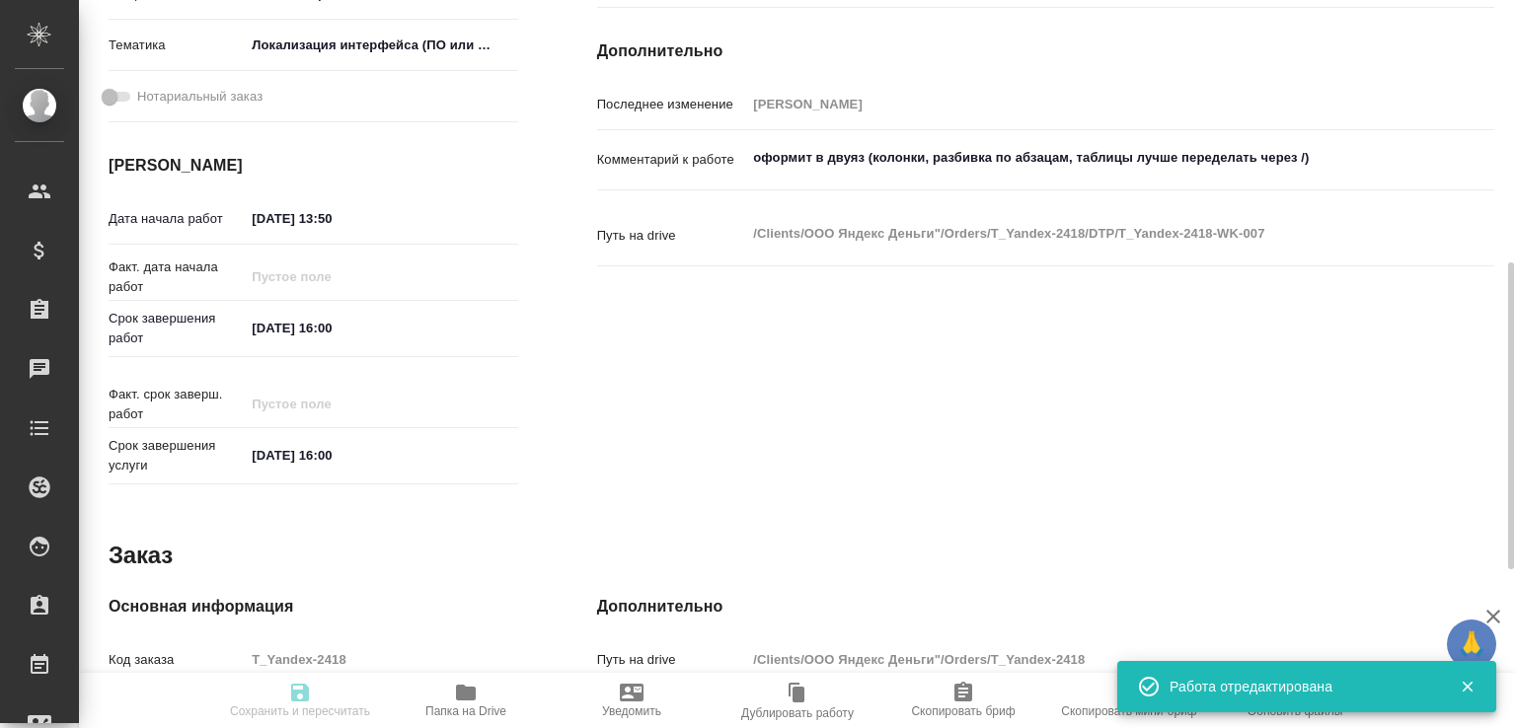
type input "0"
type input "RUB"
type input "Муталимов Марк"
type input "T_Yandex-2418"
type input "Верстка макета средней сложности (MS Word)"
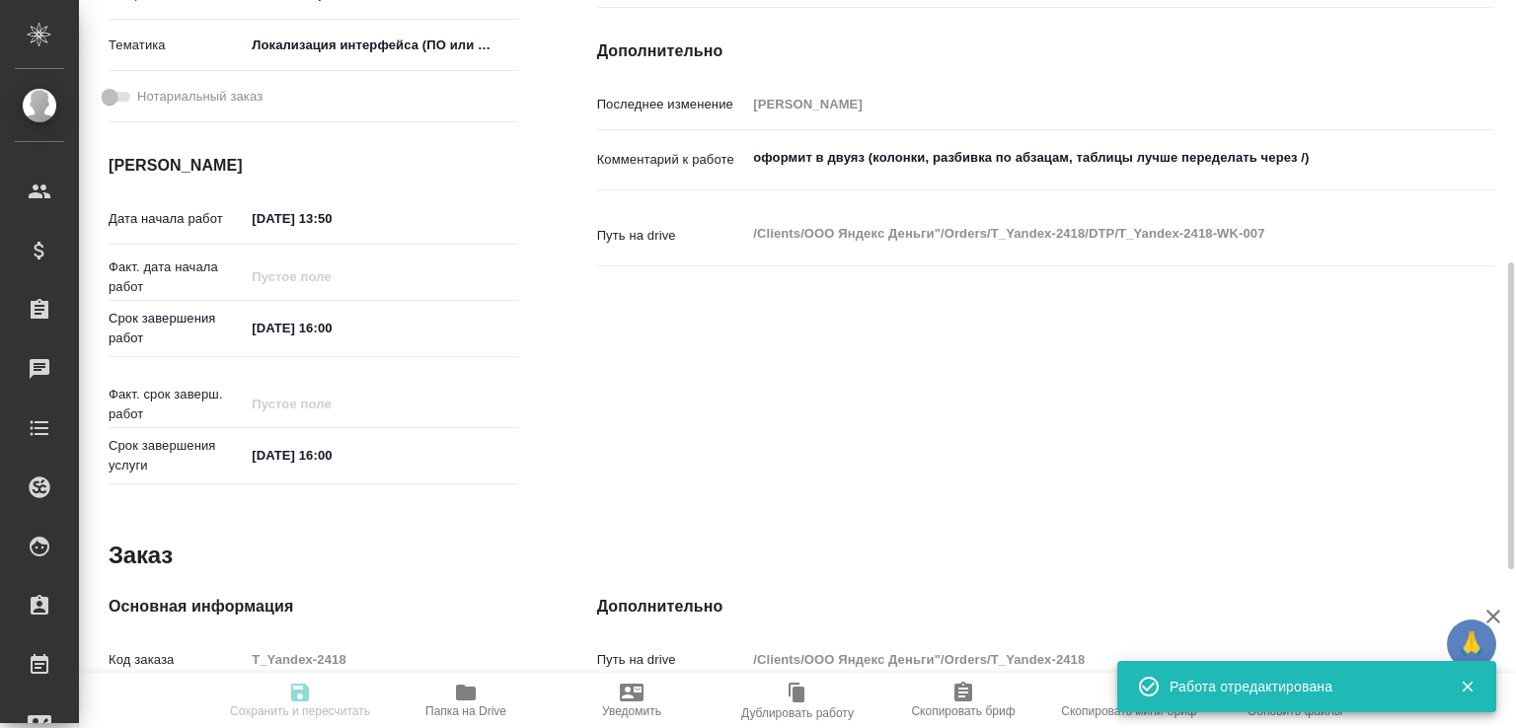
type input "Приемка разверстки, Верстка макета средней сложности (MS Word), Приемка подверс…"
type input "Прохорова Анастасия"
type input "[PERSON_NAME]"
type input "/Clients/ООО Яндекс Деньги"/Orders/T_Yandex-2418"
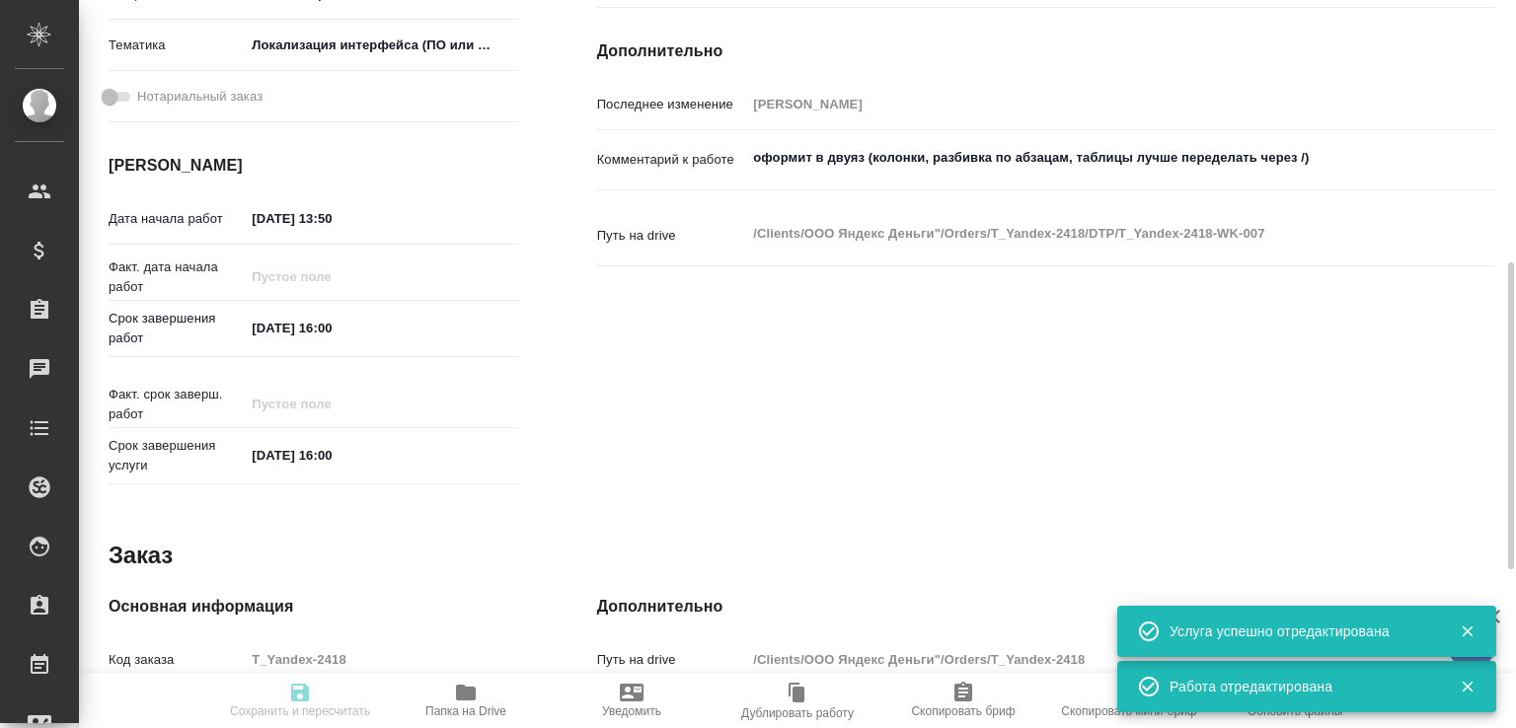
type input "recruiting"
type input "5a8b1489cc6b4906c91bfdb2"
type input "9"
type input "local"
type input "5a8b8b956a9677013d343e0d"
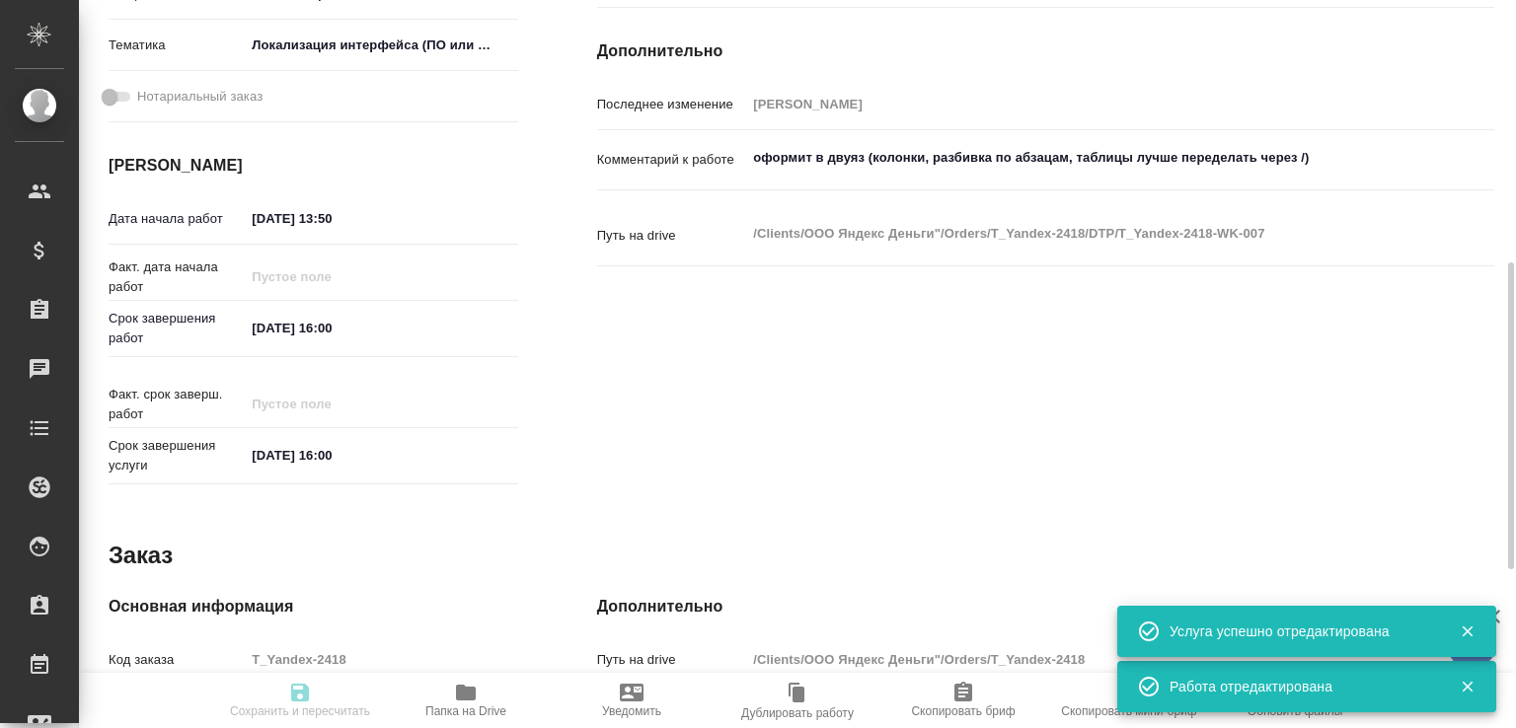
type input "01.09.2025 13:50"
type input "01.09.2025 16:00"
type input "02.09.2025 16:00"
type input "DTPlight"
type input "notPayed"
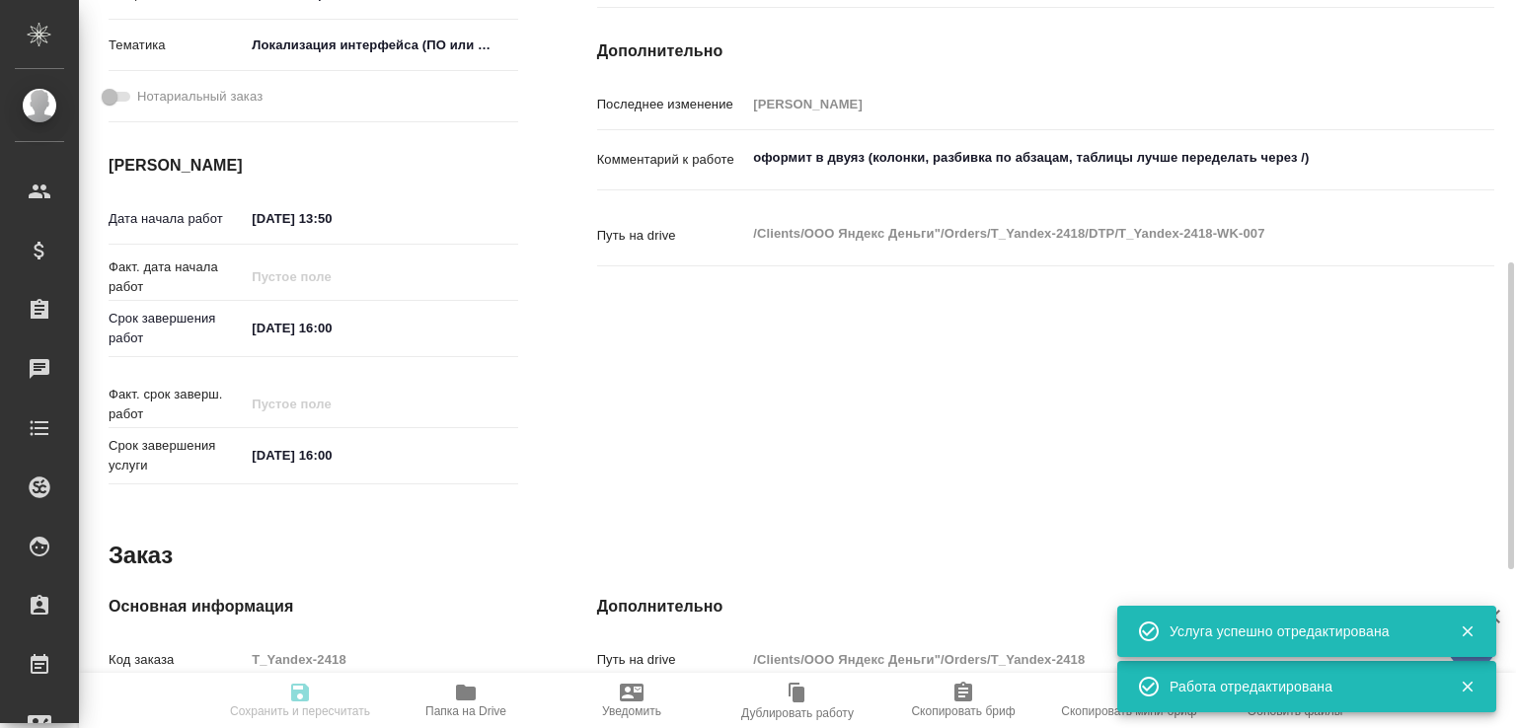
type input "0"
type input "RUB"
type input "Муталимов Марк"
type input "T_Yandex-2418"
type input "Верстка макета средней сложности (MS Word)"
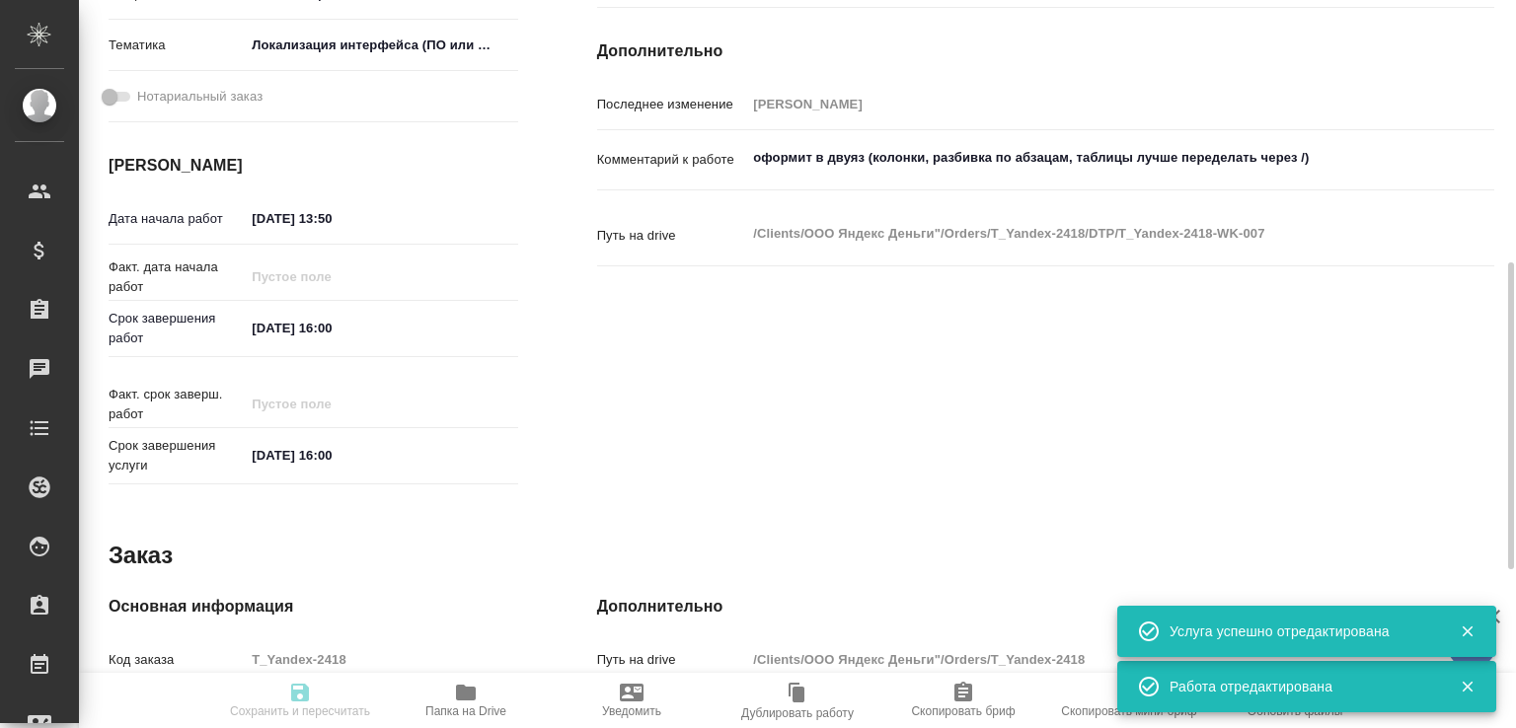
type input "Приемка разверстки, Верстка макета средней сложности (MS Word), Приемка подверс…"
type input "Прохорова Анастасия"
type input "[PERSON_NAME]"
type input "/Clients/ООО Яндекс Деньги"/Orders/T_Yandex-2418"
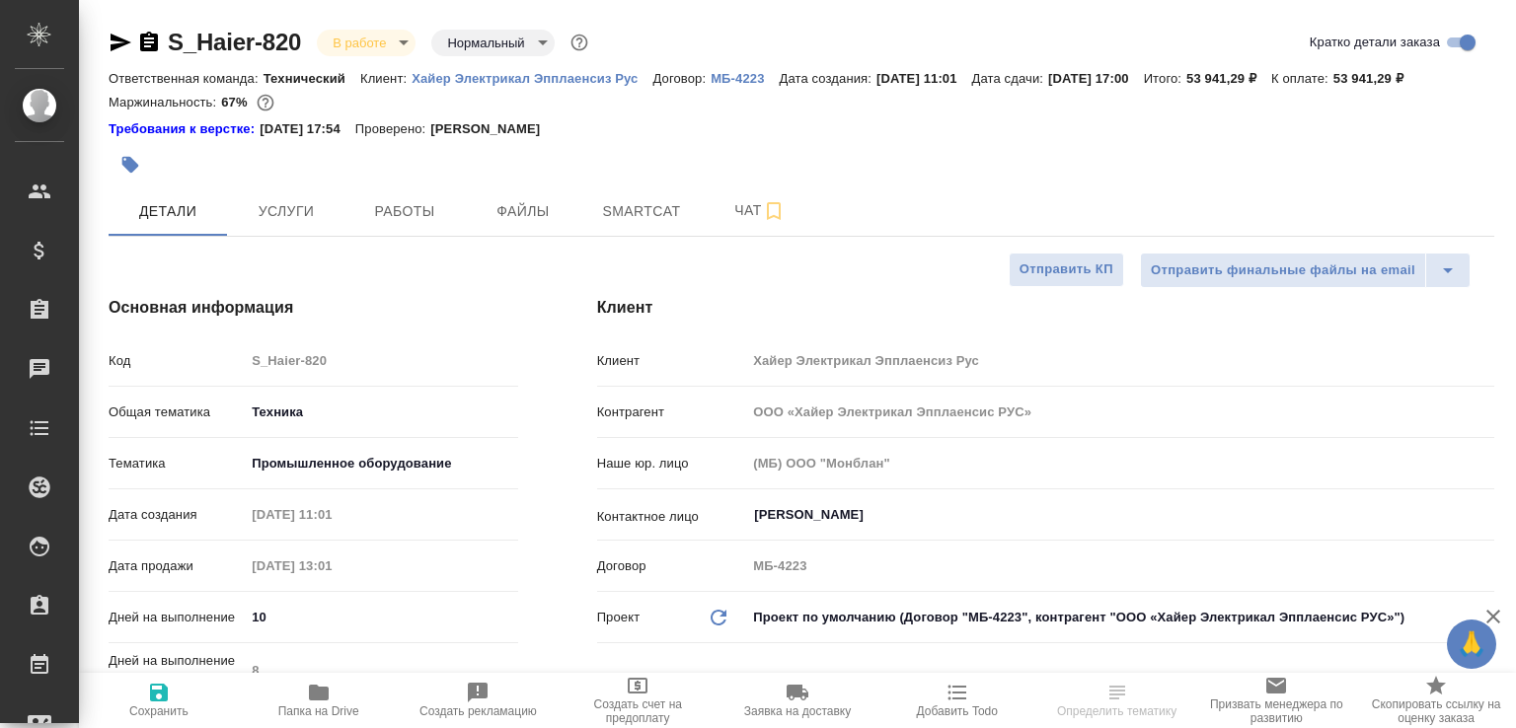
select select "RU"
click at [335, 693] on span "Папка на Drive" at bounding box center [319, 699] width 136 height 37
select select "RU"
